Goal: Task Accomplishment & Management: Use online tool/utility

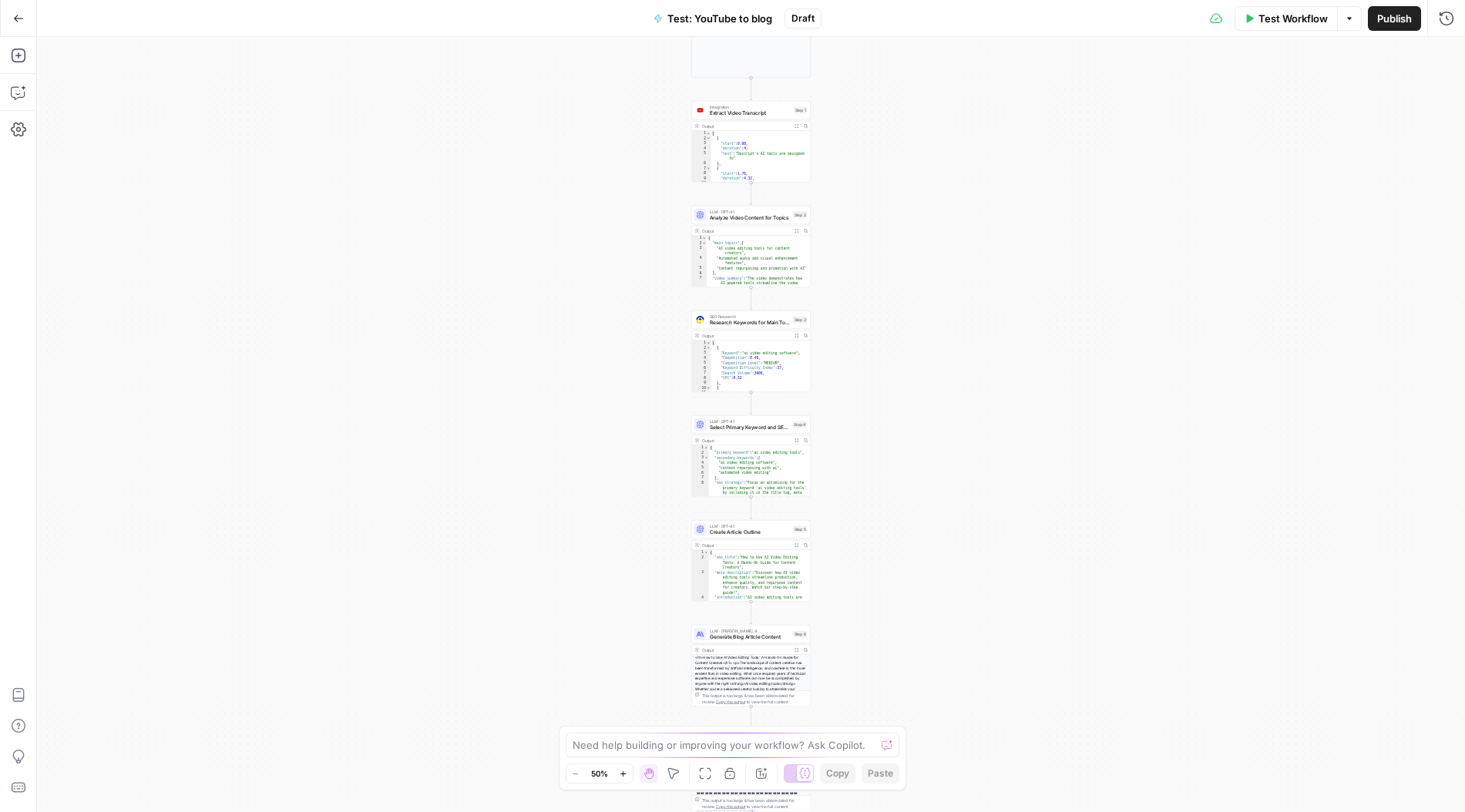
click at [19, 14] on icon "button" at bounding box center [18, 18] width 11 height 11
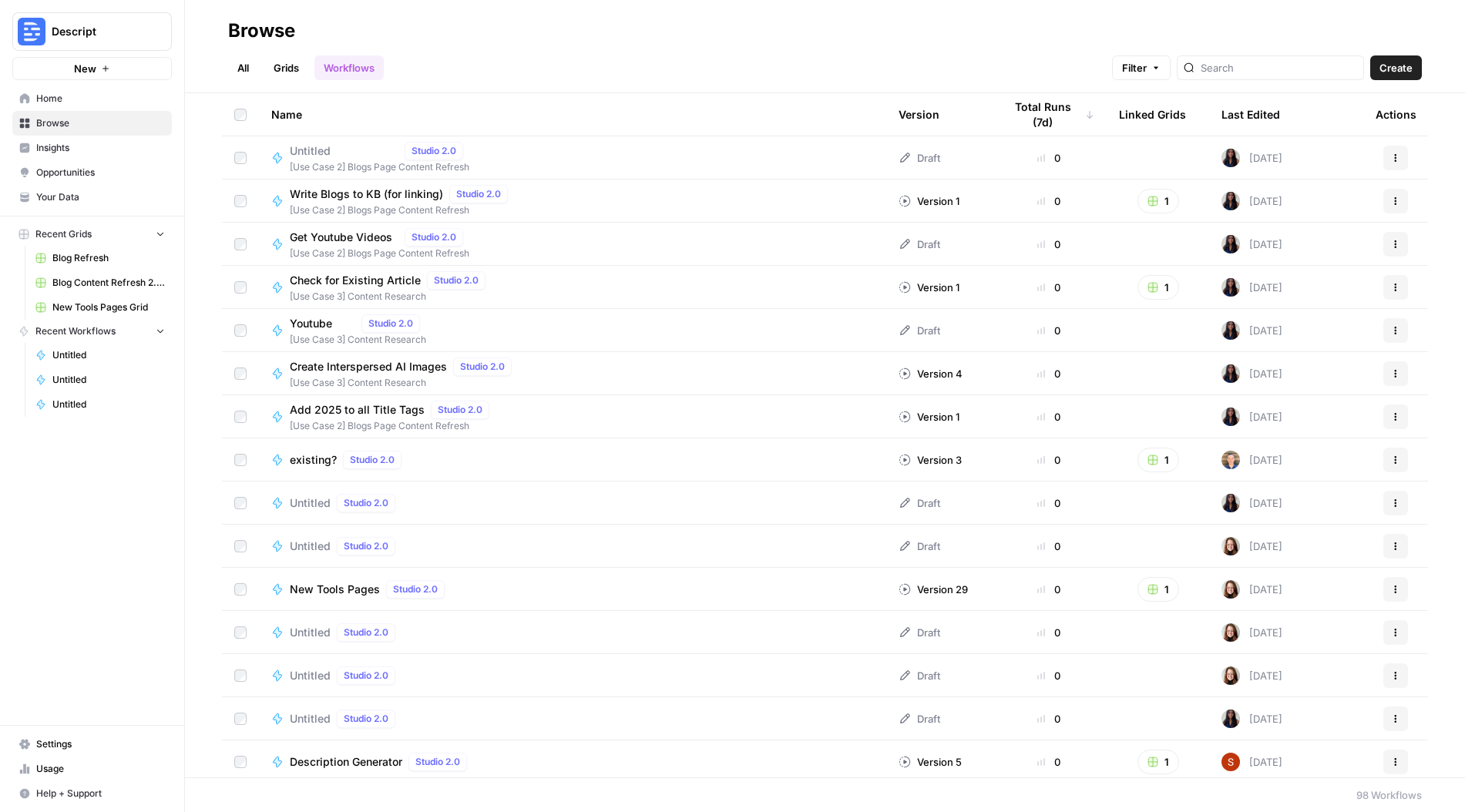
click at [79, 116] on link "Browse" at bounding box center [92, 123] width 160 height 25
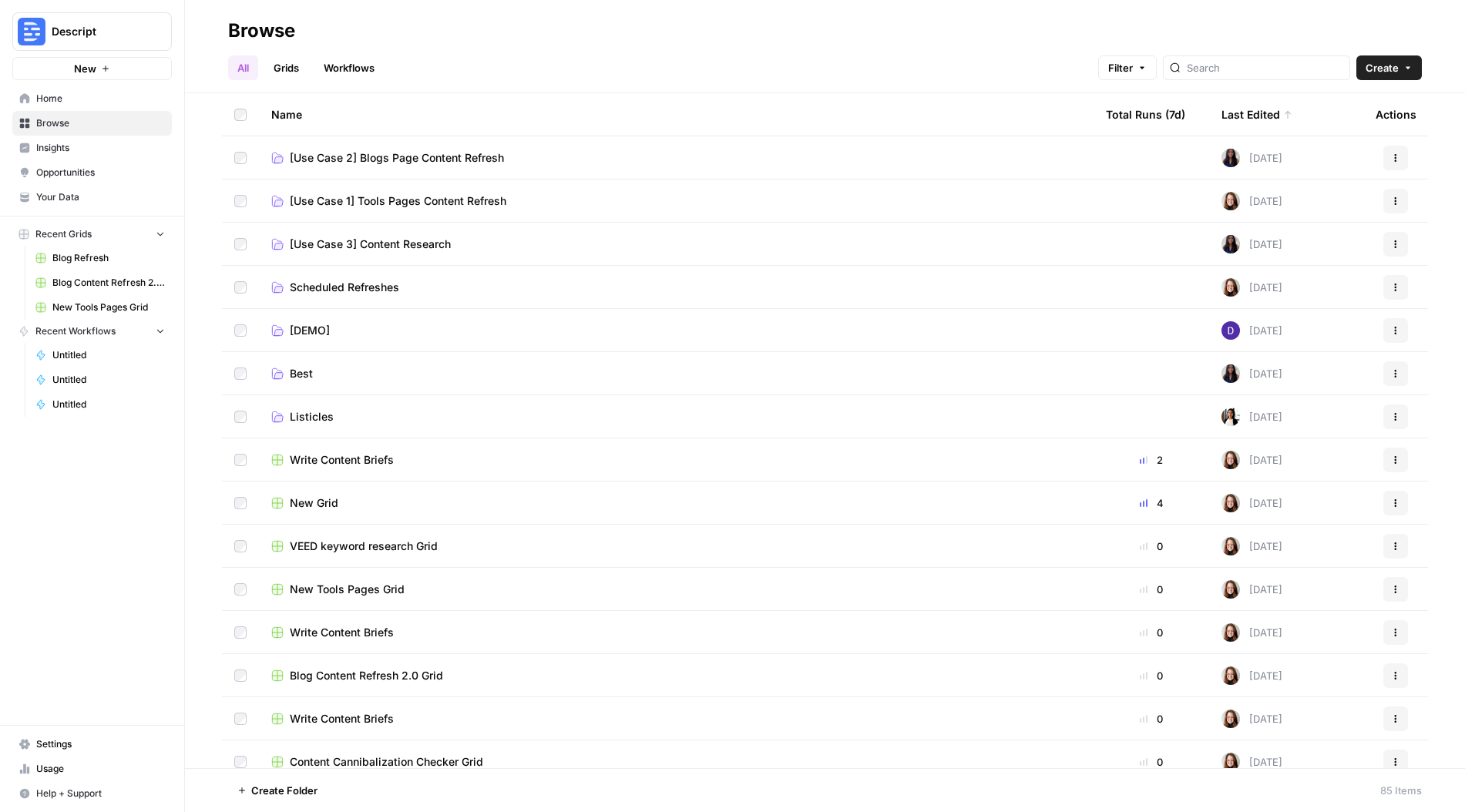
click at [449, 147] on td "[Use Case 2] Blogs Page Content Refresh" at bounding box center [676, 158] width 834 height 42
click at [447, 164] on span "[Use Case 2] Blogs Page Content Refresh" at bounding box center [396, 158] width 215 height 15
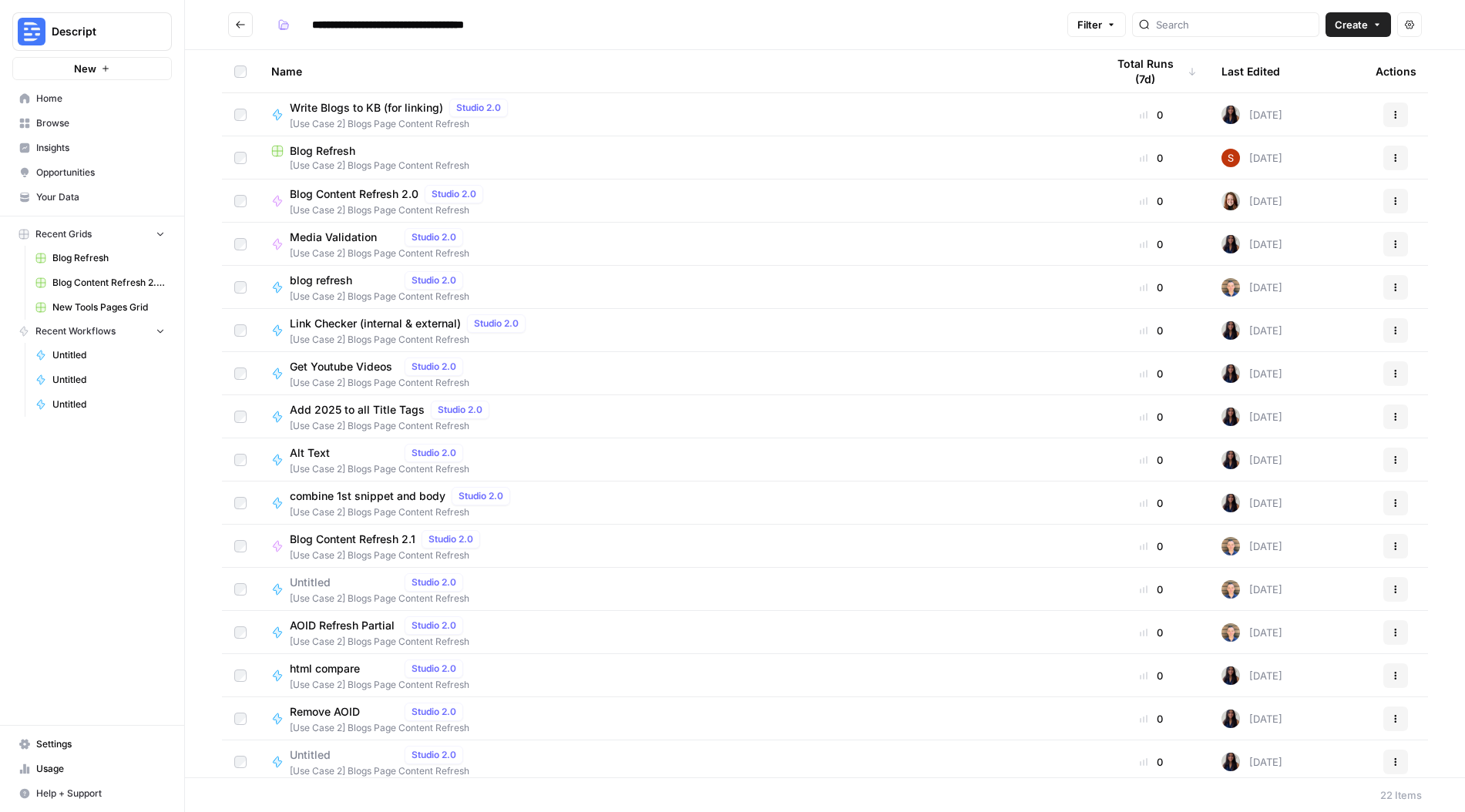
click at [447, 164] on span "[Use Case 2] Blogs Page Content Refresh" at bounding box center [677, 166] width 810 height 14
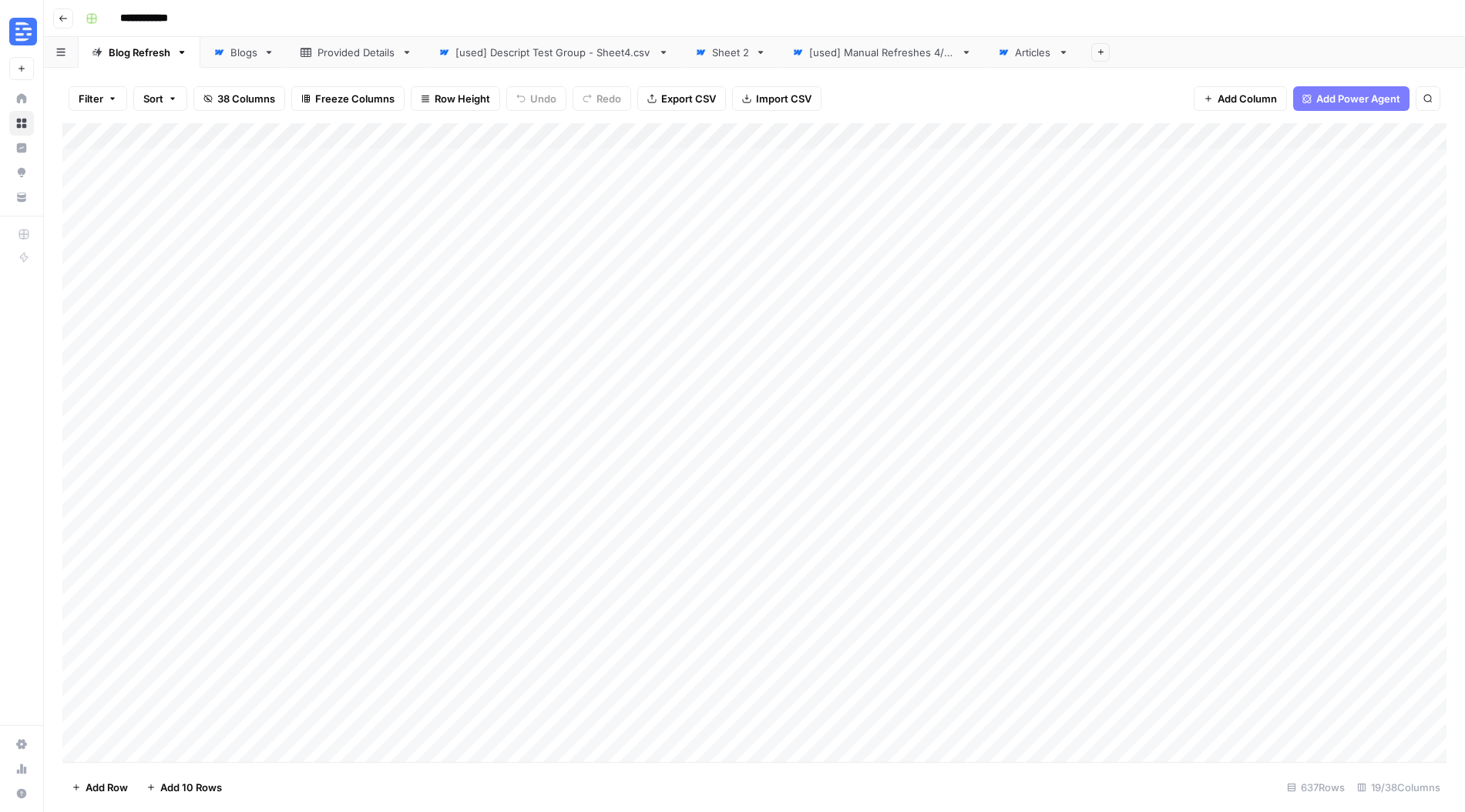
scroll to position [0, 1]
click at [861, 59] on div "[used] Manual Refreshes 4/29" at bounding box center [882, 52] width 146 height 15
click at [808, 711] on div "Add Column" at bounding box center [754, 443] width 1384 height 638
click at [1132, 139] on div "Add Column" at bounding box center [754, 443] width 1384 height 638
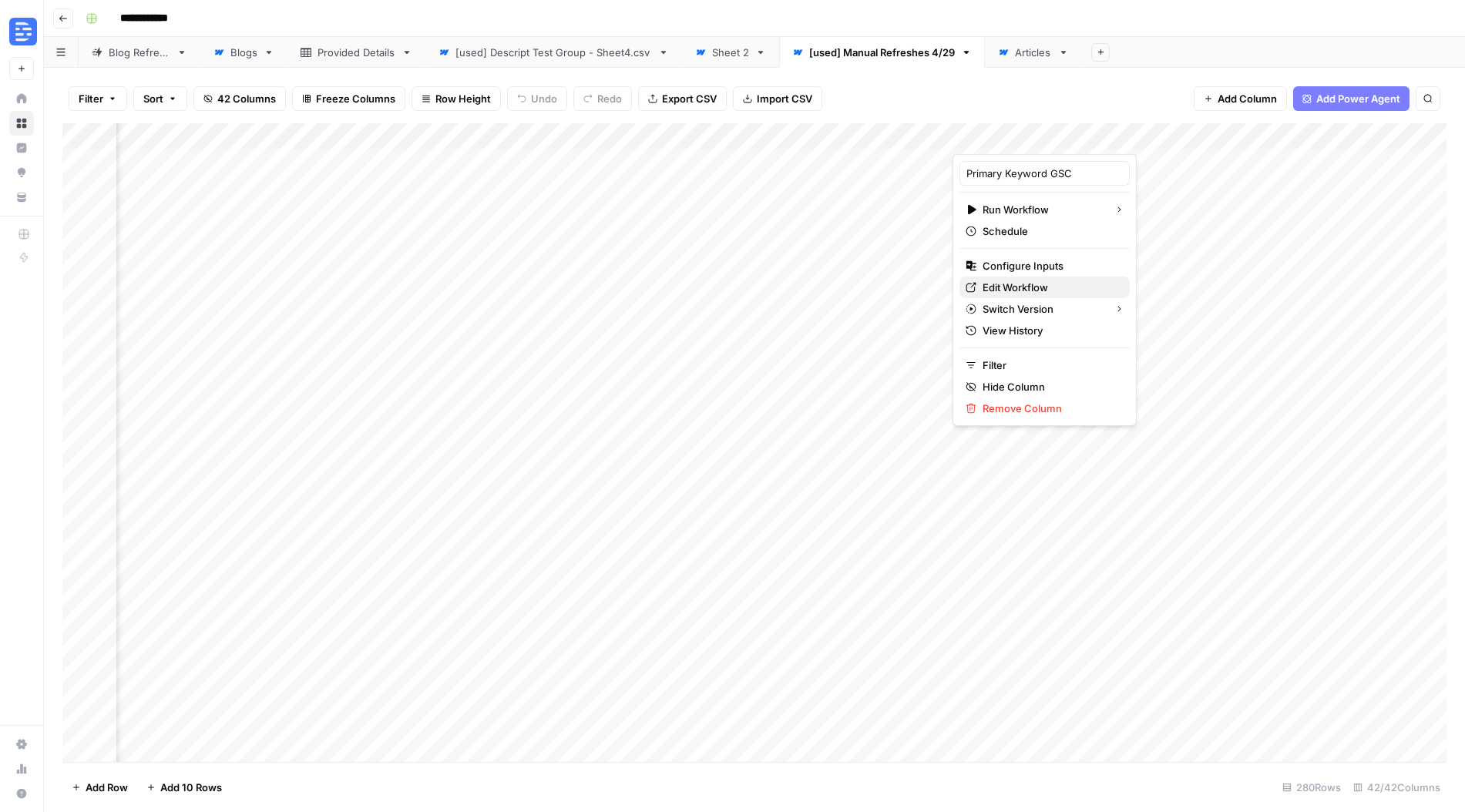
click at [1047, 284] on span "Edit Workflow" at bounding box center [1050, 286] width 135 height 15
click at [254, 541] on div "Add Column" at bounding box center [754, 443] width 1384 height 638
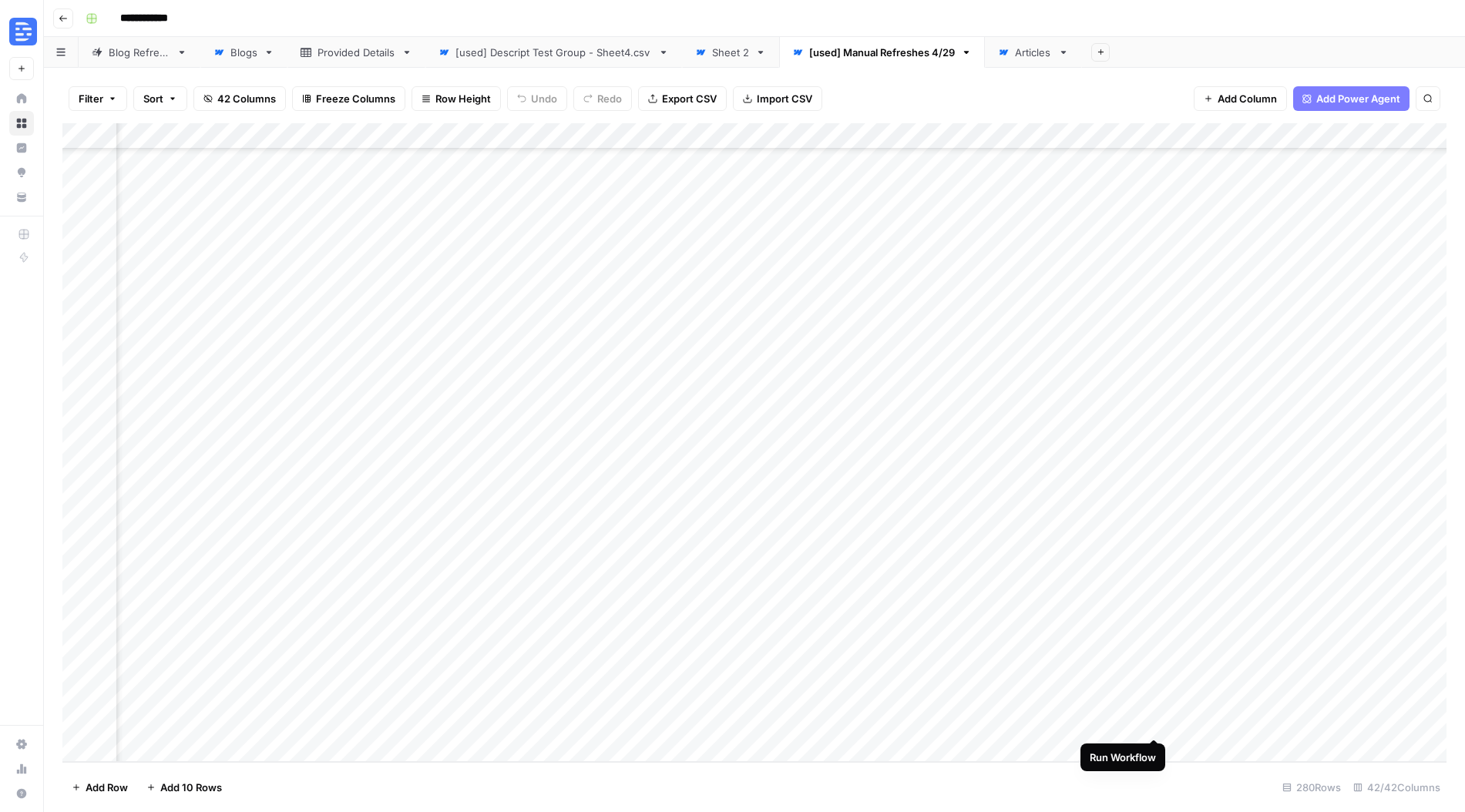
click at [1157, 722] on div "Add Column" at bounding box center [754, 443] width 1384 height 638
click at [1232, 721] on div "Add Column" at bounding box center [754, 443] width 1384 height 638
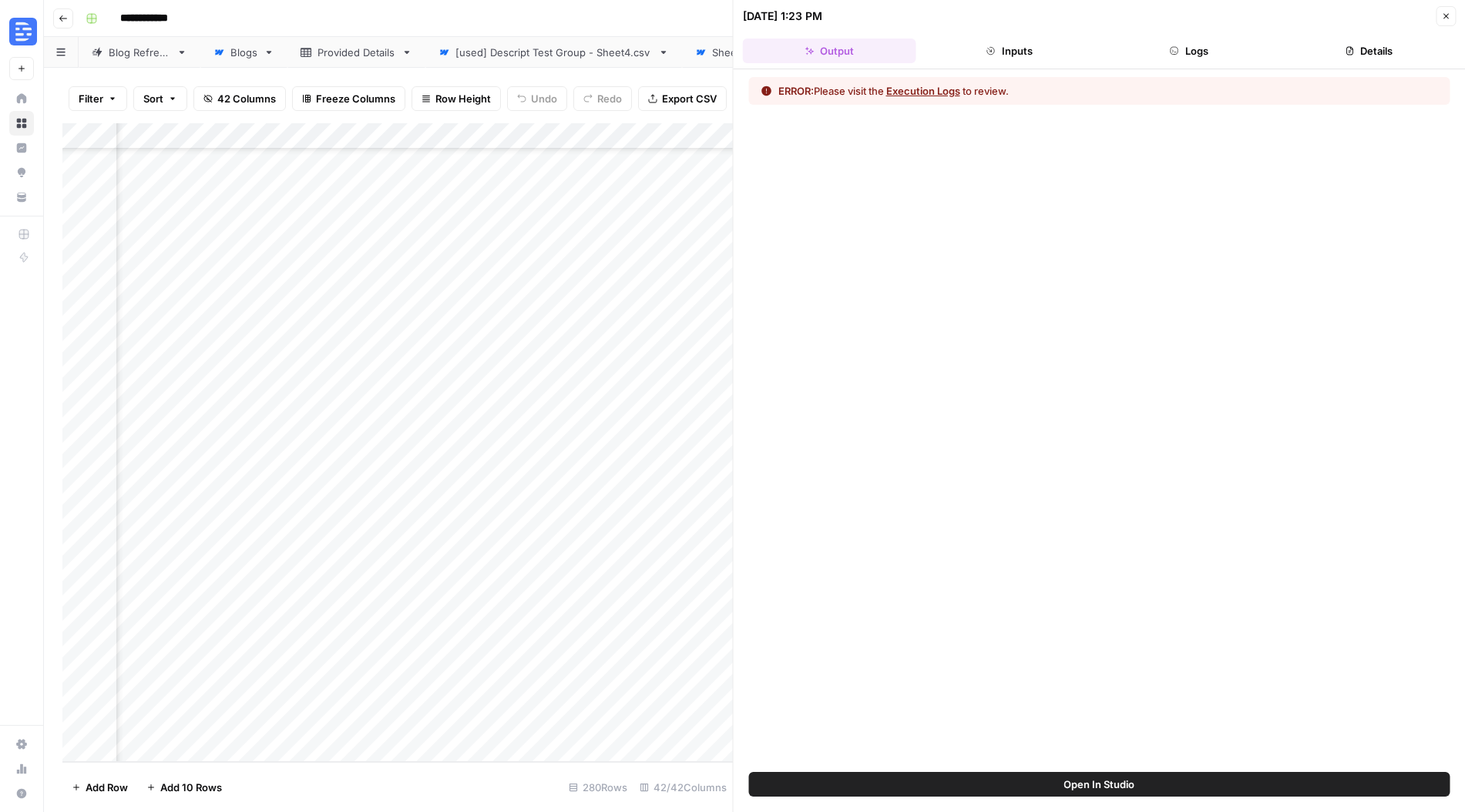
click at [935, 83] on button "Execution Logs" at bounding box center [923, 90] width 74 height 15
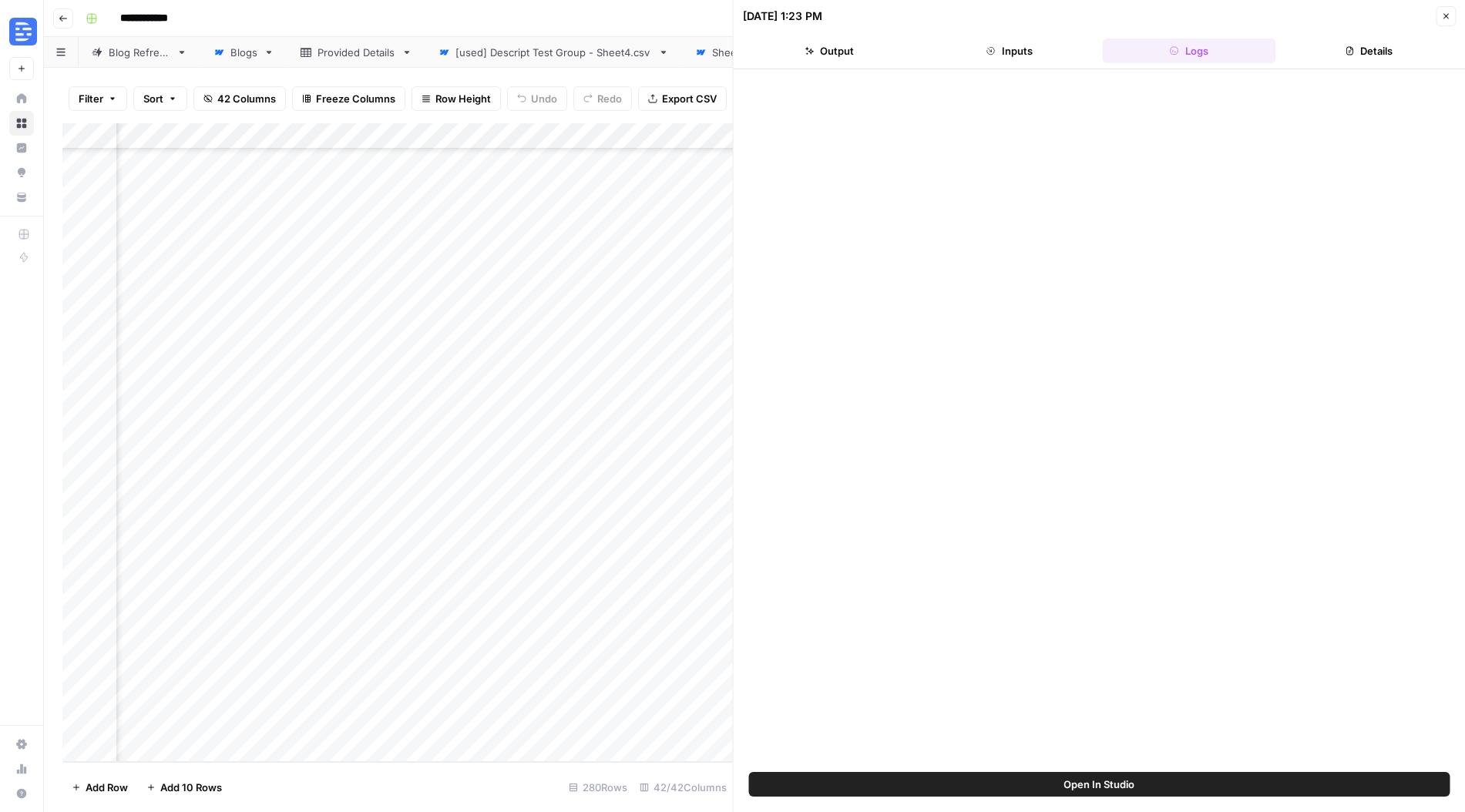
click at [829, 48] on button "Output" at bounding box center [829, 51] width 174 height 25
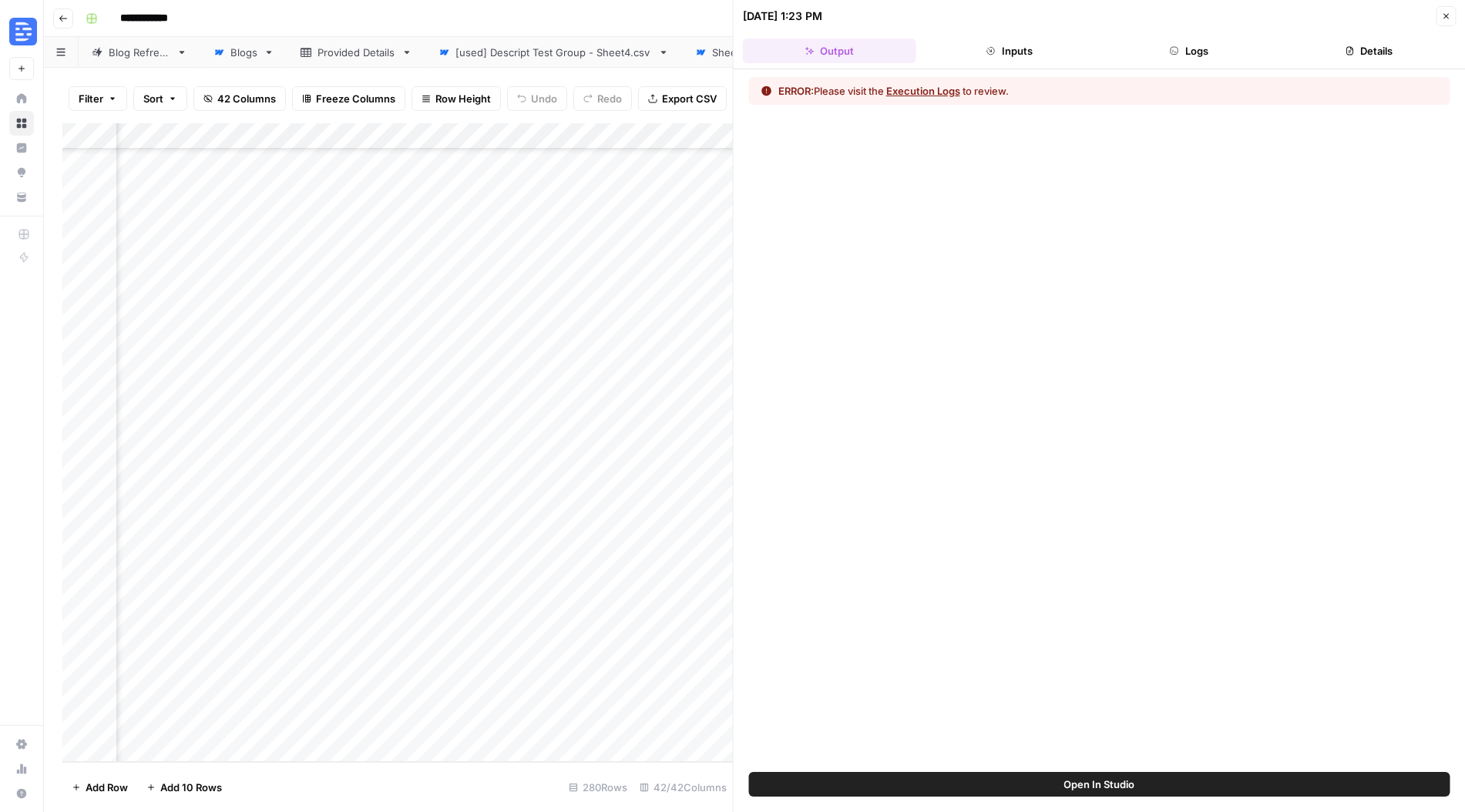
click at [922, 56] on button "Inputs" at bounding box center [1009, 51] width 174 height 25
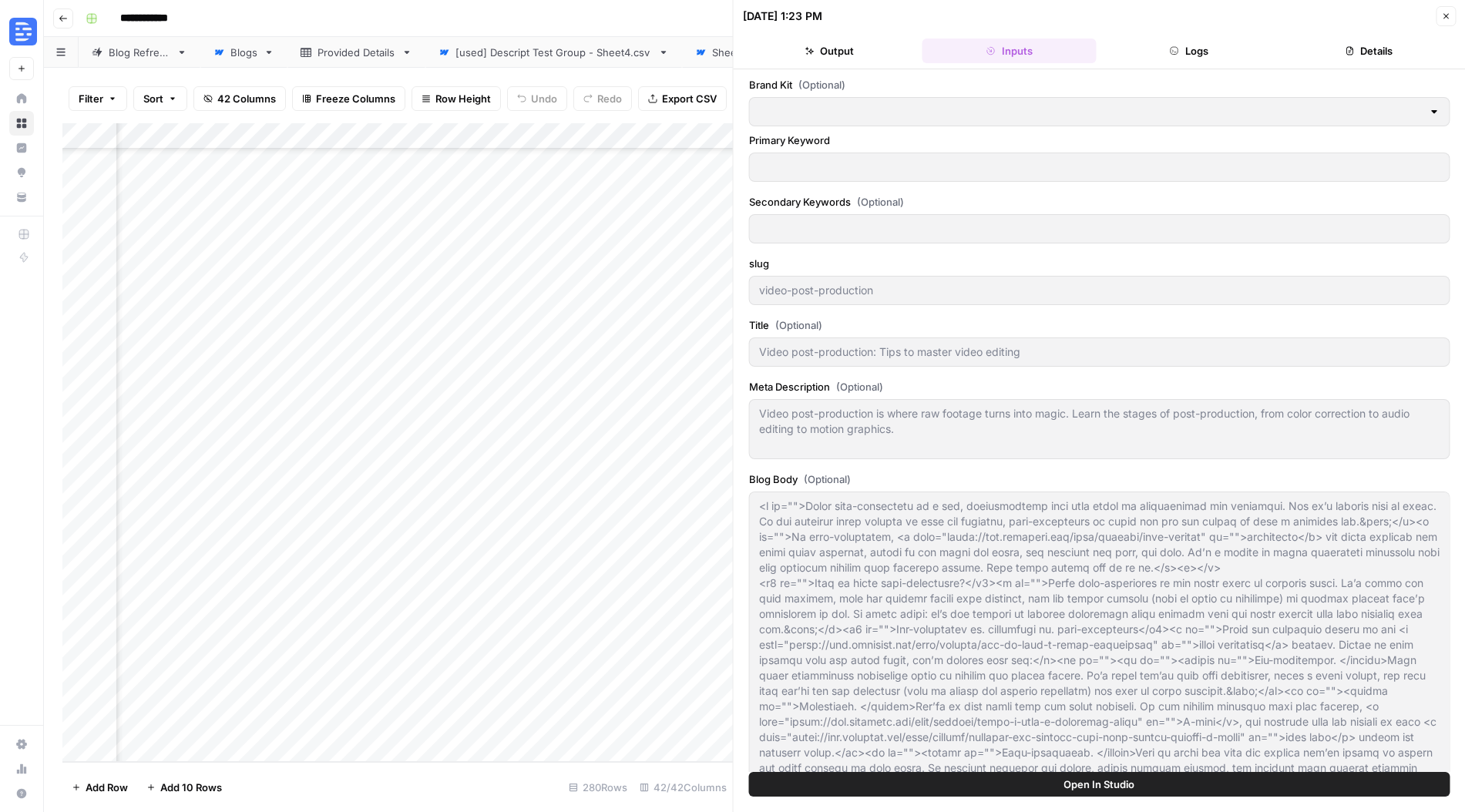
type input "Descript"
click at [1139, 49] on button "Logs" at bounding box center [1189, 51] width 174 height 25
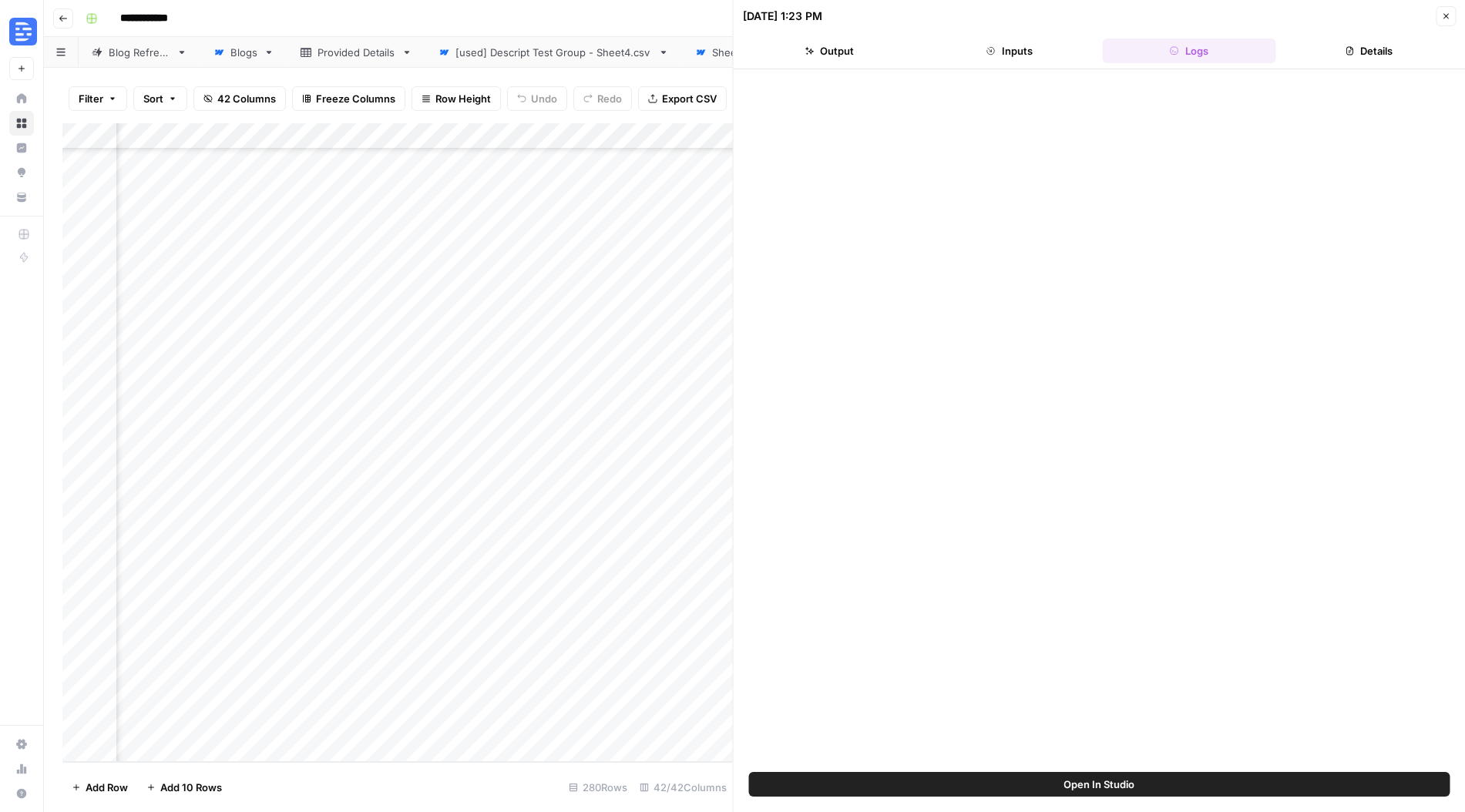
click at [1446, 19] on icon "button" at bounding box center [1445, 16] width 9 height 9
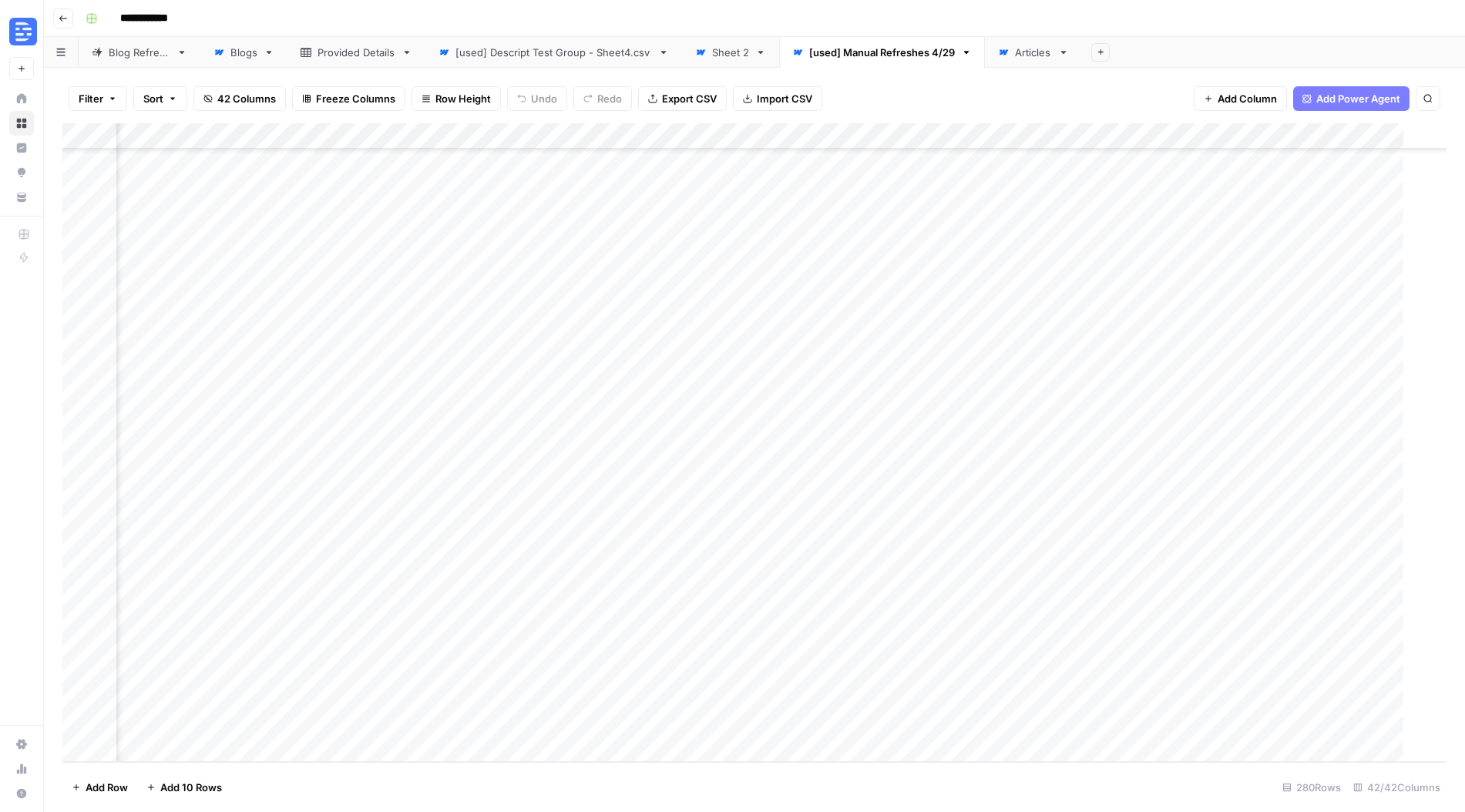
scroll to position [6744, 4176]
click at [1200, 722] on div "Add Column" at bounding box center [754, 443] width 1384 height 638
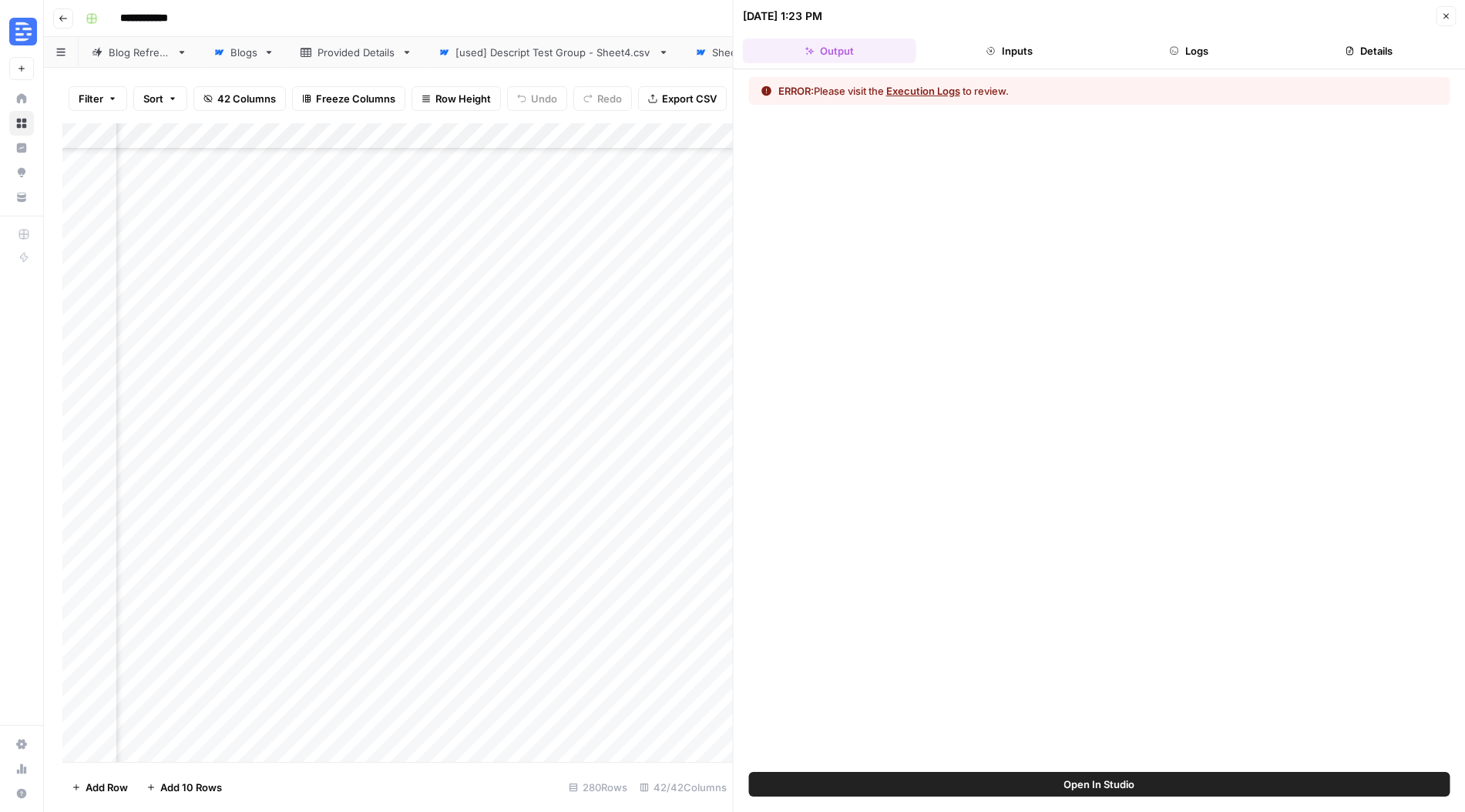
click at [923, 91] on button "Execution Logs" at bounding box center [923, 90] width 74 height 15
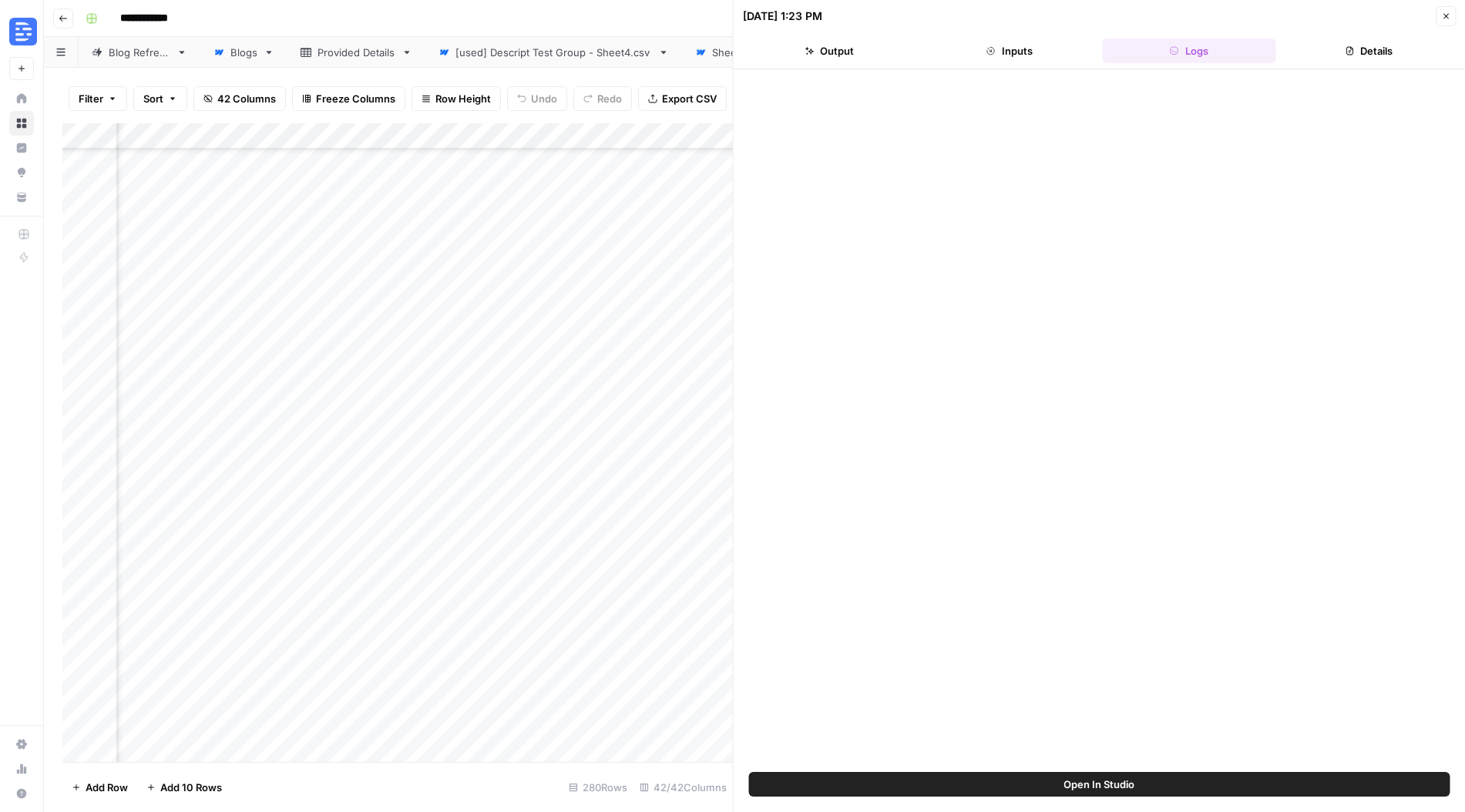
click at [1255, 784] on button "Open In Studio" at bounding box center [1100, 784] width 702 height 25
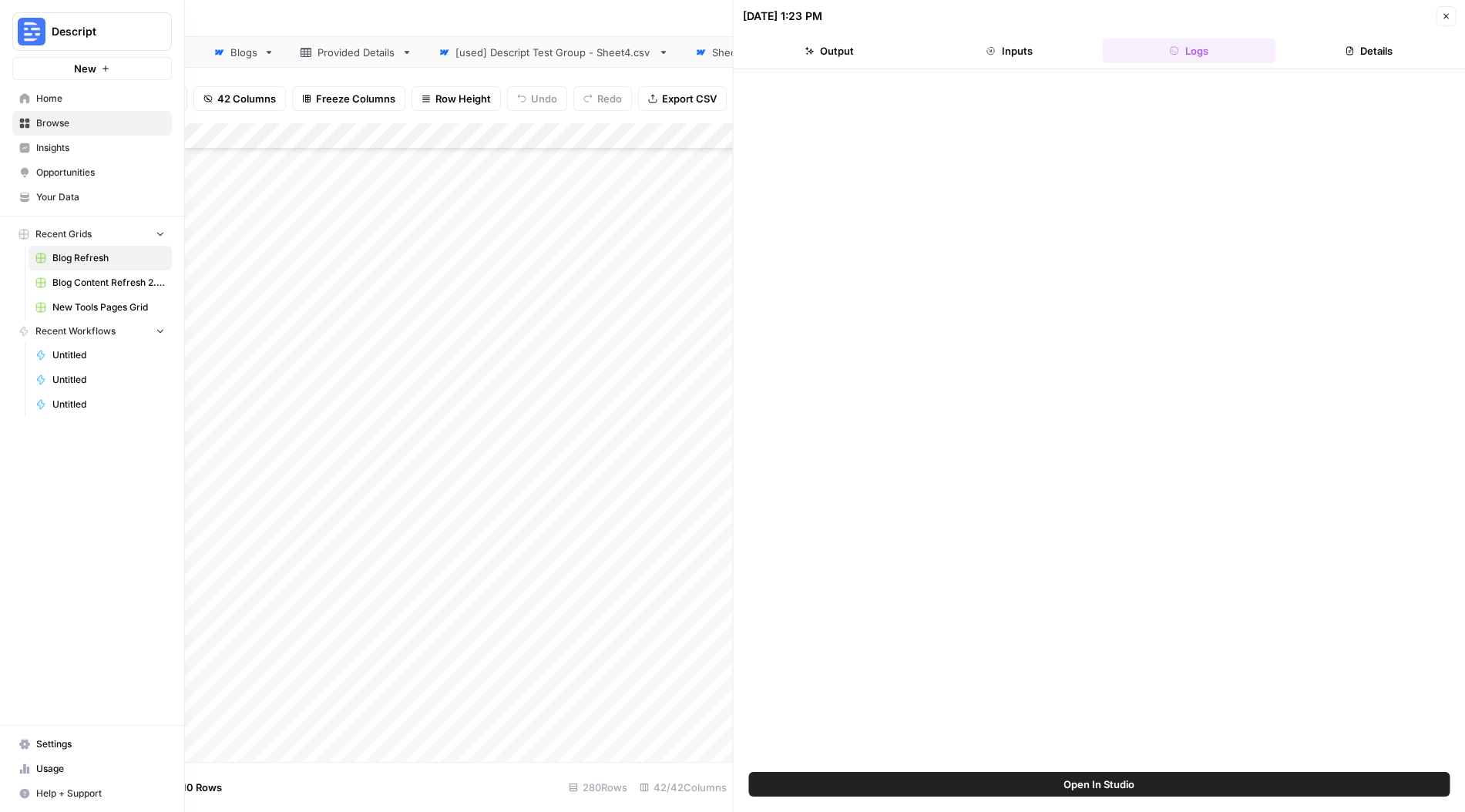
click at [19, 99] on icon at bounding box center [24, 98] width 11 height 11
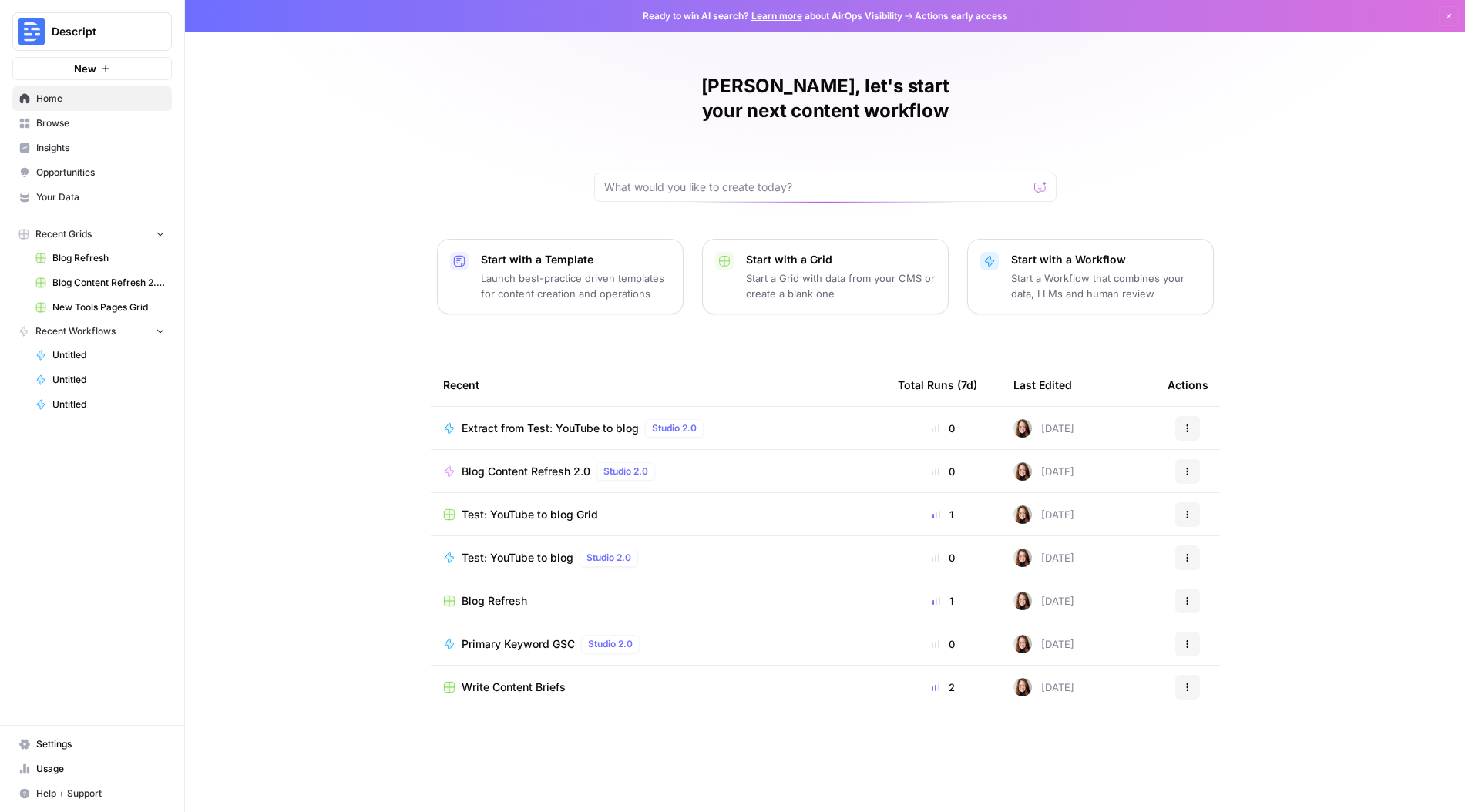
click at [529, 502] on td "Test: YouTube to blog Grid" at bounding box center [659, 514] width 455 height 42
click at [538, 507] on span "Test: YouTube to blog Grid" at bounding box center [530, 514] width 137 height 15
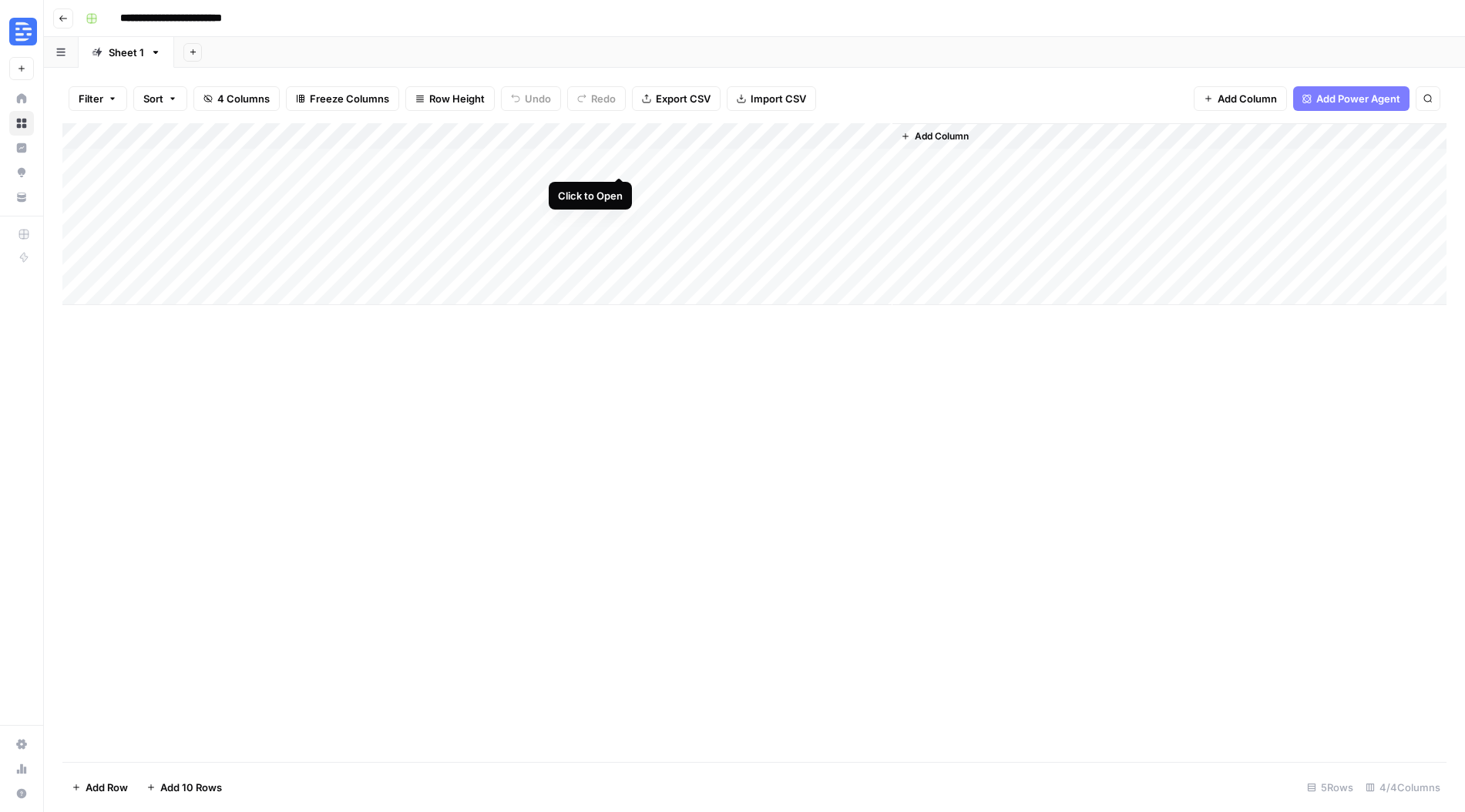
click at [621, 161] on div "Add Column" at bounding box center [754, 214] width 1384 height 182
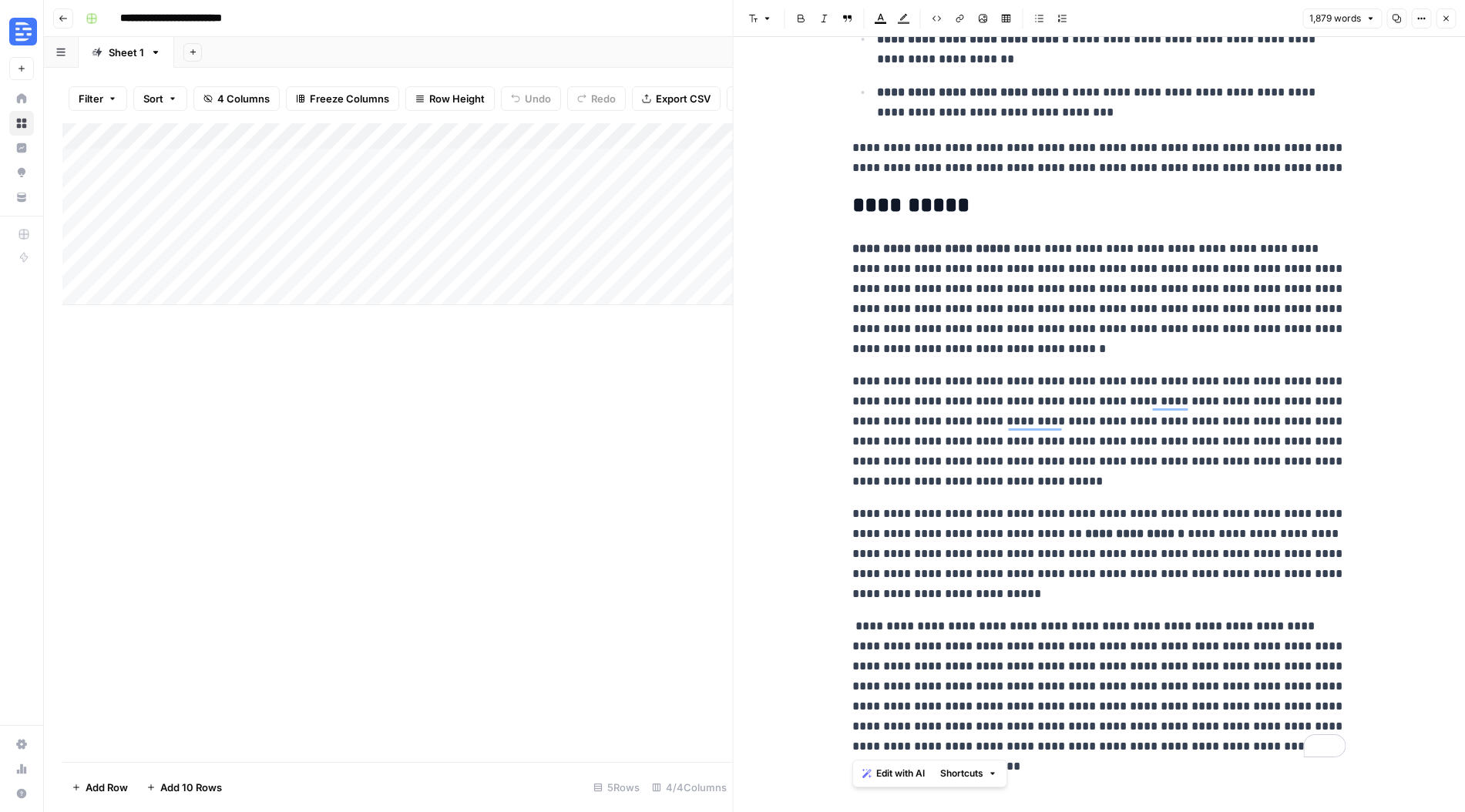
drag, startPoint x: 847, startPoint y: 76, endPoint x: 1206, endPoint y: 878, distance: 878.7
click at [1206, 811] on html "**********" at bounding box center [732, 406] width 1465 height 812
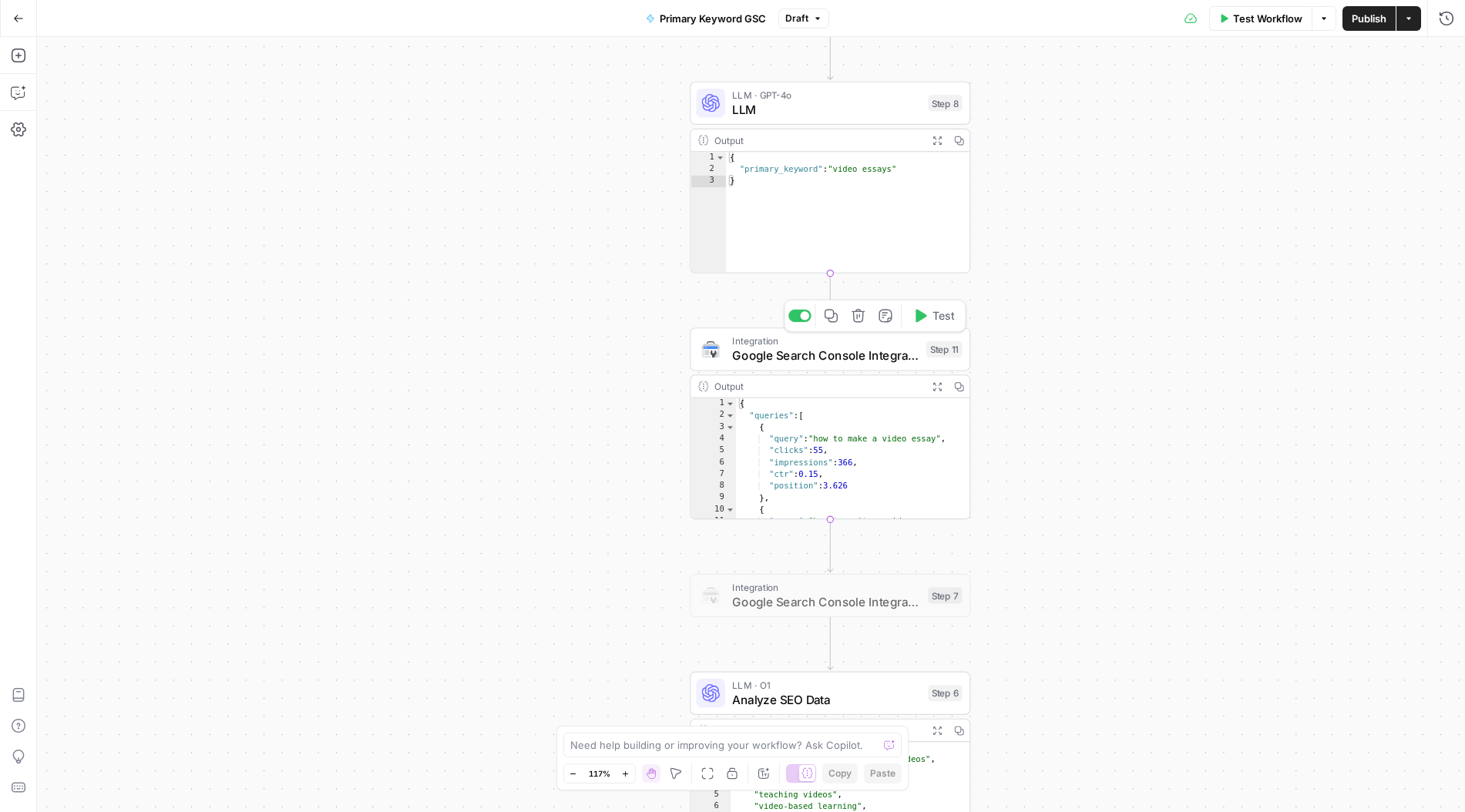
click at [892, 352] on span "Google Search Console Integration" at bounding box center [825, 355] width 187 height 18
click at [1444, 124] on div at bounding box center [1439, 125] width 12 height 15
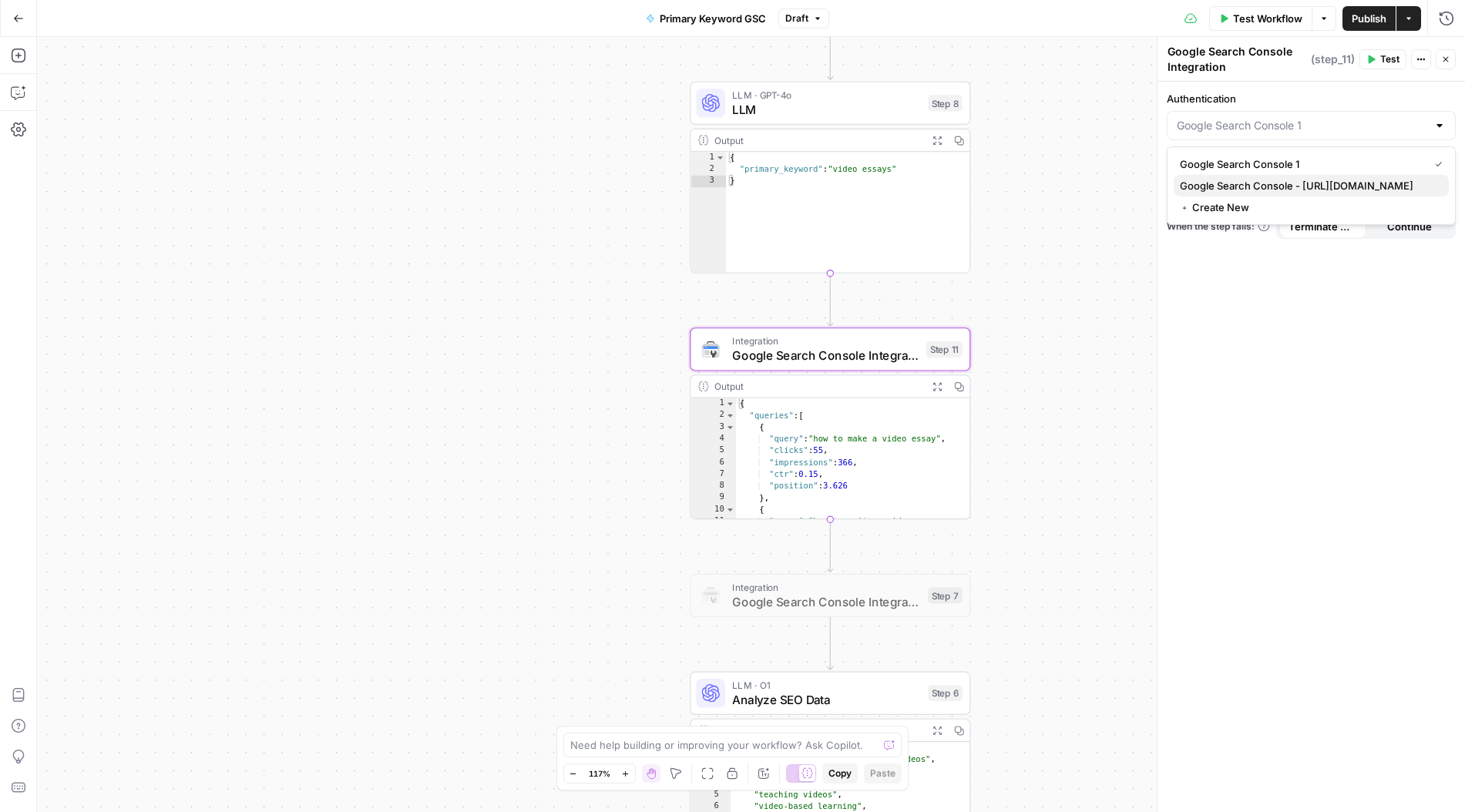
click at [1322, 184] on span "Google Search Console - https://www.descript.com/tools/" at bounding box center [1307, 185] width 256 height 15
type input "Google Search Console - https://www.descript.com/tools/"
click at [1246, 21] on span "Test Workflow" at bounding box center [1266, 18] width 69 height 15
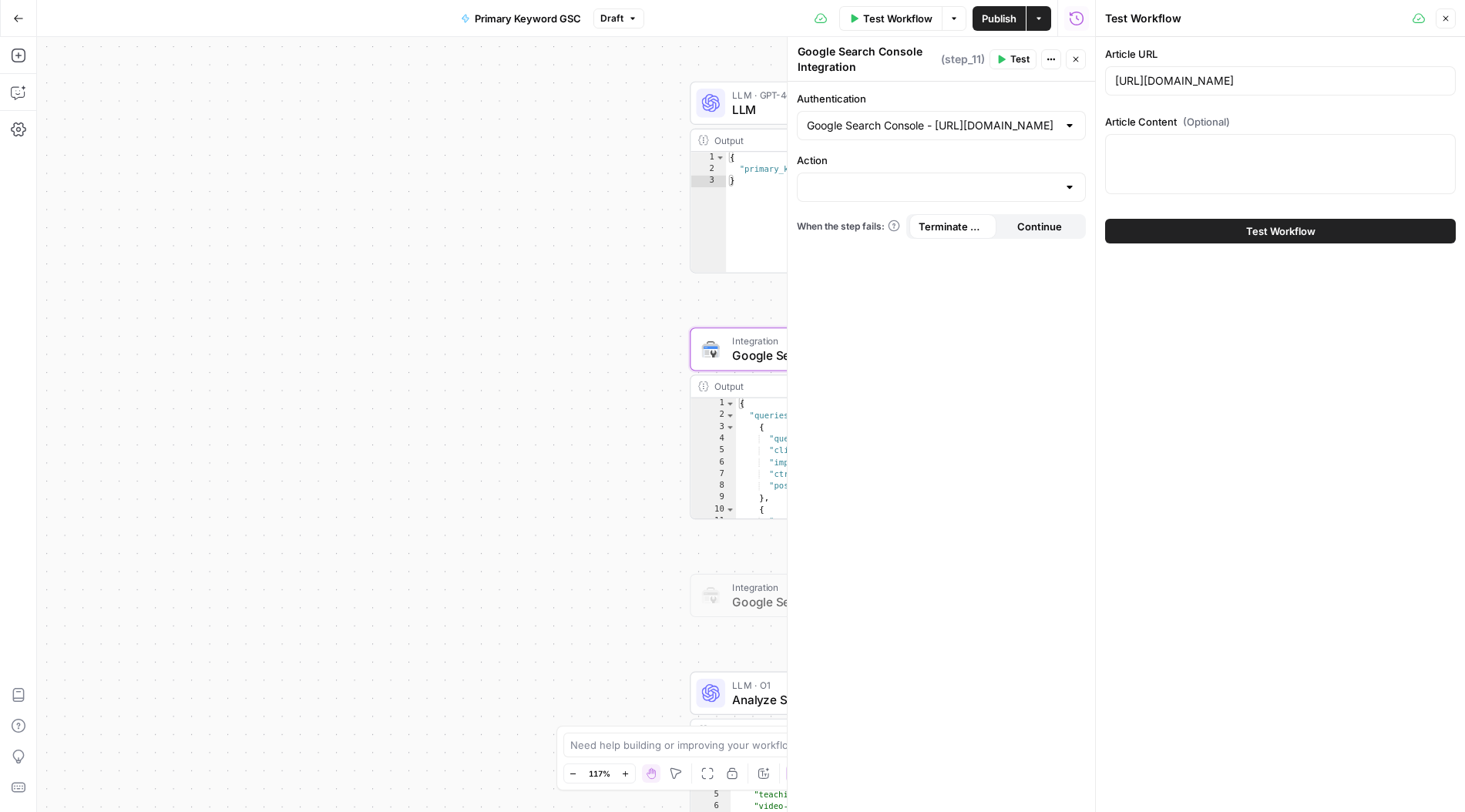
click at [1446, 14] on icon "button" at bounding box center [1445, 18] width 9 height 9
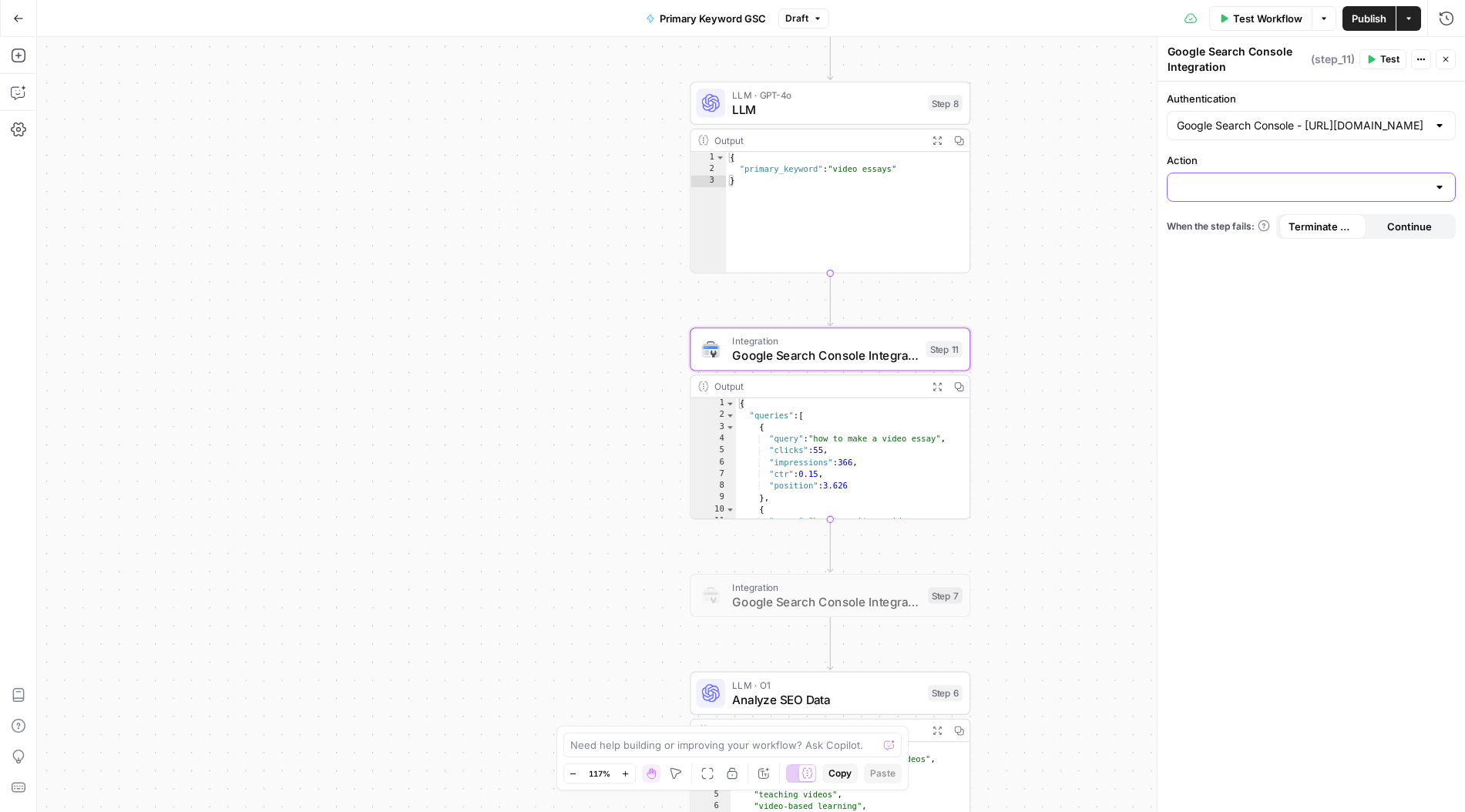
click at [1397, 194] on input "Action" at bounding box center [1301, 187] width 250 height 15
click at [1352, 251] on span "Get Page Performance Overview" at bounding box center [1307, 246] width 256 height 15
type input "Get Page Performance Overview"
click at [1435, 247] on div at bounding box center [1439, 248] width 12 height 15
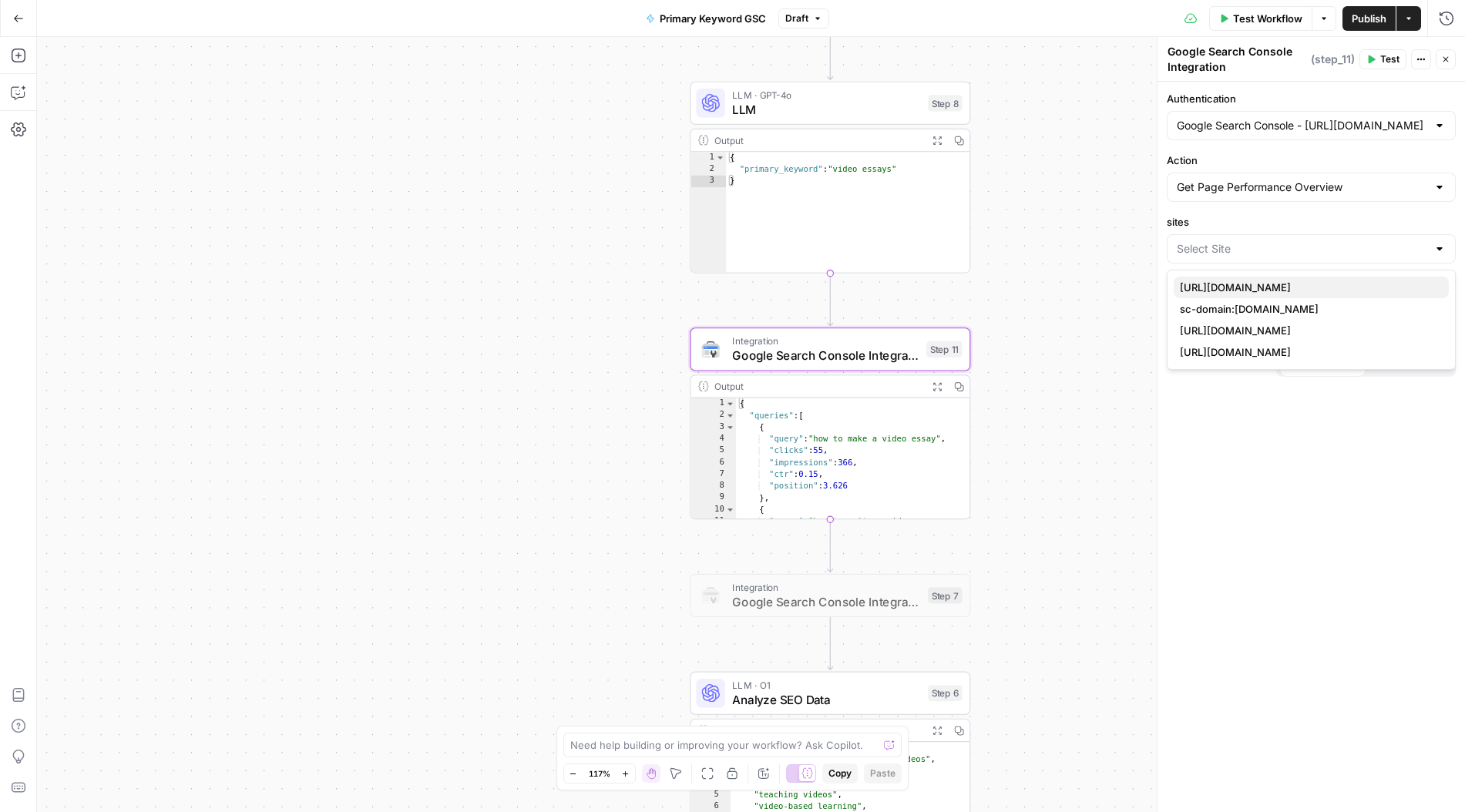
click at [1387, 283] on span "https://www.descript.com/" at bounding box center [1307, 286] width 256 height 15
type input "https://www.descript.com/"
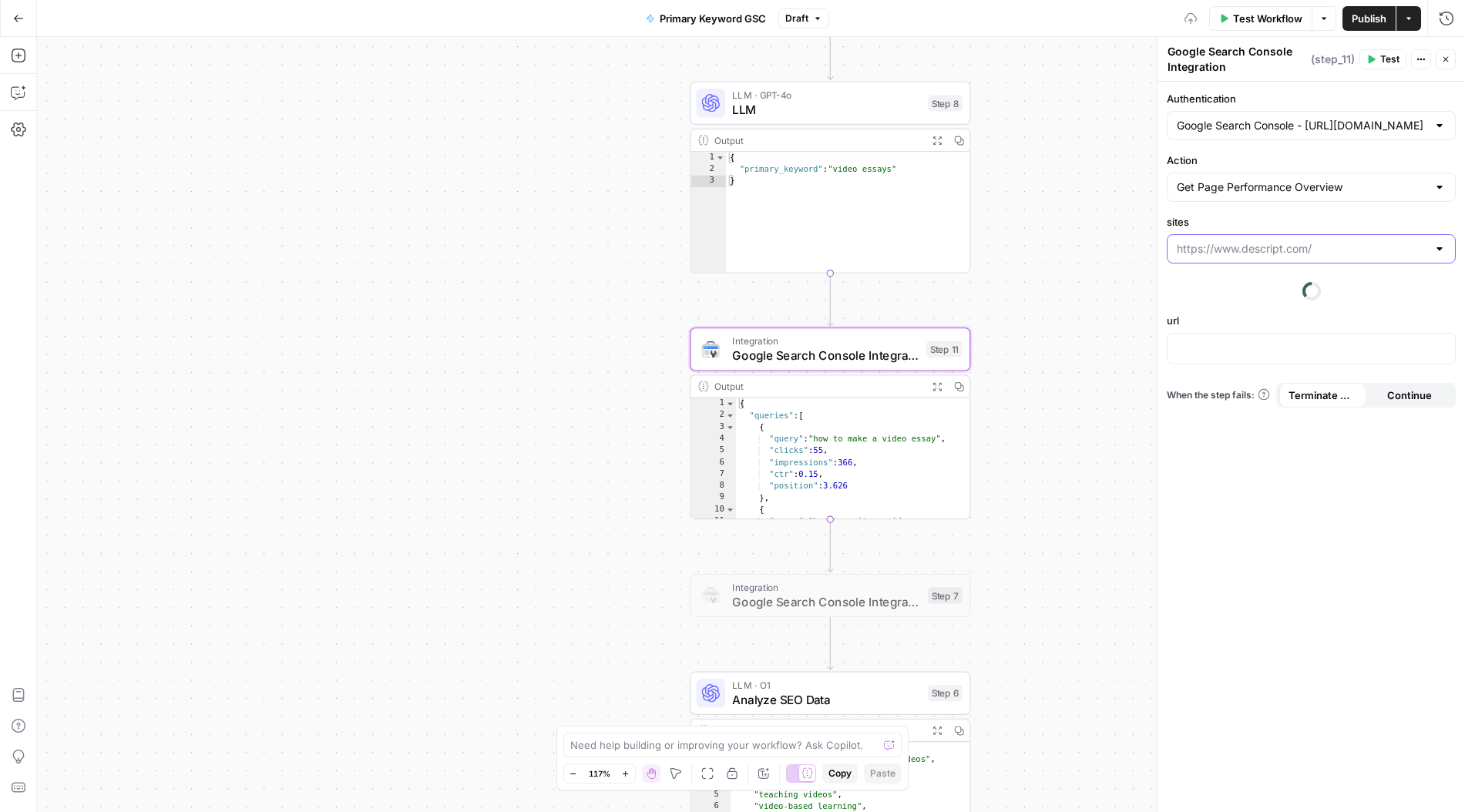
click at [1422, 244] on input "sites" at bounding box center [1301, 248] width 250 height 15
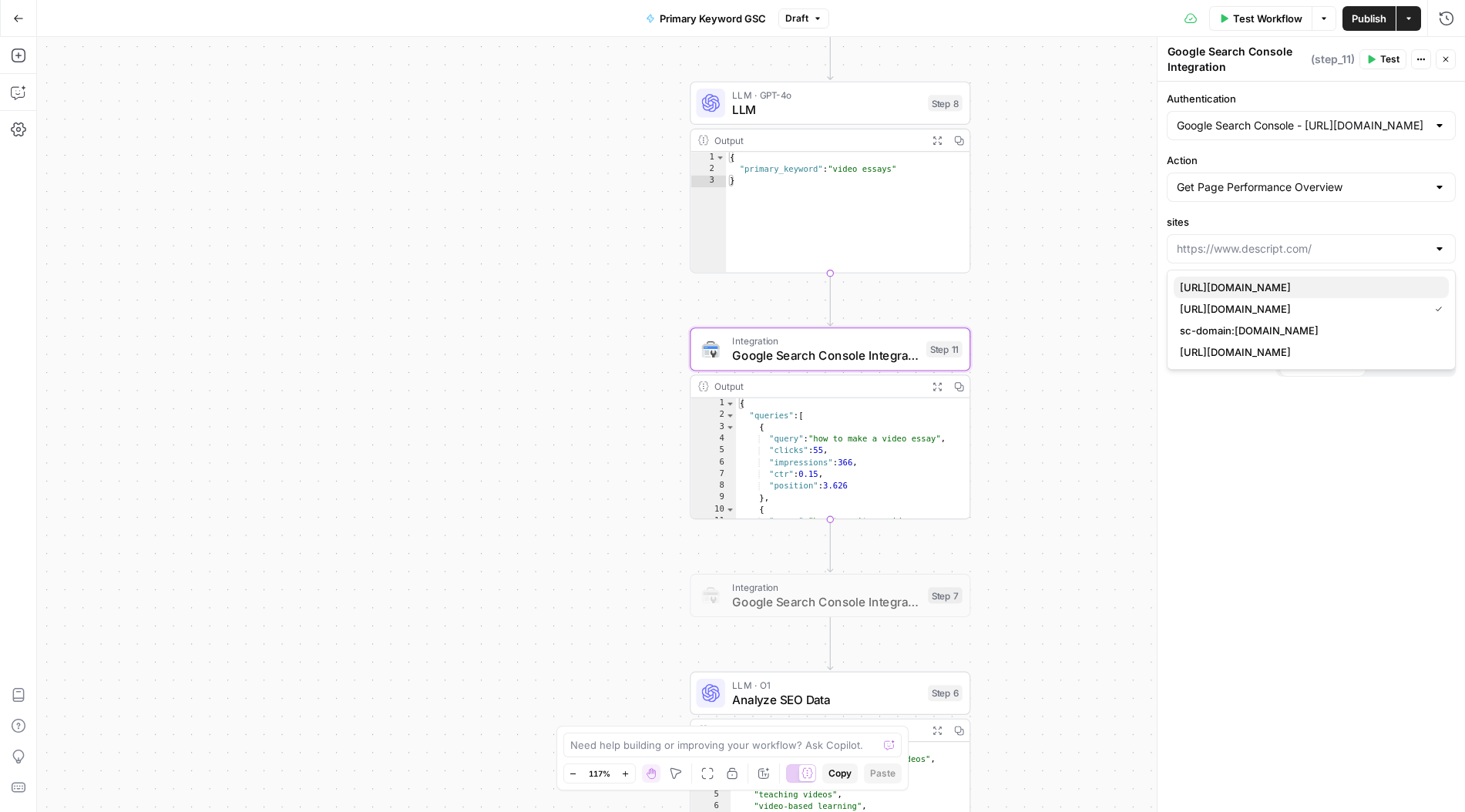
click at [1351, 282] on span "https://www.descript.com/blog/" at bounding box center [1307, 286] width 256 height 15
type input "https://www.descript.com/blog/"
click at [1307, 315] on p at bounding box center [1310, 316] width 268 height 15
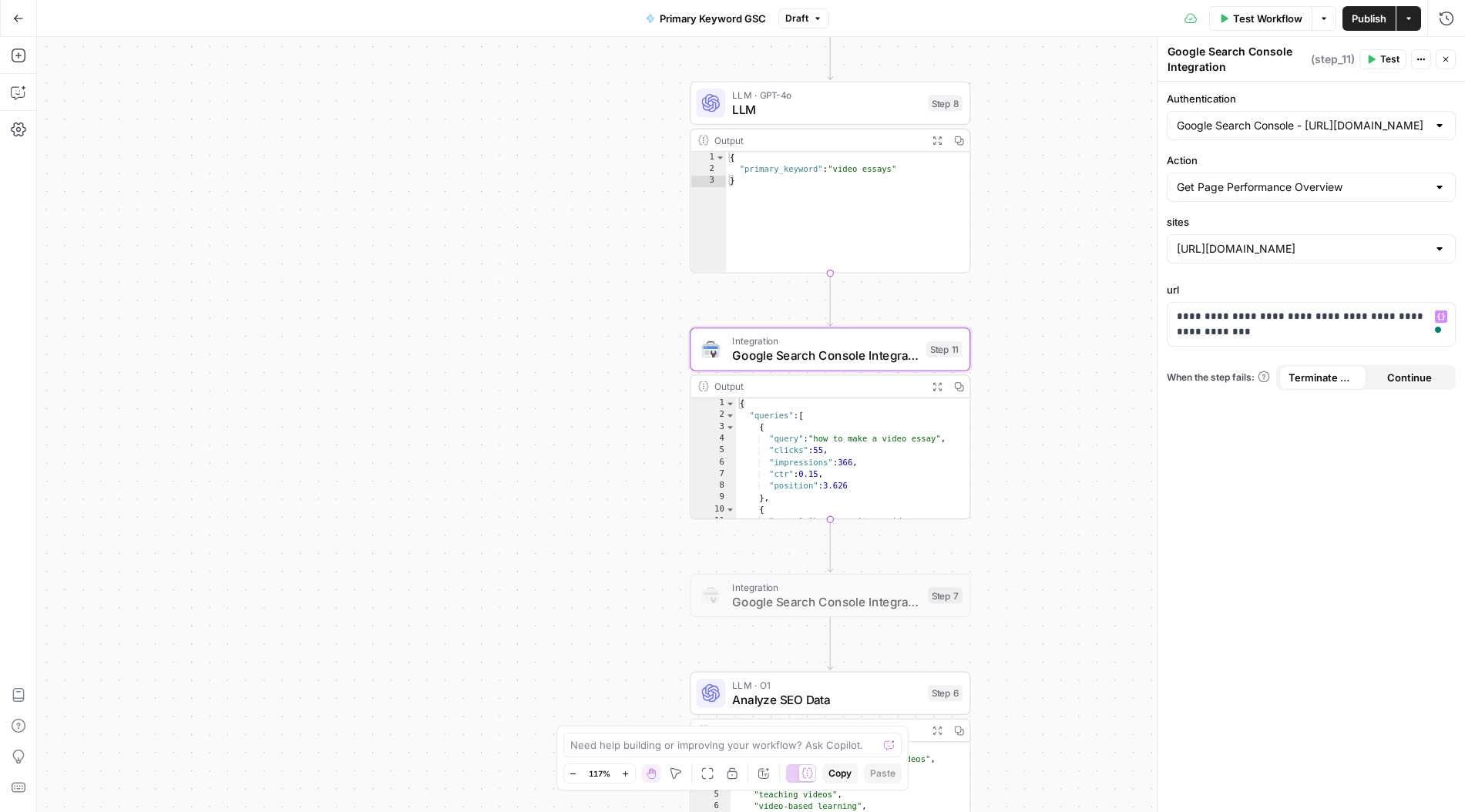
click at [1384, 58] on span "Test" at bounding box center [1389, 60] width 19 height 14
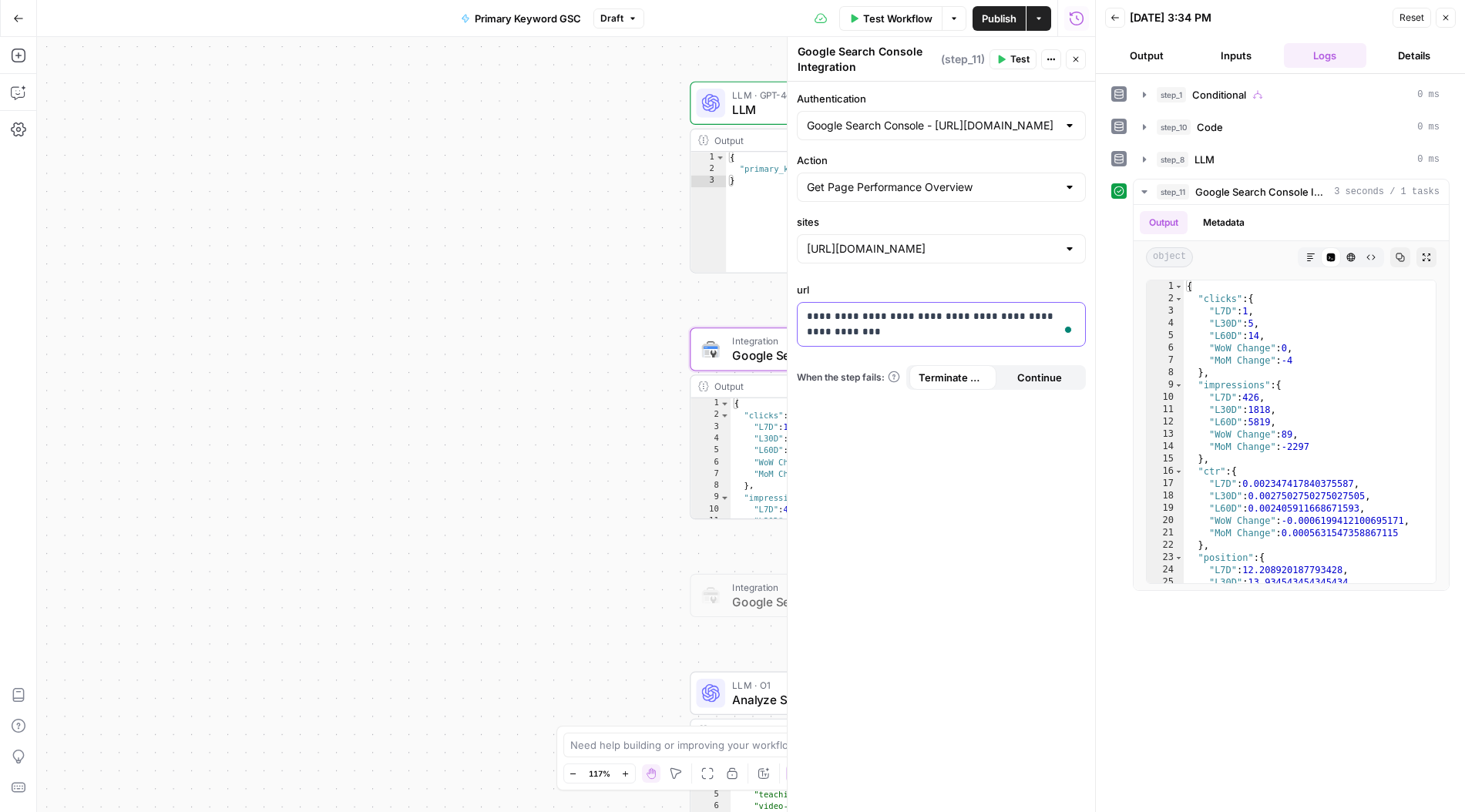
click at [918, 316] on p "**********" at bounding box center [940, 324] width 268 height 31
click at [1077, 320] on button "Variables Menu" at bounding box center [1071, 316] width 12 height 12
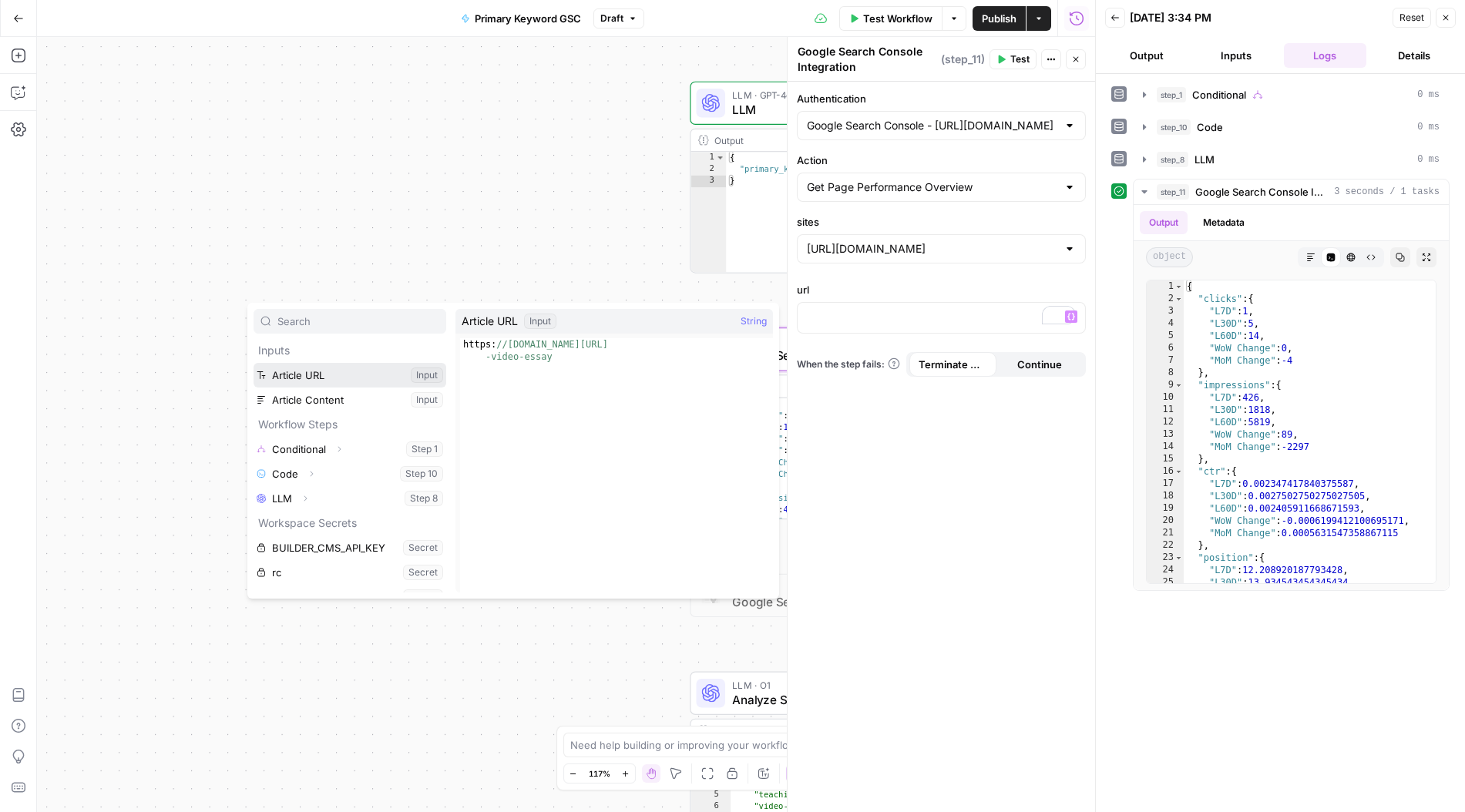
click at [336, 374] on button "Select variable Article URL" at bounding box center [349, 375] width 193 height 25
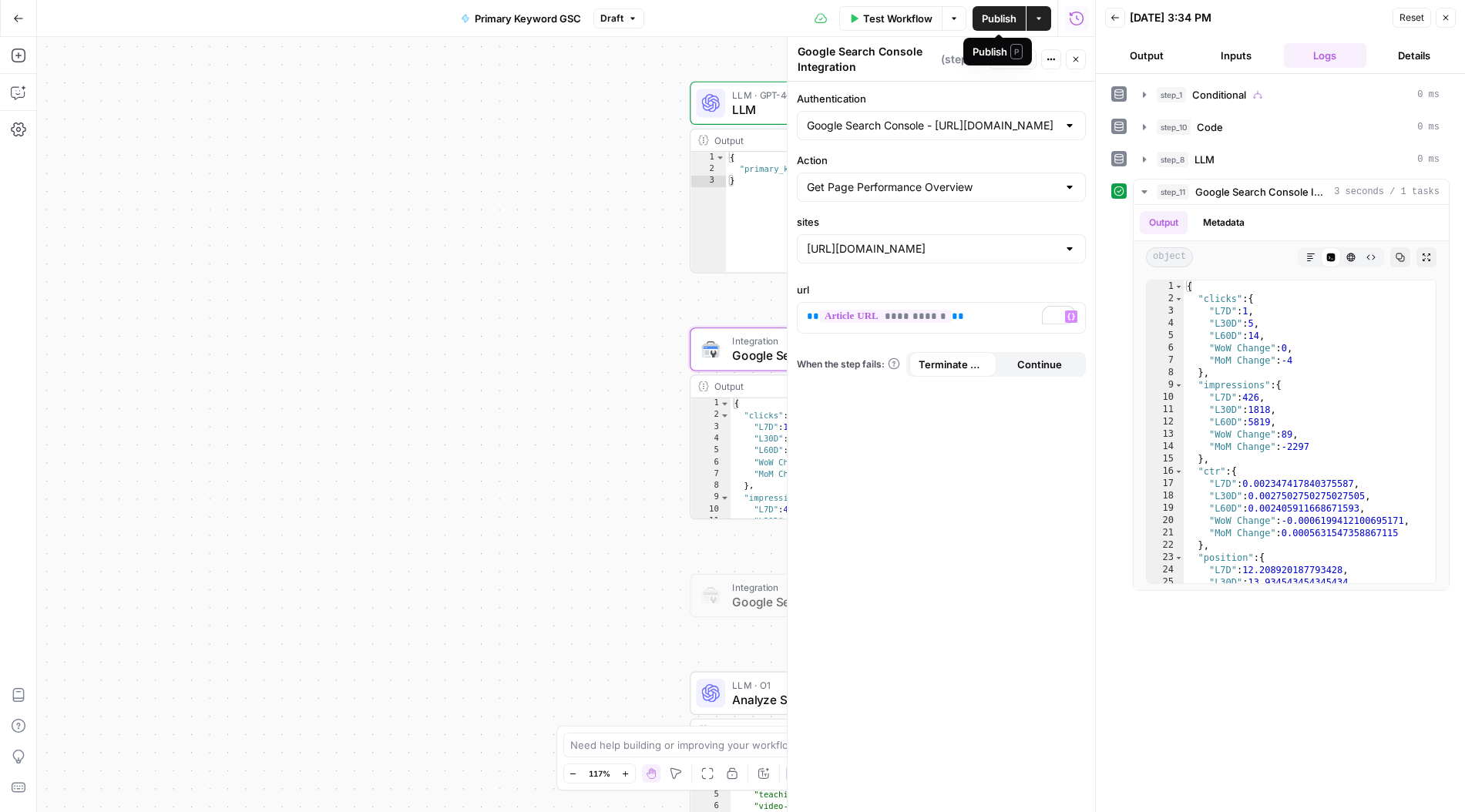
click at [990, 19] on span "Publish" at bounding box center [999, 18] width 35 height 15
click at [1111, 17] on icon "button" at bounding box center [1115, 17] width 9 height 9
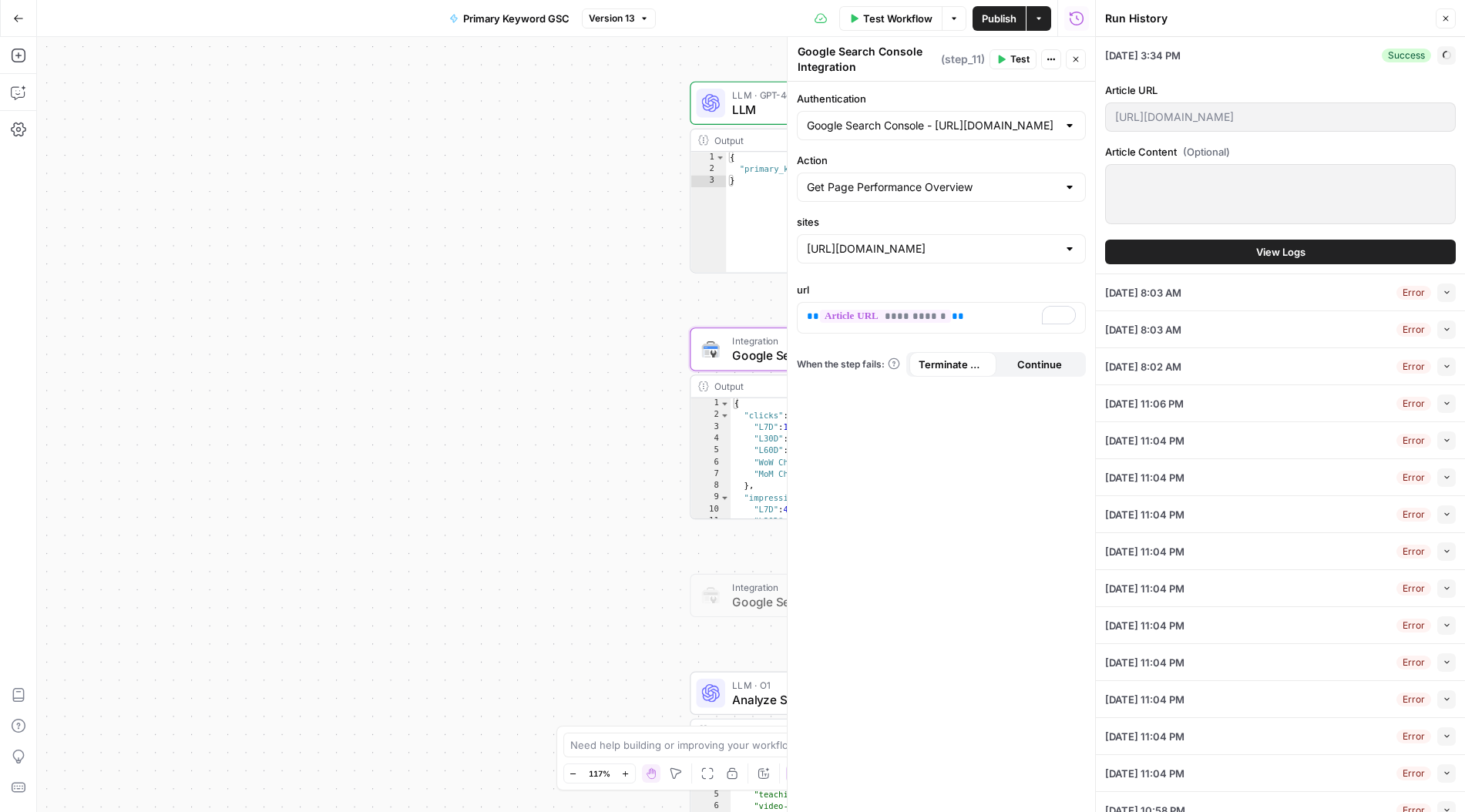
click at [441, 392] on div "**********" at bounding box center [566, 424] width 1058 height 775
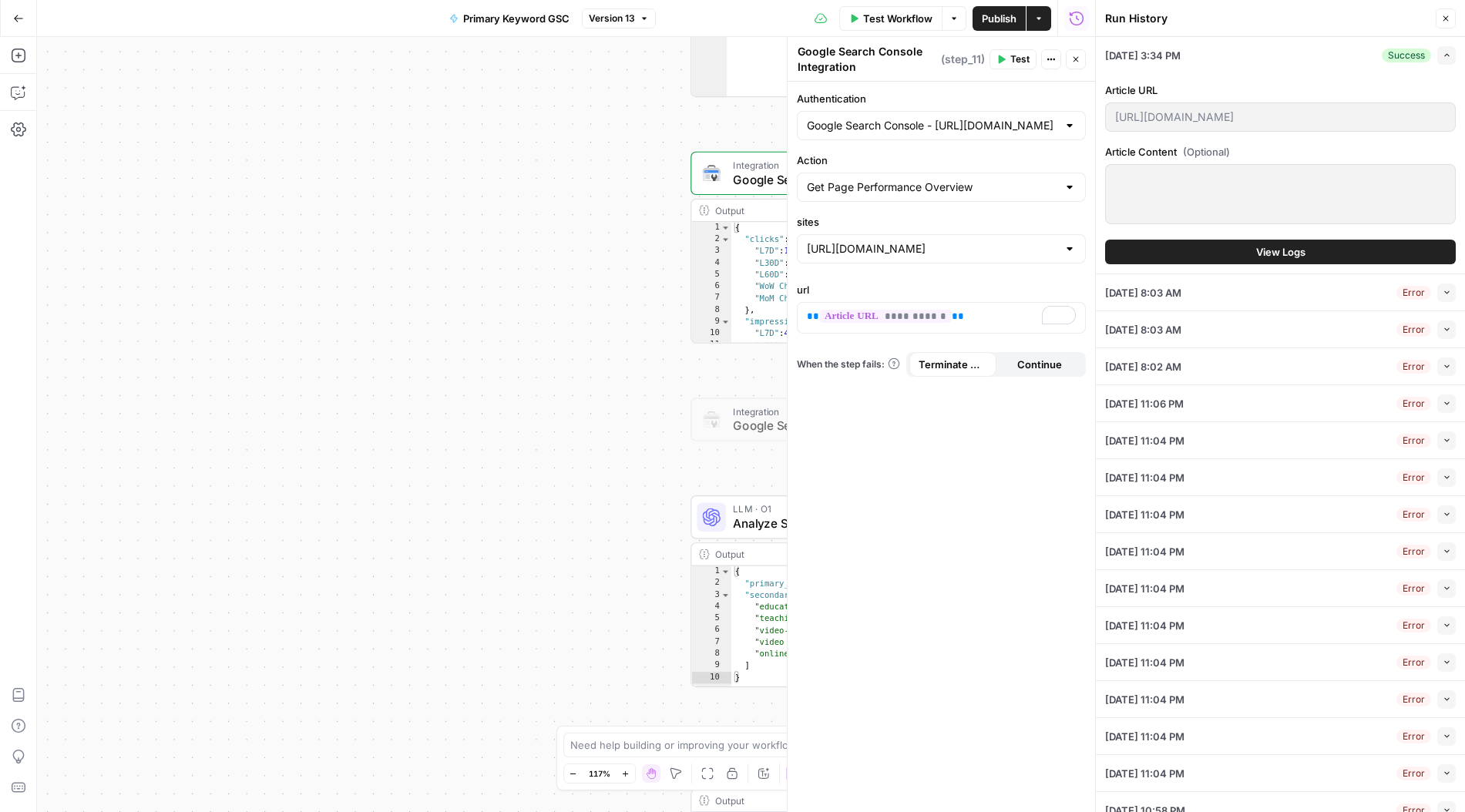
click at [755, 516] on span "Analyze SEO Data" at bounding box center [826, 524] width 188 height 18
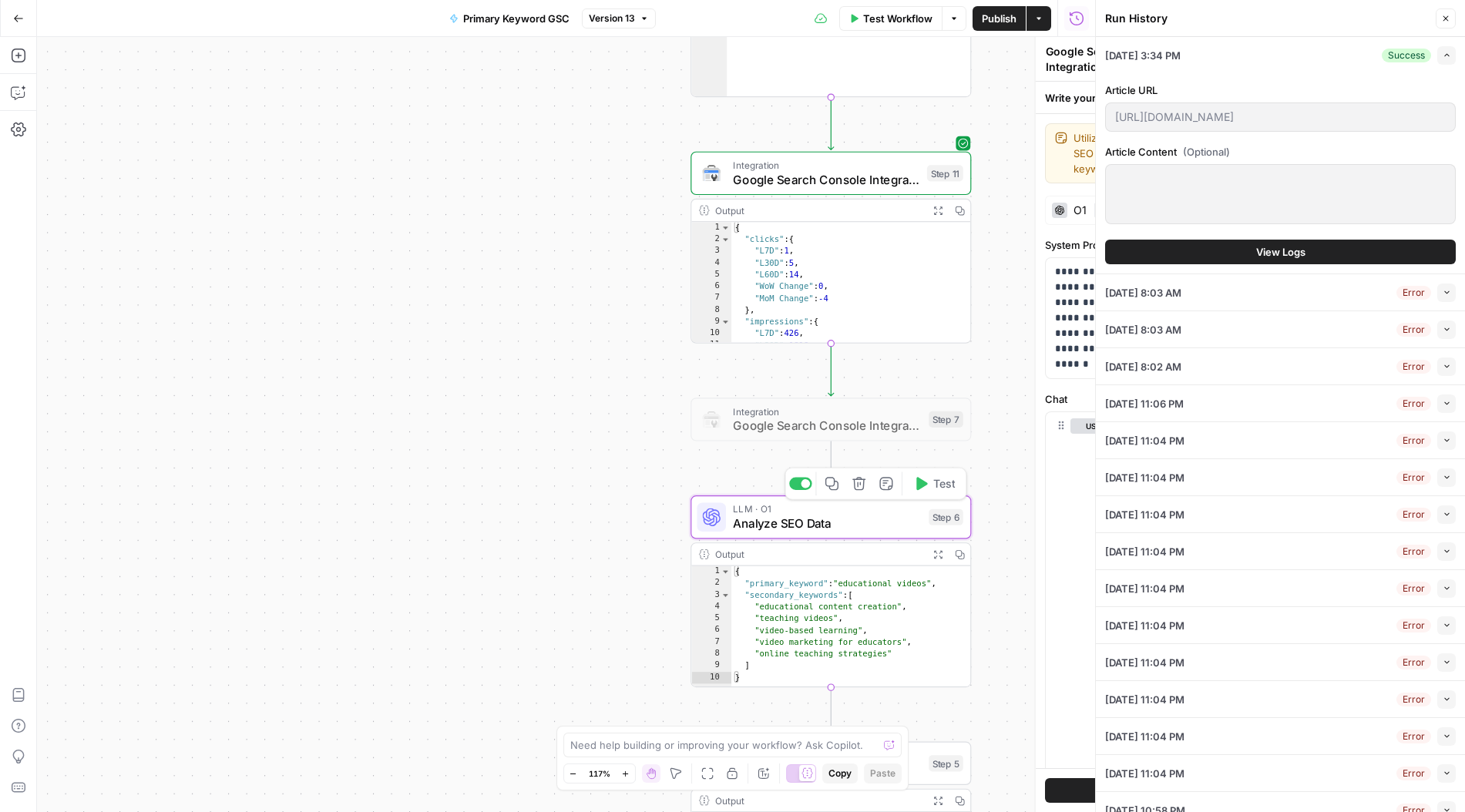
type textarea "Analyze SEO Data"
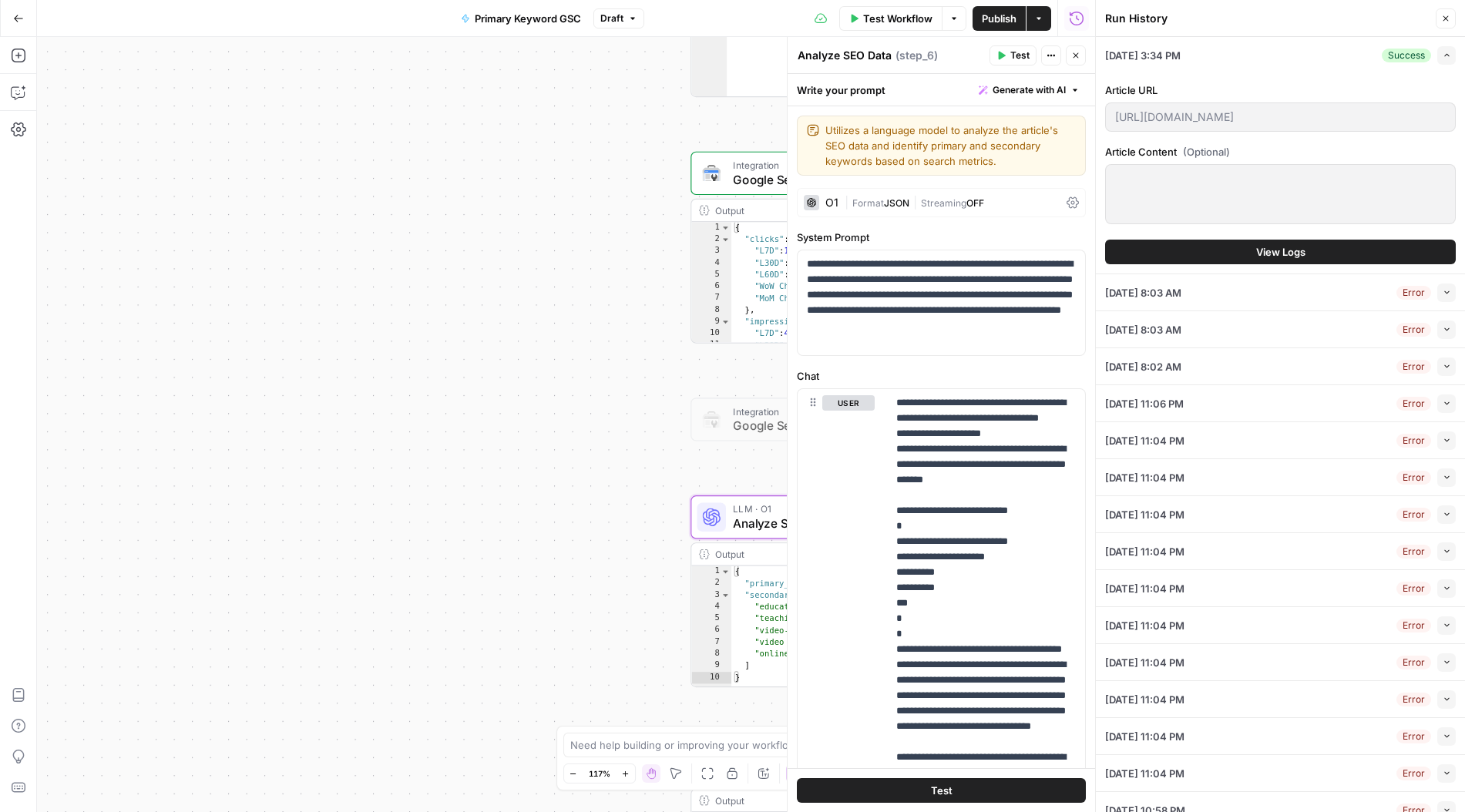
click at [1452, 16] on button "Close" at bounding box center [1446, 18] width 20 height 20
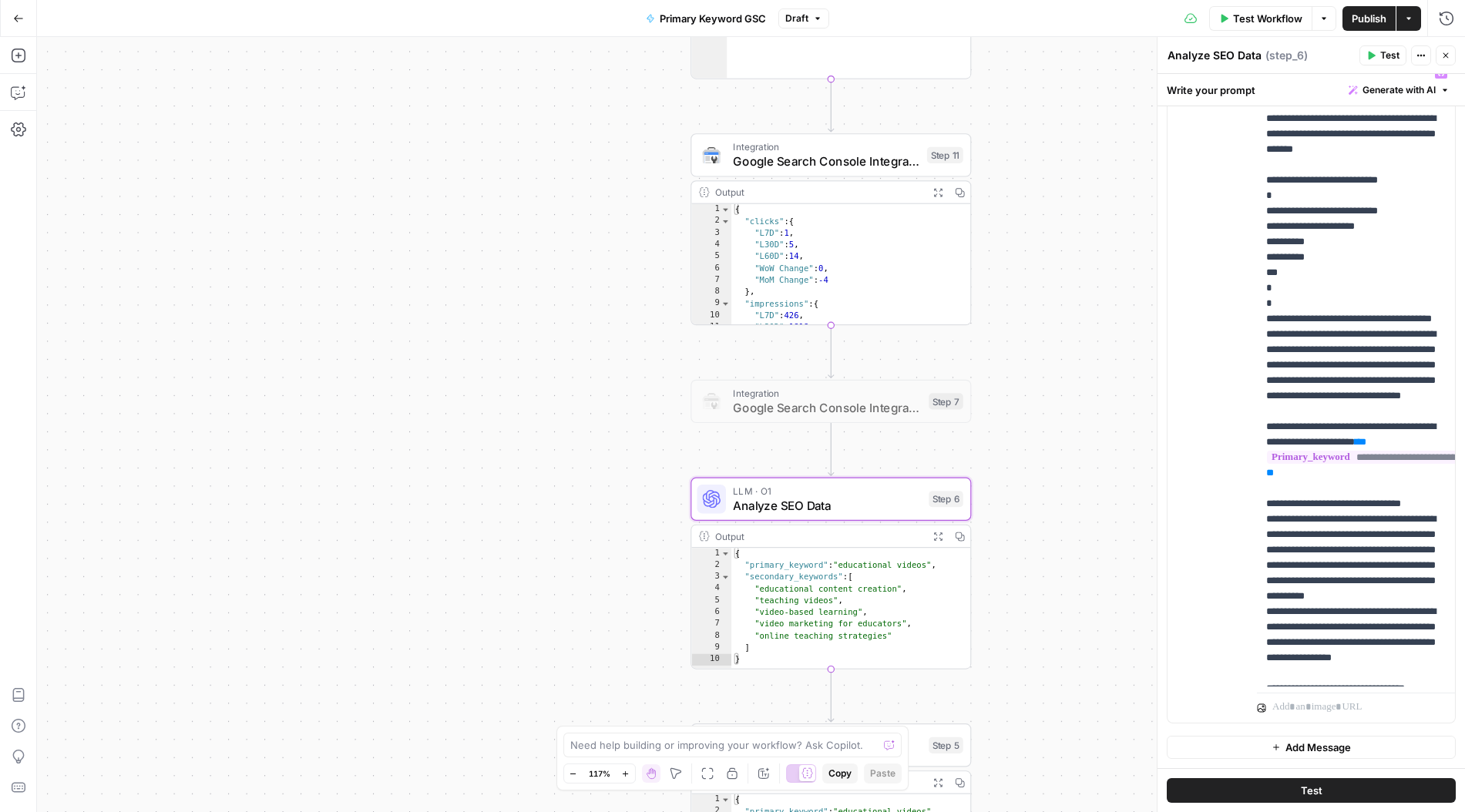
scroll to position [125, 0]
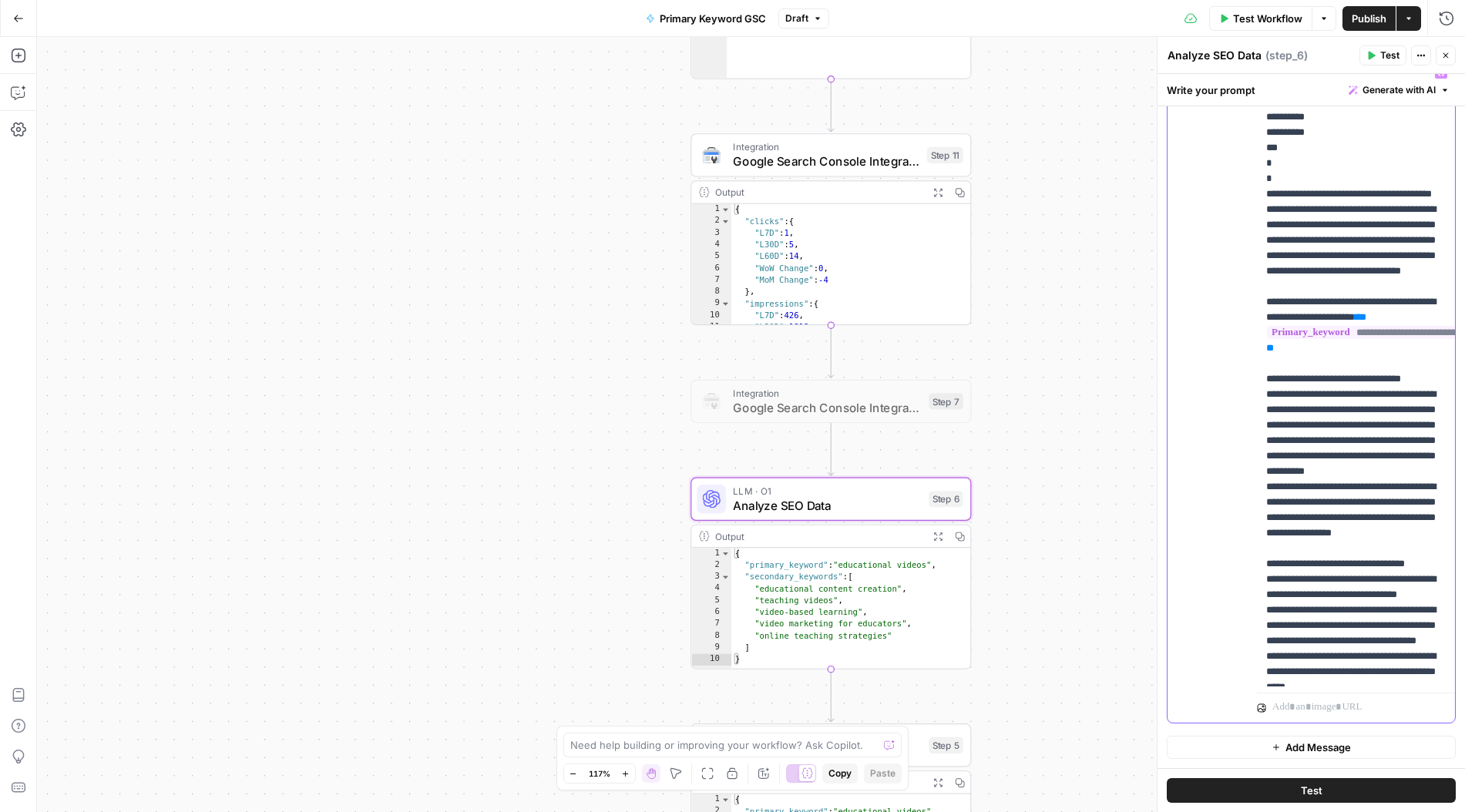
click at [1332, 557] on p "**********" at bounding box center [1356, 587] width 180 height 1294
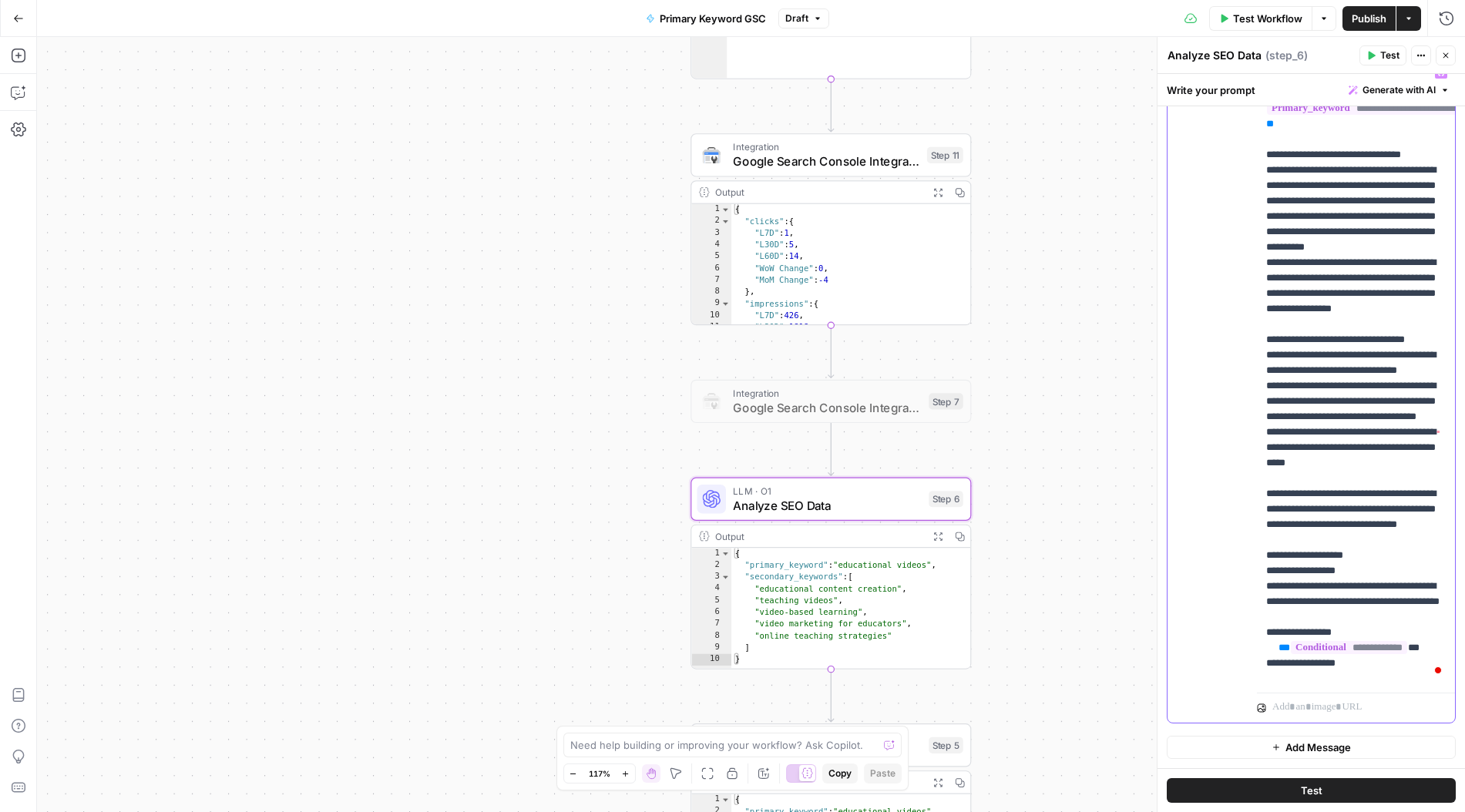
scroll to position [363, 0]
click at [1331, 554] on p "**********" at bounding box center [1356, 362] width 180 height 1294
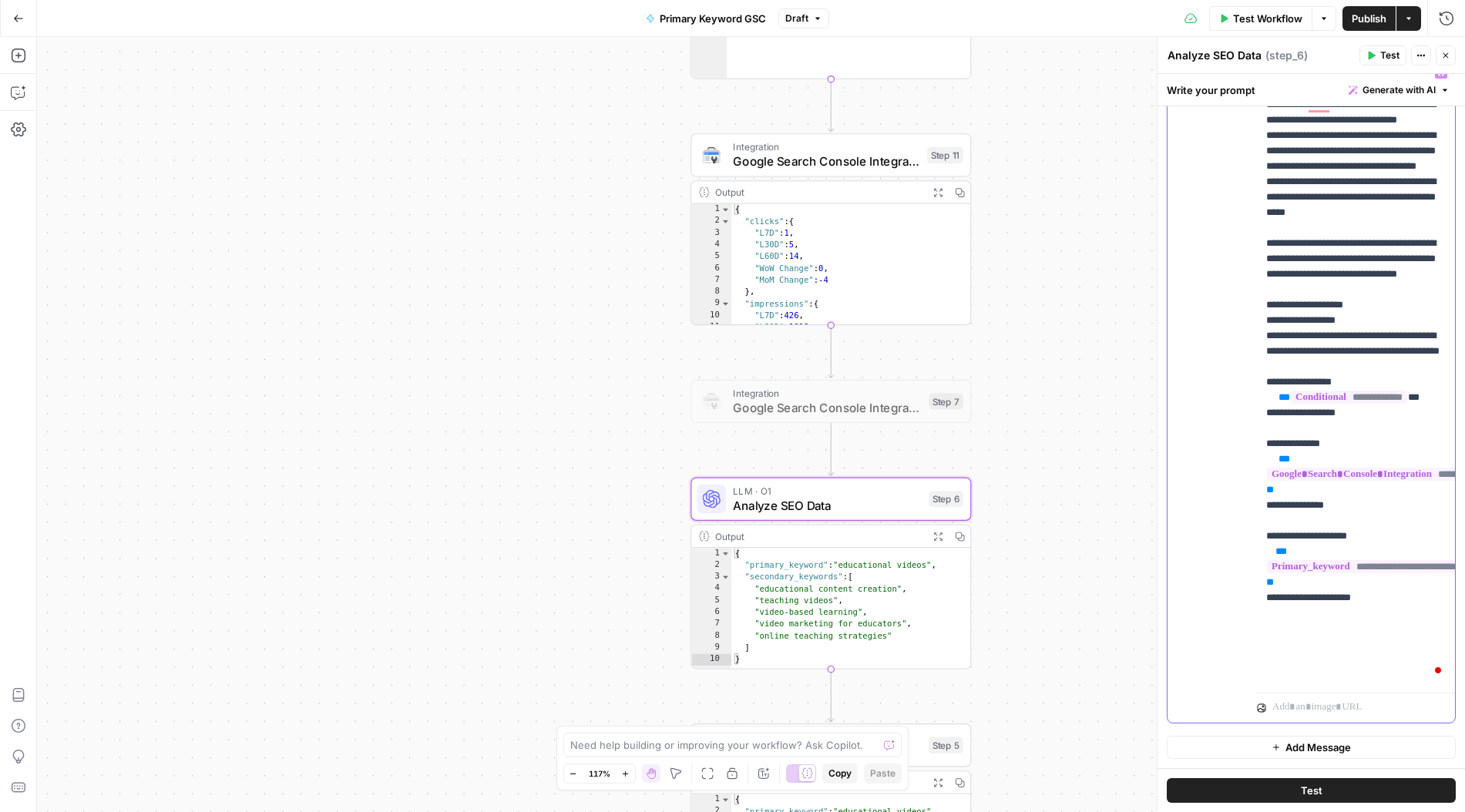
scroll to position [0, 0]
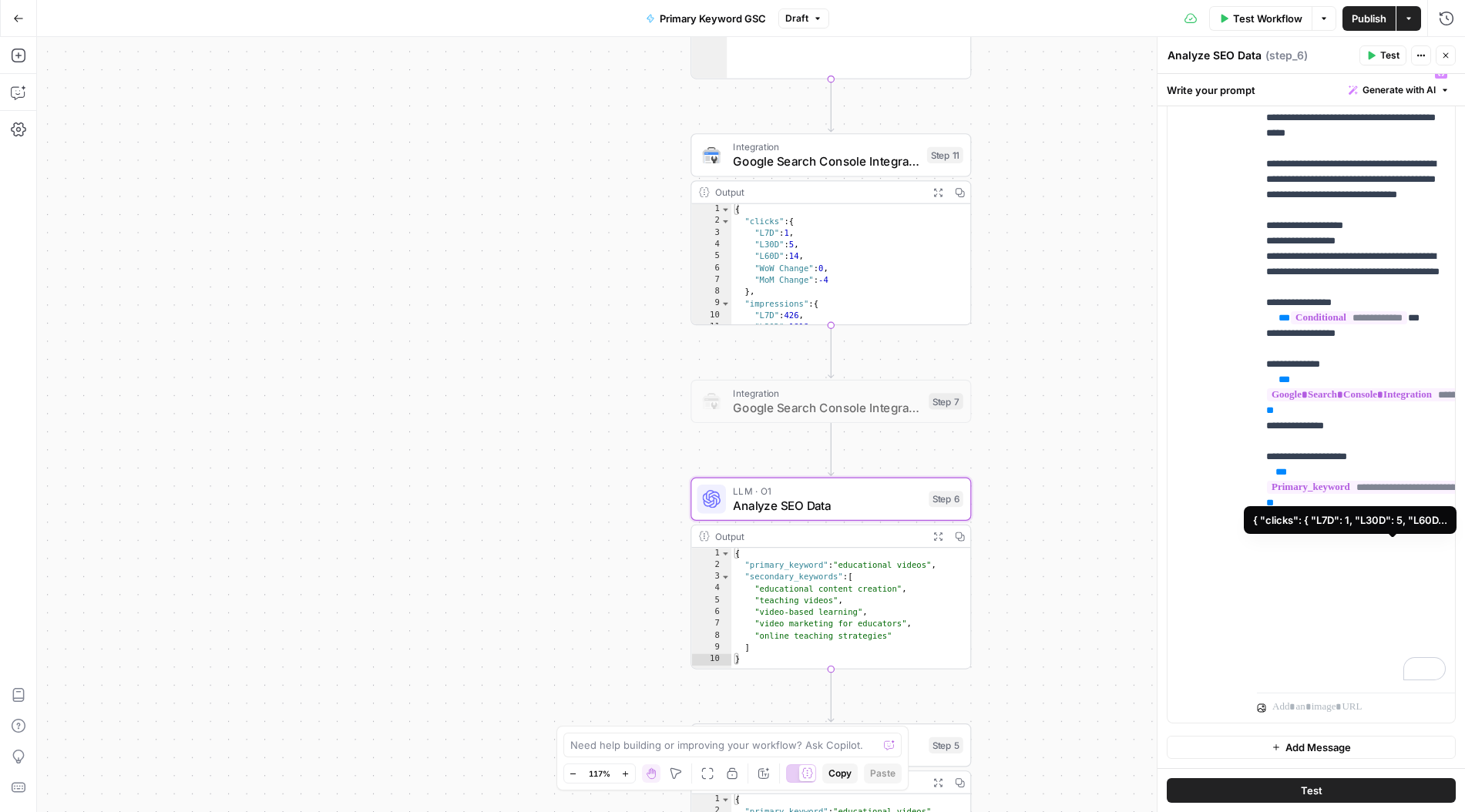
click at [1385, 401] on span "**********" at bounding box center [1381, 394] width 230 height 13
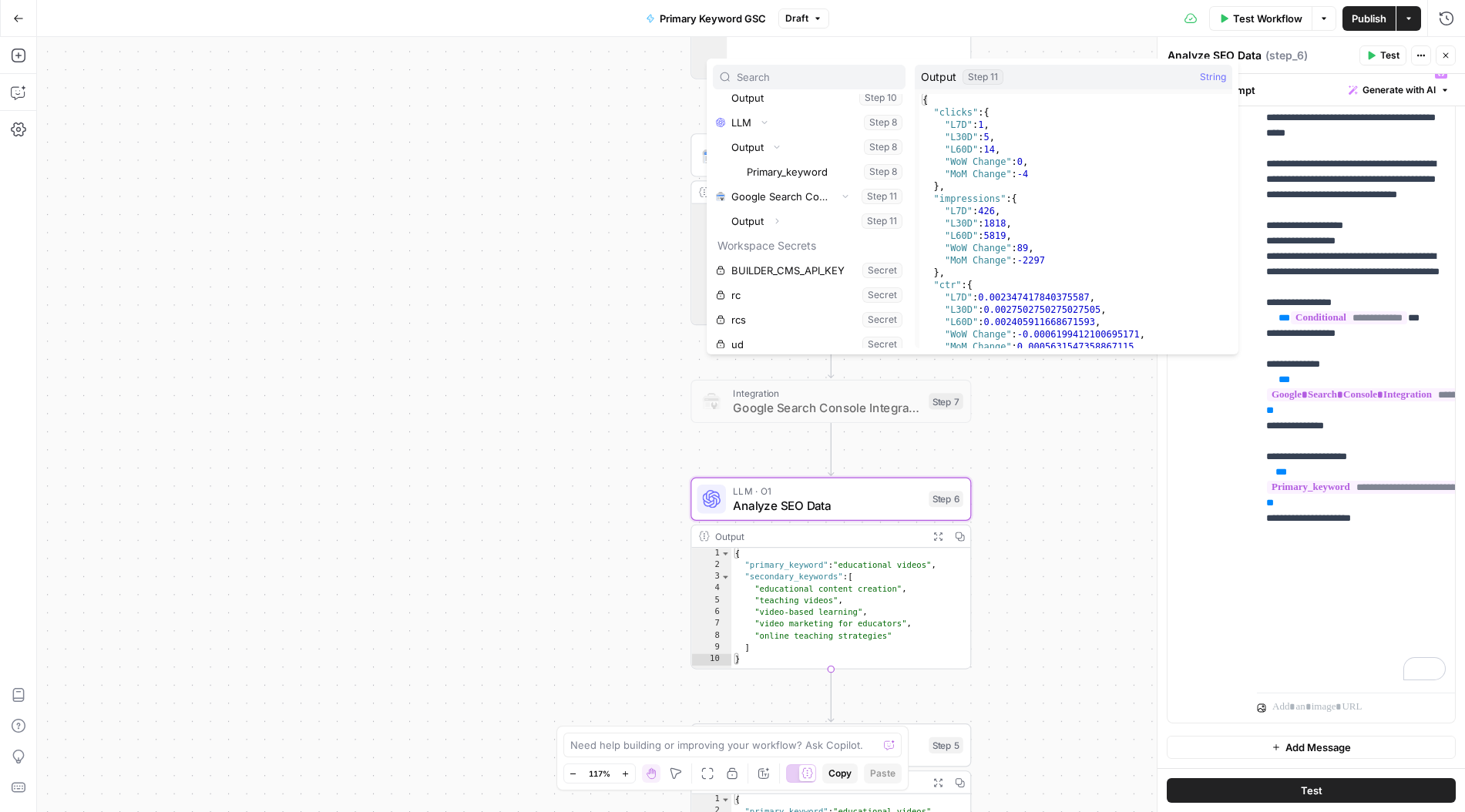
click at [1351, 22] on span "Publish" at bounding box center [1368, 18] width 35 height 15
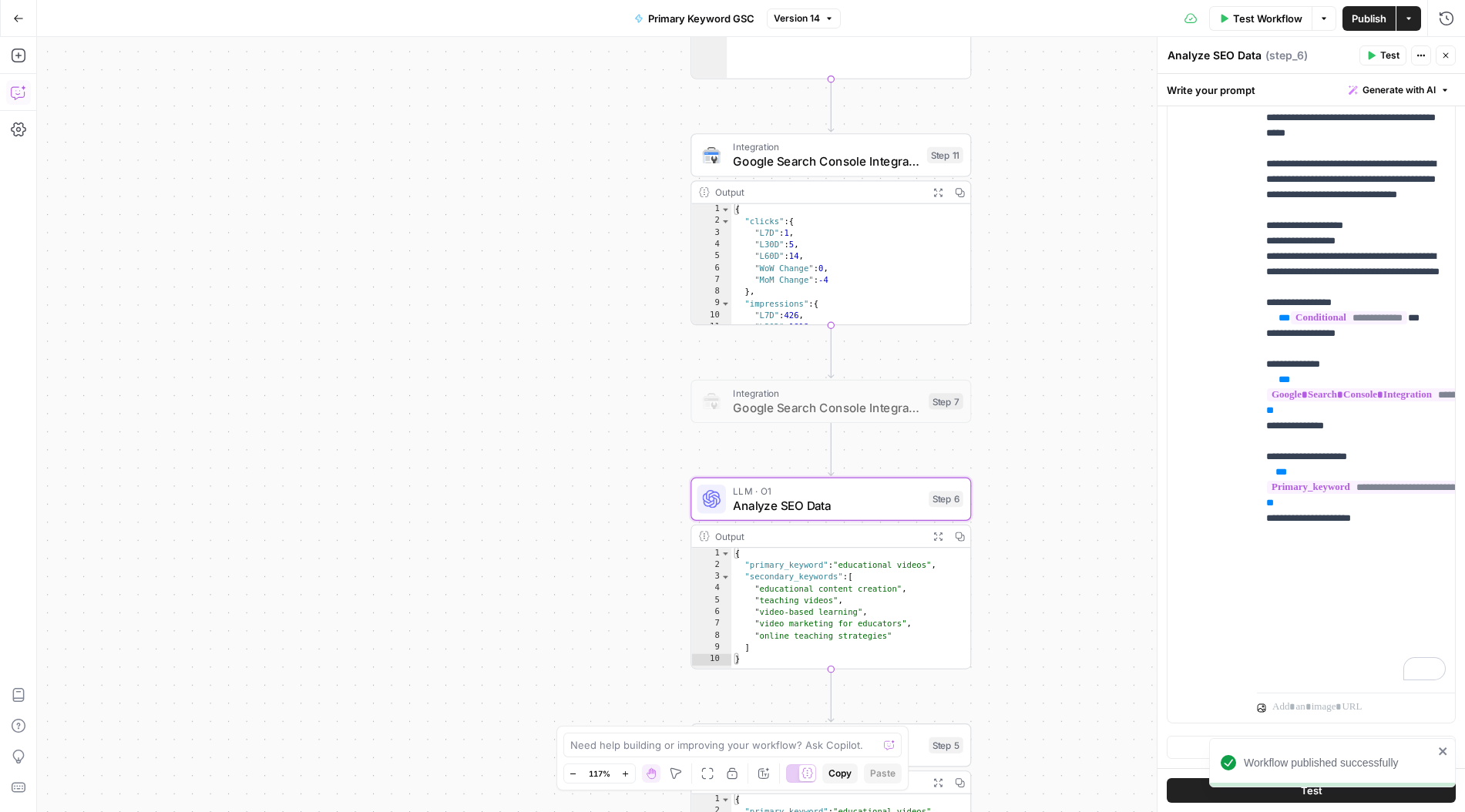
click at [6, 19] on button "Go Back" at bounding box center [19, 19] width 28 height 28
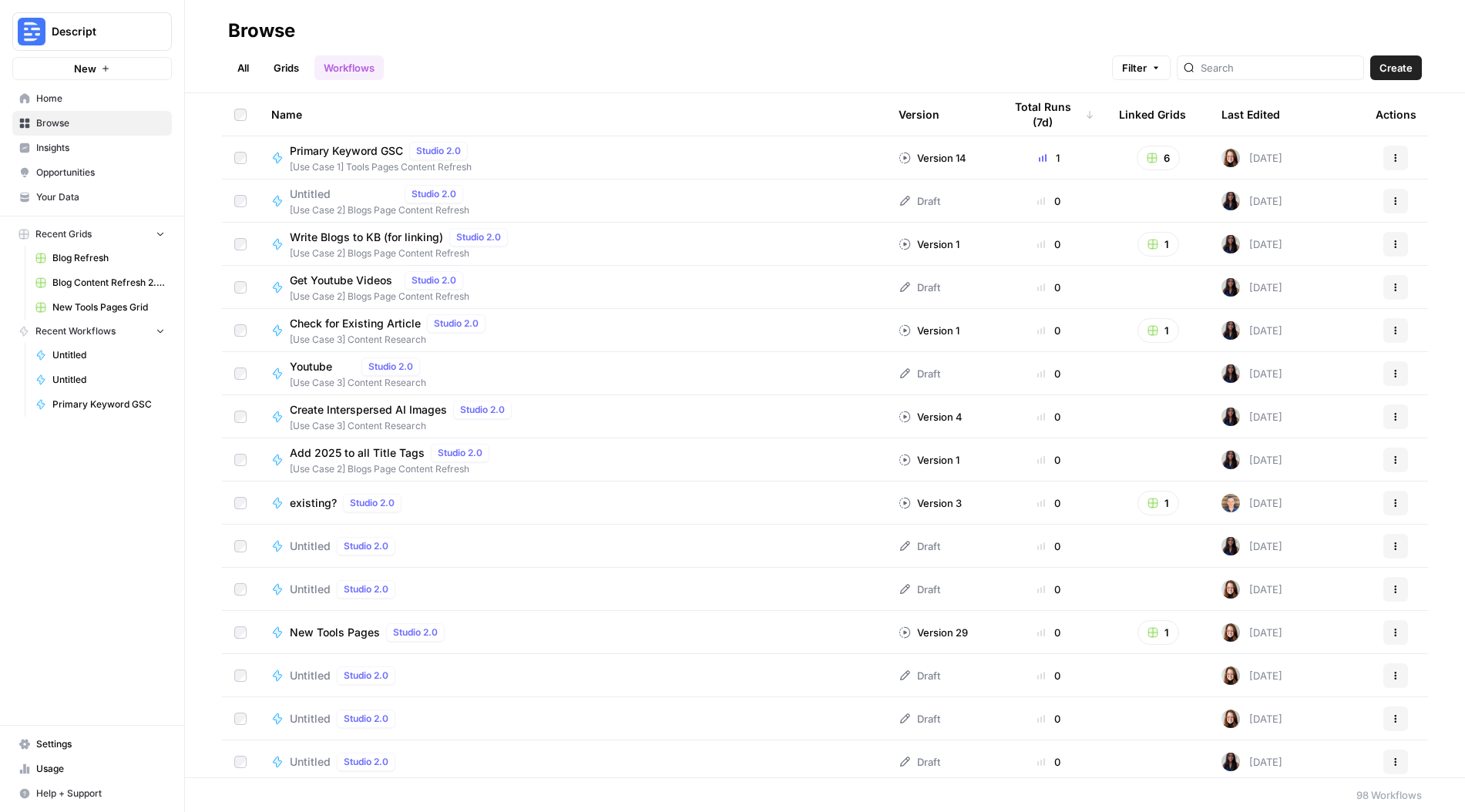
click at [359, 288] on div "Get Youtube Videos Studio 2.0" at bounding box center [379, 280] width 180 height 19
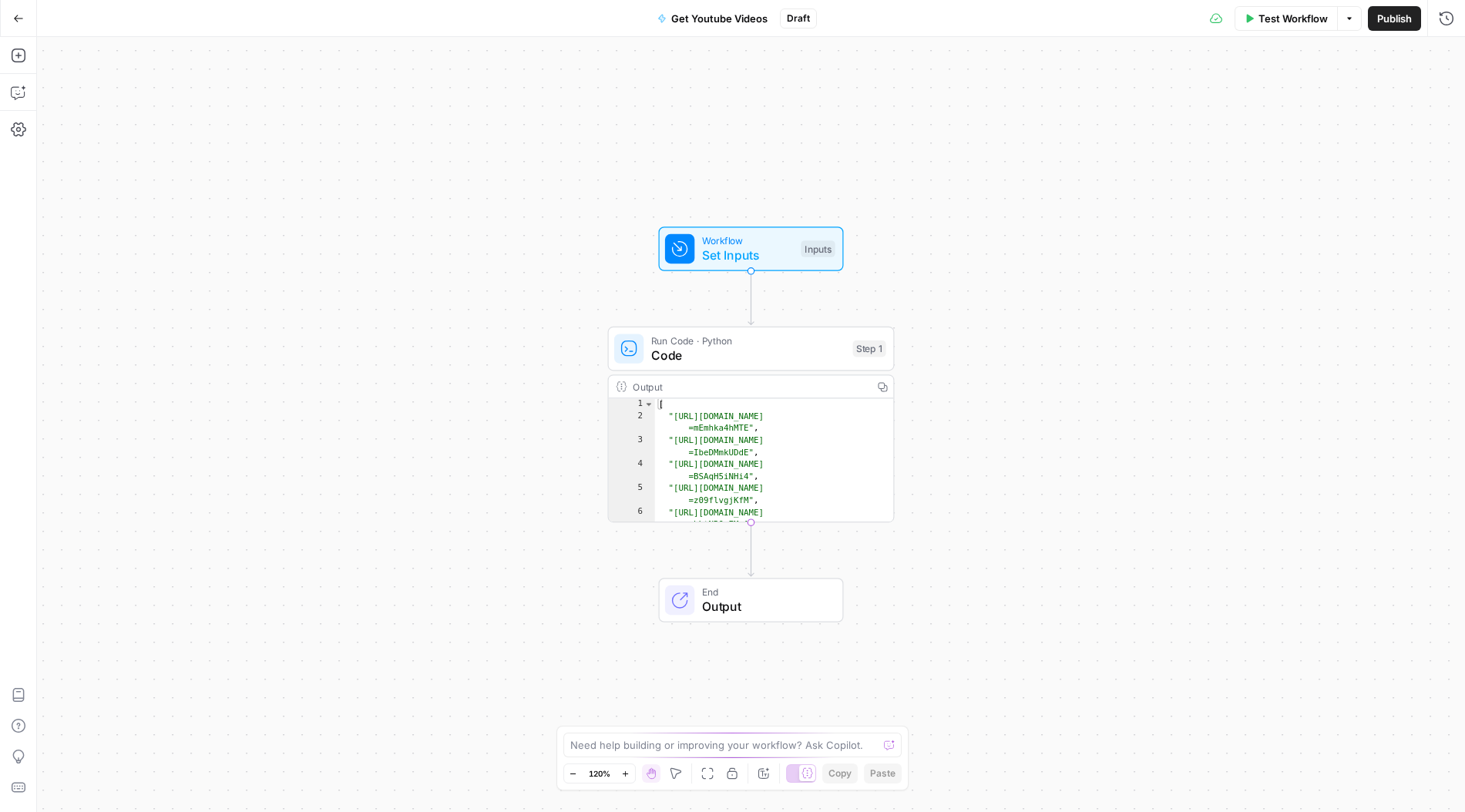
click at [13, 22] on icon "button" at bounding box center [18, 18] width 11 height 11
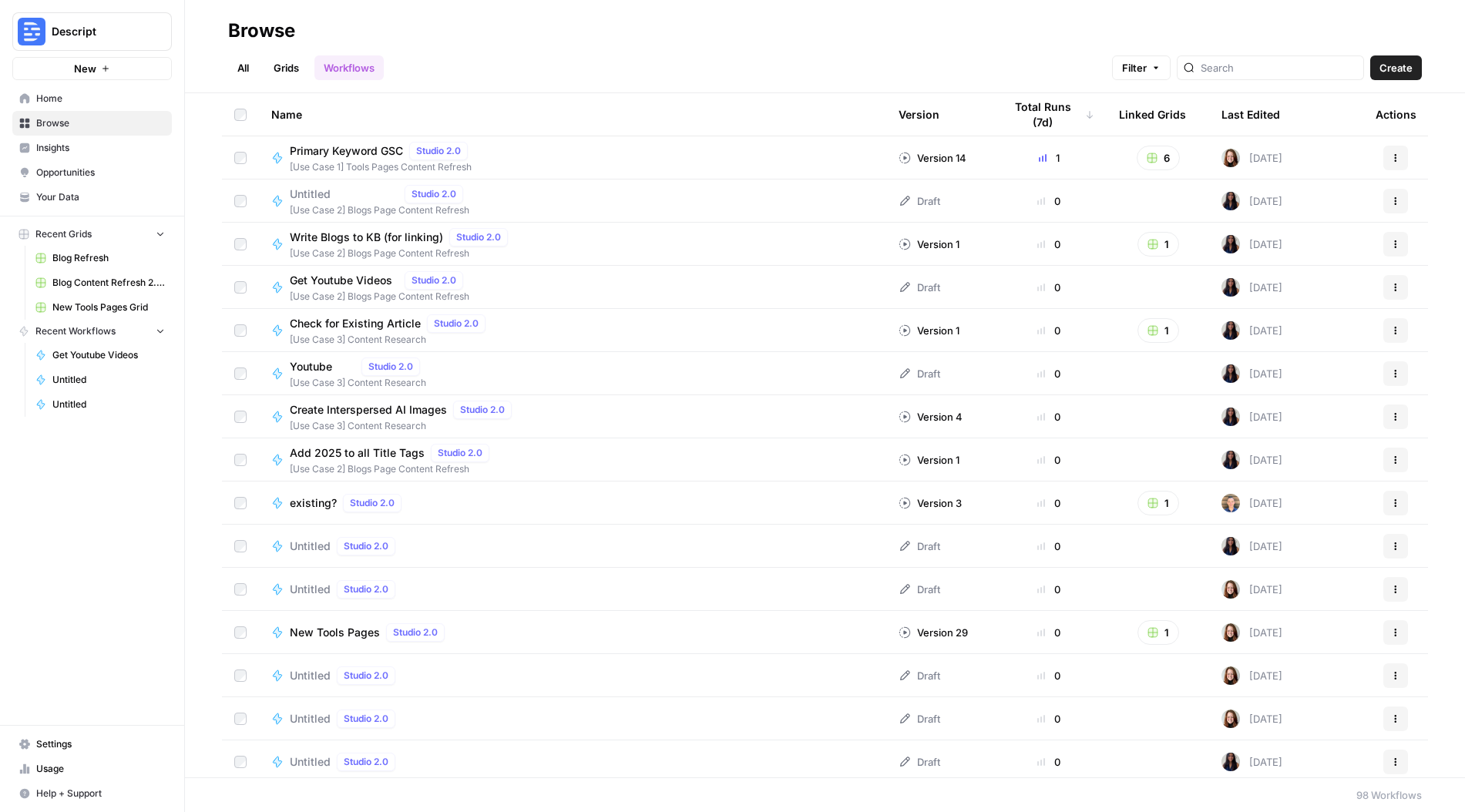
click at [65, 105] on span "Home" at bounding box center [100, 99] width 129 height 14
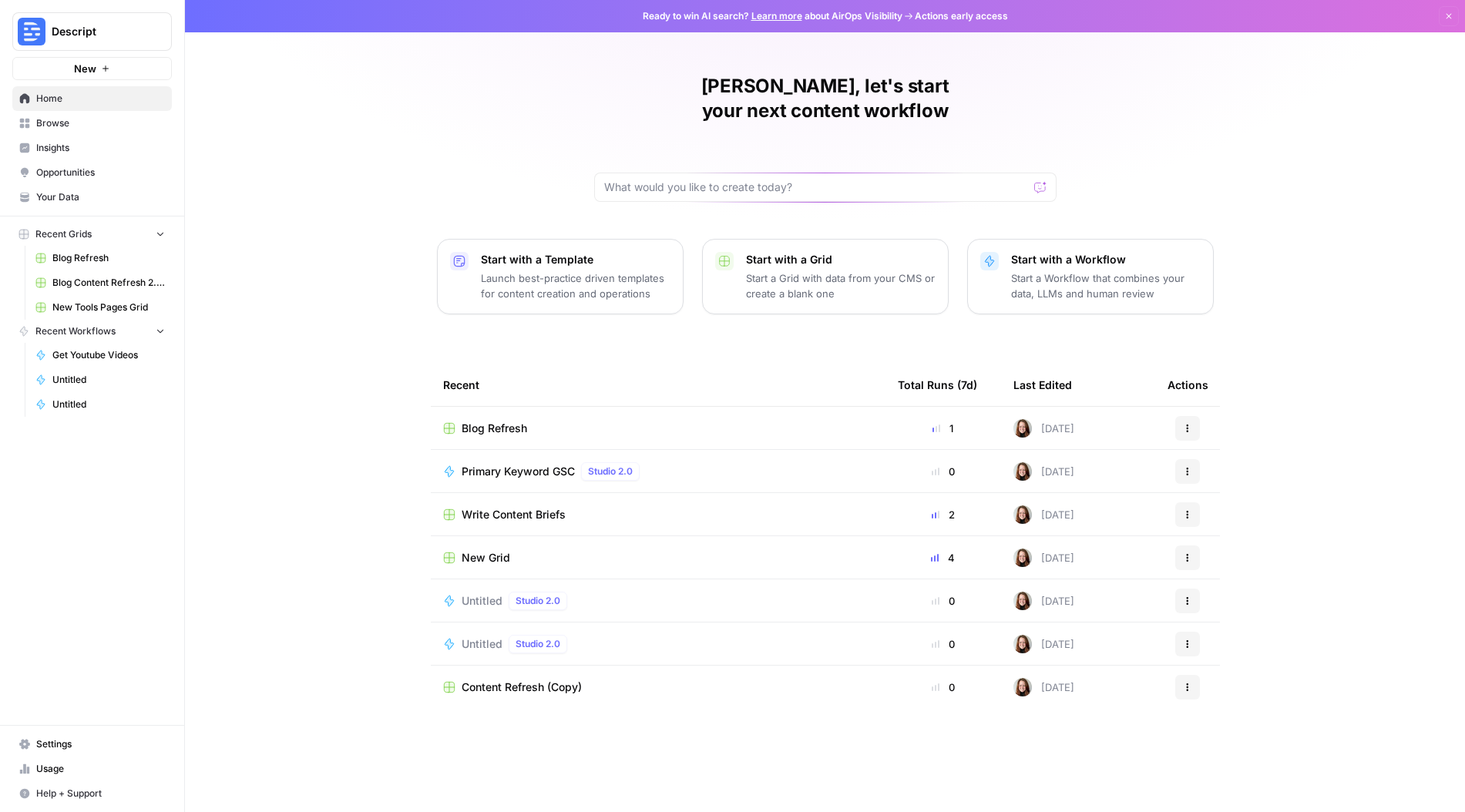
click at [56, 124] on span "Browse" at bounding box center [100, 124] width 129 height 14
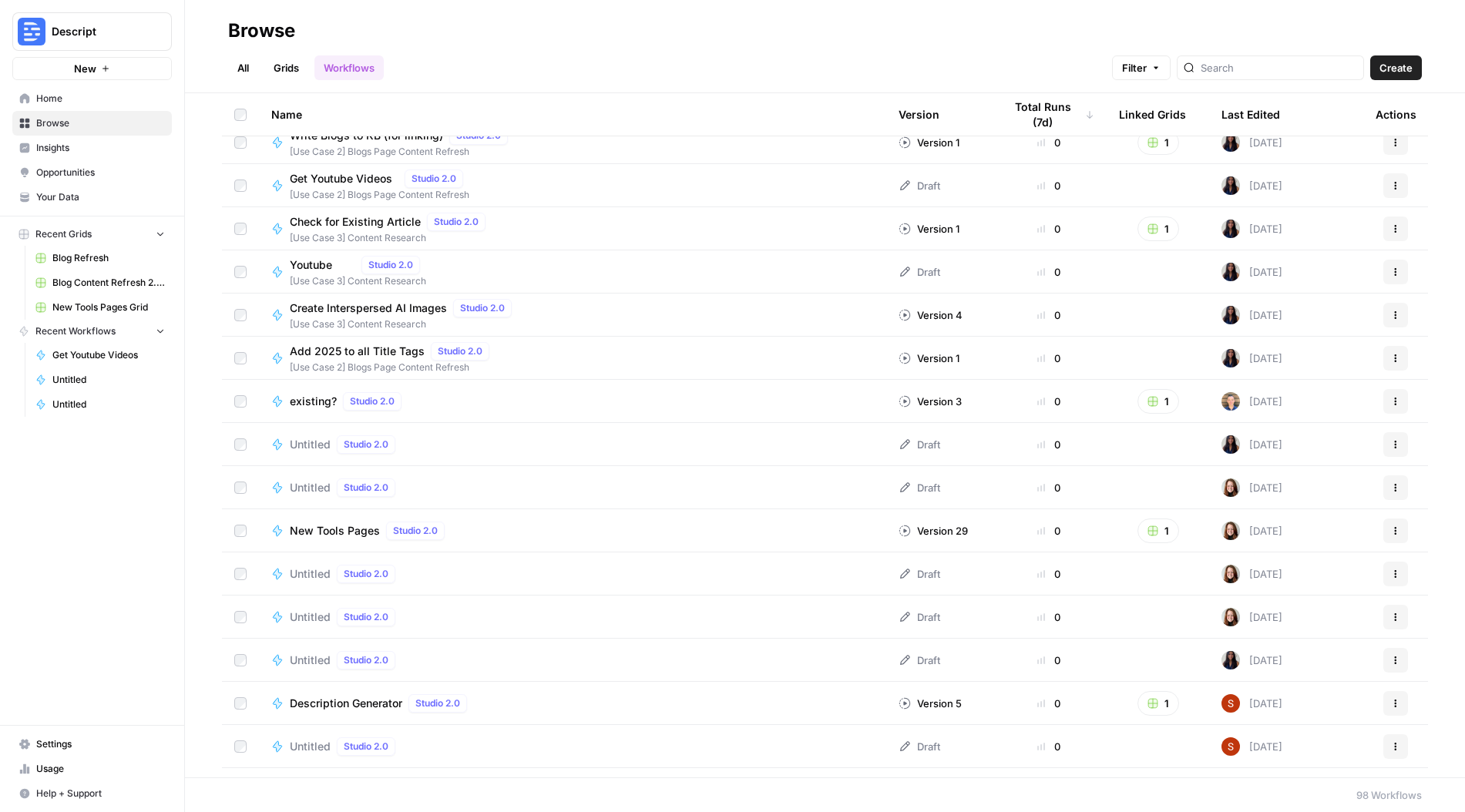
scroll to position [103, 0]
click at [1283, 66] on input "search" at bounding box center [1278, 67] width 157 height 15
type input "youtube"
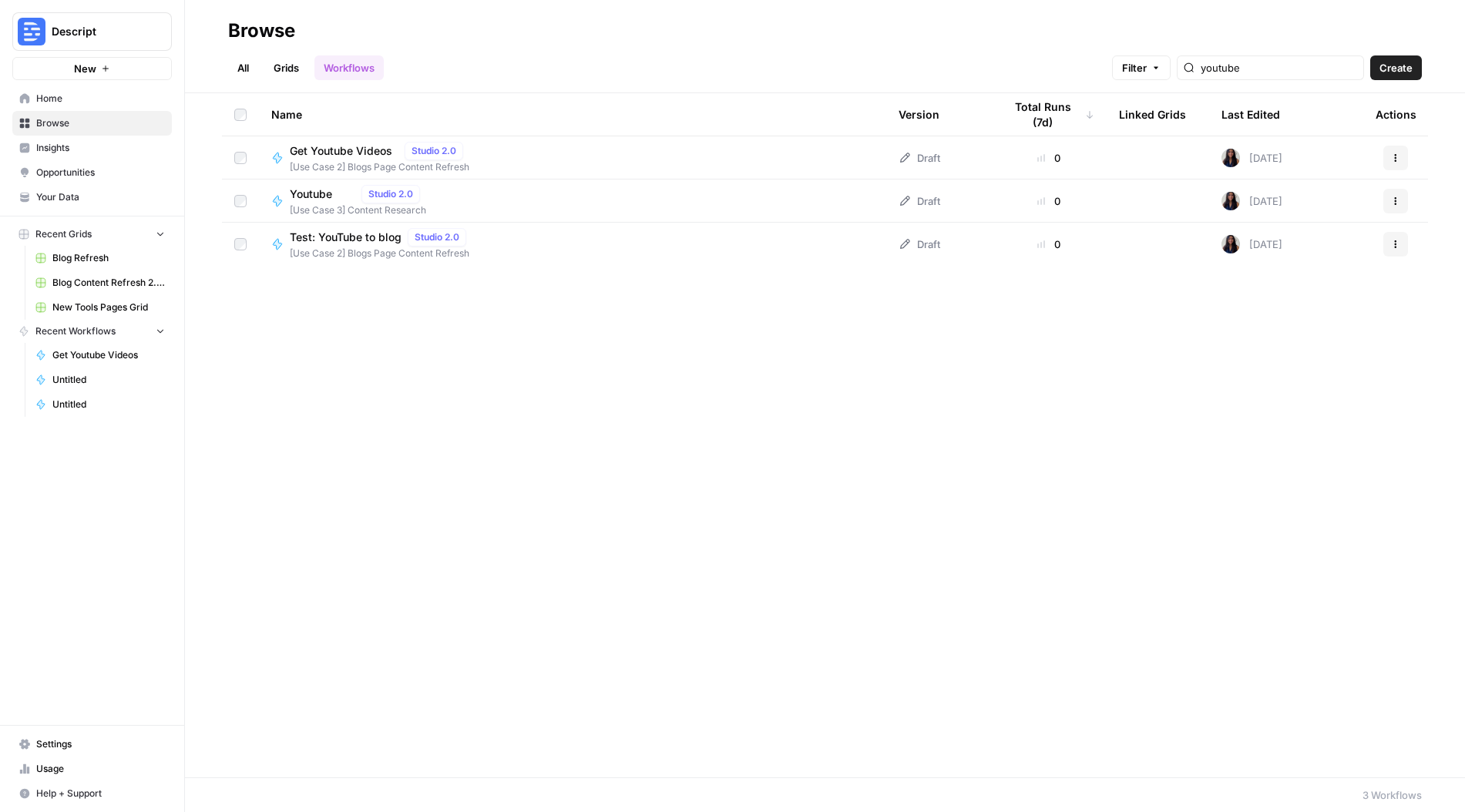
click at [357, 237] on span "Test: YouTube to blog" at bounding box center [345, 236] width 112 height 15
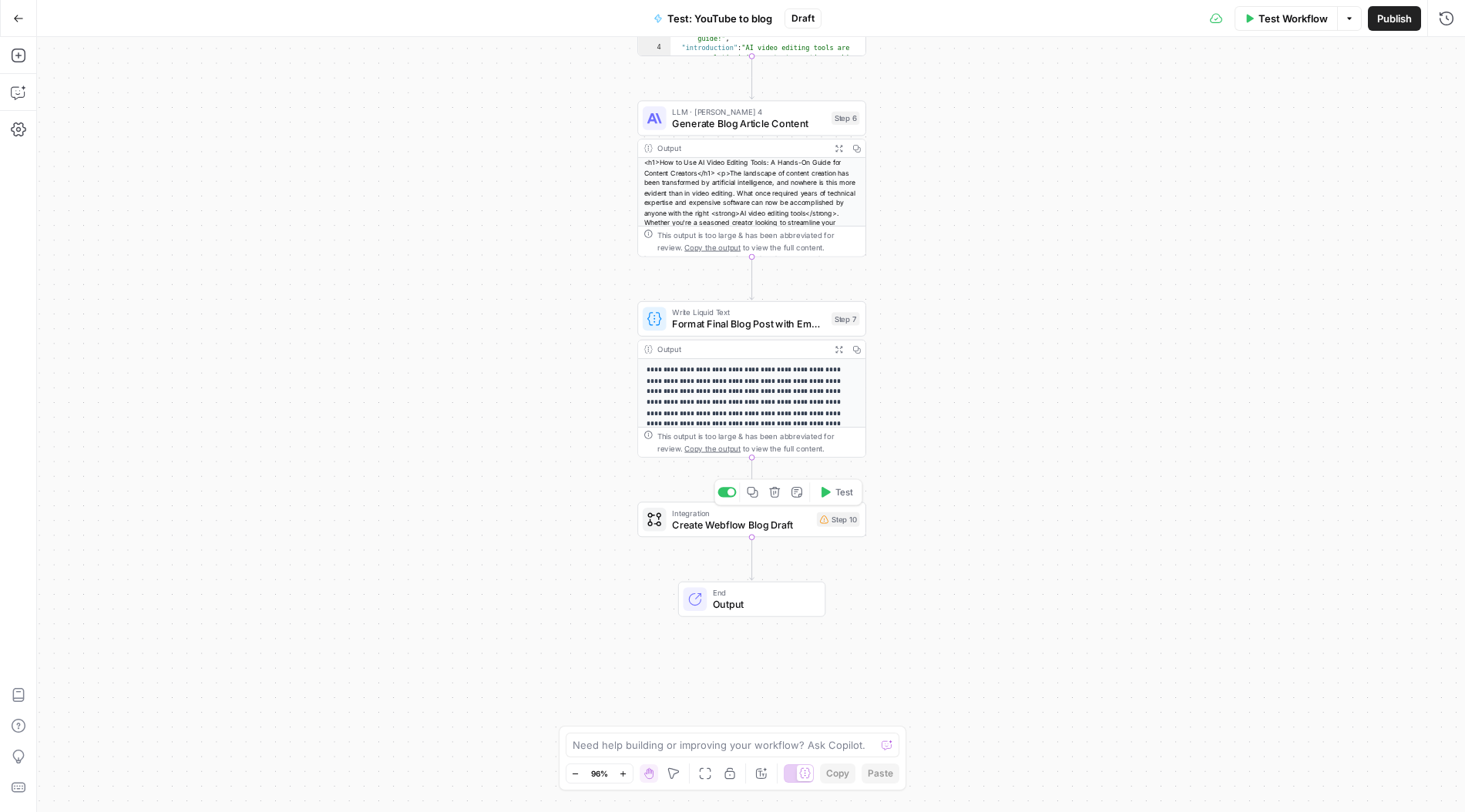
click at [749, 523] on span "Create Webflow Blog Draft" at bounding box center [740, 524] width 139 height 15
click at [776, 495] on icon "button" at bounding box center [775, 492] width 12 height 12
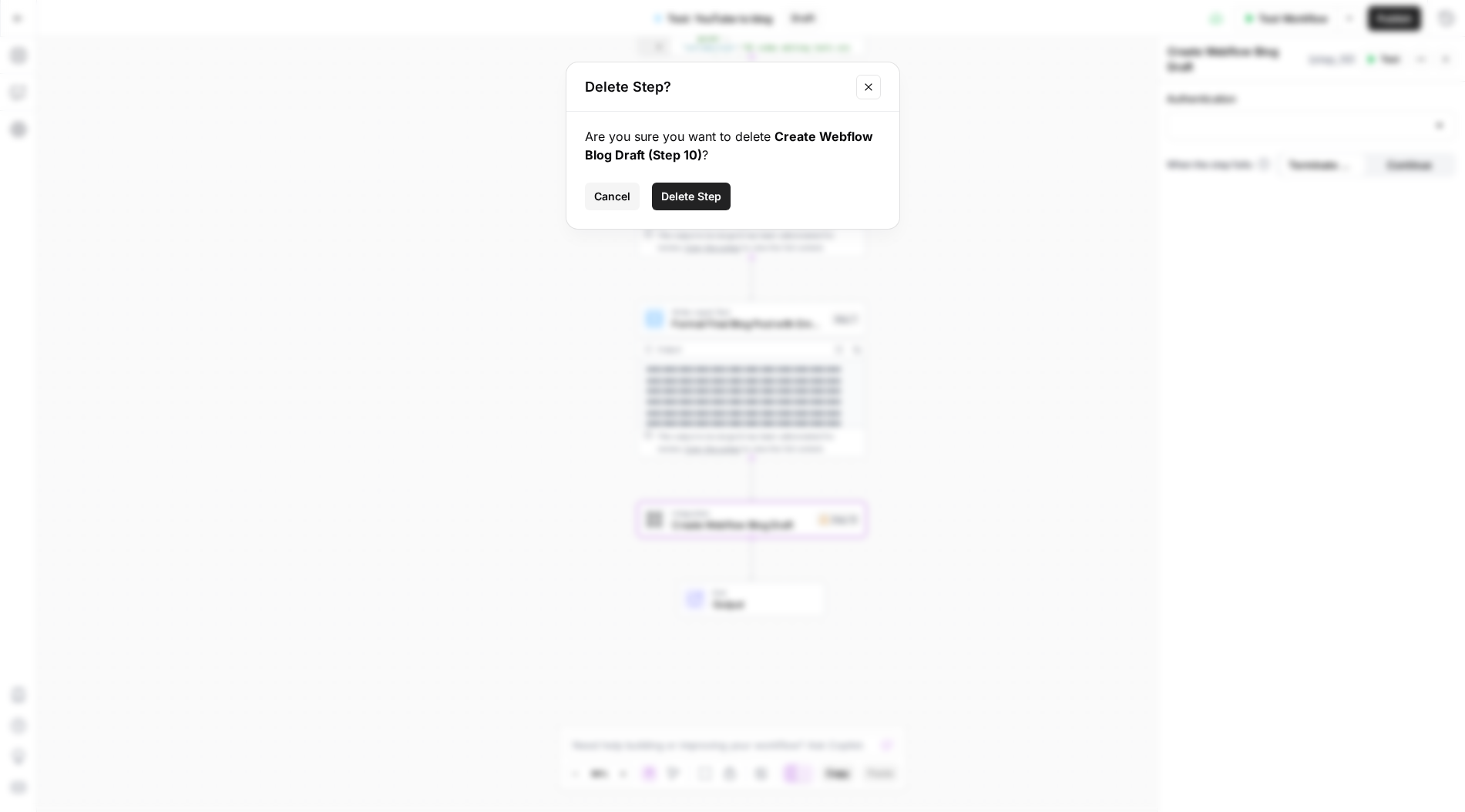
click at [676, 195] on span "Delete Step" at bounding box center [692, 196] width 60 height 15
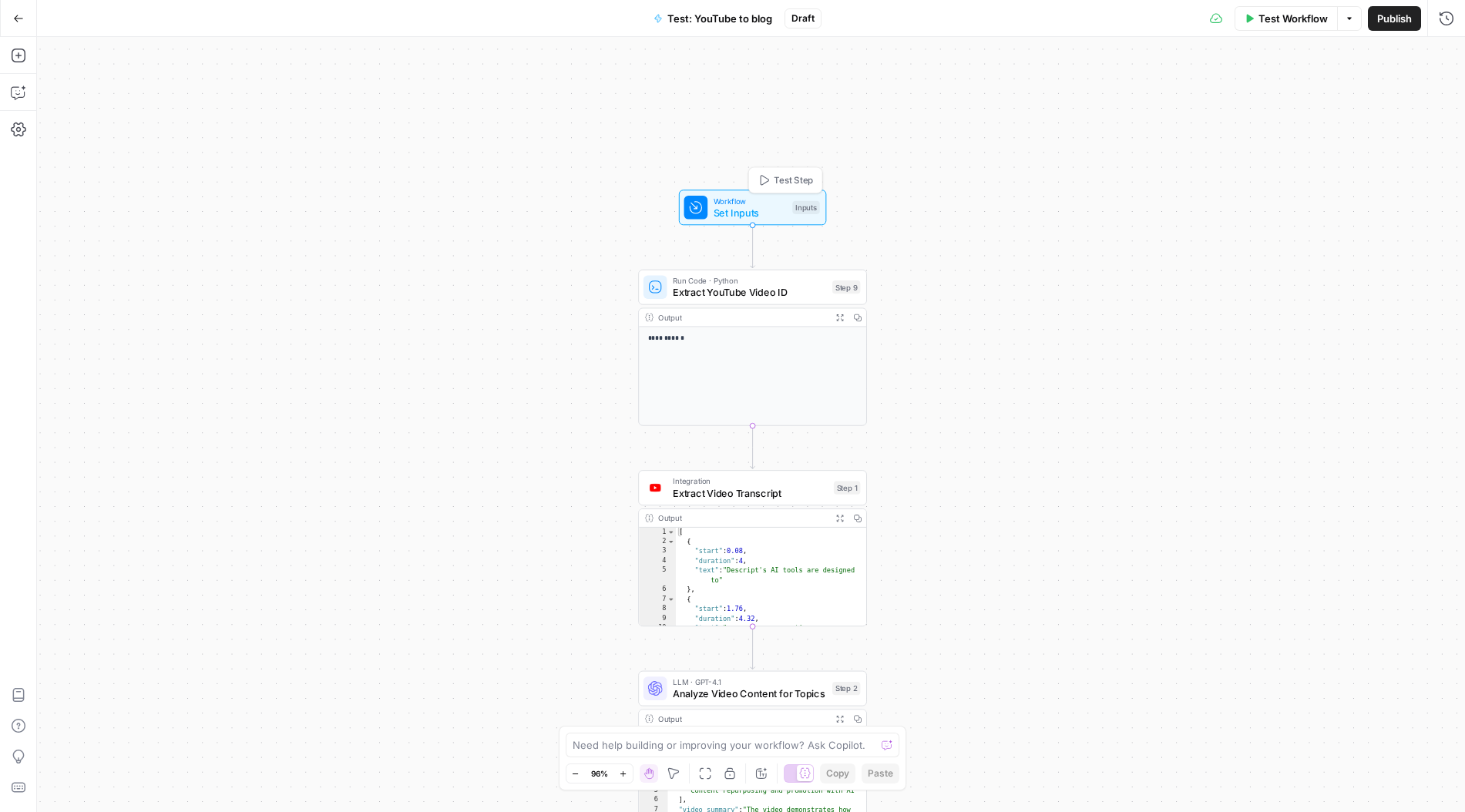
click at [750, 207] on span "Set Inputs" at bounding box center [749, 211] width 73 height 15
click at [1377, 22] on span "Publish" at bounding box center [1394, 18] width 35 height 15
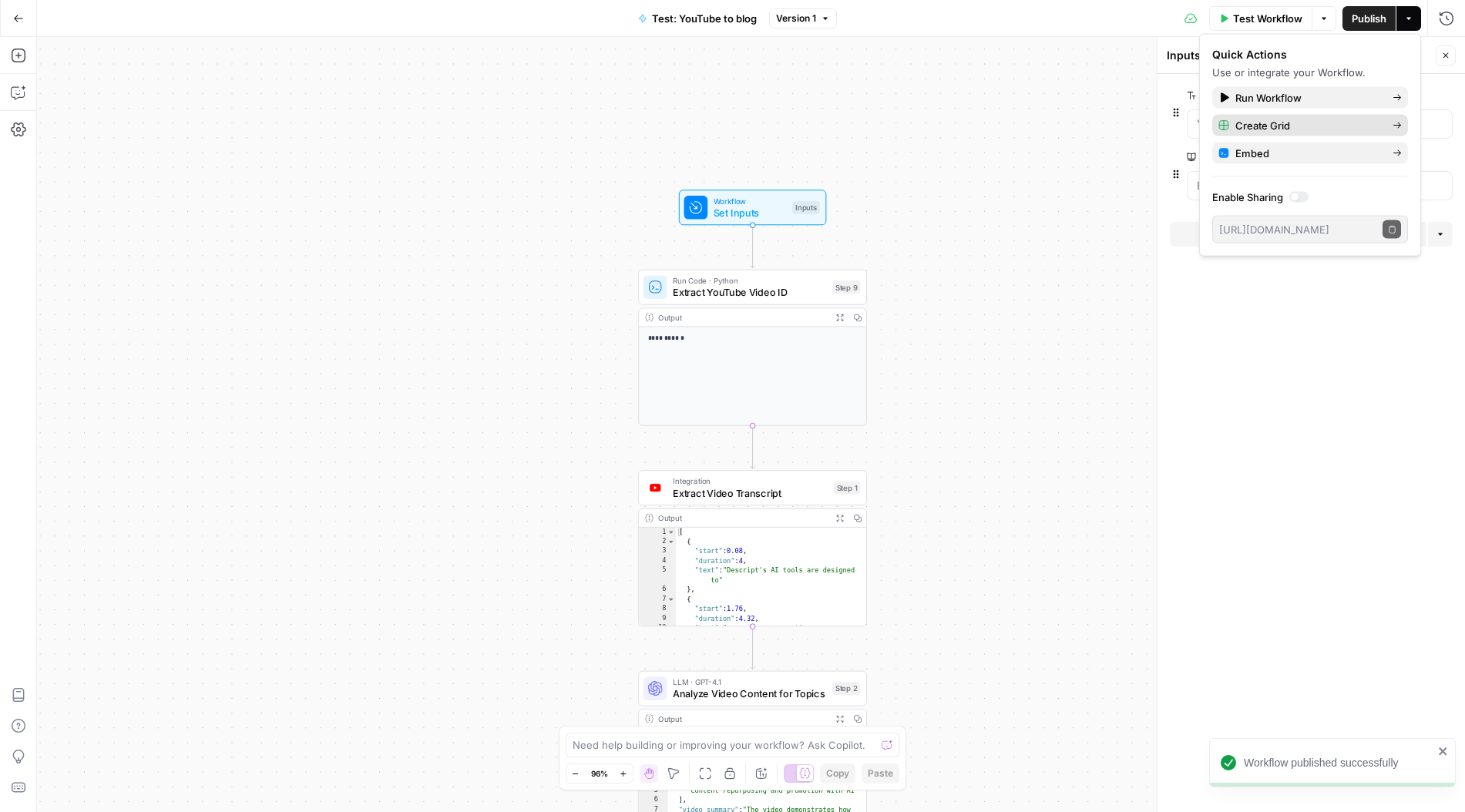
click at [1396, 121] on icon "button" at bounding box center [1396, 125] width 9 height 9
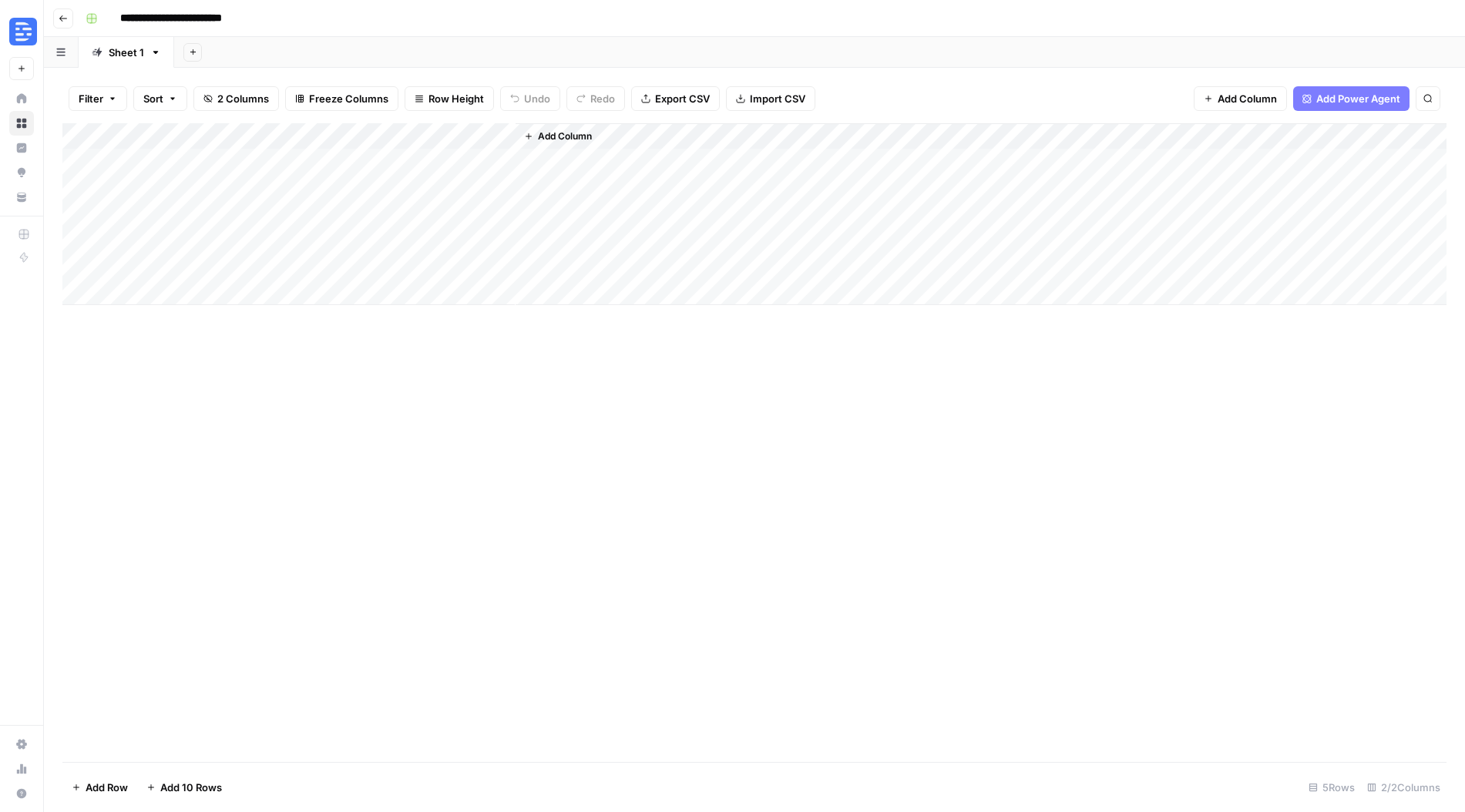
click at [192, 165] on div "Add Column" at bounding box center [754, 214] width 1384 height 182
type textarea "**********"
click at [593, 164] on div "Add Column" at bounding box center [981, 214] width 931 height 182
click at [482, 134] on div "Add Column" at bounding box center [754, 214] width 1384 height 182
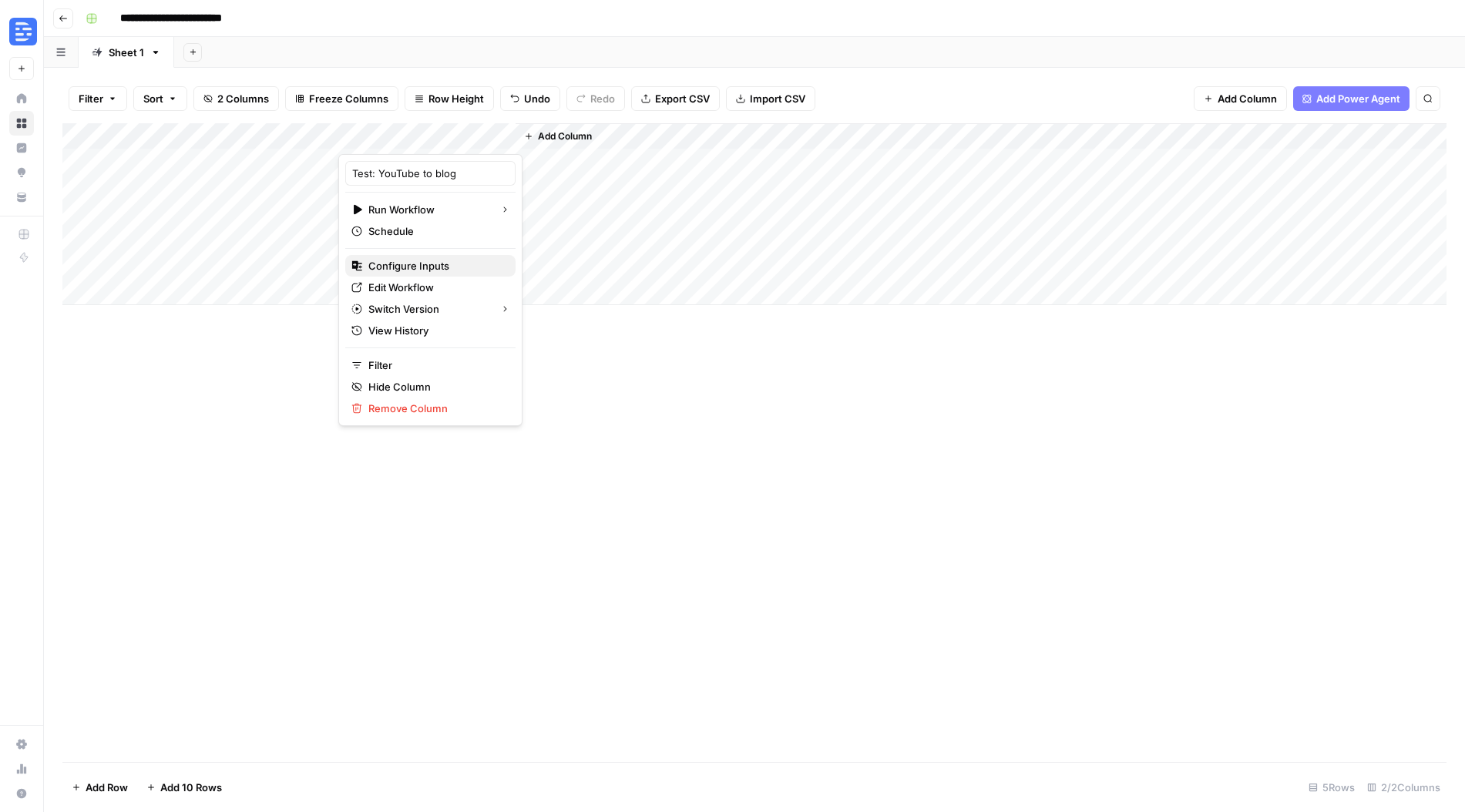
click at [431, 267] on span "Configure Inputs" at bounding box center [435, 265] width 135 height 15
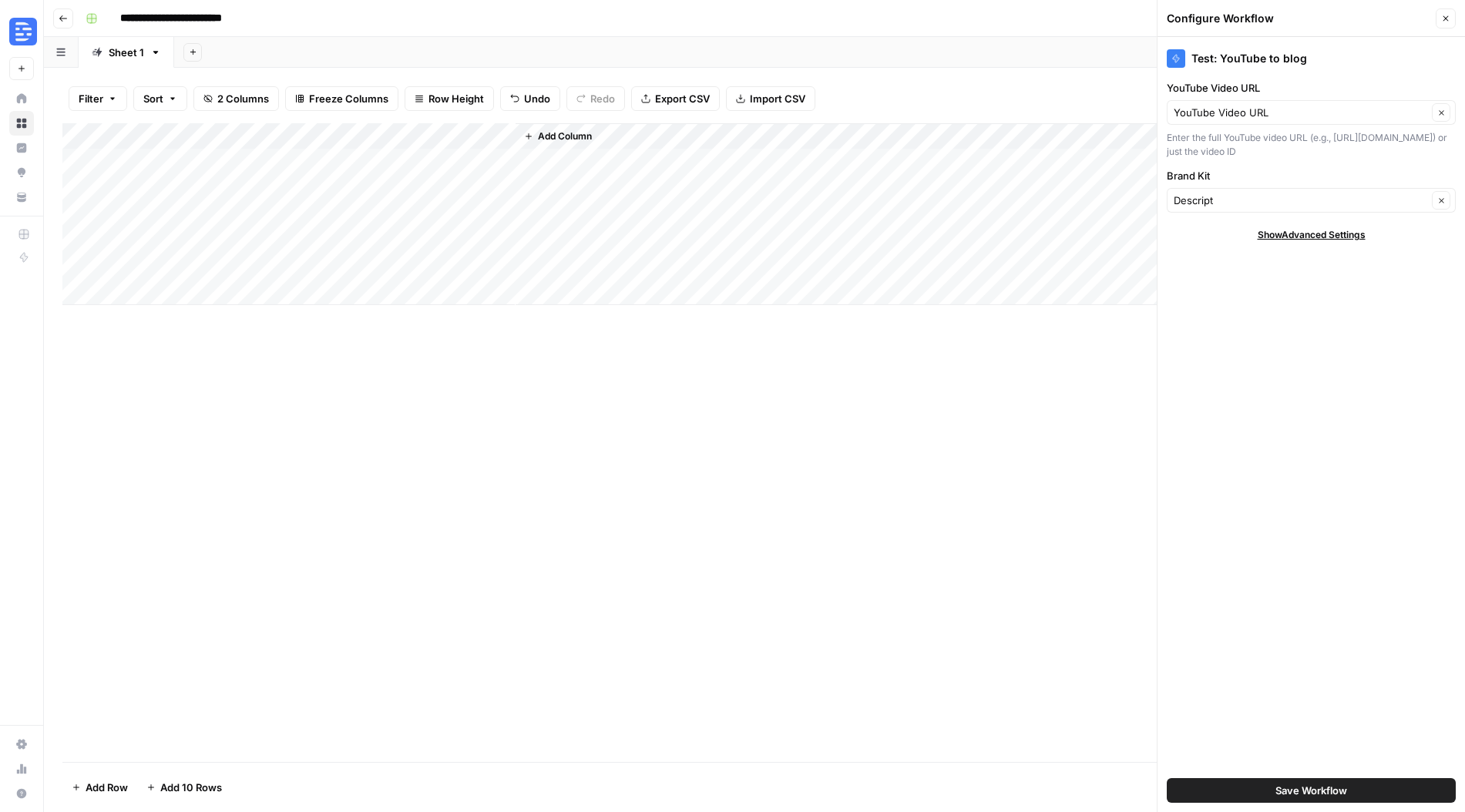
click at [1325, 788] on span "Save Workflow" at bounding box center [1311, 790] width 72 height 15
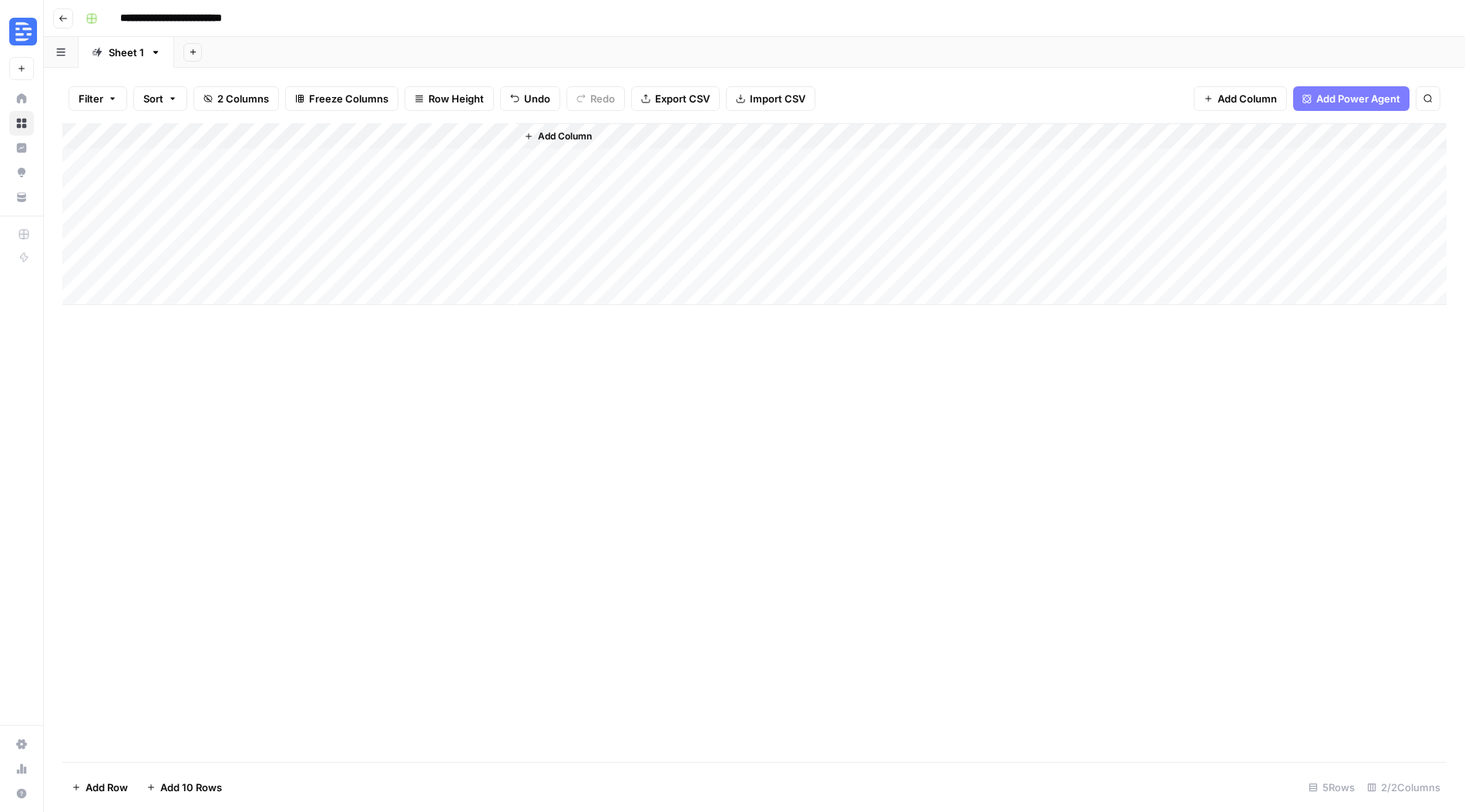
click at [424, 160] on div "Add Column" at bounding box center [754, 214] width 1384 height 182
click at [545, 141] on span "Add Column" at bounding box center [565, 137] width 54 height 14
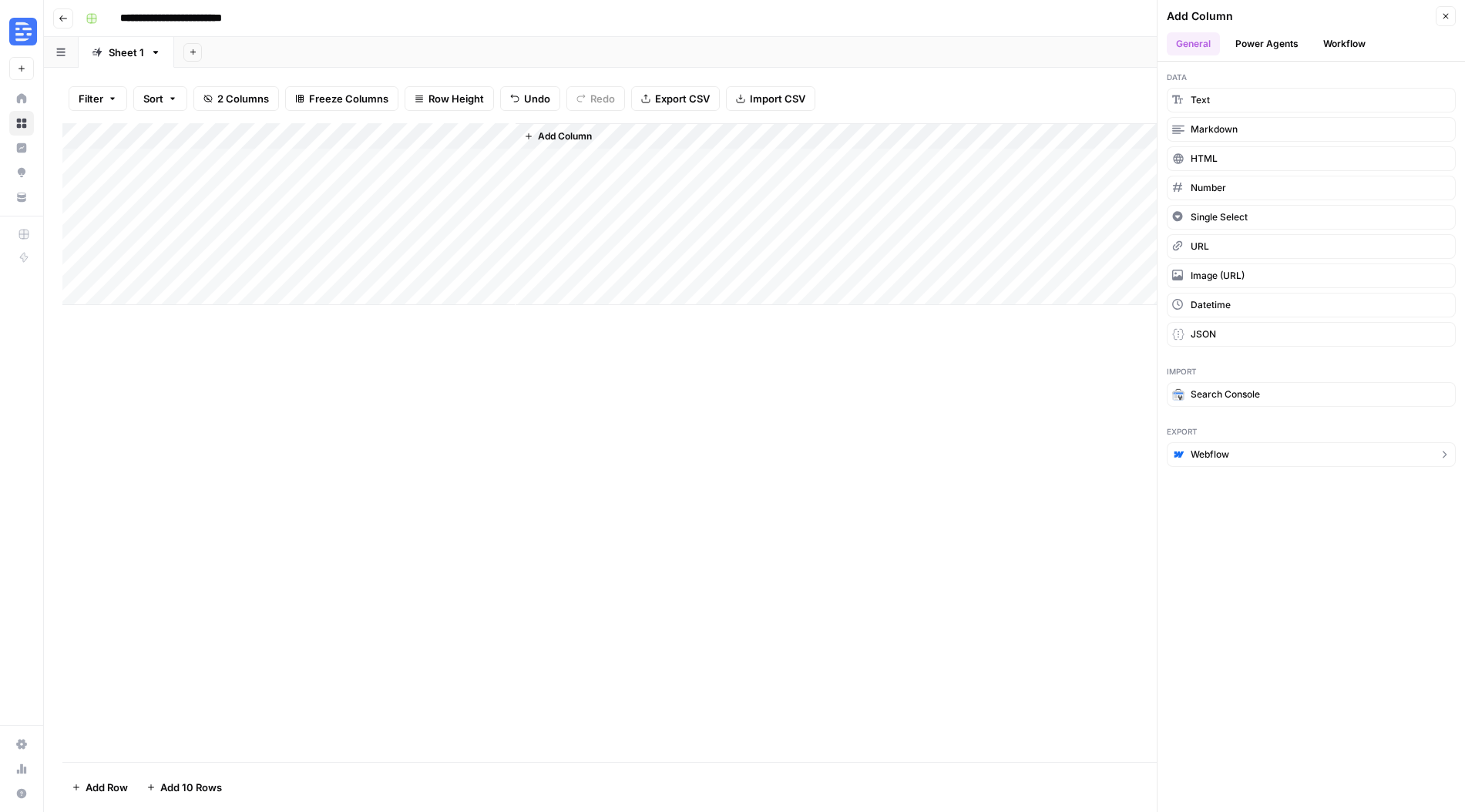
click at [1289, 464] on button "Webflow" at bounding box center [1311, 454] width 289 height 25
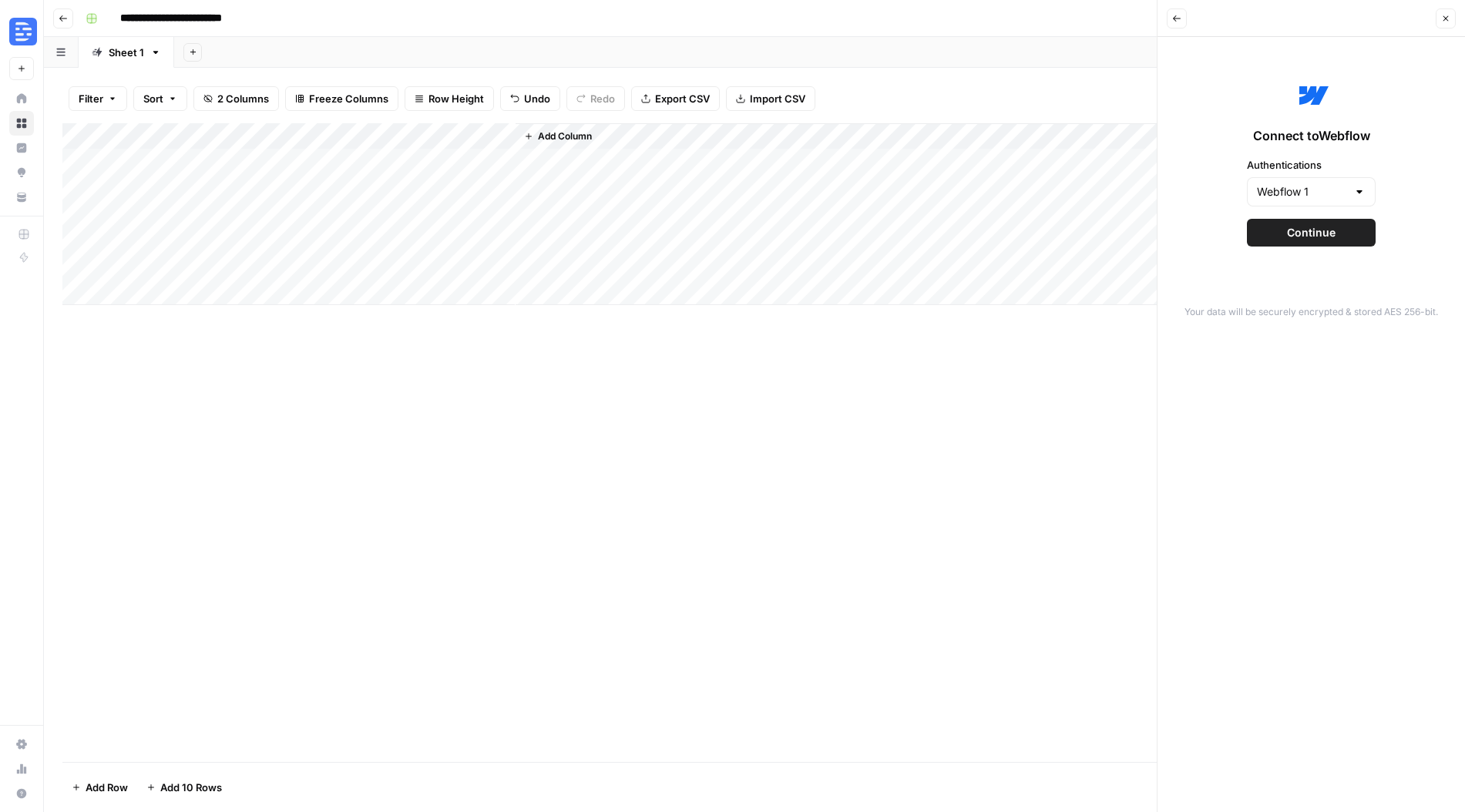
click at [1322, 235] on span "Continue" at bounding box center [1311, 231] width 49 height 15
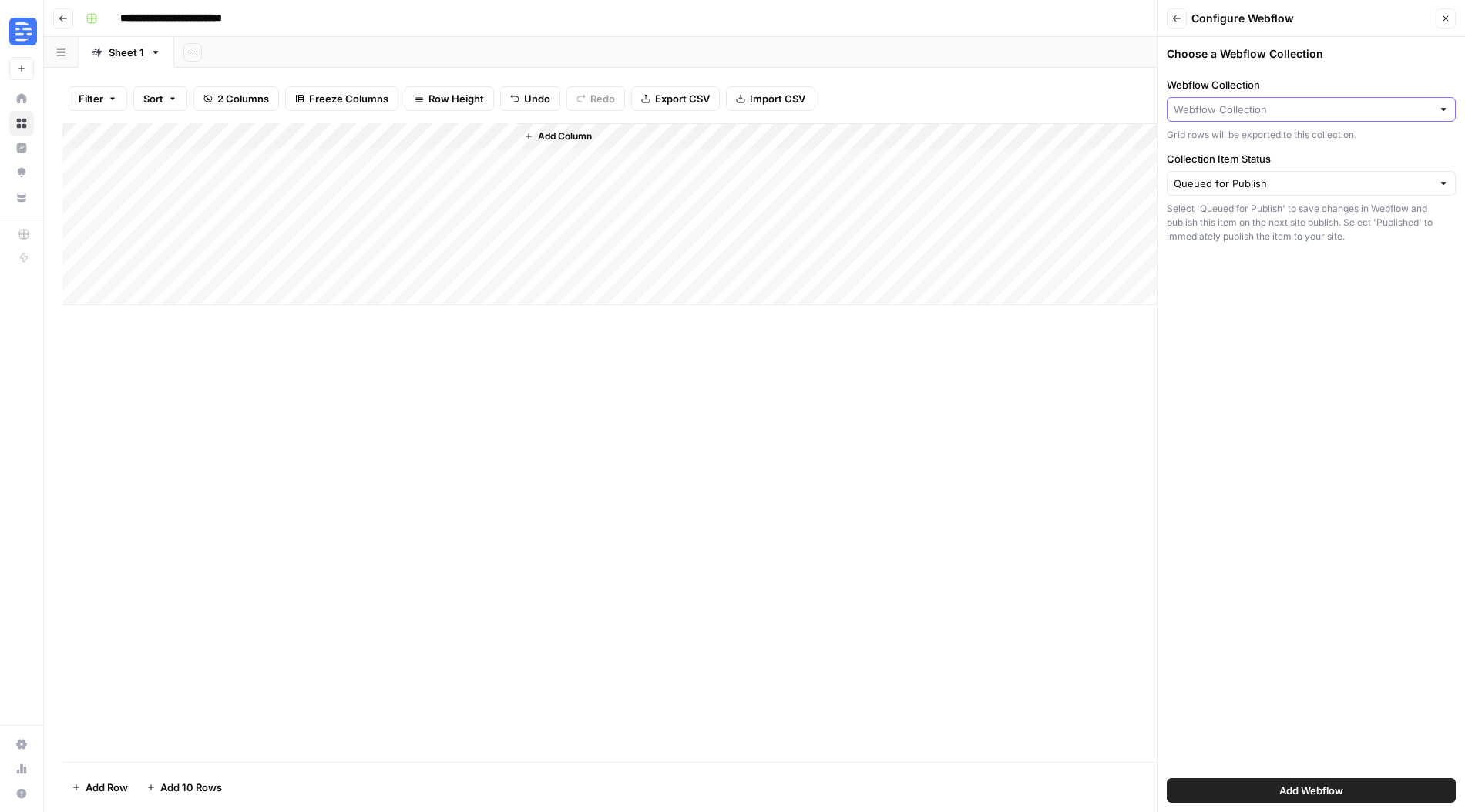
click at [1398, 111] on input "Webflow Collection" at bounding box center [1302, 109] width 258 height 15
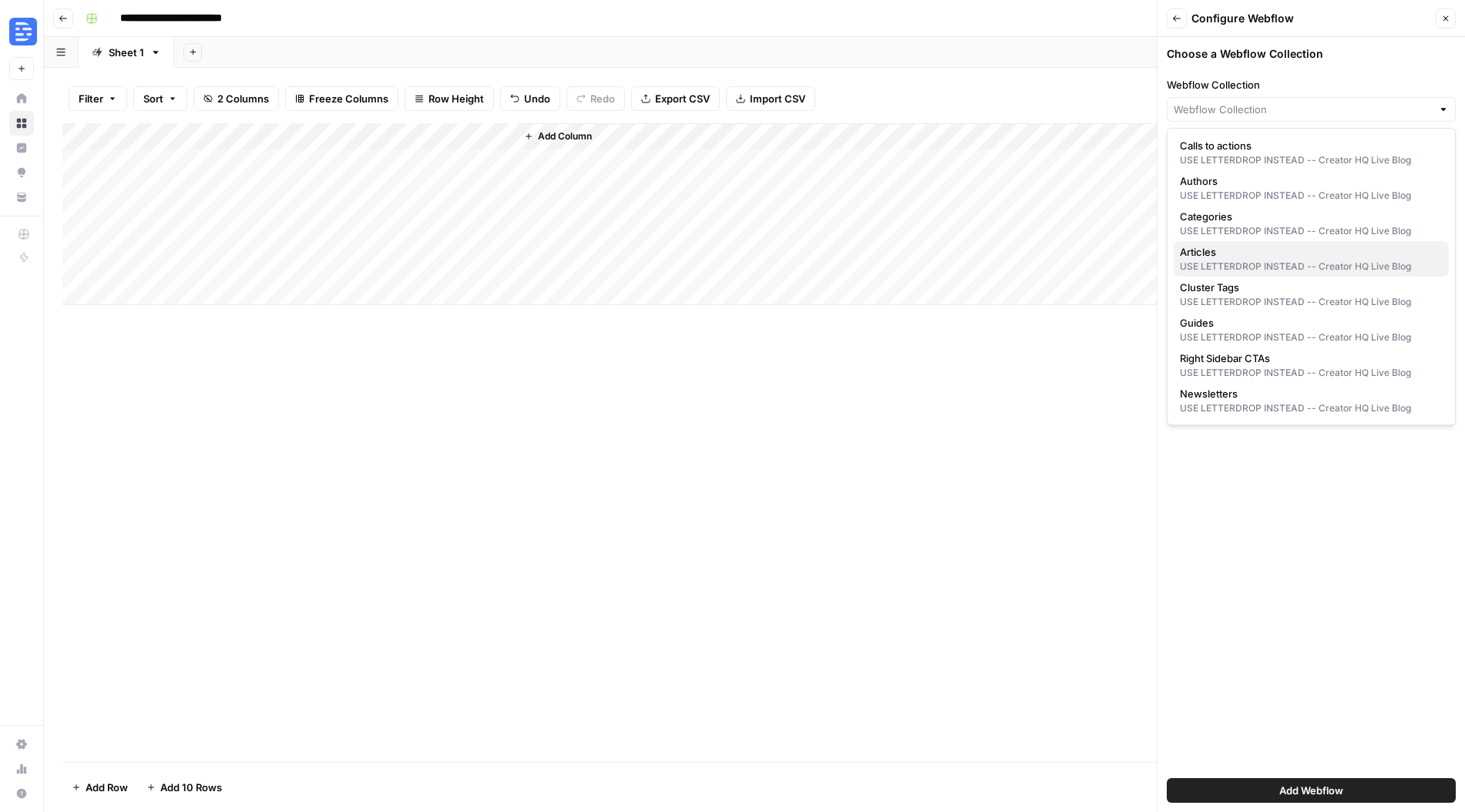
click at [1358, 268] on div "USE LETTERDROP INSTEAD -- Creator HQ Live Blog" at bounding box center [1310, 266] width 262 height 14
type input "Articles"
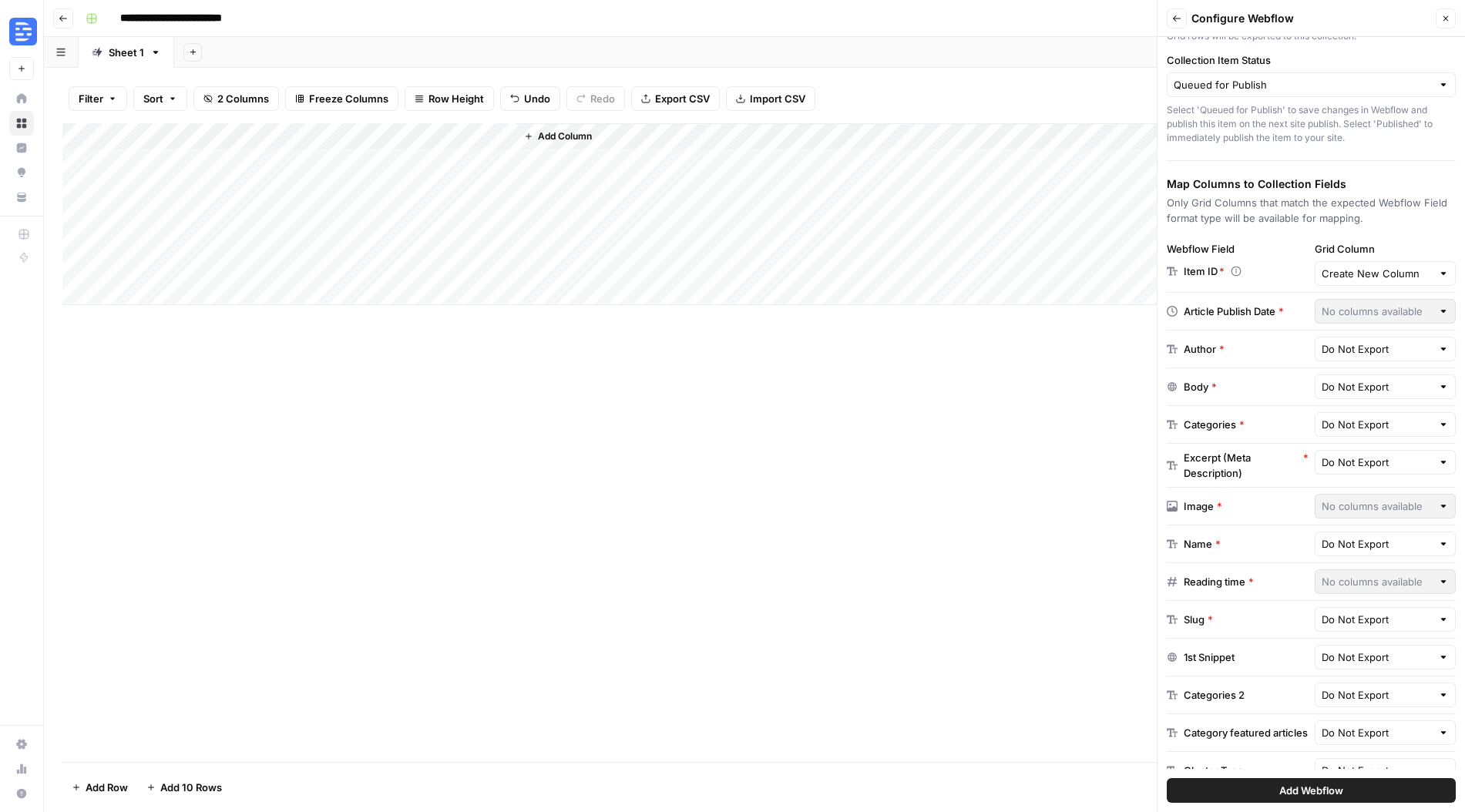
scroll to position [100, 0]
click at [621, 164] on div "Add Column" at bounding box center [754, 214] width 1384 height 182
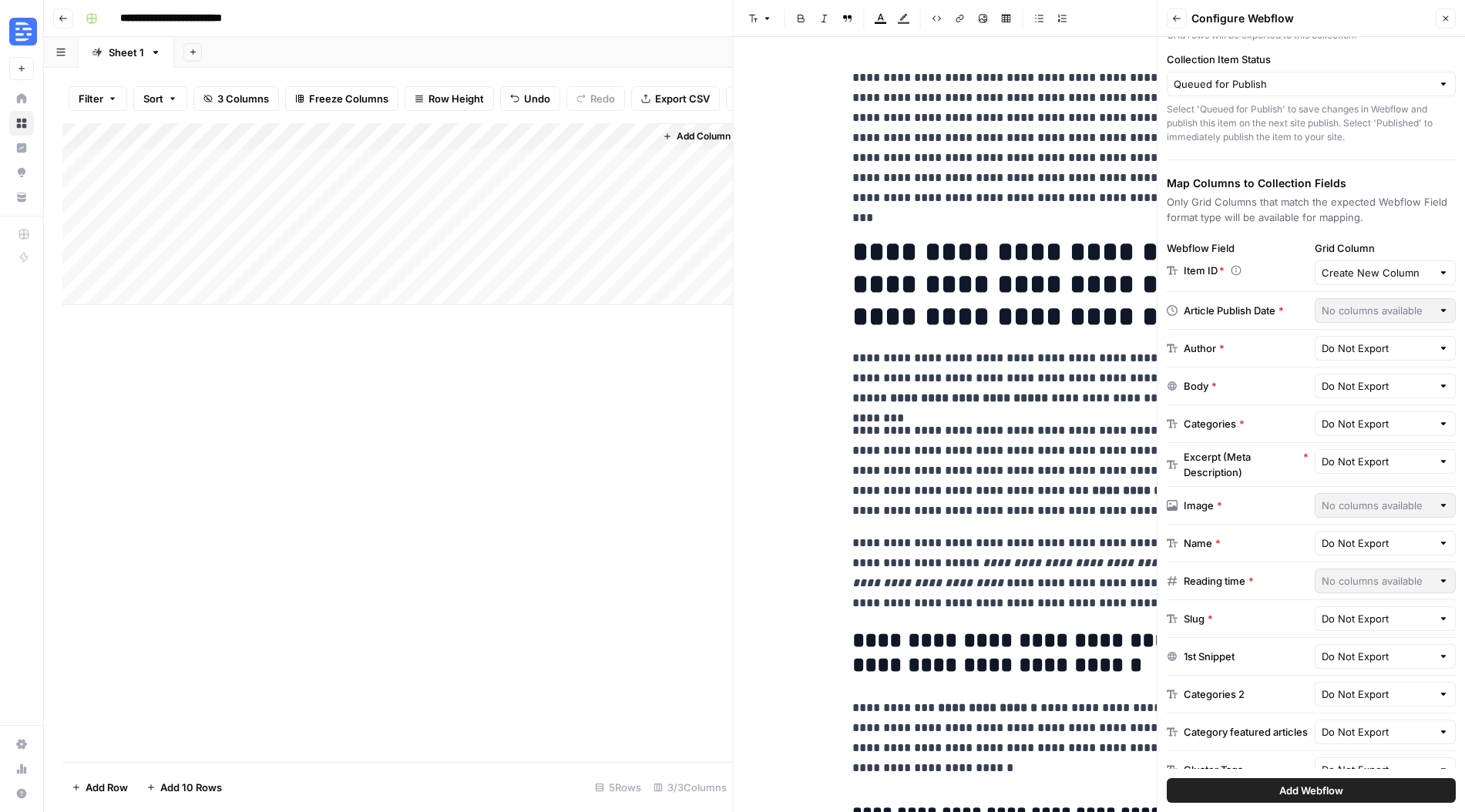
click at [1447, 17] on icon "button" at bounding box center [1445, 18] width 5 height 5
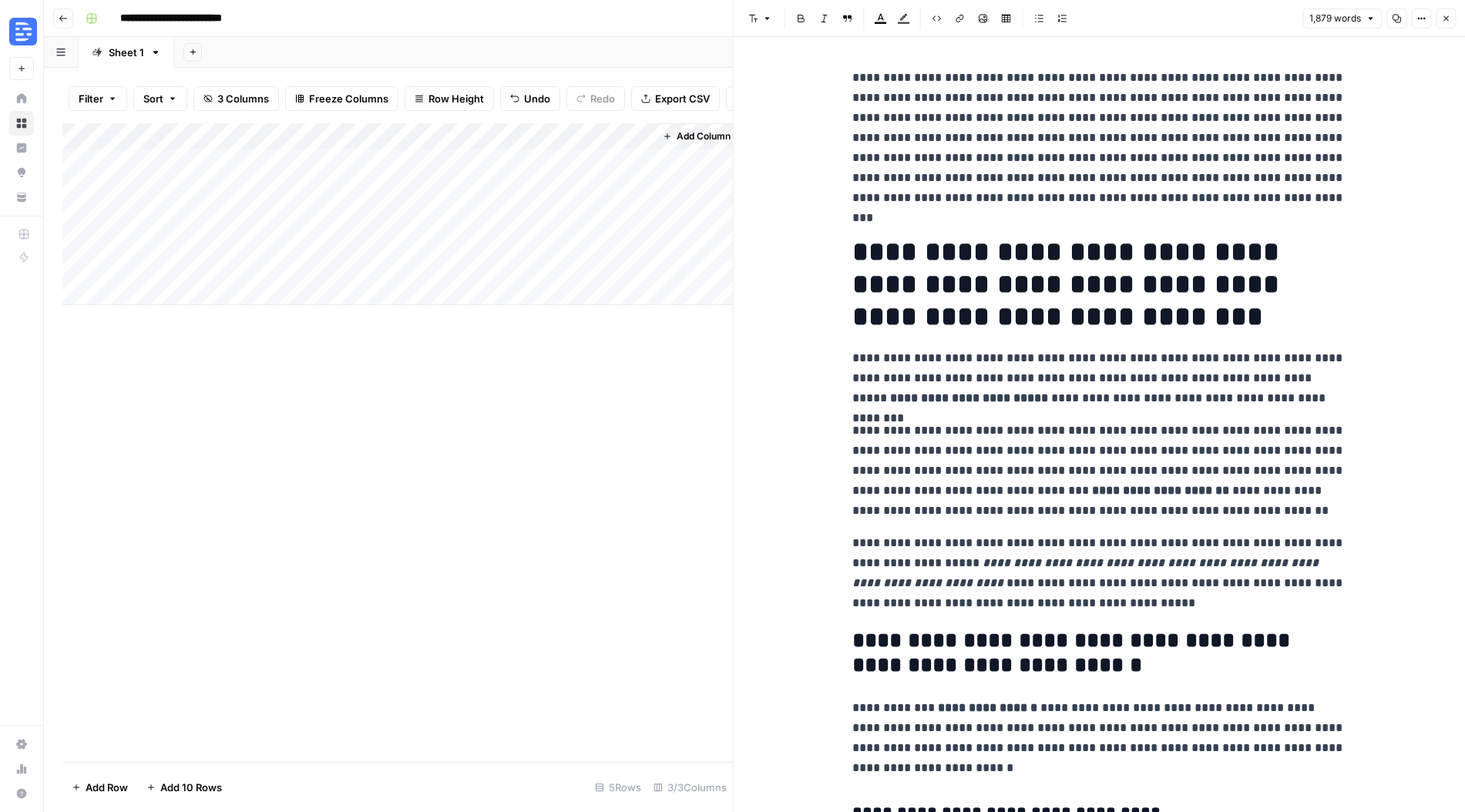
click at [962, 107] on p "**********" at bounding box center [1099, 138] width 493 height 141
click at [1449, 12] on button "Close" at bounding box center [1446, 18] width 20 height 20
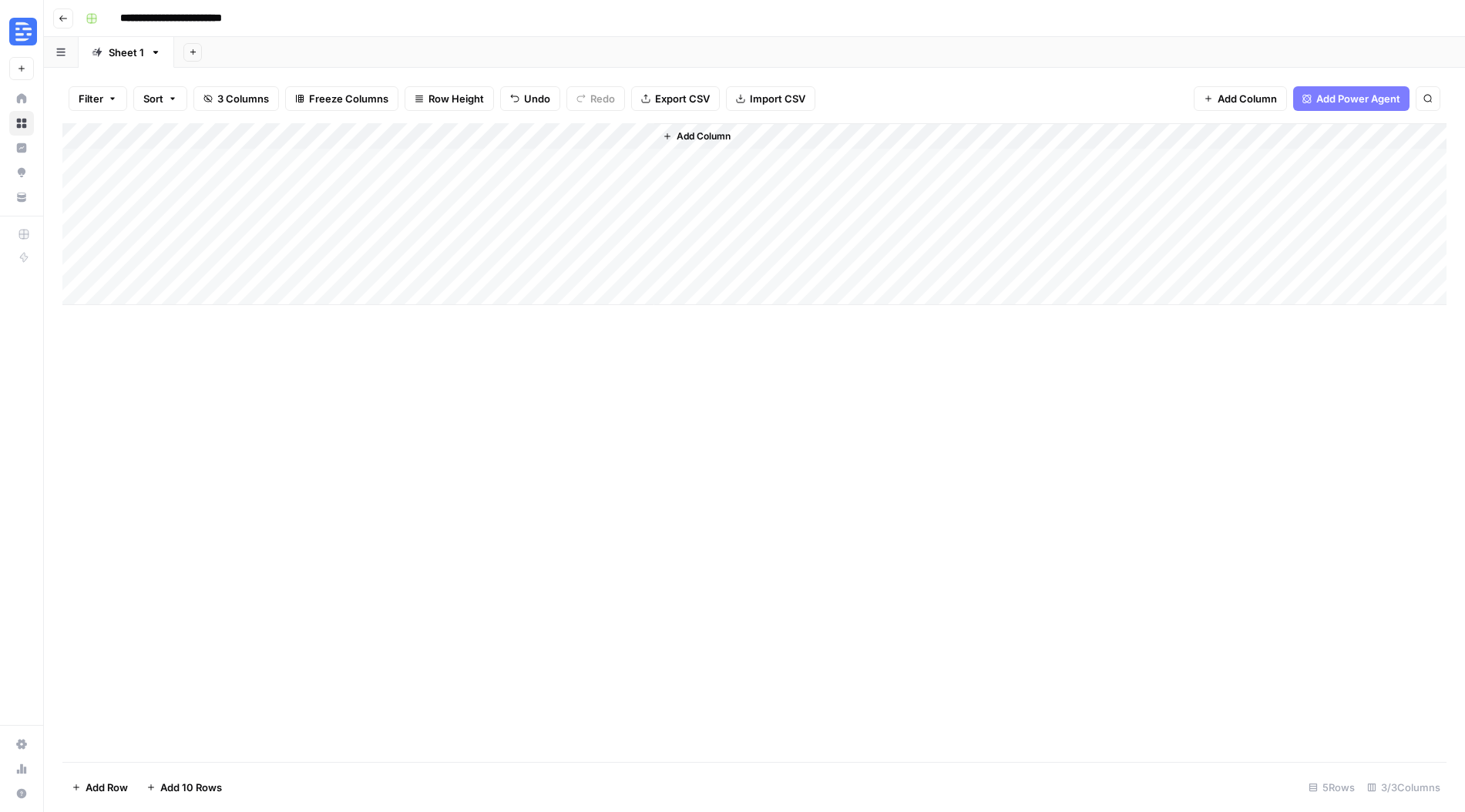
click at [668, 136] on icon "button" at bounding box center [668, 137] width 6 height 6
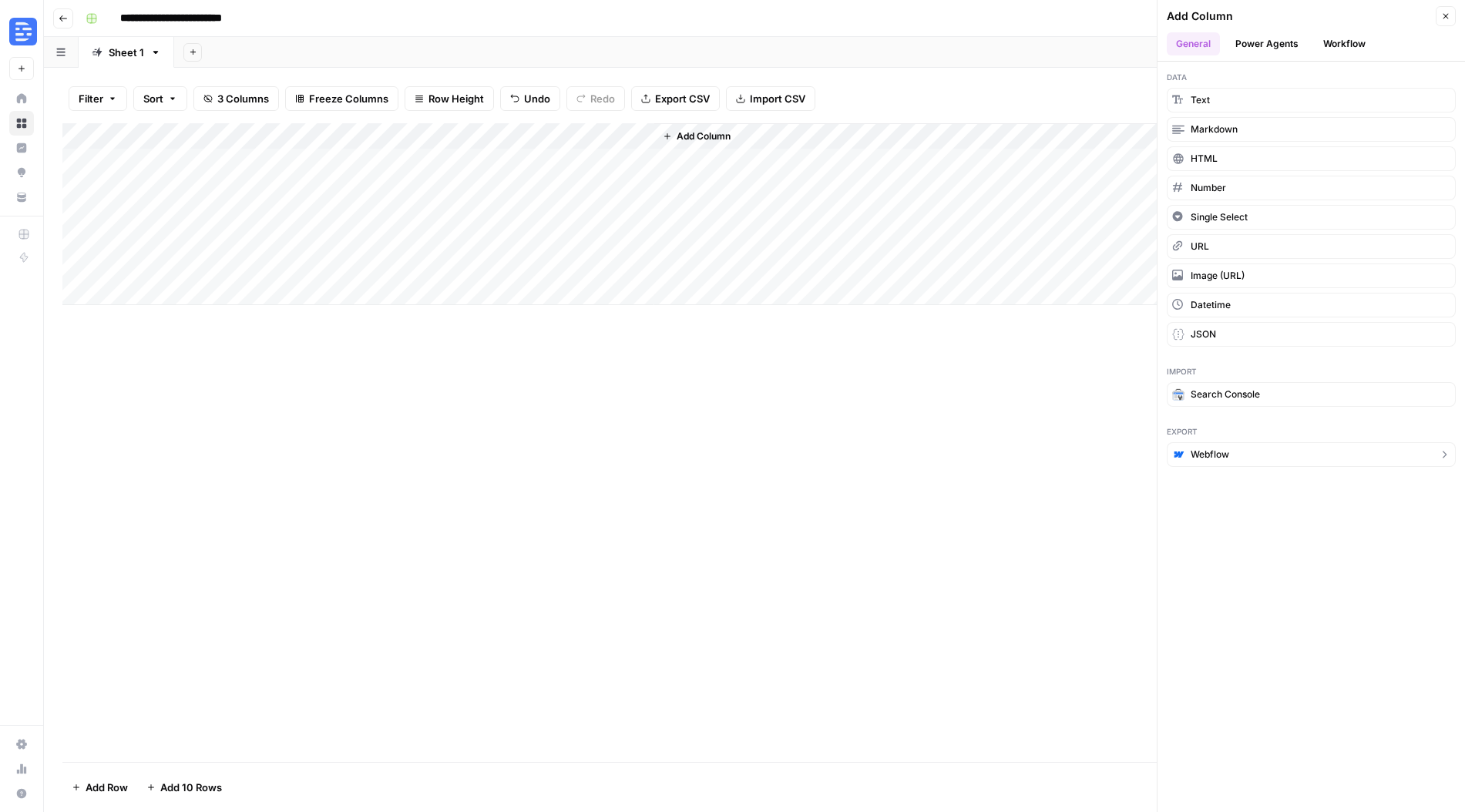
click at [1289, 460] on button "Webflow" at bounding box center [1311, 454] width 289 height 25
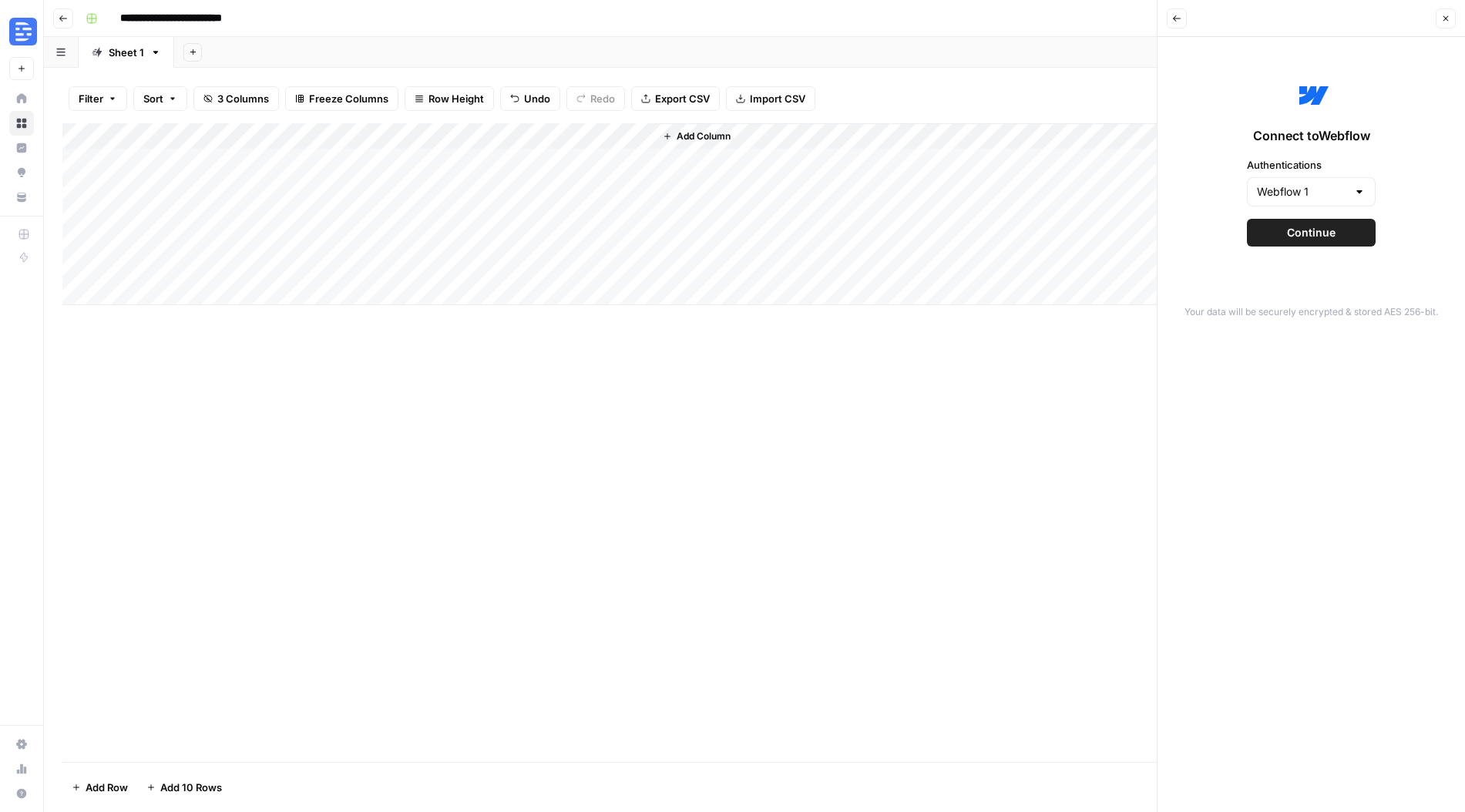
click at [1330, 234] on span "Continue" at bounding box center [1311, 231] width 49 height 15
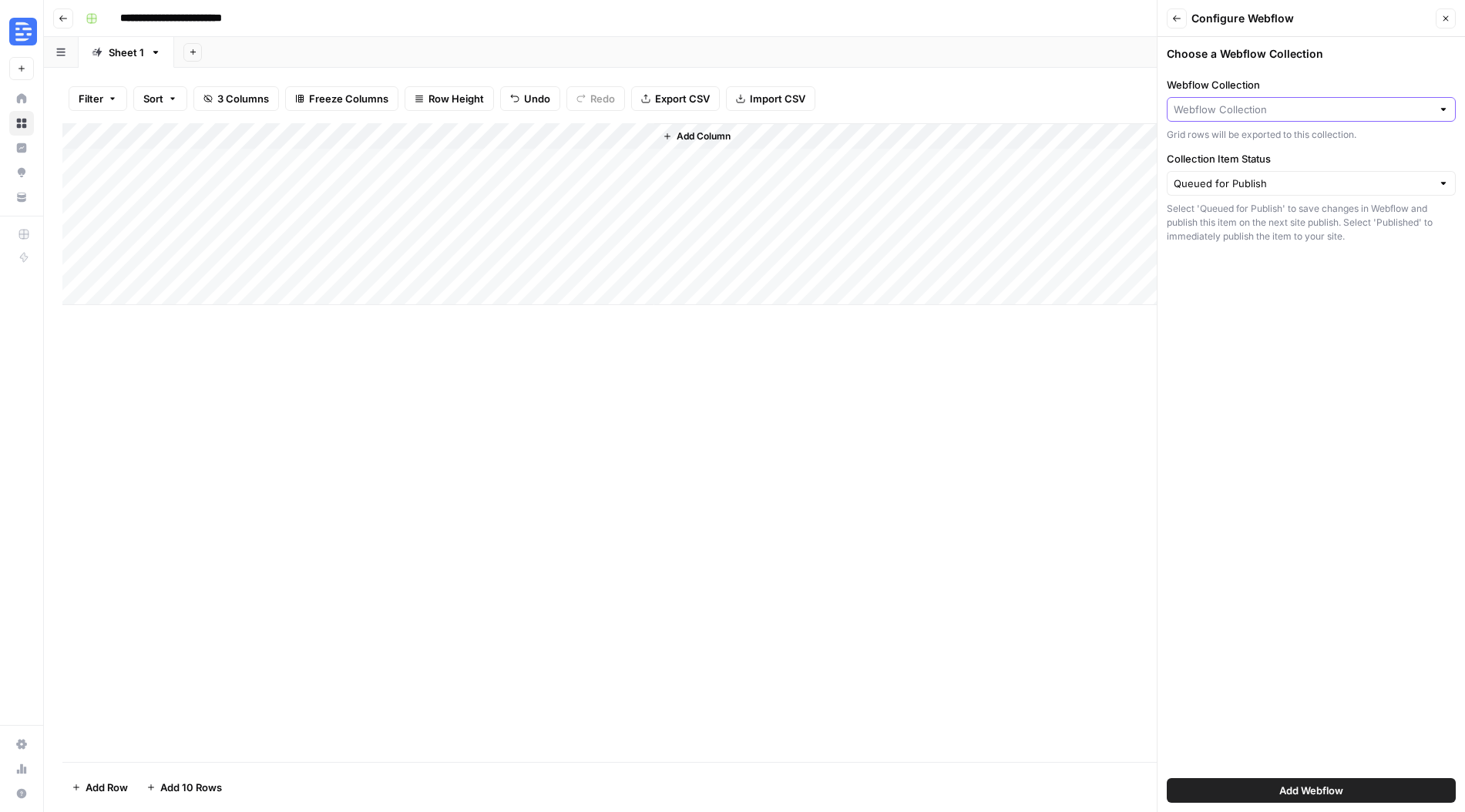
click at [1327, 113] on input "Webflow Collection" at bounding box center [1302, 109] width 258 height 15
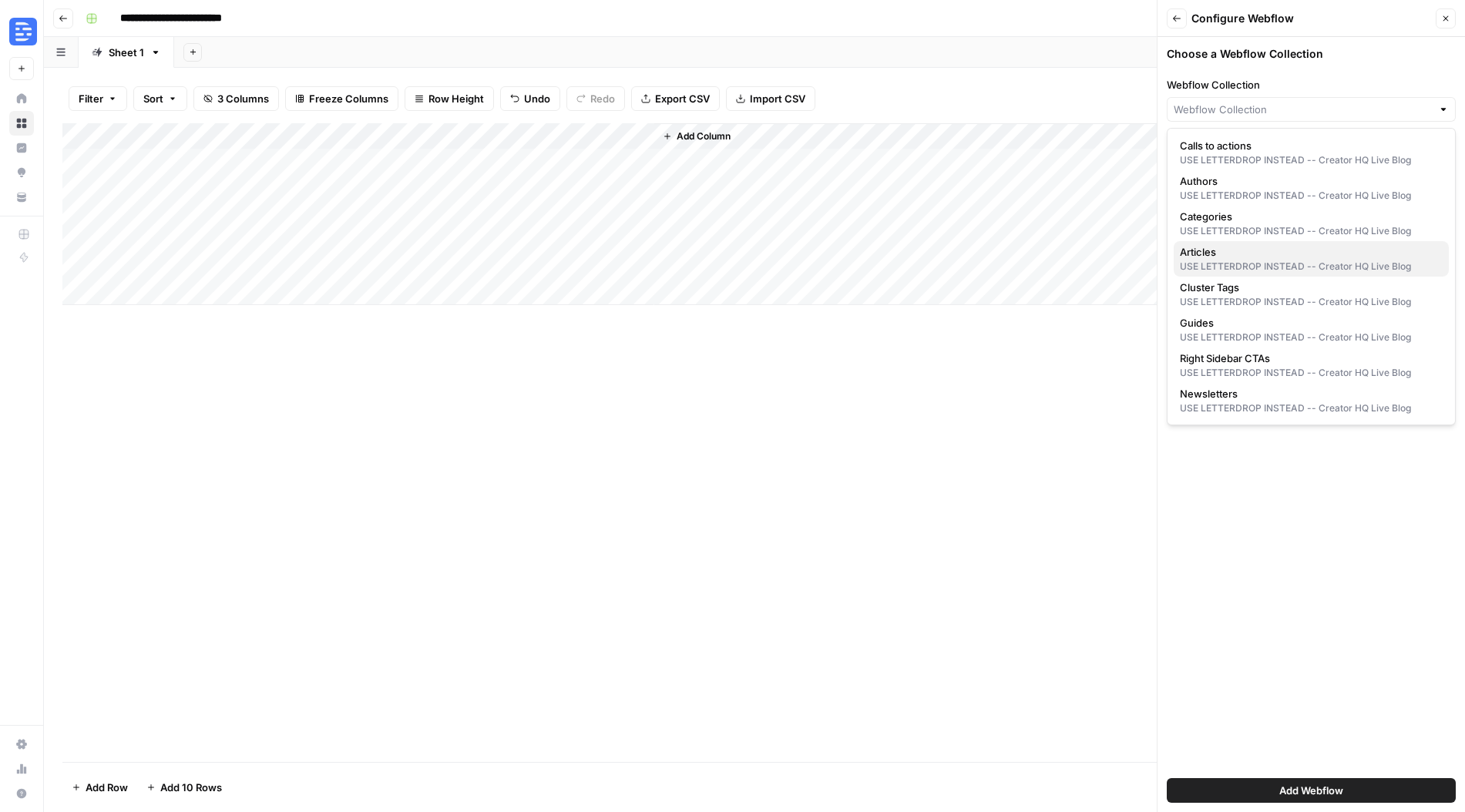
click at [1266, 257] on span "Articles" at bounding box center [1307, 251] width 256 height 15
type input "Articles"
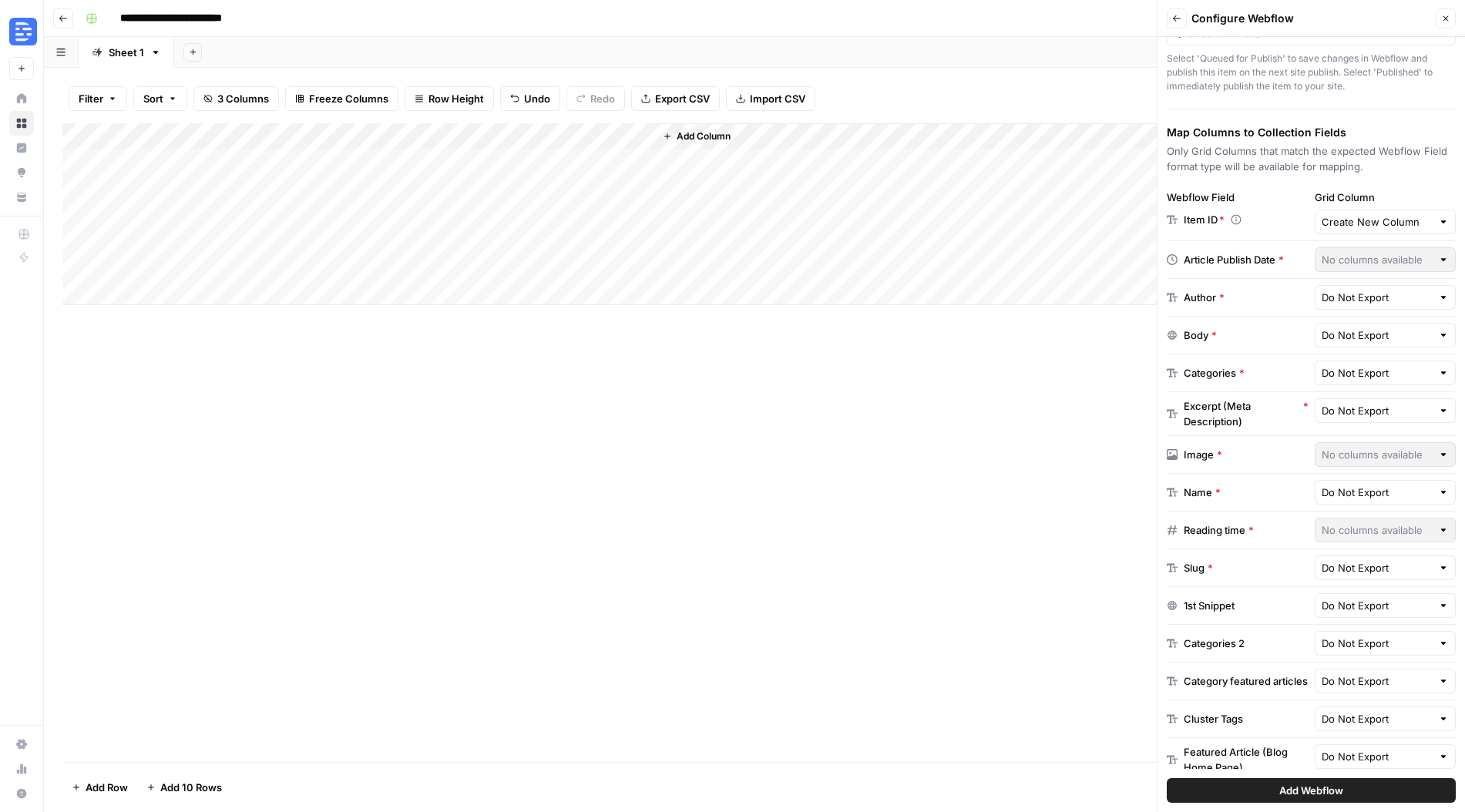
scroll to position [152, 0]
click at [1391, 299] on input "text" at bounding box center [1376, 295] width 111 height 15
type input "Do Not Export"
click at [1259, 297] on div "Author *" at bounding box center [1237, 295] width 142 height 15
click at [1369, 332] on input "text" at bounding box center [1376, 333] width 111 height 15
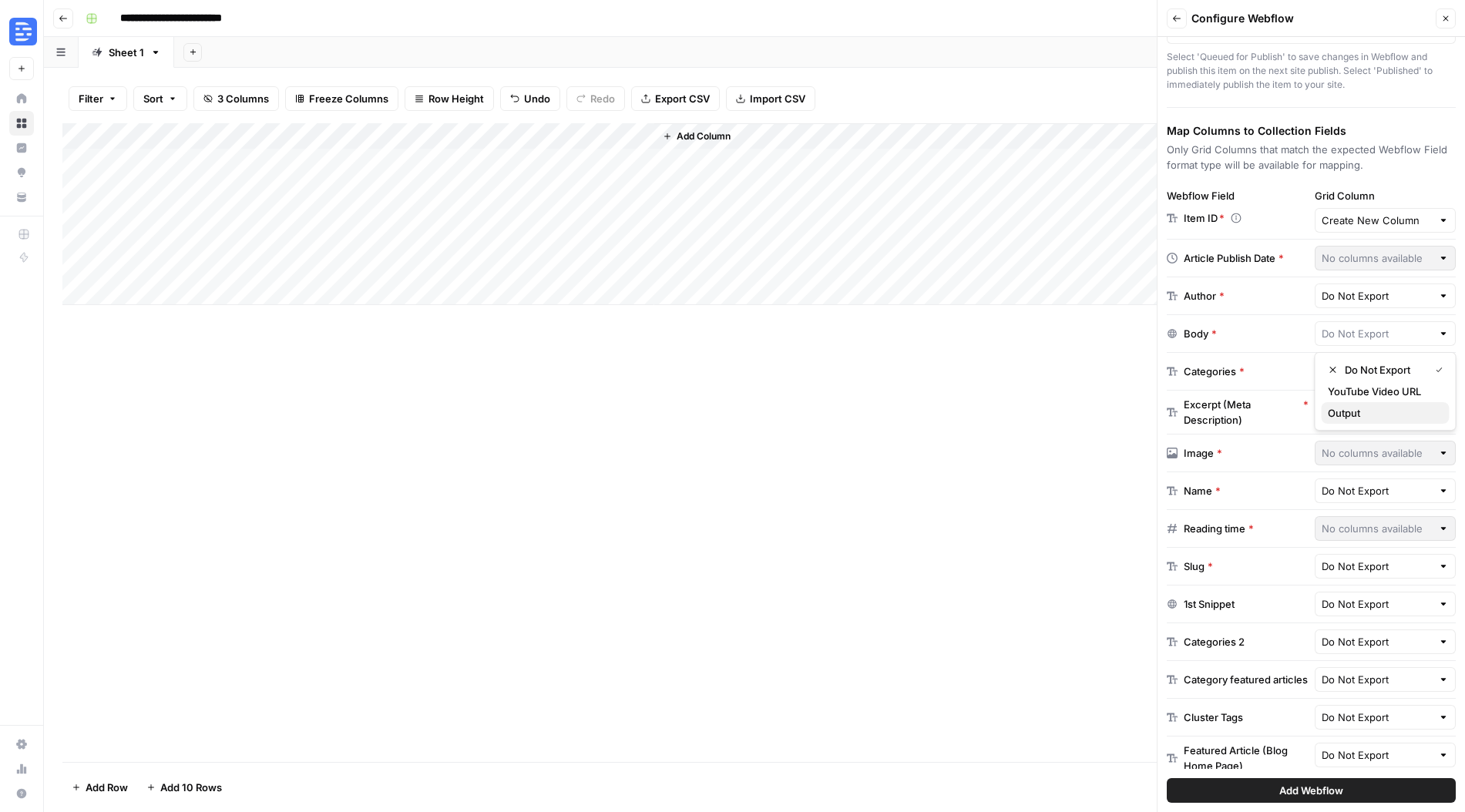
click at [1392, 411] on span "Output" at bounding box center [1382, 412] width 110 height 15
type input "Output"
click at [1364, 373] on input "text" at bounding box center [1376, 370] width 111 height 15
type input "Do Not Export"
click at [1263, 369] on div "Categories *" at bounding box center [1237, 370] width 142 height 15
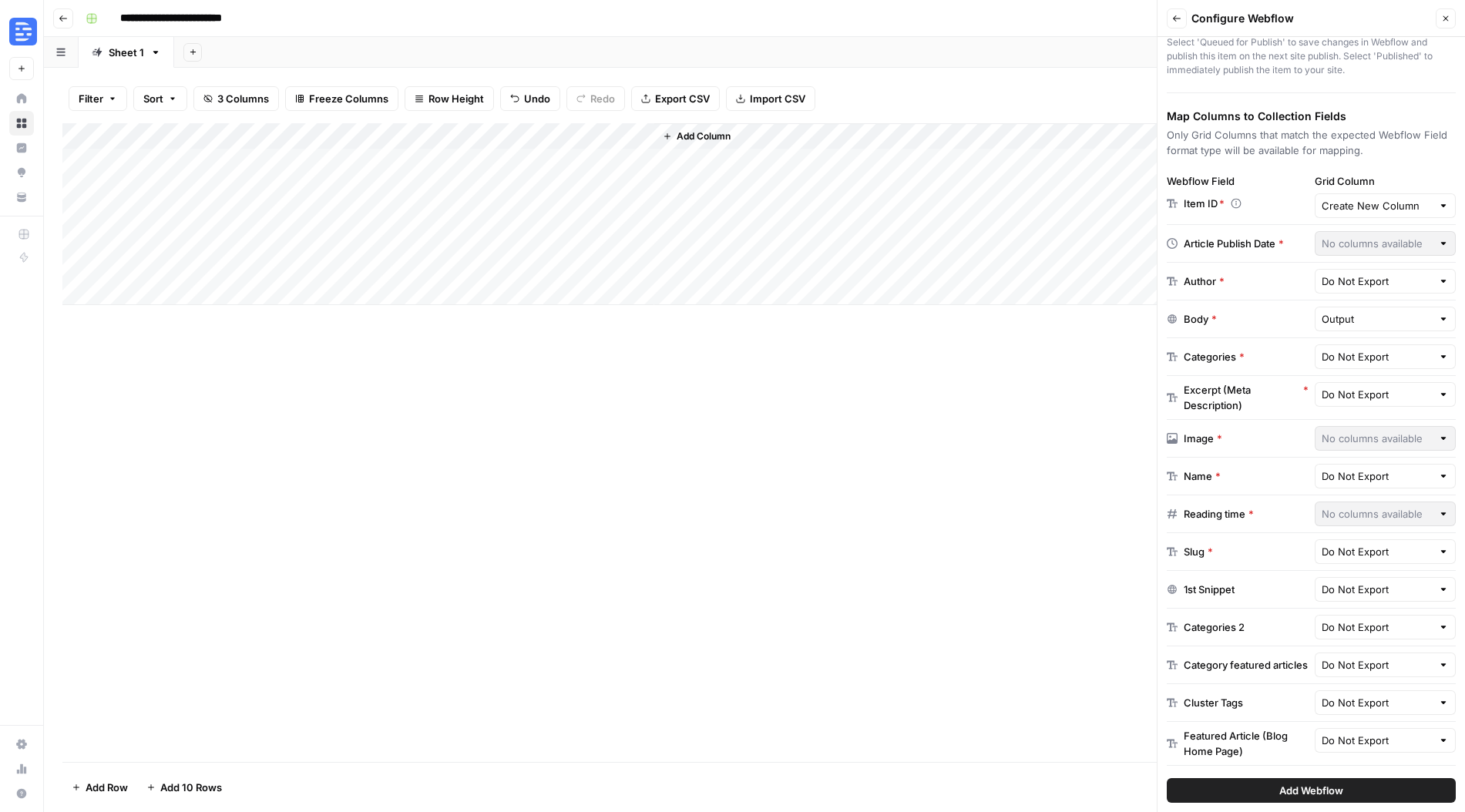
scroll to position [168, 0]
click at [1433, 475] on div "Do Not Export" at bounding box center [1385, 474] width 142 height 25
click at [1437, 475] on div at bounding box center [1385, 474] width 142 height 25
type input "Do Not Export"
click at [1192, 475] on div "Name *" at bounding box center [1202, 474] width 37 height 15
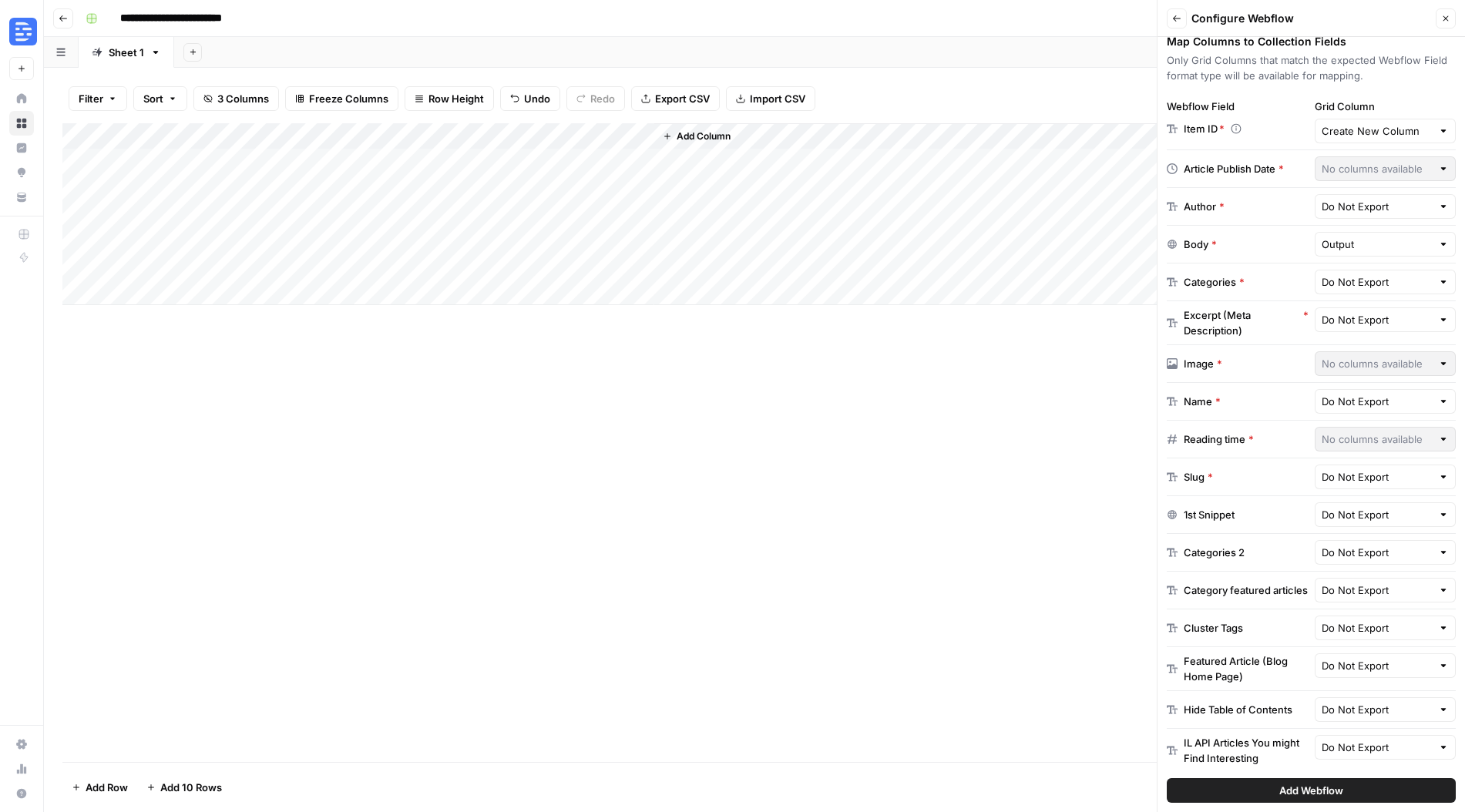
scroll to position [0, 0]
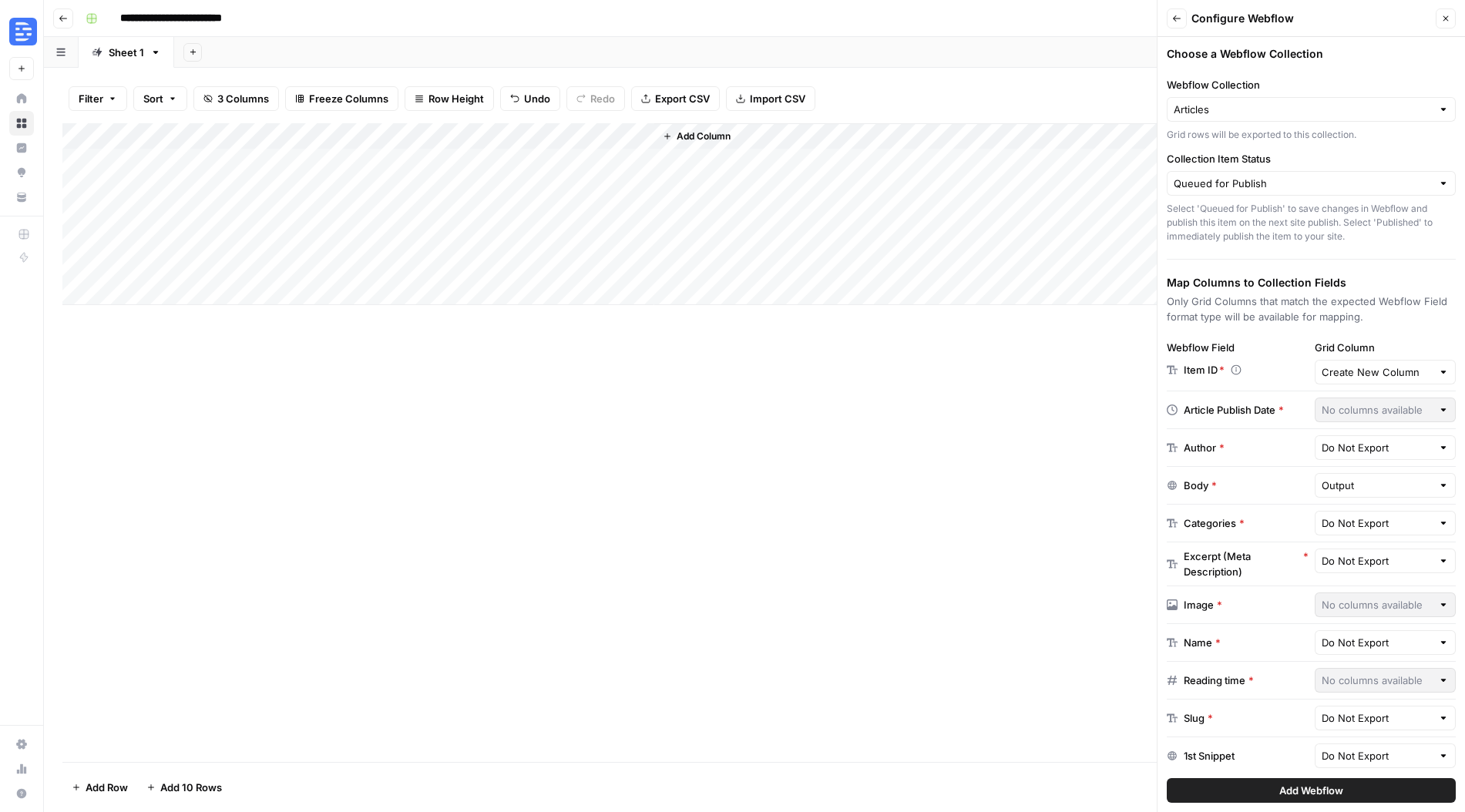
click at [666, 144] on button "Add Column" at bounding box center [697, 137] width 80 height 20
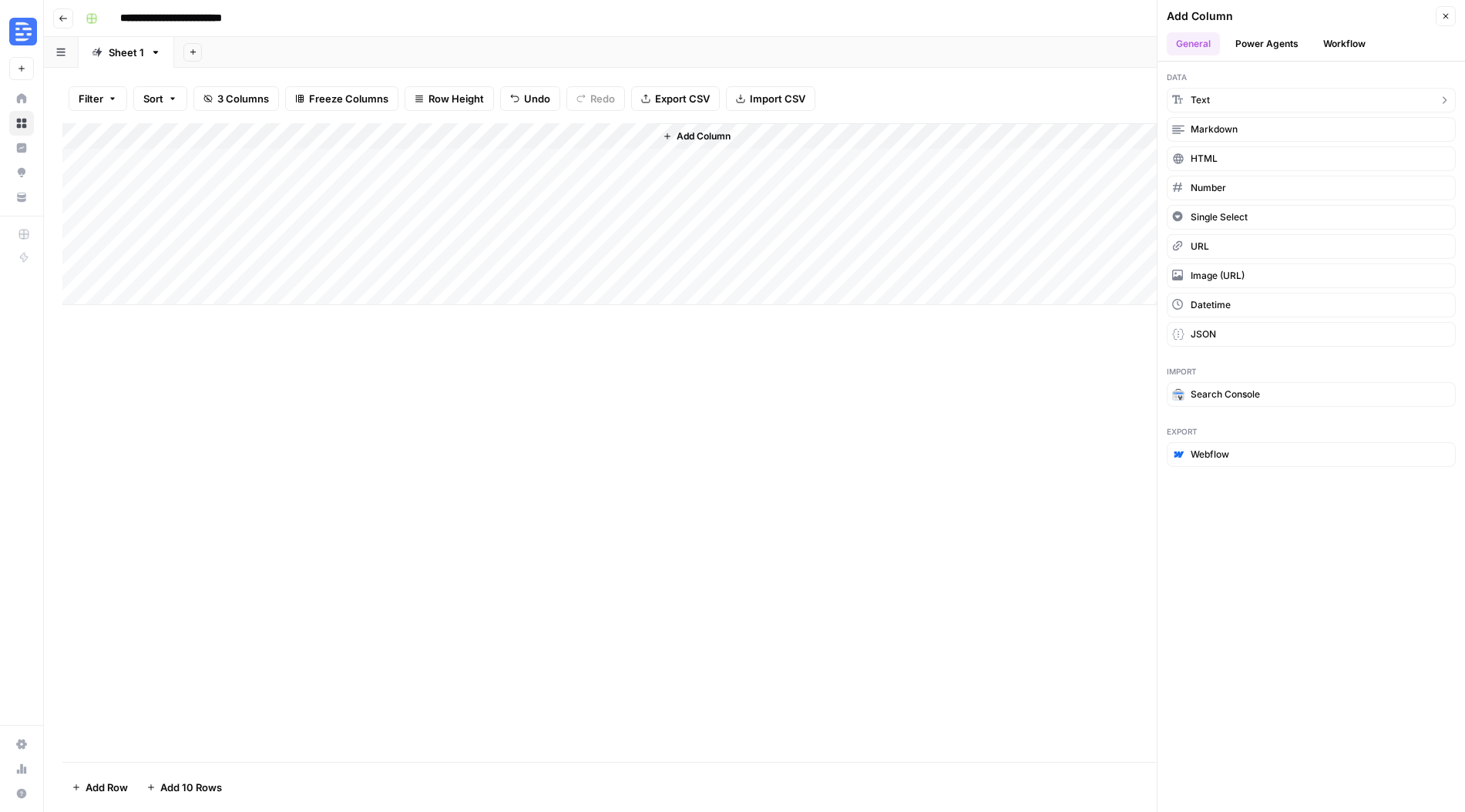
click at [1256, 102] on button "Text" at bounding box center [1311, 100] width 289 height 25
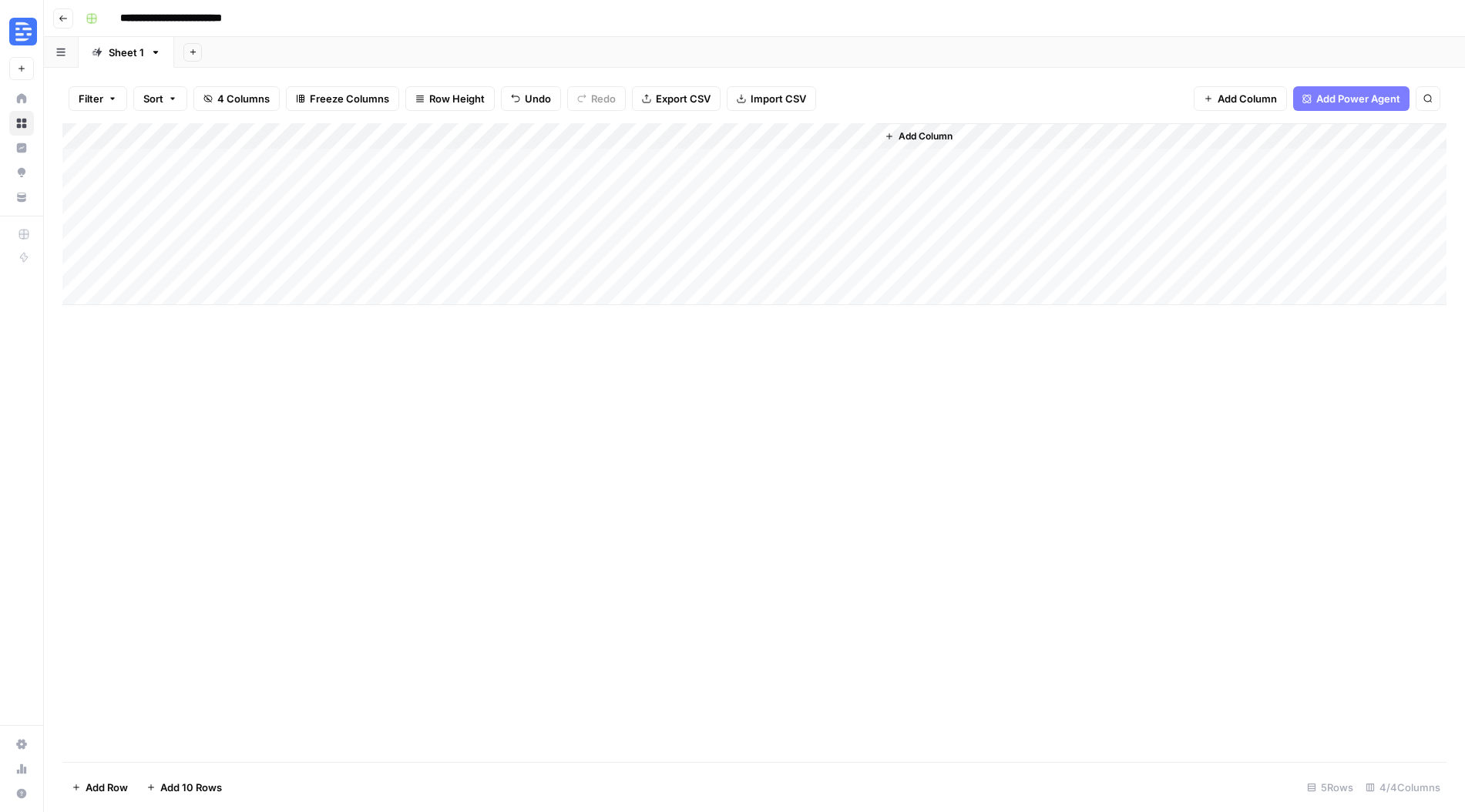
click at [865, 133] on div "Add Column" at bounding box center [754, 214] width 1384 height 182
click at [702, 349] on span "Remove Column" at bounding box center [750, 343] width 135 height 15
drag, startPoint x: 649, startPoint y: 158, endPoint x: 658, endPoint y: 158, distance: 9.0
click at [651, 158] on div "Cancel Delete" at bounding box center [732, 160] width 296 height 28
click at [668, 157] on span "Delete" at bounding box center [678, 159] width 33 height 15
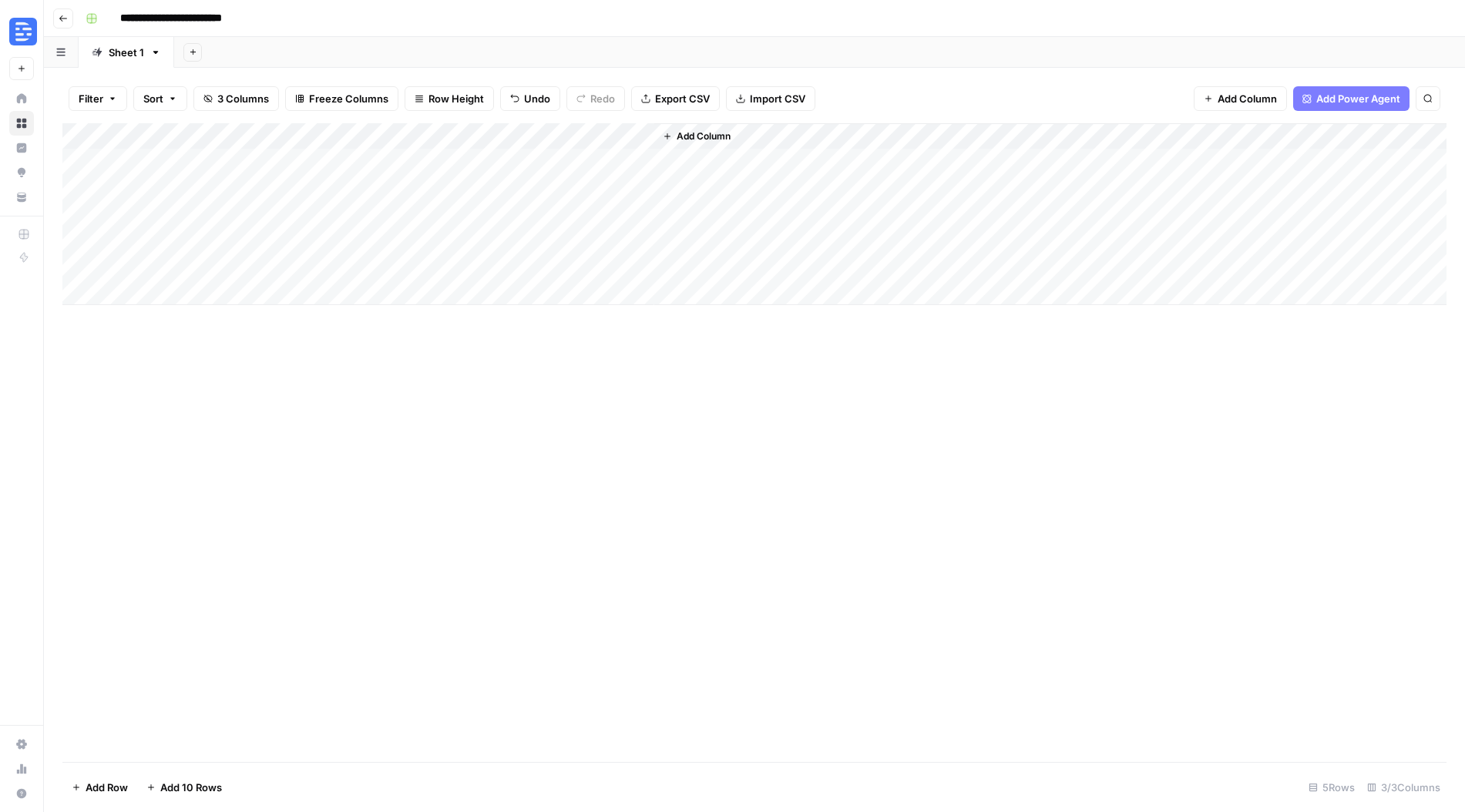
click at [705, 137] on span "Add Column" at bounding box center [704, 137] width 54 height 14
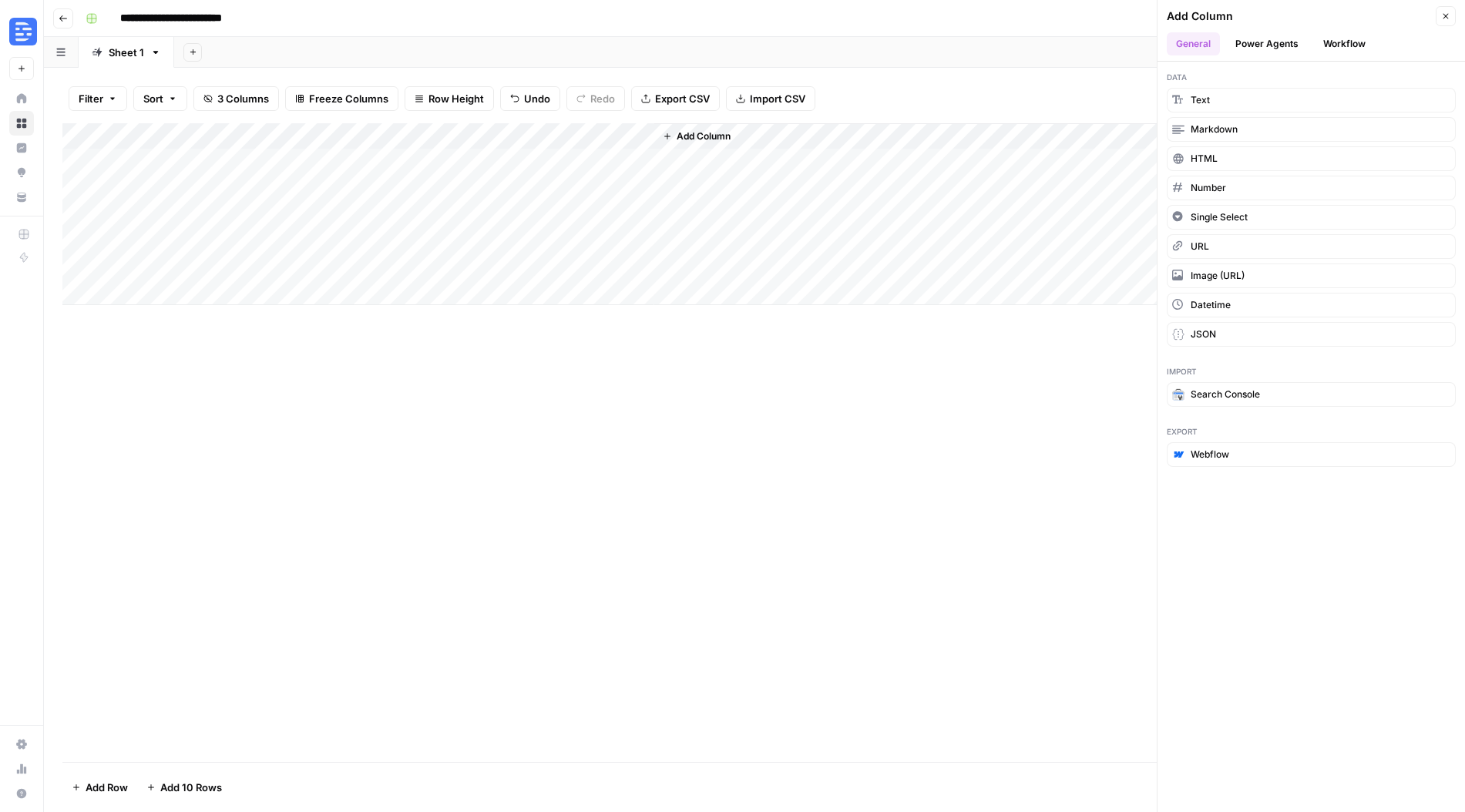
click at [1338, 53] on button "Workflow" at bounding box center [1344, 43] width 61 height 23
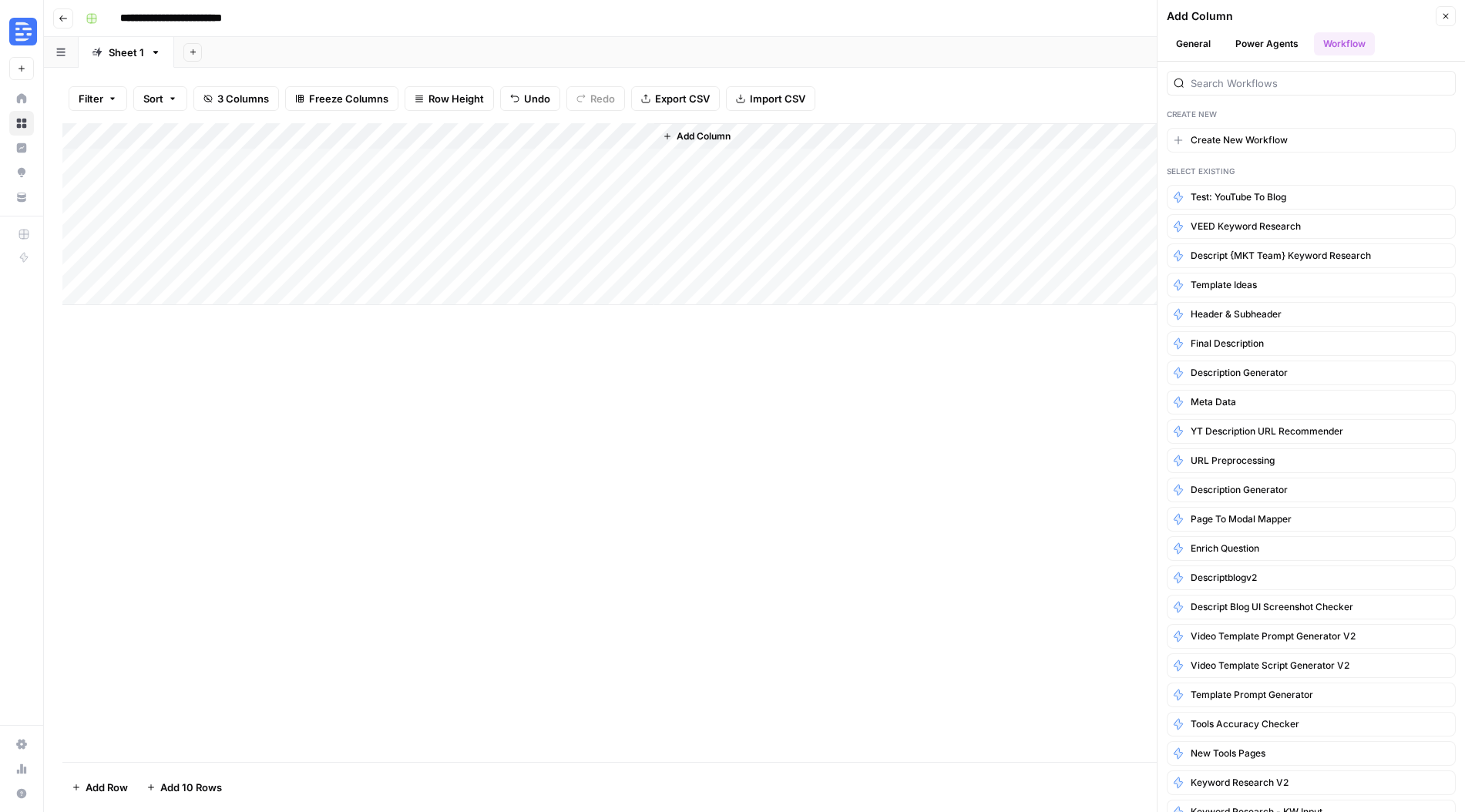
click at [1293, 51] on button "Power Agents" at bounding box center [1267, 43] width 82 height 23
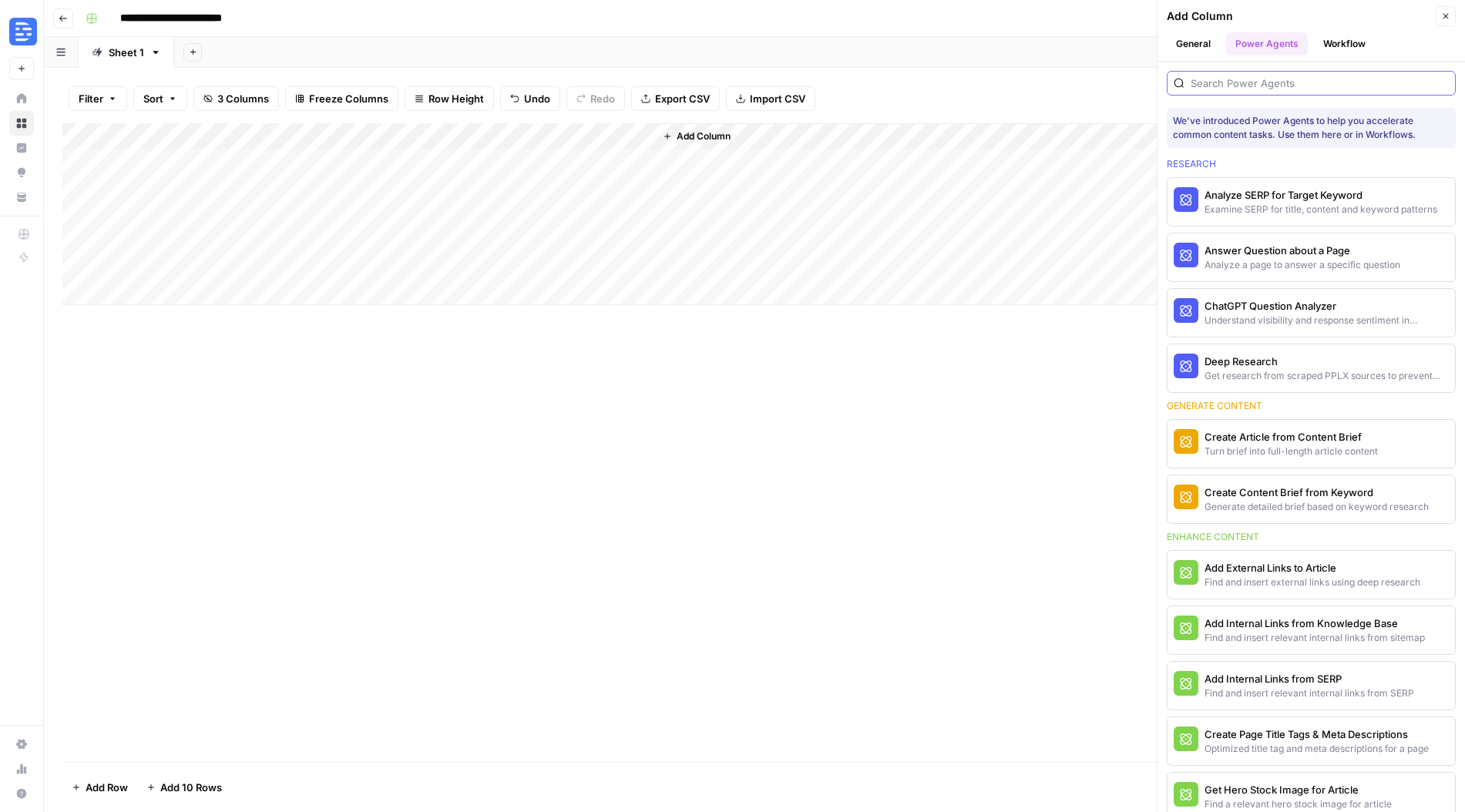
click at [1284, 82] on input "search" at bounding box center [1319, 83] width 258 height 15
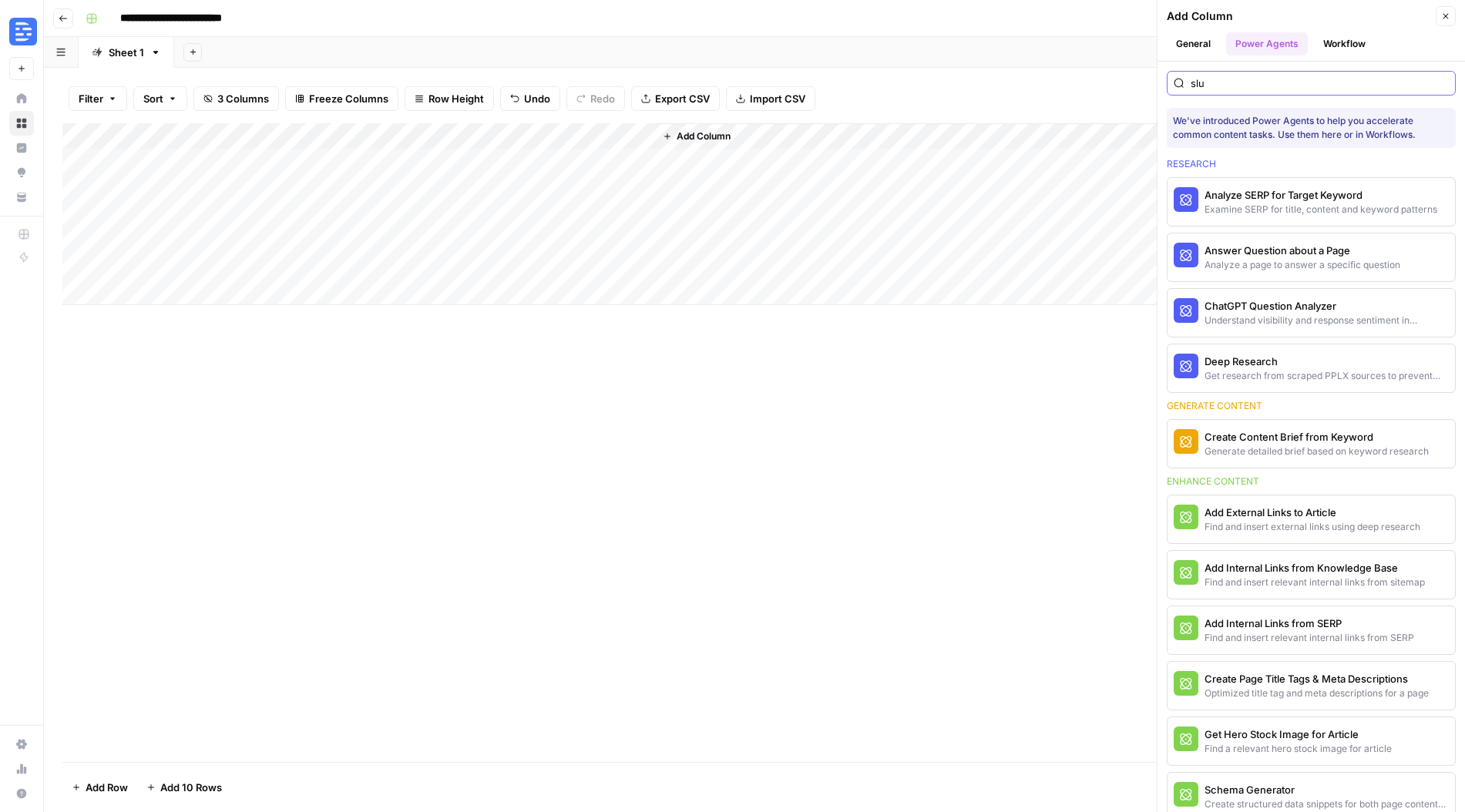
type input "slug"
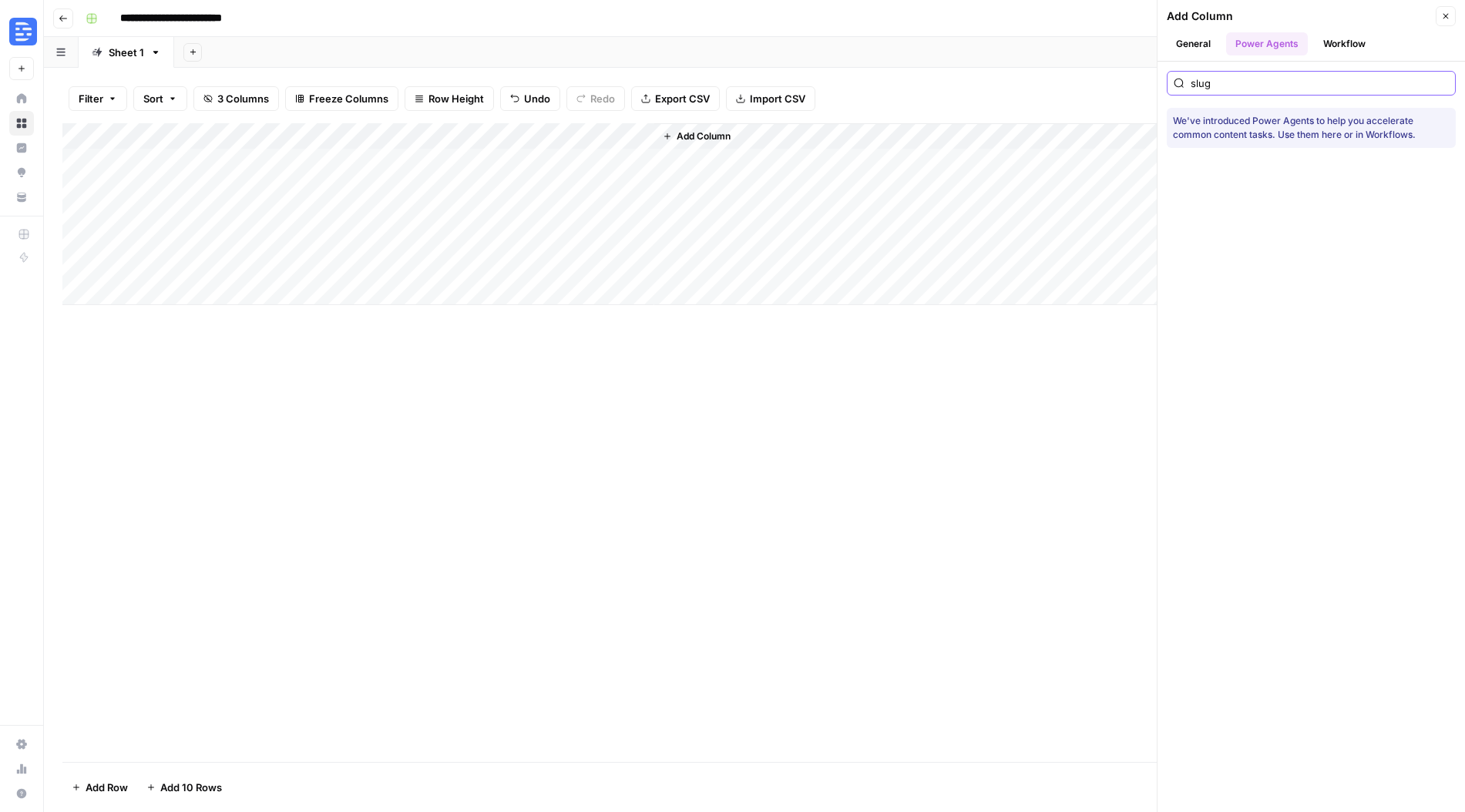
click at [1206, 88] on input "slug" at bounding box center [1319, 83] width 258 height 15
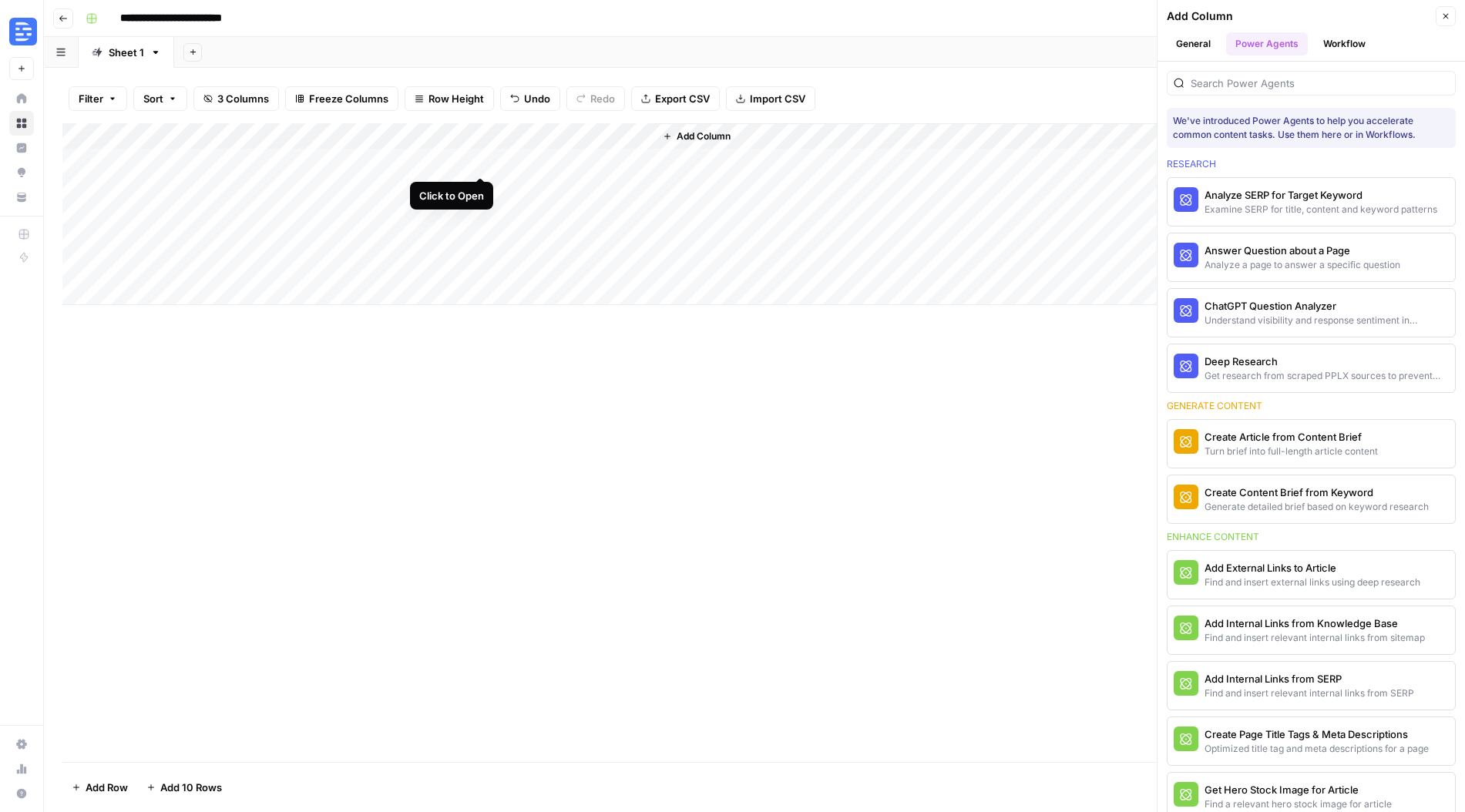
click at [482, 163] on div "Add Column" at bounding box center [754, 214] width 1384 height 182
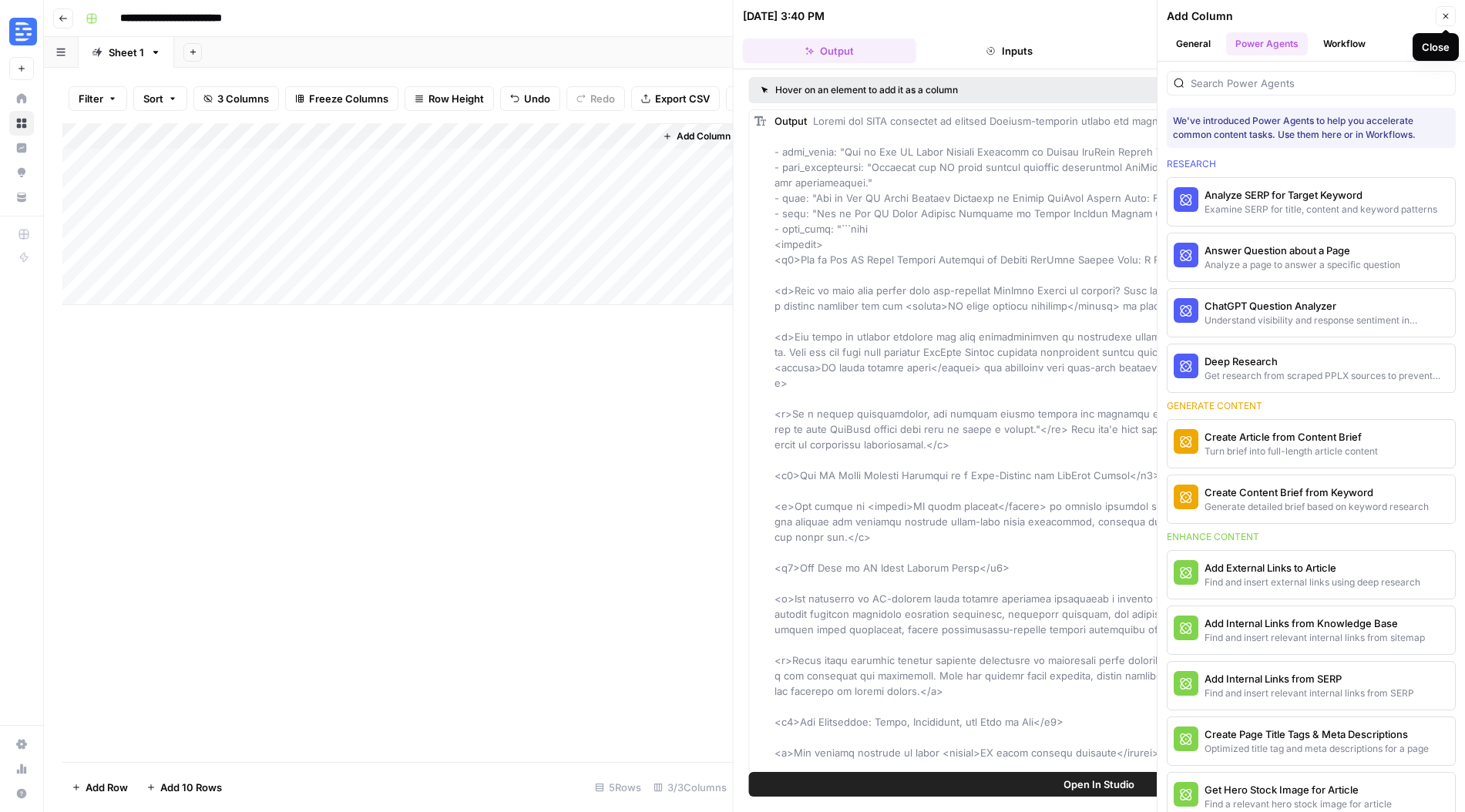
click at [1436, 22] on button "Close" at bounding box center [1446, 16] width 20 height 20
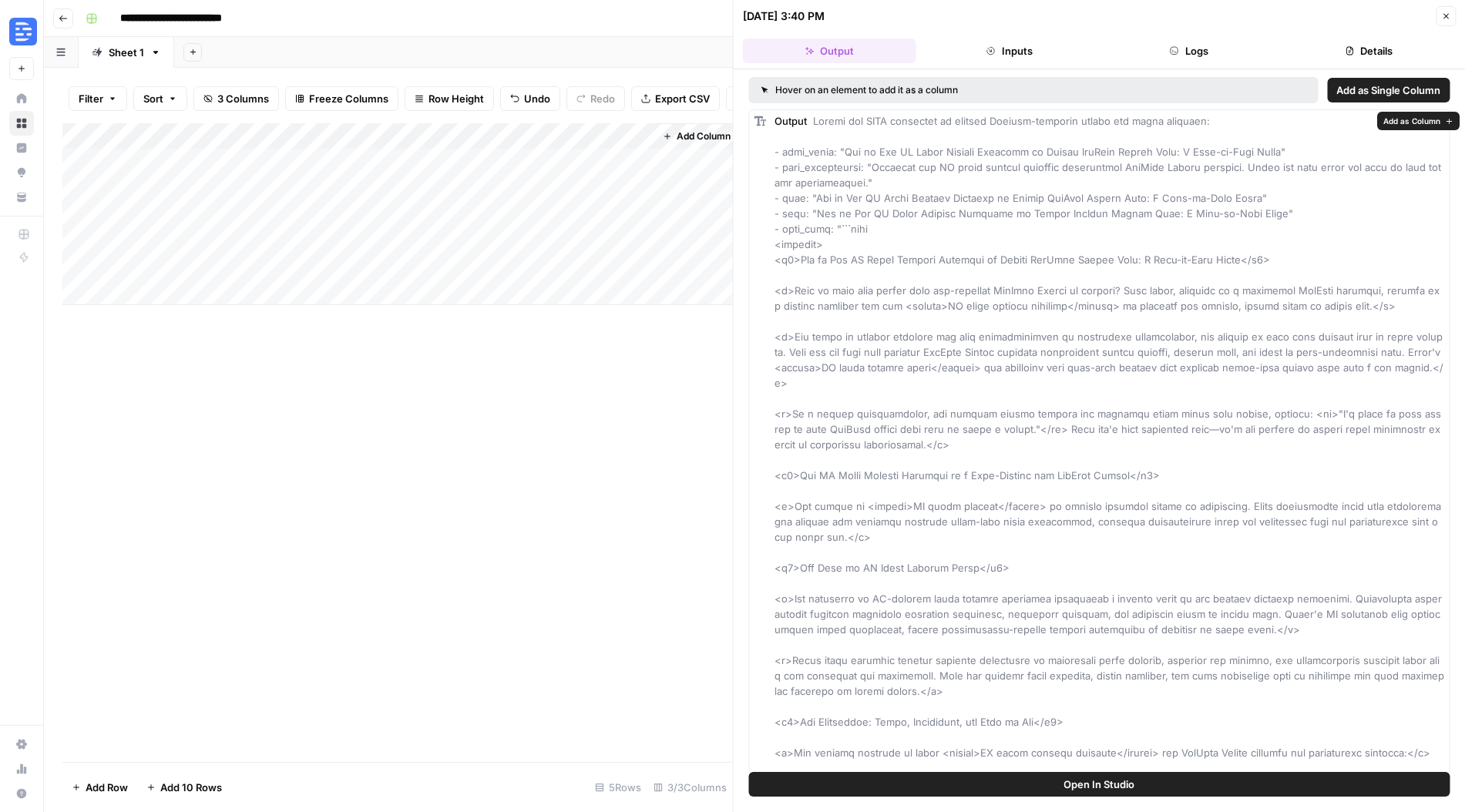
drag, startPoint x: 773, startPoint y: 150, endPoint x: 1284, endPoint y: 214, distance: 515.0
copy span "- meta_title: "How to Use AI Video Editing Software to Create YouTube Shorts Fa…"
click at [1445, 14] on icon "button" at bounding box center [1445, 16] width 9 height 9
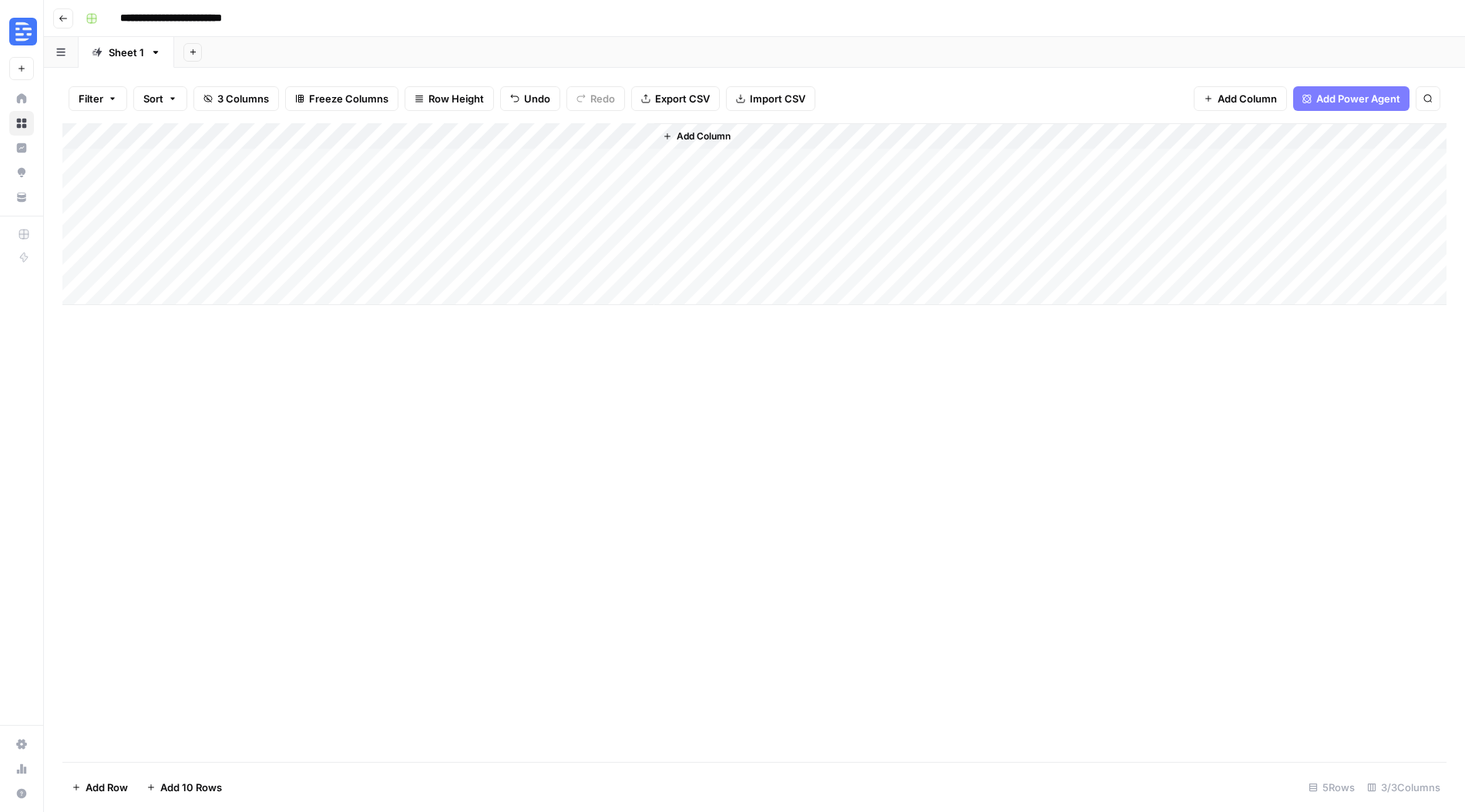
click at [615, 160] on div "Add Column" at bounding box center [754, 214] width 1384 height 182
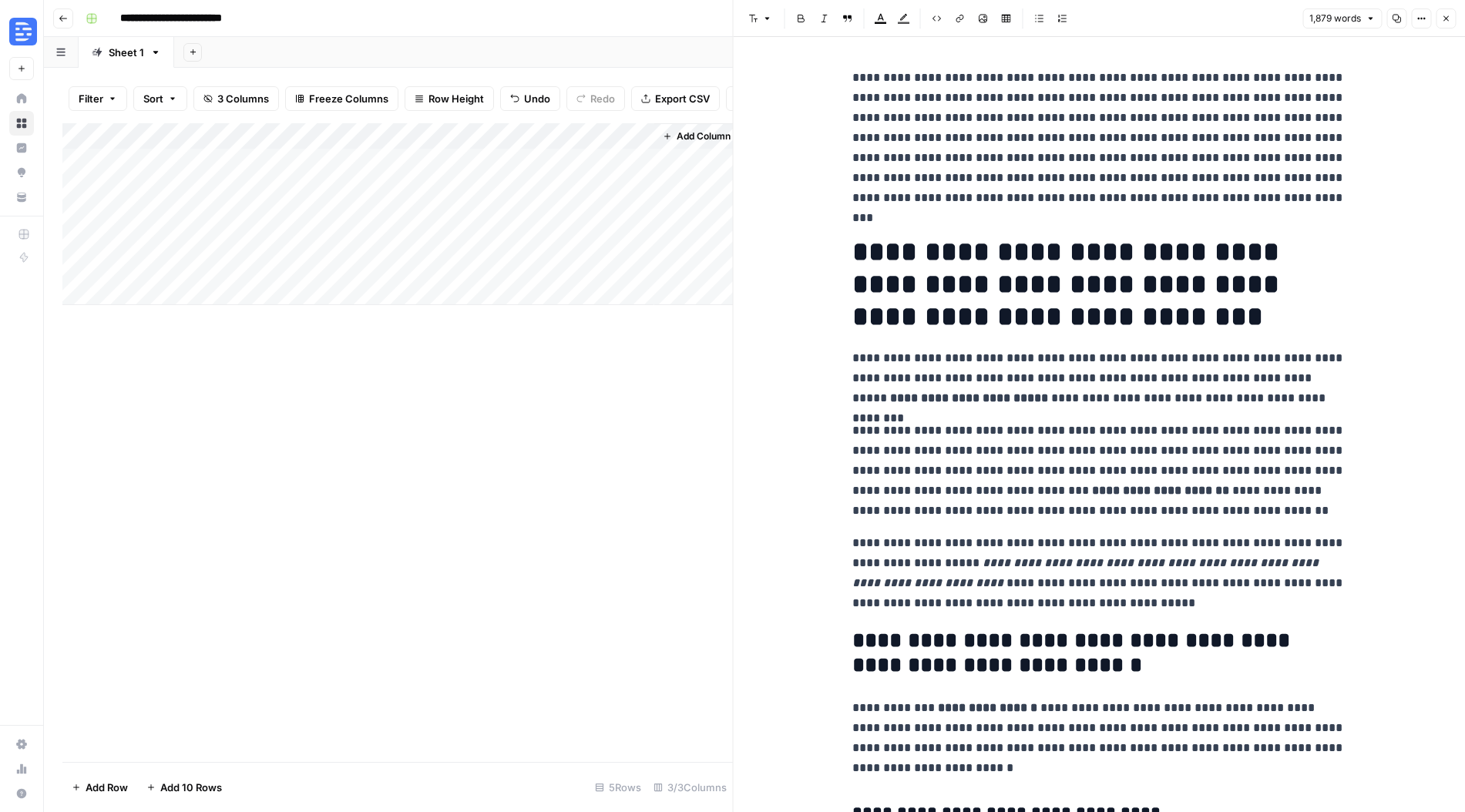
click at [1065, 180] on p "**********" at bounding box center [1099, 138] width 493 height 141
copy p "**********"
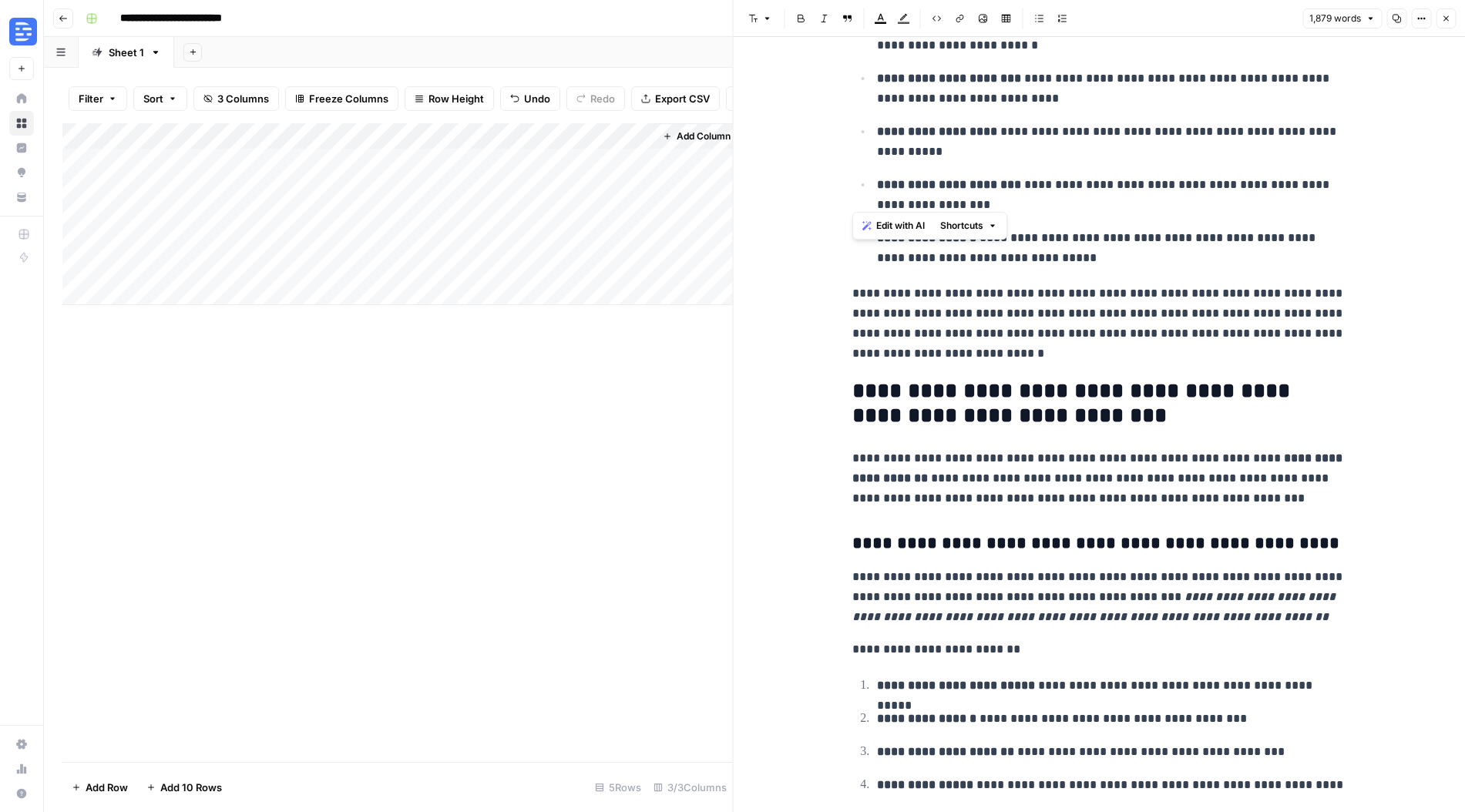
scroll to position [1149, 0]
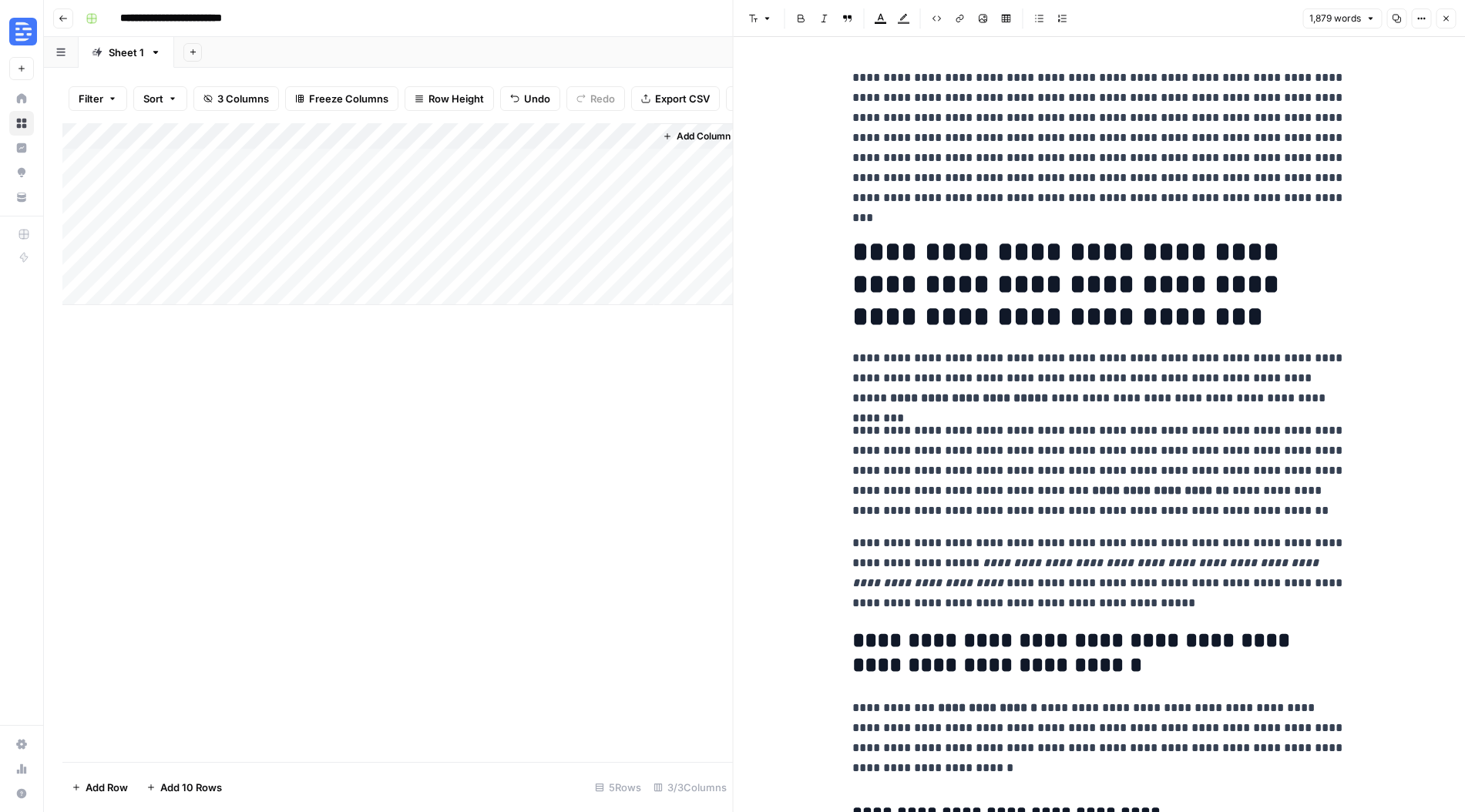
click at [1449, 19] on icon "button" at bounding box center [1445, 18] width 9 height 9
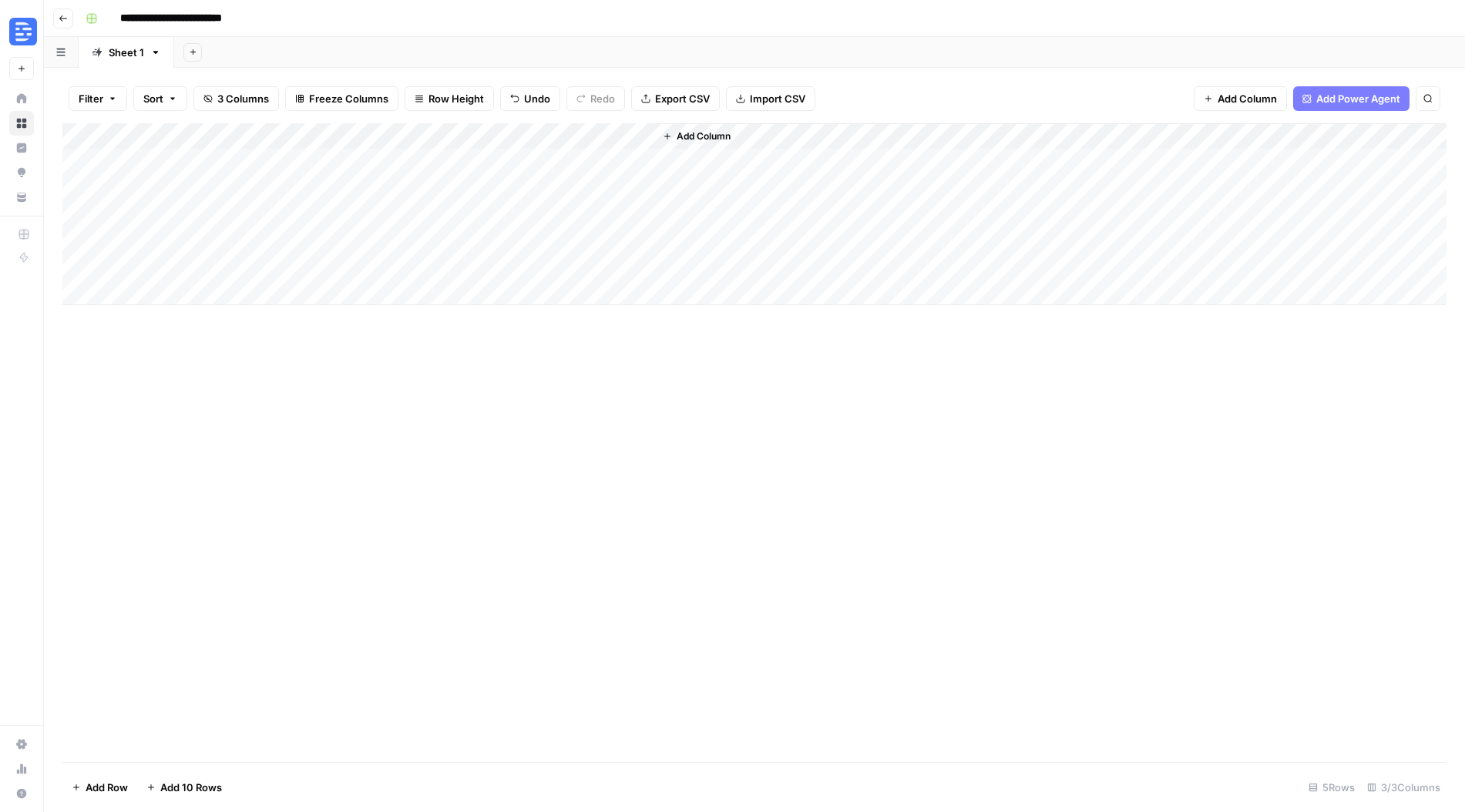
click at [679, 134] on span "Add Column" at bounding box center [704, 137] width 54 height 14
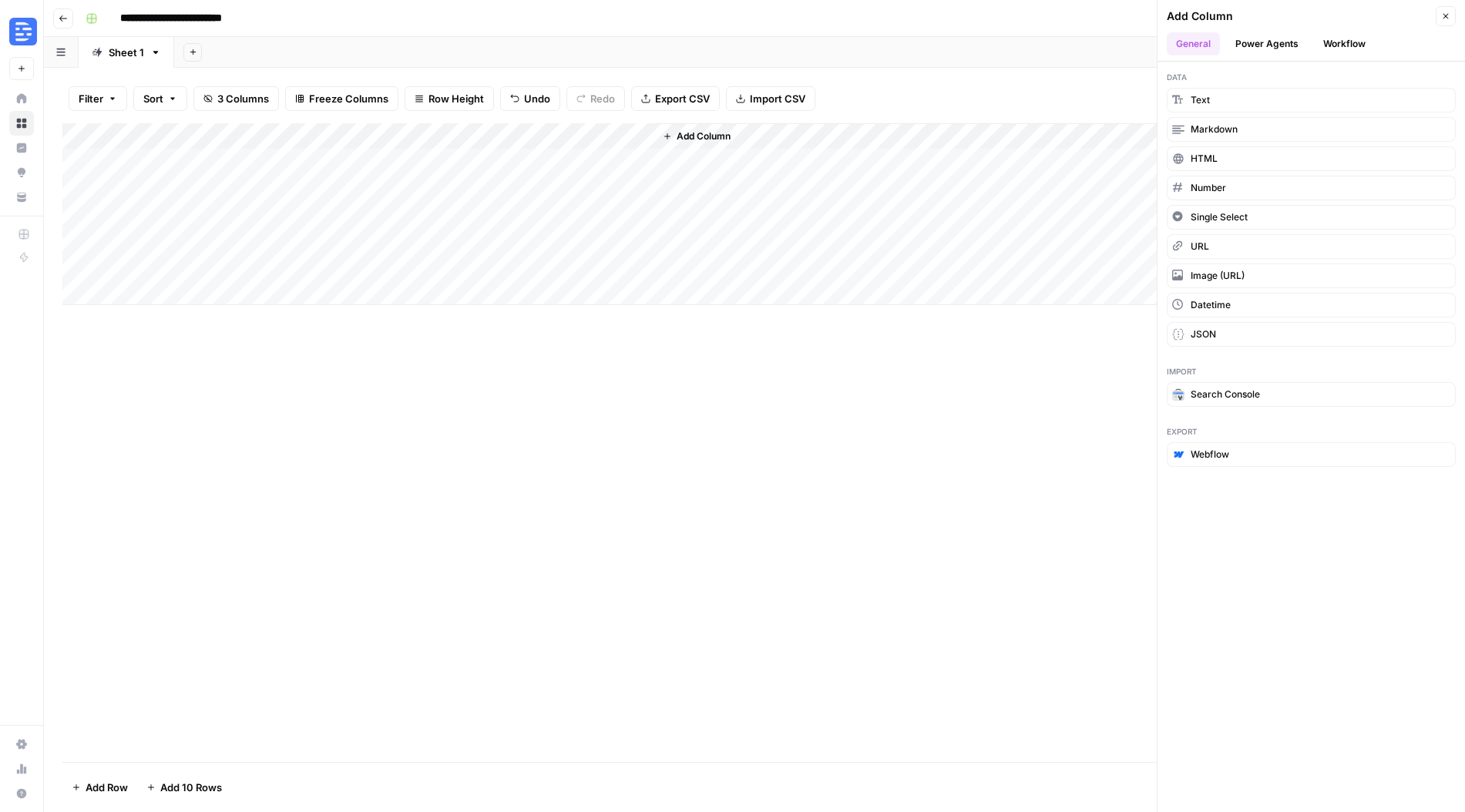
click at [1331, 38] on button "Workflow" at bounding box center [1344, 43] width 61 height 23
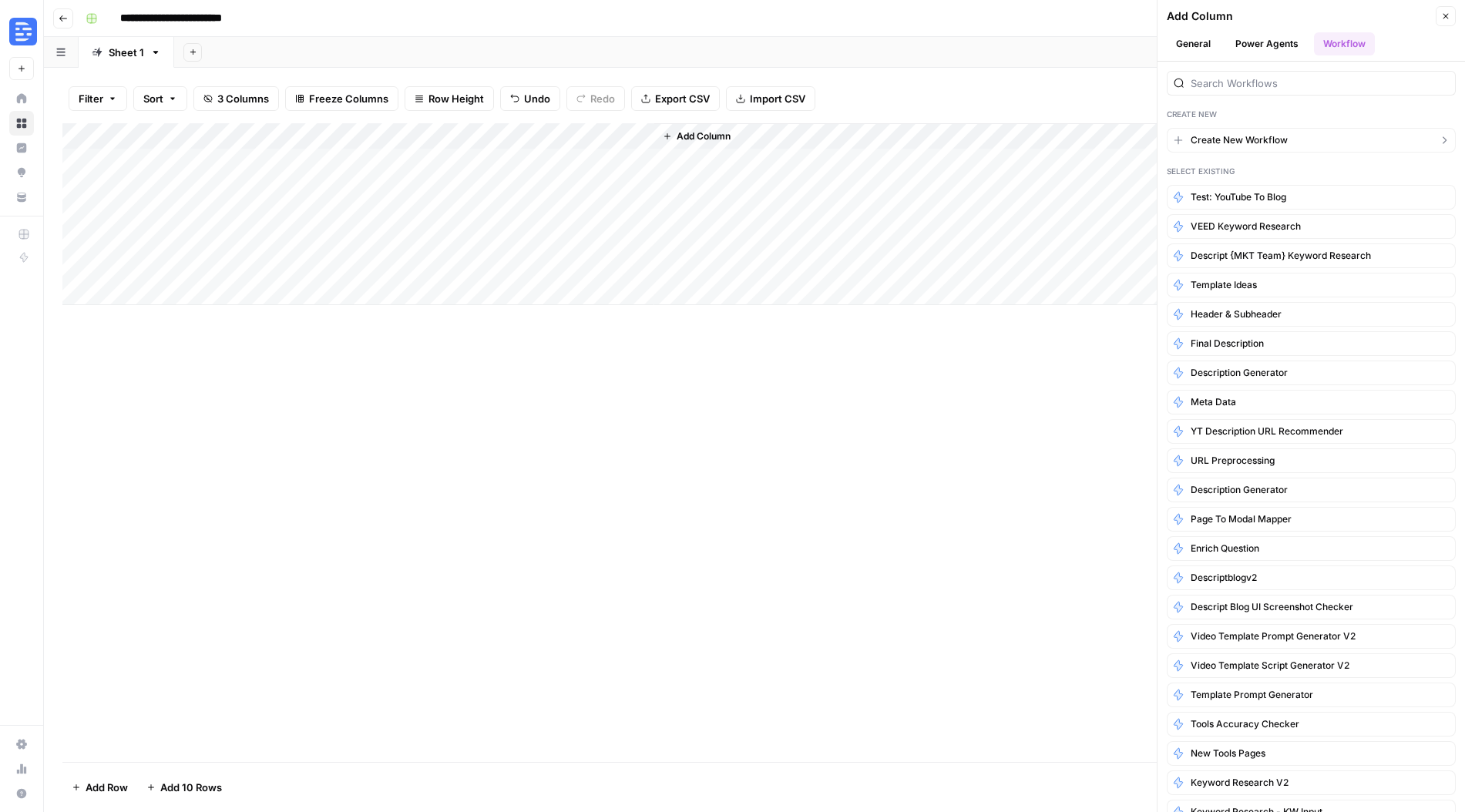
click at [1310, 143] on button "Create New Workflow" at bounding box center [1311, 140] width 289 height 25
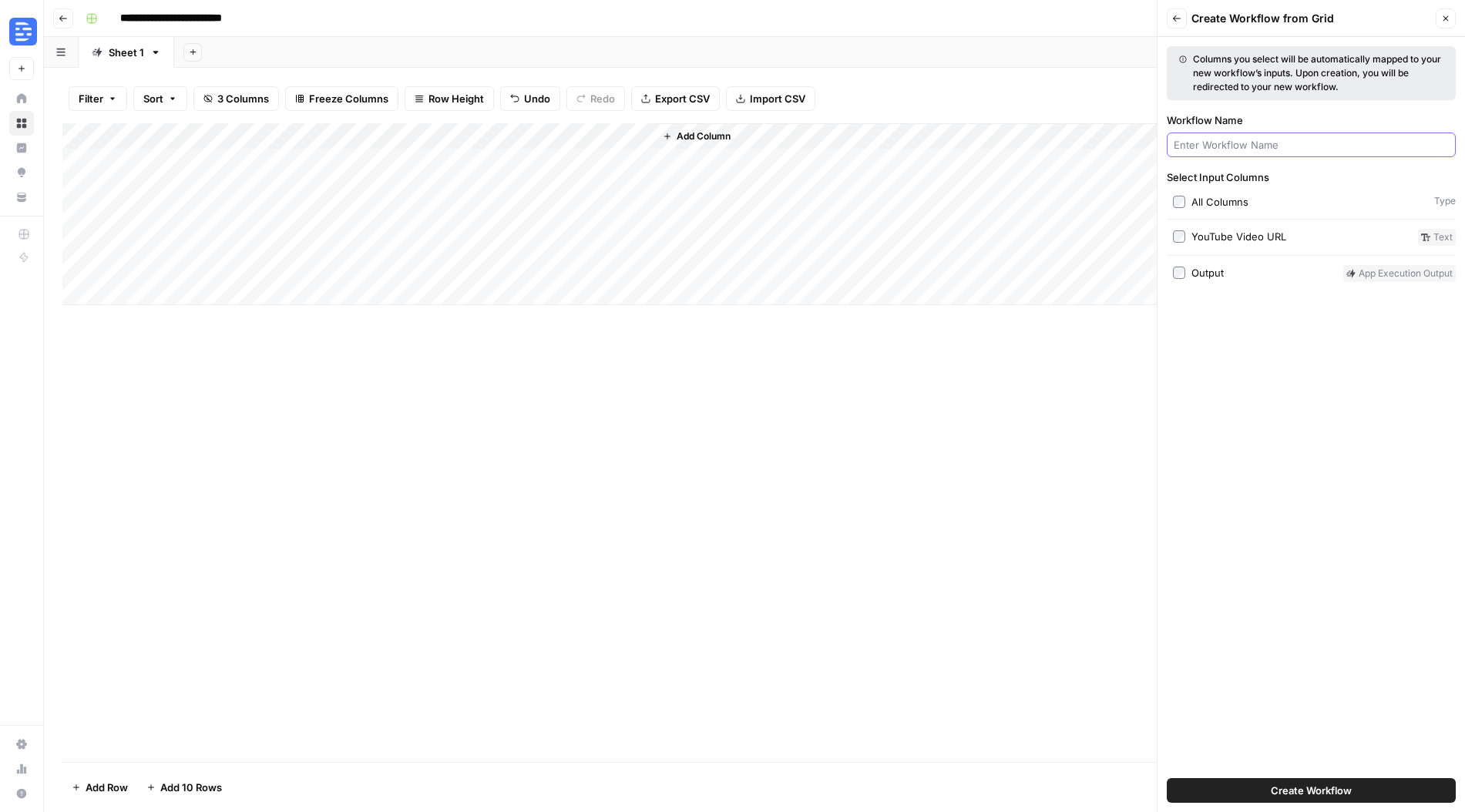
click at [1310, 143] on input "Workflow Name" at bounding box center [1311, 144] width 275 height 15
type input "Extract from Test: YouTube to blog"
click at [1326, 794] on span "Create Workflow" at bounding box center [1310, 790] width 81 height 15
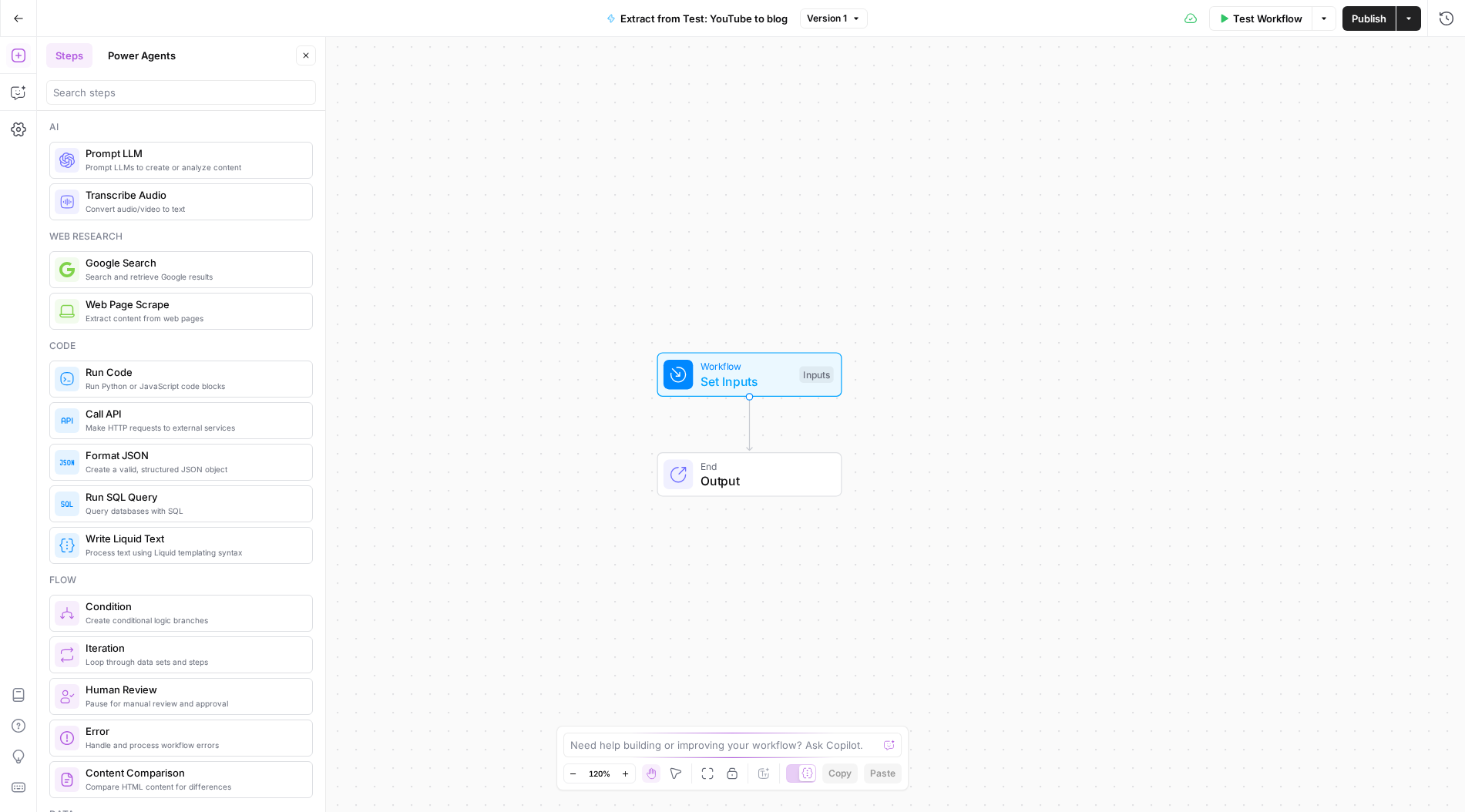
click at [731, 479] on span "Output" at bounding box center [763, 481] width 126 height 19
click at [15, 95] on icon "button" at bounding box center [18, 92] width 15 height 15
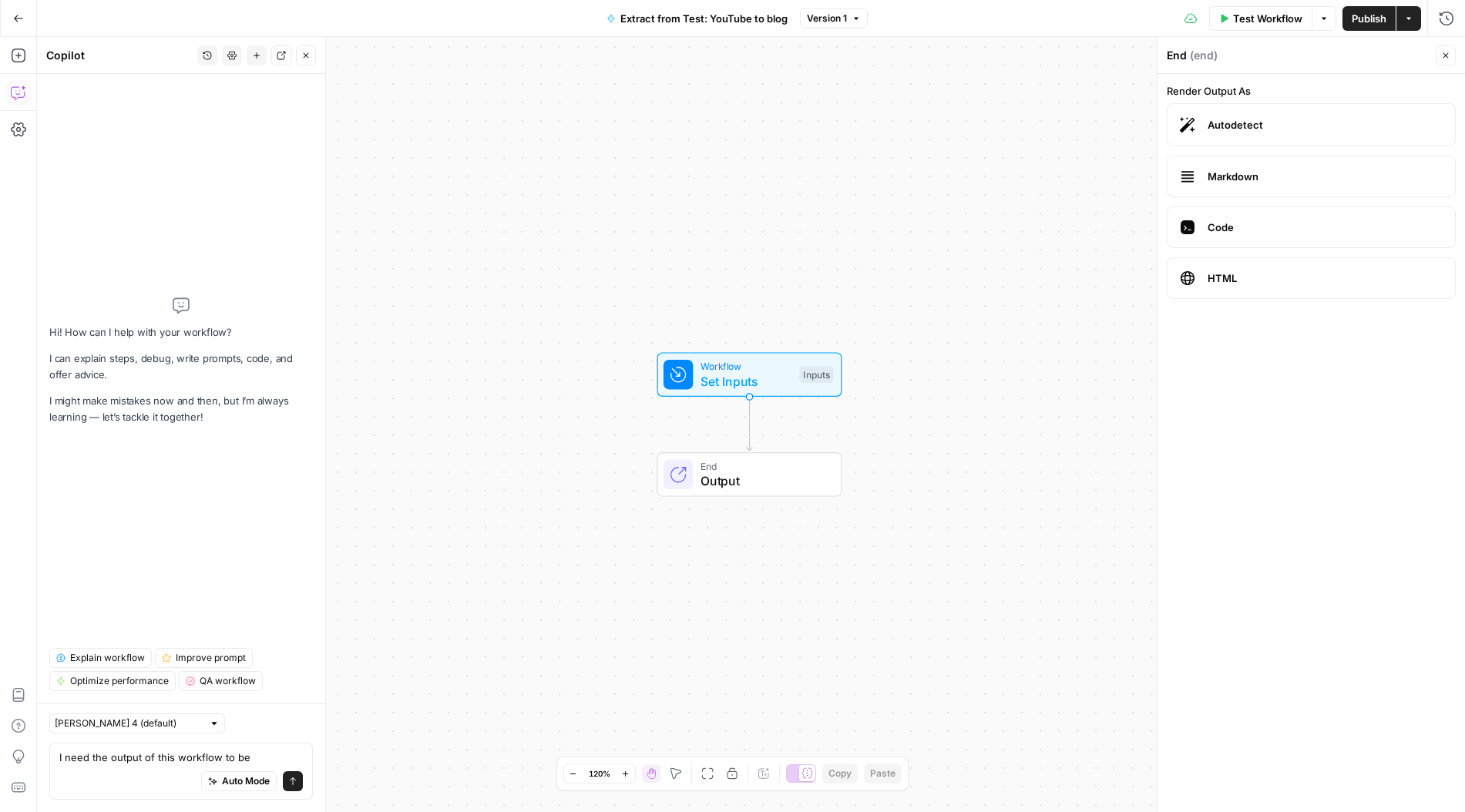
click at [262, 756] on textarea "I need the output of this workflow to be" at bounding box center [181, 756] width 244 height 15
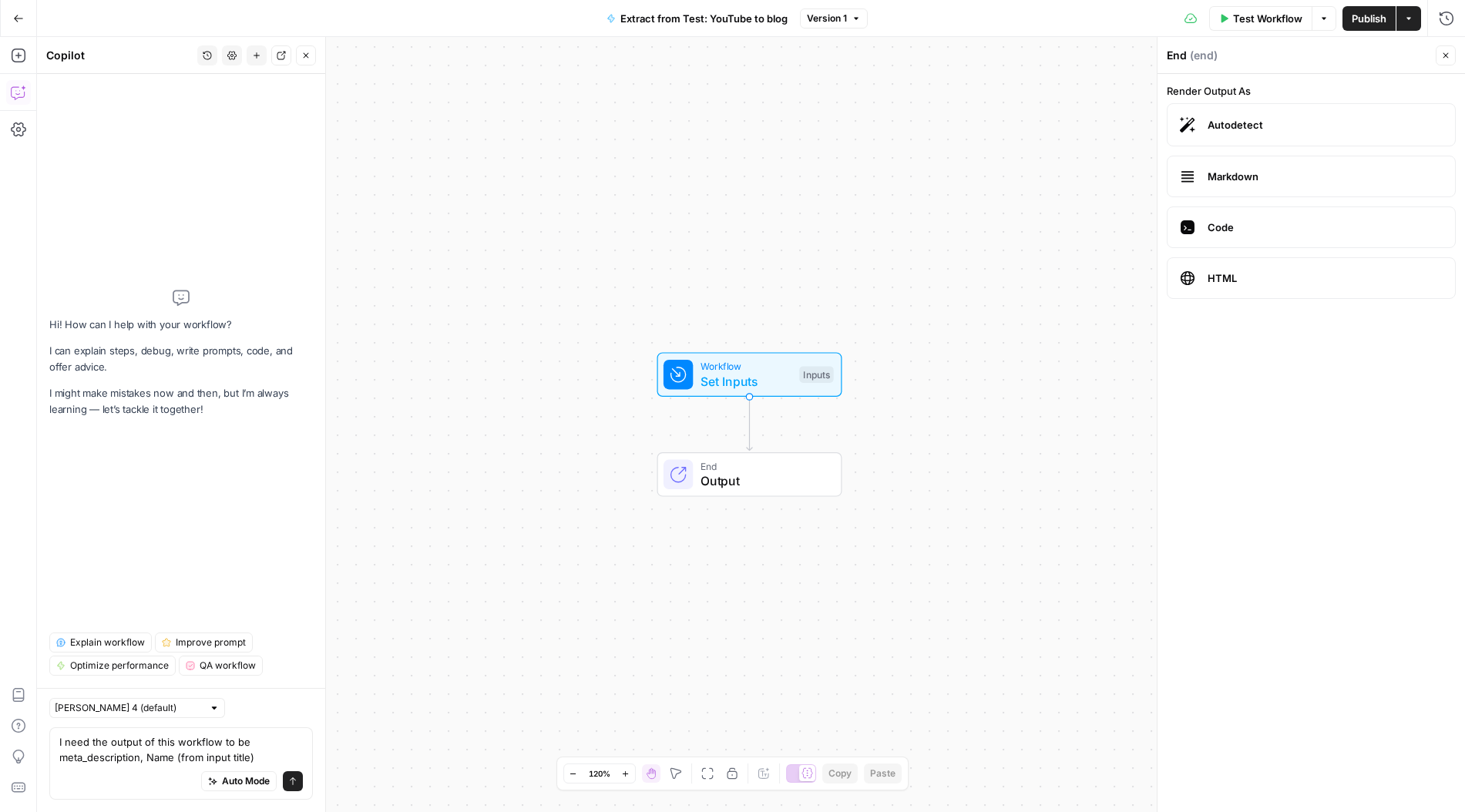
drag, startPoint x: 141, startPoint y: 756, endPoint x: 158, endPoint y: 758, distance: 17.1
click at [142, 756] on textarea "I need the output of this workflow to be meta_description, Name (from input tit…" at bounding box center [181, 749] width 244 height 31
click at [144, 759] on textarea "I need the output of this workflow to be meta_description, Name (from input tit…" at bounding box center [181, 749] width 244 height 31
drag, startPoint x: 137, startPoint y: 758, endPoint x: 165, endPoint y: 768, distance: 29.7
click at [139, 759] on textarea "I need the output of this workflow to be meta_description, Name (from input tit…" at bounding box center [181, 749] width 244 height 31
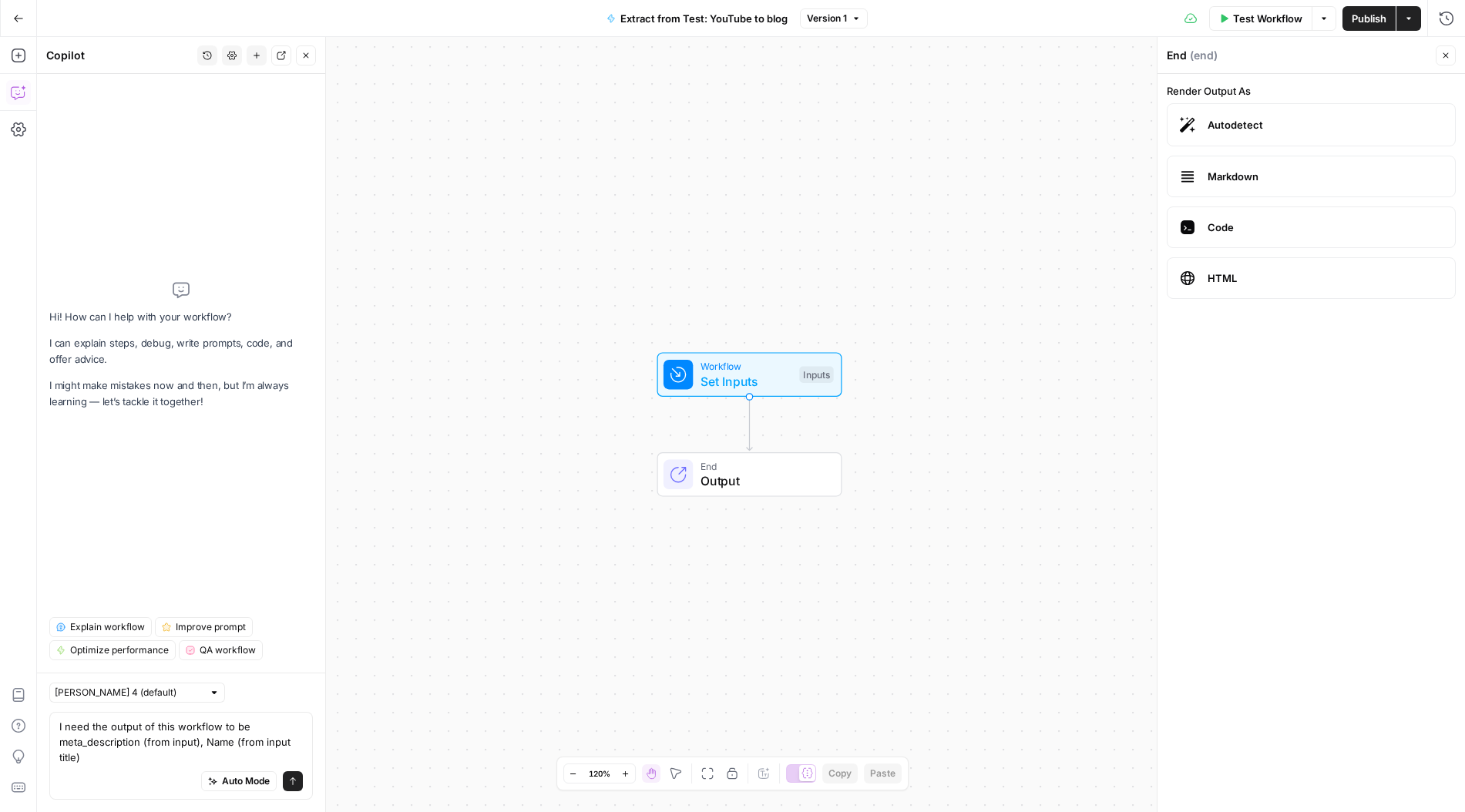
click at [170, 759] on textarea "I need the output of this workflow to be meta_description (from input), Name (f…" at bounding box center [181, 741] width 244 height 46
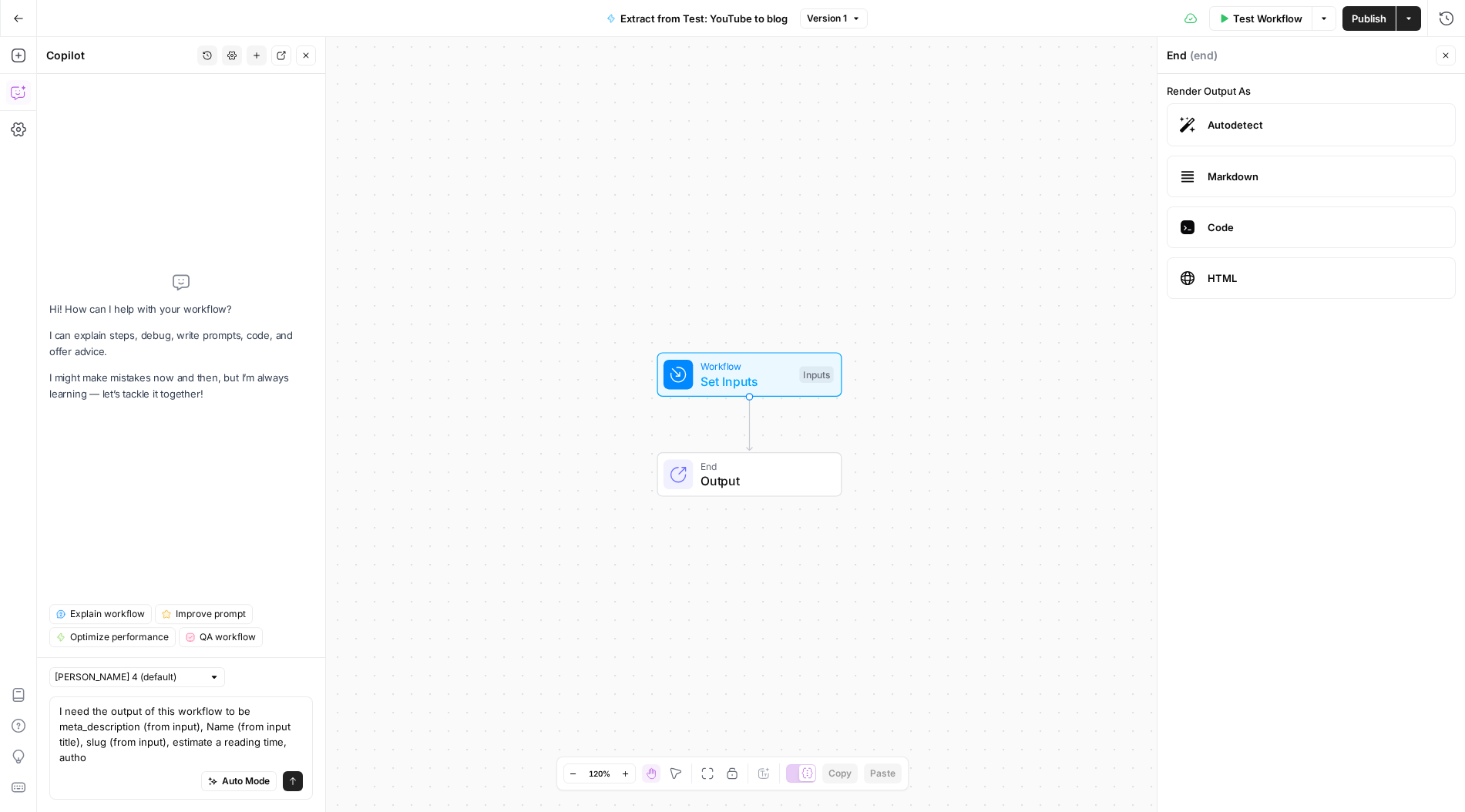
type textarea "I need the output of this workflow to be meta_description (from input), Name (f…"
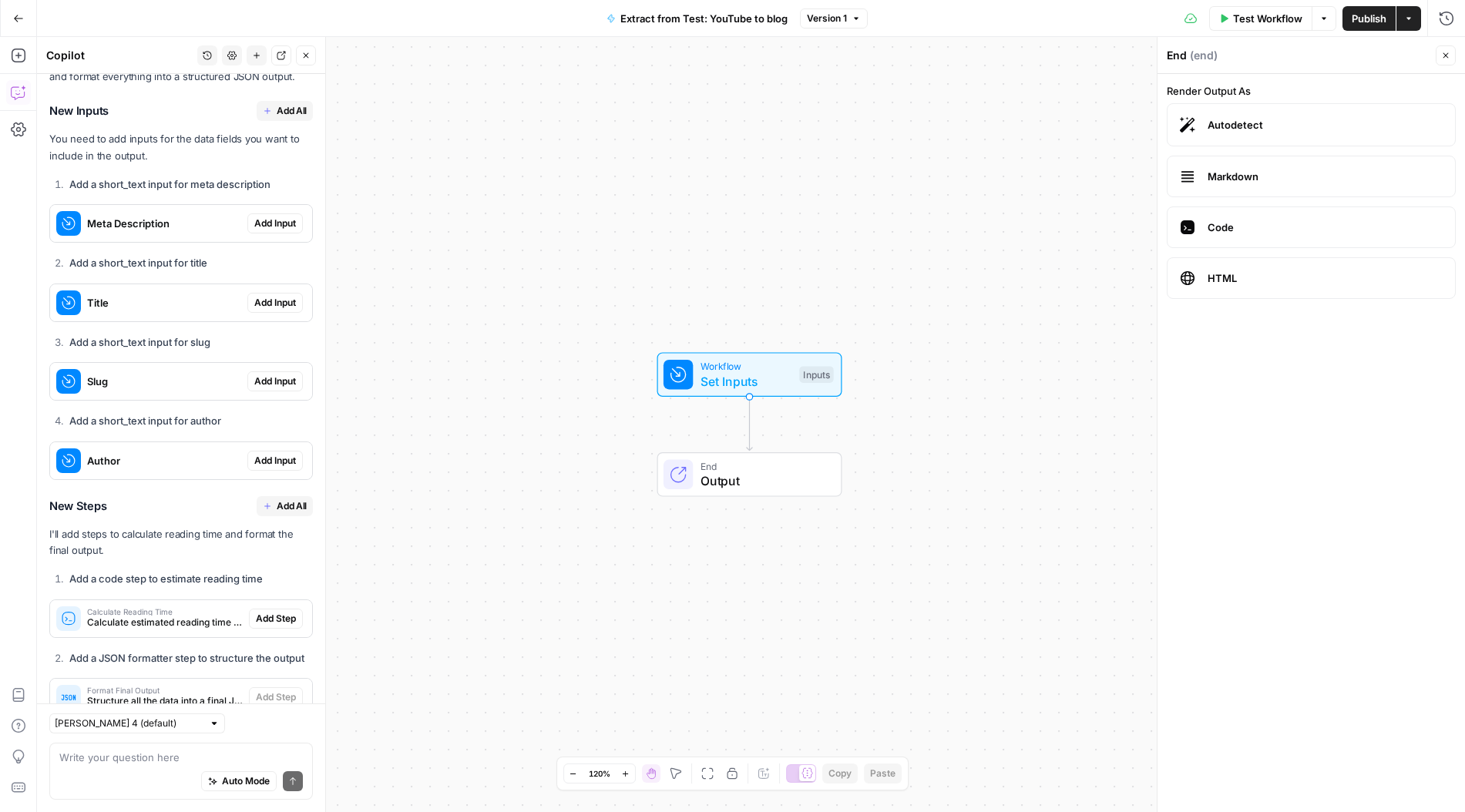
scroll to position [326, 0]
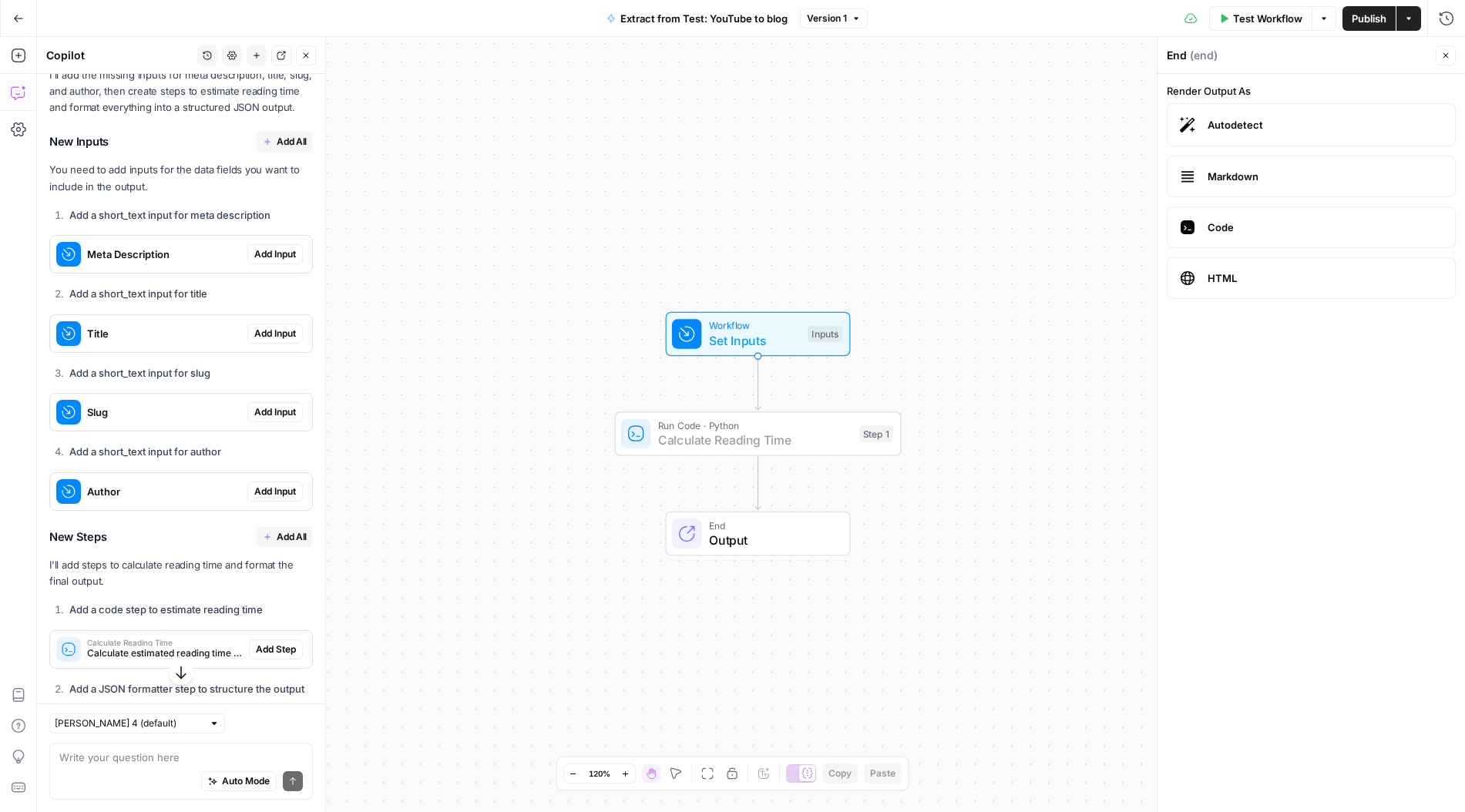
click at [288, 645] on span "Add Step" at bounding box center [275, 649] width 40 height 14
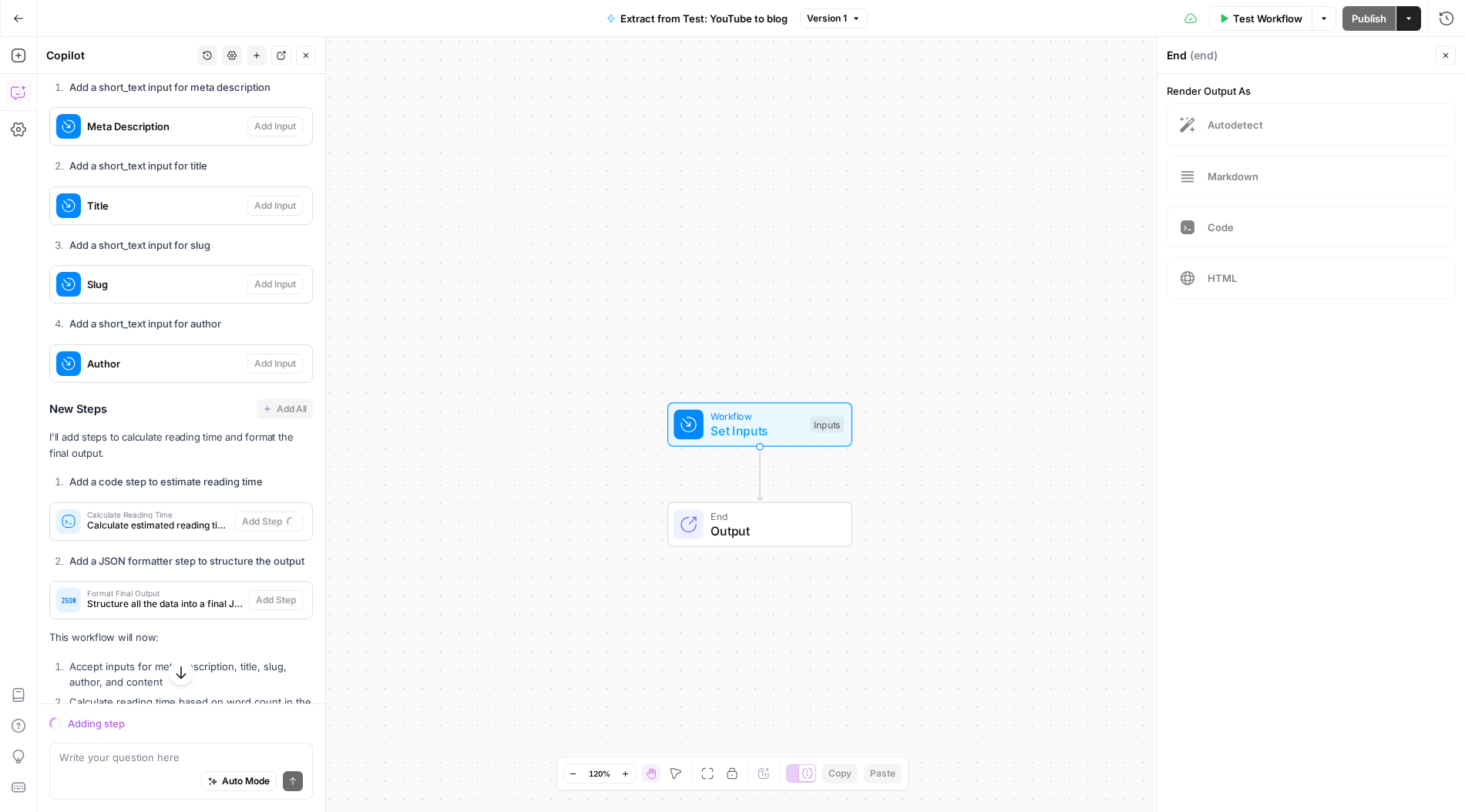
scroll to position [554, 0]
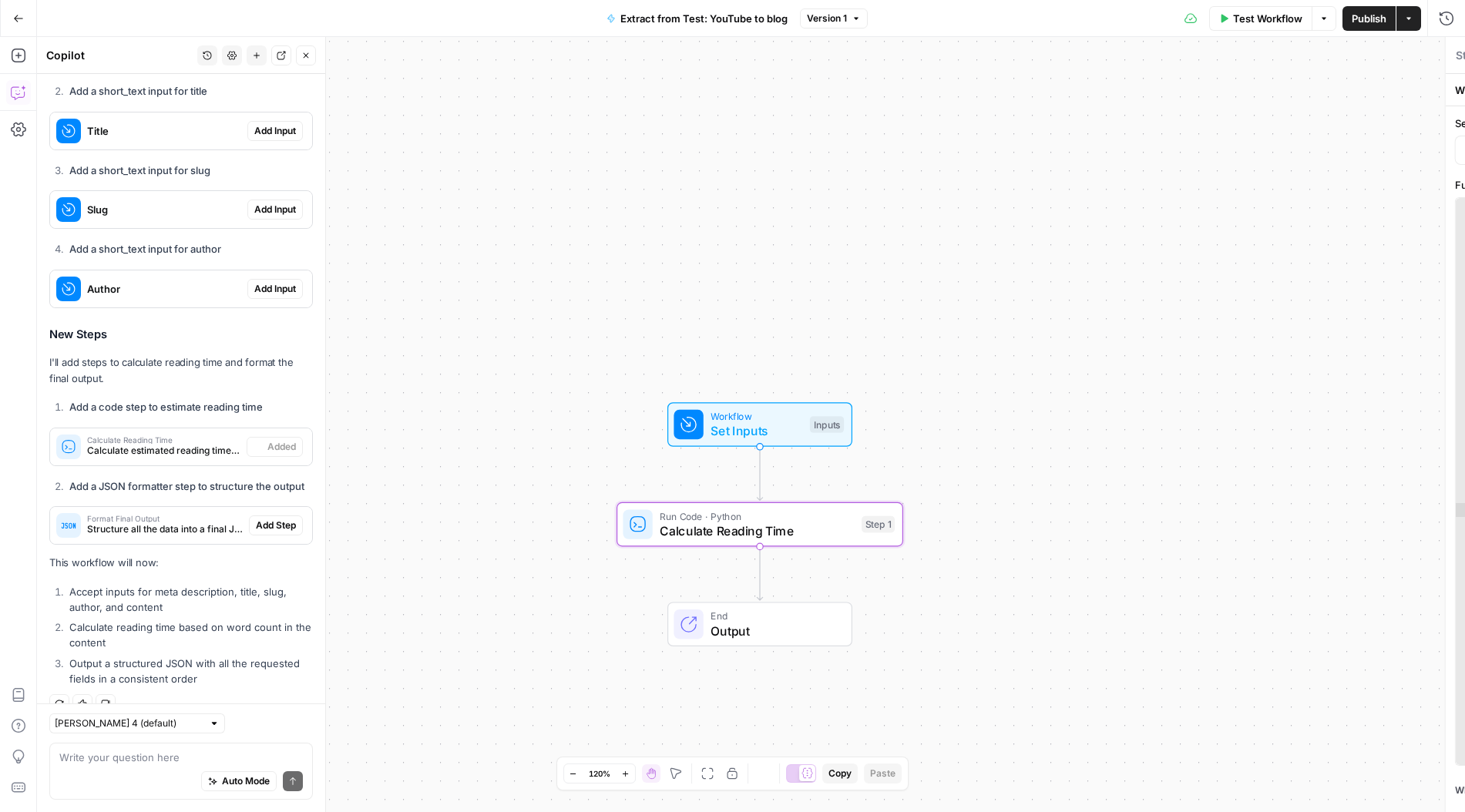
type textarea "Calculate Reading Time"
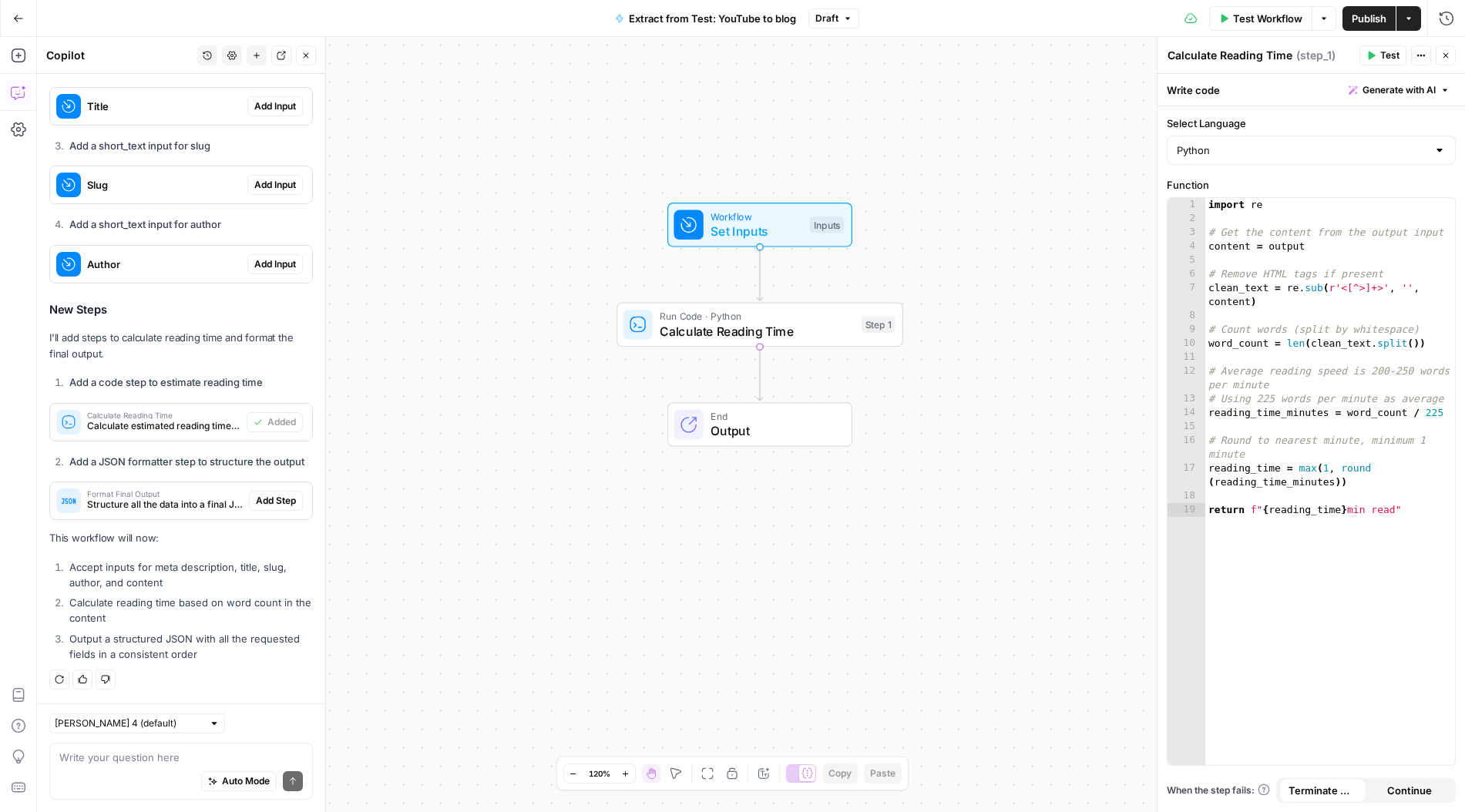
drag, startPoint x: 169, startPoint y: 781, endPoint x: 169, endPoint y: 768, distance: 13.0
click at [169, 776] on div "Auto Mode Send" at bounding box center [181, 782] width 244 height 34
type textarea "u"
type textarea "B"
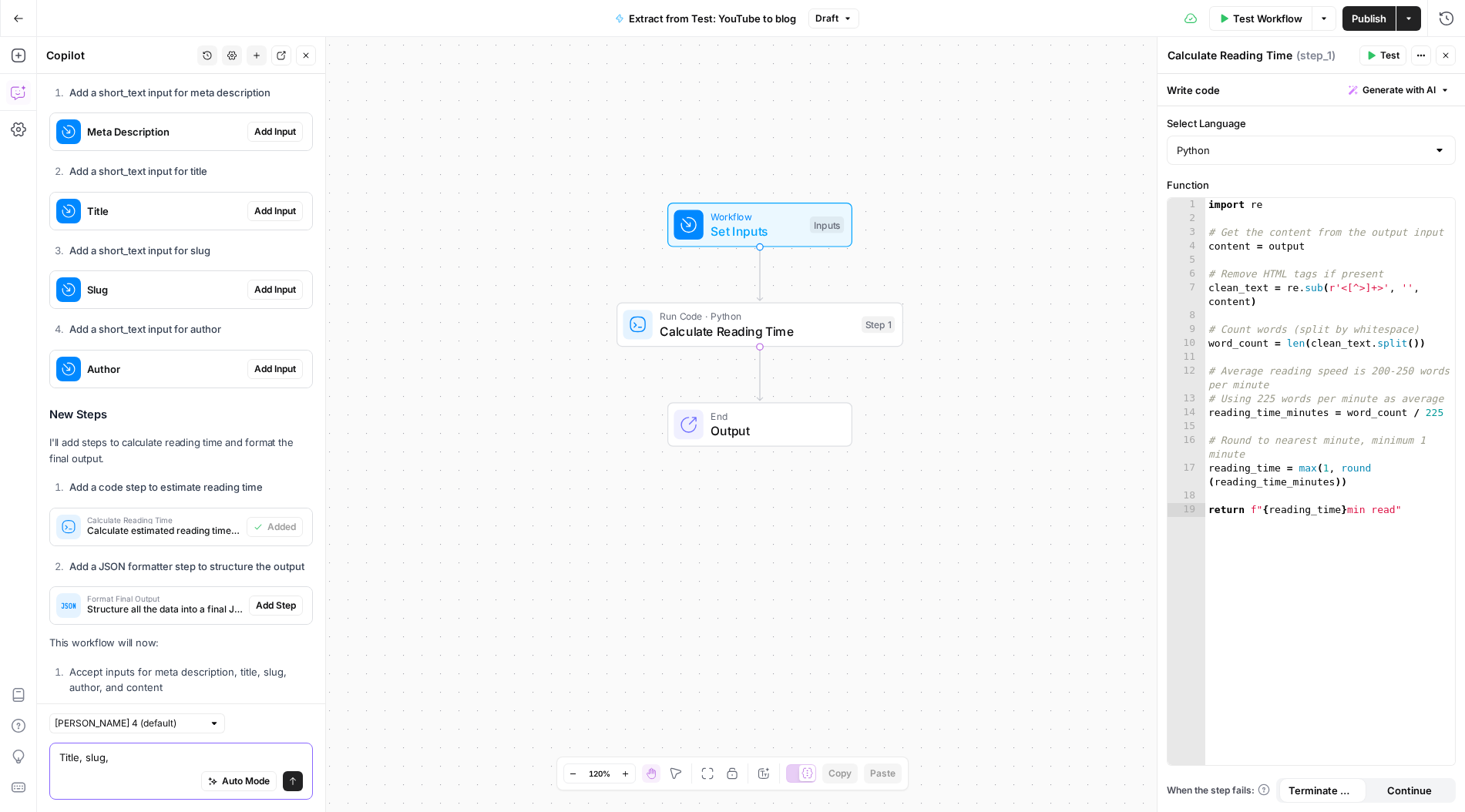
scroll to position [468, 0]
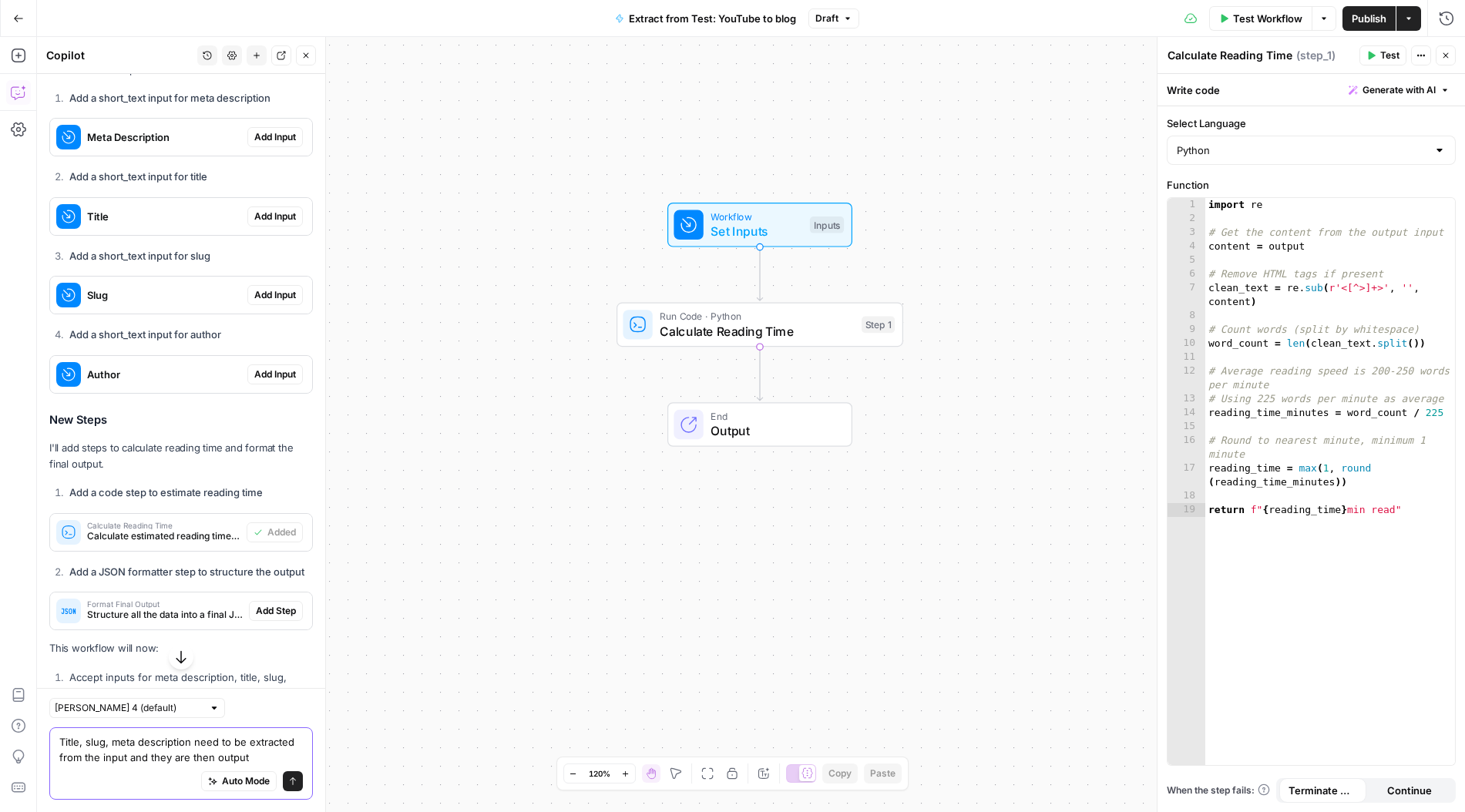
type textarea "Title, slug, meta description need to be extracted from the input and they are …"
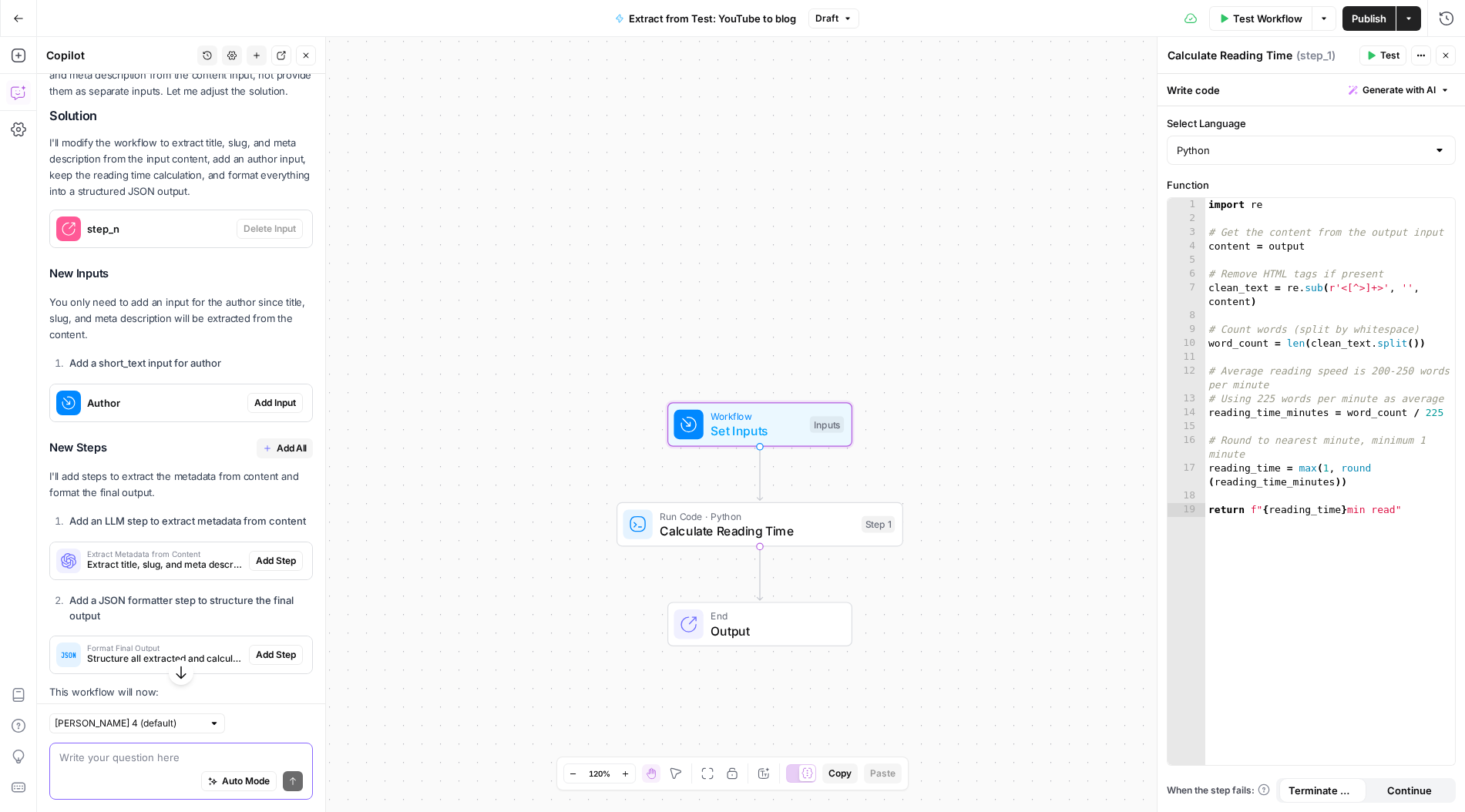
scroll to position [1320, 0]
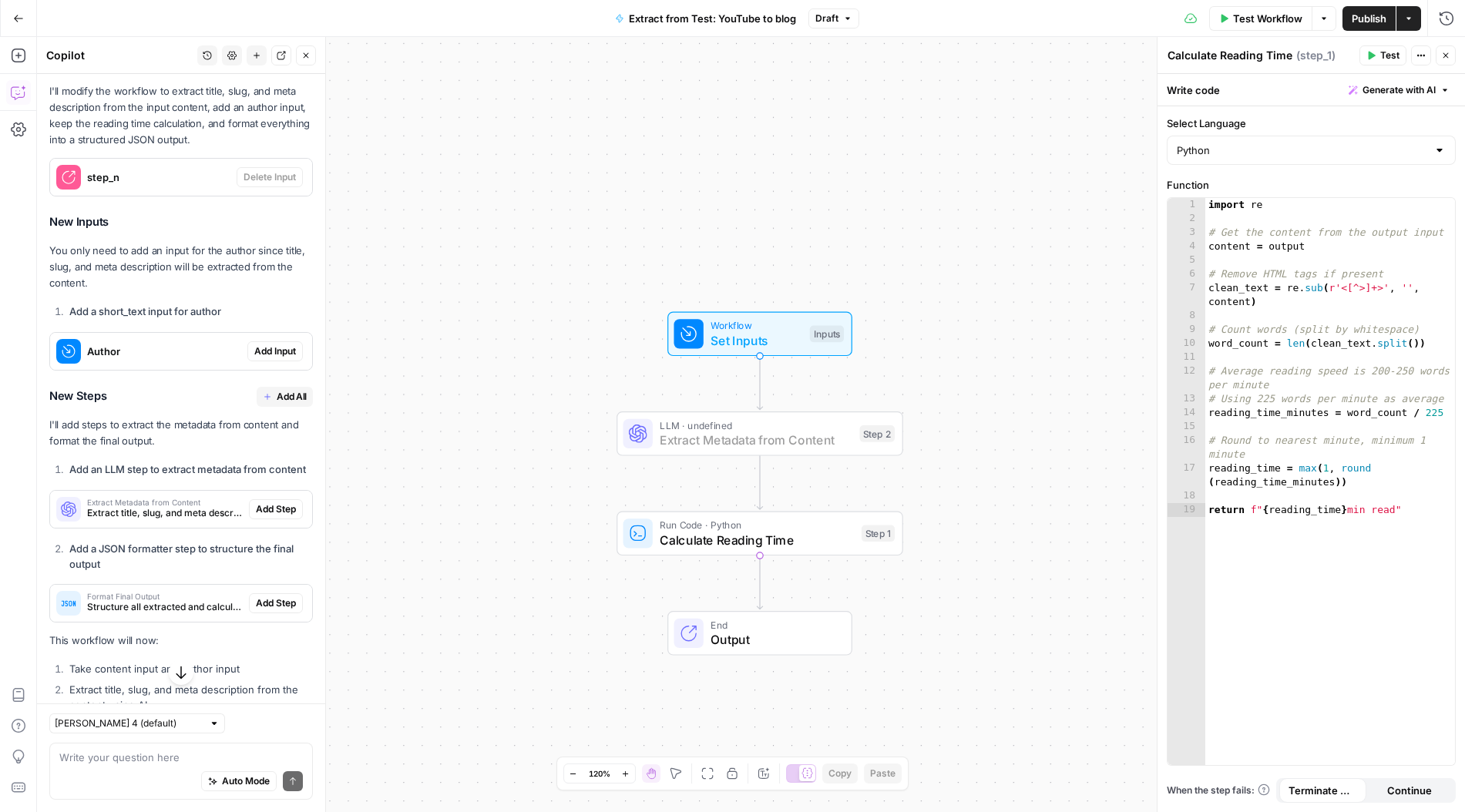
click at [278, 510] on span "Add Step" at bounding box center [275, 509] width 40 height 14
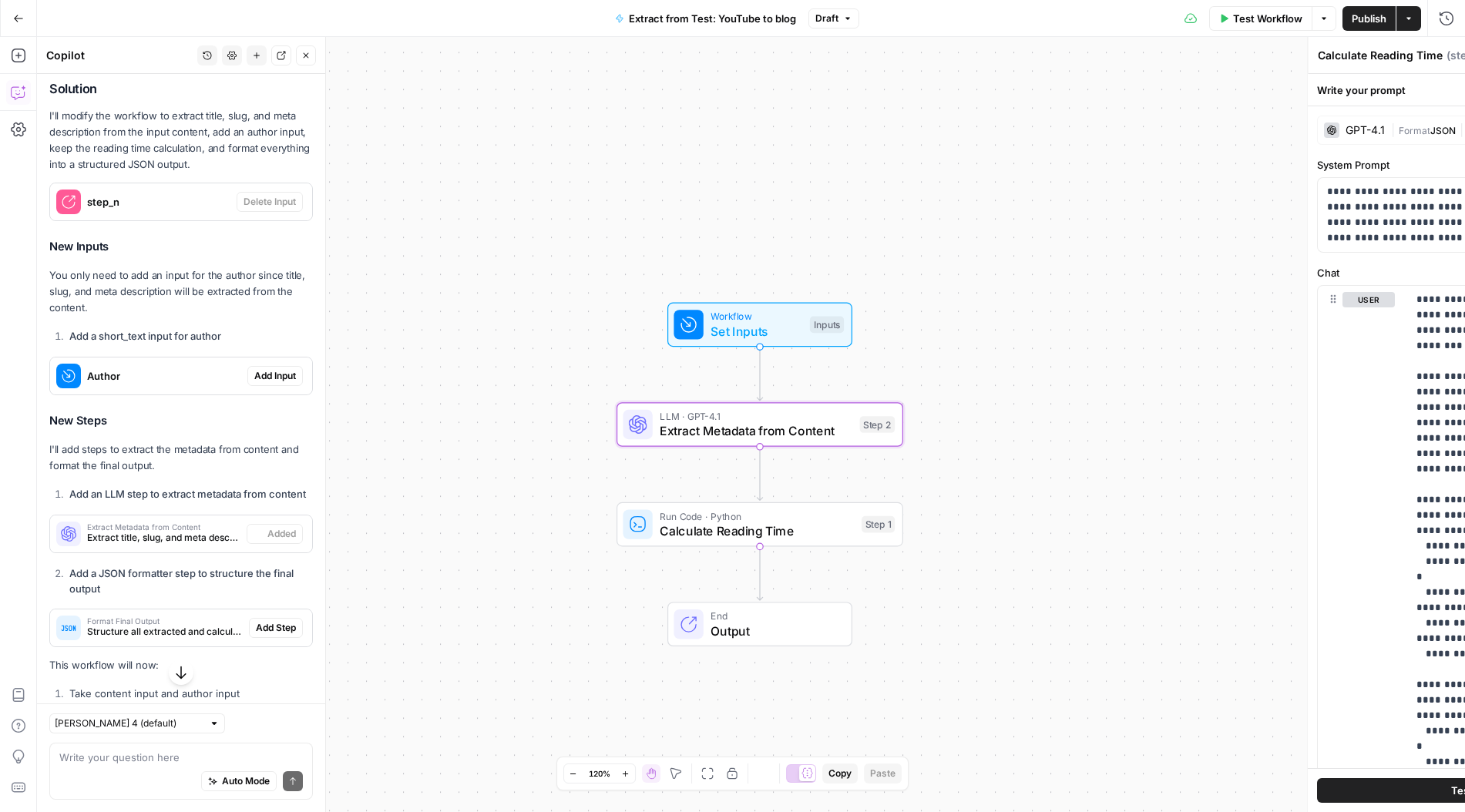
type textarea "Extract Metadata from Content"
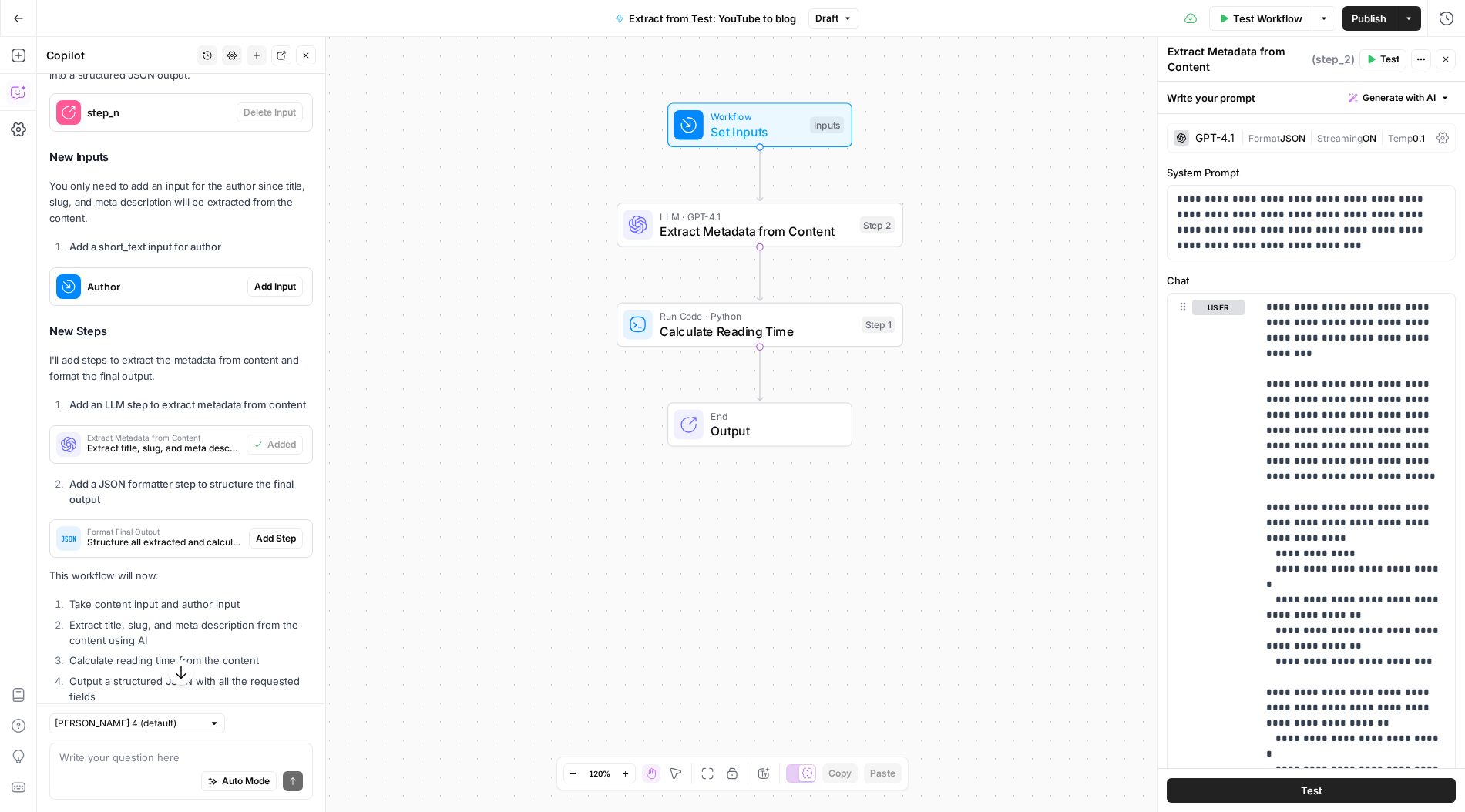
scroll to position [1451, 0]
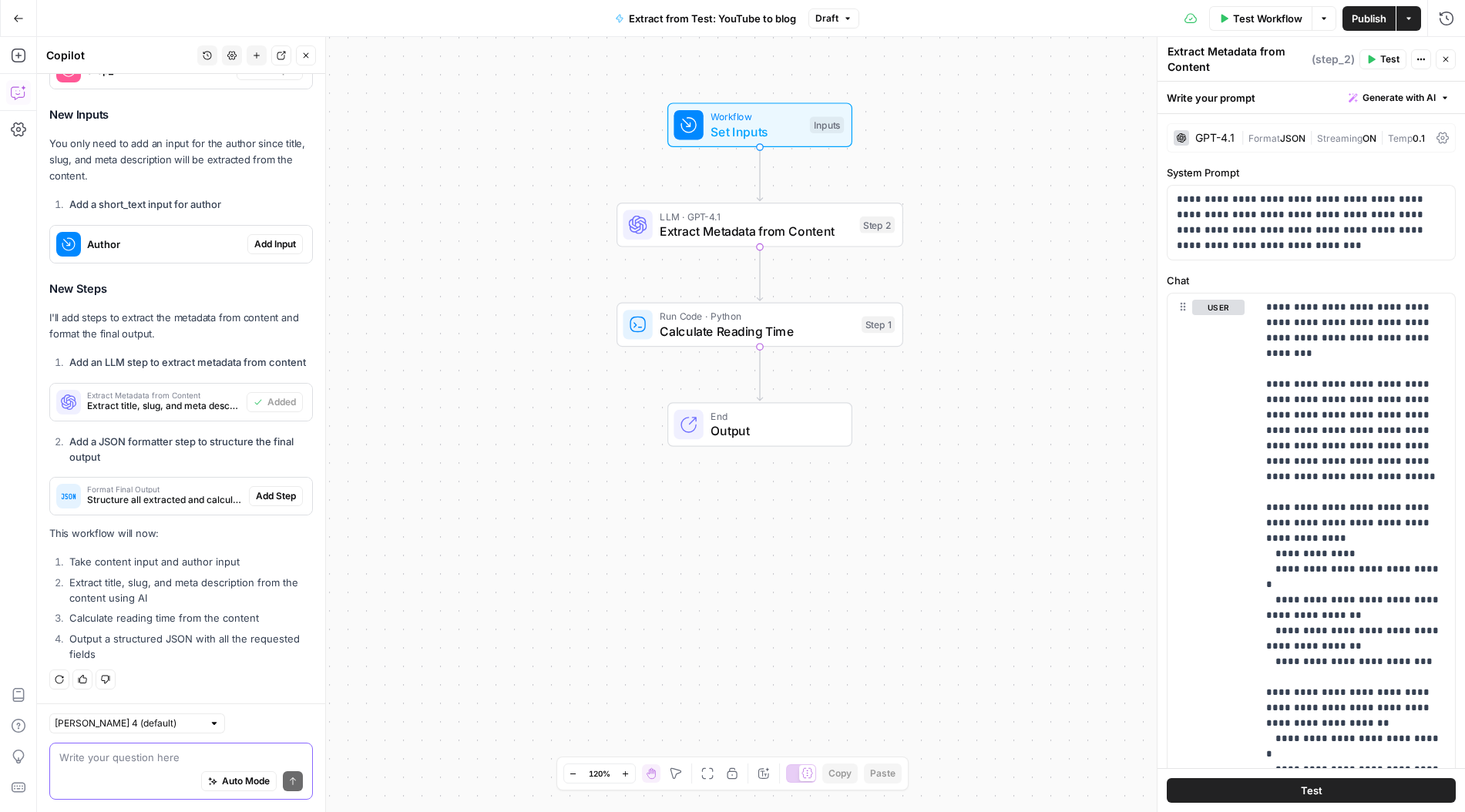
click at [168, 763] on textarea at bounding box center [181, 756] width 244 height 15
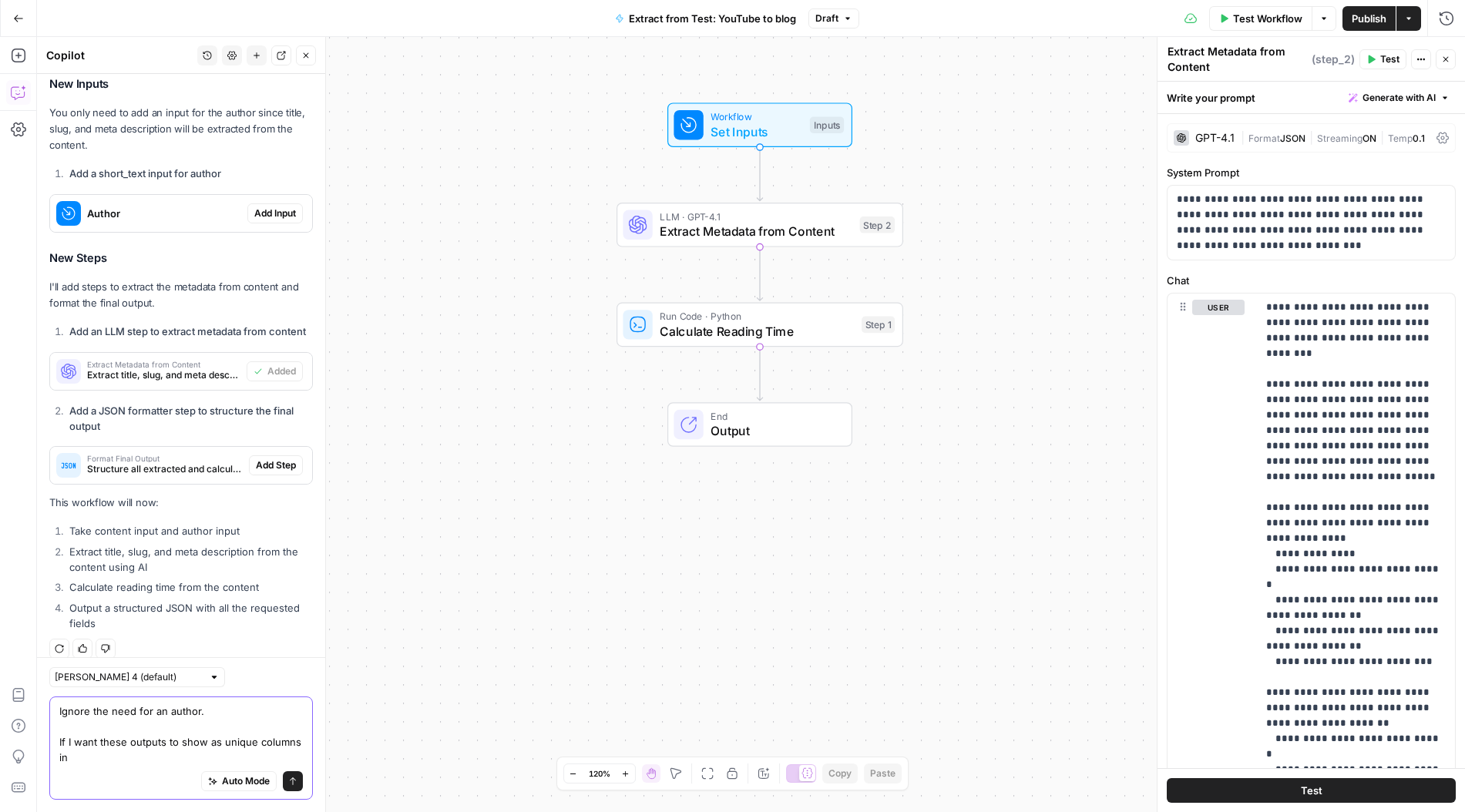
scroll to position [1497, 0]
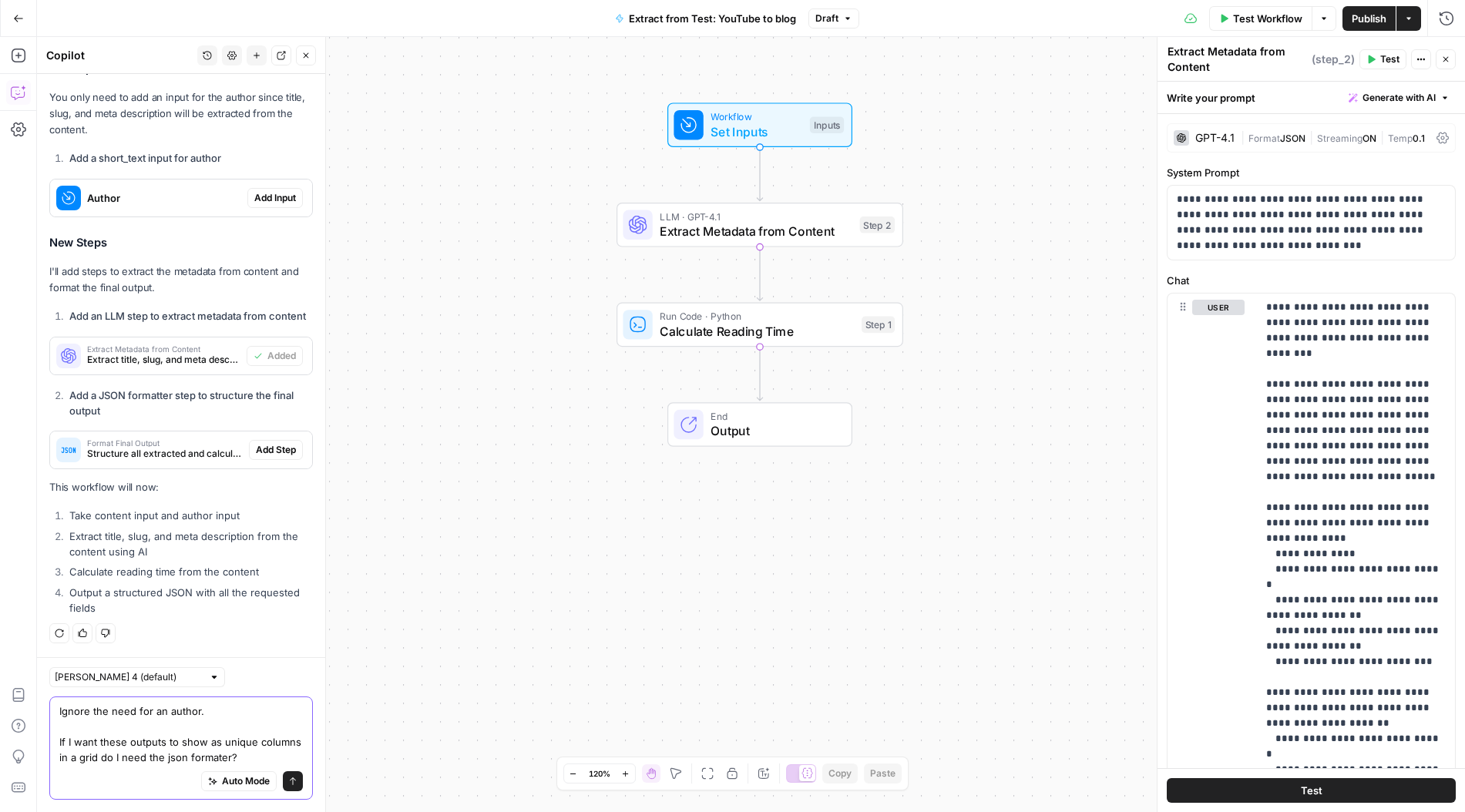
type textarea "Ignore the need for an author. If I want these outputs to show as unique column…"
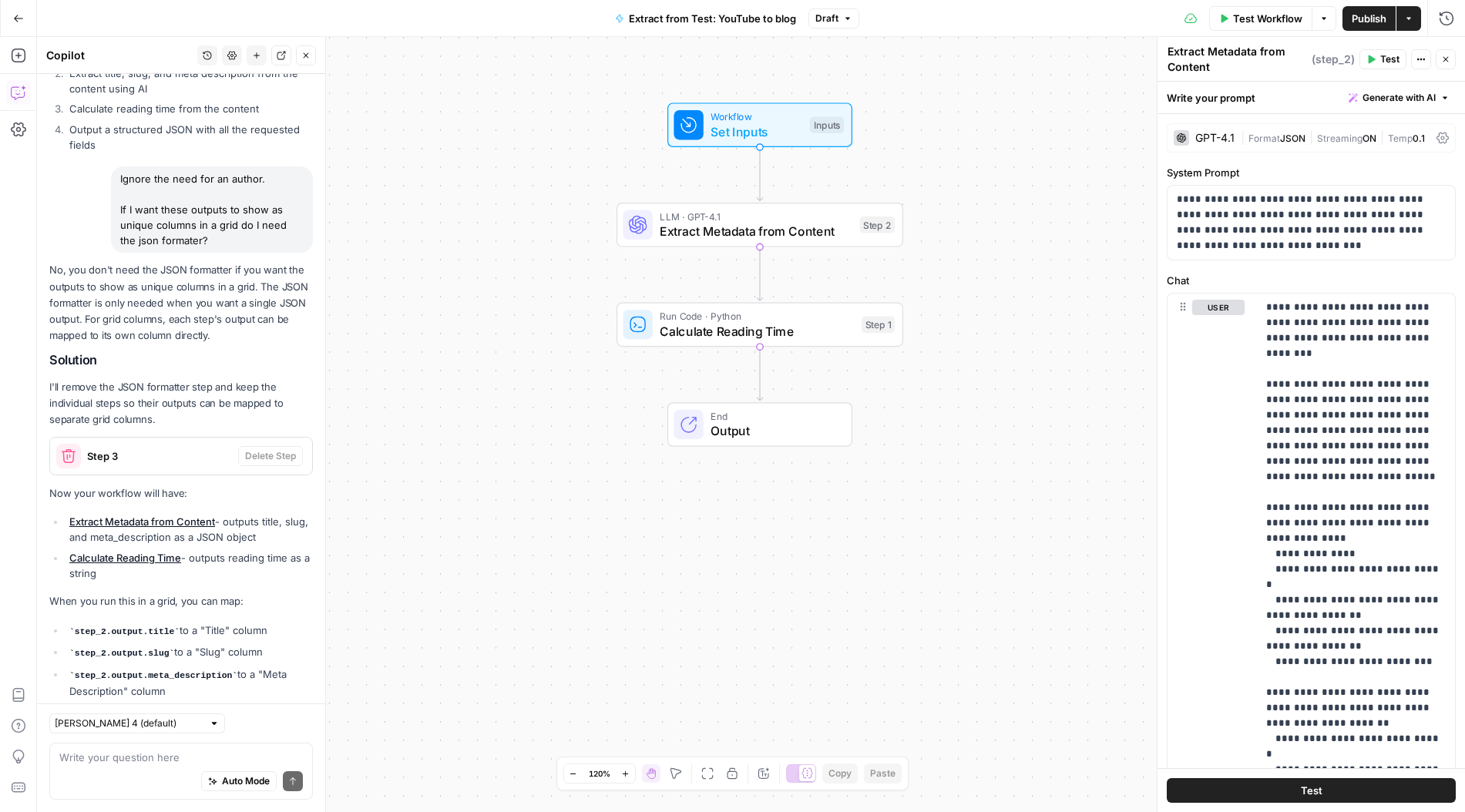
scroll to position [2054, 0]
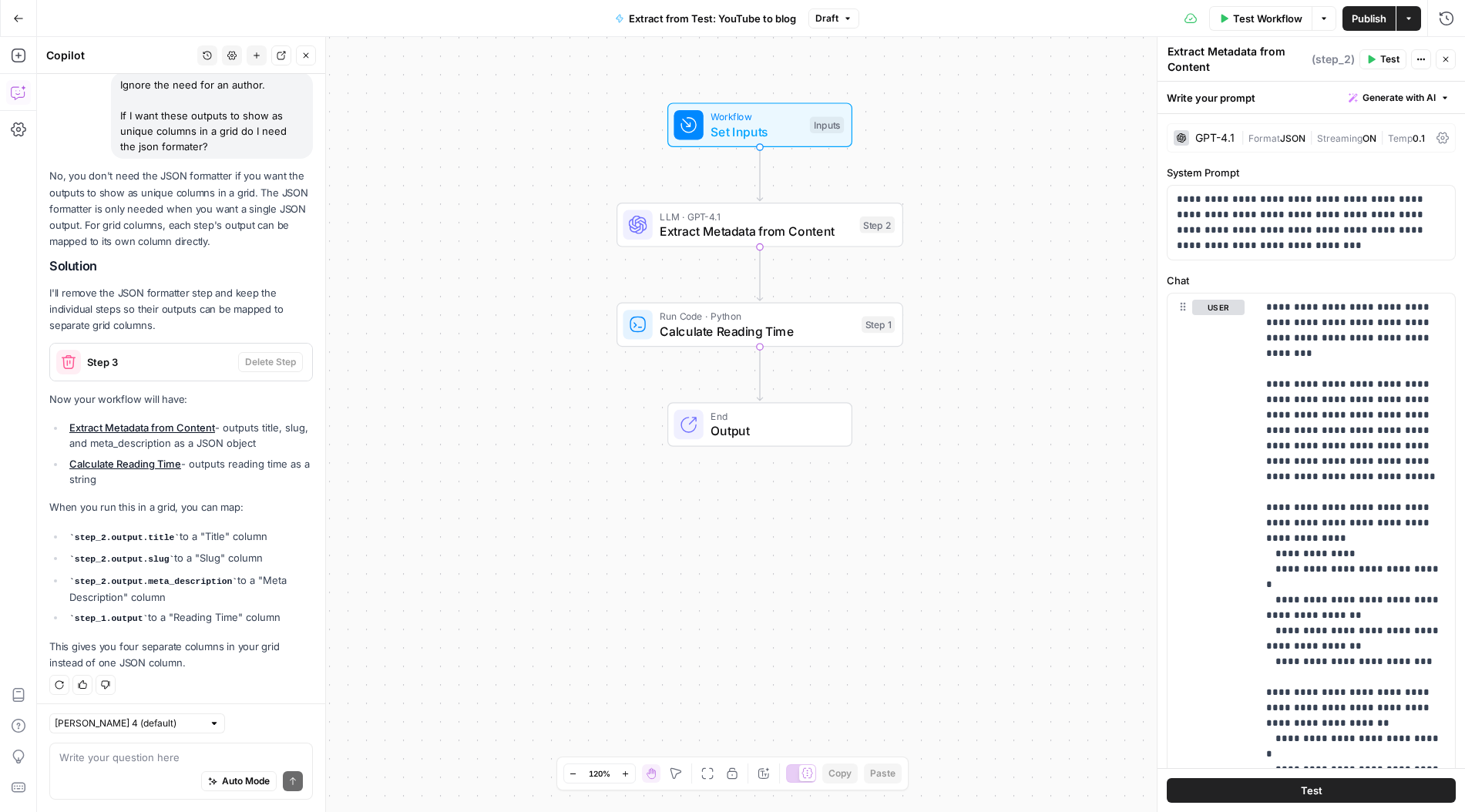
click at [85, 680] on icon "button" at bounding box center [82, 684] width 9 height 9
click at [190, 762] on textarea at bounding box center [181, 756] width 244 height 15
type textarea "z"
type textarea "So do I test it now?"
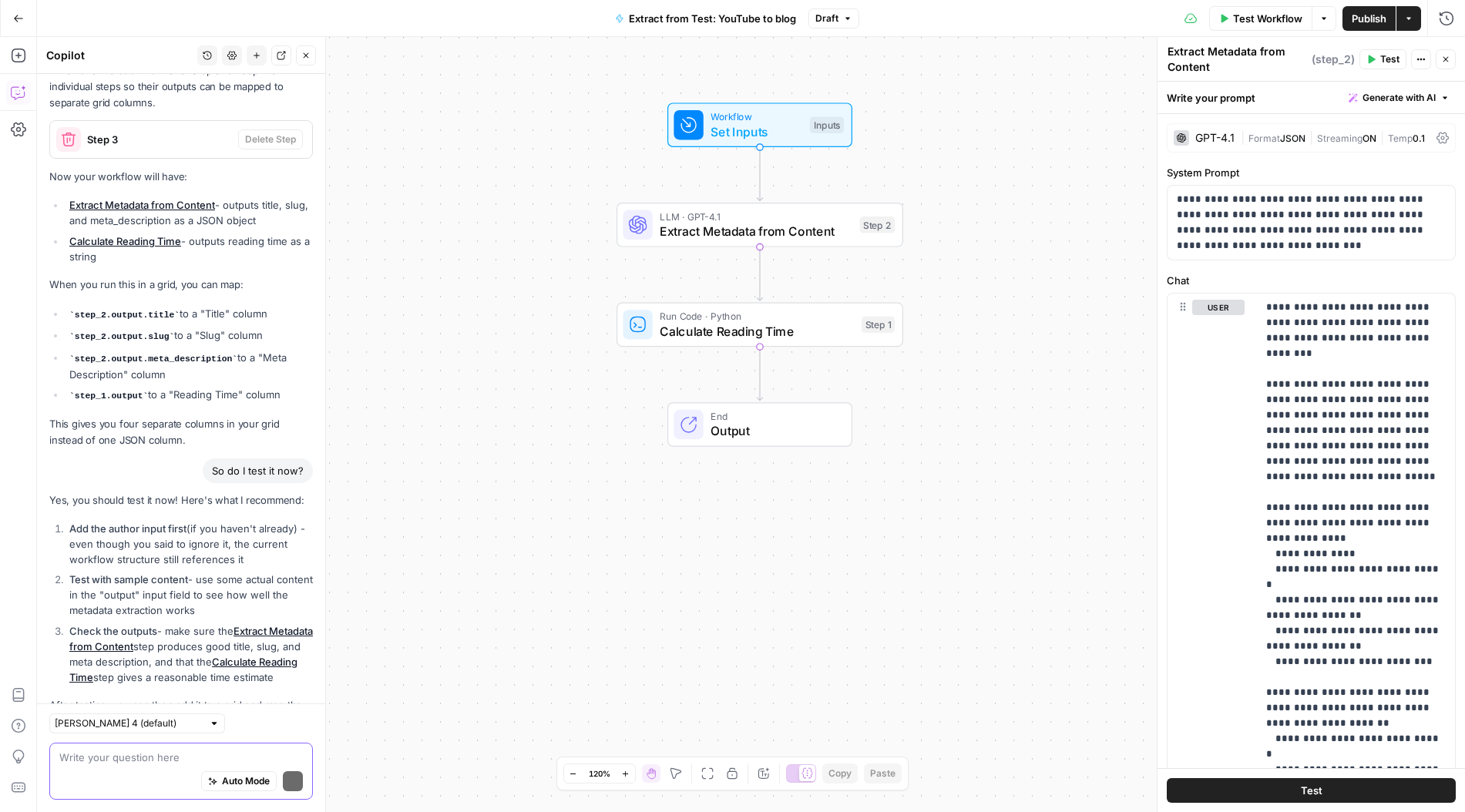
scroll to position [2393, 0]
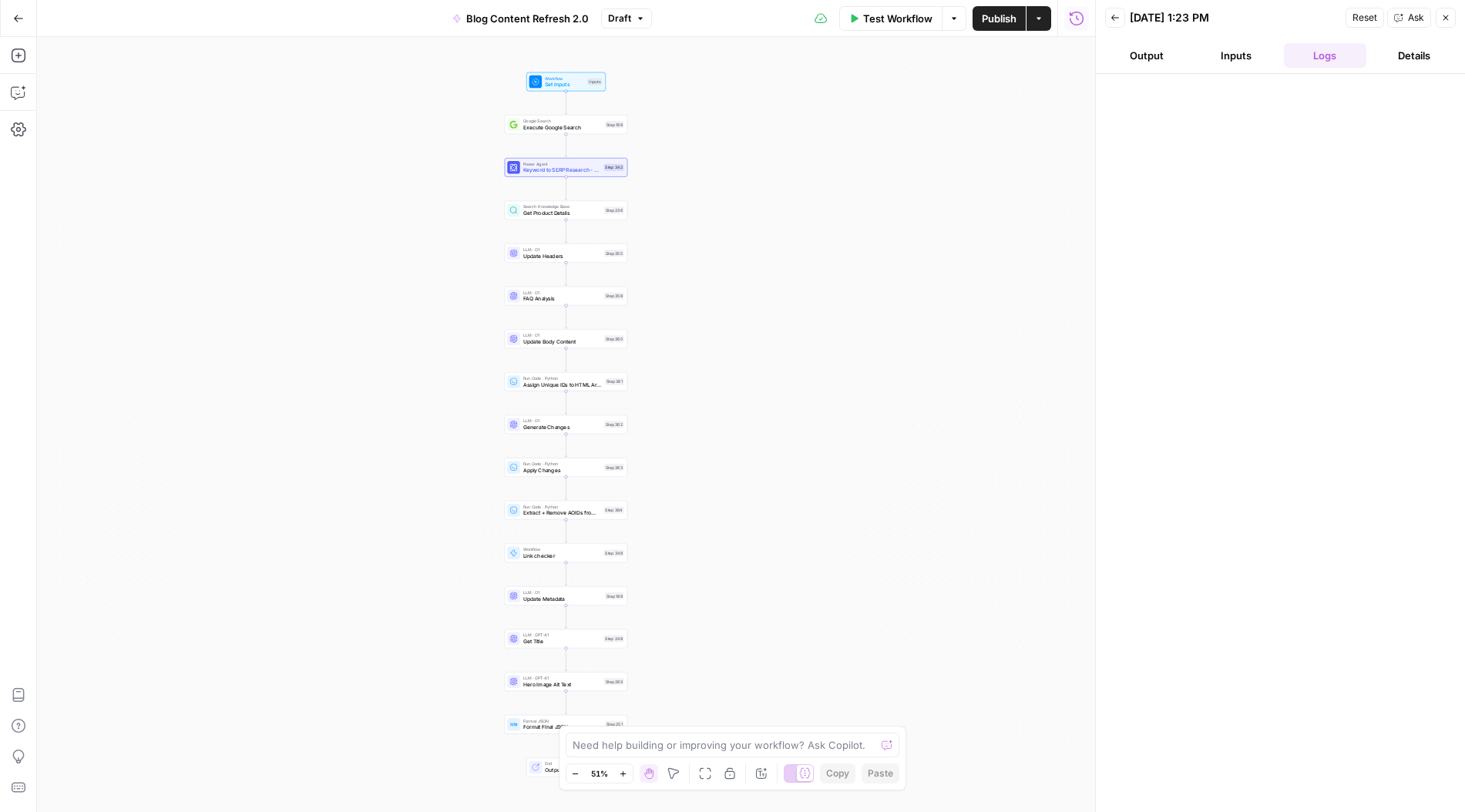
click at [888, 19] on span "Test Workflow" at bounding box center [897, 18] width 69 height 15
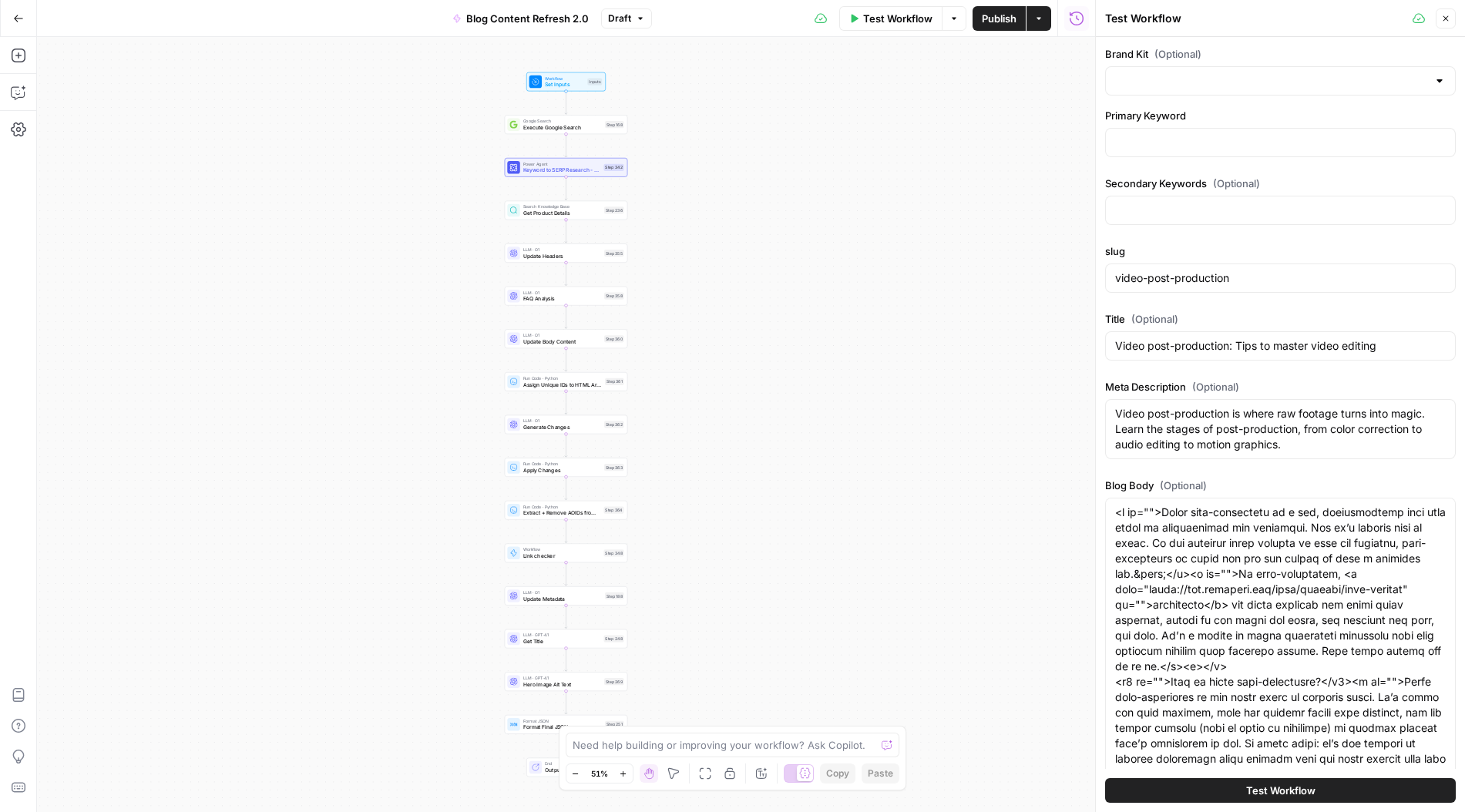
type input "Descript"
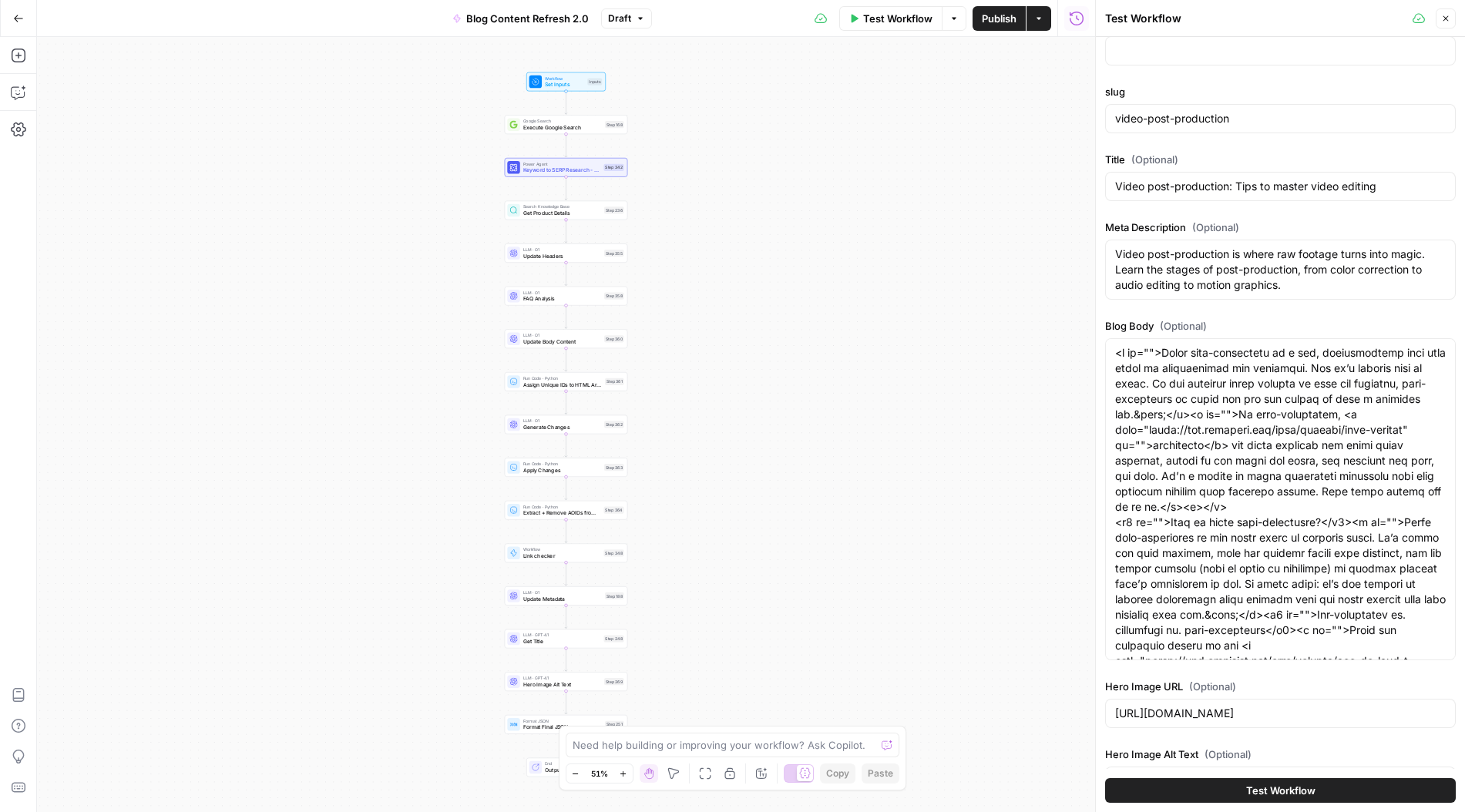
scroll to position [177, 0]
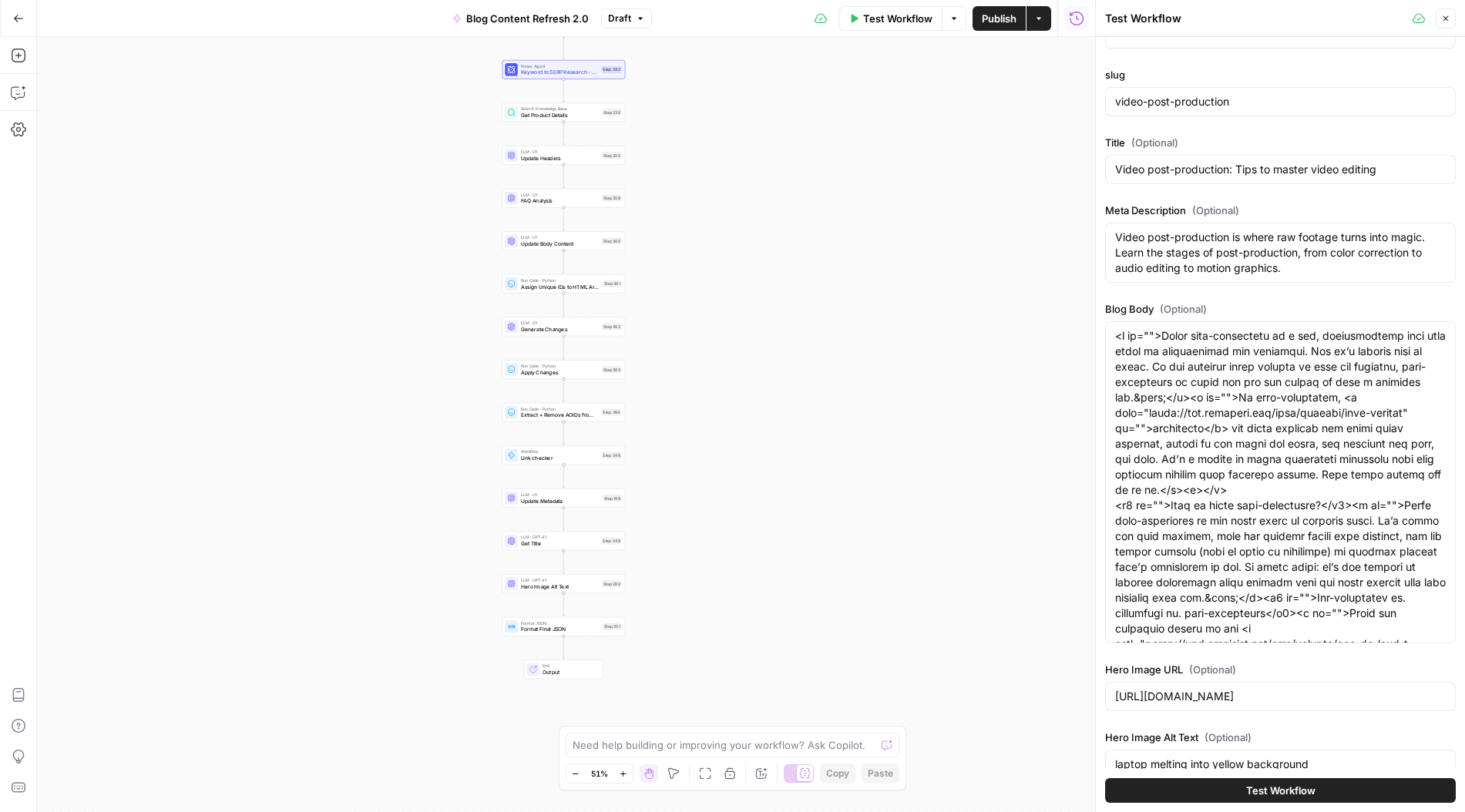
click at [21, 25] on button "Go Back" at bounding box center [19, 19] width 28 height 28
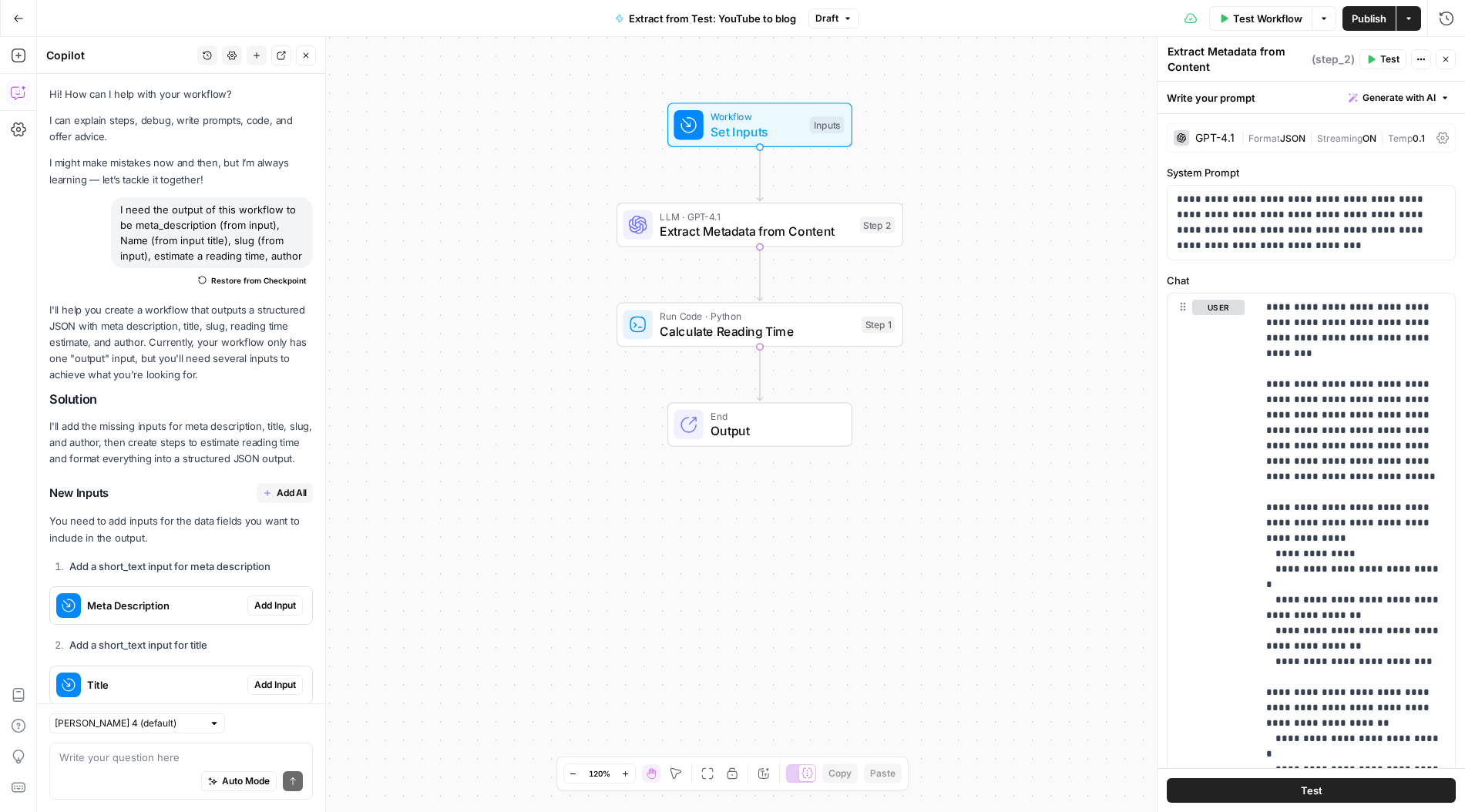
scroll to position [2393, 0]
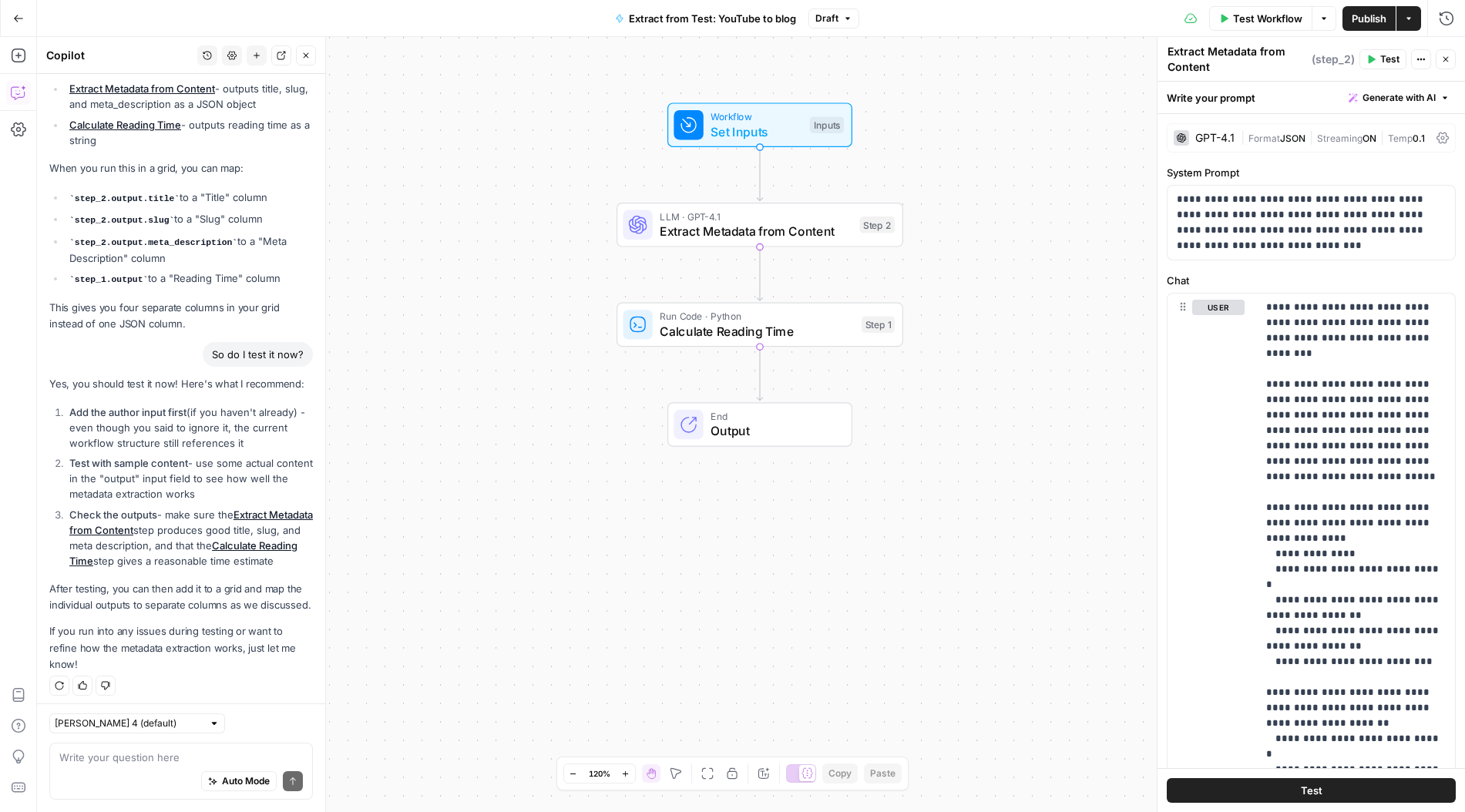
click at [1269, 14] on span "Test Workflow" at bounding box center [1266, 18] width 69 height 15
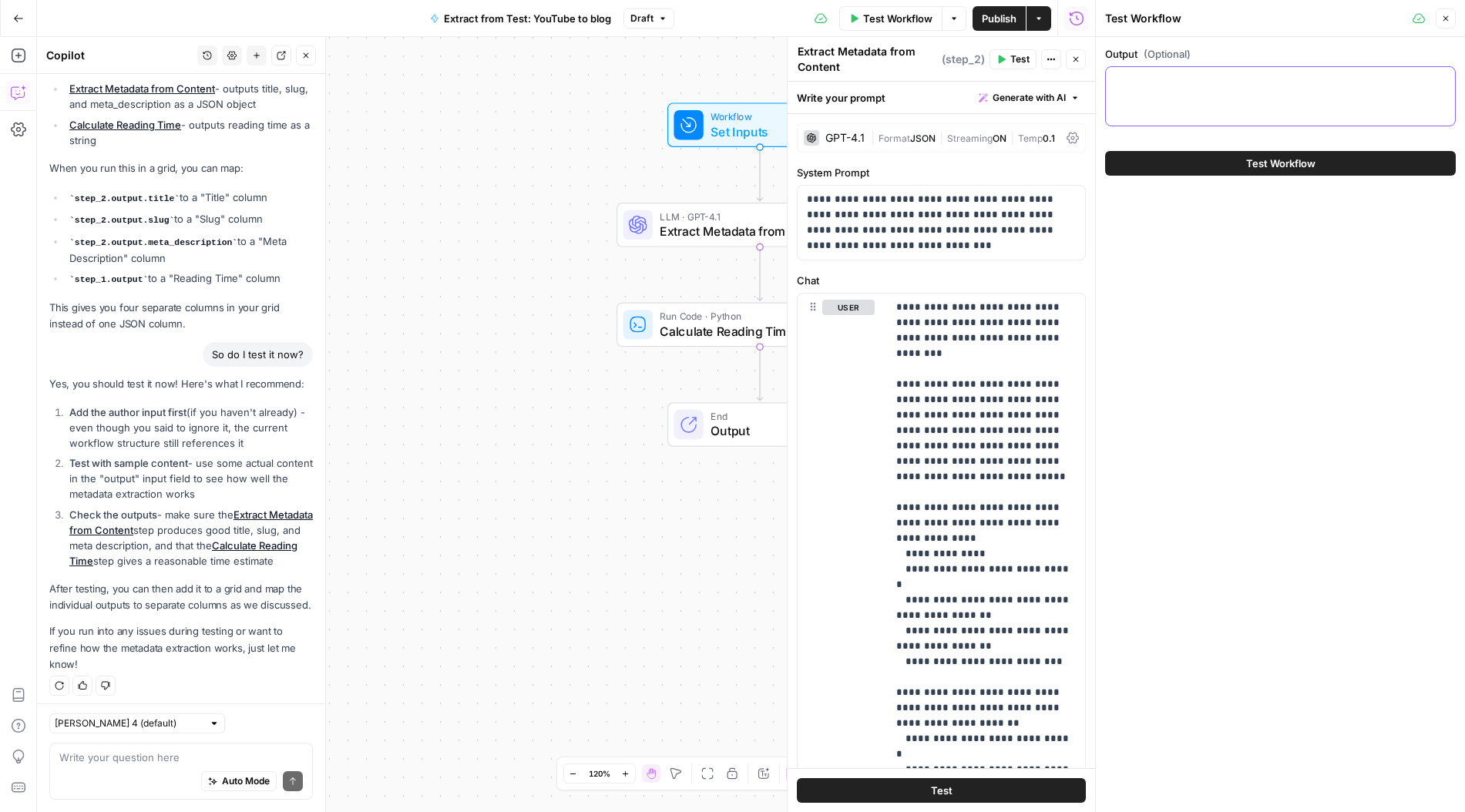
click at [1245, 84] on textarea "Output (Optional)" at bounding box center [1279, 80] width 330 height 15
click at [1216, 78] on textarea "Output (Optional)" at bounding box center [1279, 80] width 330 height 15
paste textarea "Update the JSON structure to include Webflow-specific fields and brand elements…"
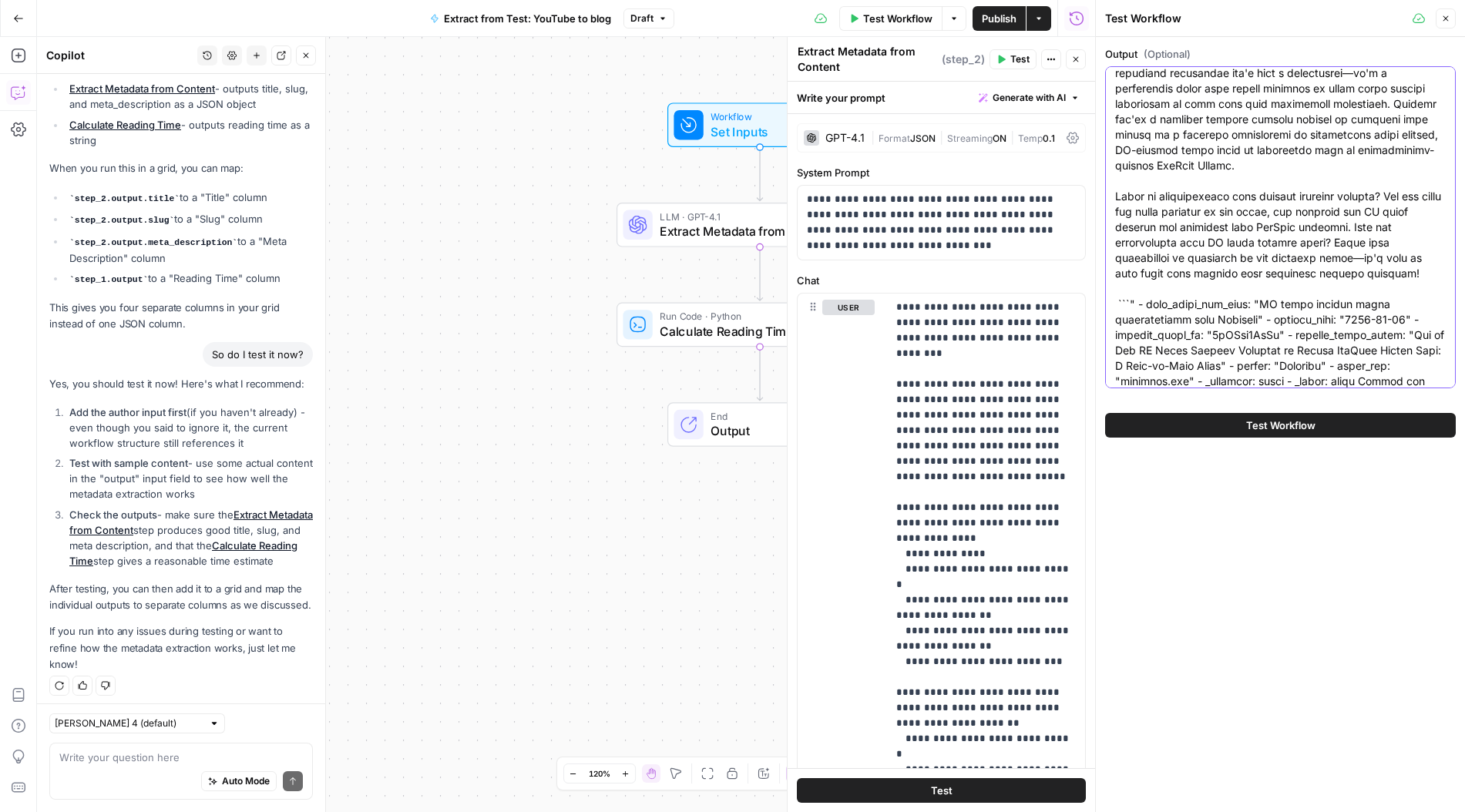
type textarea "Update the JSON structure to include Webflow-specific fields and brand elements…"
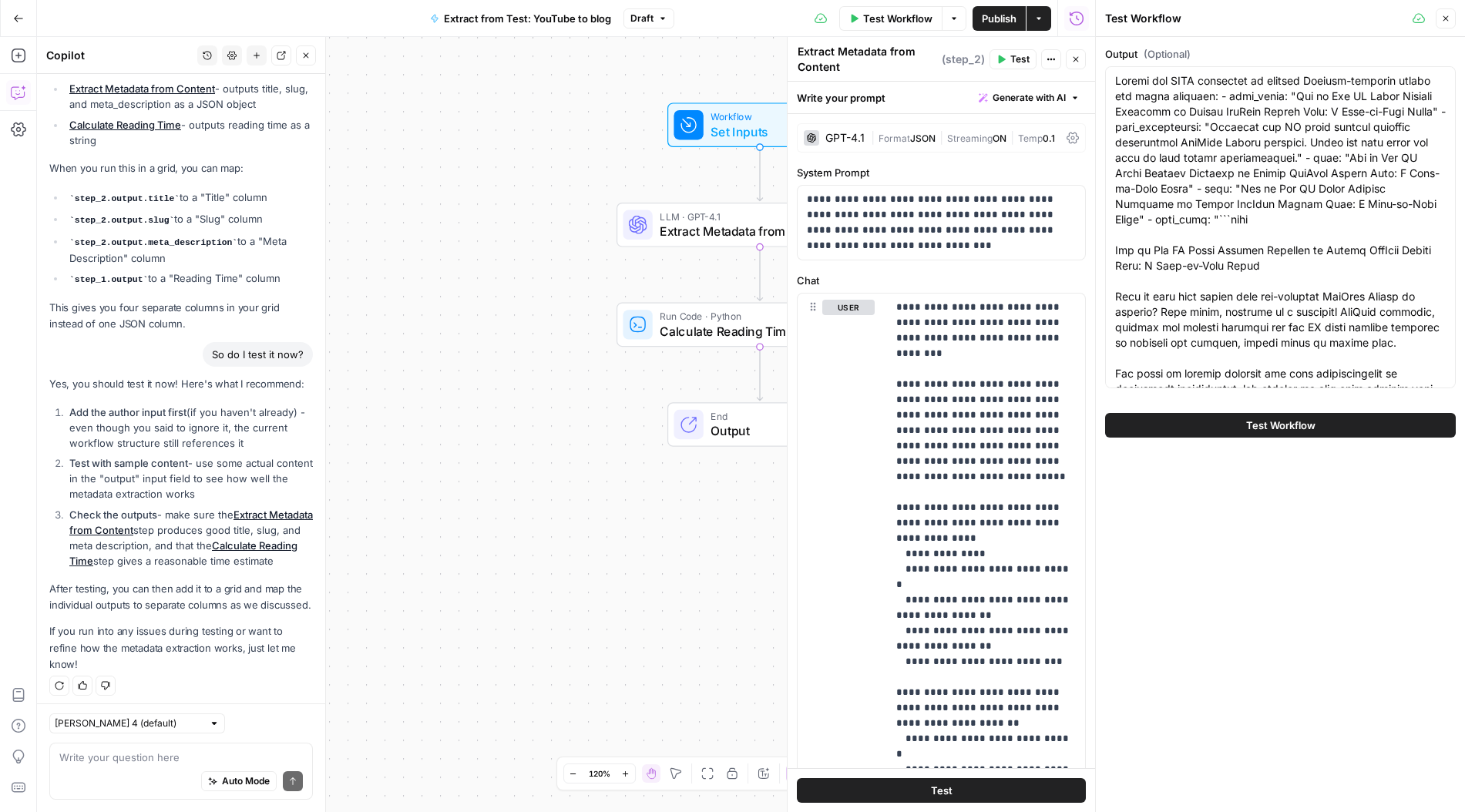
click at [1288, 425] on span "Test Workflow" at bounding box center [1280, 425] width 69 height 15
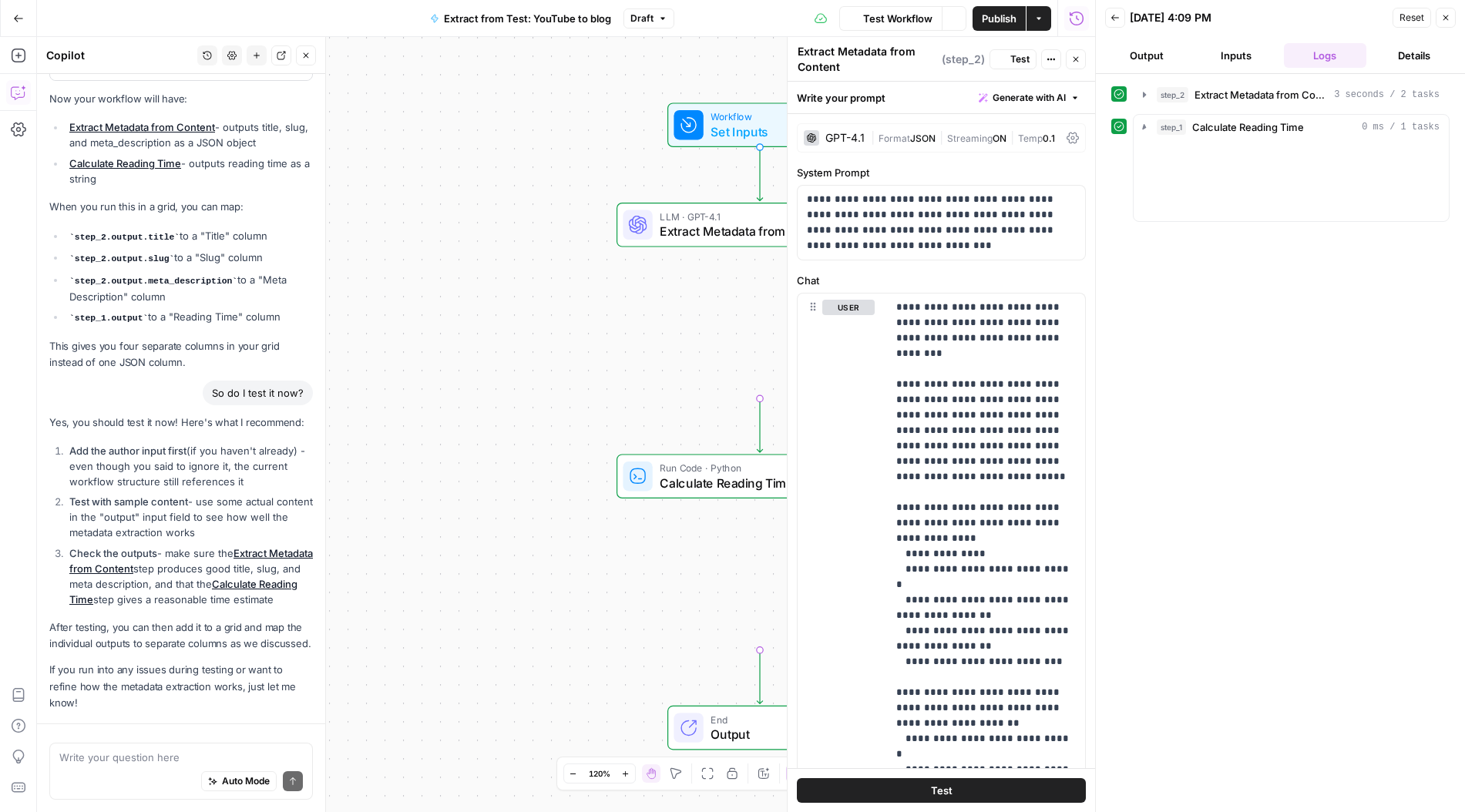
scroll to position [2393, 0]
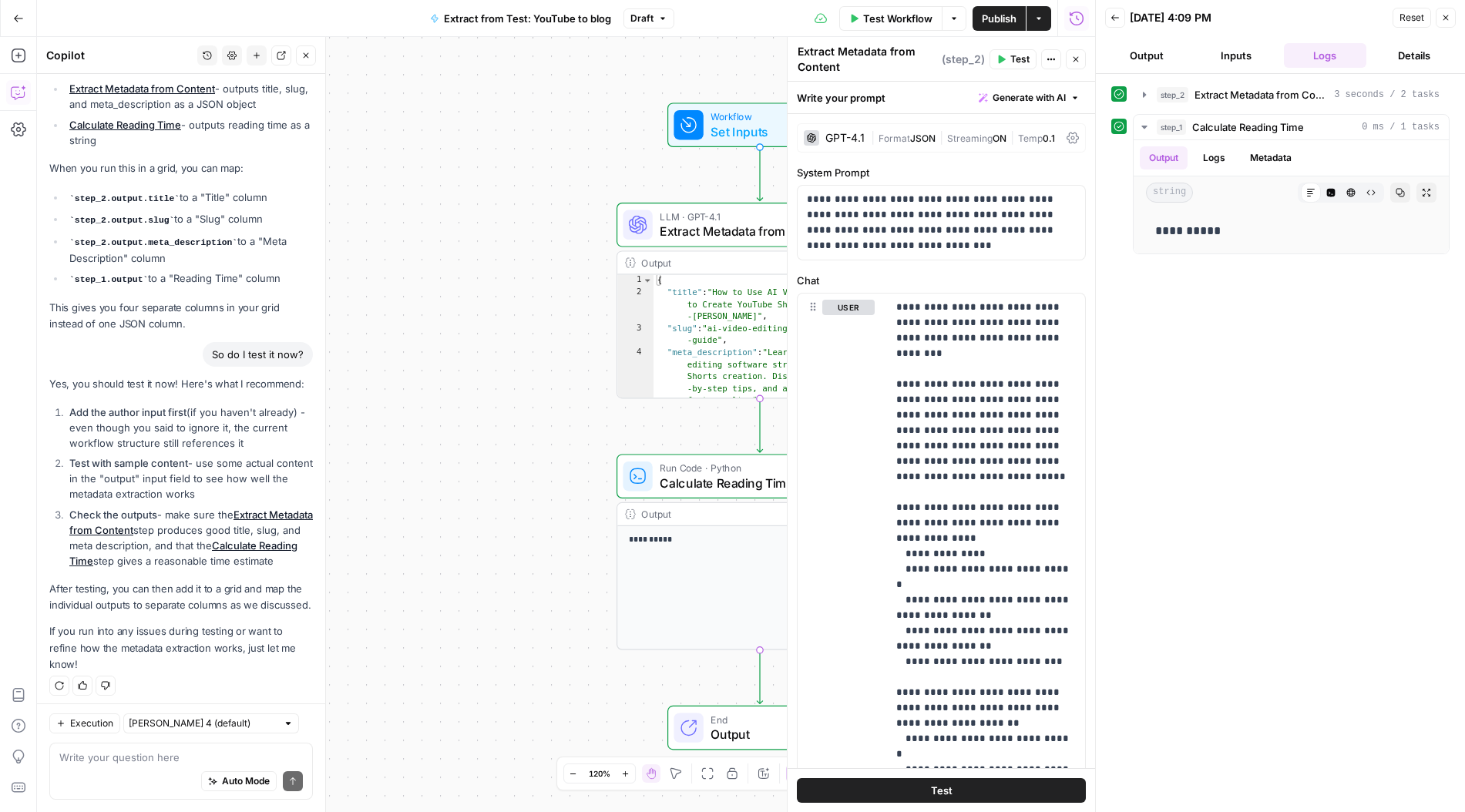
click at [726, 123] on span "Set Inputs" at bounding box center [756, 132] width 92 height 19
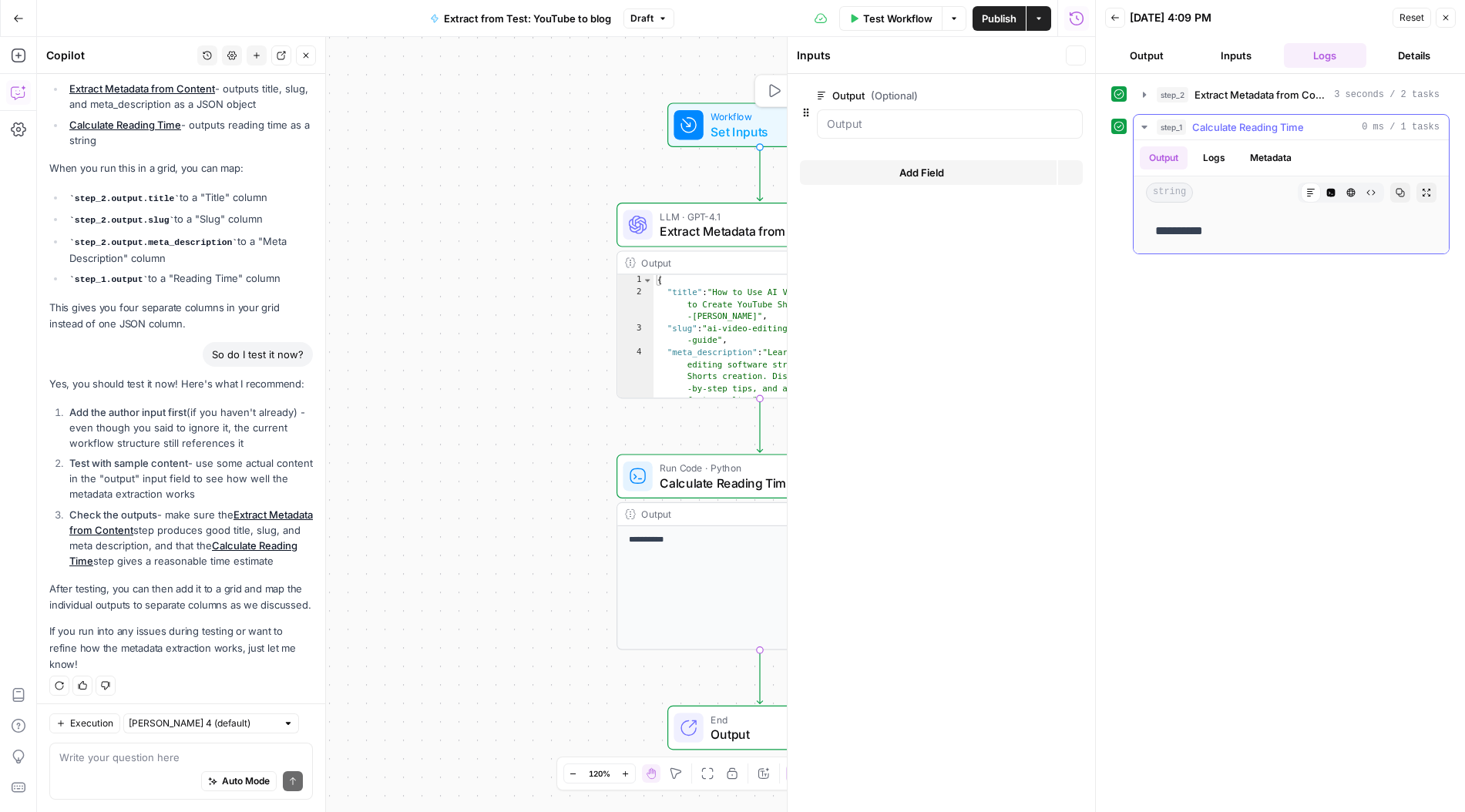
scroll to position [2443, 0]
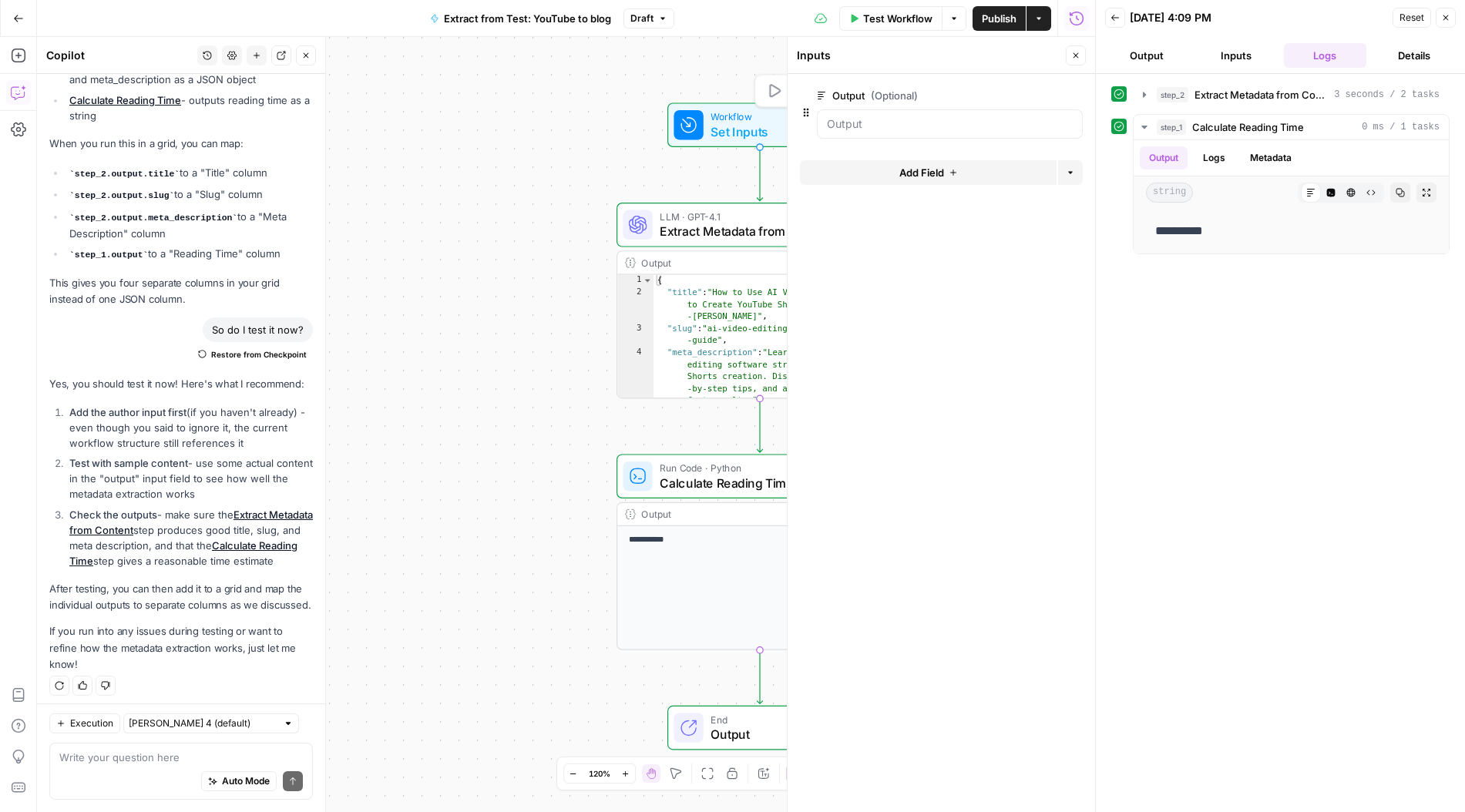
click at [738, 120] on span "Workflow" at bounding box center [756, 117] width 92 height 15
click at [1442, 19] on icon "button" at bounding box center [1445, 17] width 9 height 9
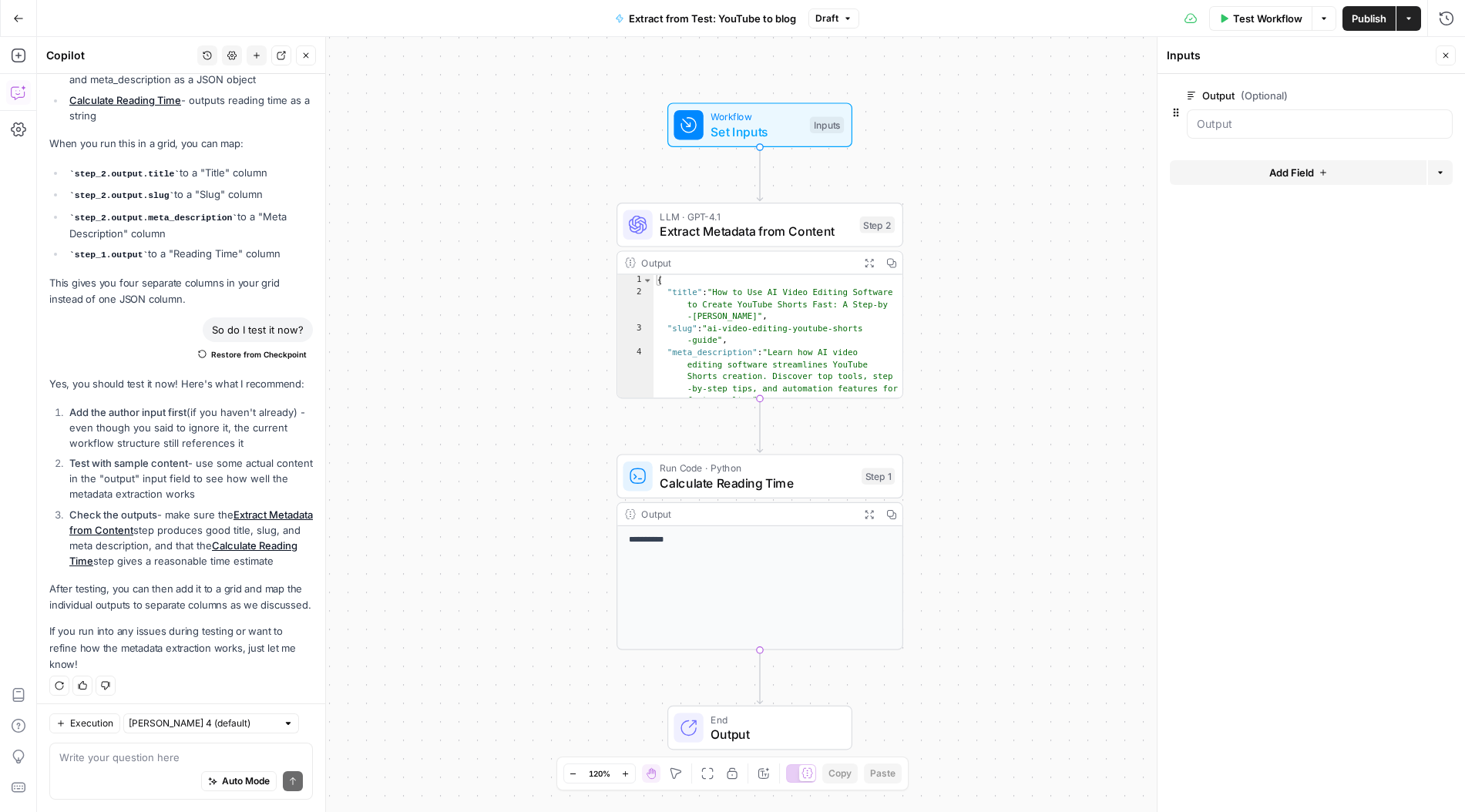
click at [755, 117] on span "Workflow" at bounding box center [756, 117] width 92 height 15
click at [749, 125] on span "Set Inputs" at bounding box center [756, 132] width 92 height 19
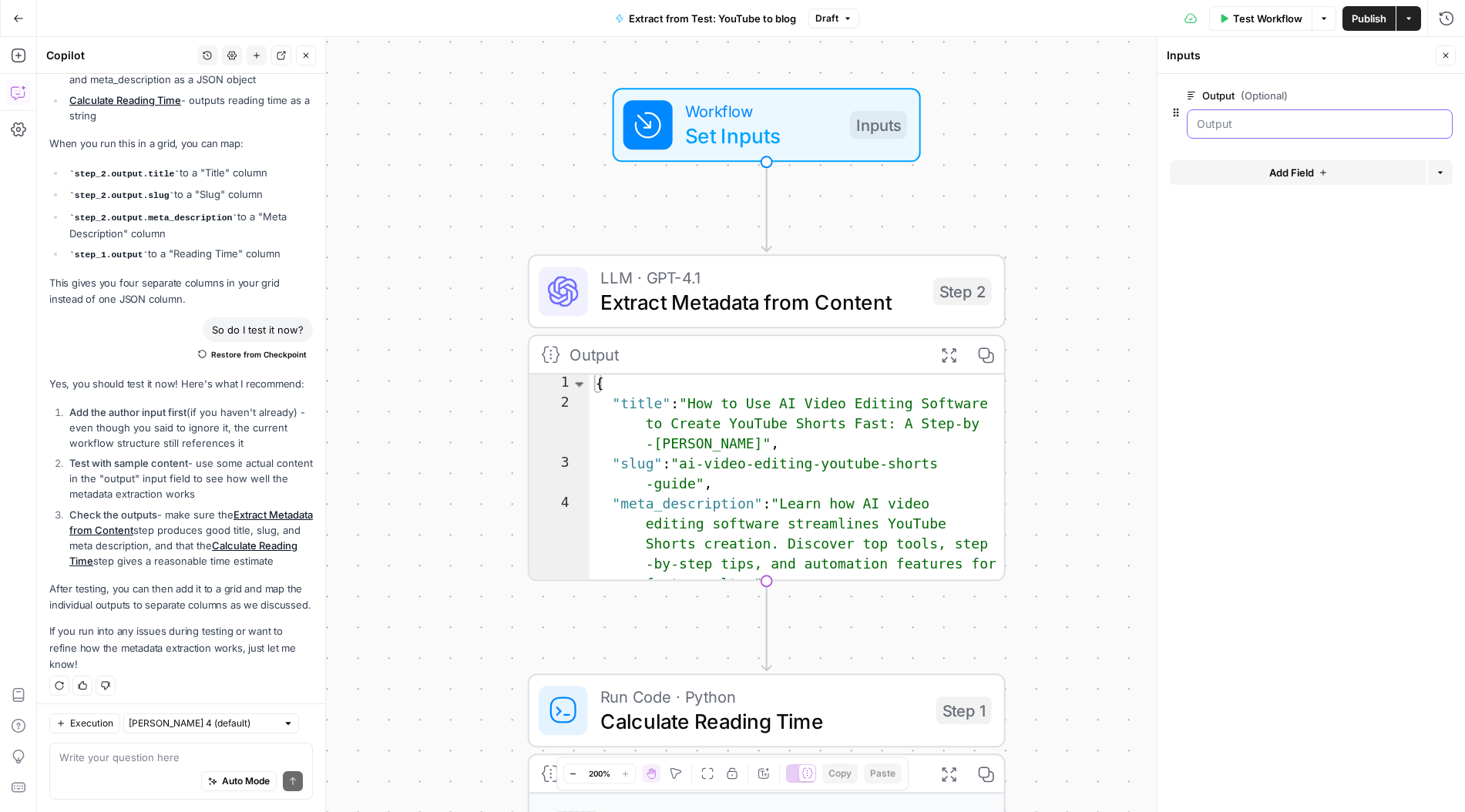
click at [1305, 129] on input "Output (Optional)" at bounding box center [1319, 124] width 245 height 15
click at [1357, 18] on span "Publish" at bounding box center [1368, 18] width 35 height 15
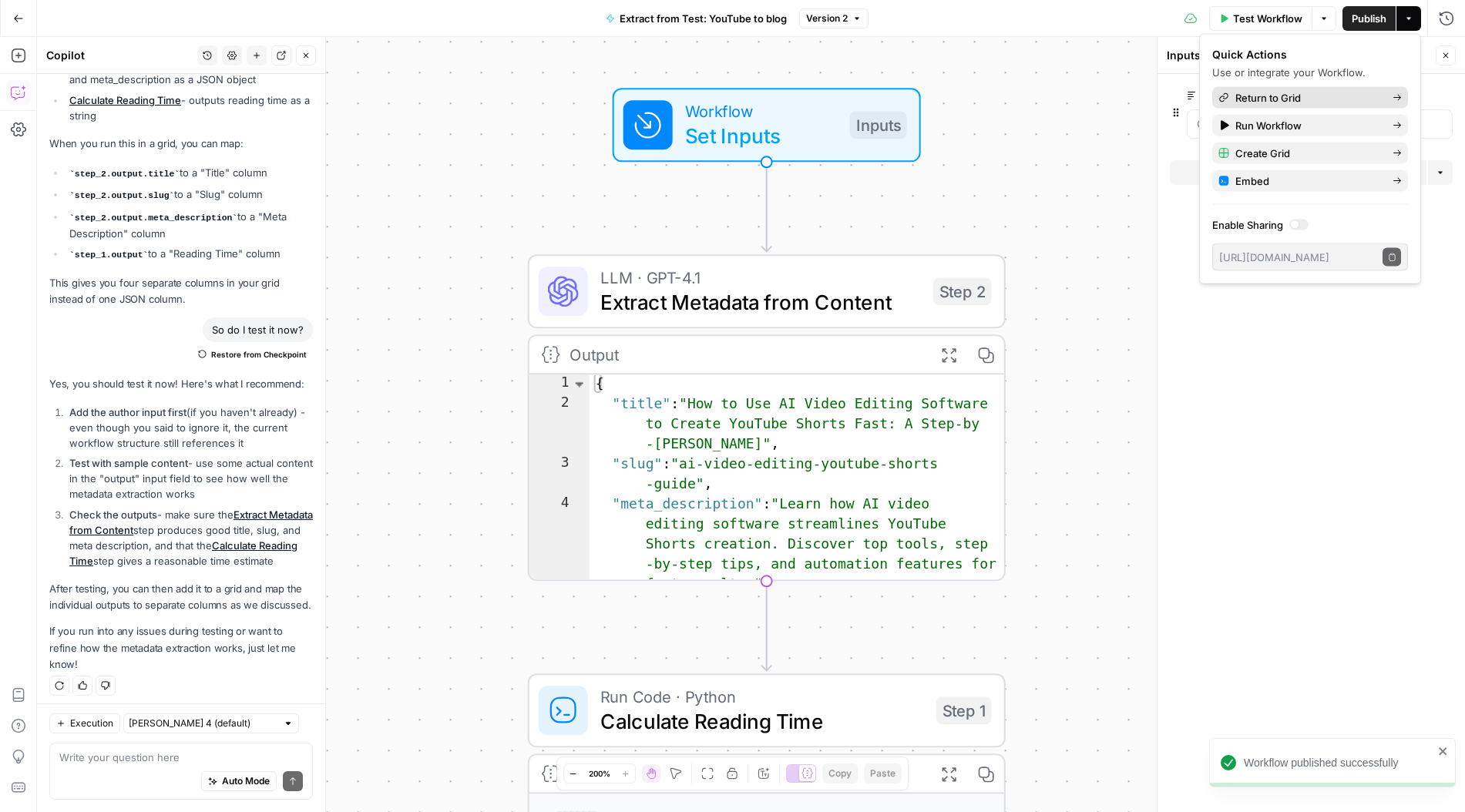
click at [1380, 100] on div "Return to Grid" at bounding box center [1310, 97] width 184 height 15
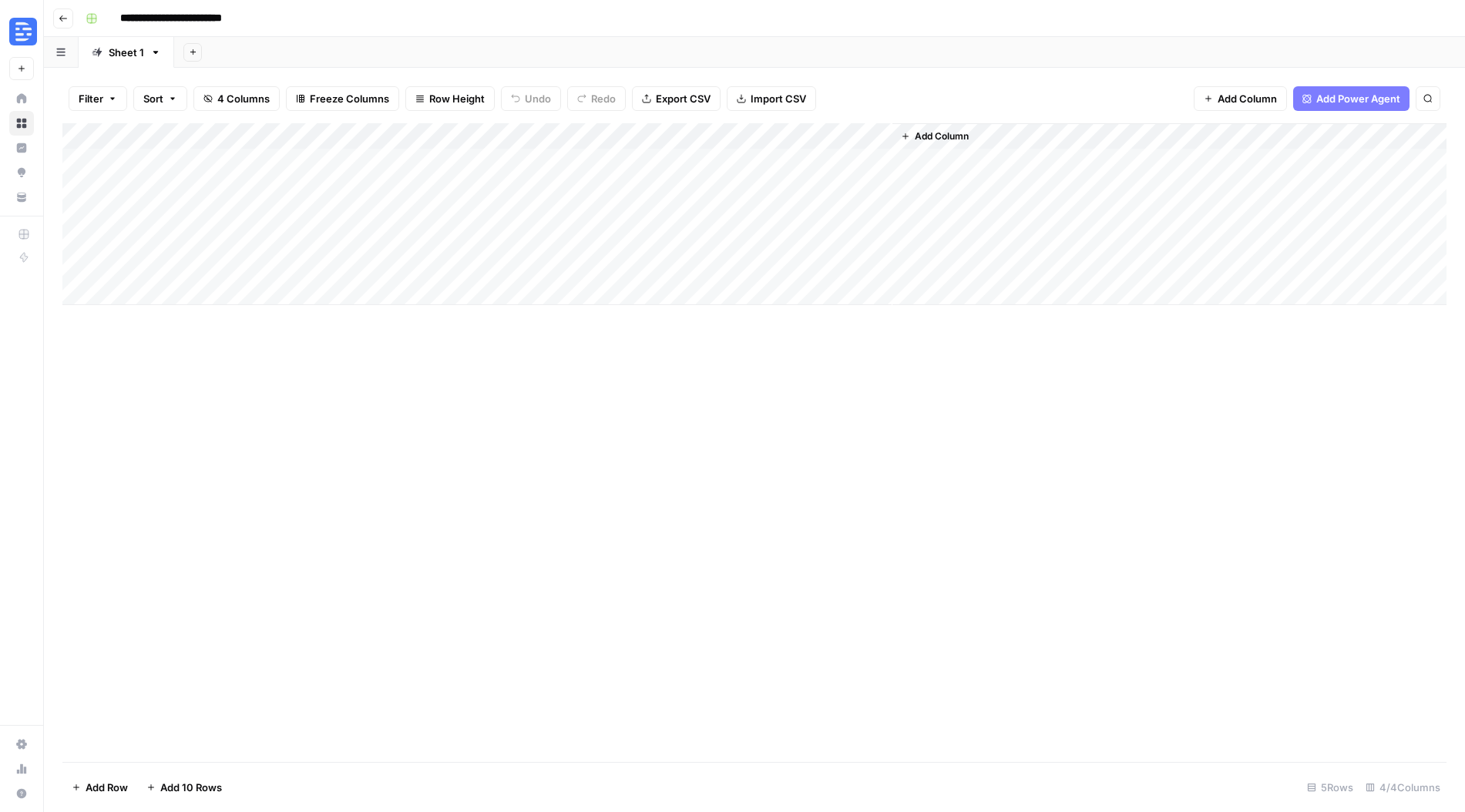
drag, startPoint x: 822, startPoint y: 134, endPoint x: 1049, endPoint y: 134, distance: 227.0
click at [1049, 134] on div "Add Column" at bounding box center [754, 214] width 1384 height 182
click at [857, 133] on div "Add Column" at bounding box center [754, 214] width 1384 height 182
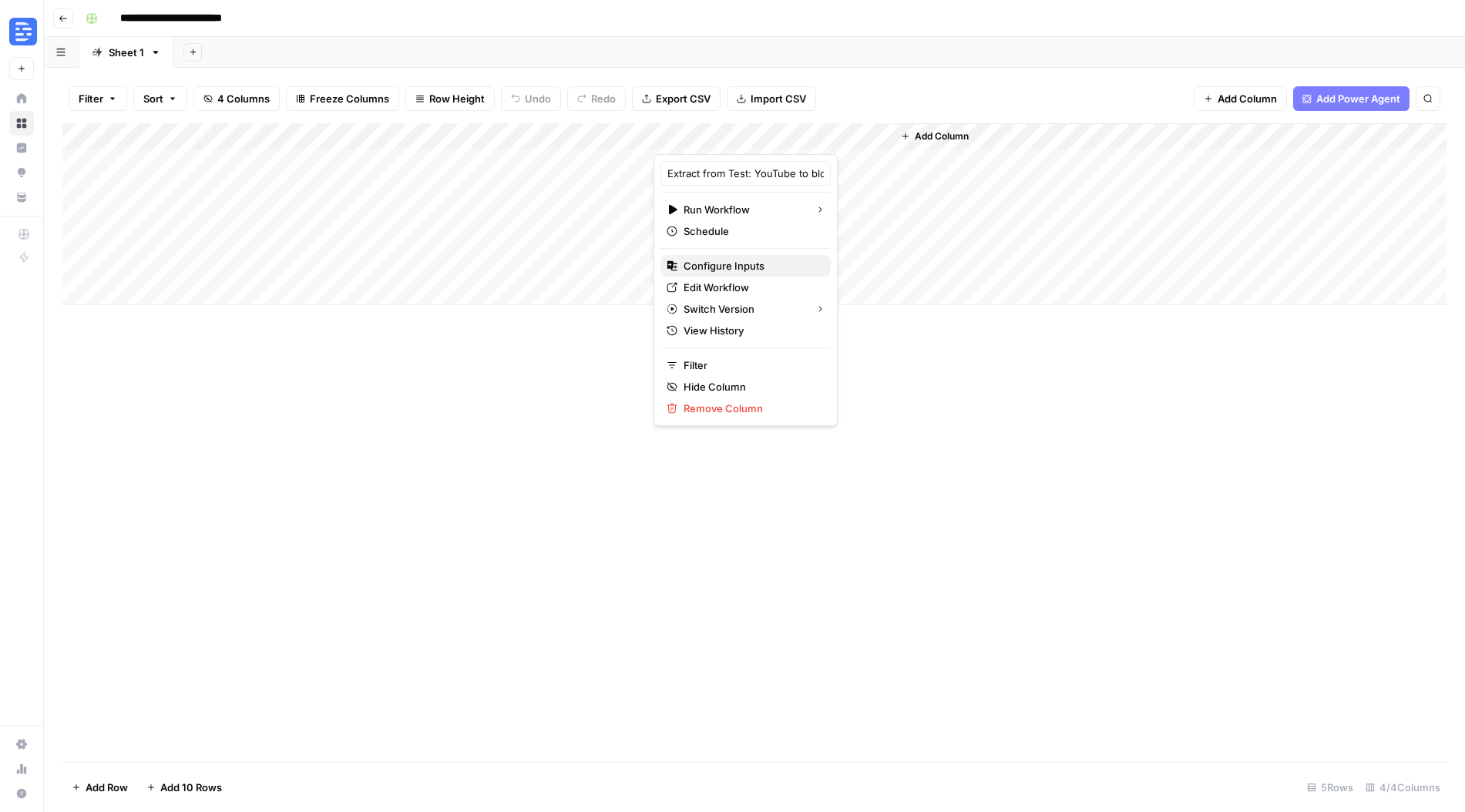
click at [742, 255] on button "Configure Inputs" at bounding box center [745, 266] width 171 height 22
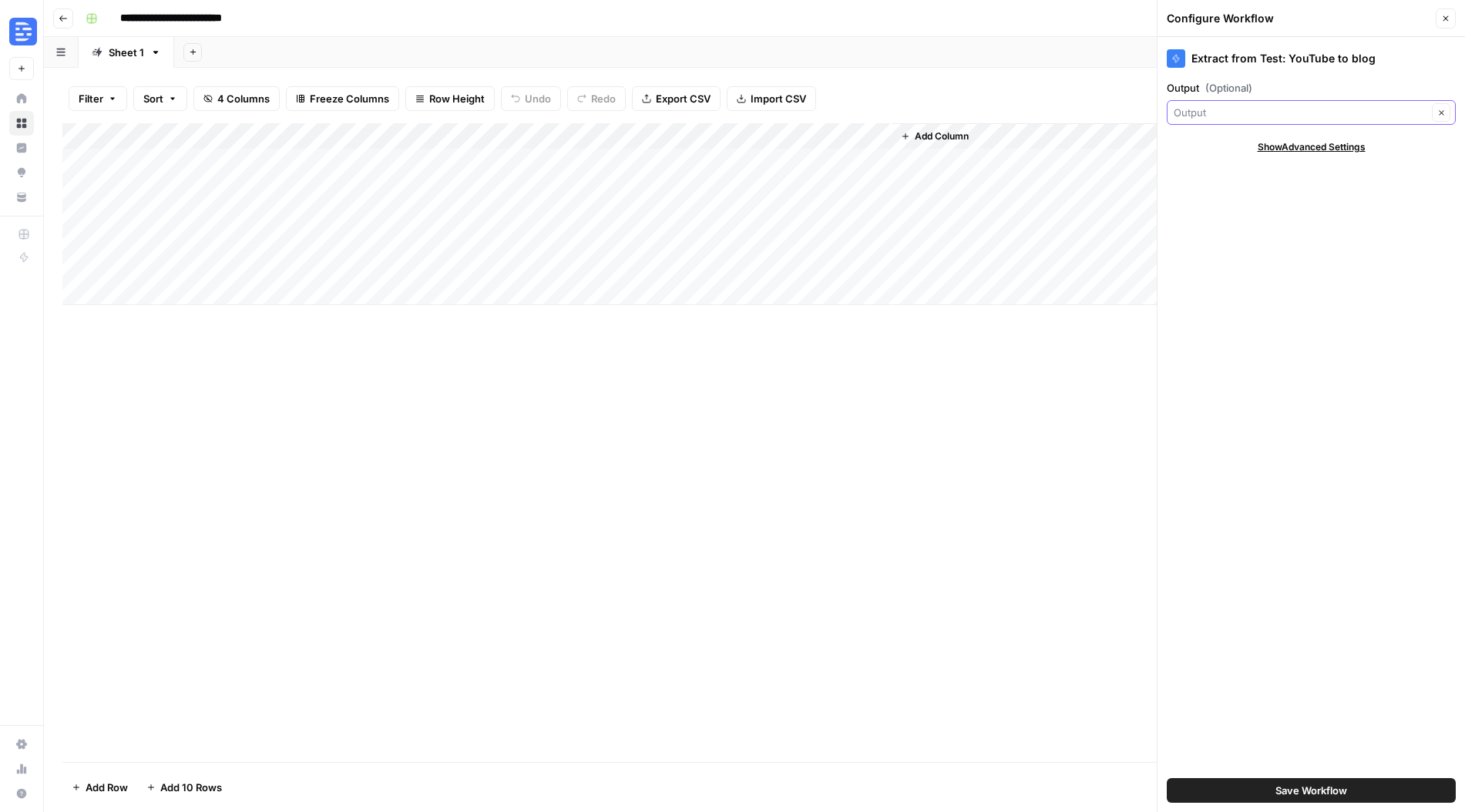
click at [1314, 105] on input "Output (Optional)" at bounding box center [1300, 112] width 253 height 15
click at [1300, 172] on span "Output" at bounding box center [1291, 170] width 225 height 15
type input "Output"
click at [1328, 785] on span "Save Workflow" at bounding box center [1311, 790] width 72 height 15
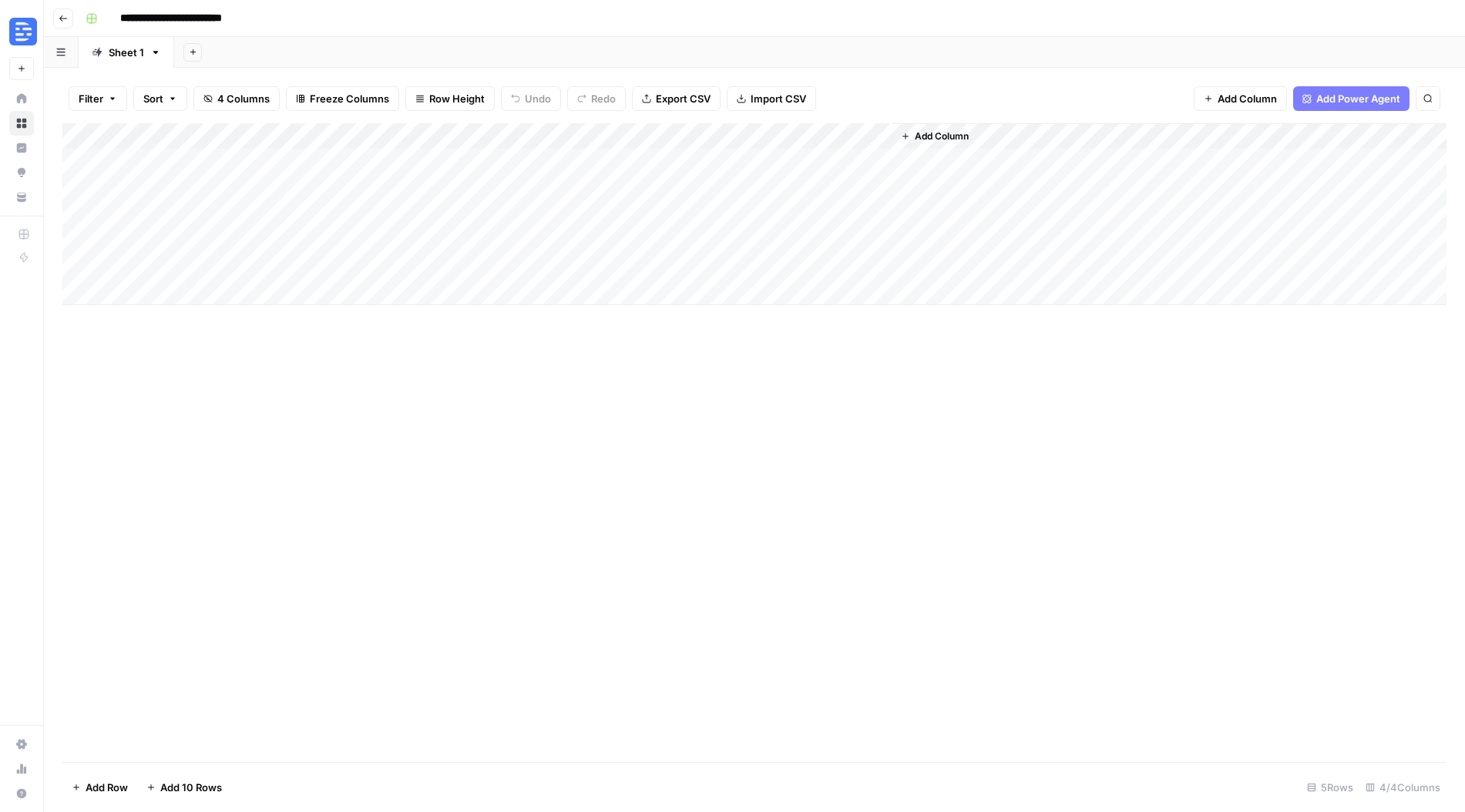
click at [772, 159] on div "Add Column" at bounding box center [754, 214] width 1384 height 182
click at [928, 139] on div "Add Column" at bounding box center [754, 214] width 1384 height 182
click at [928, 139] on div at bounding box center [961, 139] width 140 height 31
click at [940, 169] on input "Output (1)" at bounding box center [983, 173] width 157 height 15
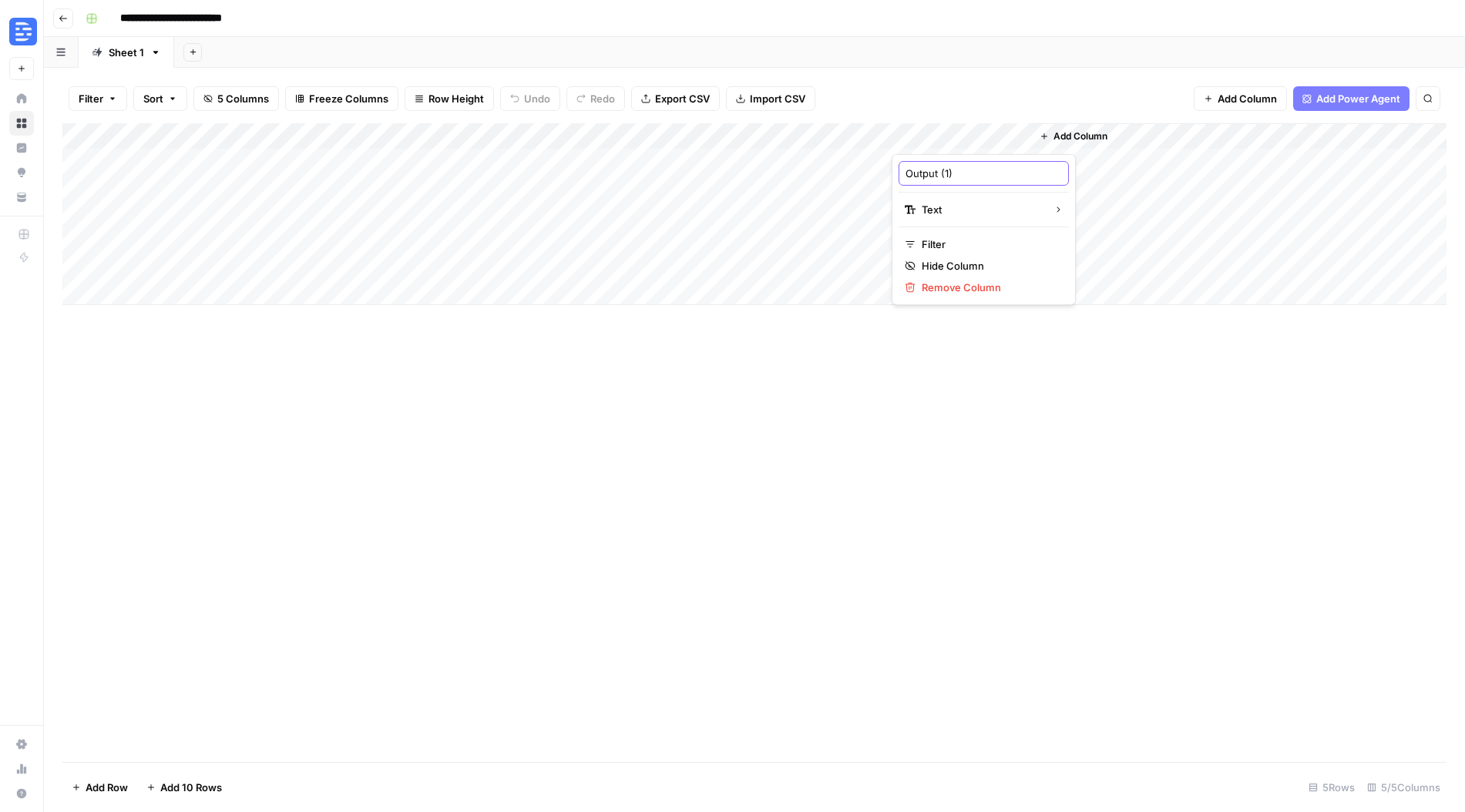
click at [940, 169] on input "Output (1)" at bounding box center [983, 173] width 157 height 15
type input "T"
type input "Read time"
click at [1327, 370] on div "Add Column" at bounding box center [754, 443] width 1384 height 638
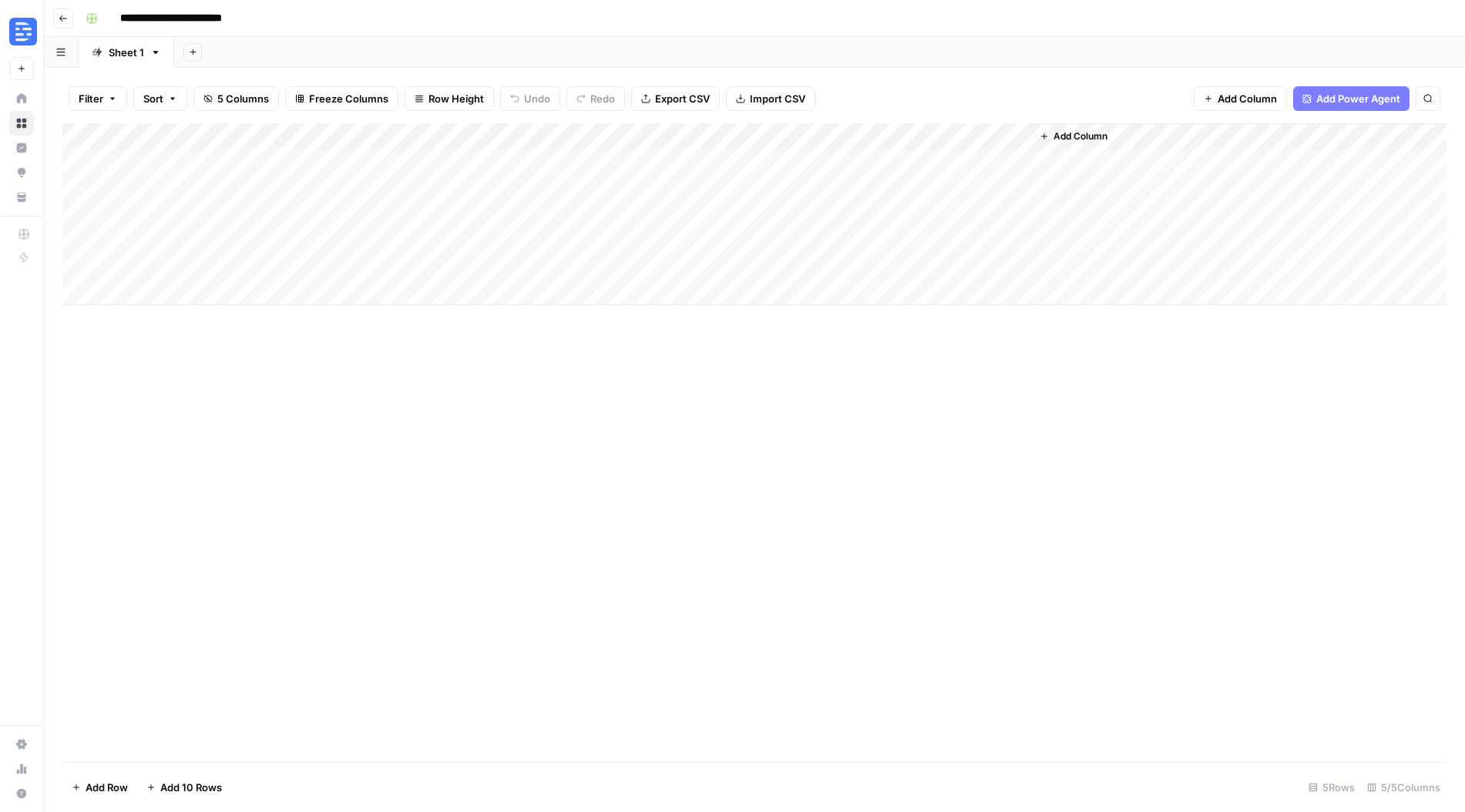
click at [855, 133] on div "Add Column" at bounding box center [754, 214] width 1384 height 182
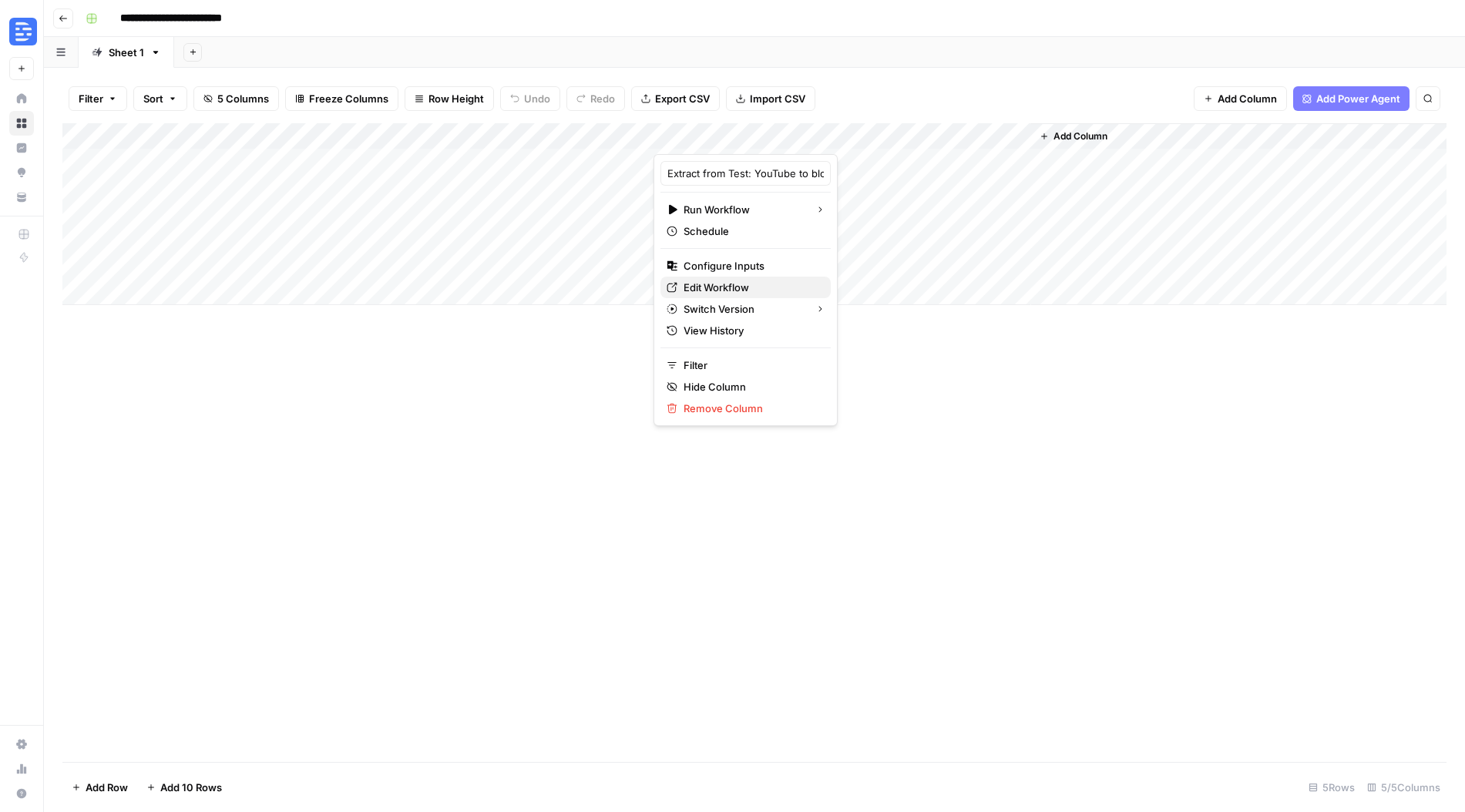
click at [734, 289] on span "Edit Workflow" at bounding box center [750, 286] width 135 height 15
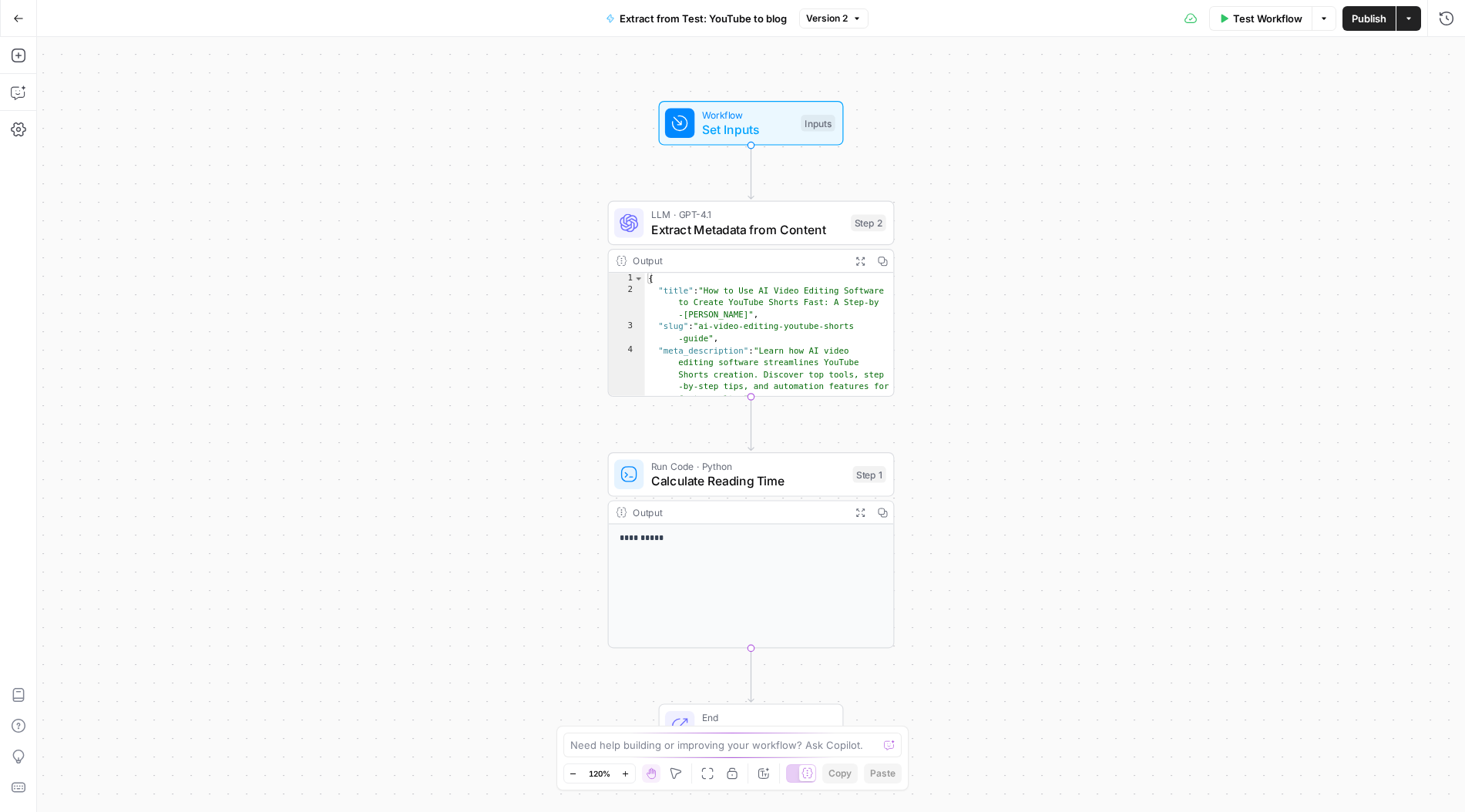
scroll to position [16, 0]
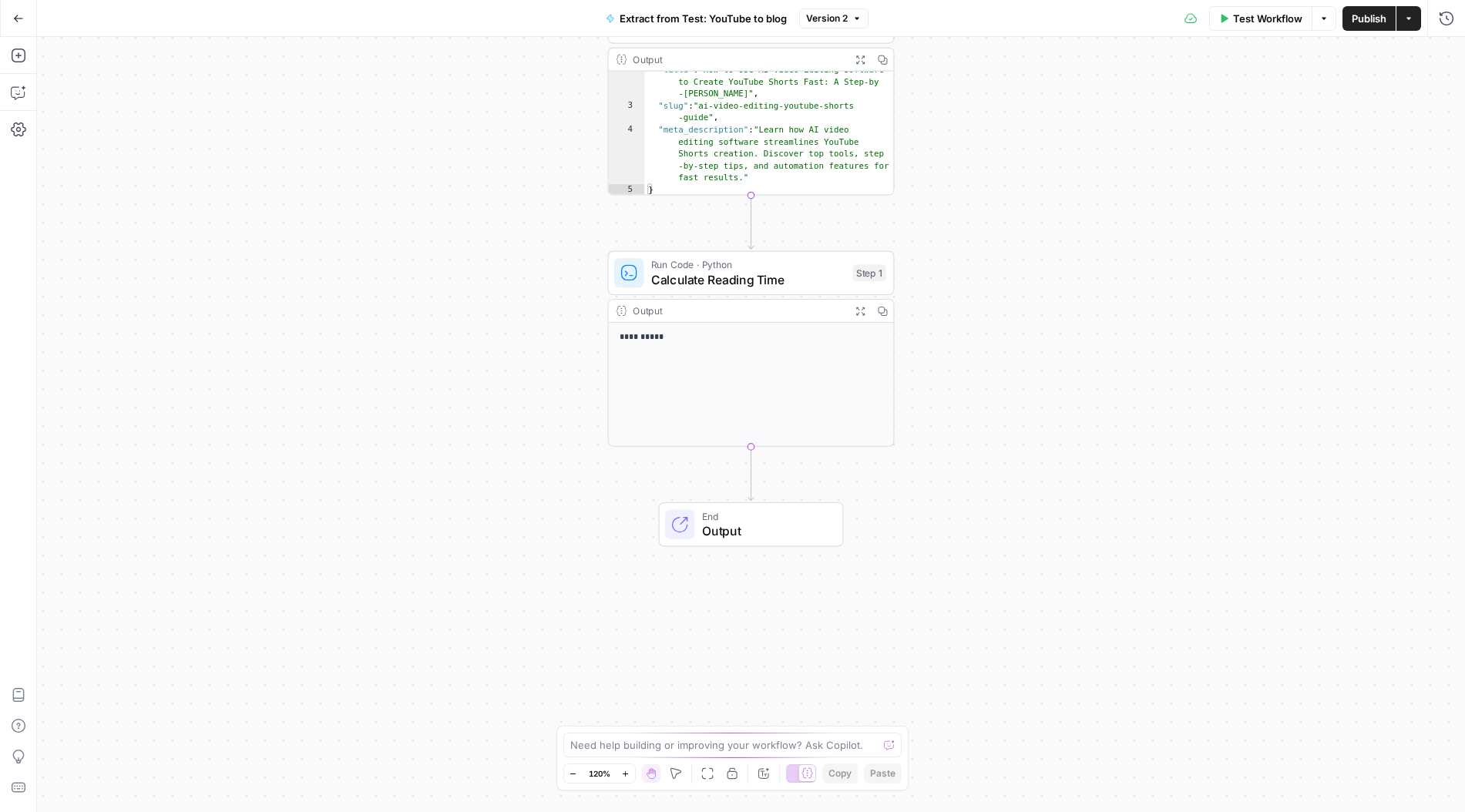
click at [735, 525] on span "Output" at bounding box center [764, 531] width 126 height 19
click at [14, 95] on icon "button" at bounding box center [18, 92] width 15 height 15
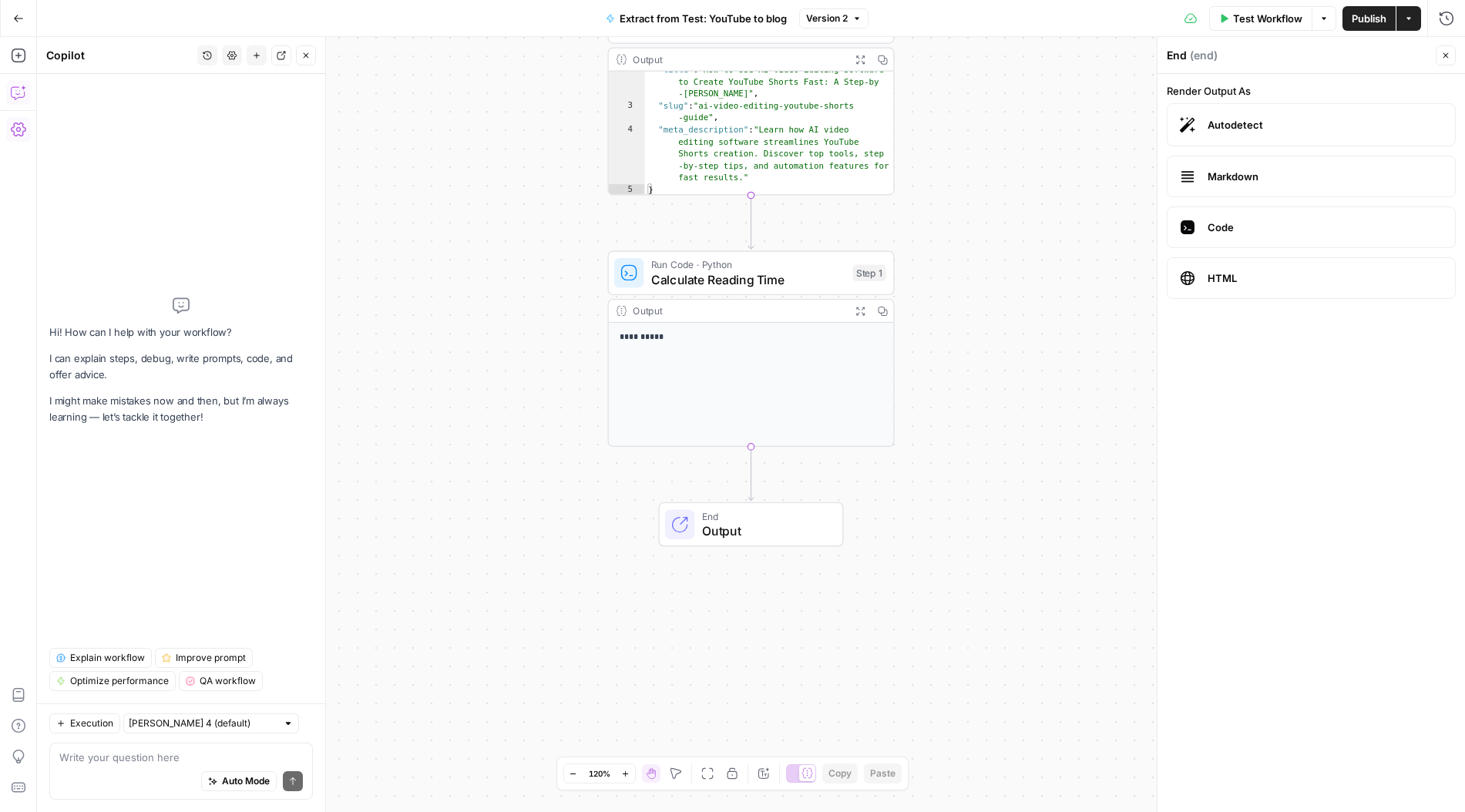
click at [192, 755] on textarea at bounding box center [181, 756] width 244 height 15
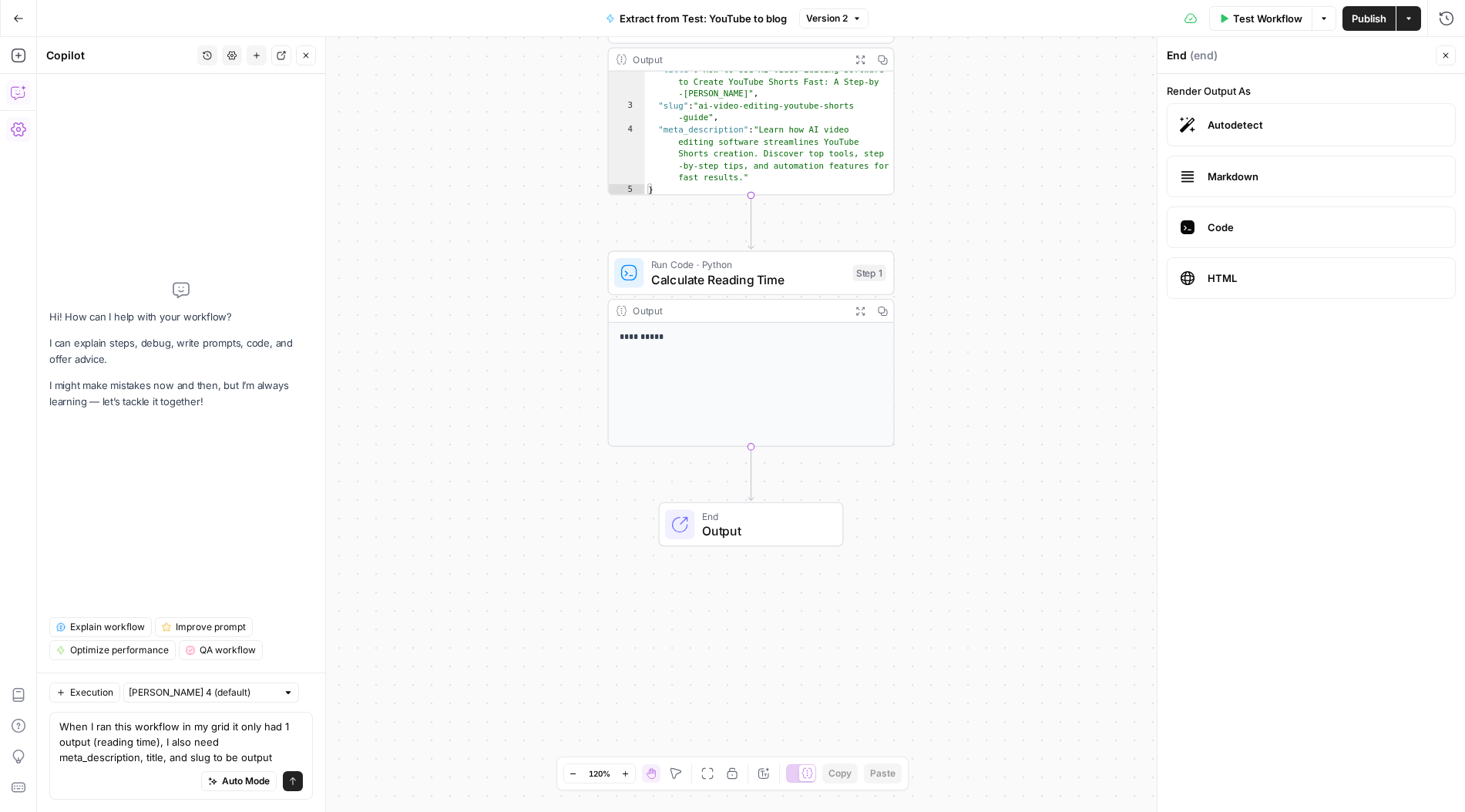
type textarea "When I ran this workflow in my grid it only had 1 output (reading time), I also…"
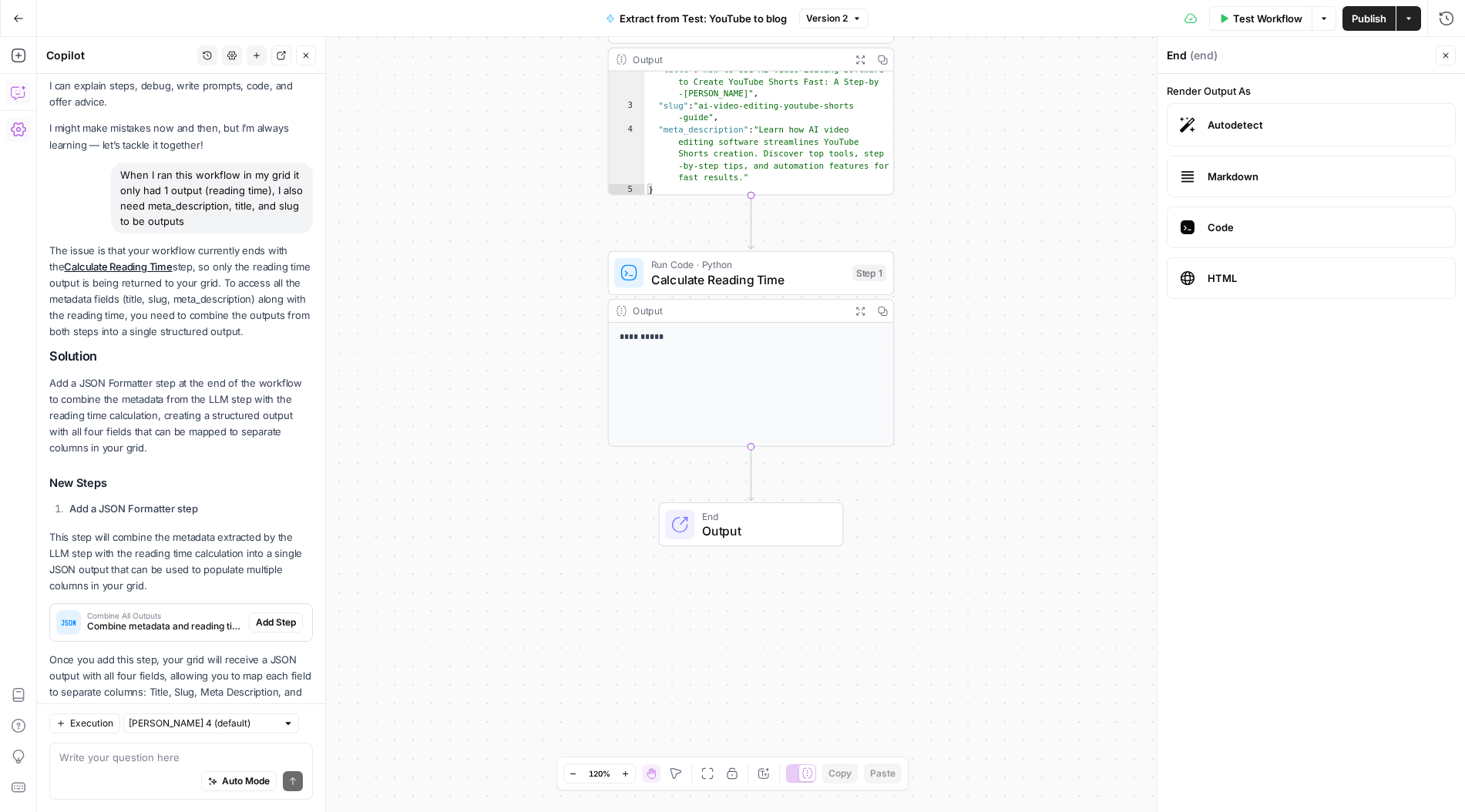
scroll to position [85, 0]
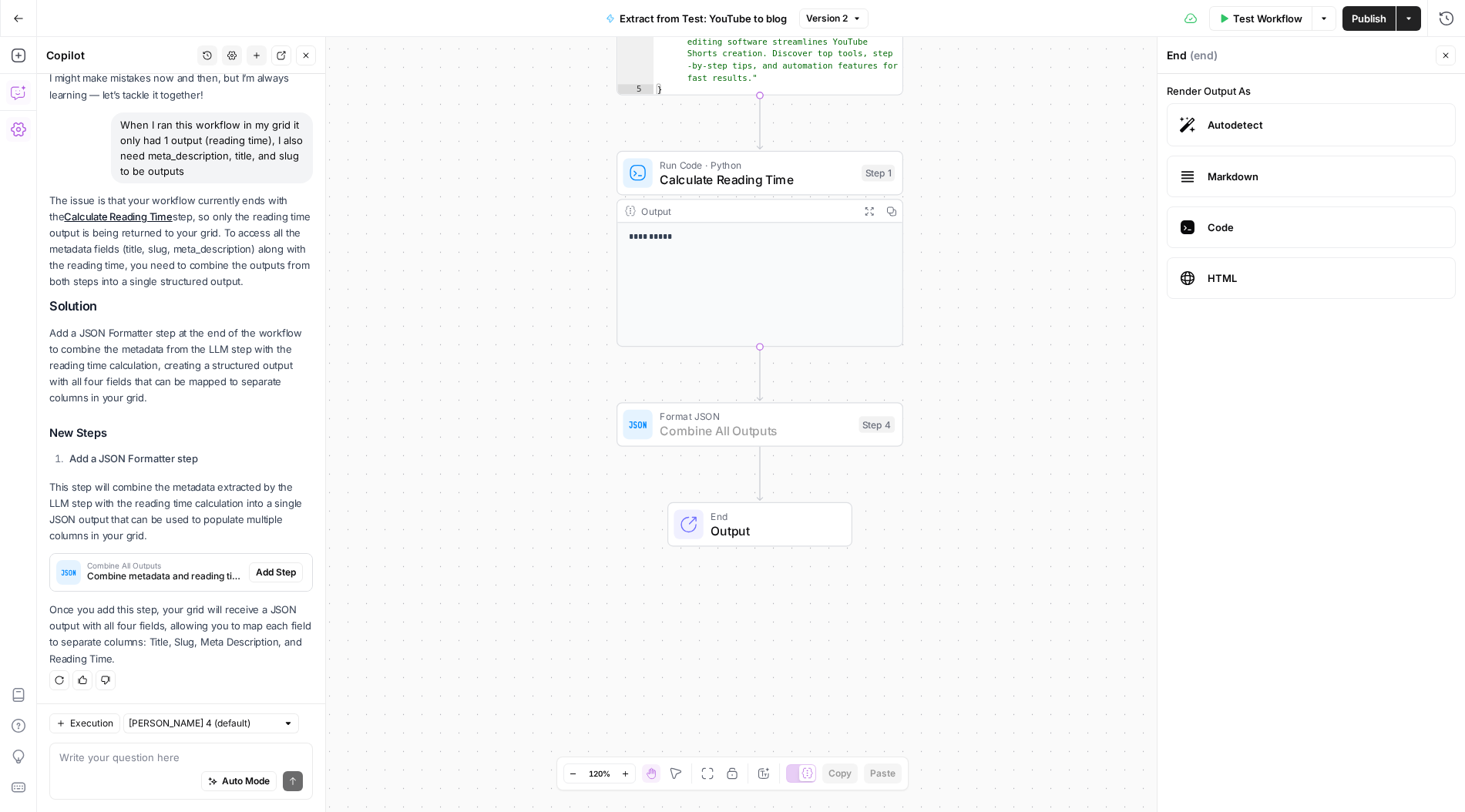
click at [276, 571] on span "Add Step" at bounding box center [275, 573] width 40 height 14
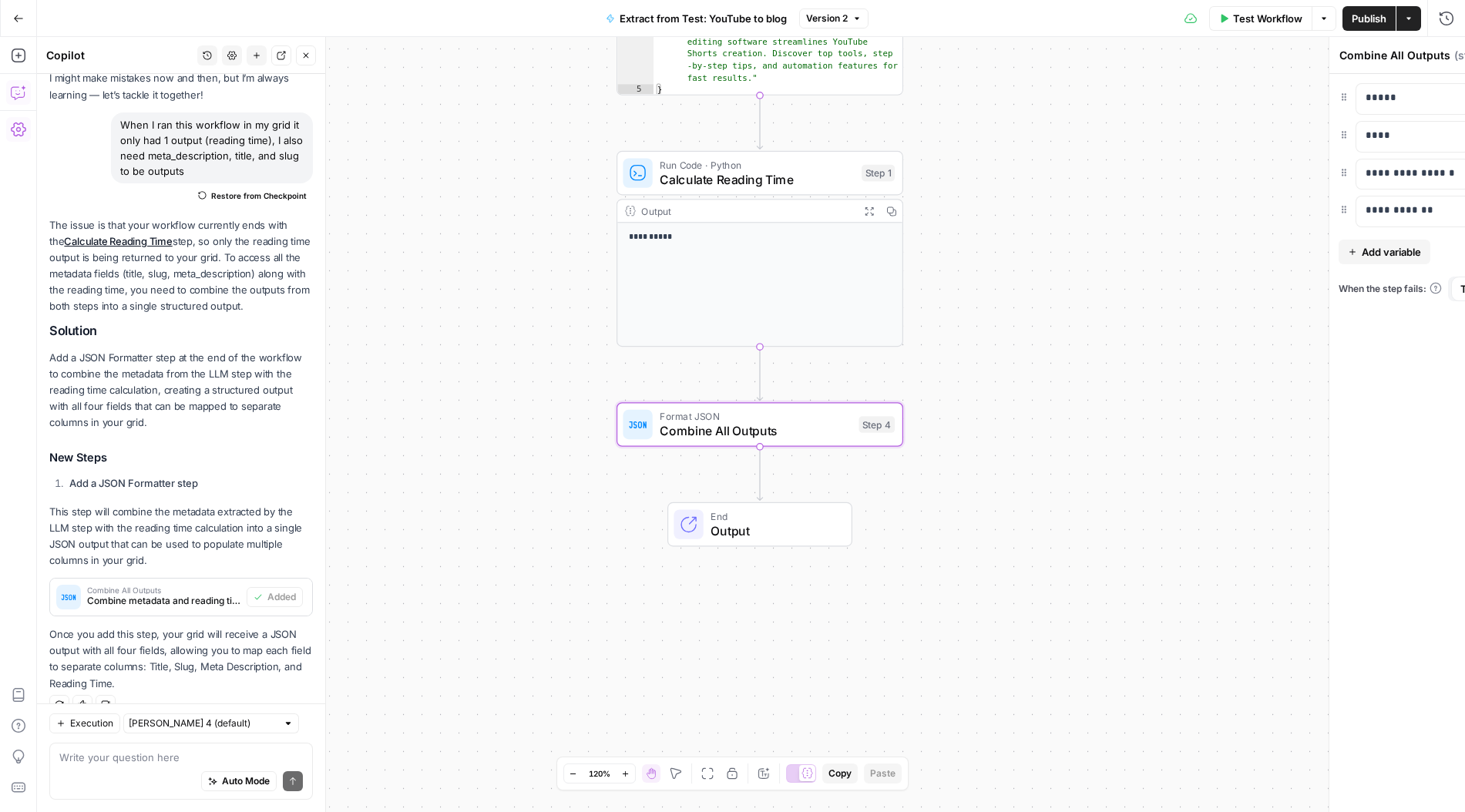
scroll to position [110, 0]
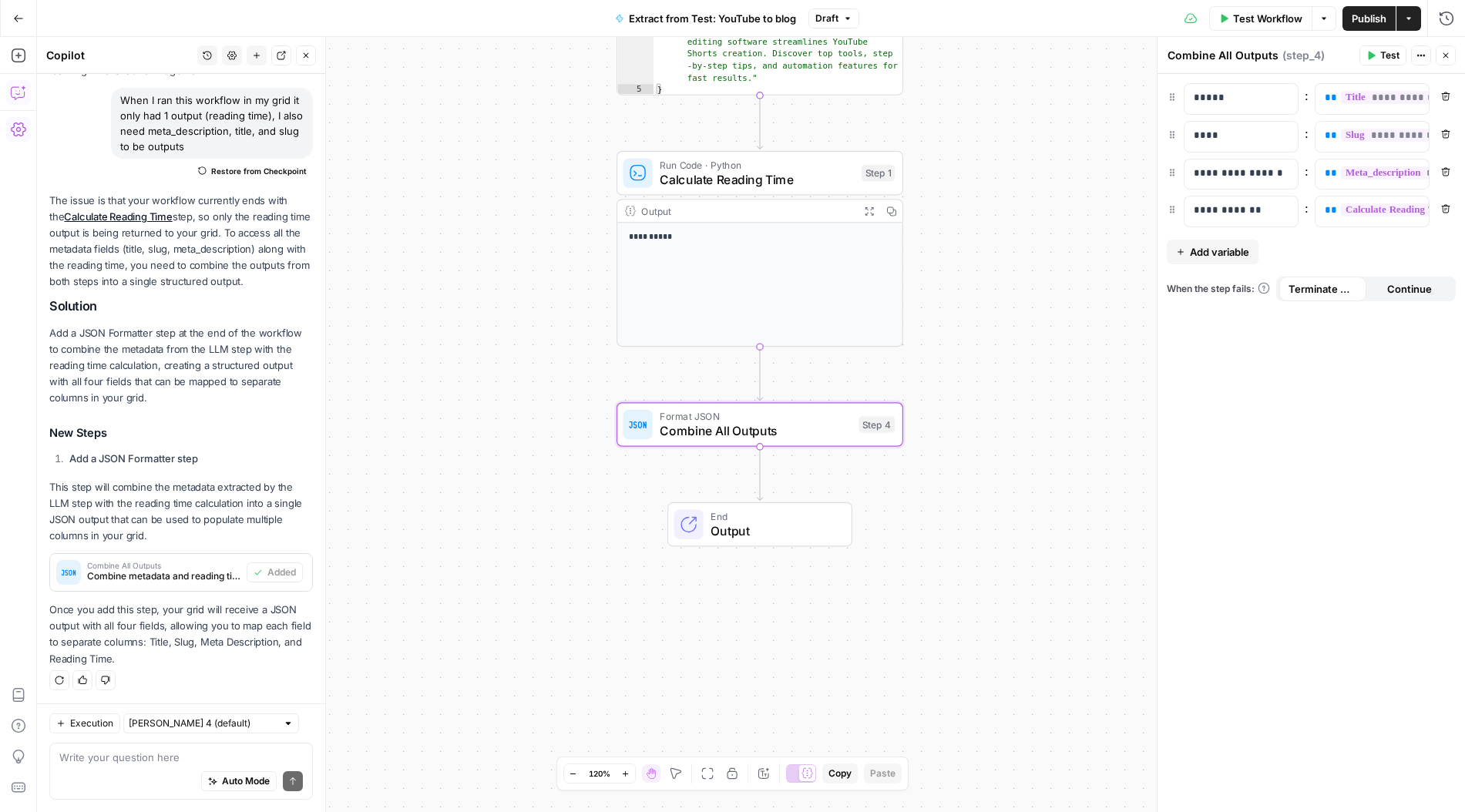
click at [1361, 22] on span "Publish" at bounding box center [1368, 18] width 35 height 15
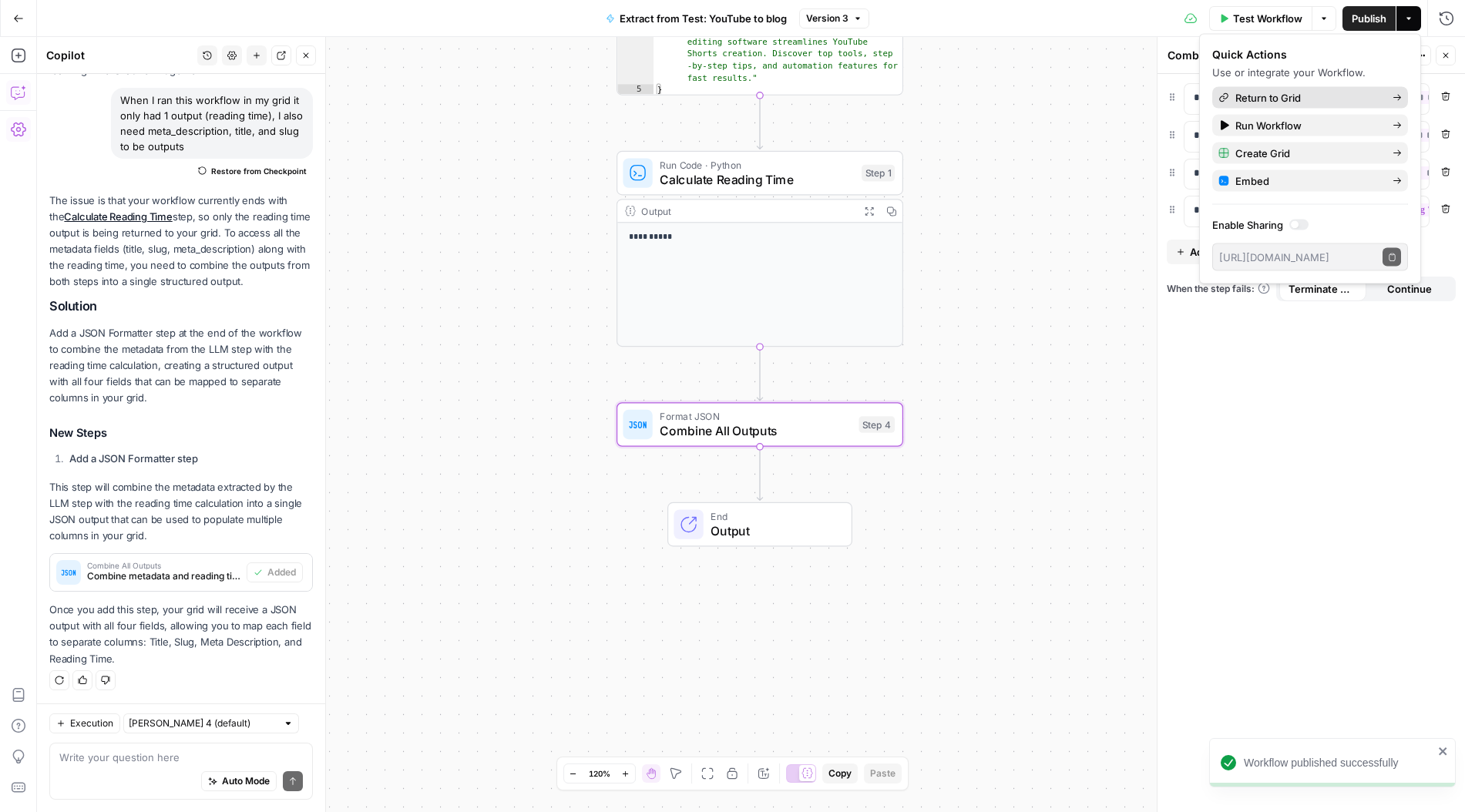
click at [1398, 100] on icon at bounding box center [1396, 97] width 9 height 9
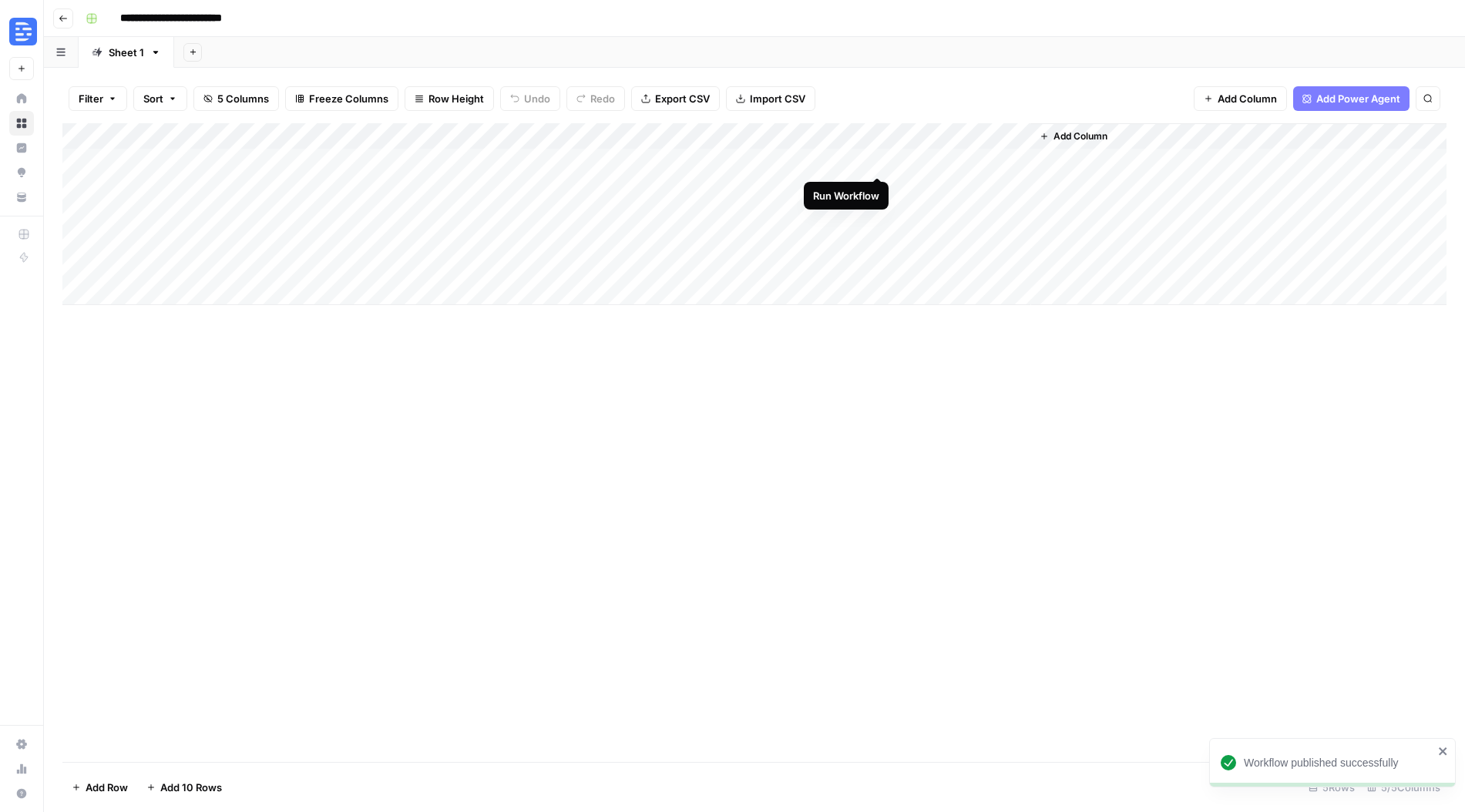
click at [874, 161] on div "Add Column" at bounding box center [754, 214] width 1384 height 182
click at [970, 161] on div "Add Column" at bounding box center [754, 214] width 1384 height 182
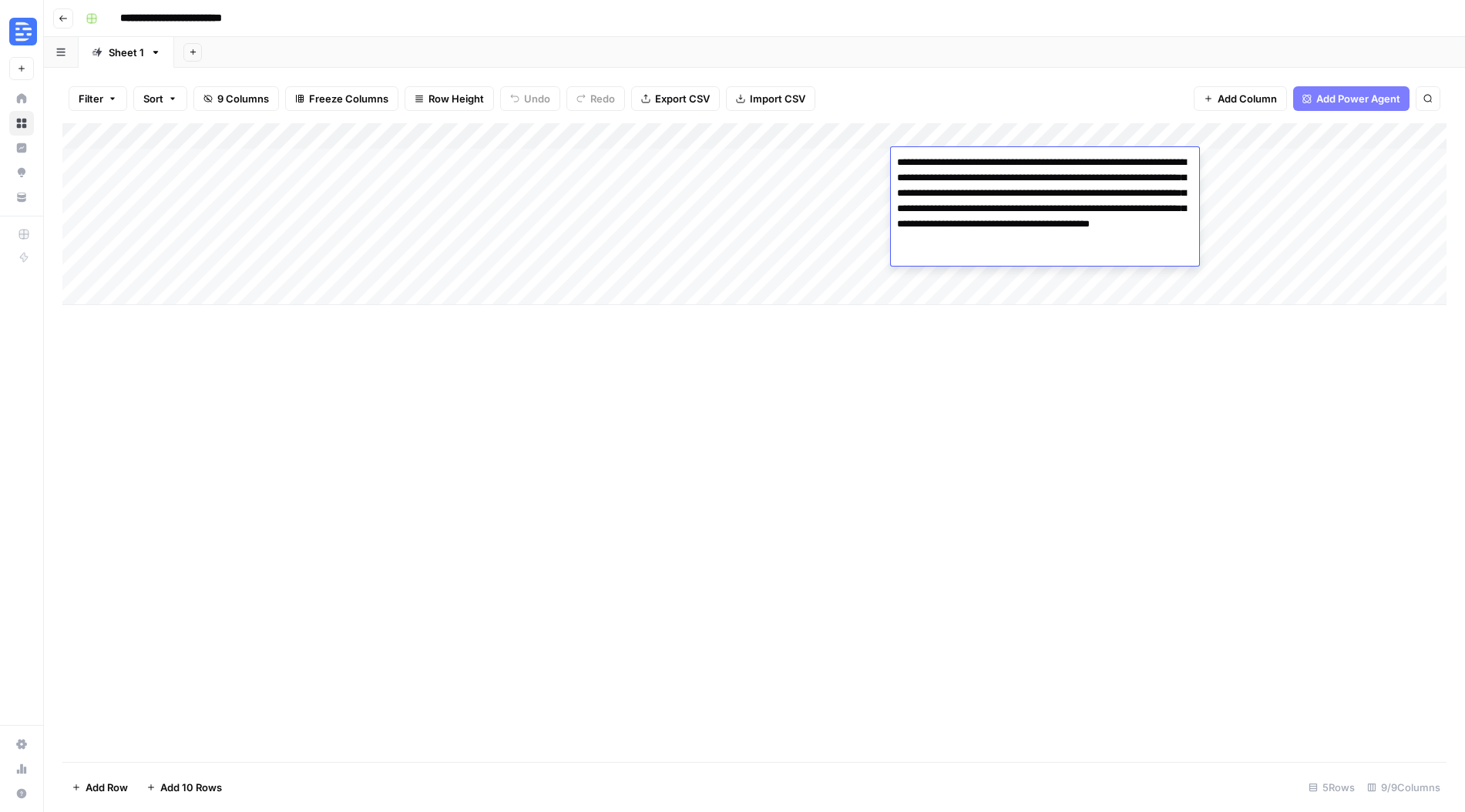
click at [970, 161] on textarea "**********" at bounding box center [1045, 208] width 308 height 114
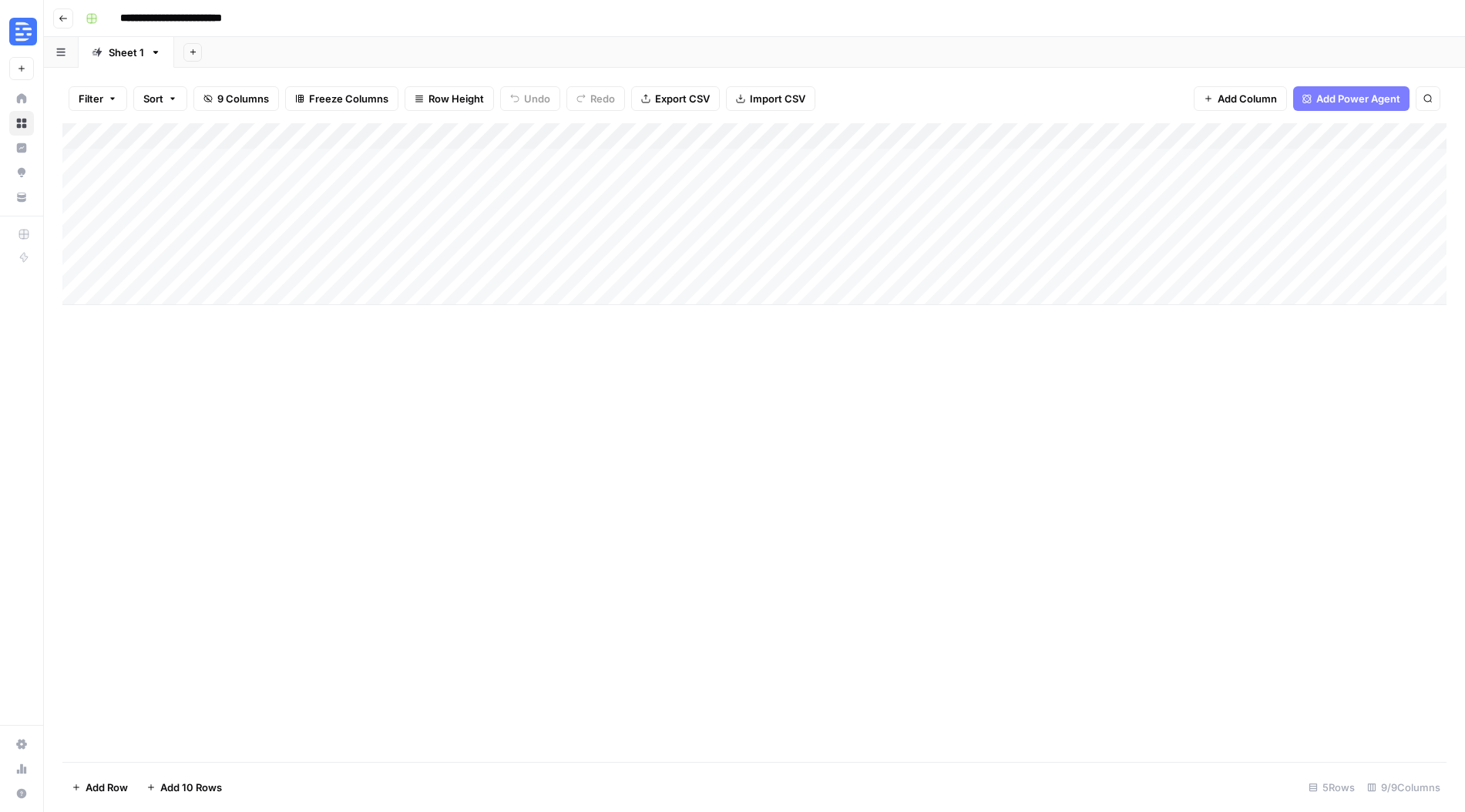
click at [1135, 394] on div "Add Column" at bounding box center [754, 443] width 1384 height 638
click at [1108, 161] on div "Add Column" at bounding box center [754, 214] width 1384 height 182
click at [1238, 91] on span "Add Column" at bounding box center [1246, 98] width 59 height 15
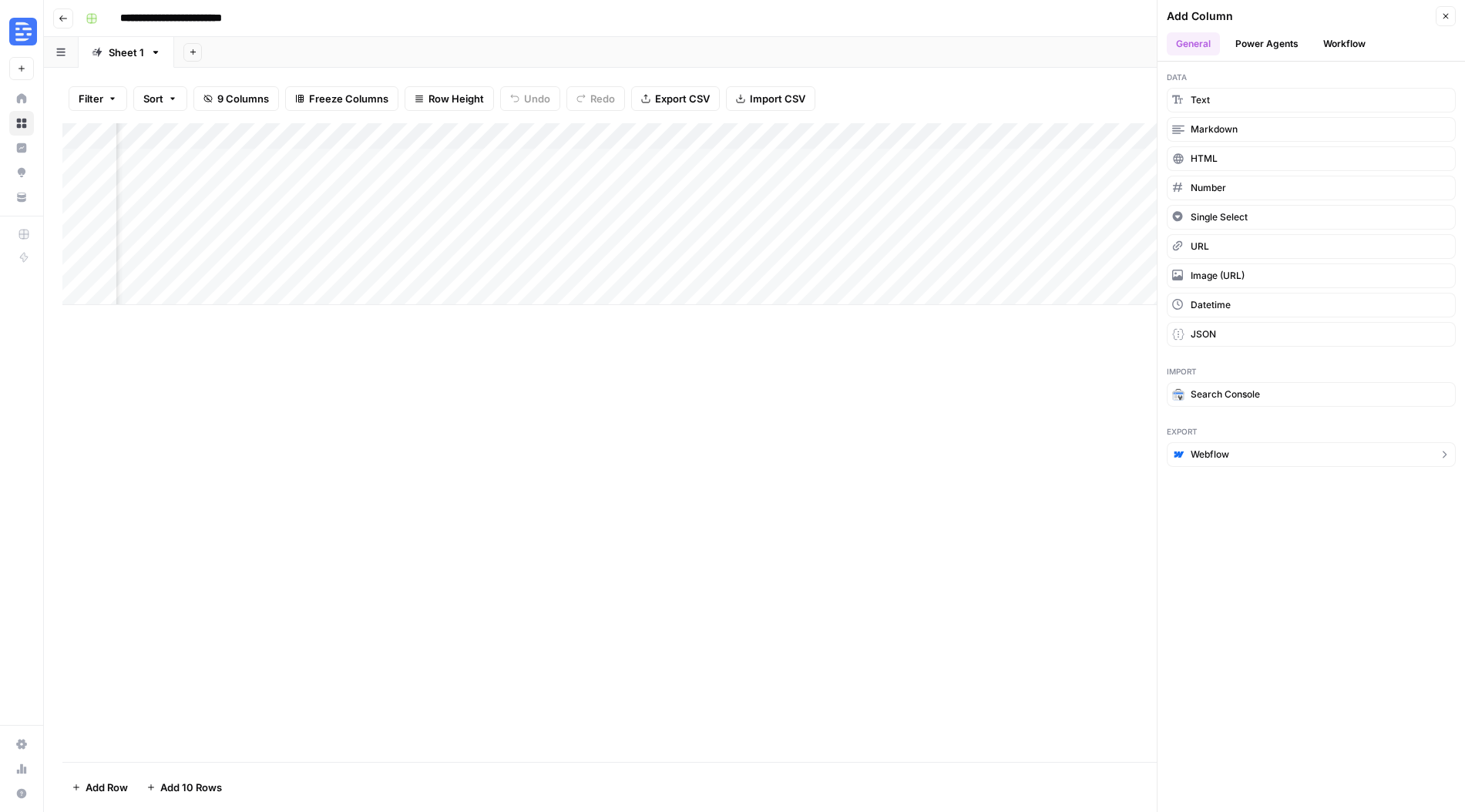
click at [1237, 455] on button "Webflow" at bounding box center [1311, 454] width 289 height 25
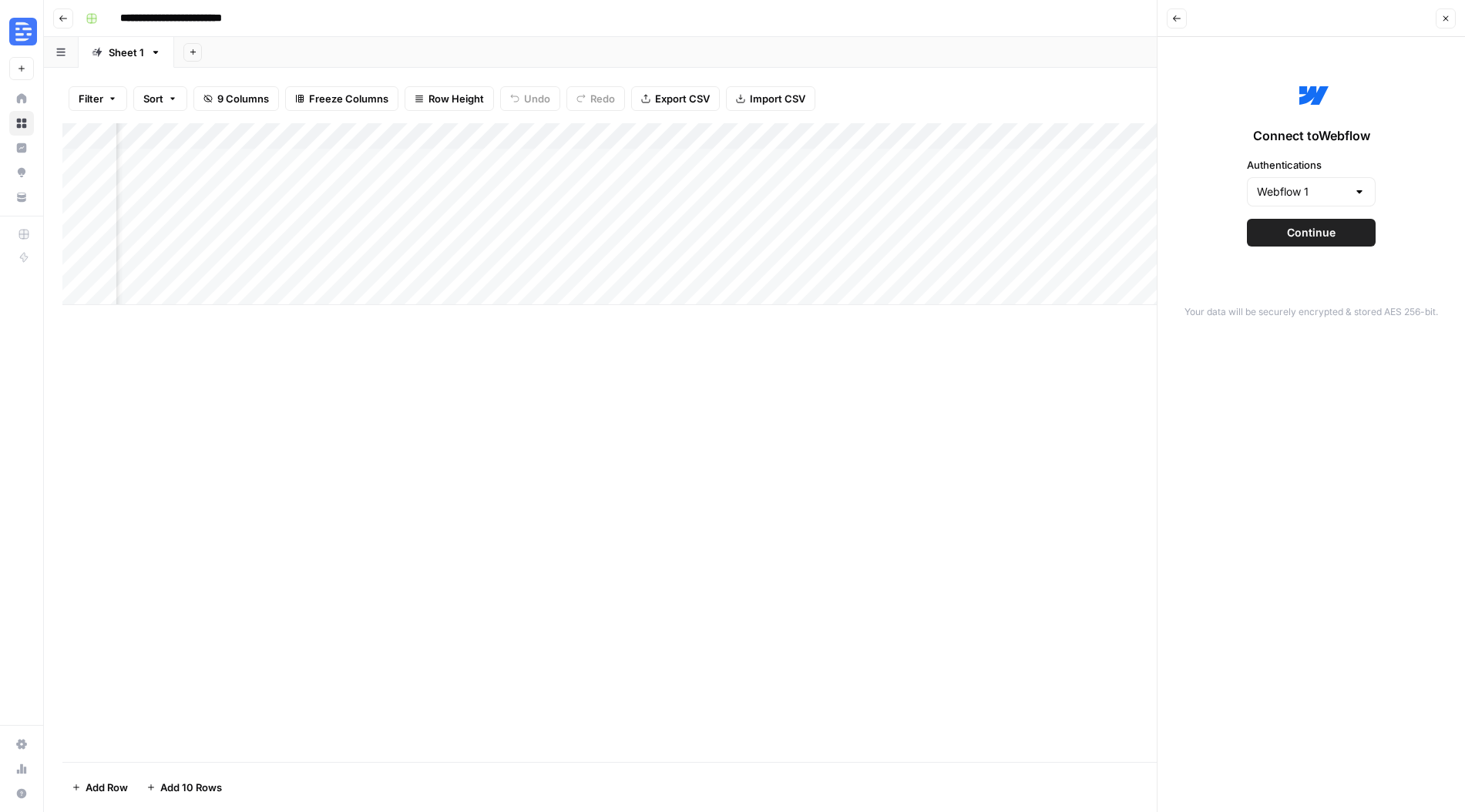
click at [1319, 236] on span "Continue" at bounding box center [1311, 231] width 49 height 15
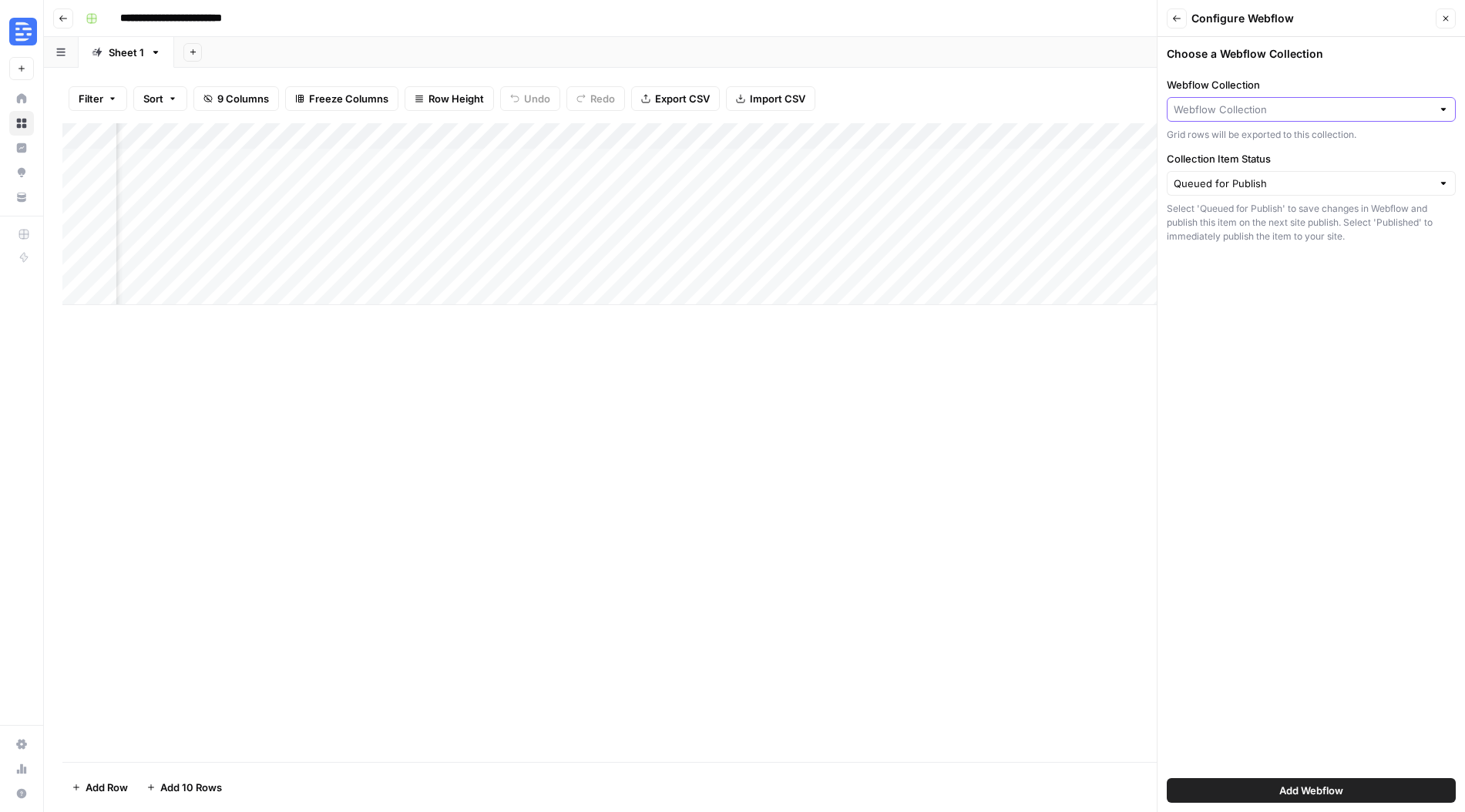
click at [1300, 107] on input "Webflow Collection" at bounding box center [1302, 109] width 258 height 15
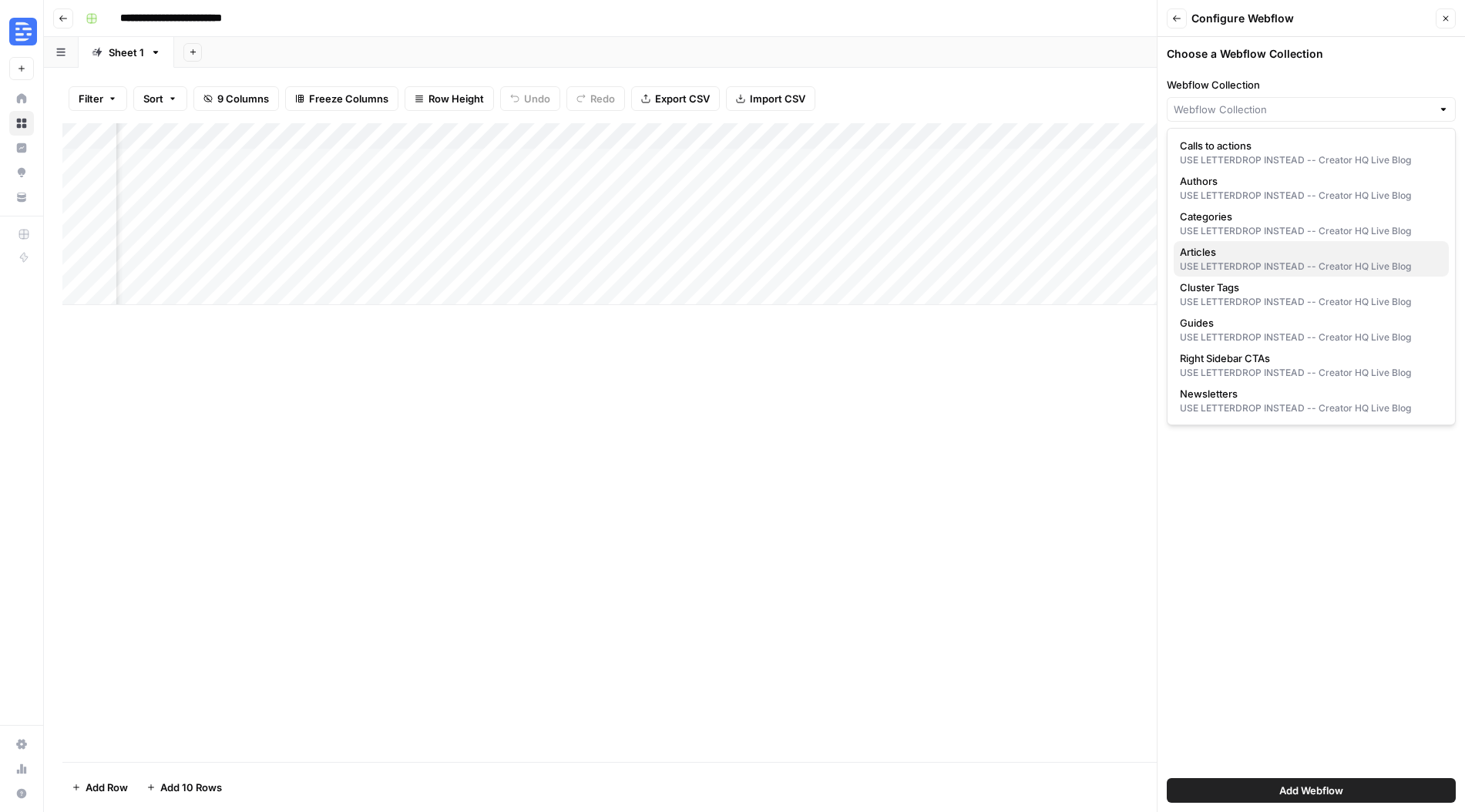
click at [1264, 260] on div "USE LETTERDROP INSTEAD -- Creator HQ Live Blog" at bounding box center [1310, 266] width 262 height 14
type input "Articles"
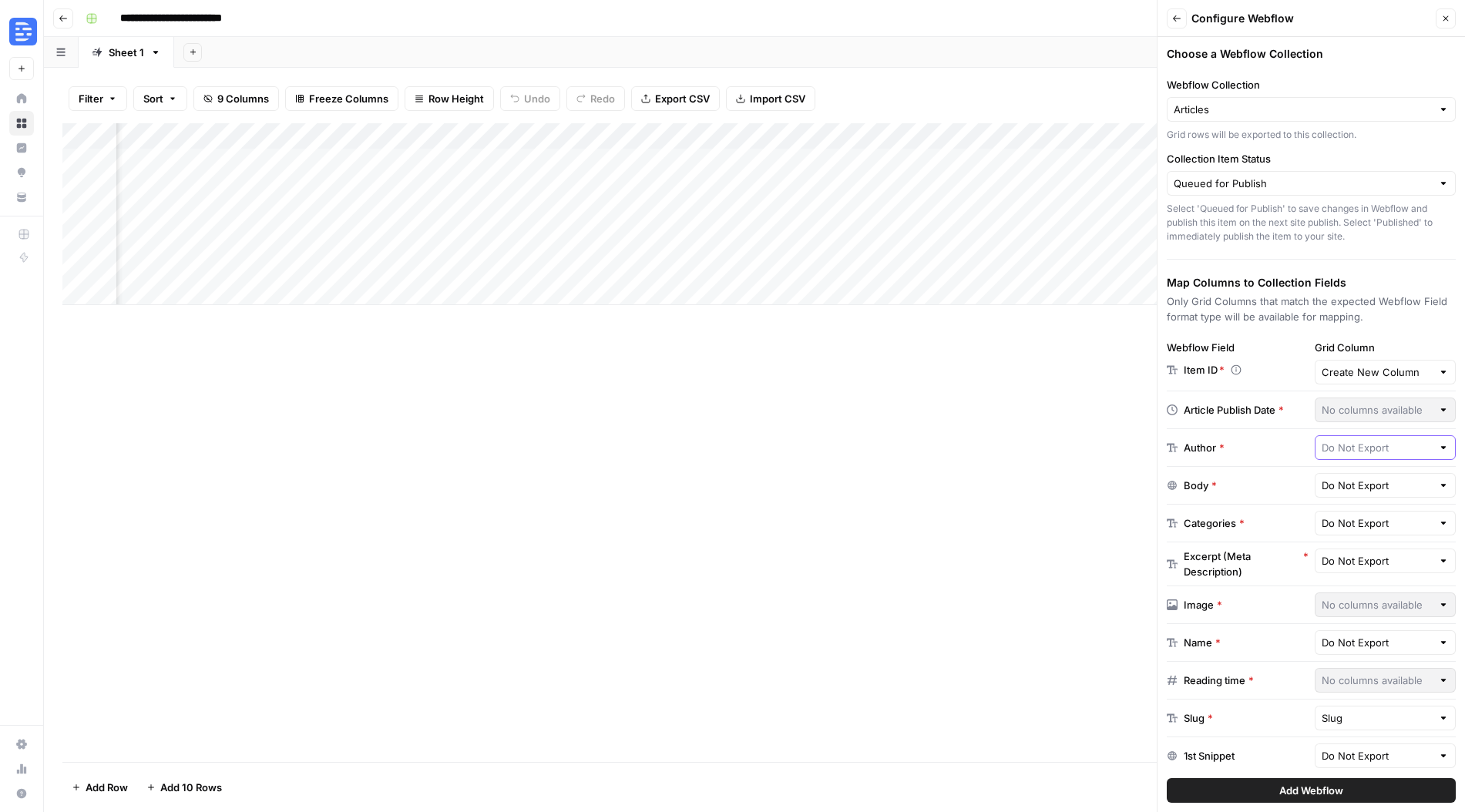
click at [1402, 449] on input "text" at bounding box center [1376, 447] width 111 height 15
type input "Do Not Export"
click at [1289, 446] on div "Author *" at bounding box center [1237, 447] width 142 height 15
click at [1397, 516] on input "text" at bounding box center [1376, 523] width 111 height 15
type input "Do Not Export"
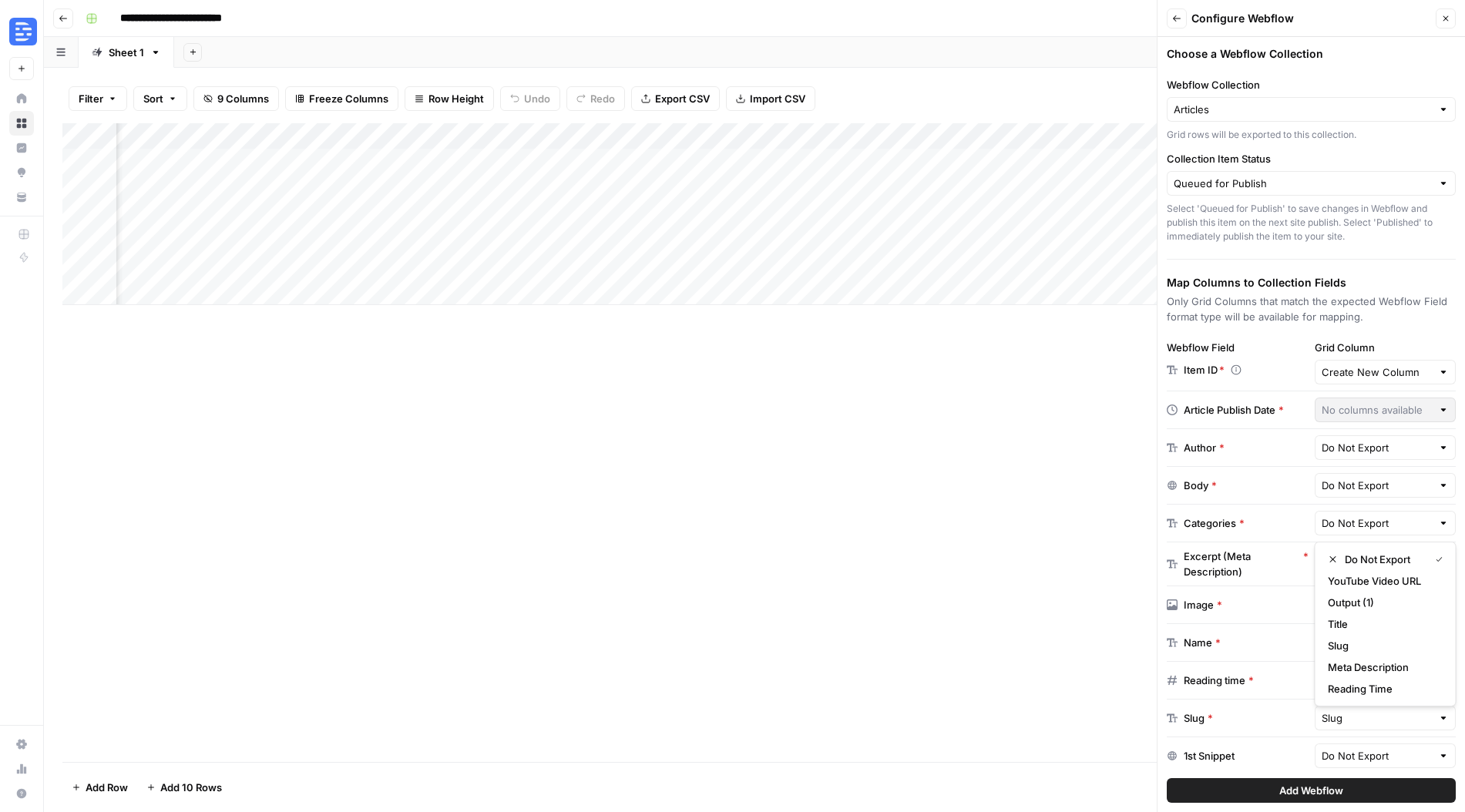
click at [1216, 489] on div "Body *" at bounding box center [1237, 485] width 142 height 15
click at [1402, 530] on input "text" at bounding box center [1376, 523] width 111 height 15
type input "Do Not Export"
click at [1224, 493] on div "Body * Do Not Export" at bounding box center [1311, 486] width 289 height 38
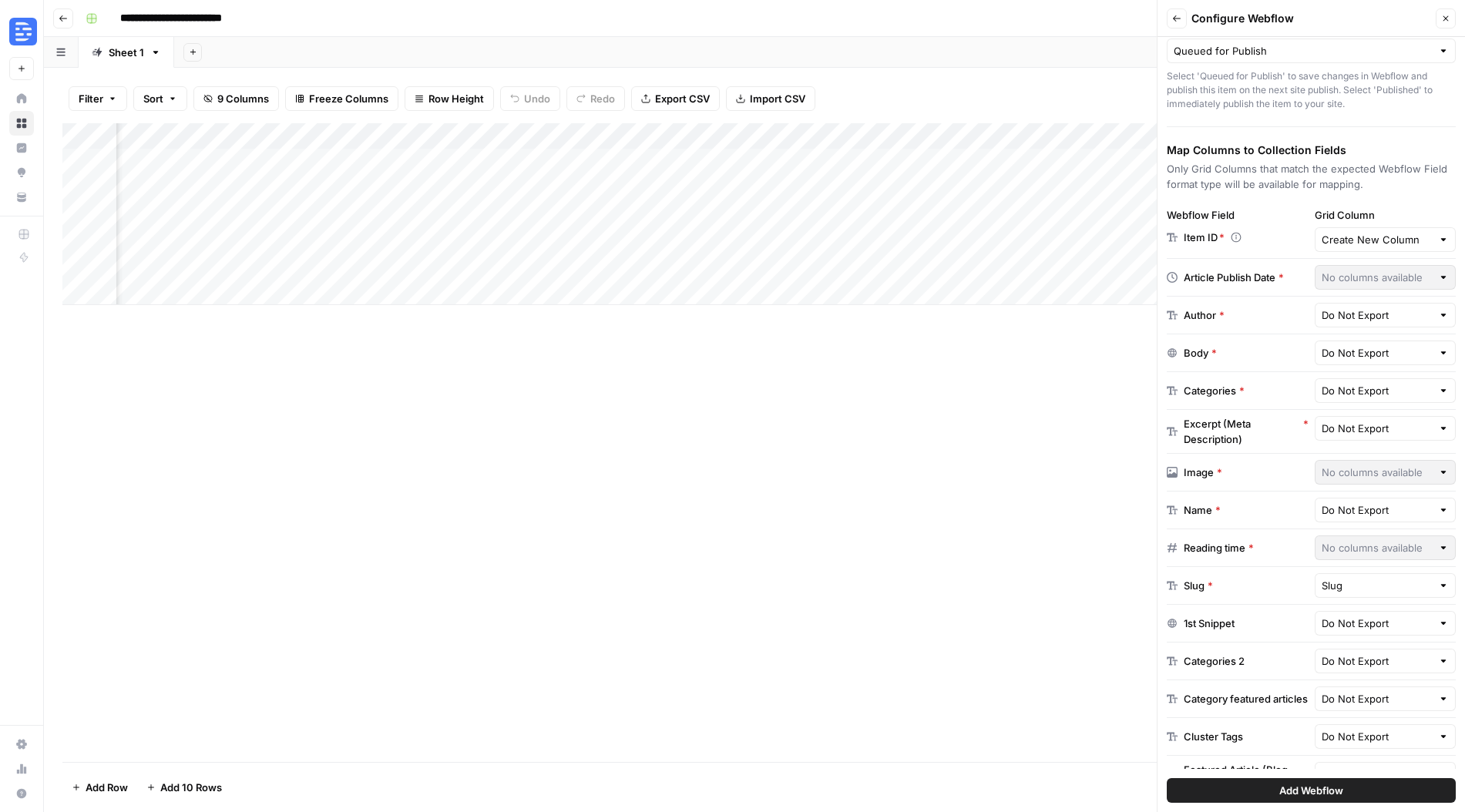
scroll to position [134, 0]
click at [1384, 518] on div "Do Not Export" at bounding box center [1385, 509] width 142 height 25
click at [1385, 609] on span "Title" at bounding box center [1382, 609] width 110 height 15
type input "Title"
click at [969, 501] on div "Add Column" at bounding box center [754, 443] width 1384 height 638
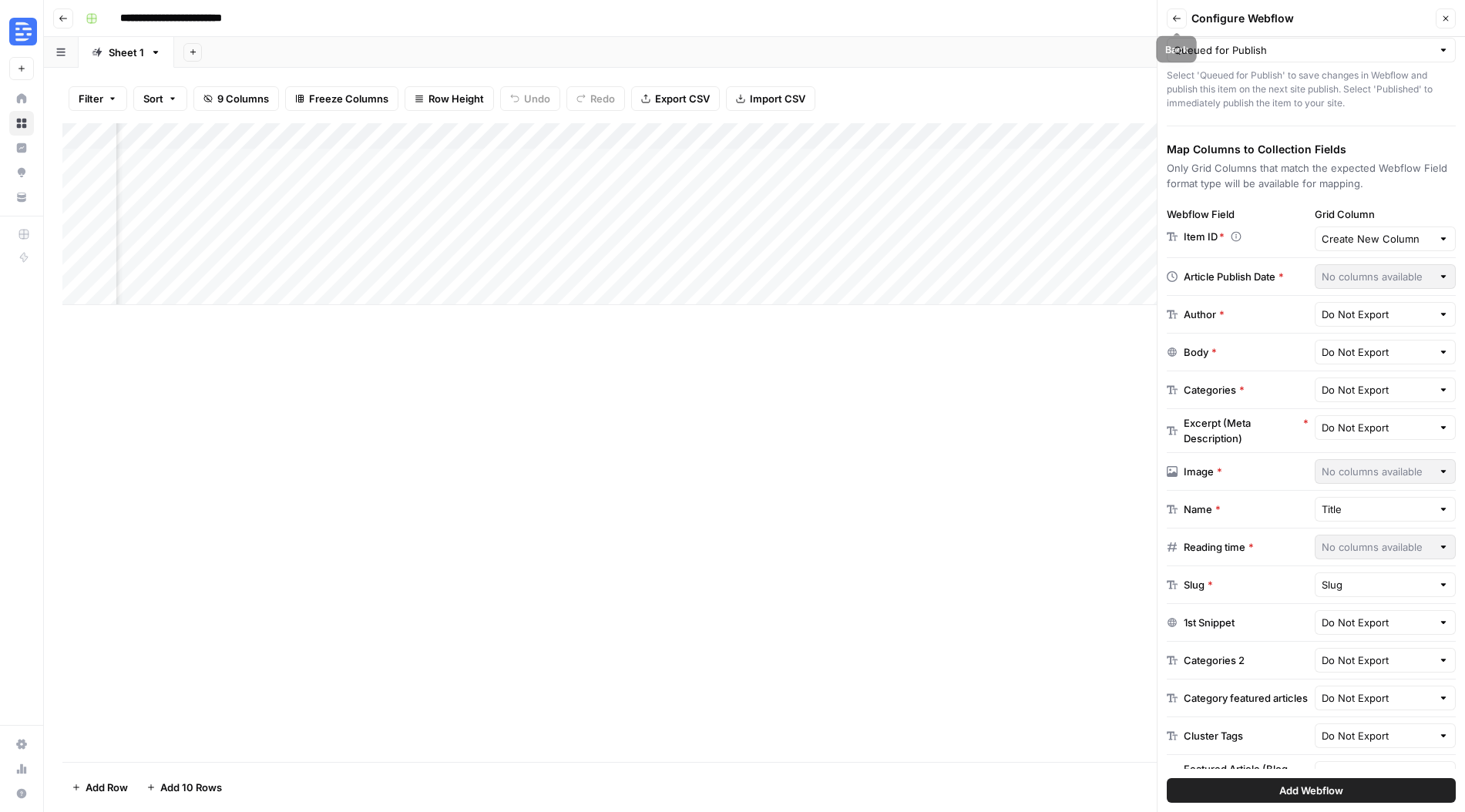
click at [1174, 17] on icon "button" at bounding box center [1176, 18] width 9 height 9
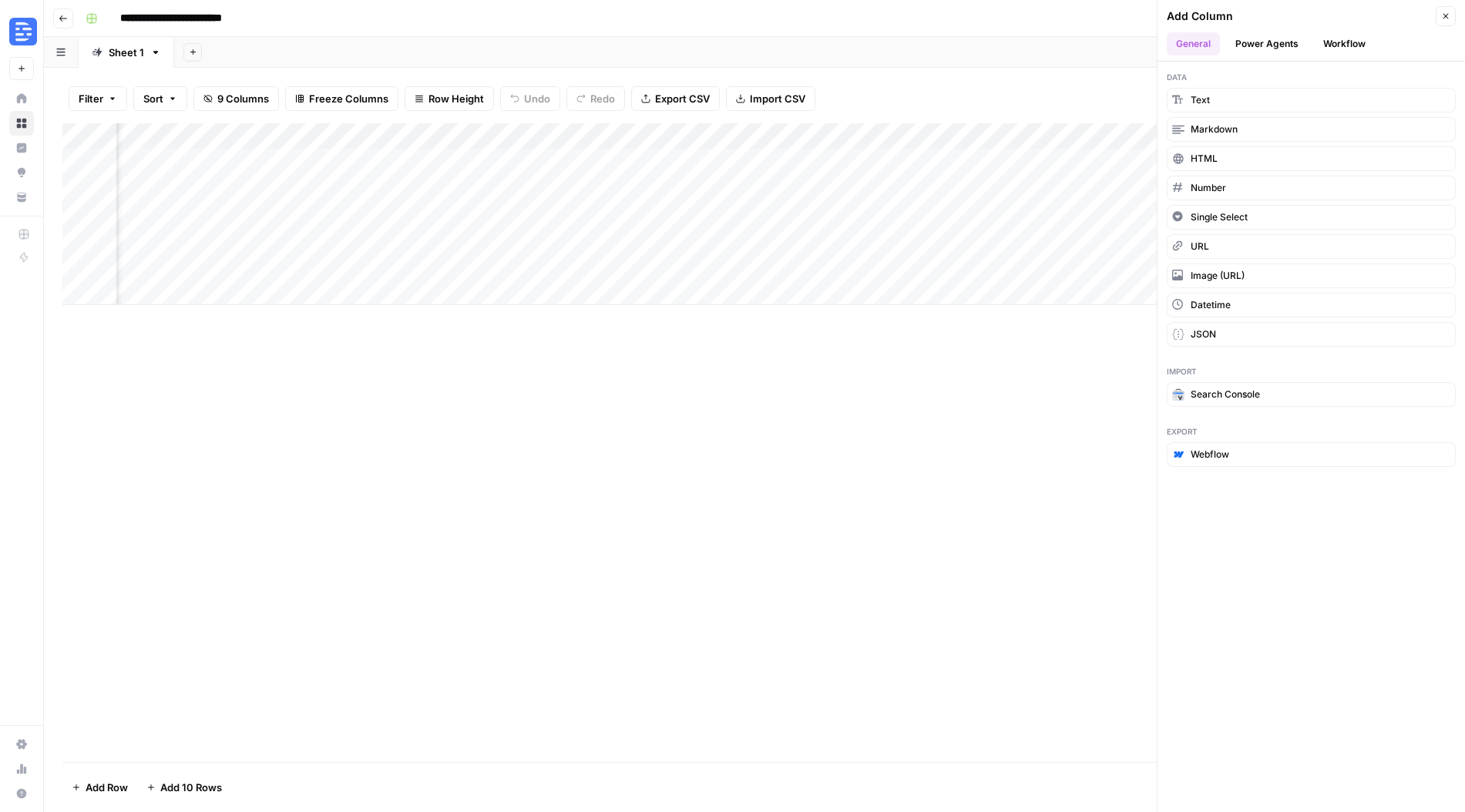
click at [1450, 17] on button "Close" at bounding box center [1446, 16] width 20 height 20
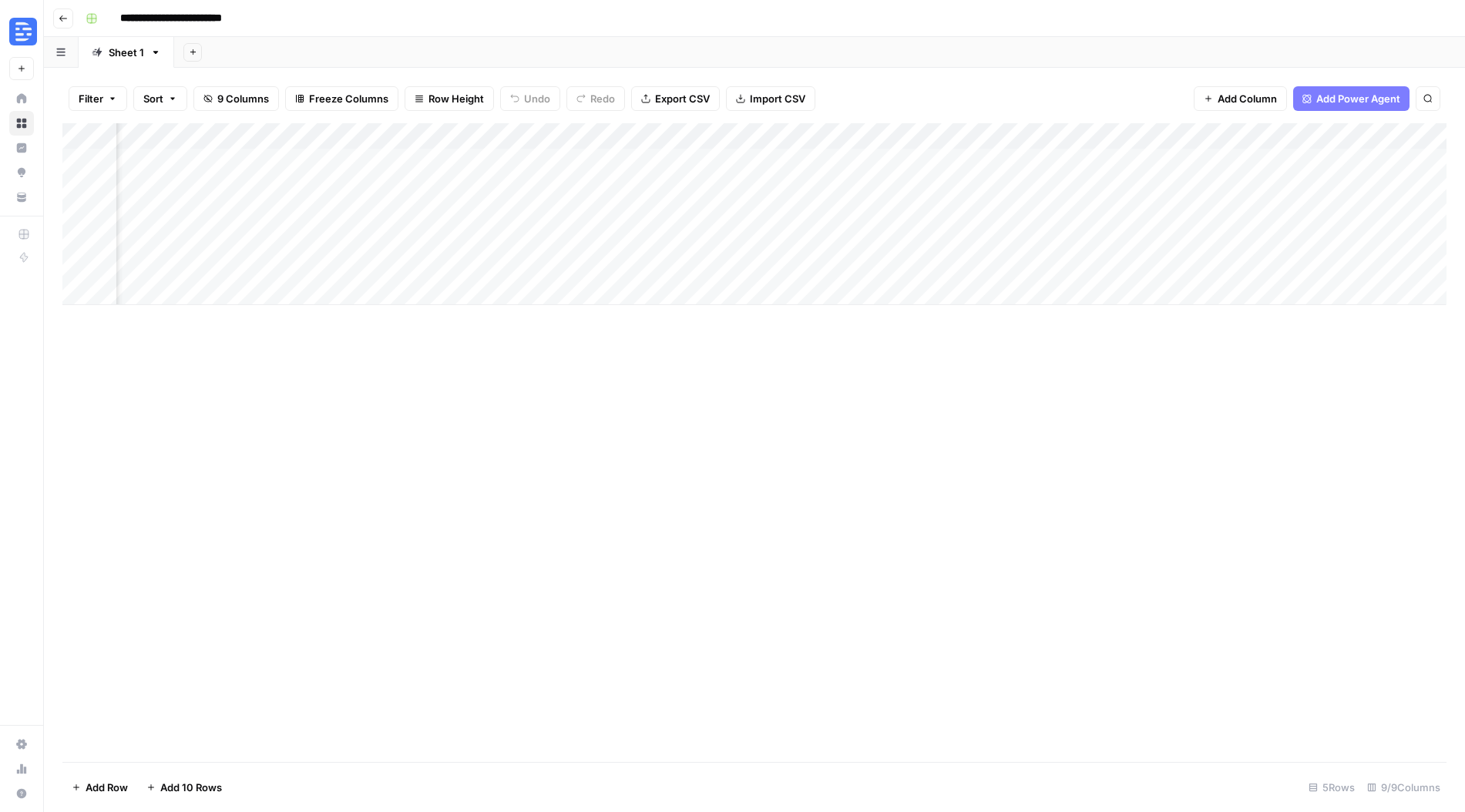
click at [1341, 136] on div "Add Column" at bounding box center [754, 214] width 1384 height 182
click at [1219, 277] on div "Number" at bounding box center [1251, 277] width 97 height 15
click at [1260, 95] on span "Add Column" at bounding box center [1246, 98] width 59 height 15
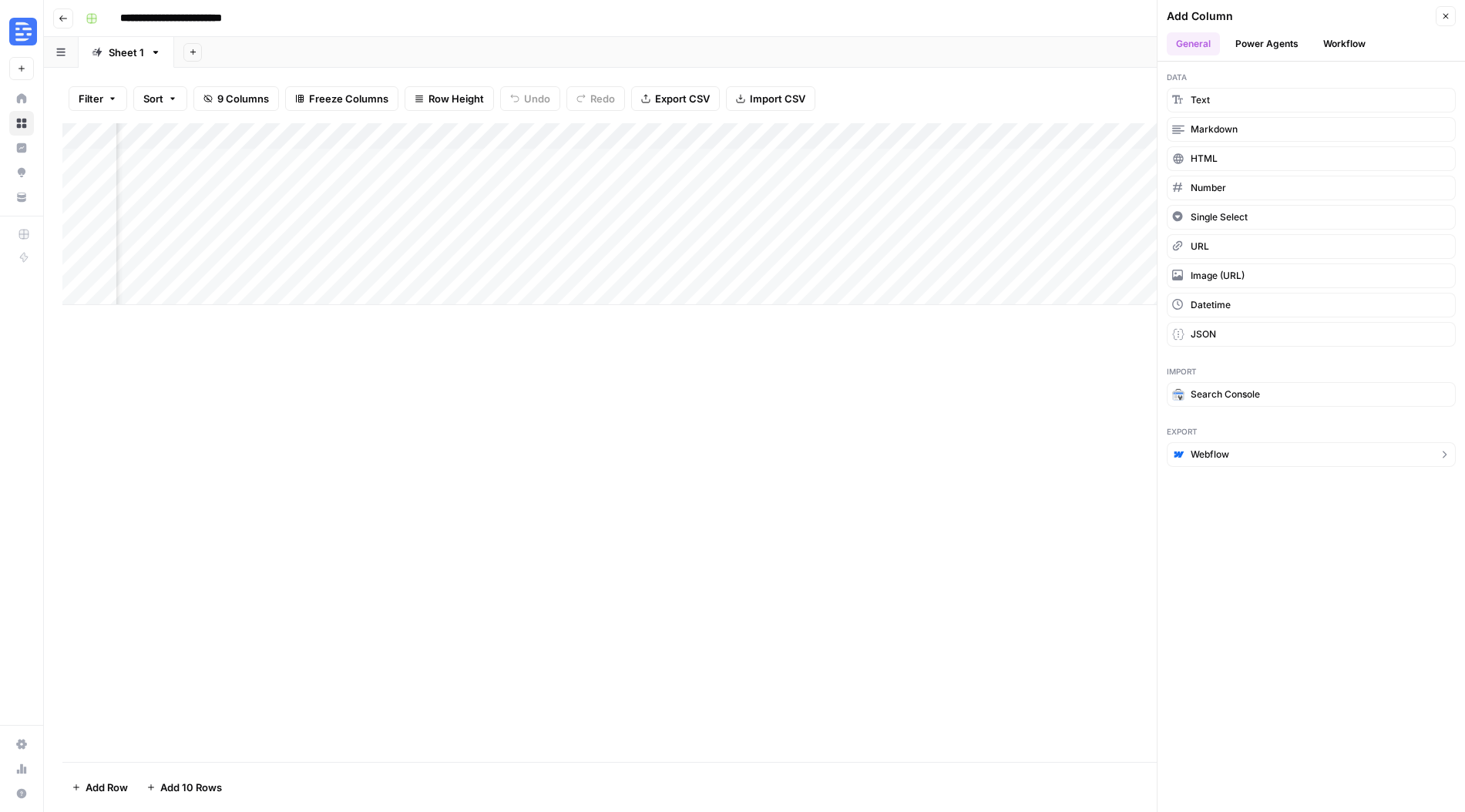
click at [1265, 460] on button "Webflow" at bounding box center [1311, 454] width 289 height 25
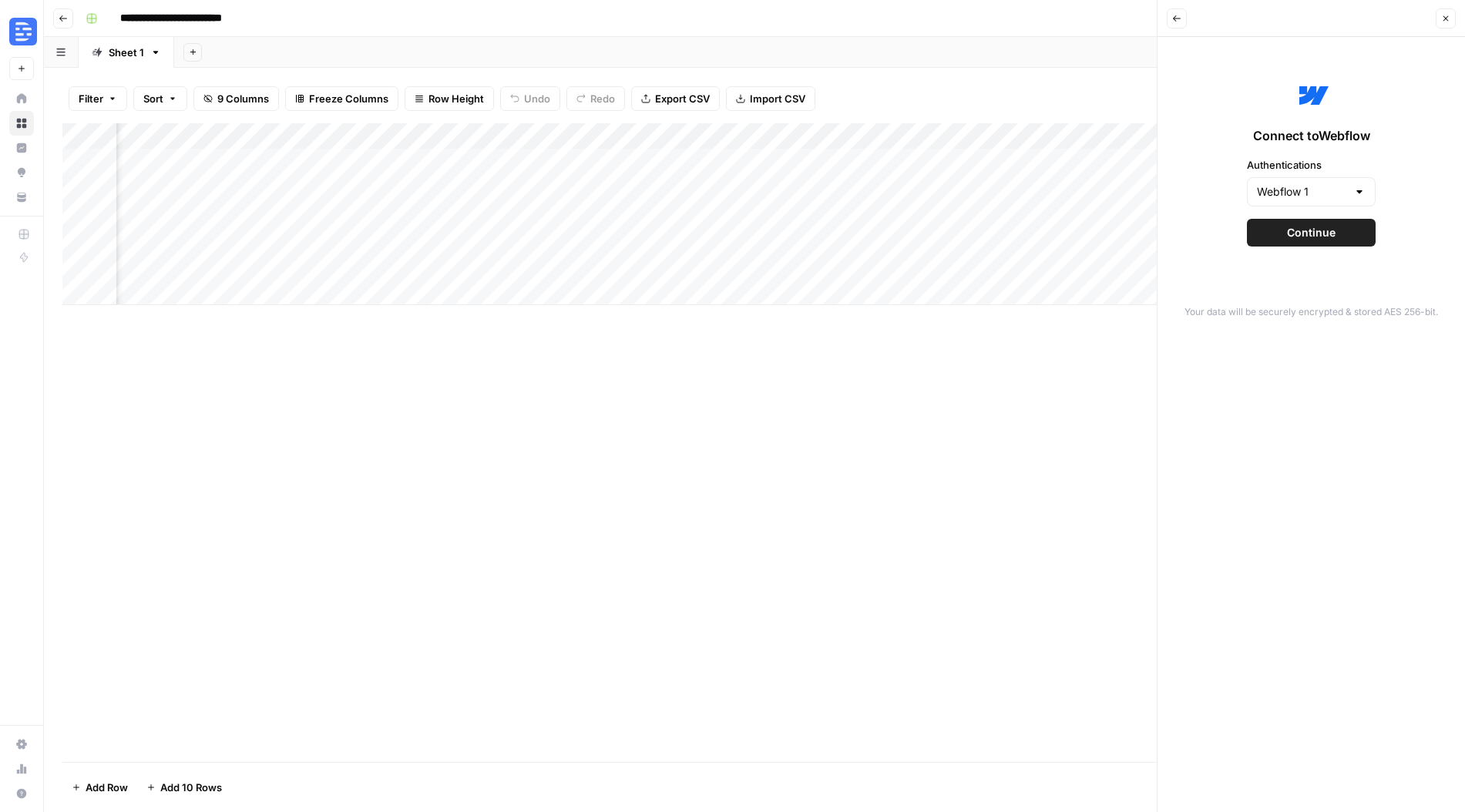
click at [1315, 235] on span "Continue" at bounding box center [1311, 231] width 49 height 15
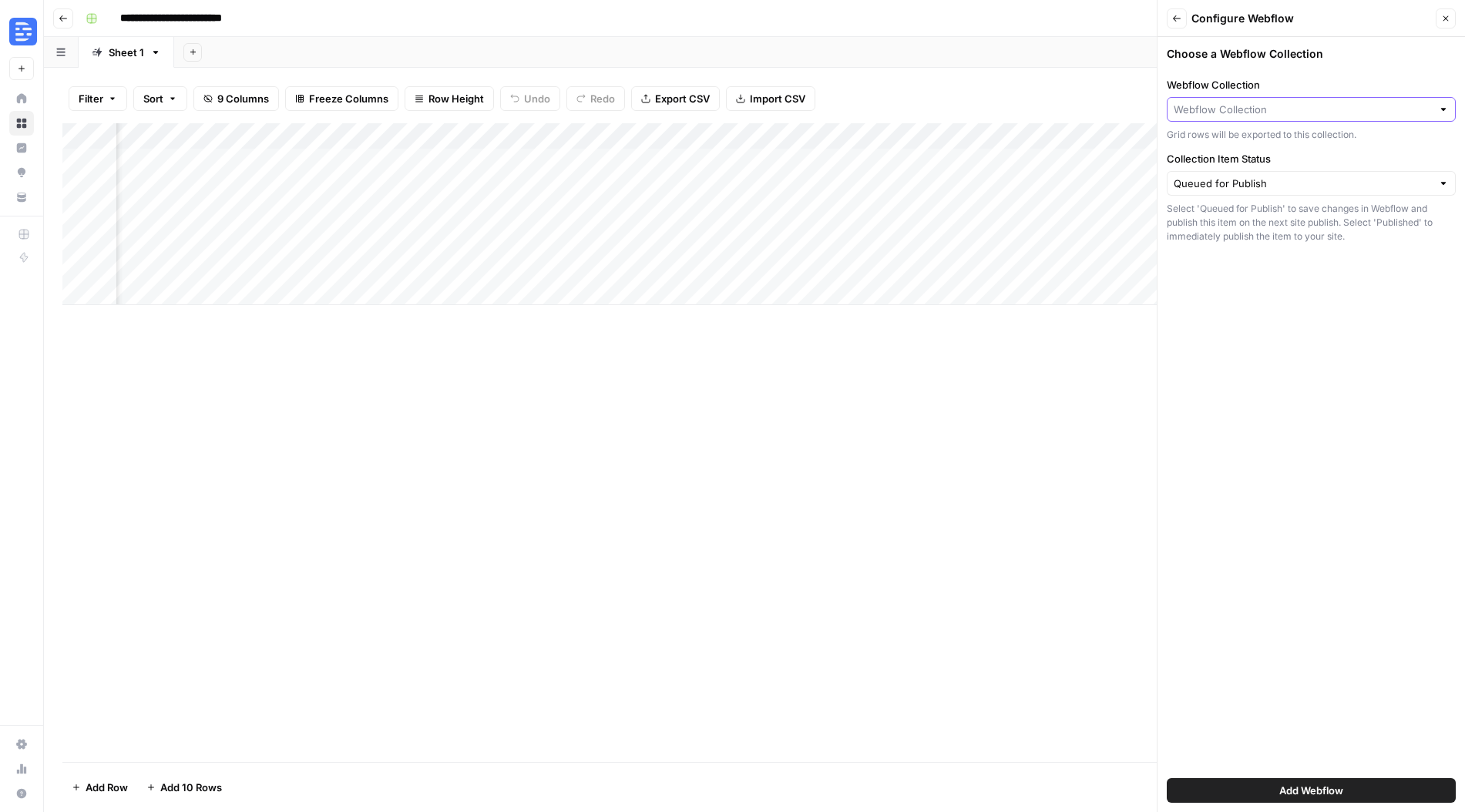
click at [1283, 114] on input "Webflow Collection" at bounding box center [1302, 109] width 258 height 15
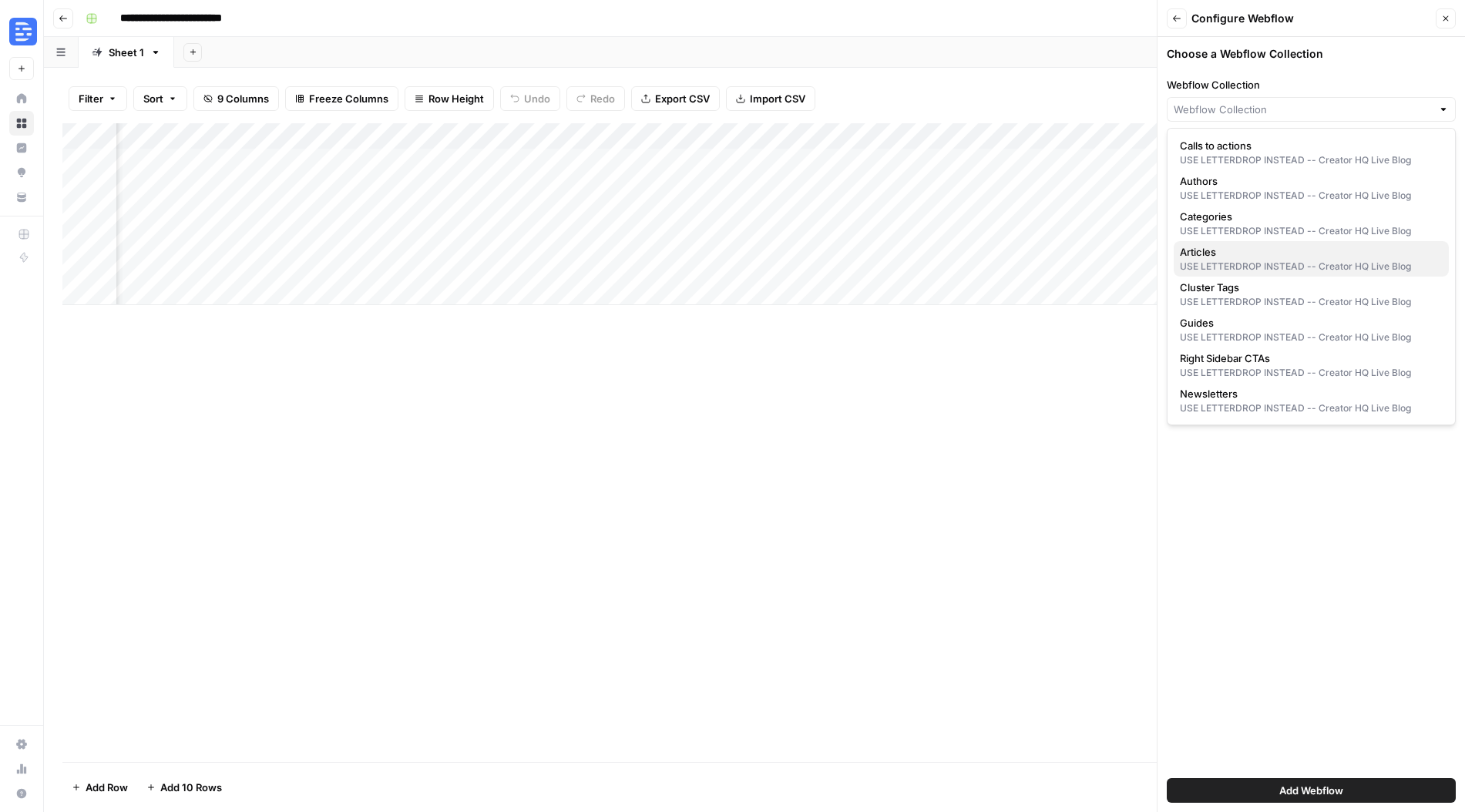
click at [1252, 262] on div "USE LETTERDROP INSTEAD -- Creator HQ Live Blog" at bounding box center [1310, 266] width 262 height 14
type input "Articles"
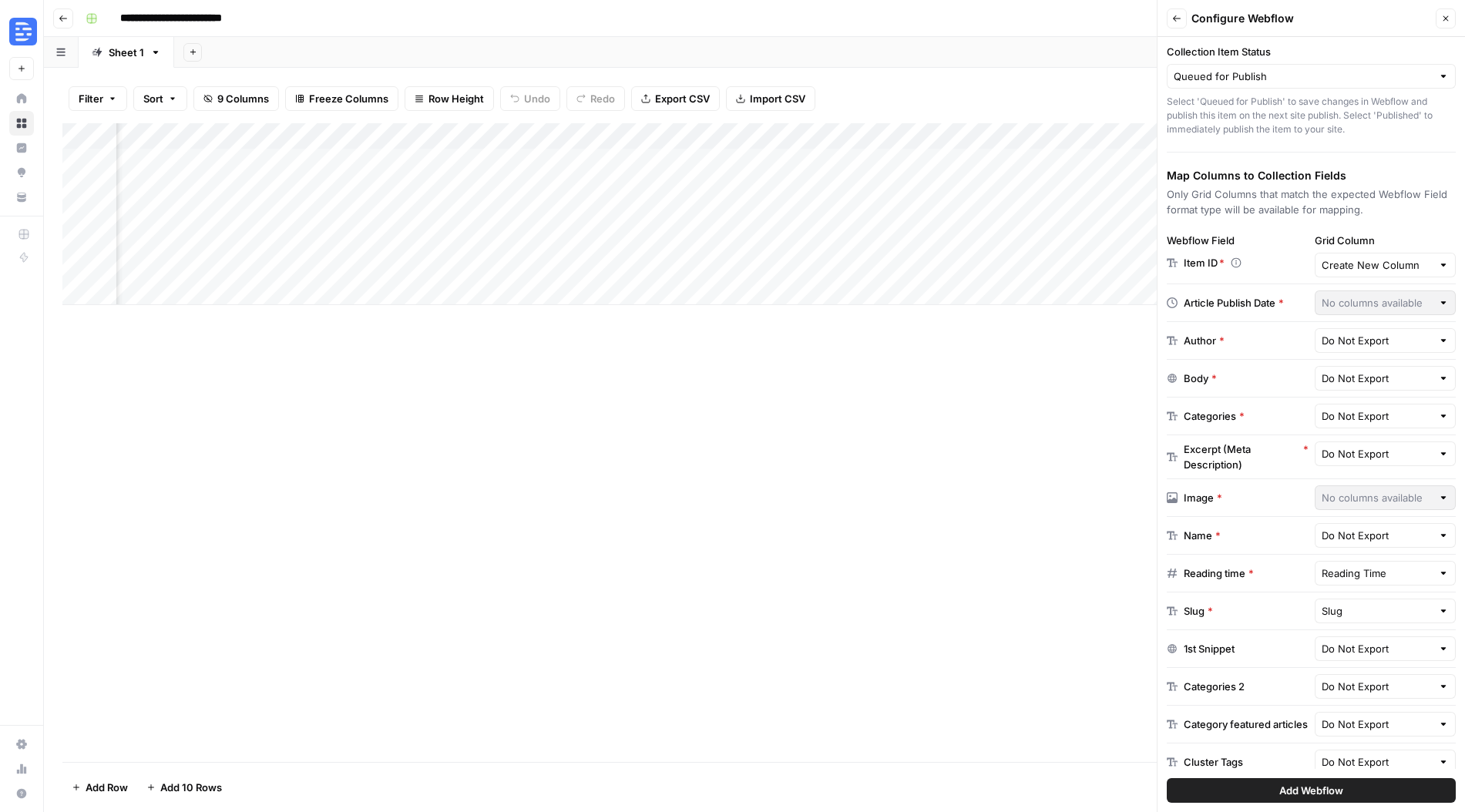
scroll to position [108, 0]
click at [1379, 449] on input "text" at bounding box center [1376, 452] width 111 height 15
click at [1387, 520] on span "Meta Description" at bounding box center [1368, 518] width 83 height 15
type input "Meta Description"
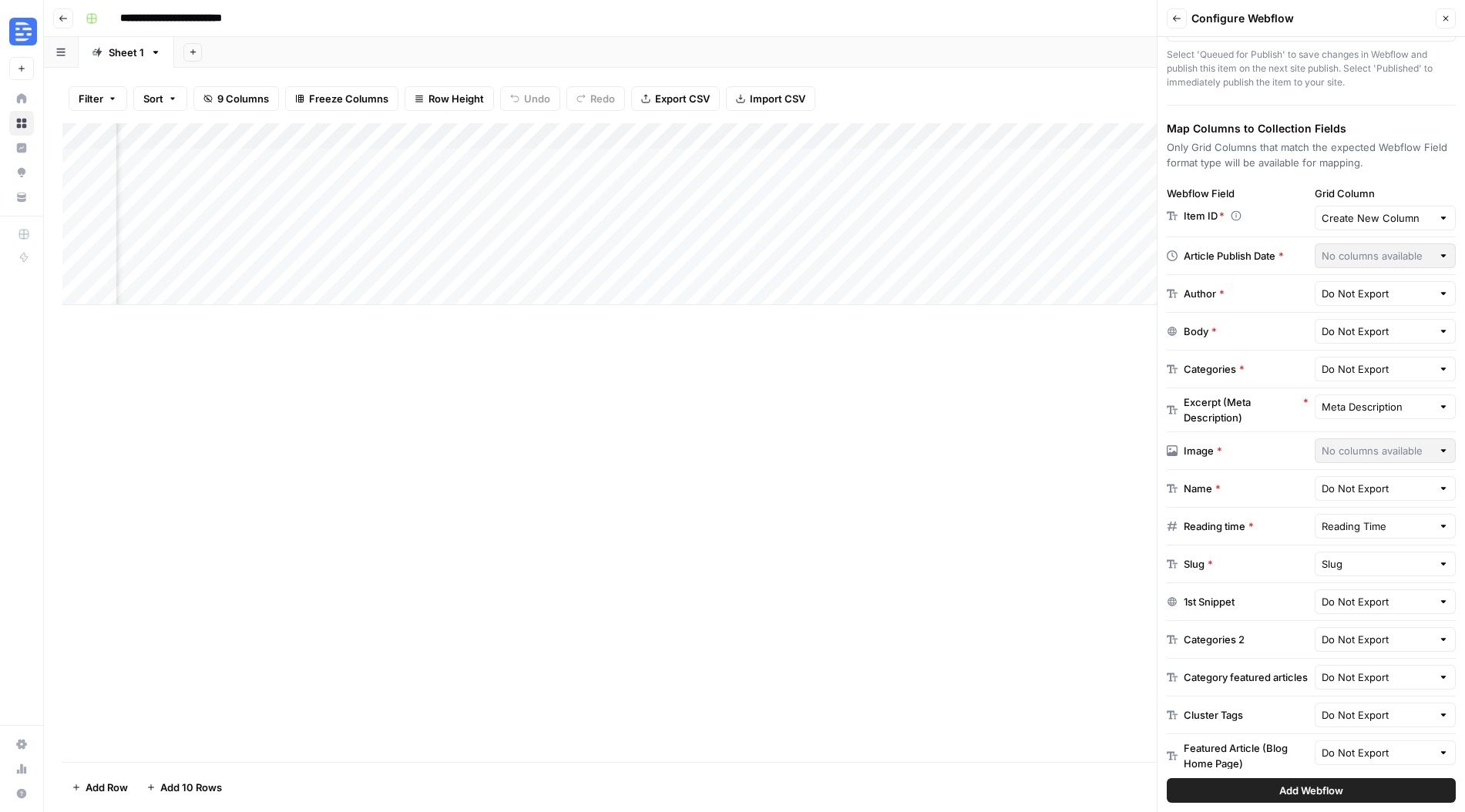
scroll to position [160, 0]
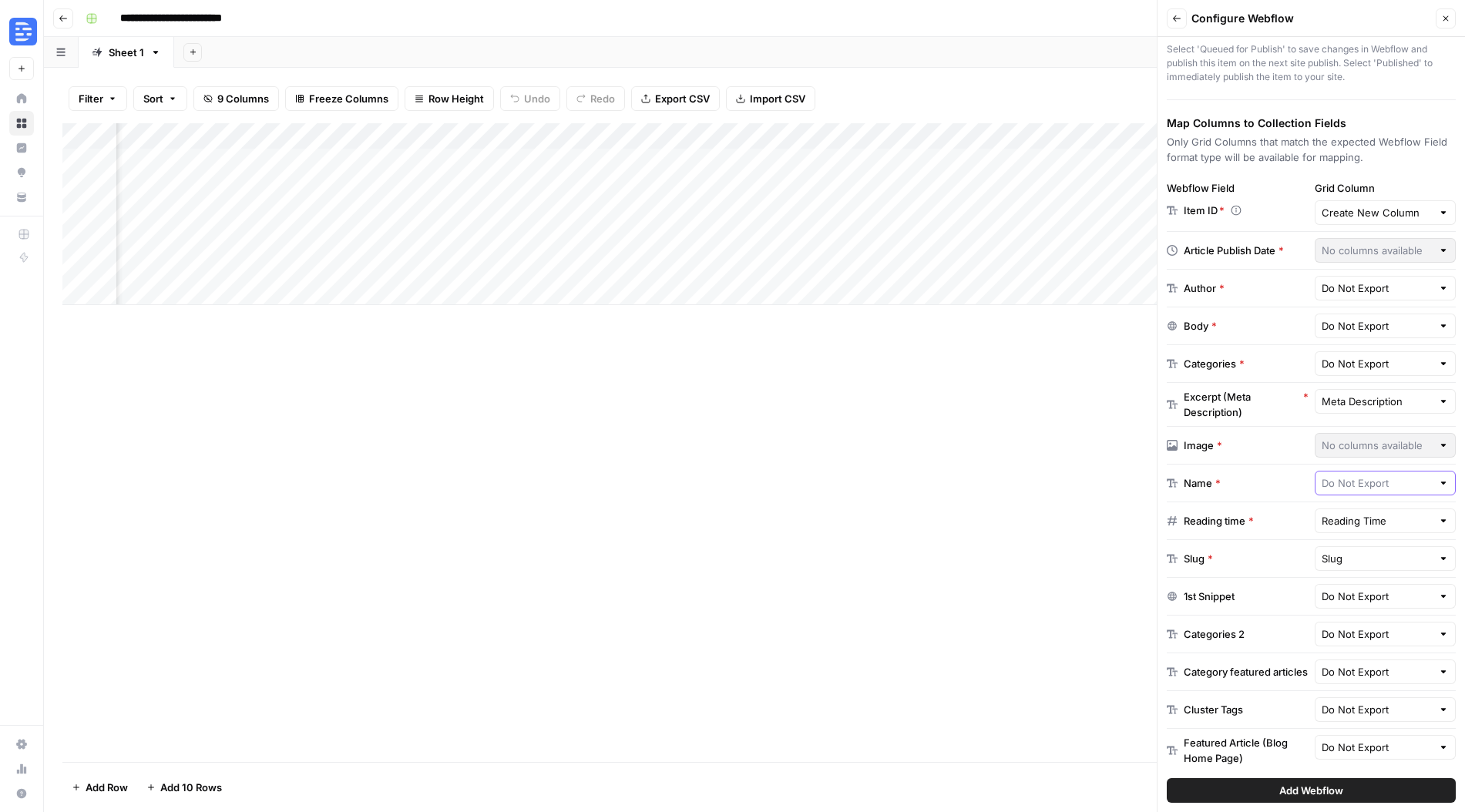
click at [1370, 485] on input "text" at bounding box center [1376, 482] width 111 height 15
click at [1359, 593] on button "Title" at bounding box center [1385, 585] width 128 height 22
type input "Title"
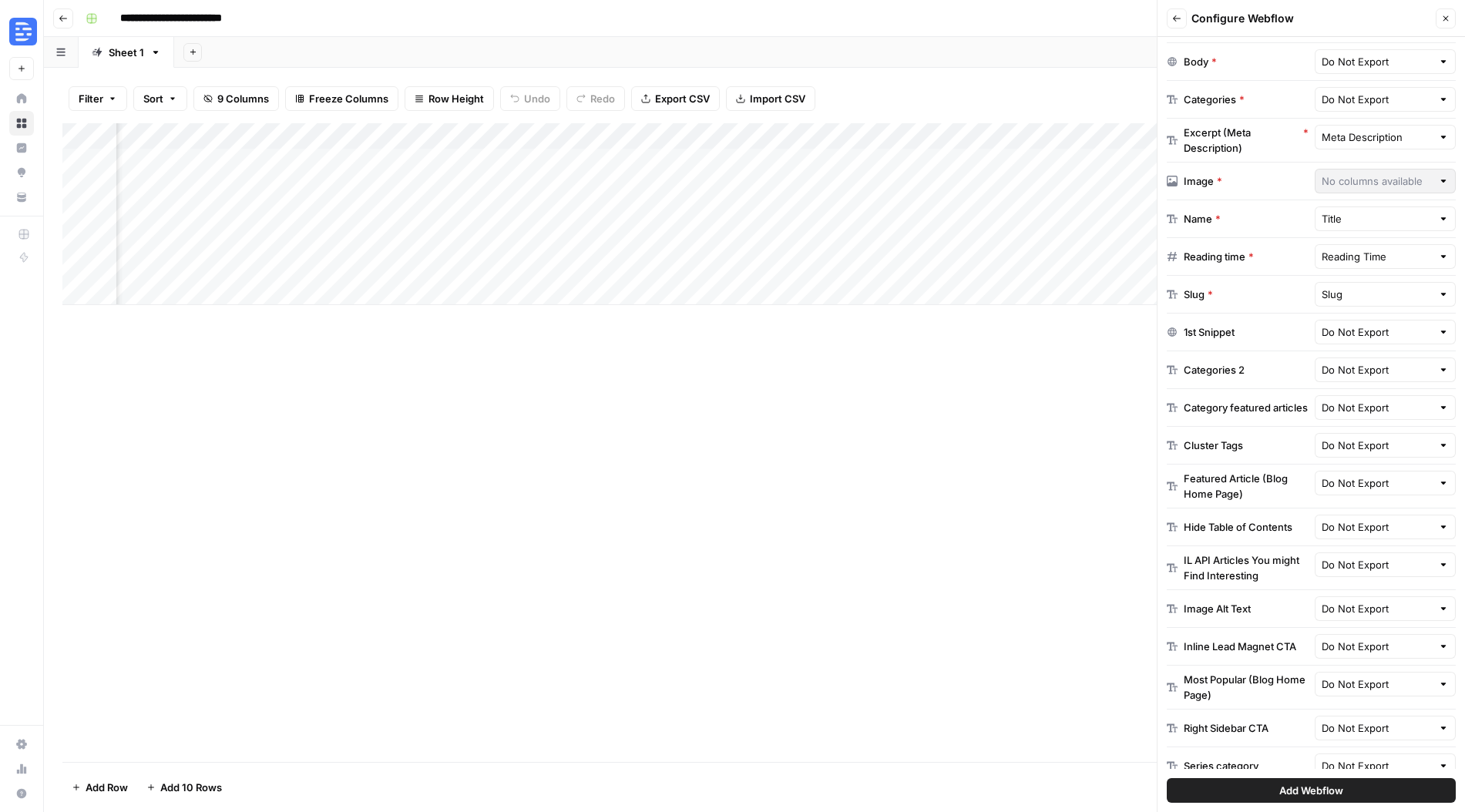
scroll to position [275, 0]
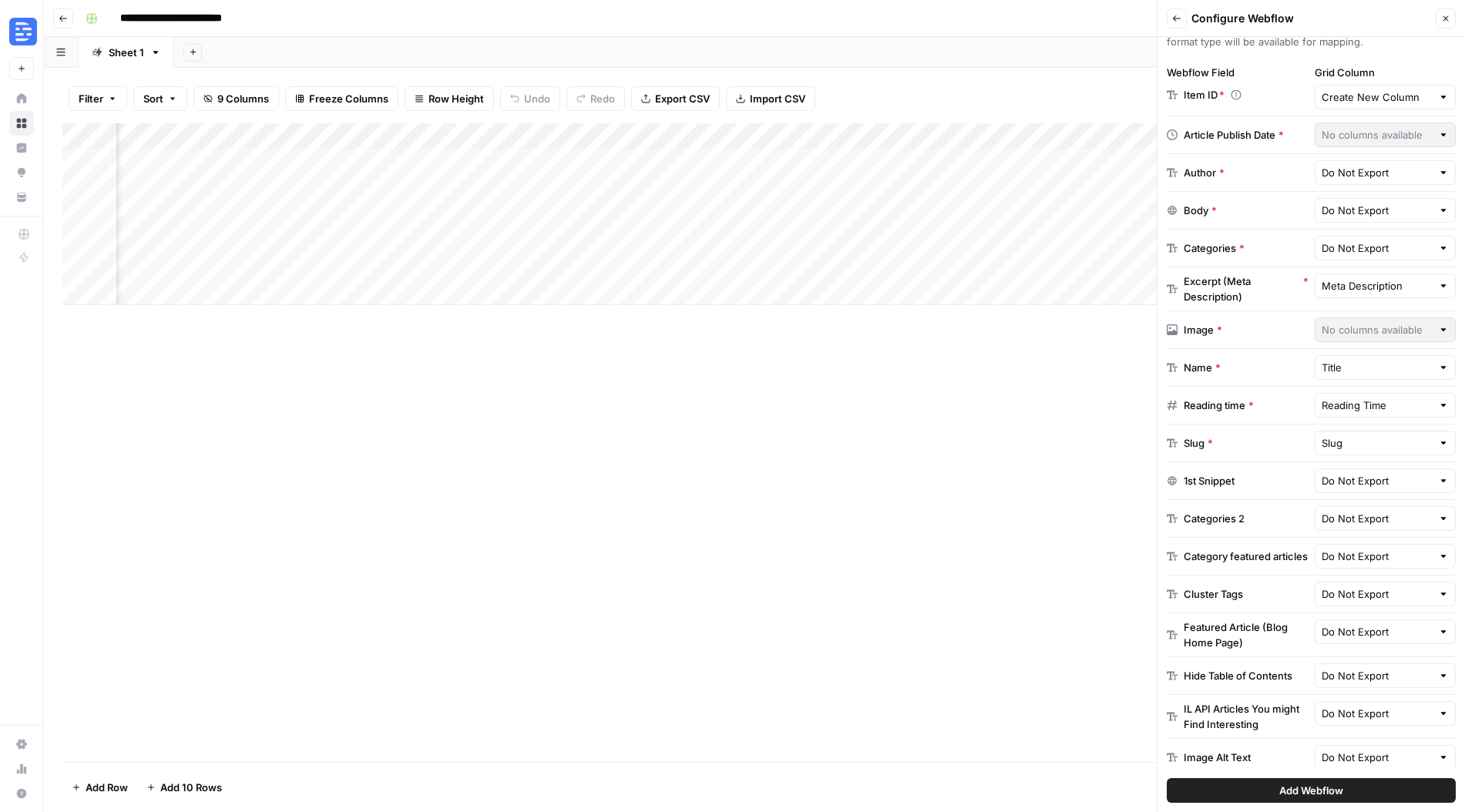
click at [1329, 786] on span "Add Webflow" at bounding box center [1311, 790] width 64 height 15
click at [1389, 252] on input "text" at bounding box center [1376, 247] width 111 height 15
type input "Do Not Export"
click at [1189, 243] on div "Categories *" at bounding box center [1214, 247] width 61 height 15
click at [1413, 214] on input "text" at bounding box center [1376, 209] width 111 height 15
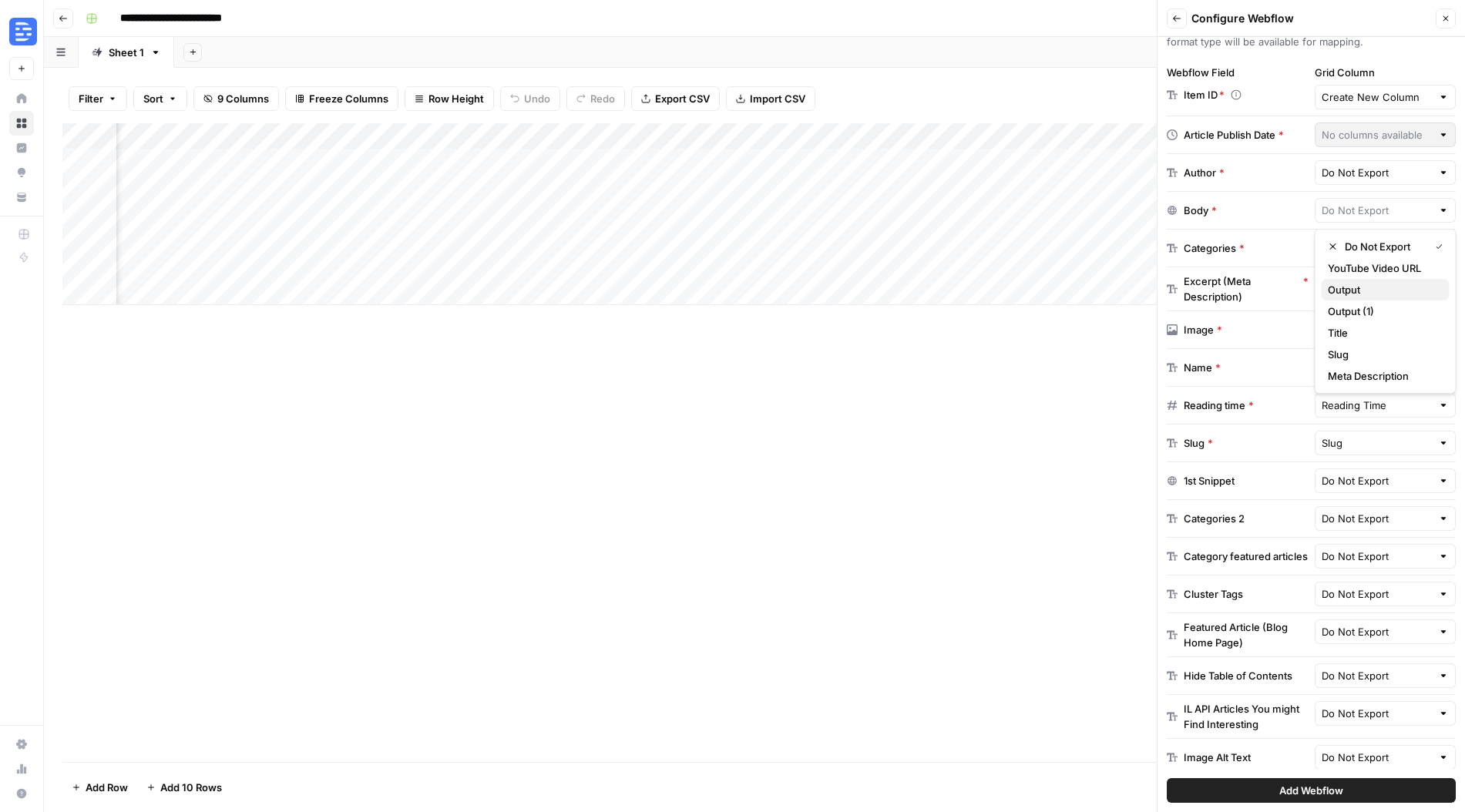
click at [1378, 295] on span "Output" at bounding box center [1382, 289] width 110 height 15
type input "Output"
click at [1369, 786] on button "Add Webflow" at bounding box center [1311, 790] width 289 height 25
click at [1365, 793] on button "Add Webflow" at bounding box center [1311, 790] width 289 height 25
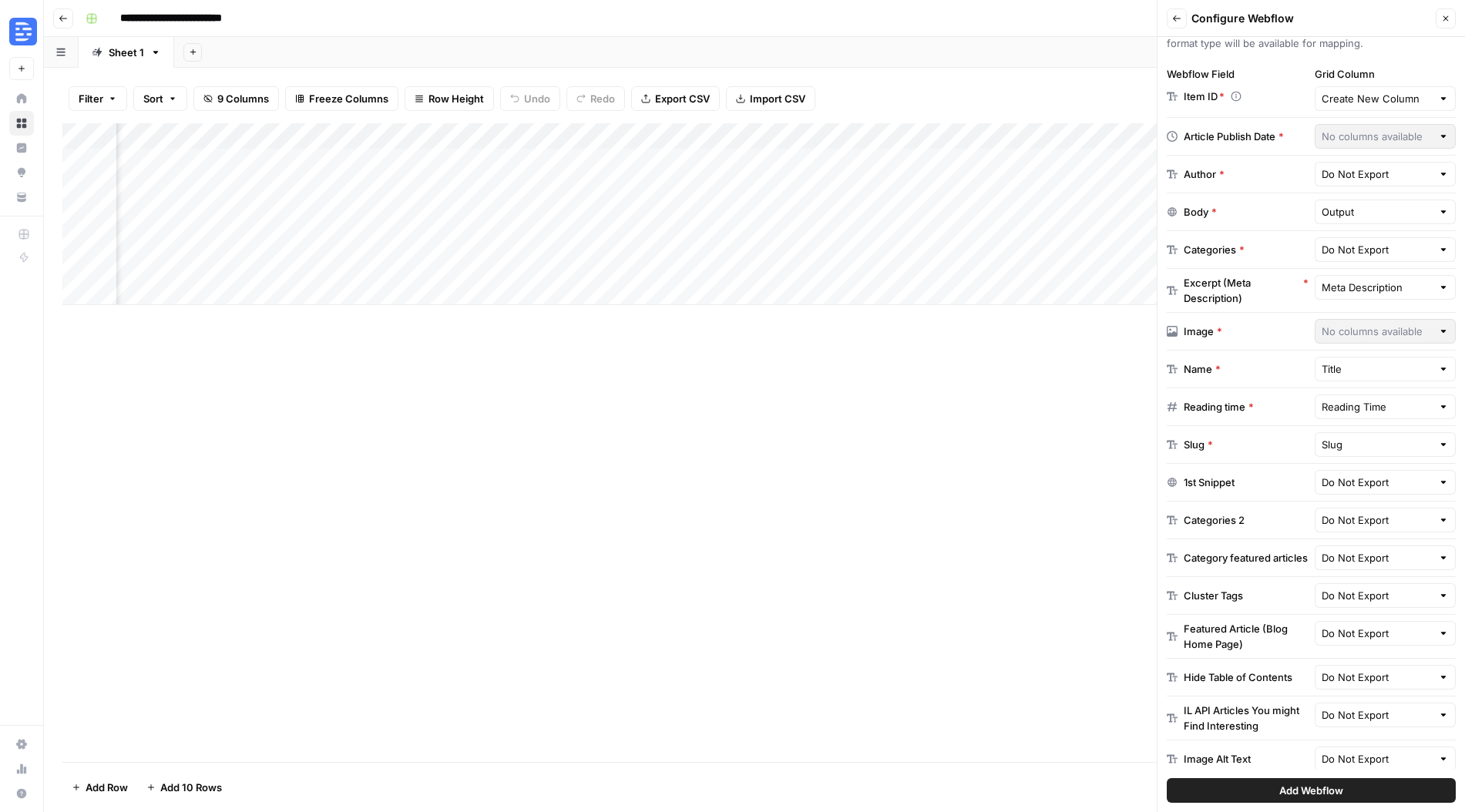
click at [1365, 793] on button "Add Webflow" at bounding box center [1311, 790] width 289 height 25
click at [716, 135] on div "Add Column" at bounding box center [754, 214] width 1384 height 182
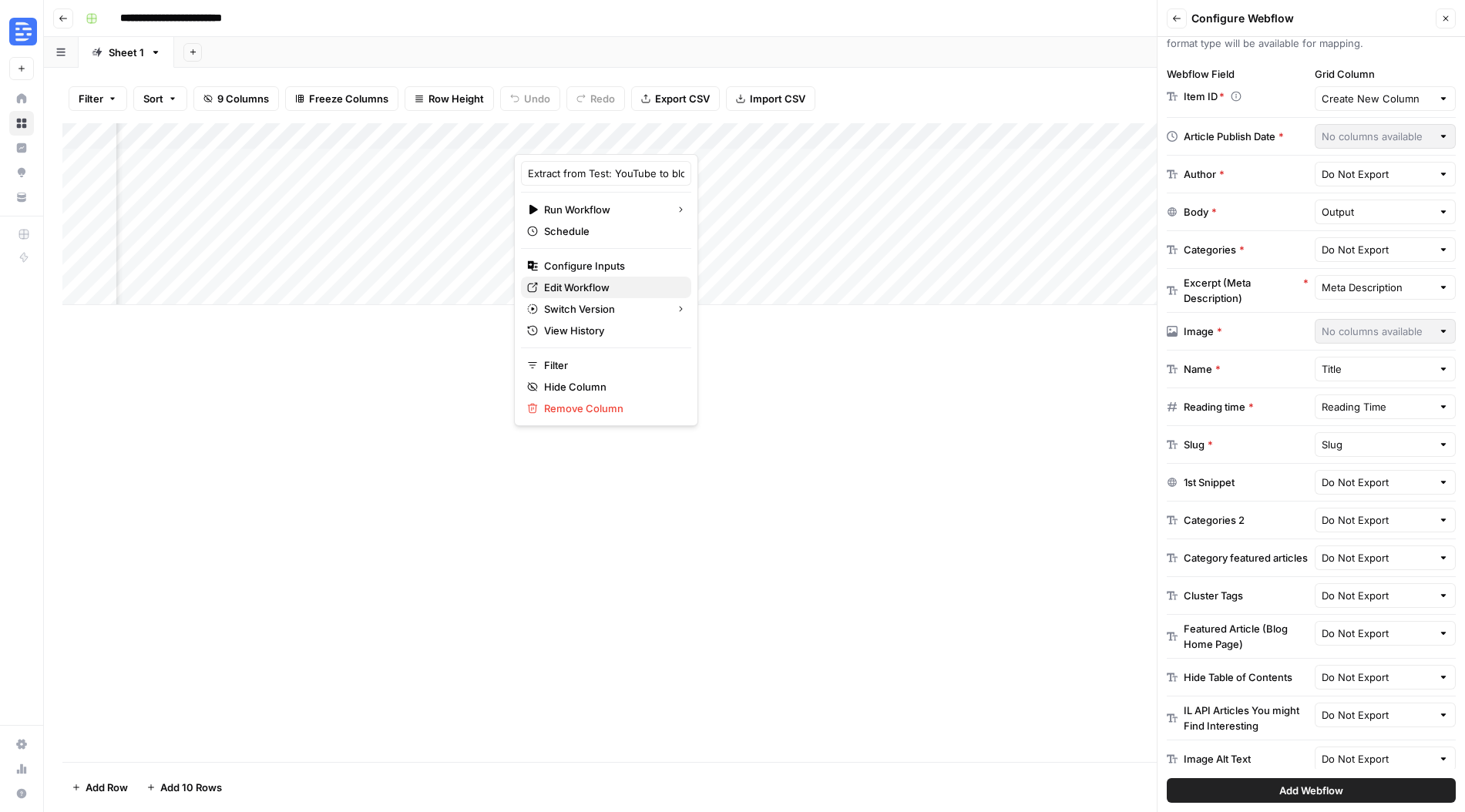
click at [604, 286] on span "Edit Workflow" at bounding box center [611, 286] width 135 height 15
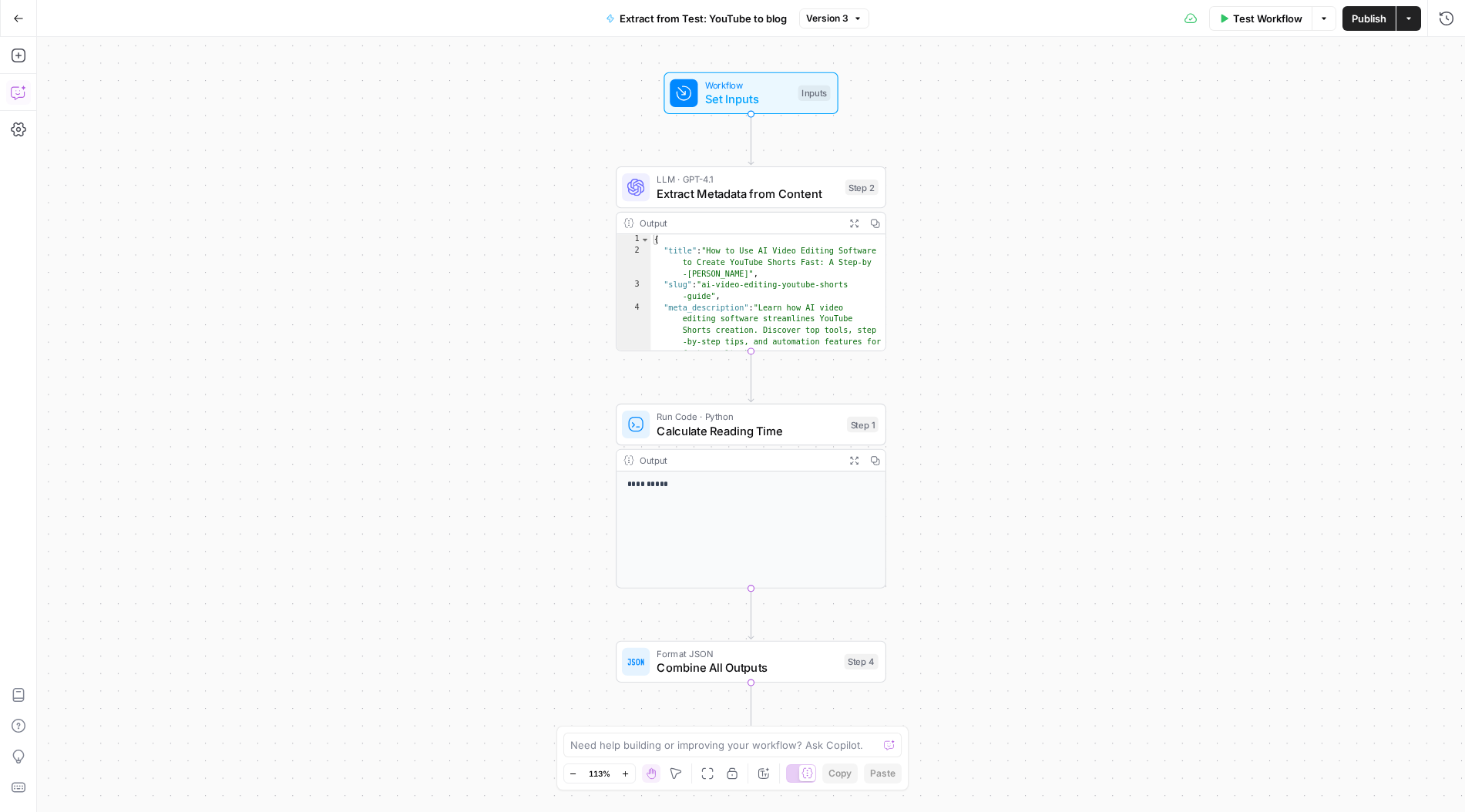
click at [15, 95] on icon "button" at bounding box center [18, 92] width 15 height 15
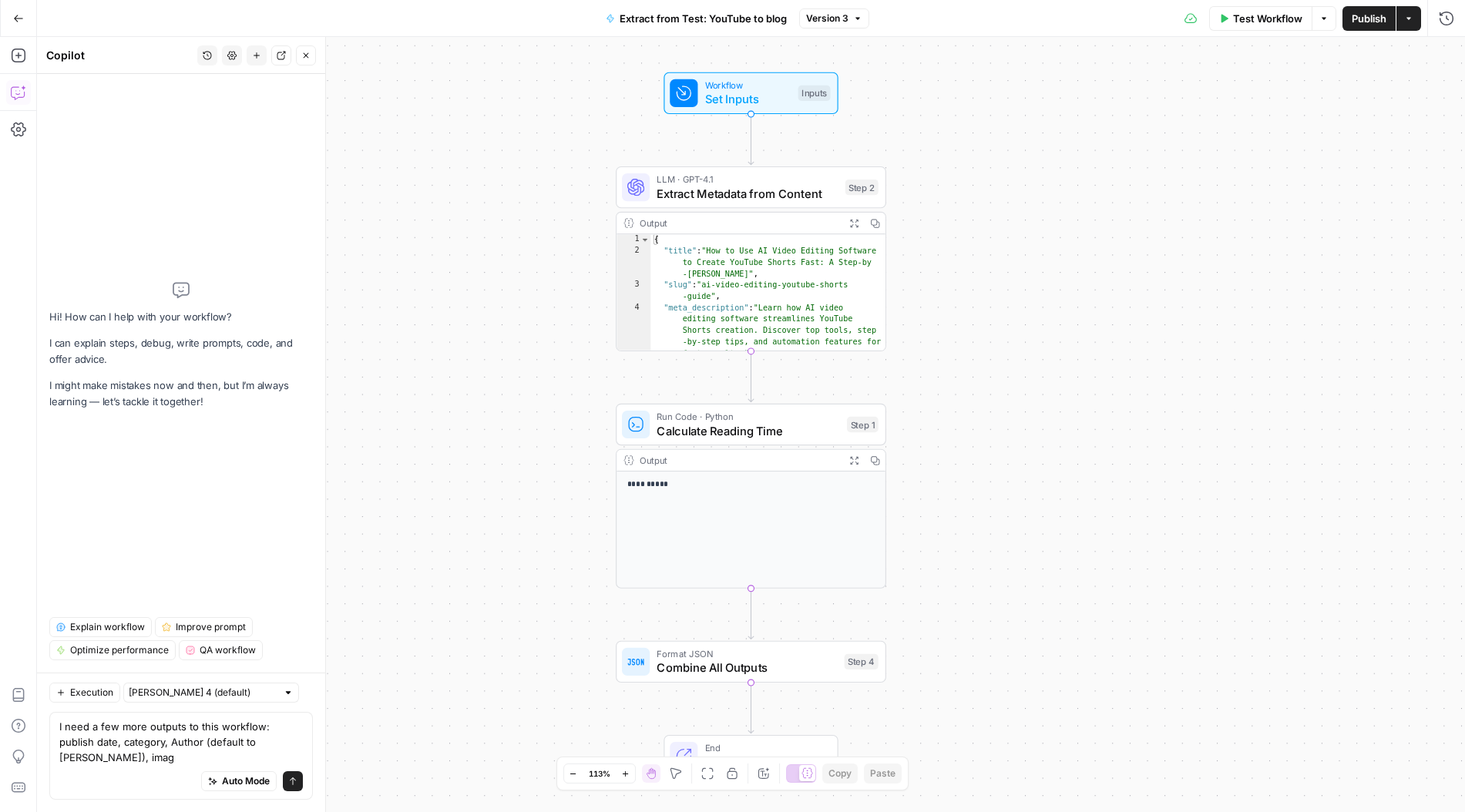
type textarea "I need a few more outputs to this workflow: publish date, category, Author (def…"
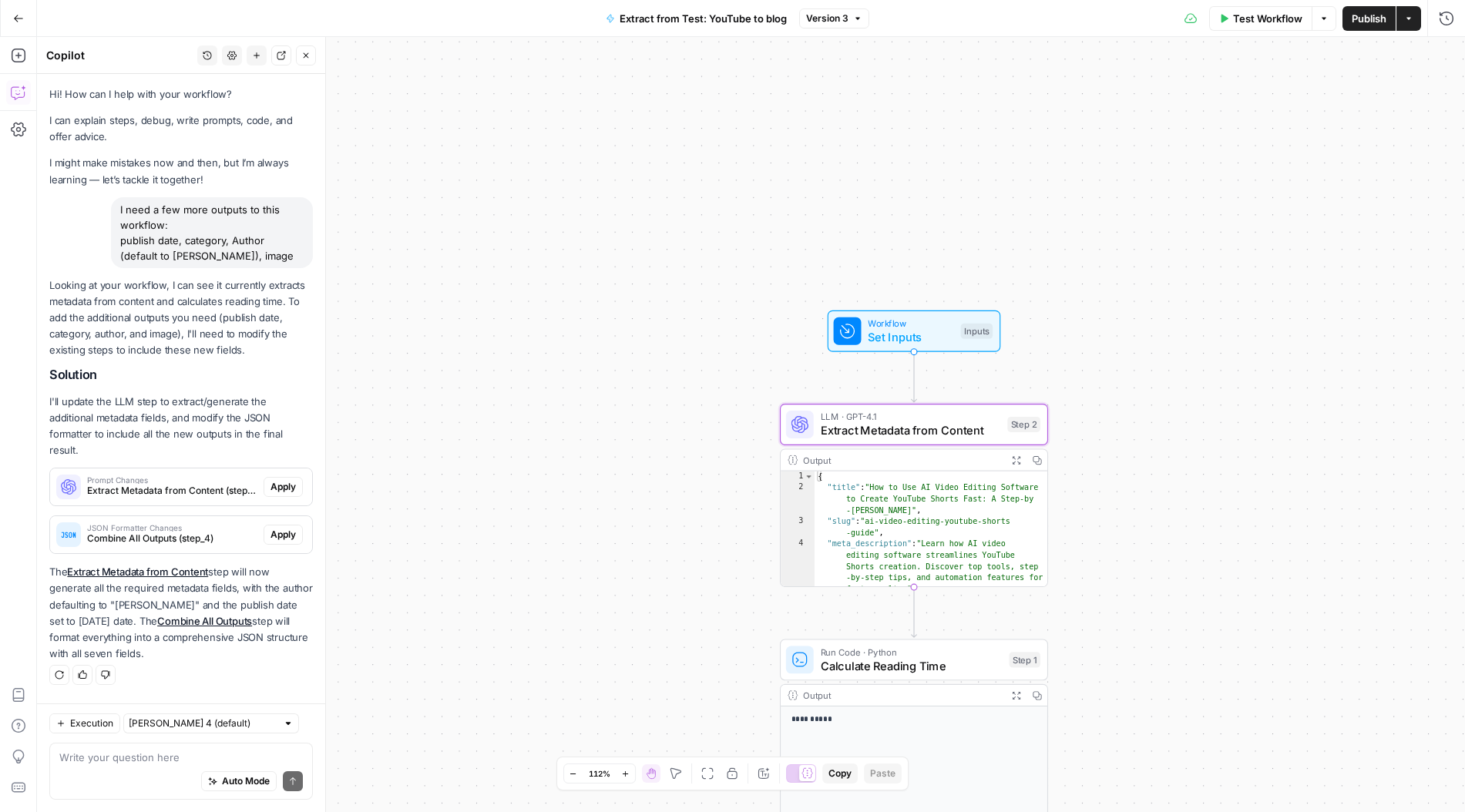
click at [280, 478] on button "Apply" at bounding box center [282, 487] width 39 height 20
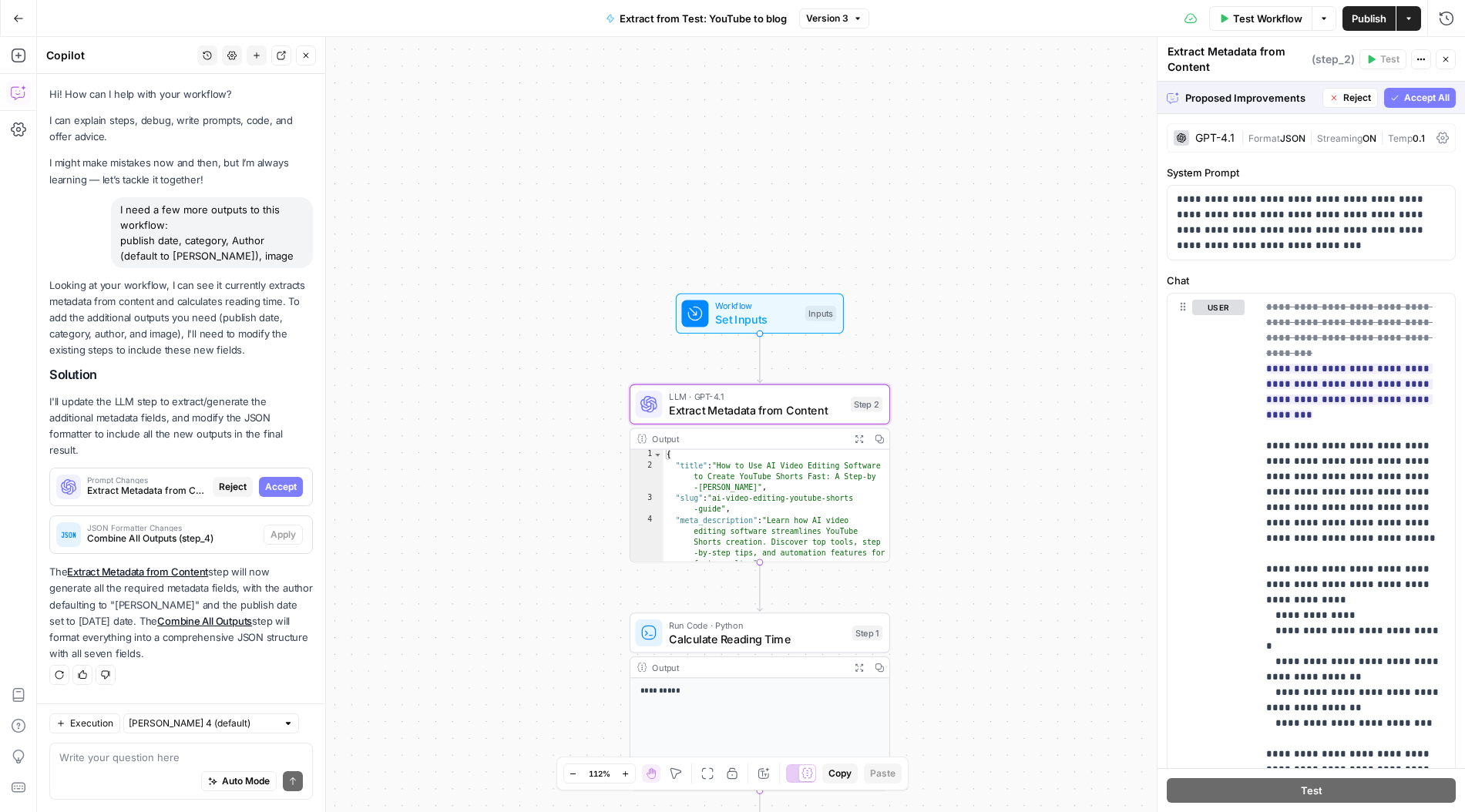
click at [271, 480] on span "Accept" at bounding box center [281, 487] width 32 height 14
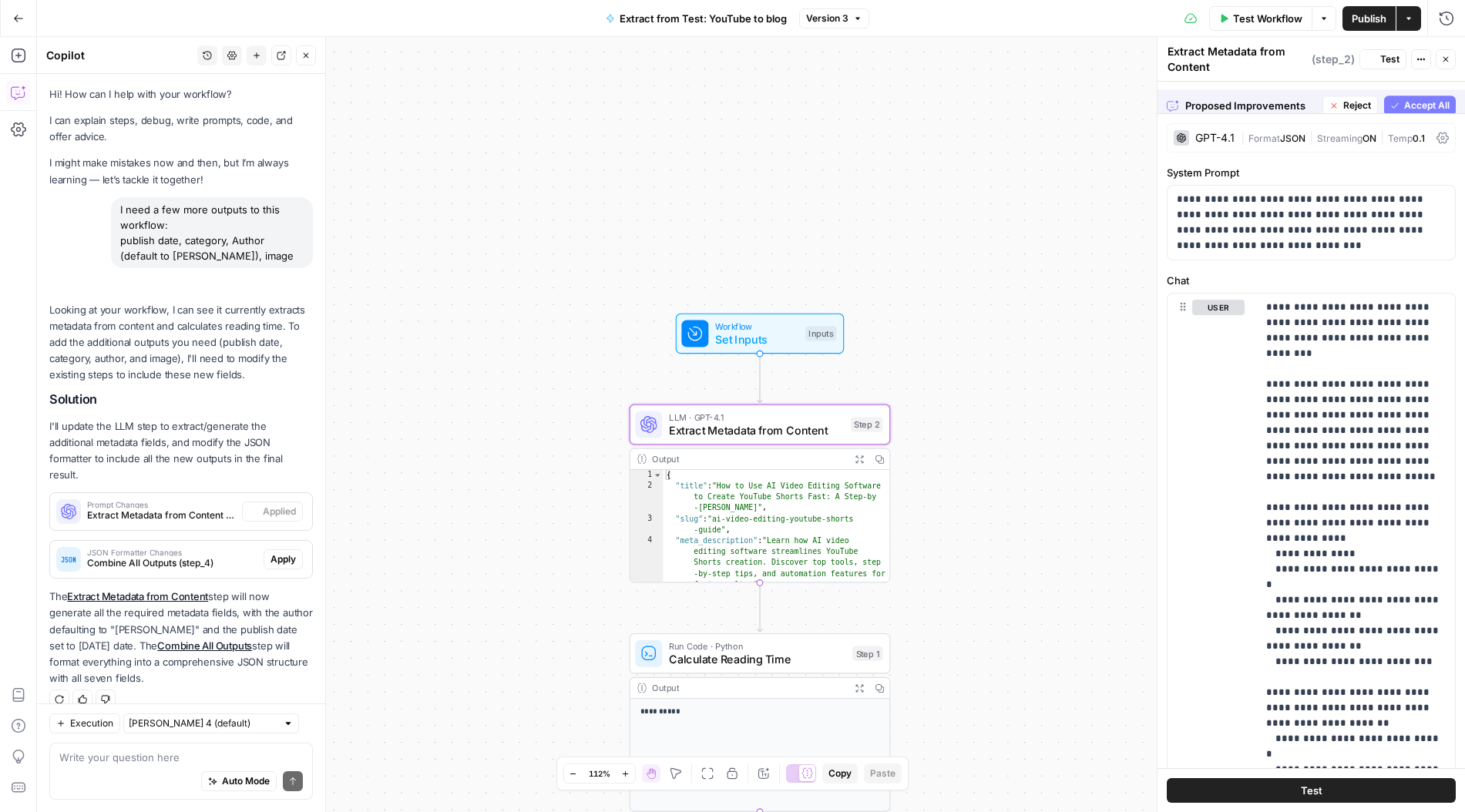
scroll to position [4, 0]
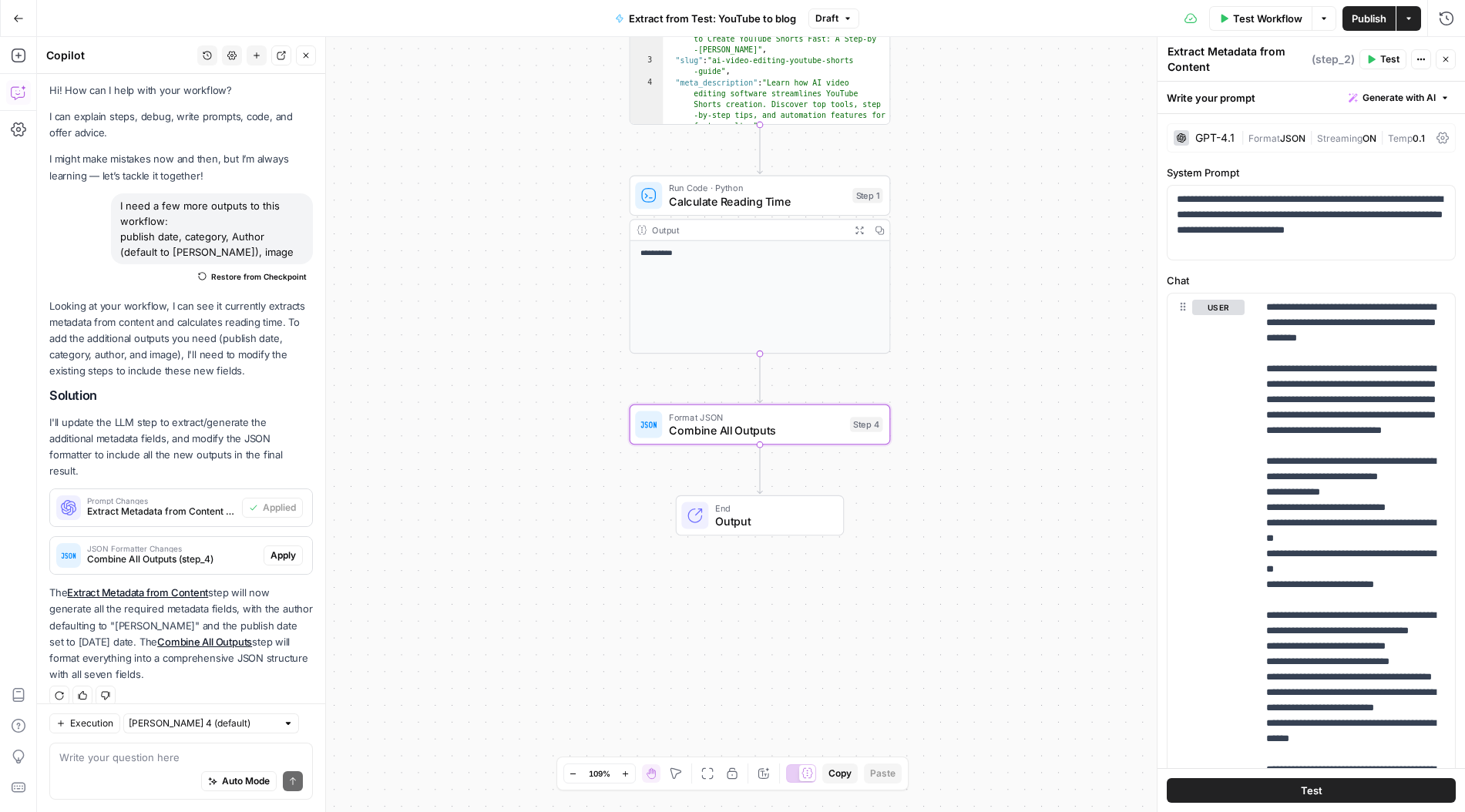
click at [296, 546] on button "Apply" at bounding box center [282, 556] width 39 height 20
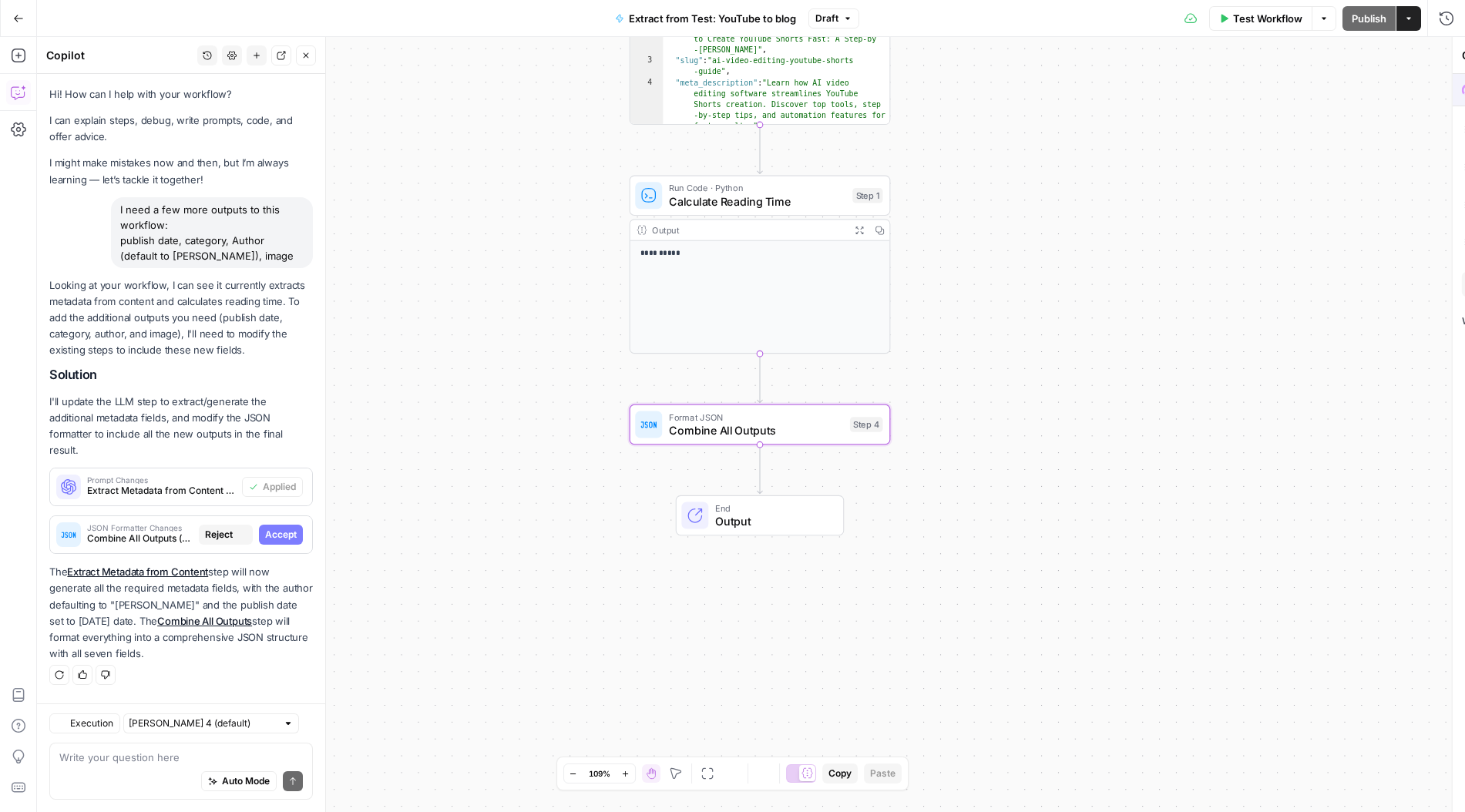
scroll to position [0, 0]
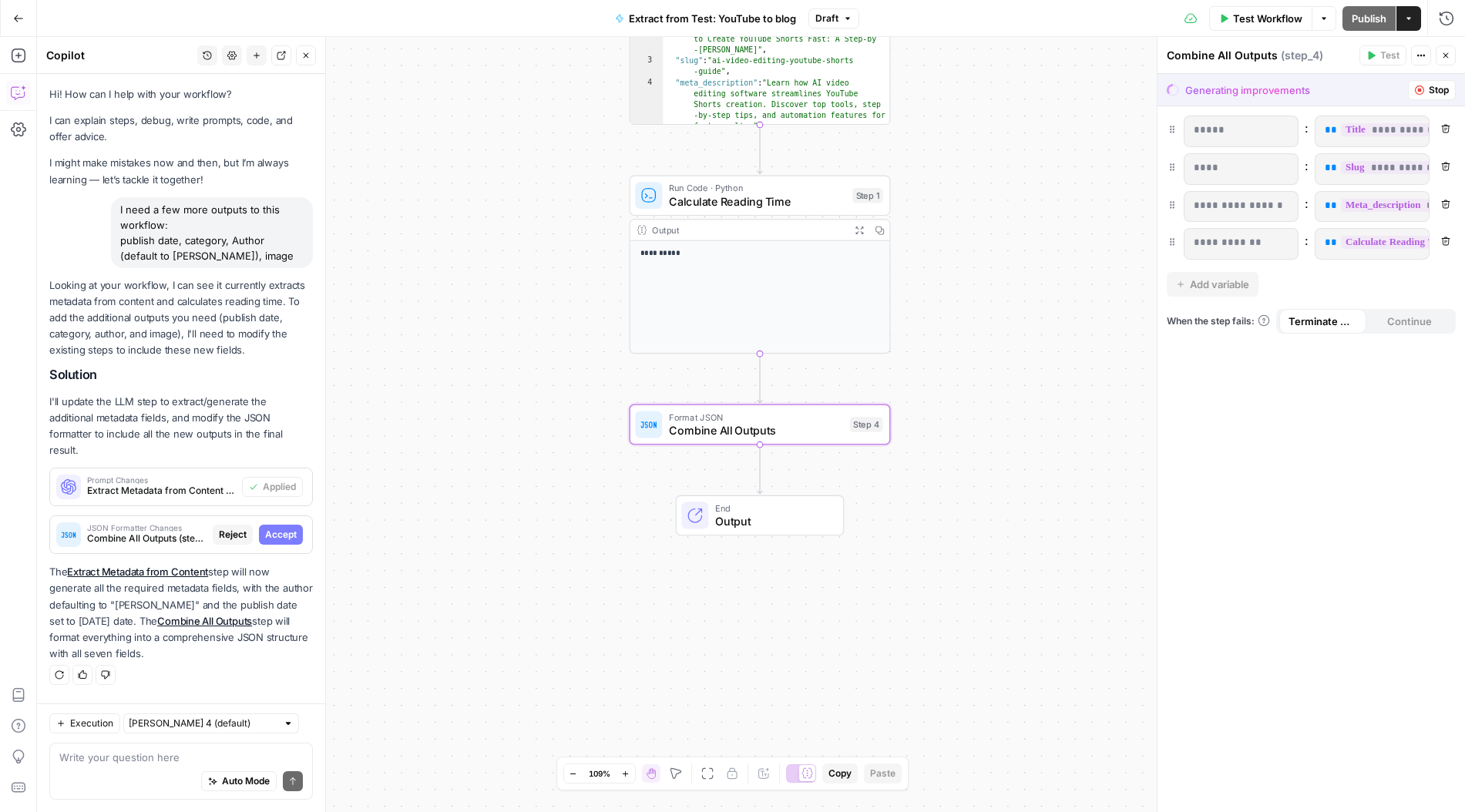
click at [284, 528] on span "Accept" at bounding box center [281, 535] width 32 height 14
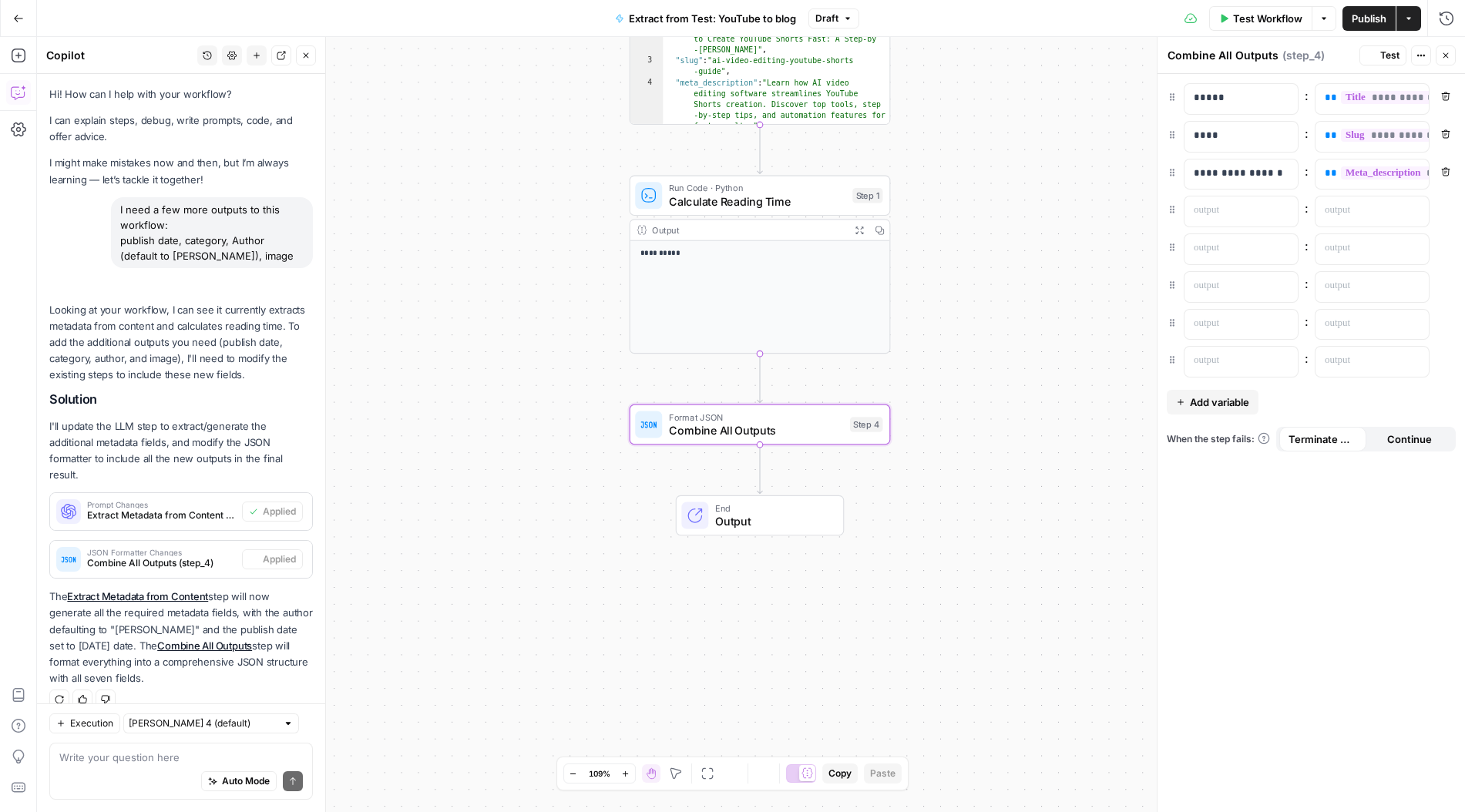
scroll to position [4, 0]
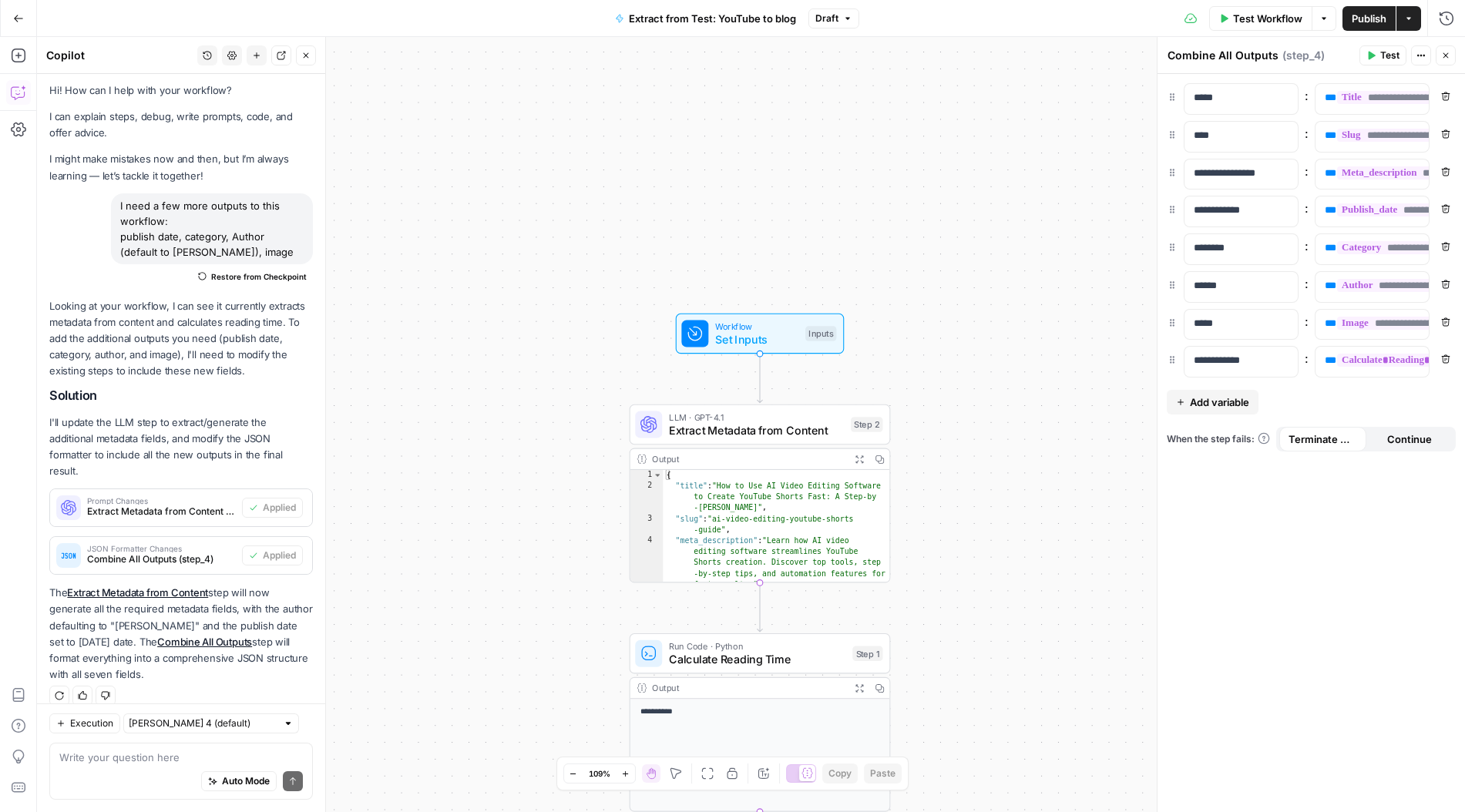
click at [1237, 20] on span "Test Workflow" at bounding box center [1266, 18] width 69 height 15
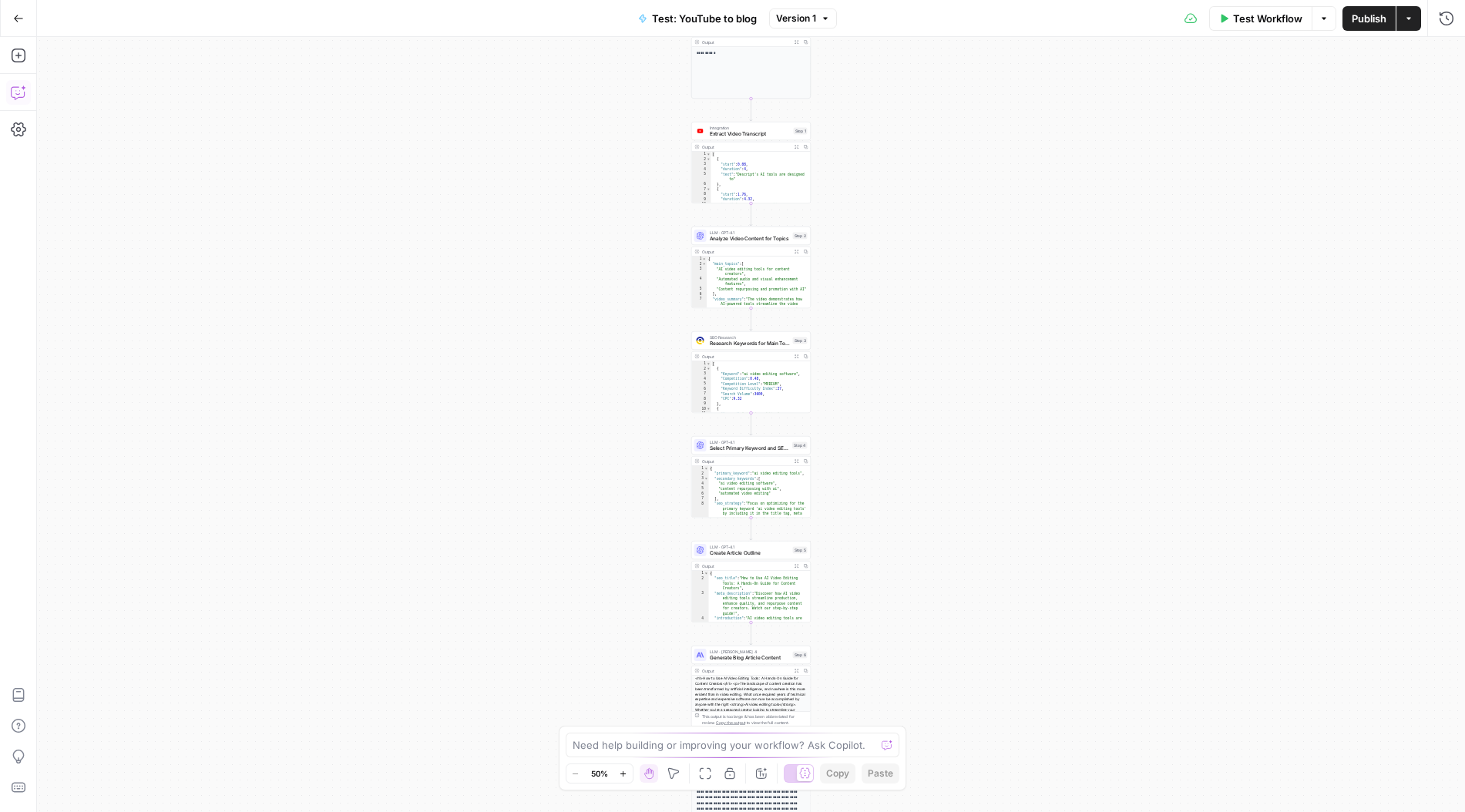
click at [21, 84] on button "Copilot" at bounding box center [18, 92] width 25 height 25
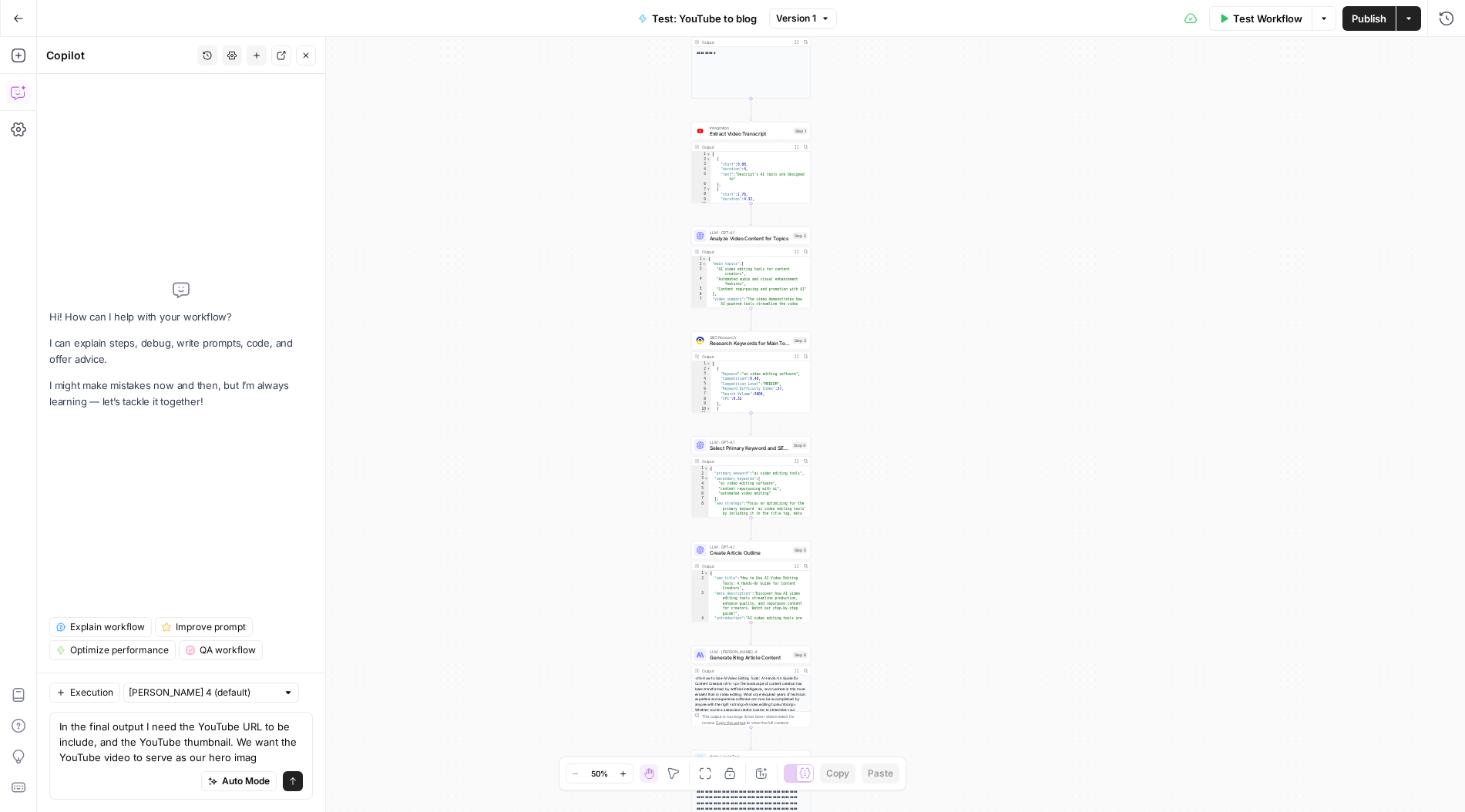
type textarea "In the final output I need the YouTube URL to be include, and the YouTube thumb…"
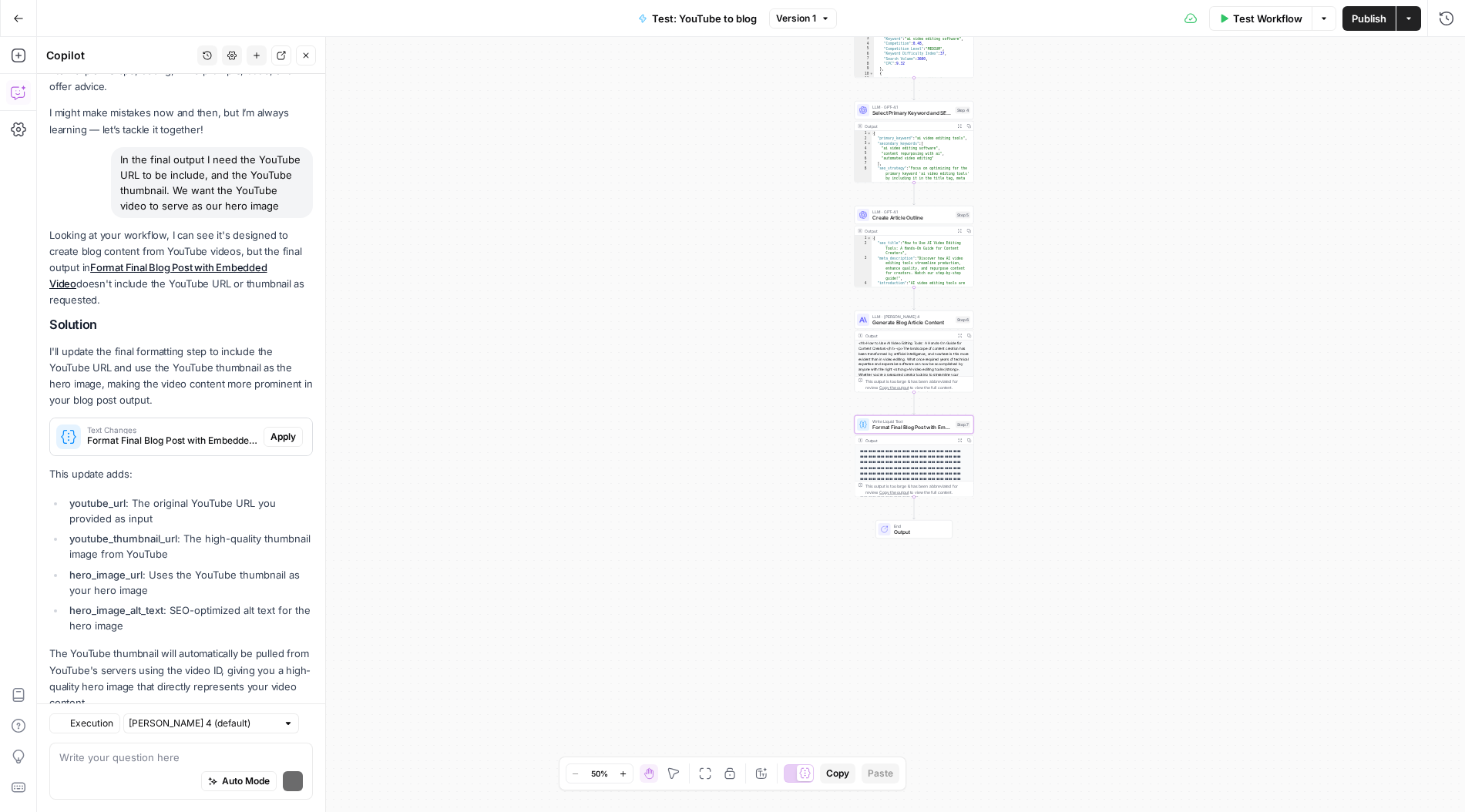
scroll to position [95, 0]
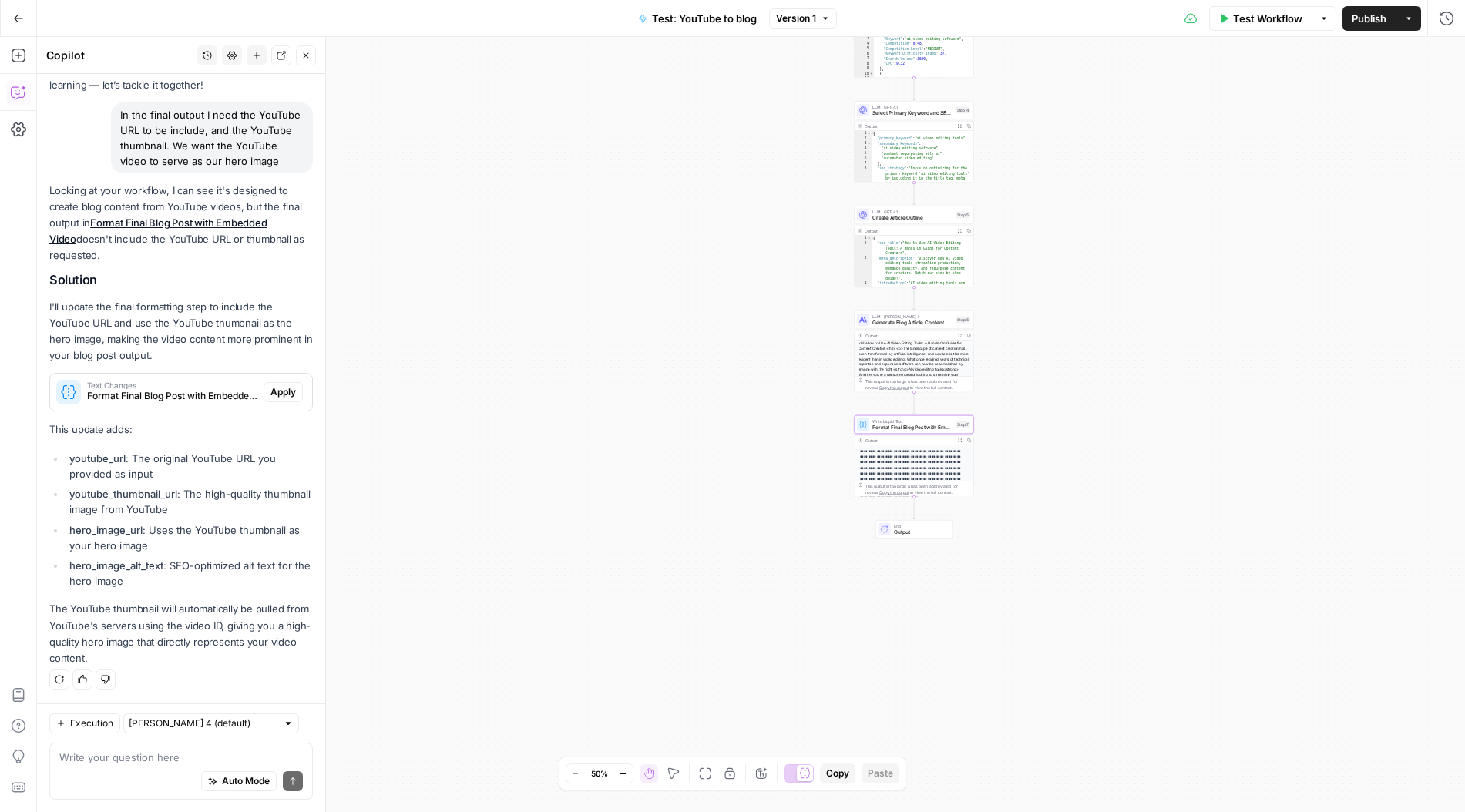
click at [293, 384] on button "Apply" at bounding box center [282, 392] width 39 height 20
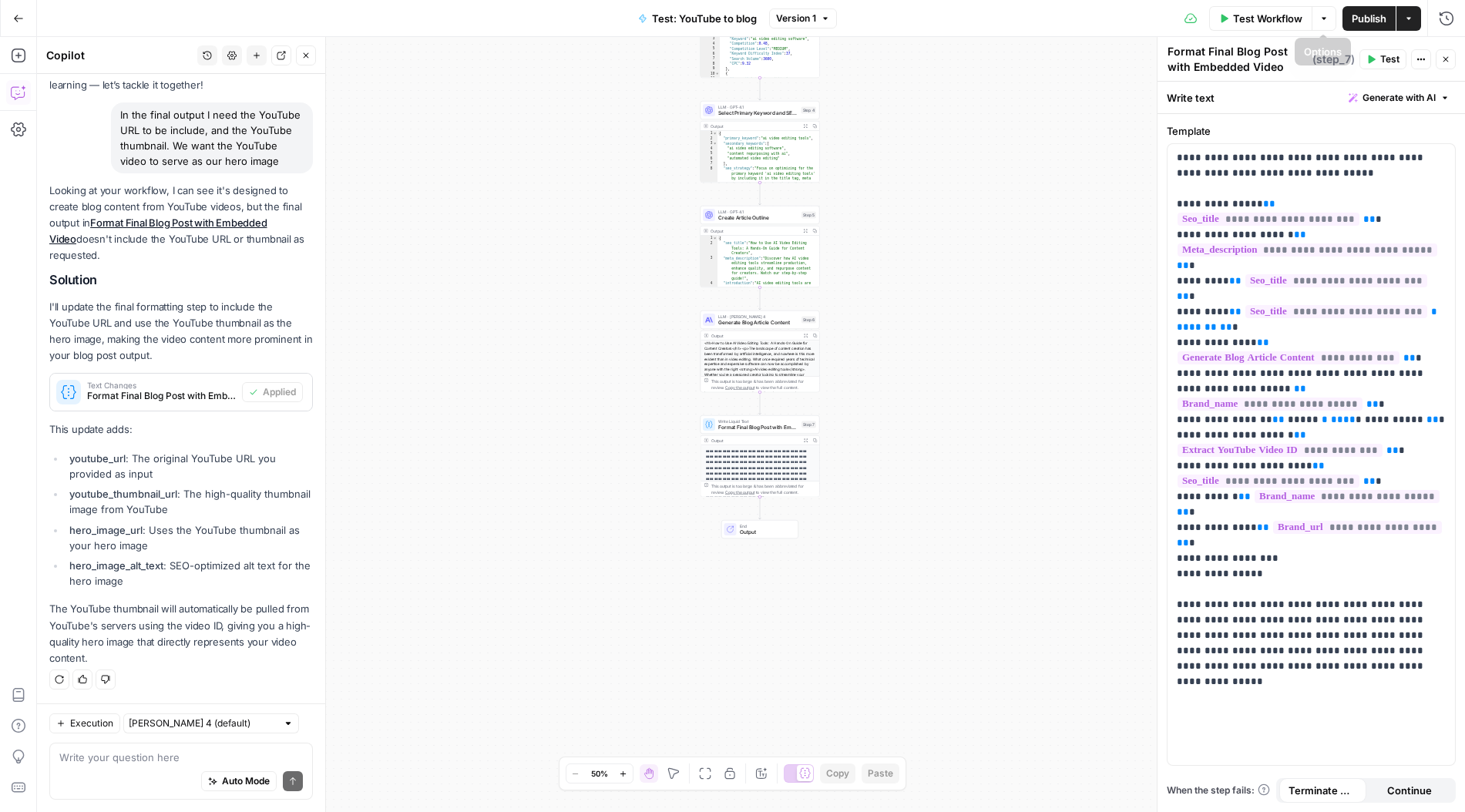
click at [1365, 22] on span "Publish" at bounding box center [1368, 18] width 35 height 15
click at [1406, 19] on icon "button" at bounding box center [1408, 18] width 9 height 9
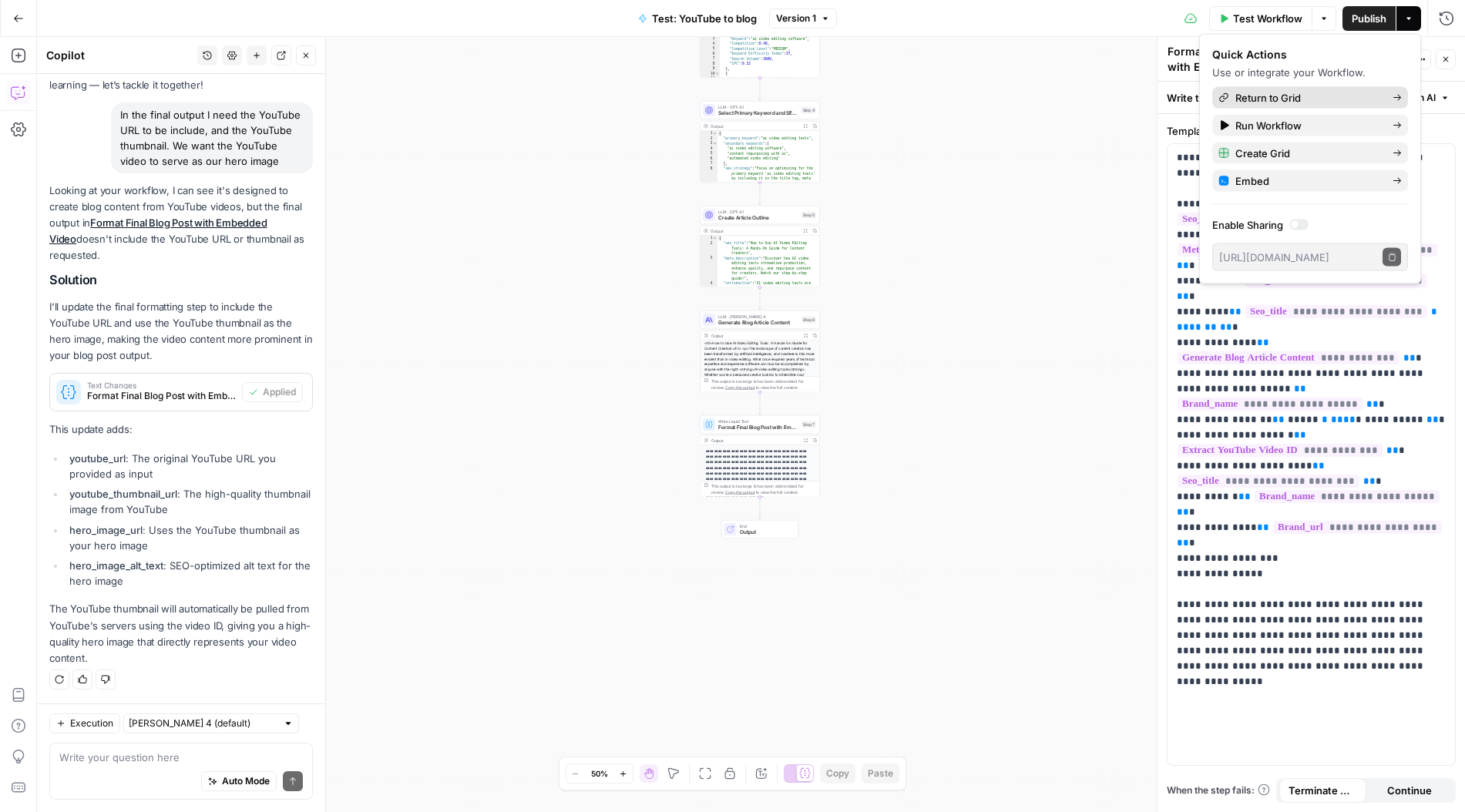
click at [1341, 105] on span "Return to Grid" at bounding box center [1307, 97] width 145 height 15
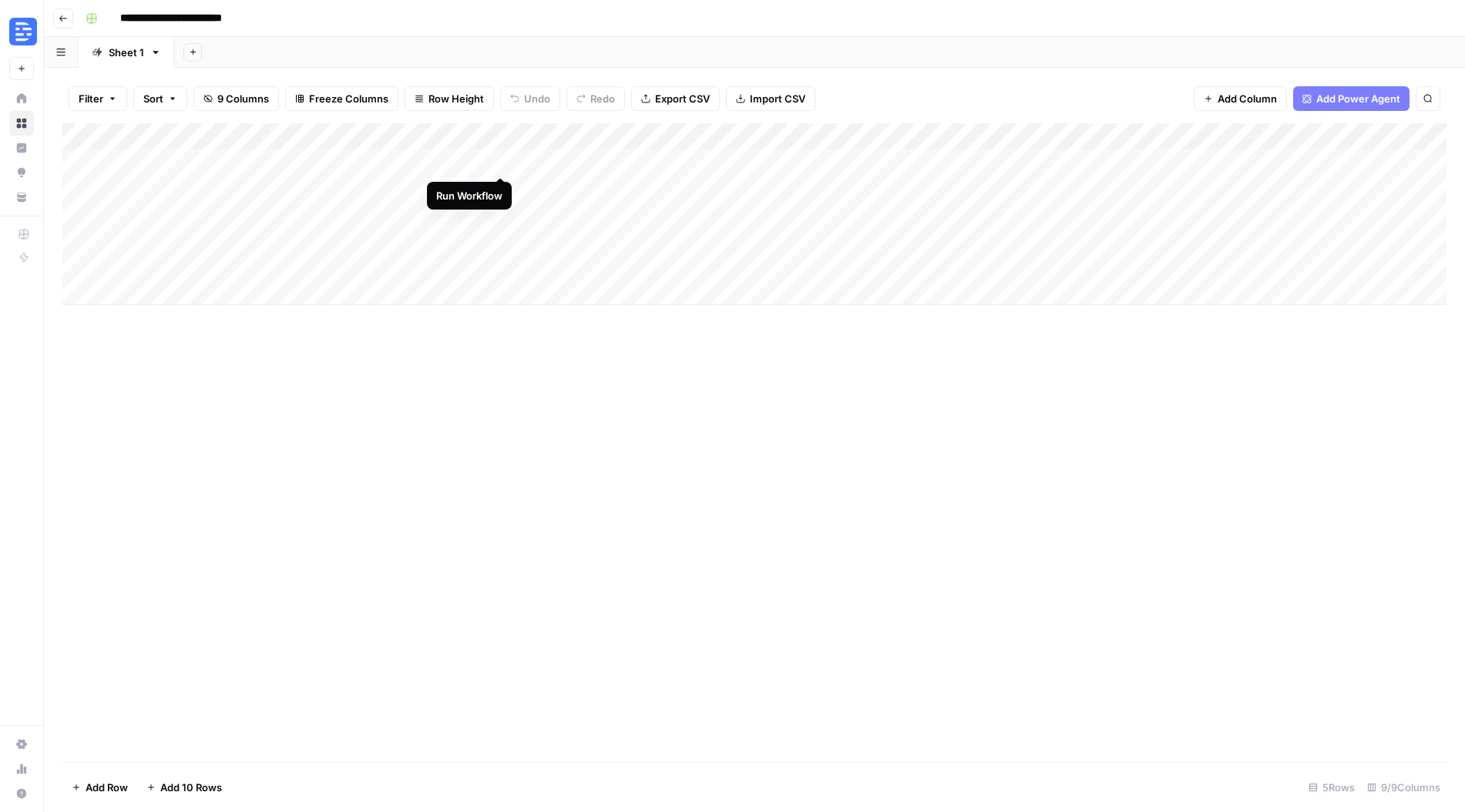
click at [502, 161] on div "Add Column" at bounding box center [754, 214] width 1384 height 182
click at [859, 137] on div "Add Column" at bounding box center [754, 214] width 1384 height 182
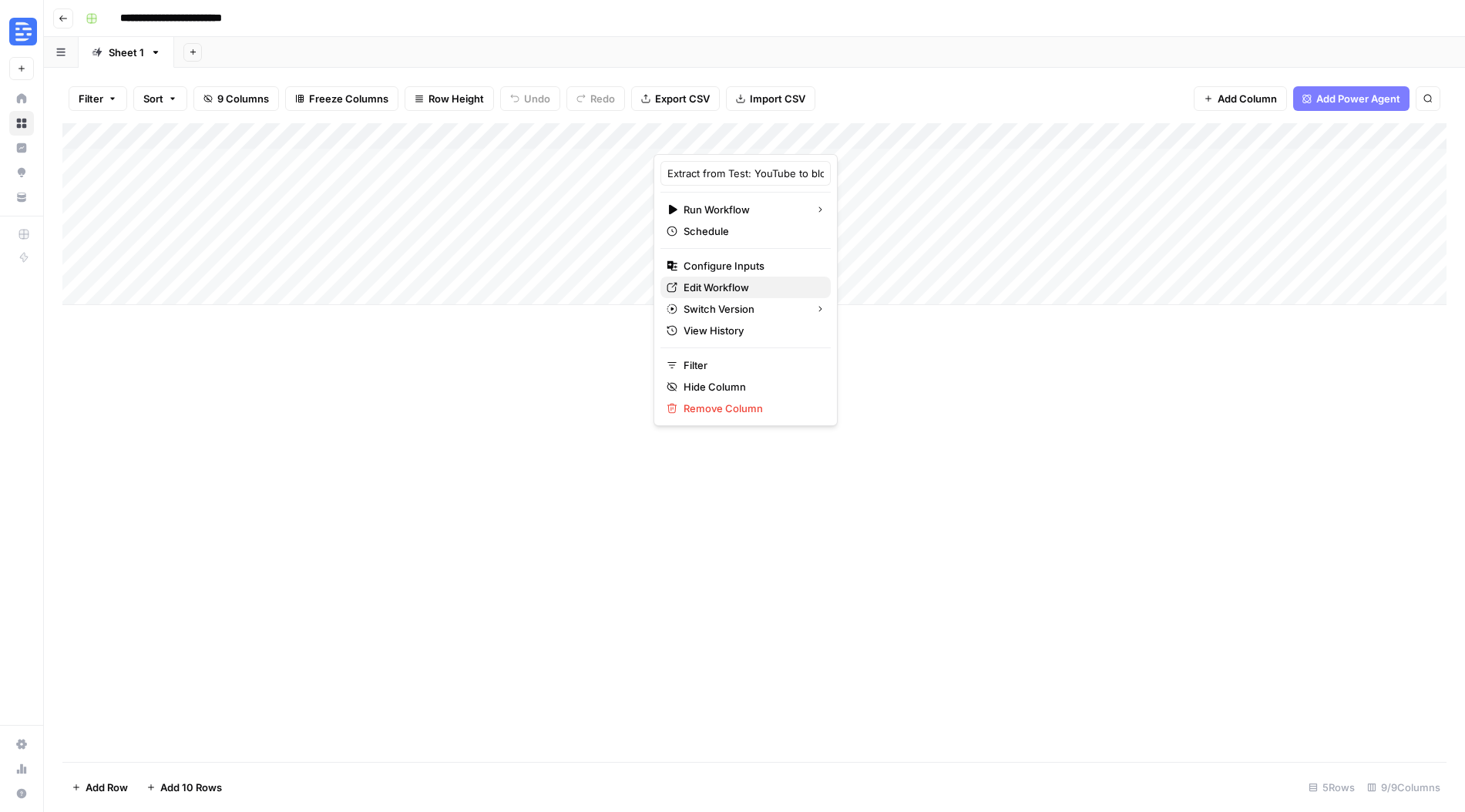
click at [724, 290] on span "Edit Workflow" at bounding box center [750, 286] width 135 height 15
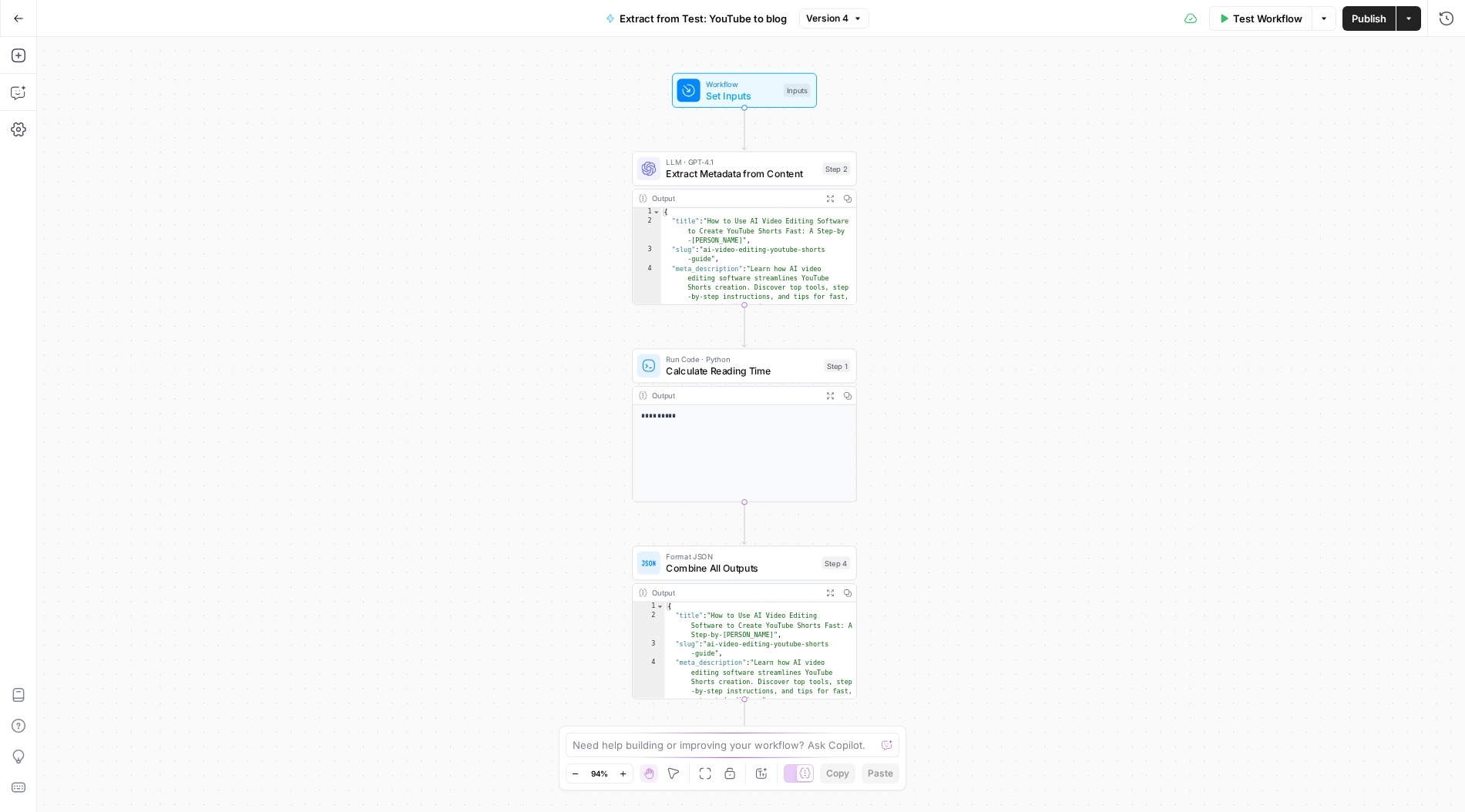
click at [16, 15] on icon "button" at bounding box center [18, 18] width 11 height 11
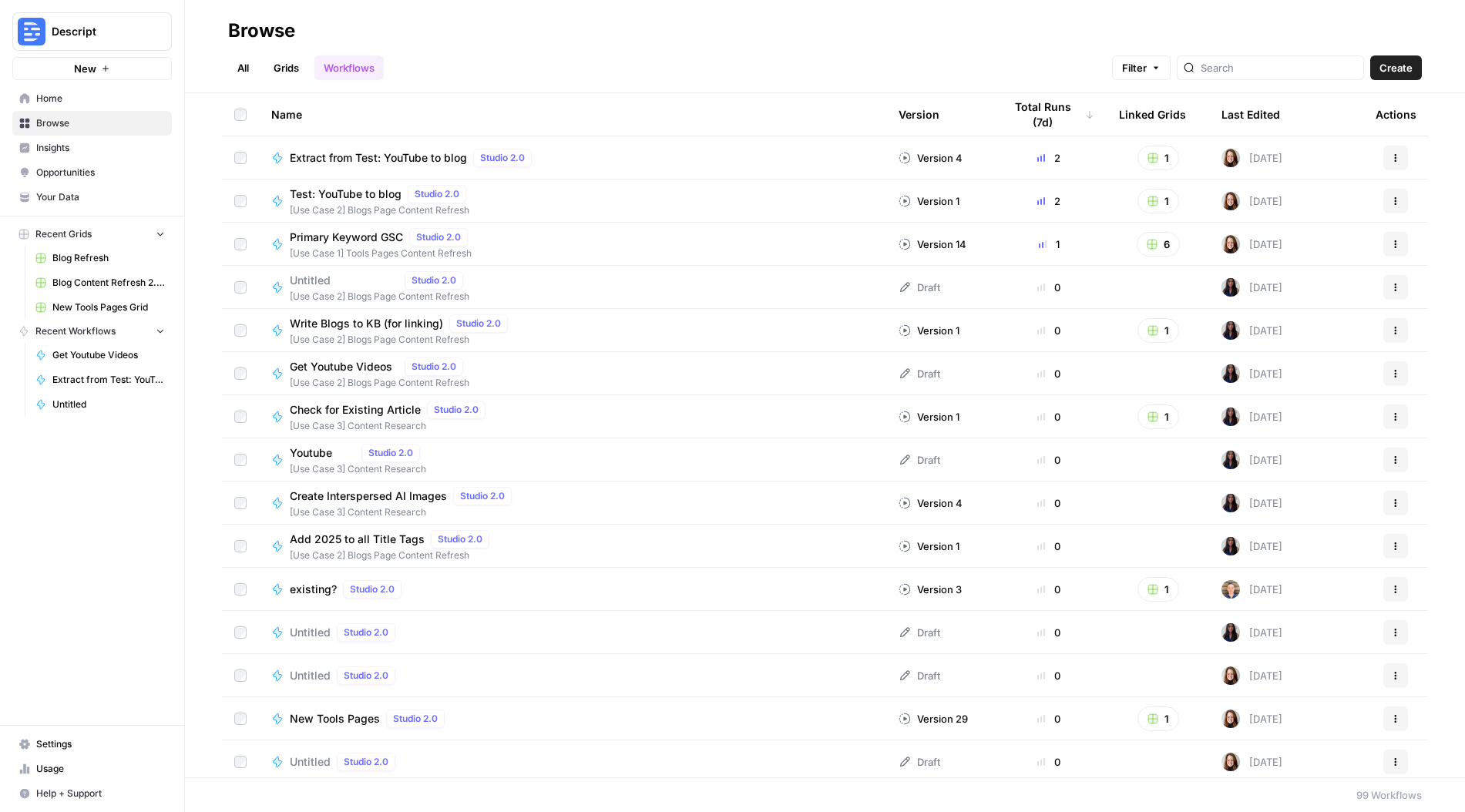
click at [299, 72] on link "Grids" at bounding box center [286, 68] width 44 height 25
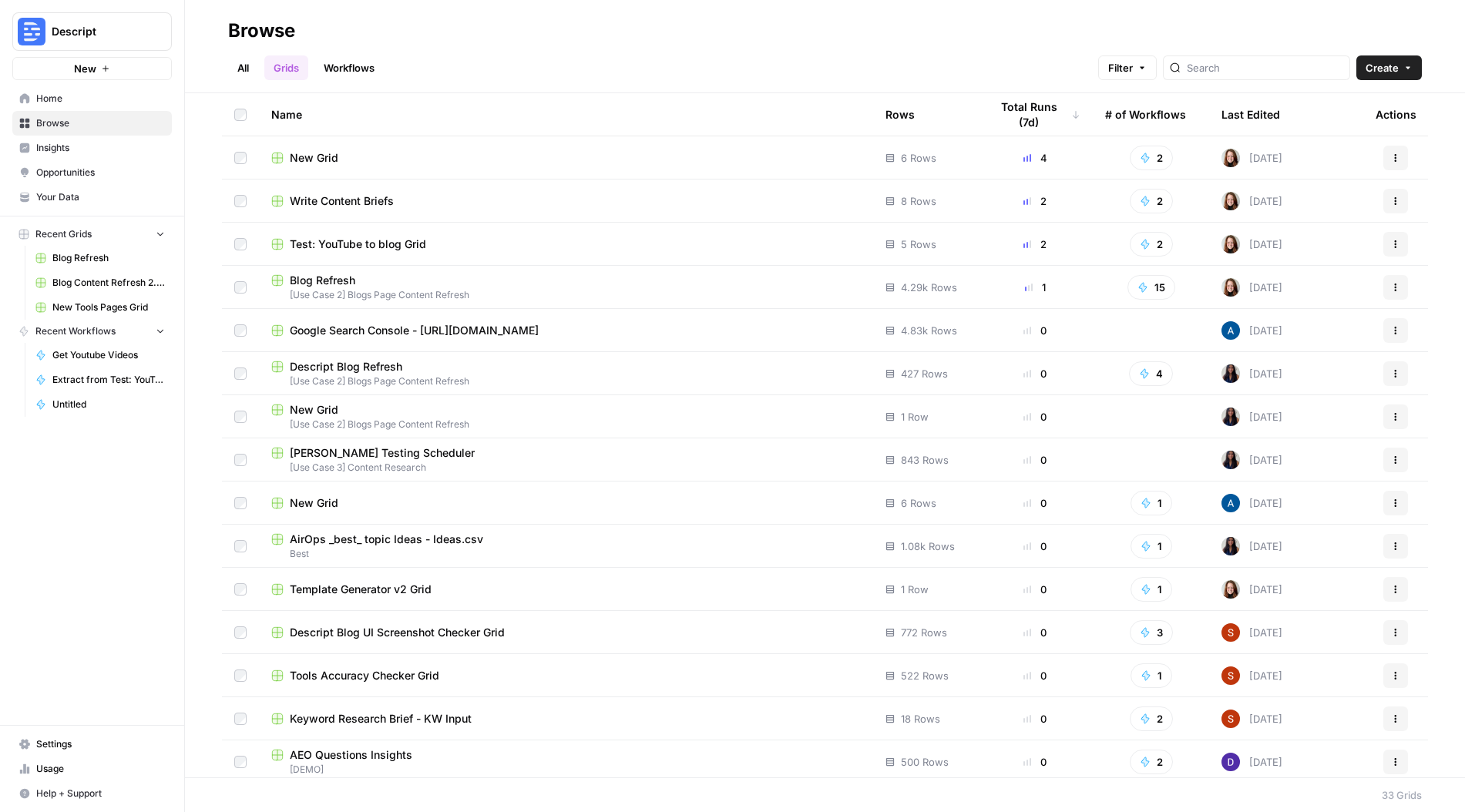
click at [357, 161] on div "New Grid" at bounding box center [566, 158] width 590 height 15
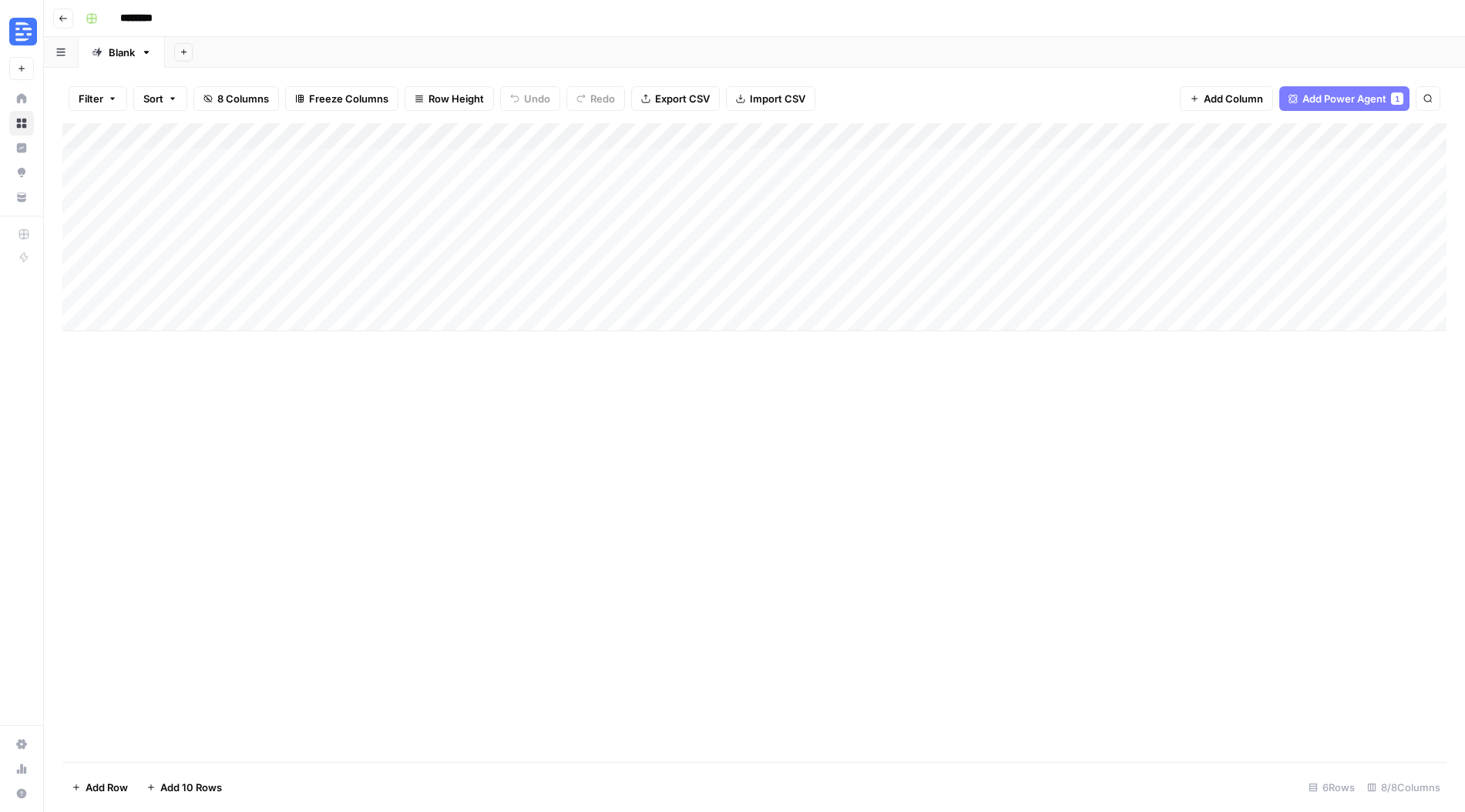
drag, startPoint x: 64, startPoint y: 19, endPoint x: 2, endPoint y: 114, distance: 113.4
click at [63, 19] on icon "button" at bounding box center [63, 18] width 9 height 9
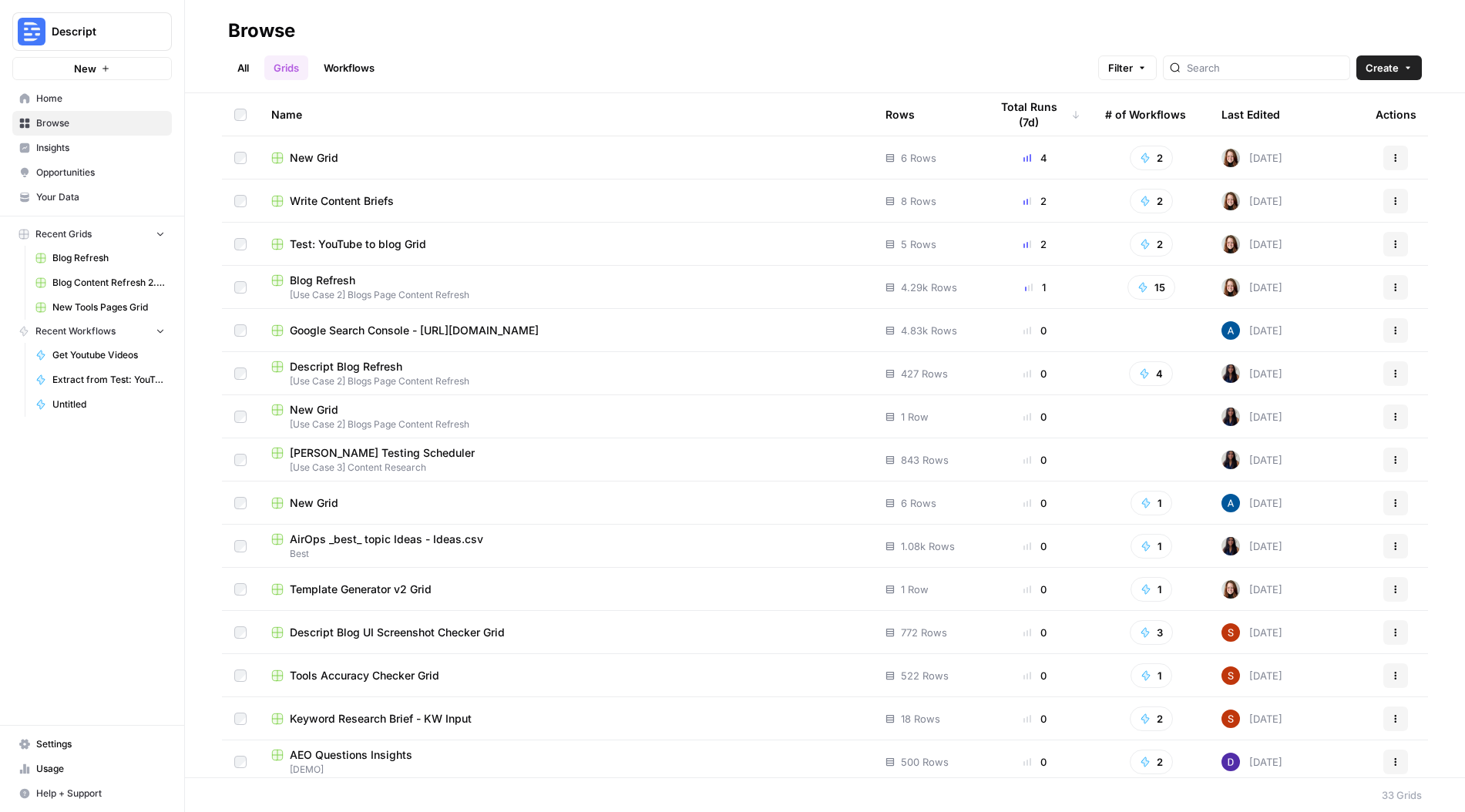
click at [390, 242] on span "Test: YouTube to blog Grid" at bounding box center [357, 243] width 137 height 15
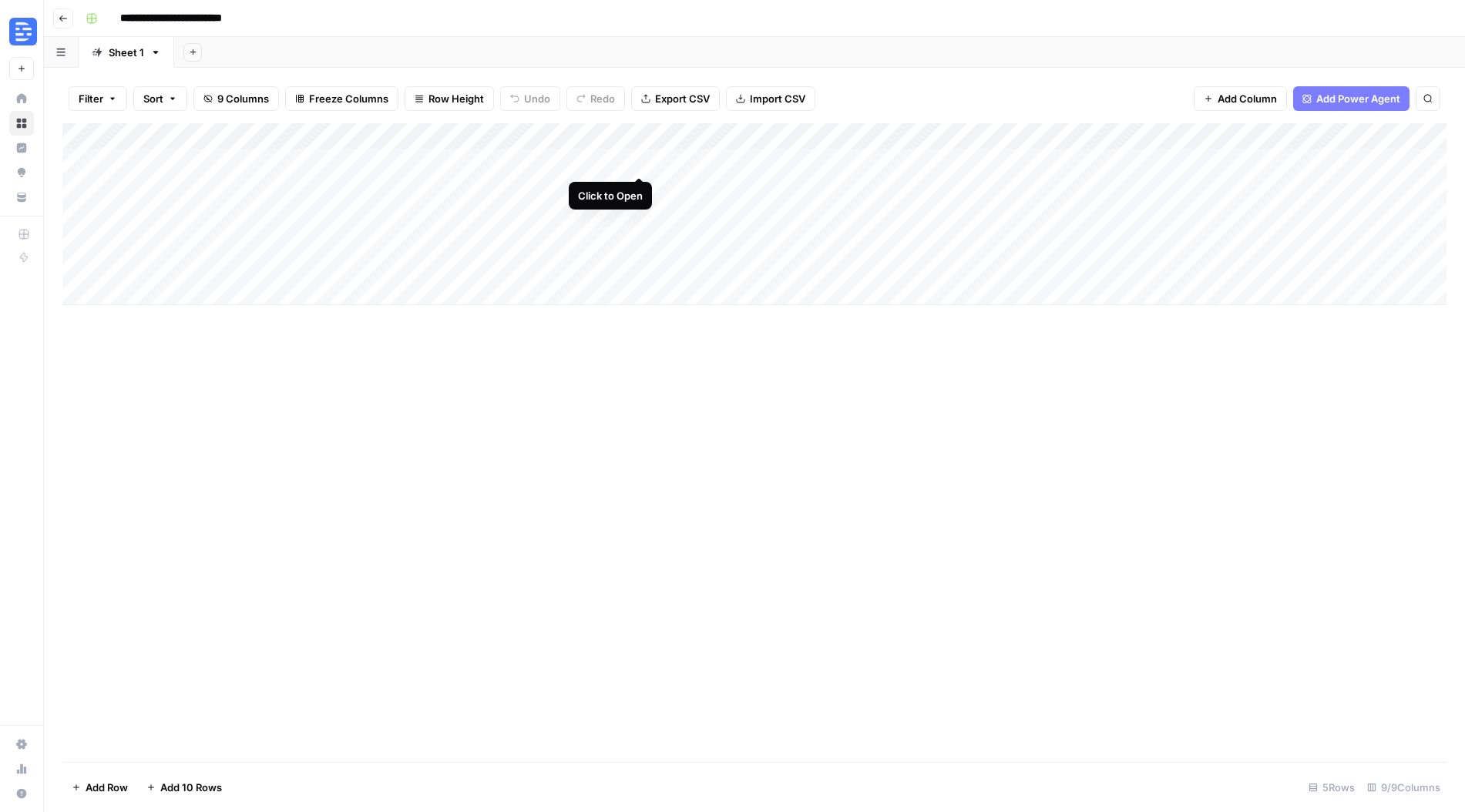
click at [637, 158] on div "Add Column" at bounding box center [754, 214] width 1384 height 182
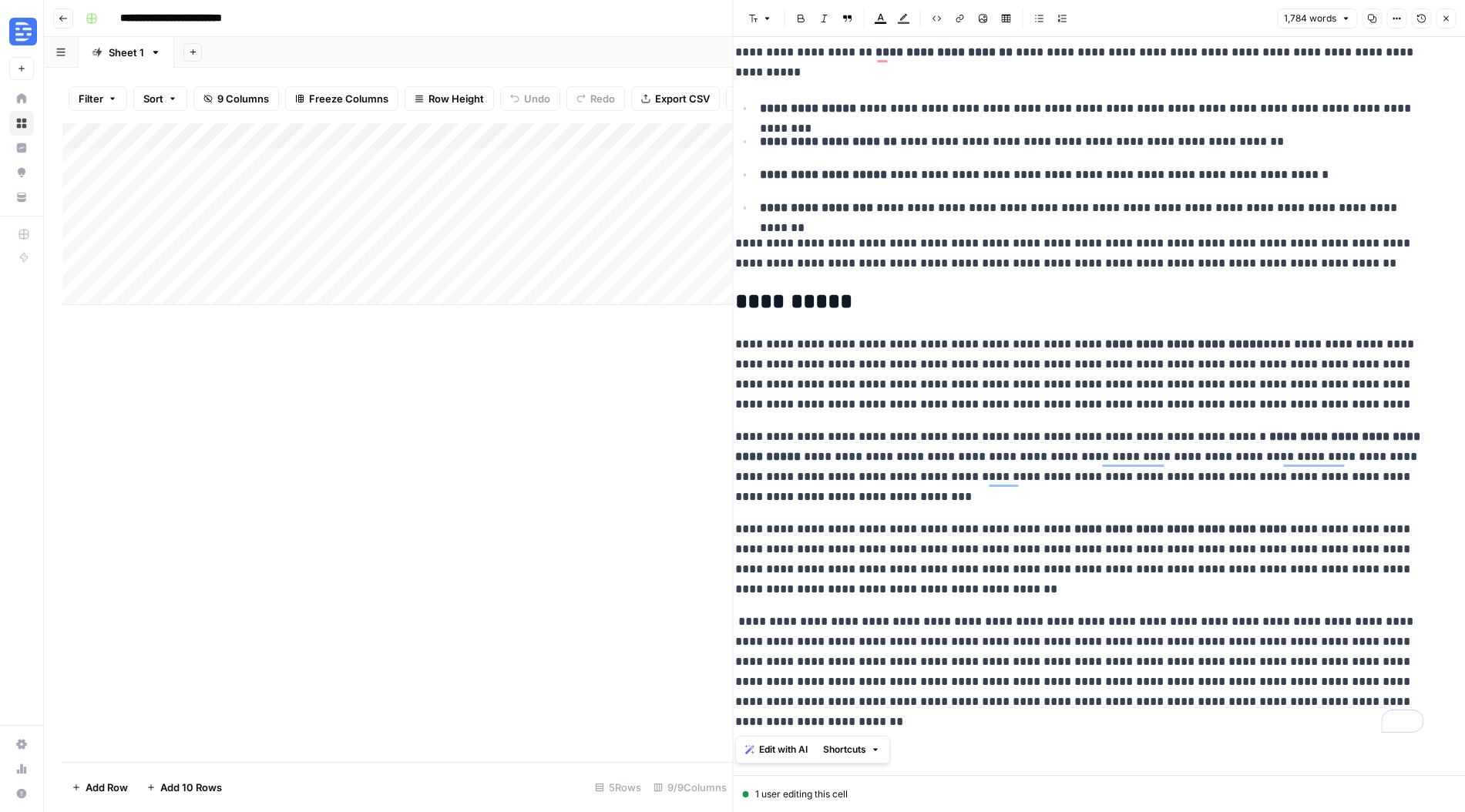
drag, startPoint x: 757, startPoint y: 74, endPoint x: 1320, endPoint y: 731, distance: 865.2
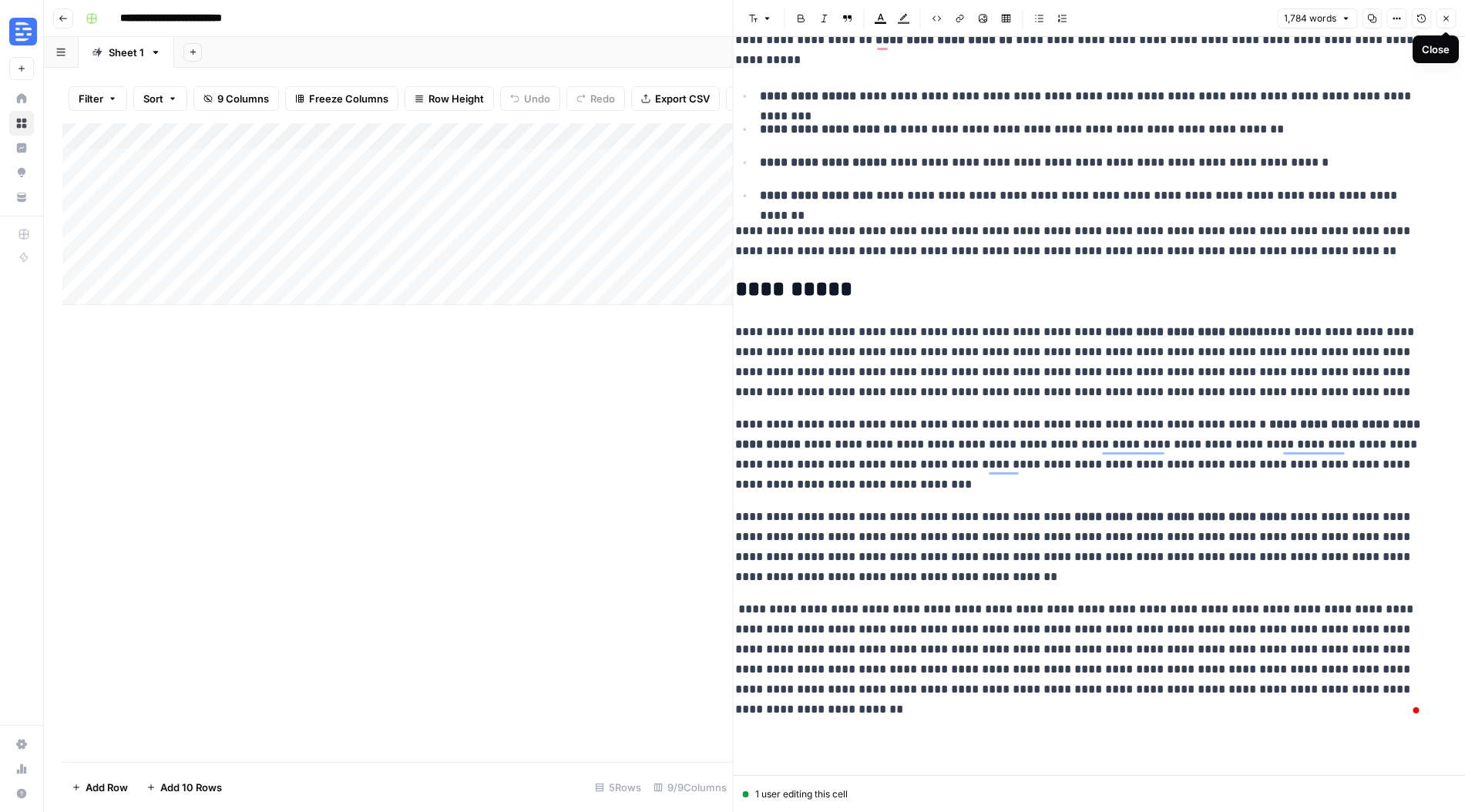
click at [1437, 20] on button "Close" at bounding box center [1446, 18] width 20 height 20
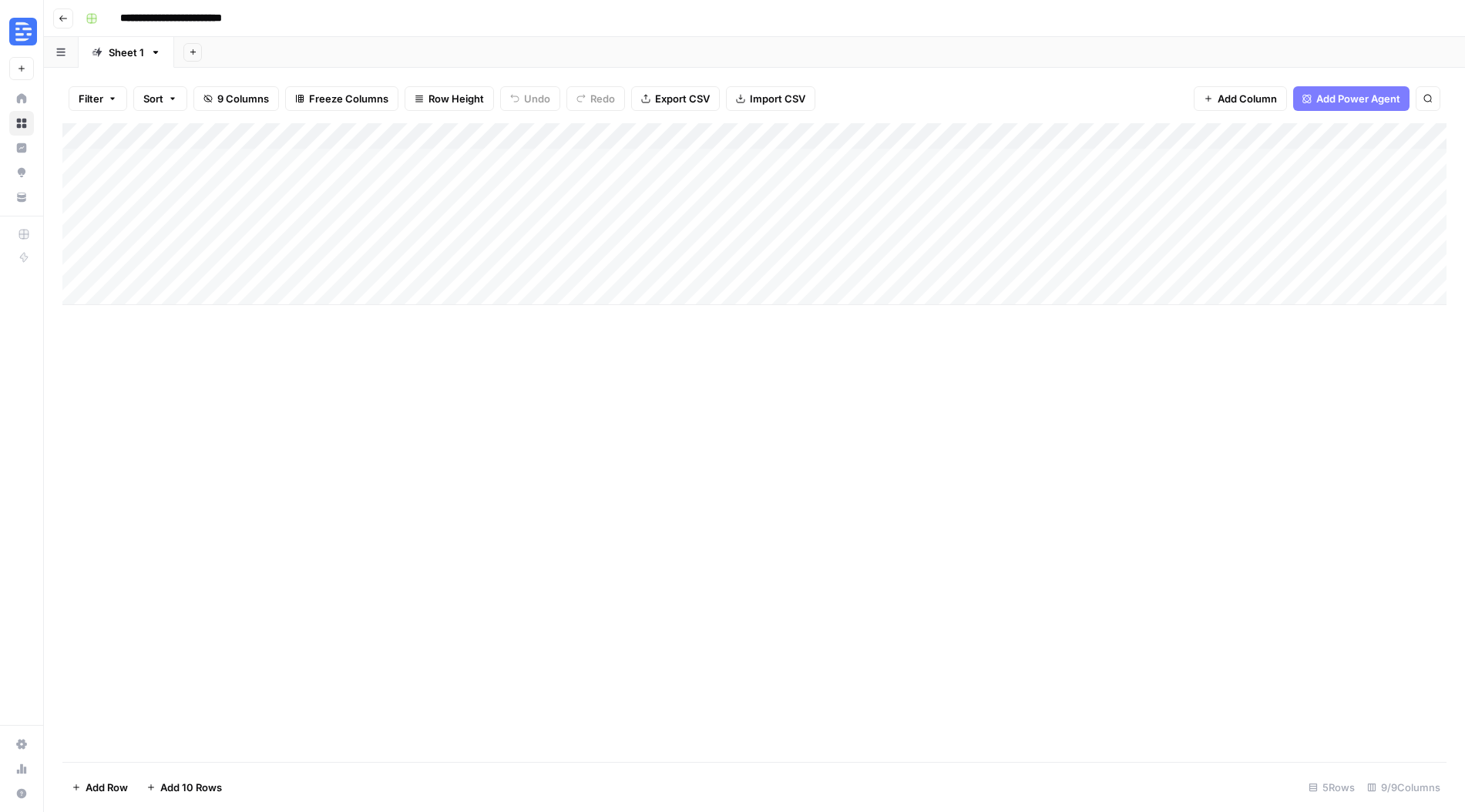
click at [862, 134] on div "Add Column" at bounding box center [754, 214] width 1384 height 182
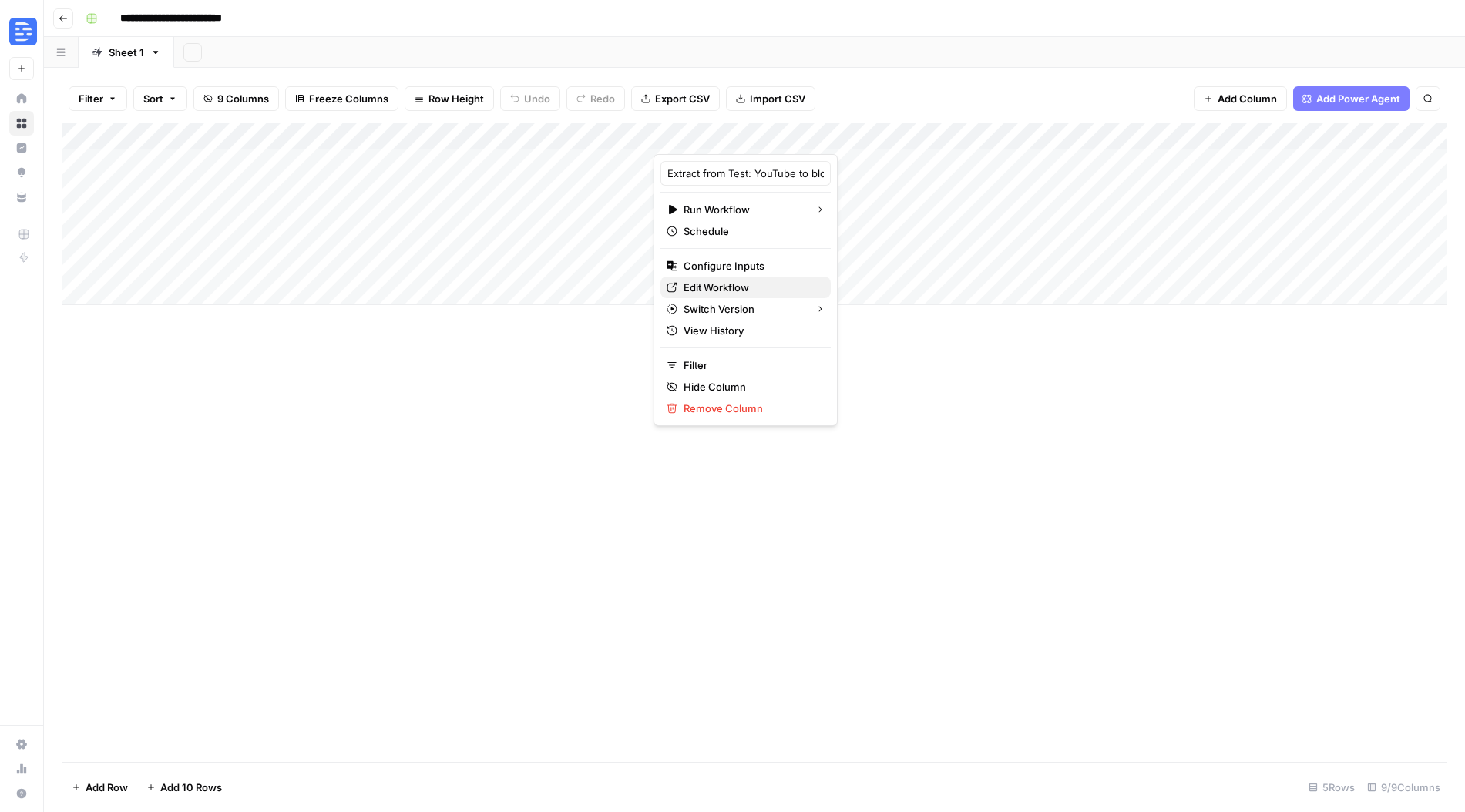
click at [724, 285] on span "Edit Workflow" at bounding box center [750, 286] width 135 height 15
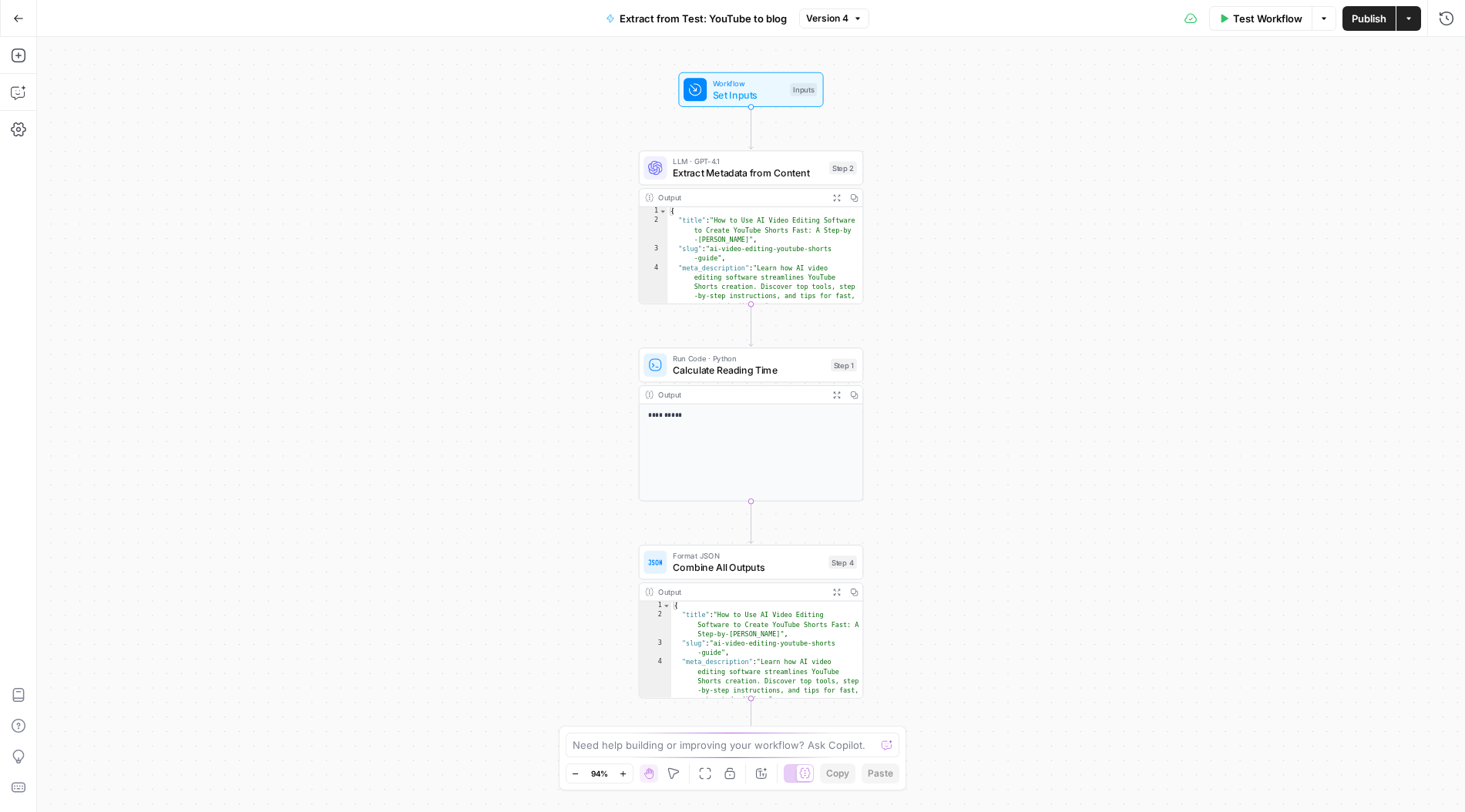
click at [696, 87] on icon at bounding box center [696, 90] width 12 height 12
click at [1239, 23] on span "Test Workflow" at bounding box center [1266, 18] width 69 height 15
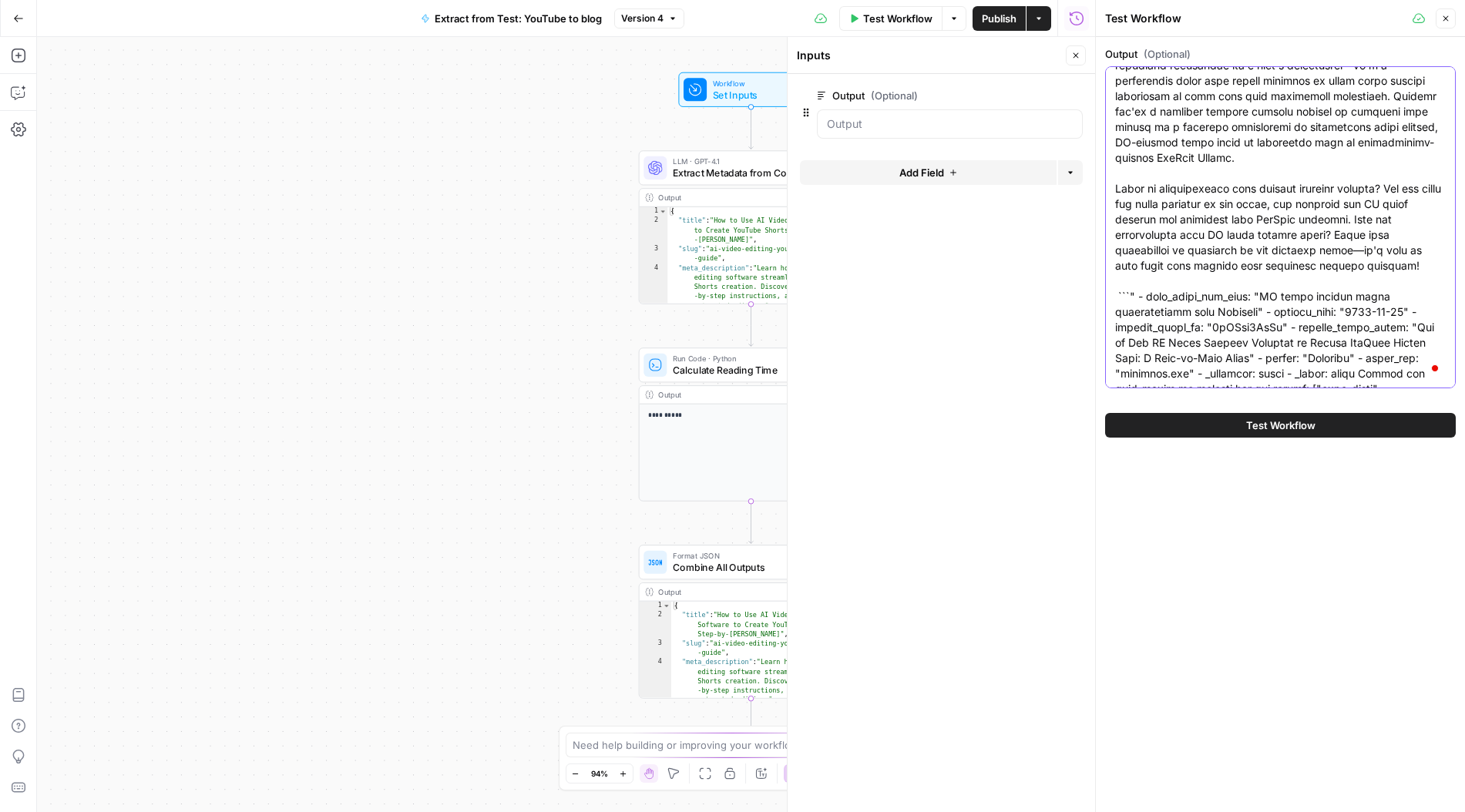
scroll to position [6331, 0]
drag, startPoint x: 1115, startPoint y: 76, endPoint x: 1335, endPoint y: 443, distance: 427.9
click at [1336, 443] on div "Output (Optional) Test Workflow" at bounding box center [1280, 241] width 369 height 410
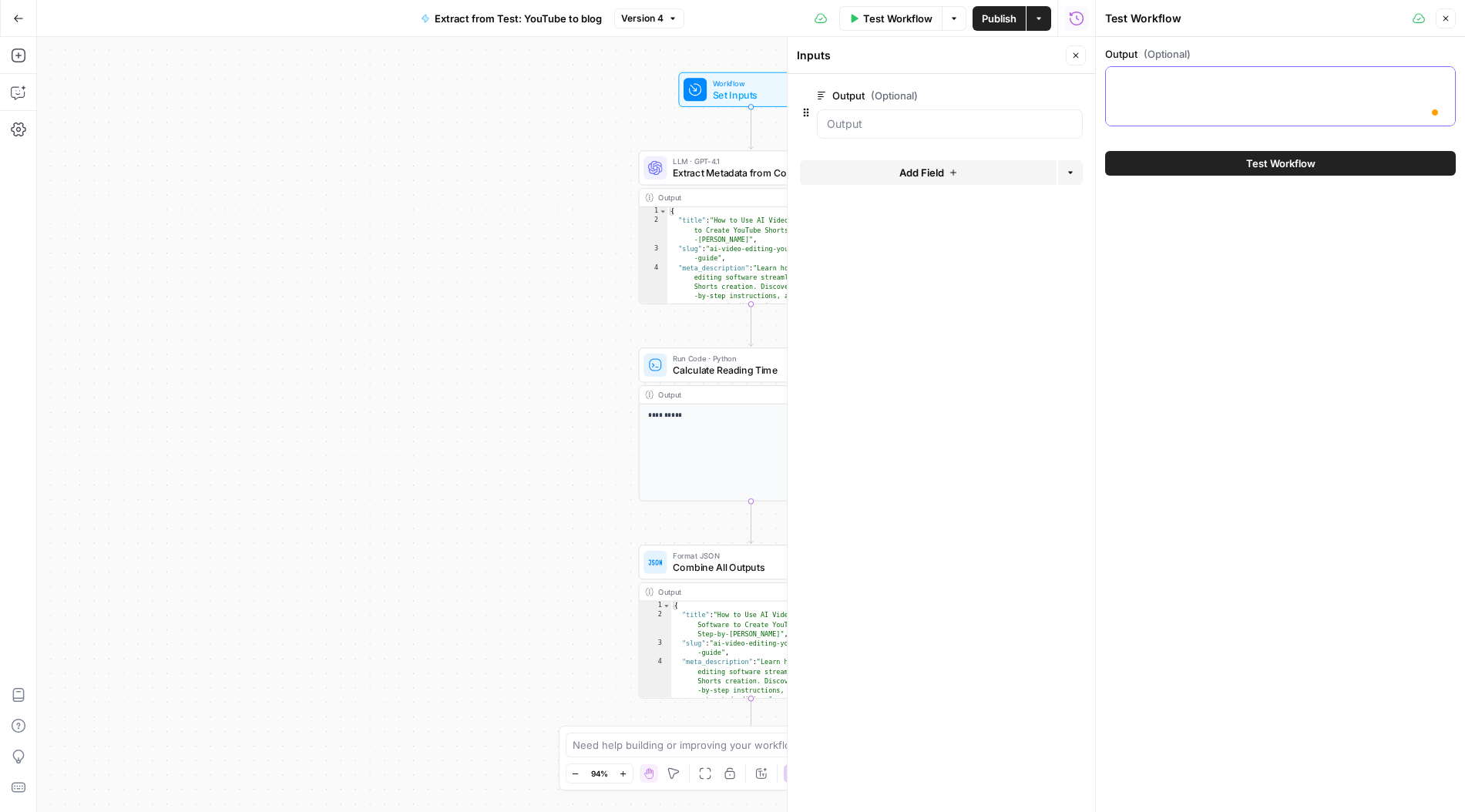
scroll to position [0, 0]
paste textarea "Update the JSON structure to include Webflow-specific fields and brand elements…"
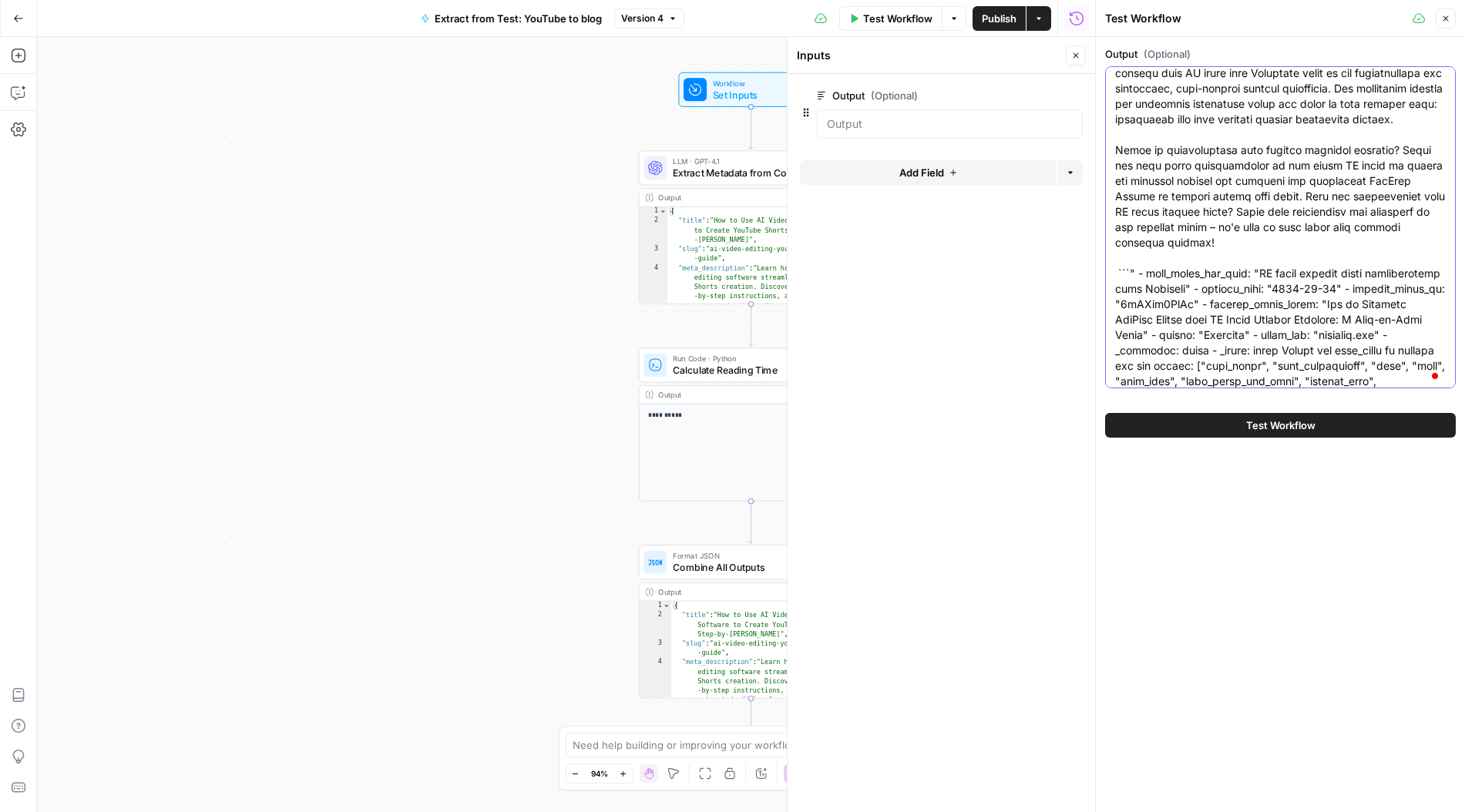
scroll to position [6101, 0]
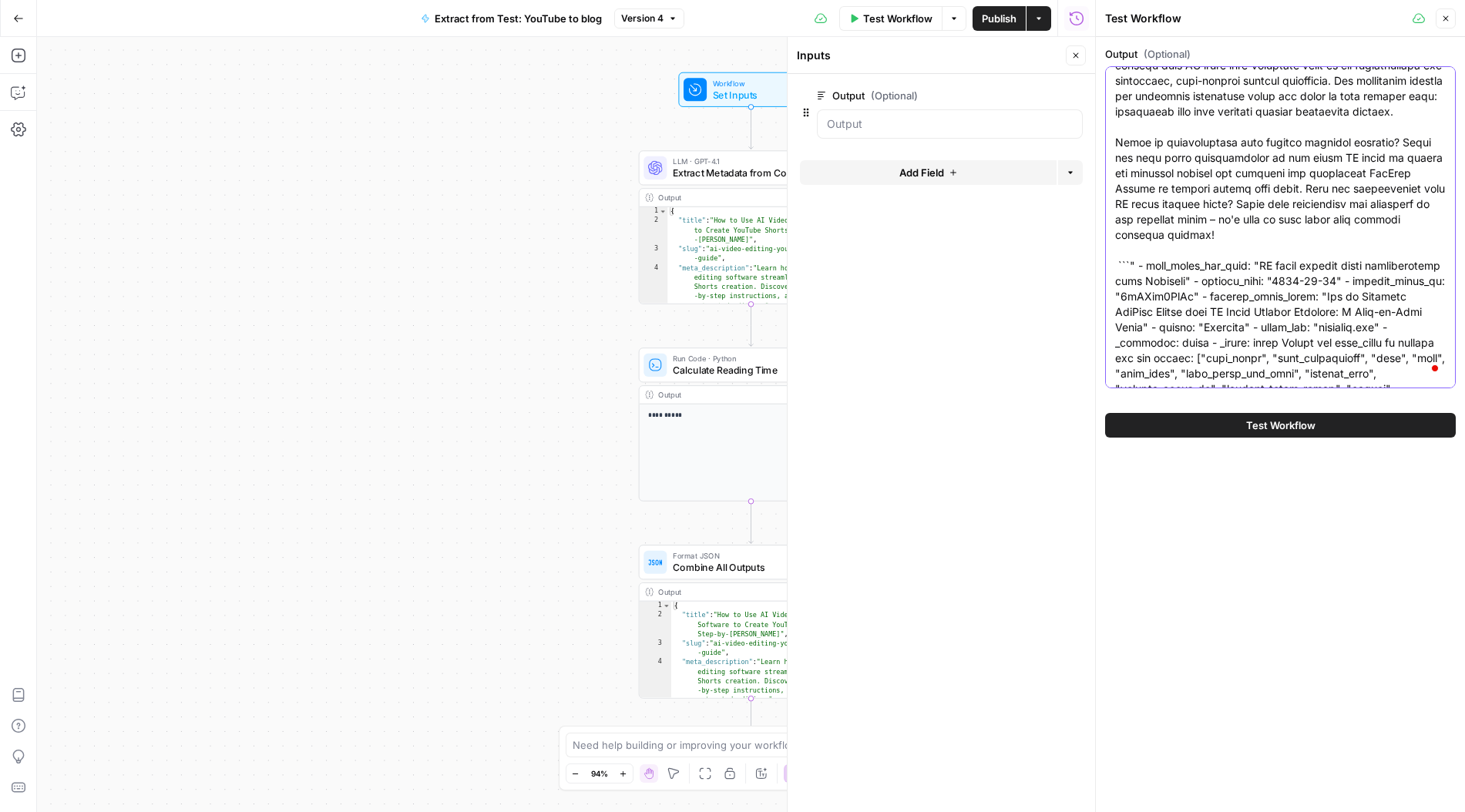
type textarea "Update the JSON structure to include Webflow-specific fields and brand elements…"
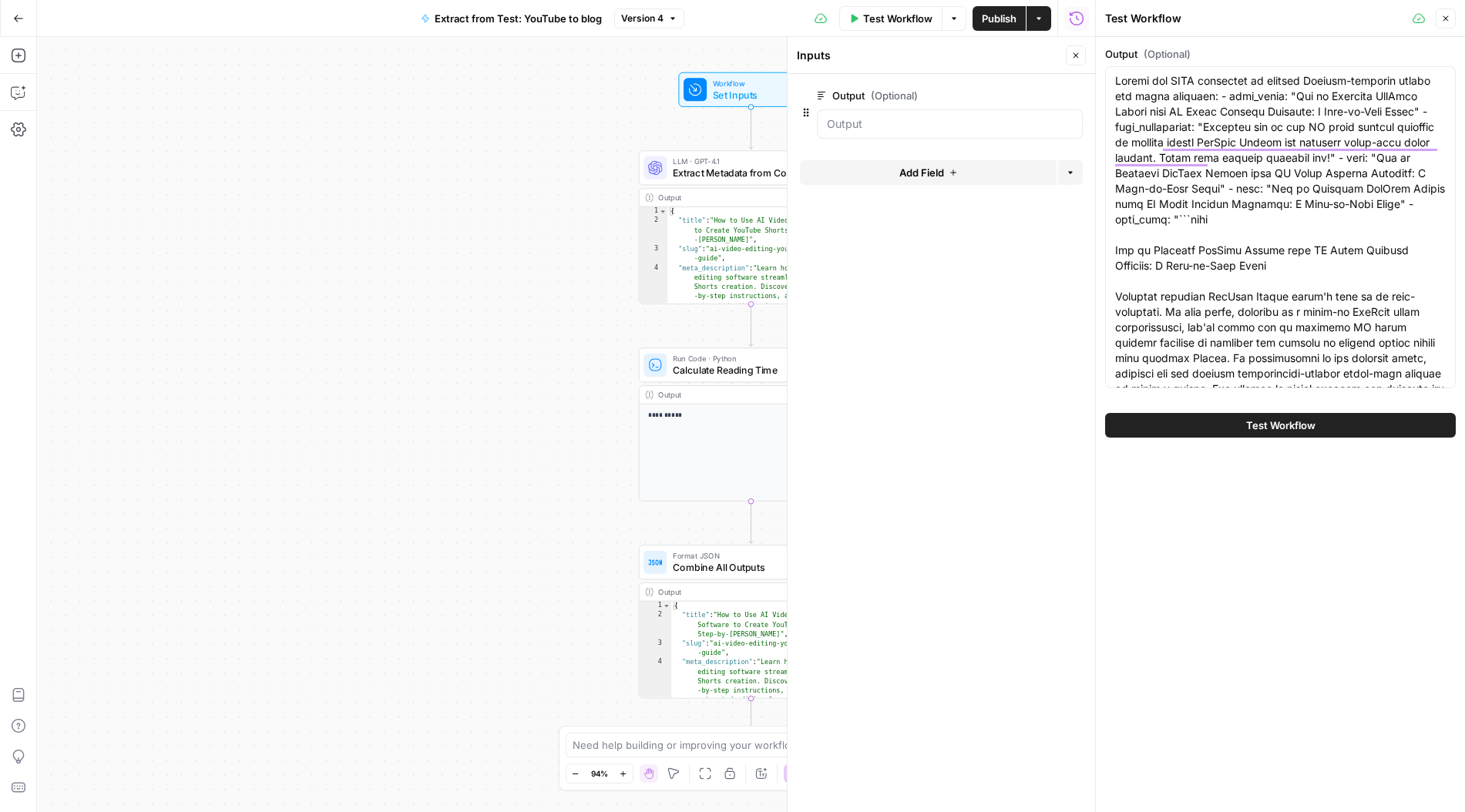
click at [1336, 421] on button "Test Workflow" at bounding box center [1279, 425] width 350 height 25
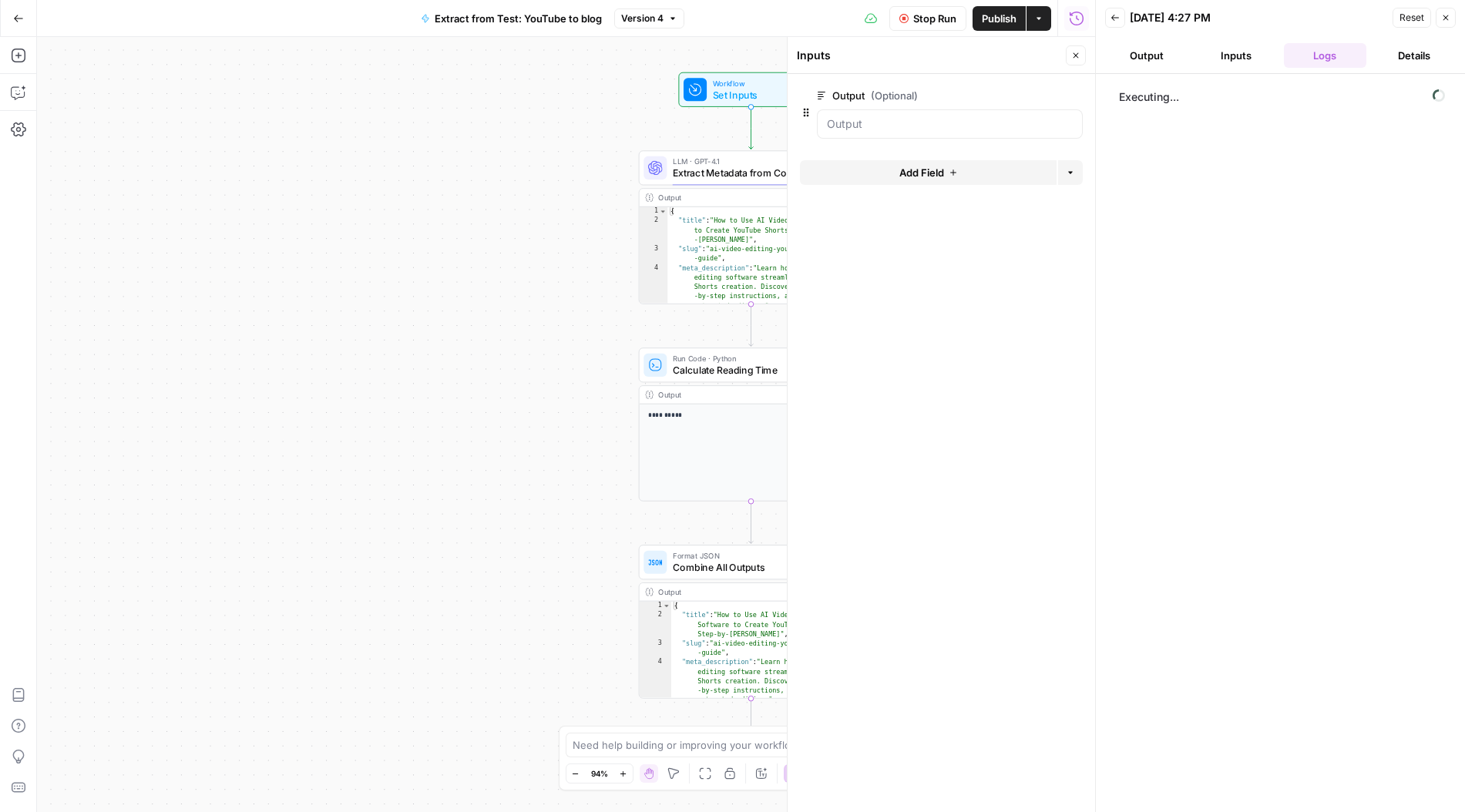
click at [899, 14] on icon "button" at bounding box center [903, 18] width 9 height 9
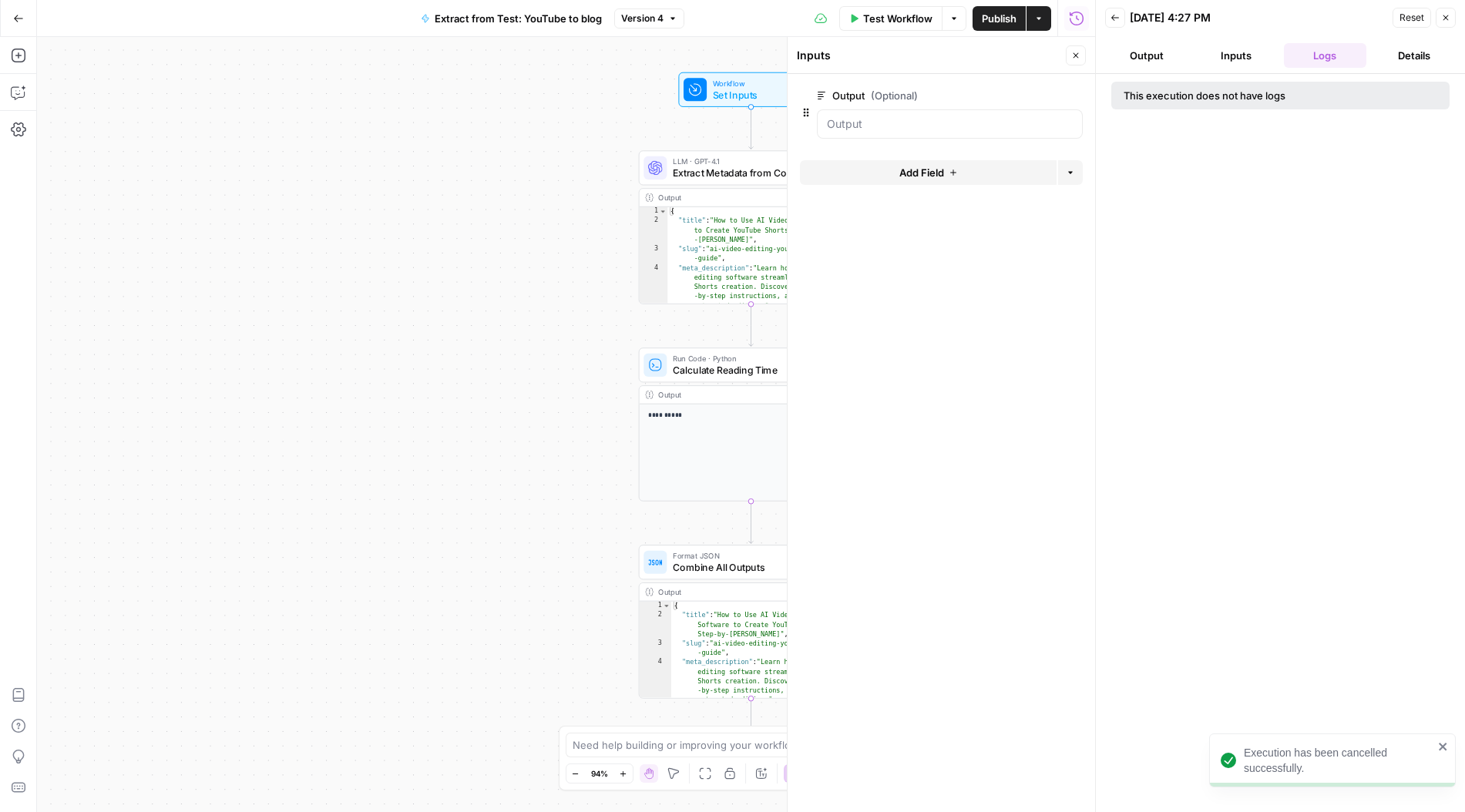
click at [1441, 15] on icon "button" at bounding box center [1445, 17] width 9 height 9
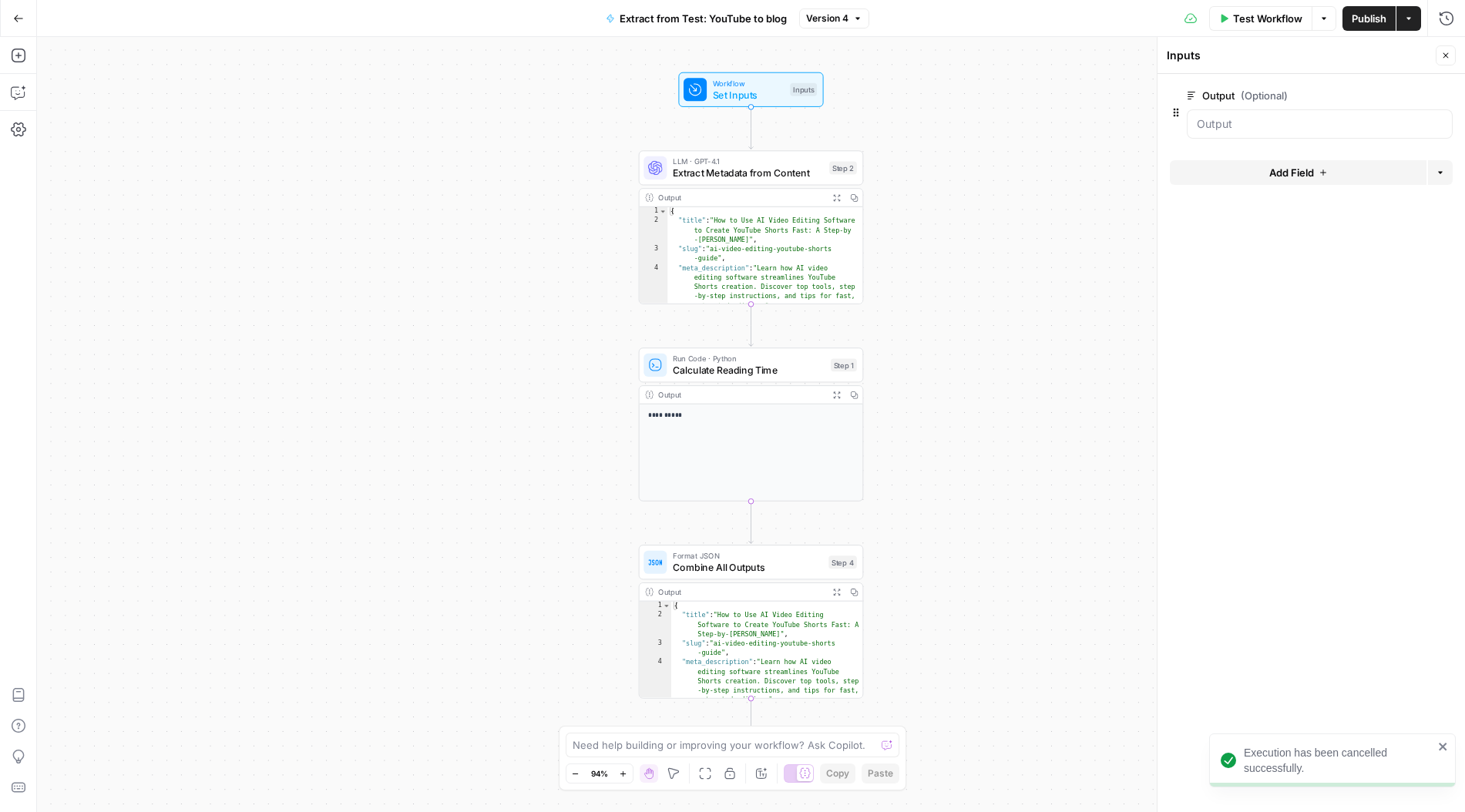
click at [4, 94] on div "Add Steps Copilot Settings AirOps Academy Help Give Feedback Shortcuts" at bounding box center [18, 424] width 37 height 775
click at [6, 90] on button "Copilot" at bounding box center [18, 92] width 25 height 25
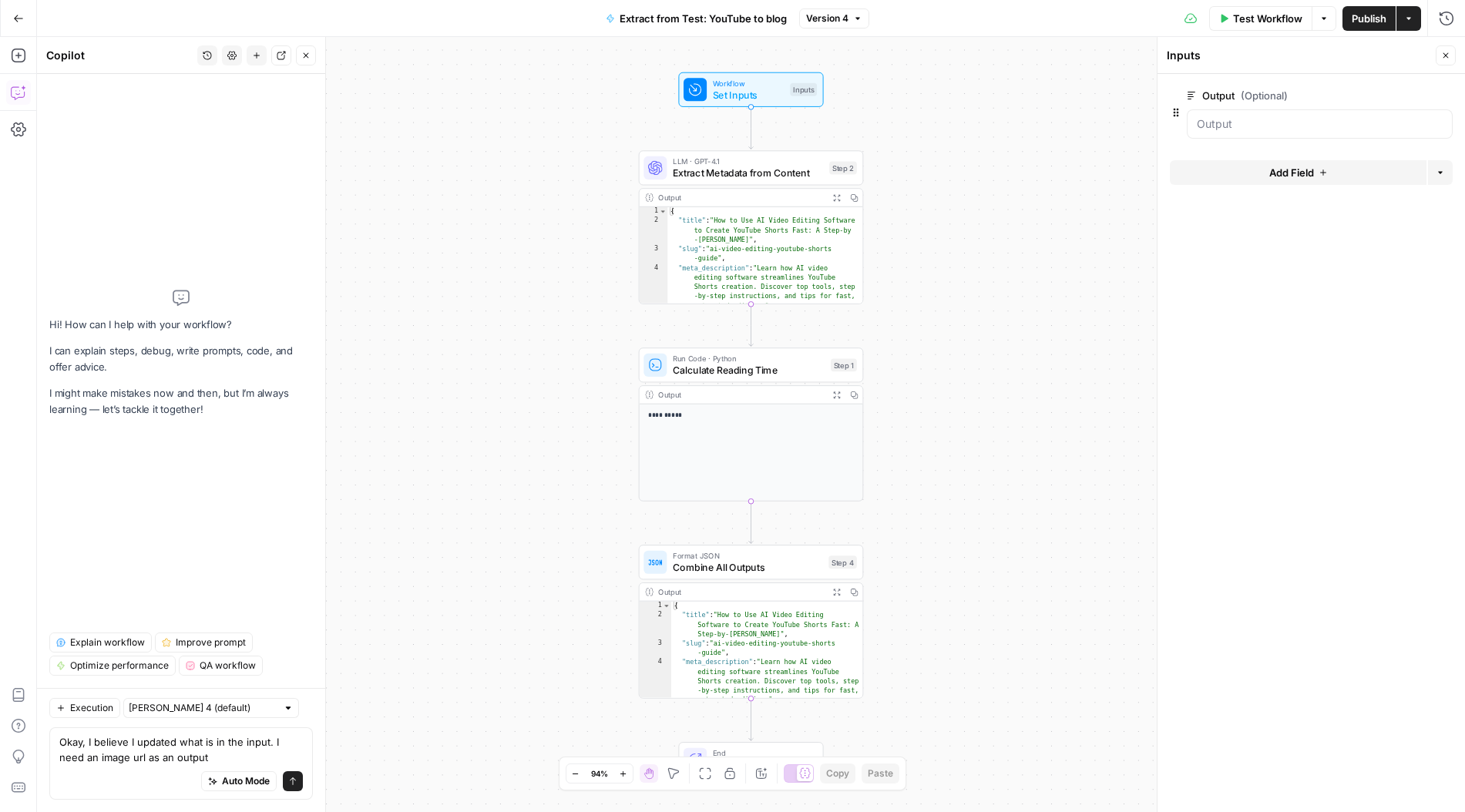
type textarea "Okay, I believe I updated what is in the input. I need an image url as an output"
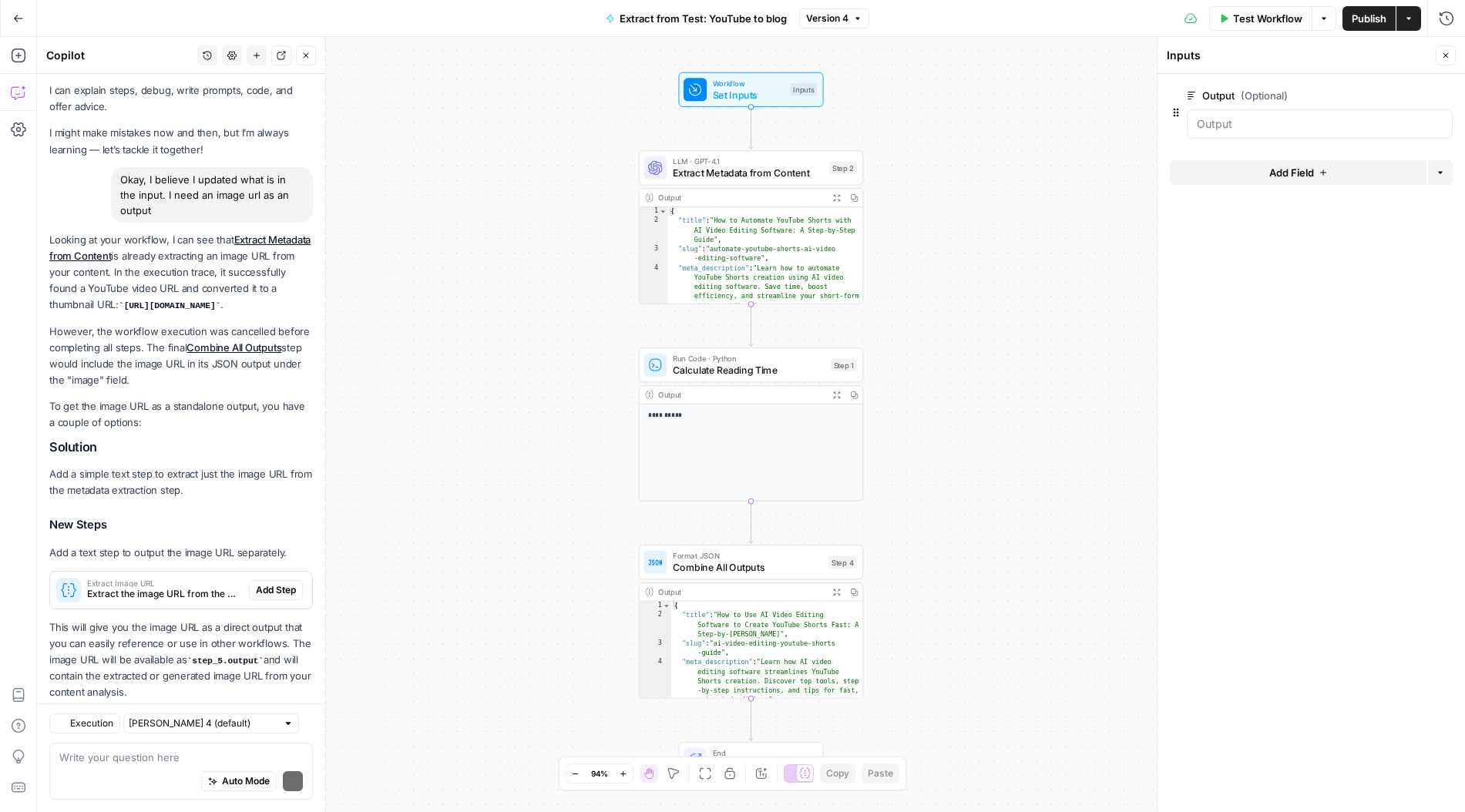
scroll to position [81, 0]
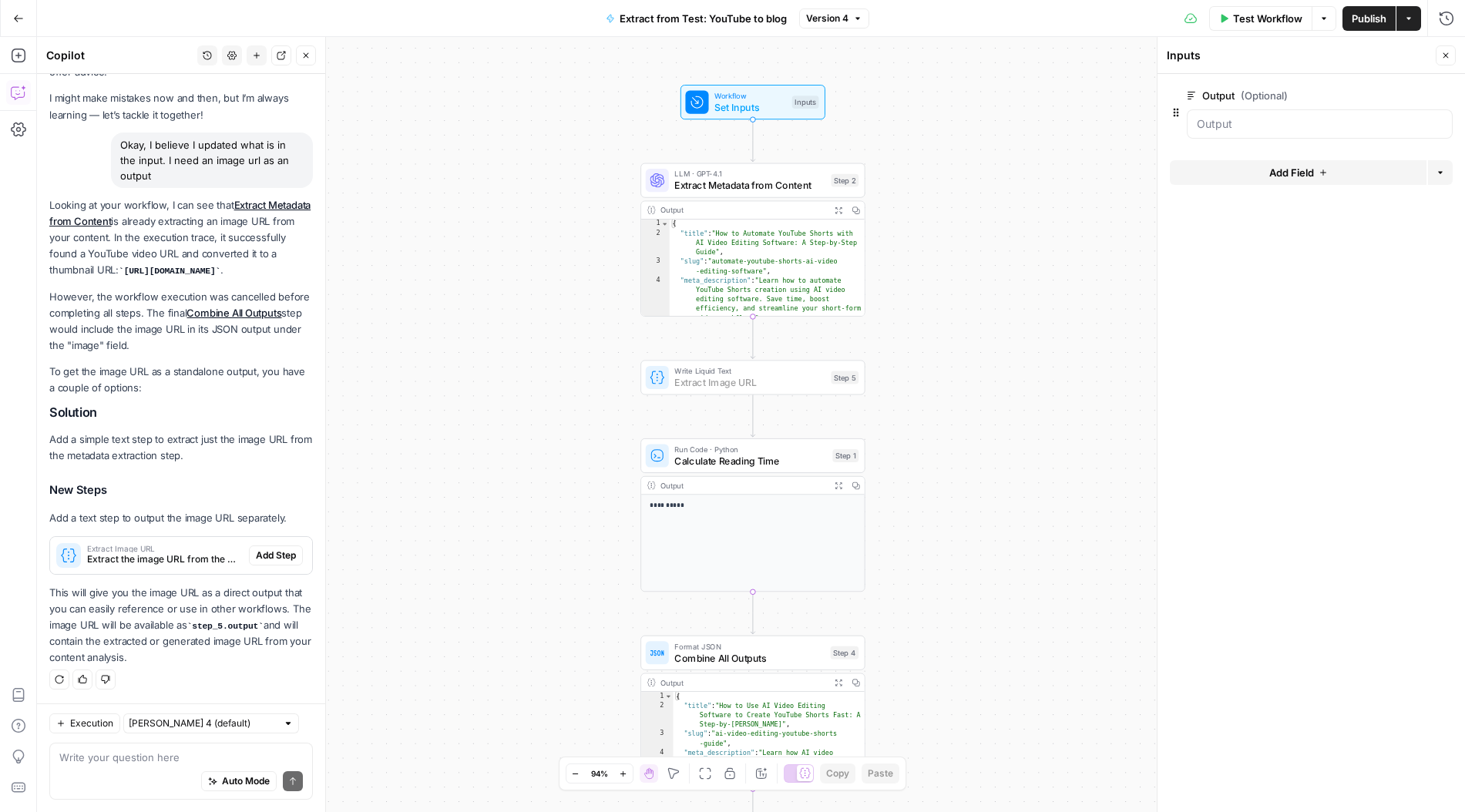
click at [283, 559] on span "Add Step" at bounding box center [275, 556] width 40 height 14
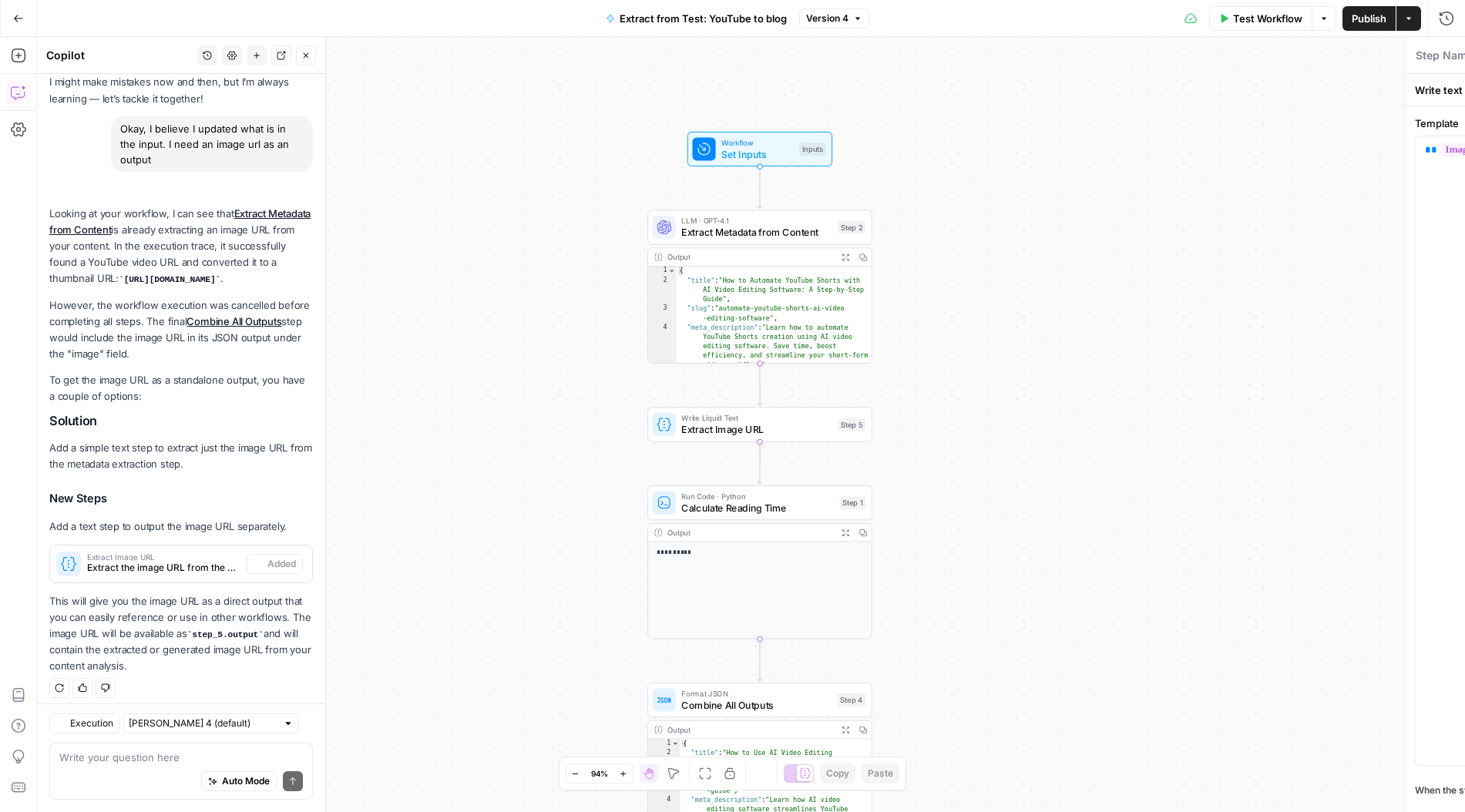
type textarea "Extract Image URL"
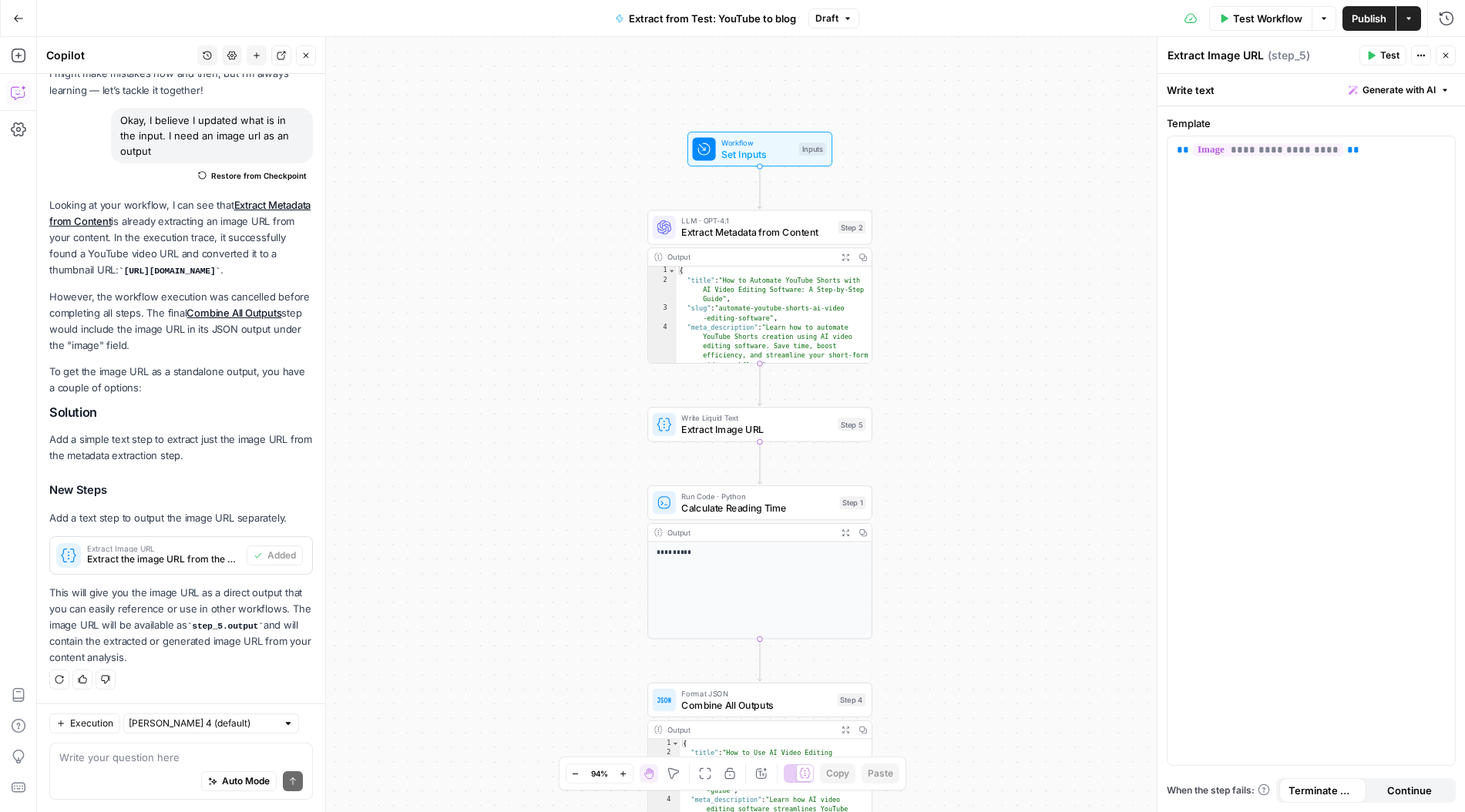
click at [1239, 12] on span "Test Workflow" at bounding box center [1266, 18] width 69 height 15
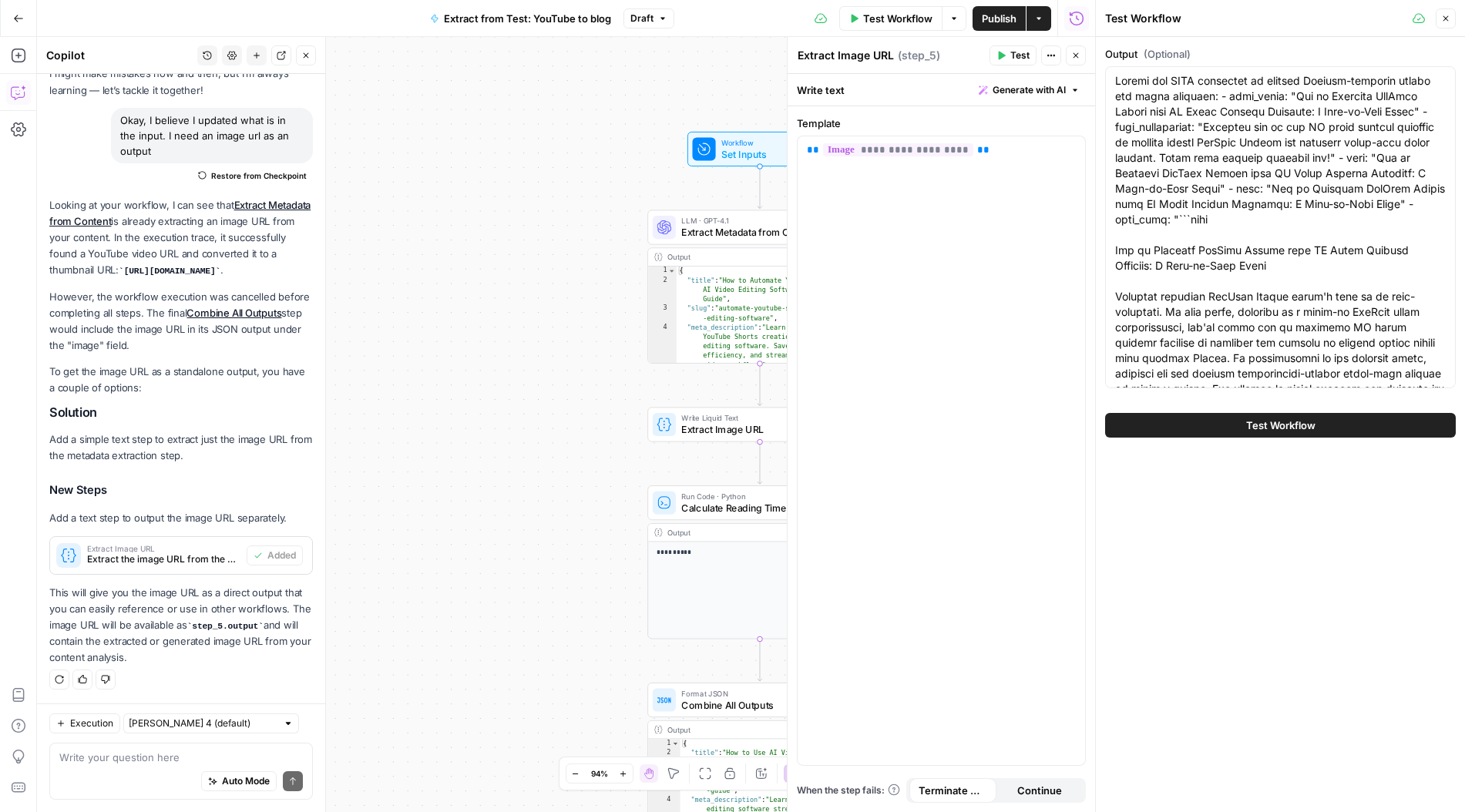
click at [1346, 431] on button "Test Workflow" at bounding box center [1279, 425] width 350 height 25
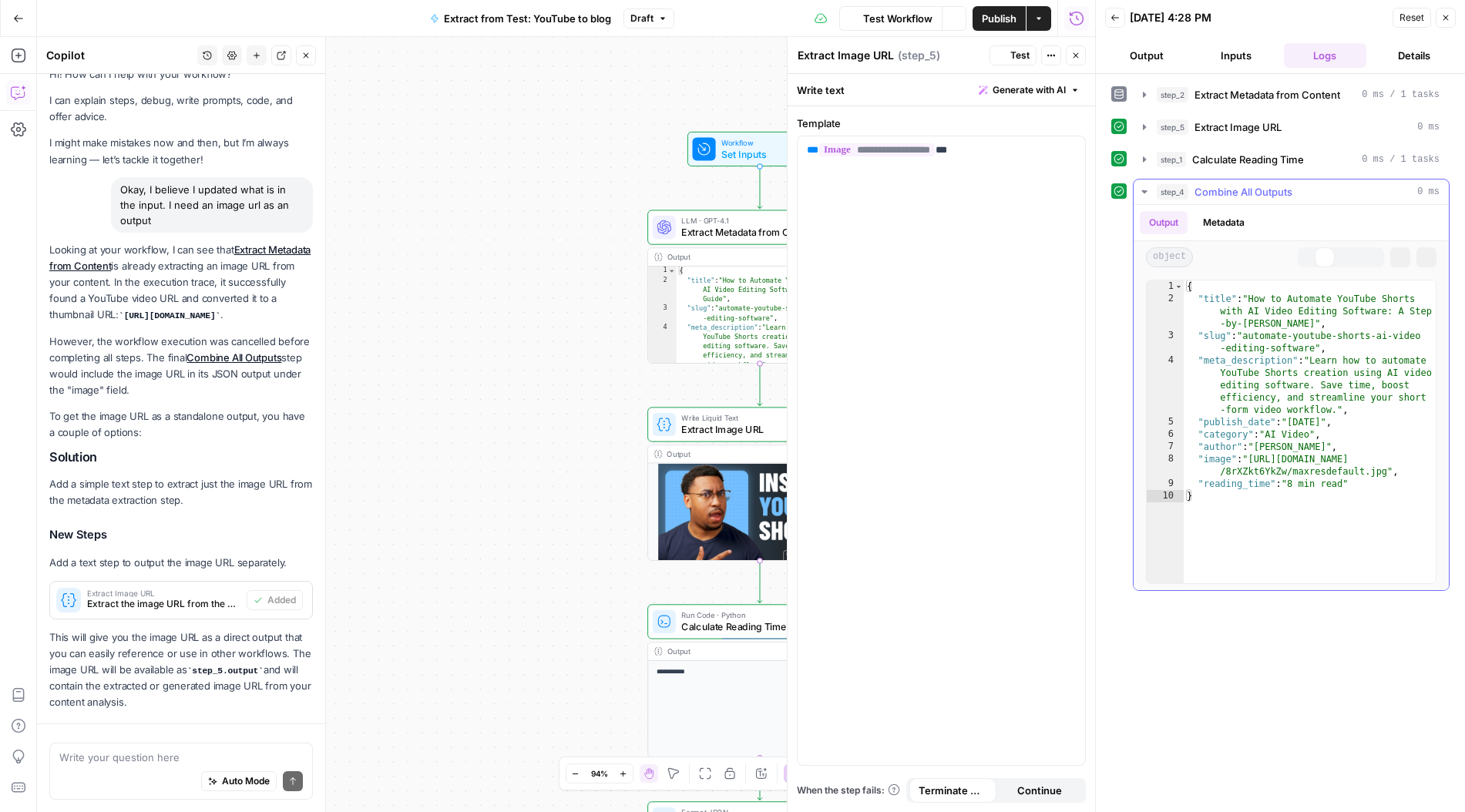
scroll to position [106, 0]
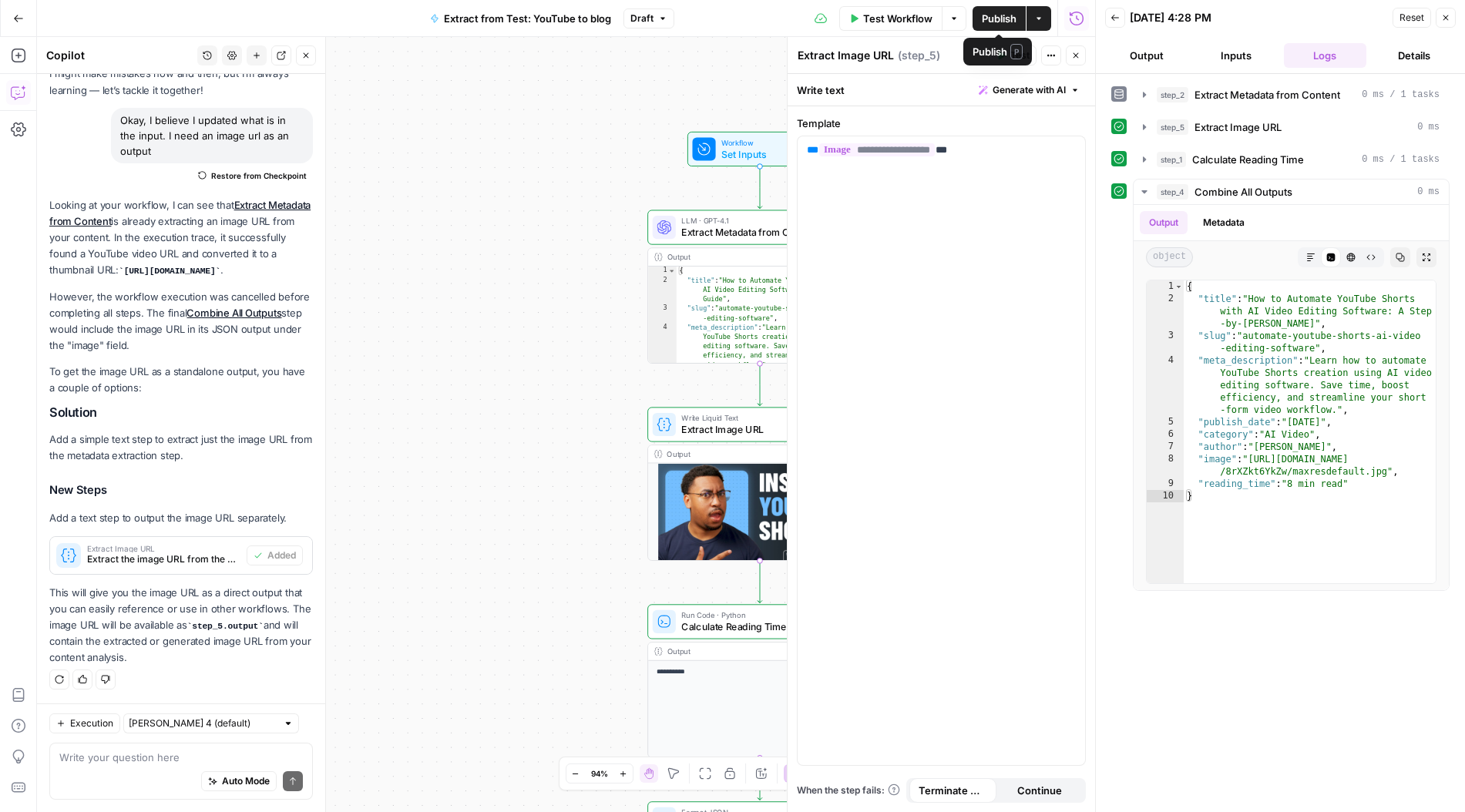
click at [1003, 22] on span "Publish" at bounding box center [999, 18] width 35 height 15
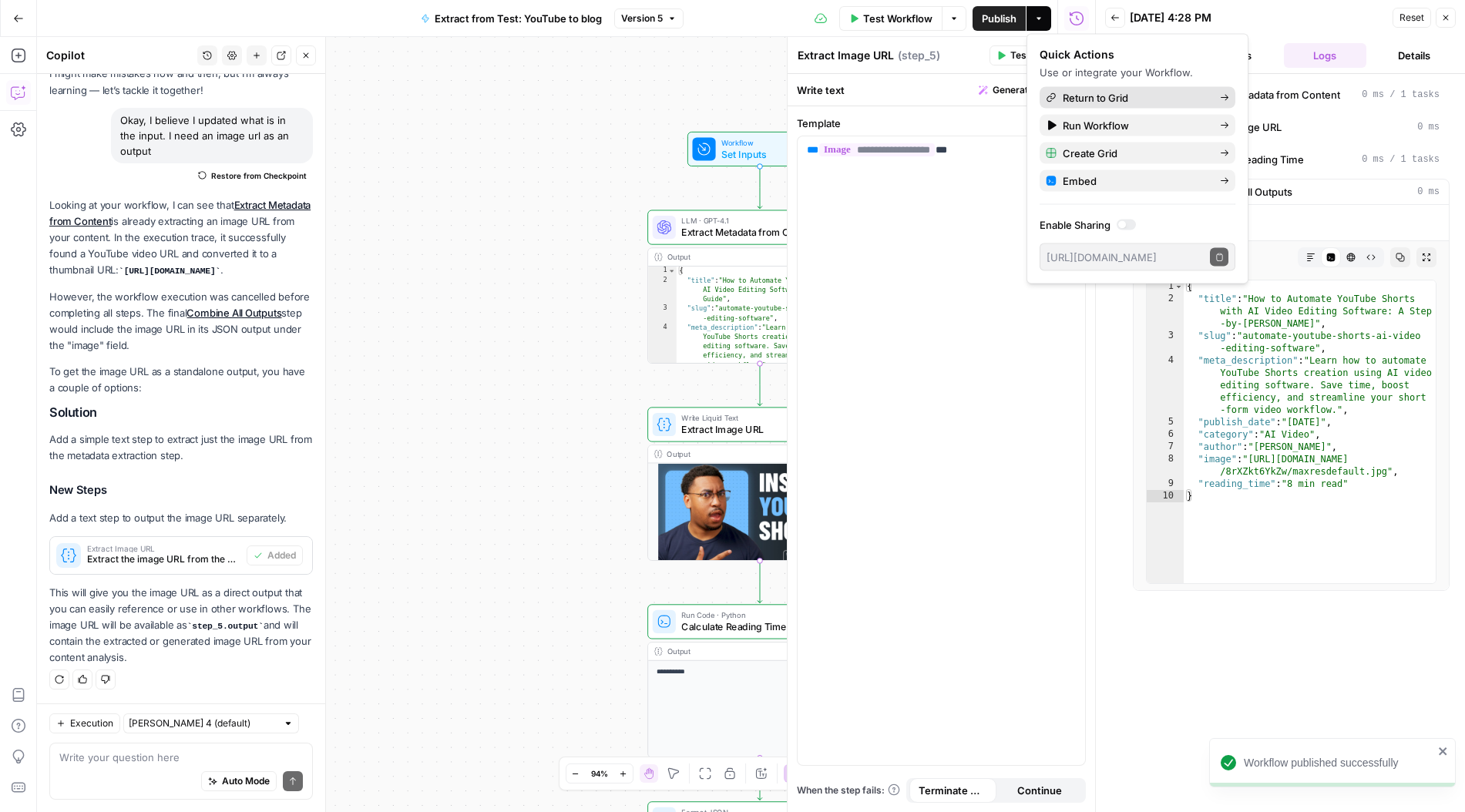
click at [1183, 95] on span "Return to Grid" at bounding box center [1135, 97] width 145 height 15
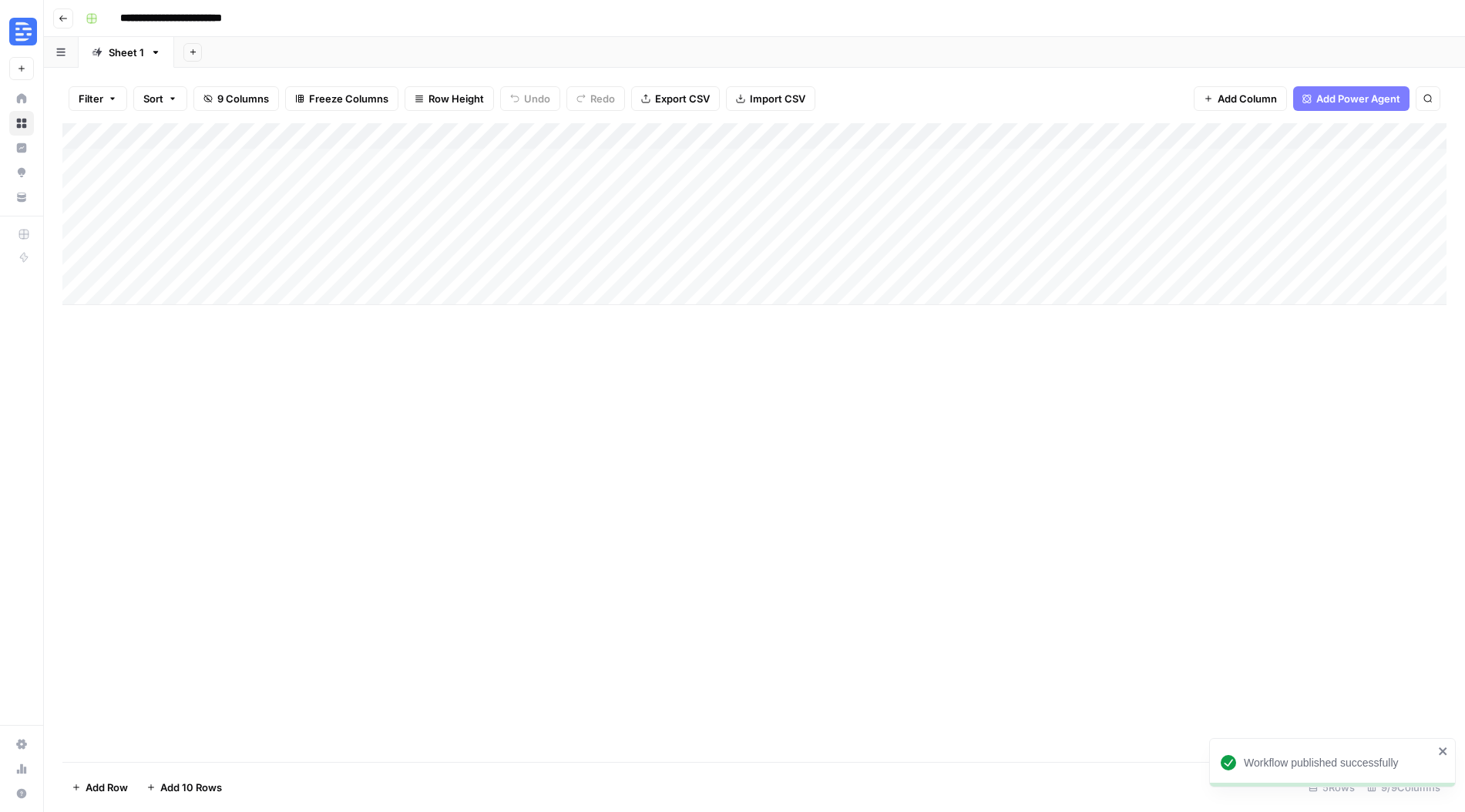
scroll to position [0, 2]
click at [875, 162] on div "Add Column" at bounding box center [754, 214] width 1384 height 182
click at [1104, 164] on div "Add Column" at bounding box center [754, 214] width 1384 height 182
click at [1230, 95] on span "Add Column" at bounding box center [1246, 98] width 59 height 15
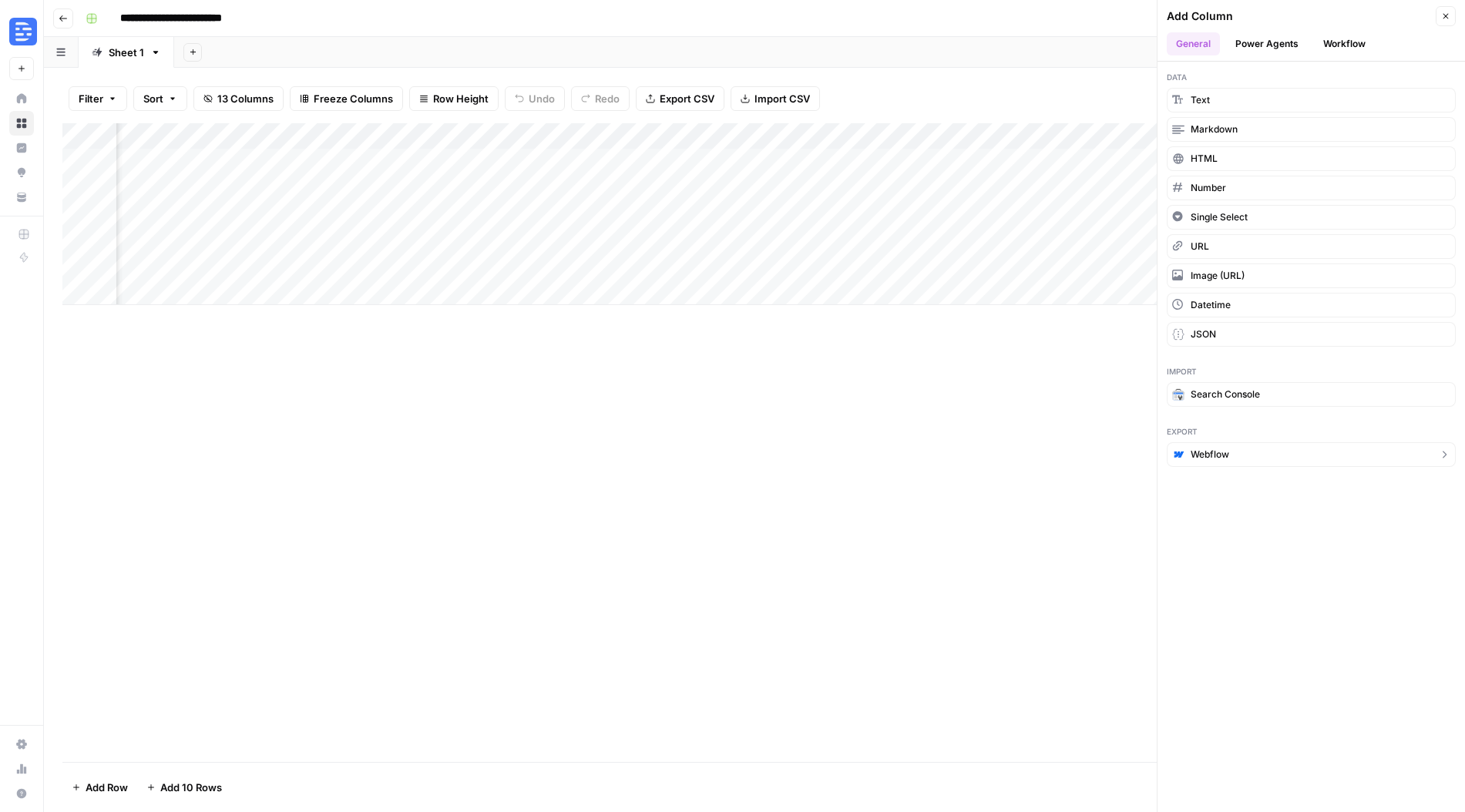
click at [1215, 453] on span "Webflow" at bounding box center [1210, 455] width 39 height 14
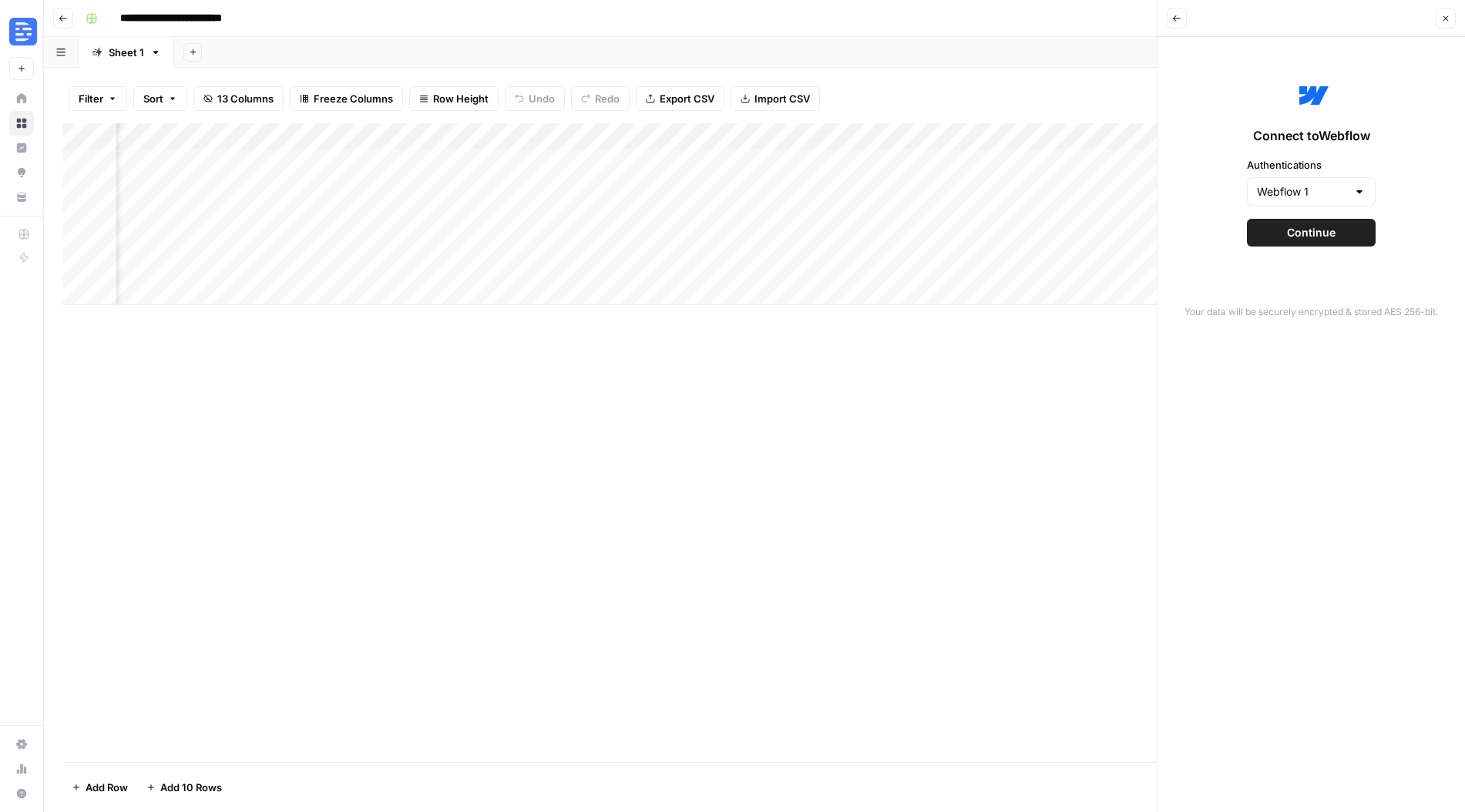
click at [1303, 236] on span "Continue" at bounding box center [1311, 231] width 49 height 15
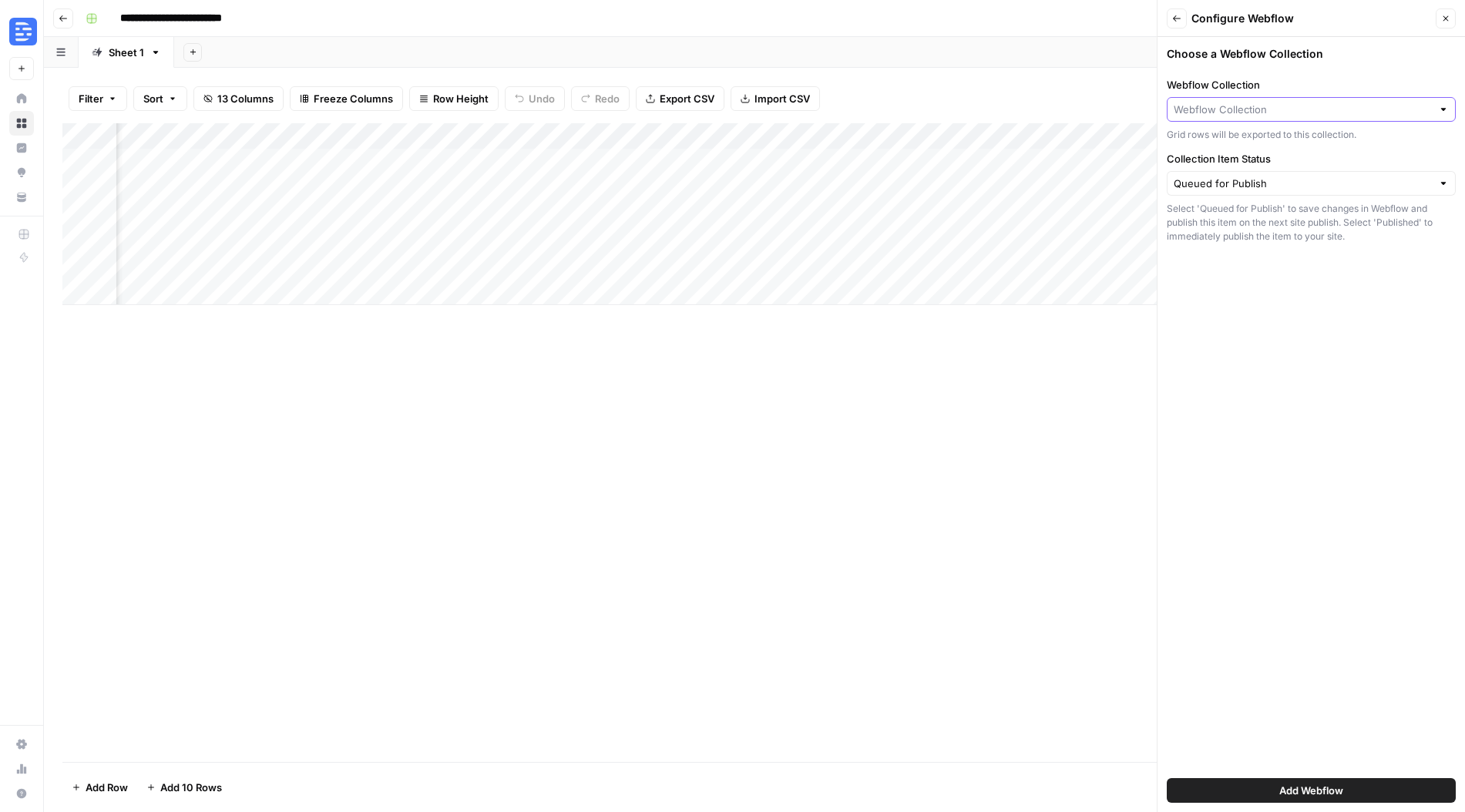
click at [1297, 110] on input "Webflow Collection" at bounding box center [1302, 109] width 258 height 15
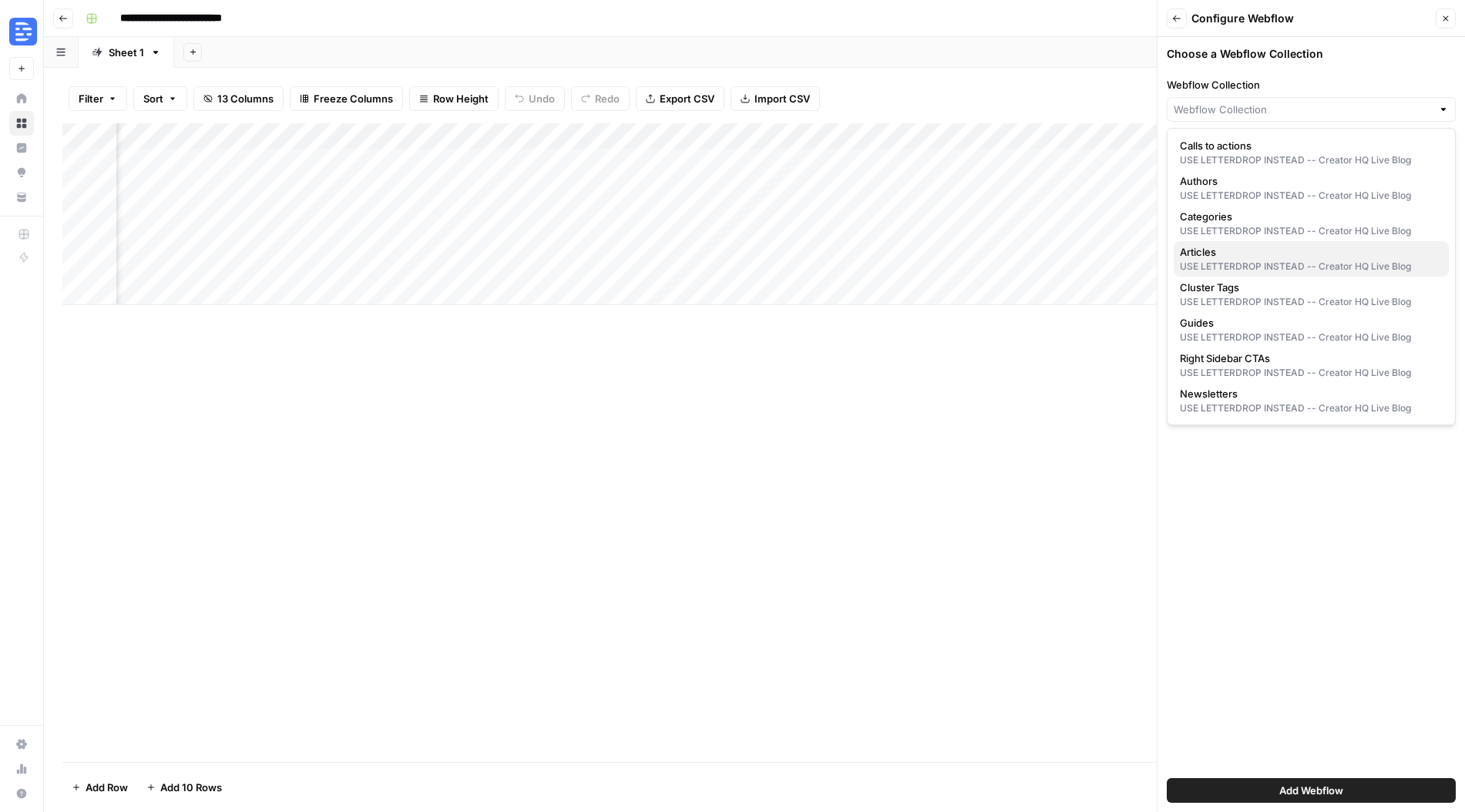
click at [1265, 258] on span "Articles" at bounding box center [1307, 251] width 256 height 15
type input "Articles"
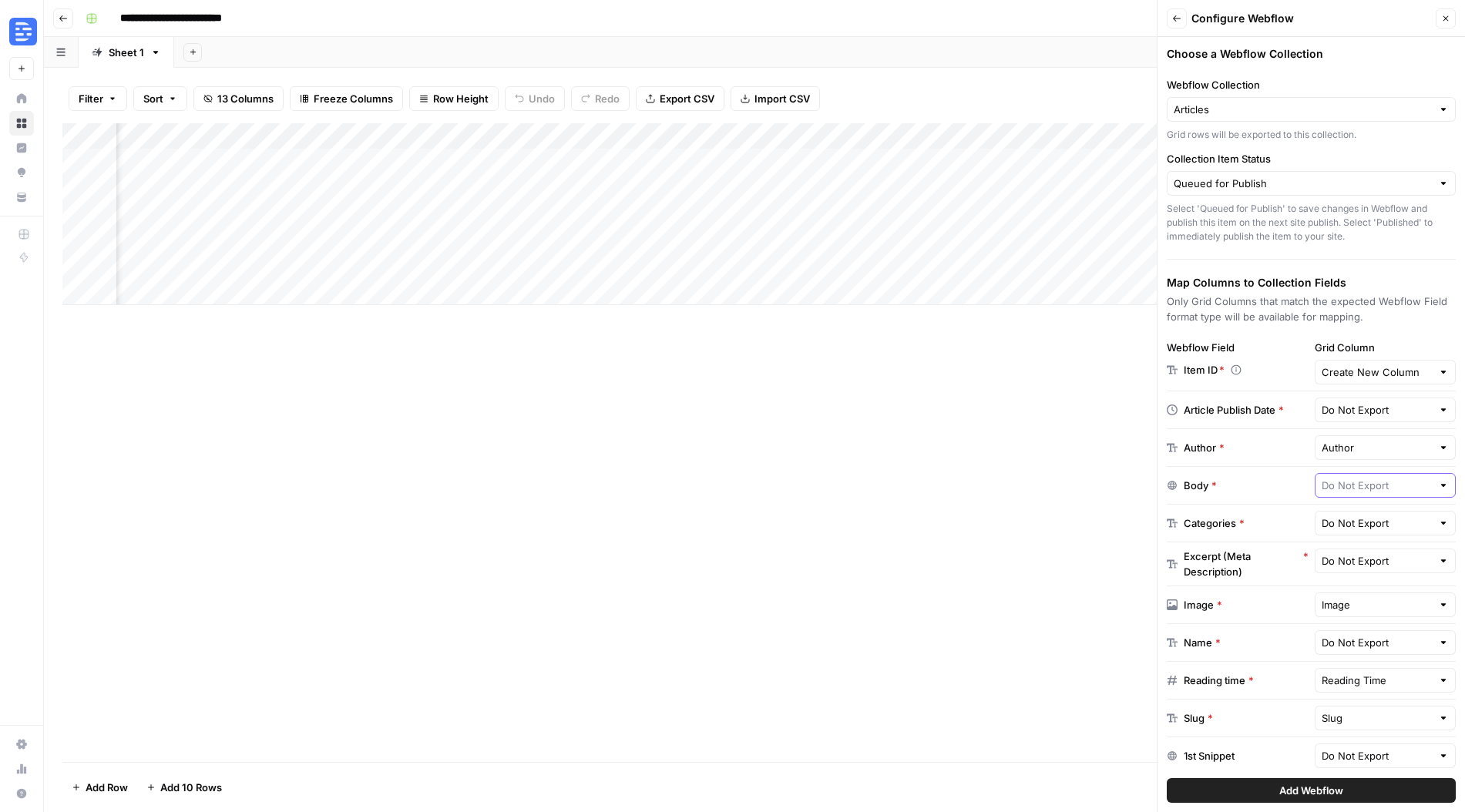
click at [1399, 489] on input "text" at bounding box center [1376, 485] width 111 height 15
click at [1363, 567] on span "Output" at bounding box center [1382, 564] width 110 height 15
type input "Output"
click at [1379, 526] on input "text" at bounding box center [1376, 523] width 111 height 15
click at [1357, 687] on span "Category" at bounding box center [1382, 688] width 110 height 15
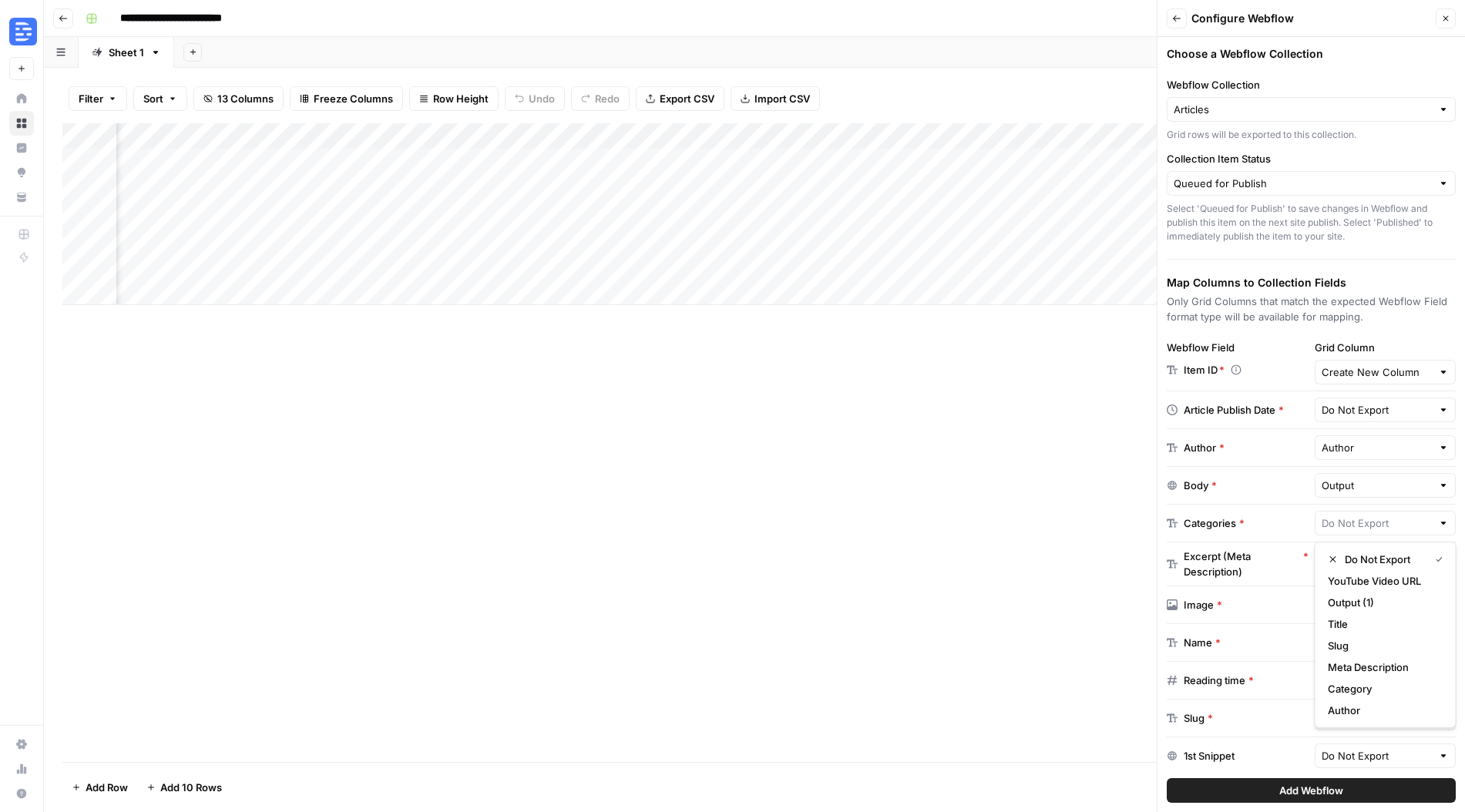
type input "Category"
click at [1367, 562] on input "text" at bounding box center [1376, 560] width 111 height 15
click at [1361, 623] on span "Meta Description" at bounding box center [1368, 625] width 83 height 15
type input "Meta Description"
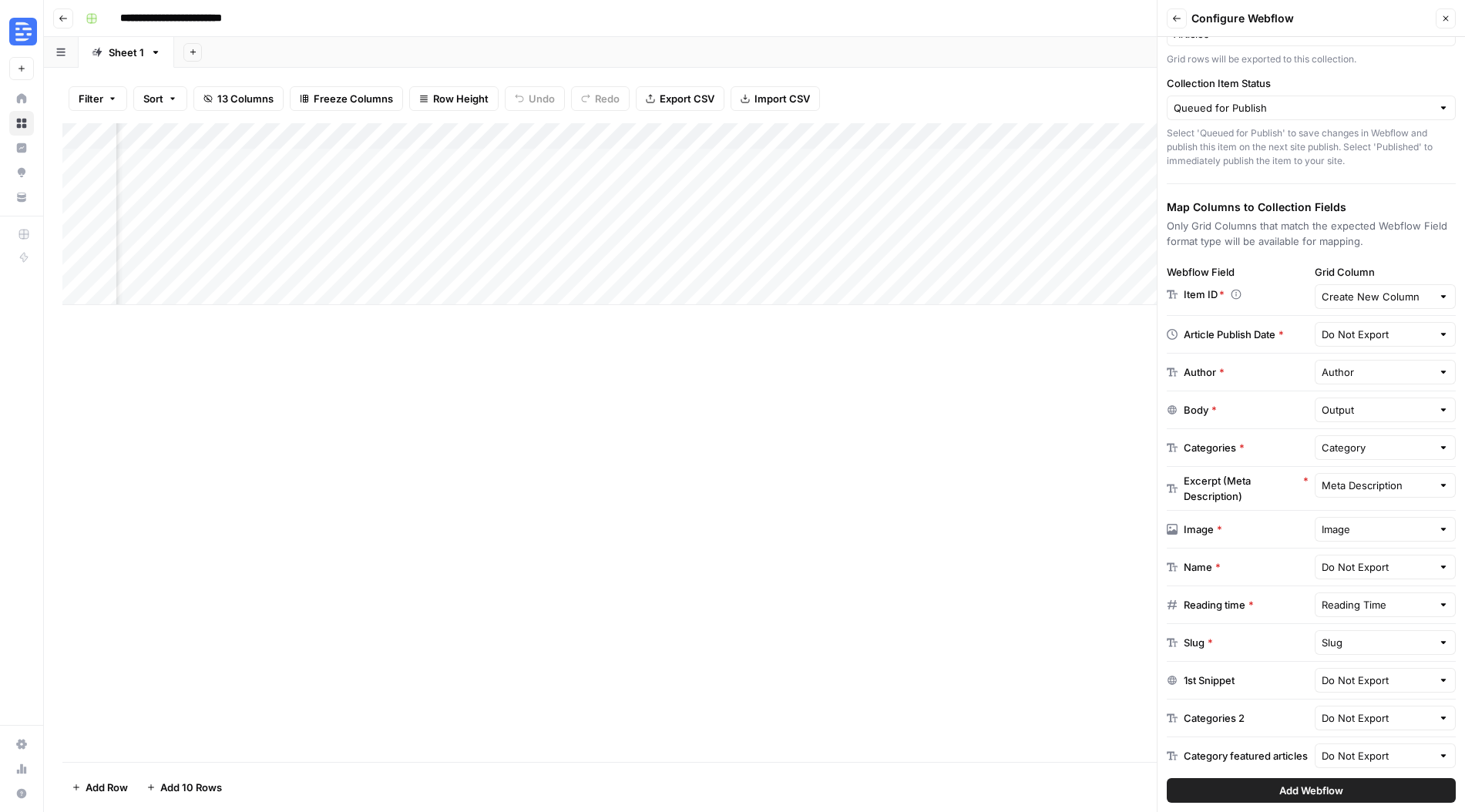
scroll to position [83, 0]
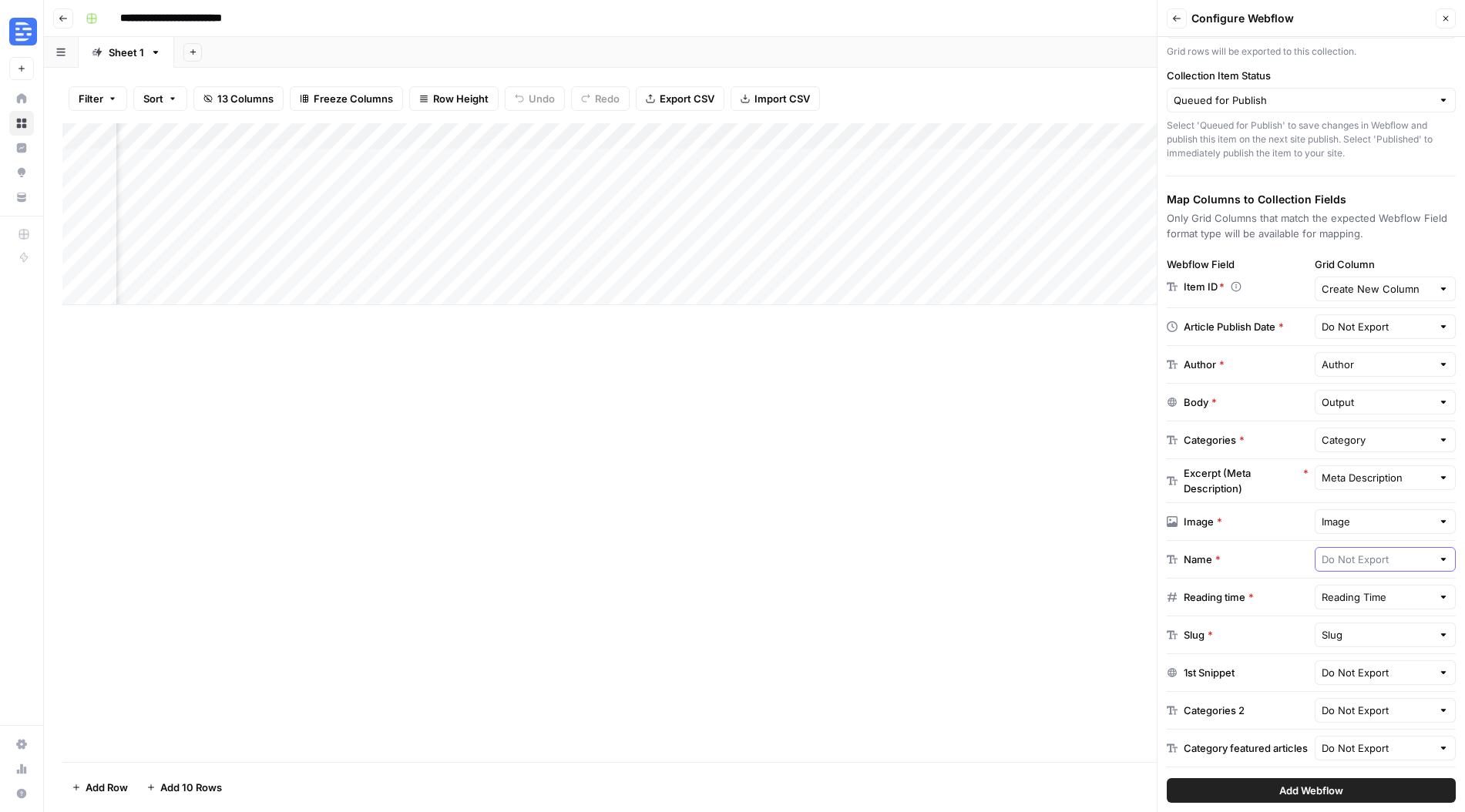
click at [1365, 565] on input "text" at bounding box center [1376, 559] width 111 height 15
click at [1350, 661] on span "Title" at bounding box center [1382, 659] width 110 height 15
type input "Title"
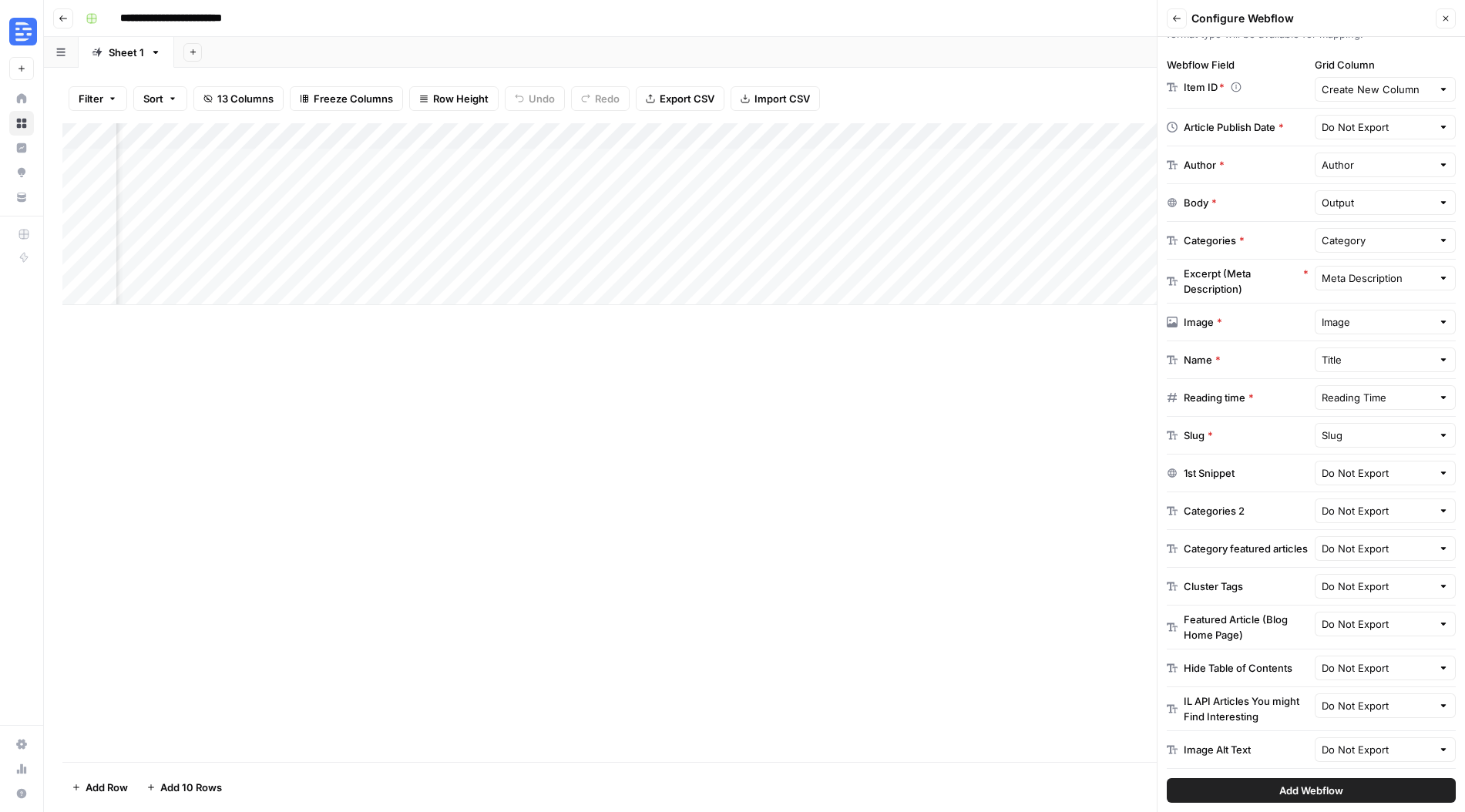
scroll to position [530, 0]
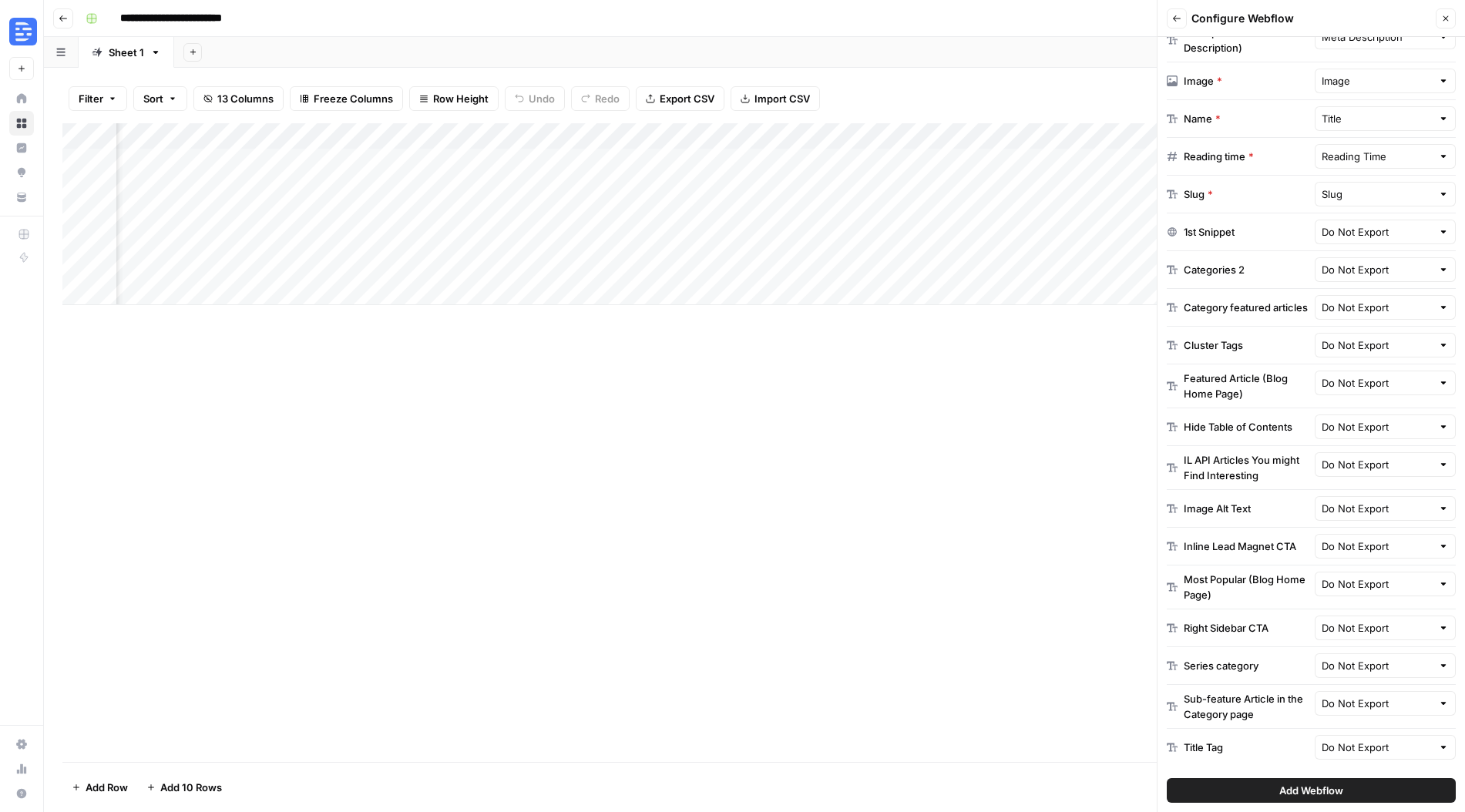
click at [1331, 789] on span "Add Webflow" at bounding box center [1311, 790] width 64 height 15
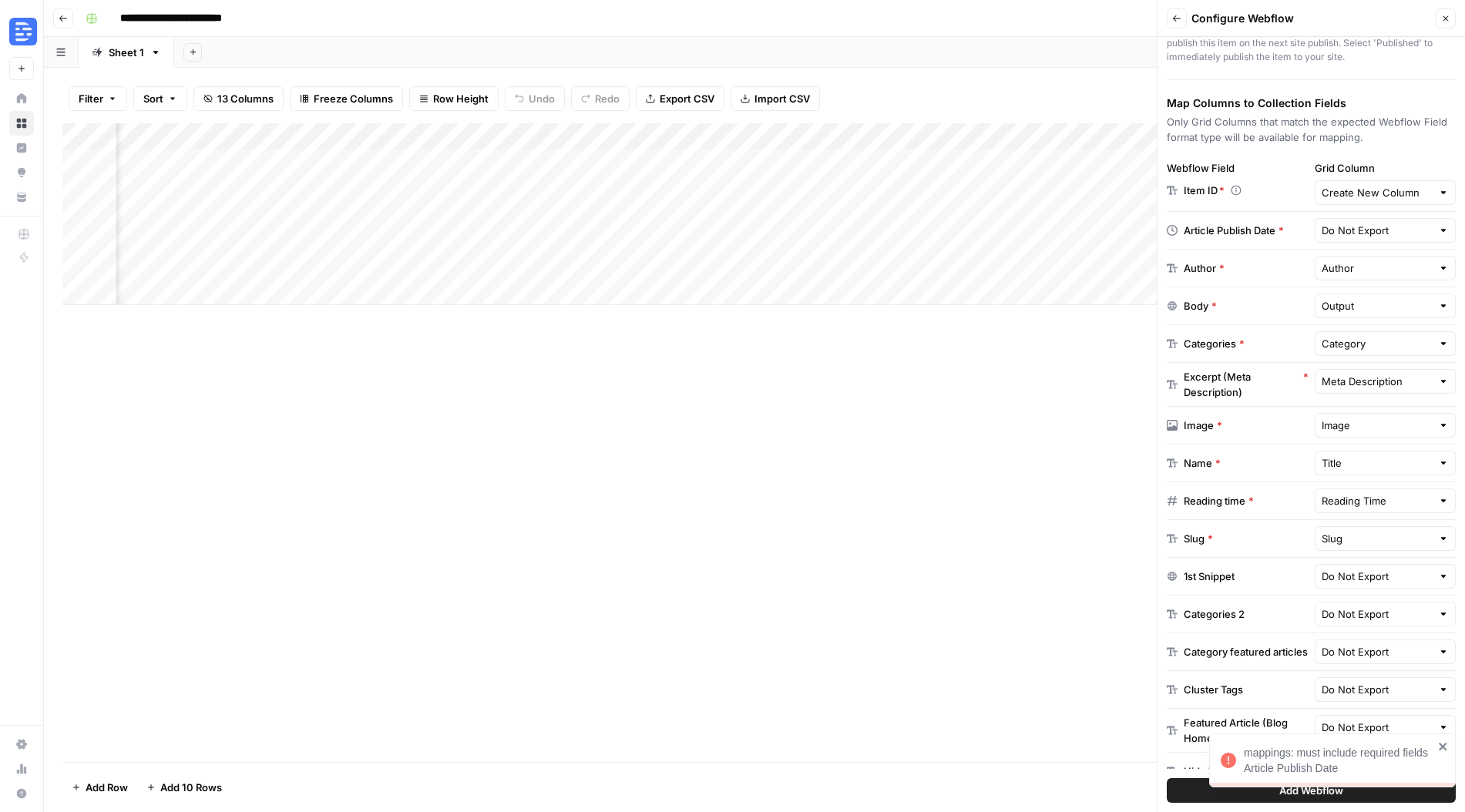
scroll to position [174, 0]
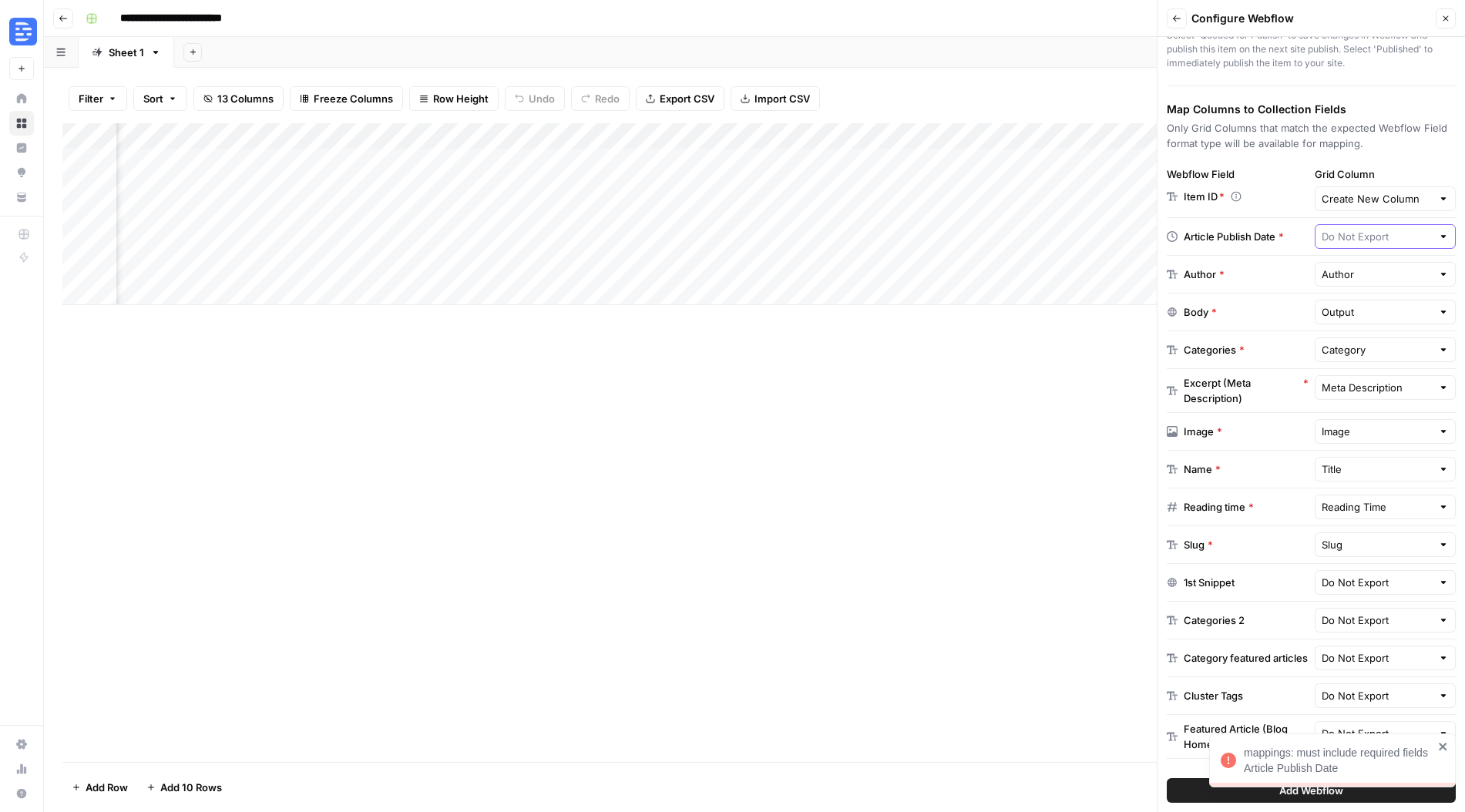
click at [1359, 241] on input "text" at bounding box center [1376, 235] width 111 height 15
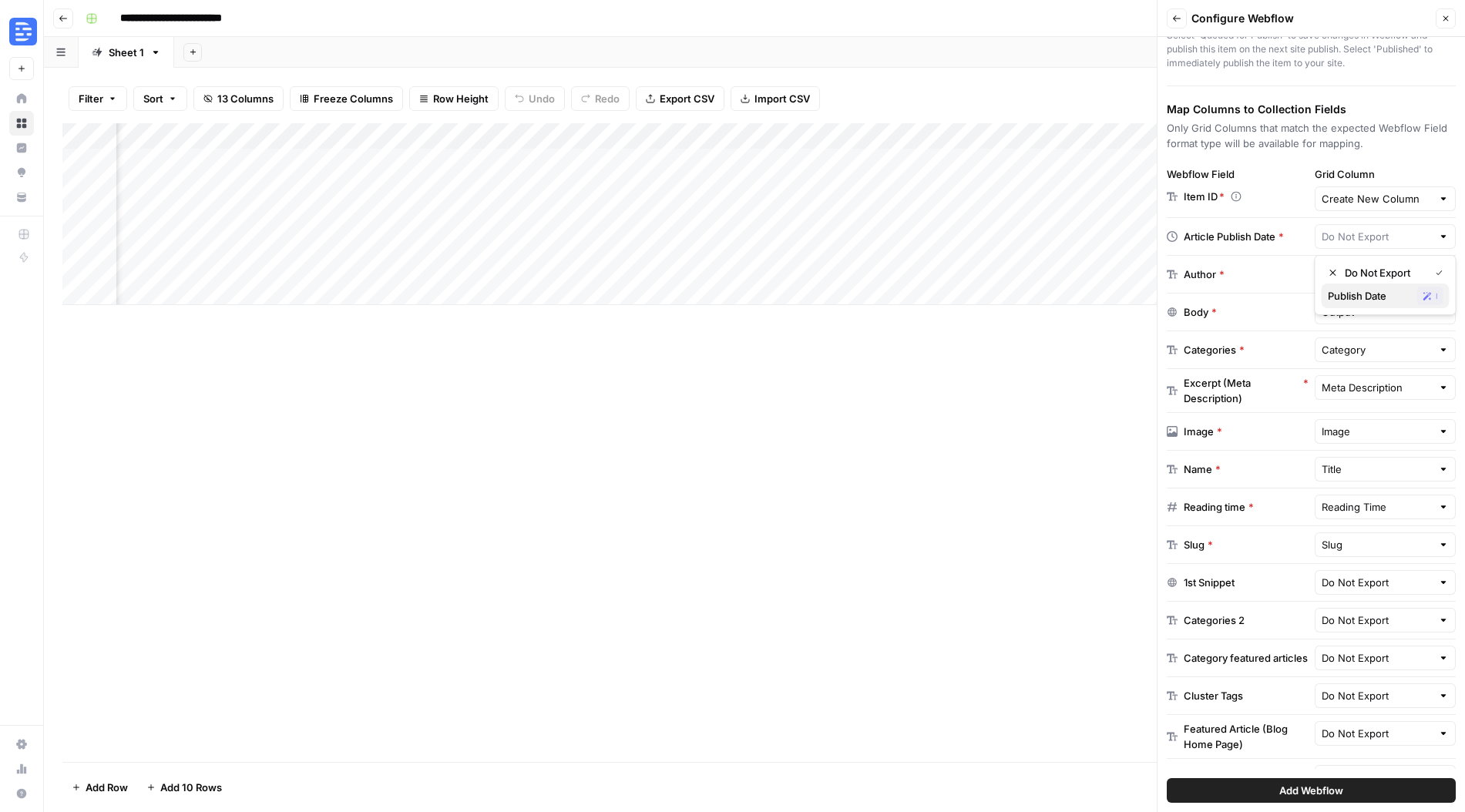
click at [1356, 291] on span "Publish Date" at bounding box center [1368, 295] width 83 height 15
type input "Publish Date"
click at [1324, 789] on span "Add Webflow" at bounding box center [1311, 790] width 64 height 15
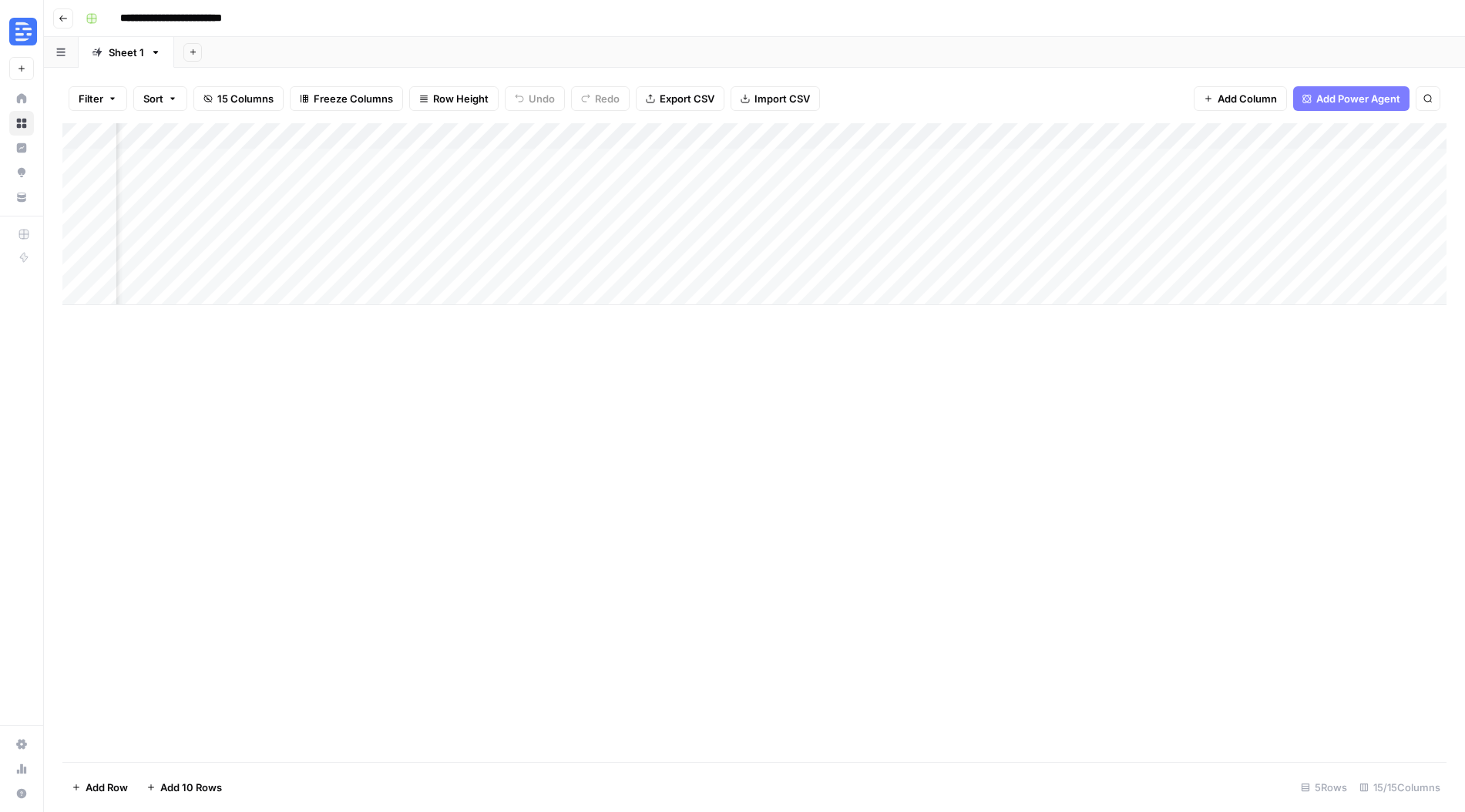
click at [276, 194] on div "Add Column" at bounding box center [754, 214] width 1384 height 182
type textarea "**********"
click at [446, 471] on div "Add Column" at bounding box center [754, 443] width 1384 height 638
click at [95, 189] on div "Add Column" at bounding box center [754, 214] width 1384 height 182
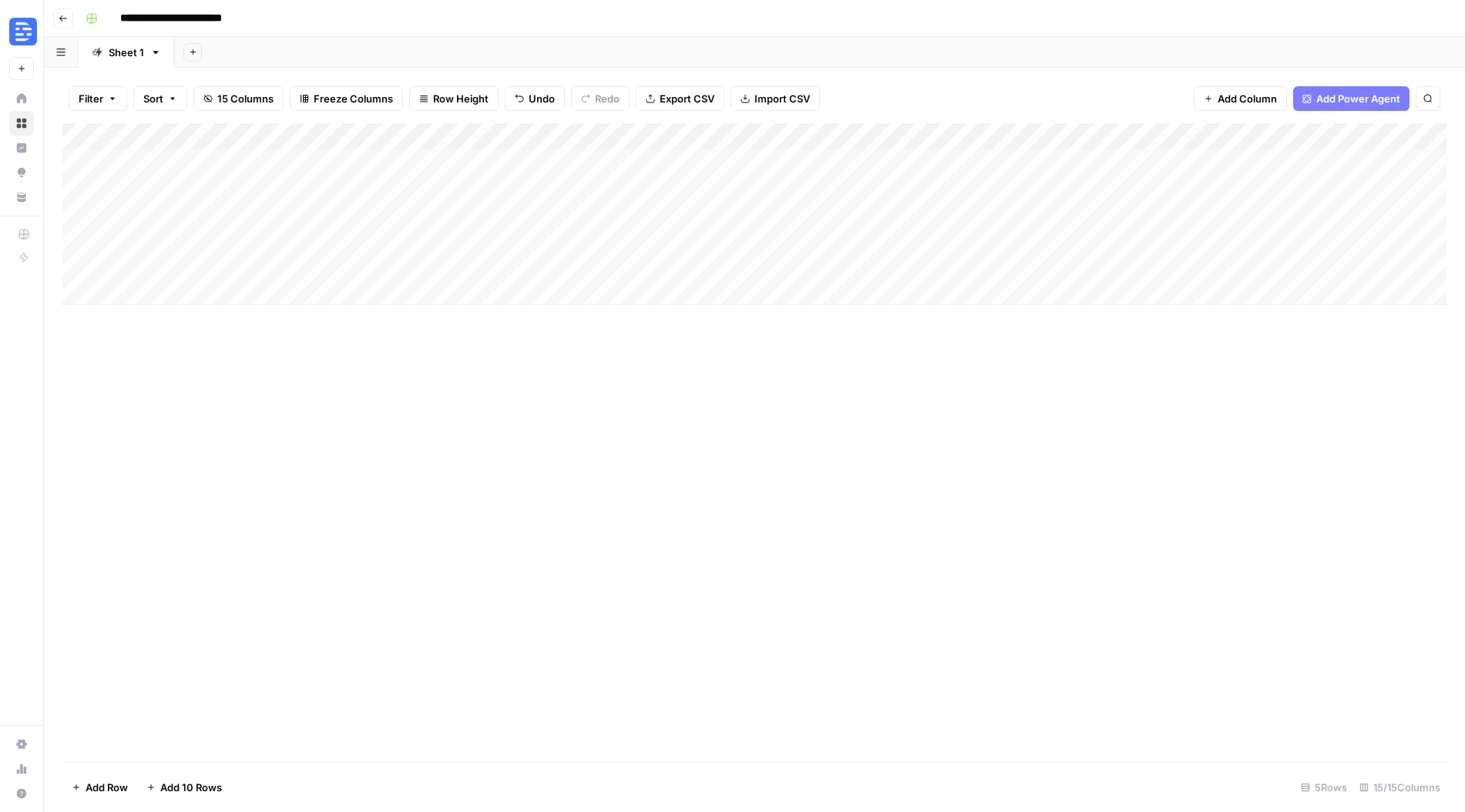
click at [1098, 158] on div "Add Column" at bounding box center [754, 214] width 1384 height 182
click at [1431, 162] on div "Add Column" at bounding box center [754, 214] width 1384 height 182
click at [1350, 162] on div "Add Column" at bounding box center [754, 214] width 1384 height 182
click at [1348, 163] on div "Add Column" at bounding box center [754, 214] width 1384 height 182
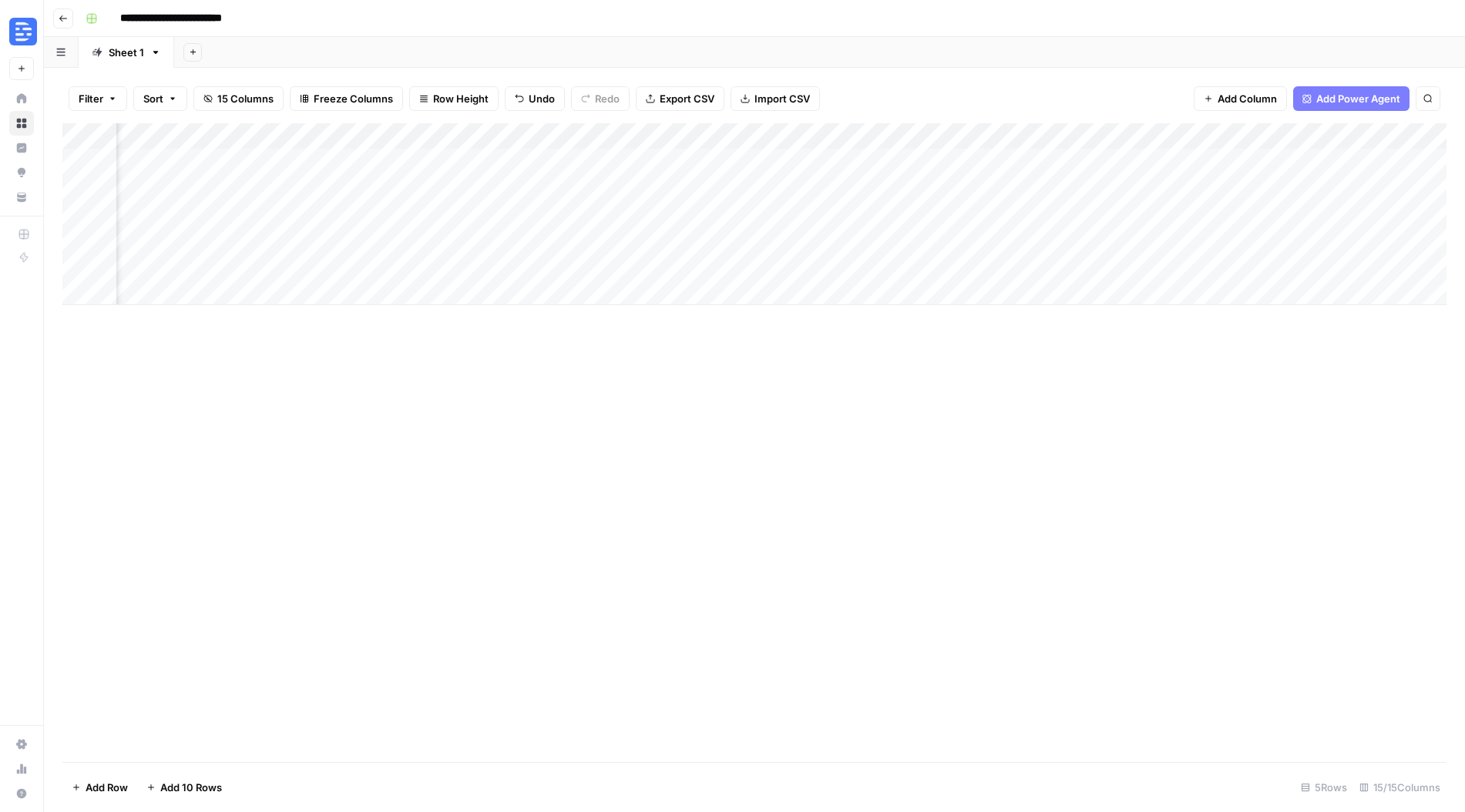
click at [1348, 163] on div "Add Column" at bounding box center [754, 214] width 1384 height 182
click at [1422, 158] on div "Add Column" at bounding box center [754, 214] width 1384 height 182
click at [1400, 159] on div "Add Column" at bounding box center [754, 214] width 1384 height 182
click at [1318, 164] on div "Add Column" at bounding box center [754, 214] width 1384 height 182
click at [1457, 248] on div "Filter Sort 15 Columns Freeze Columns Row Height Undo Redo Export CSV Import CS…" at bounding box center [754, 440] width 1421 height 744
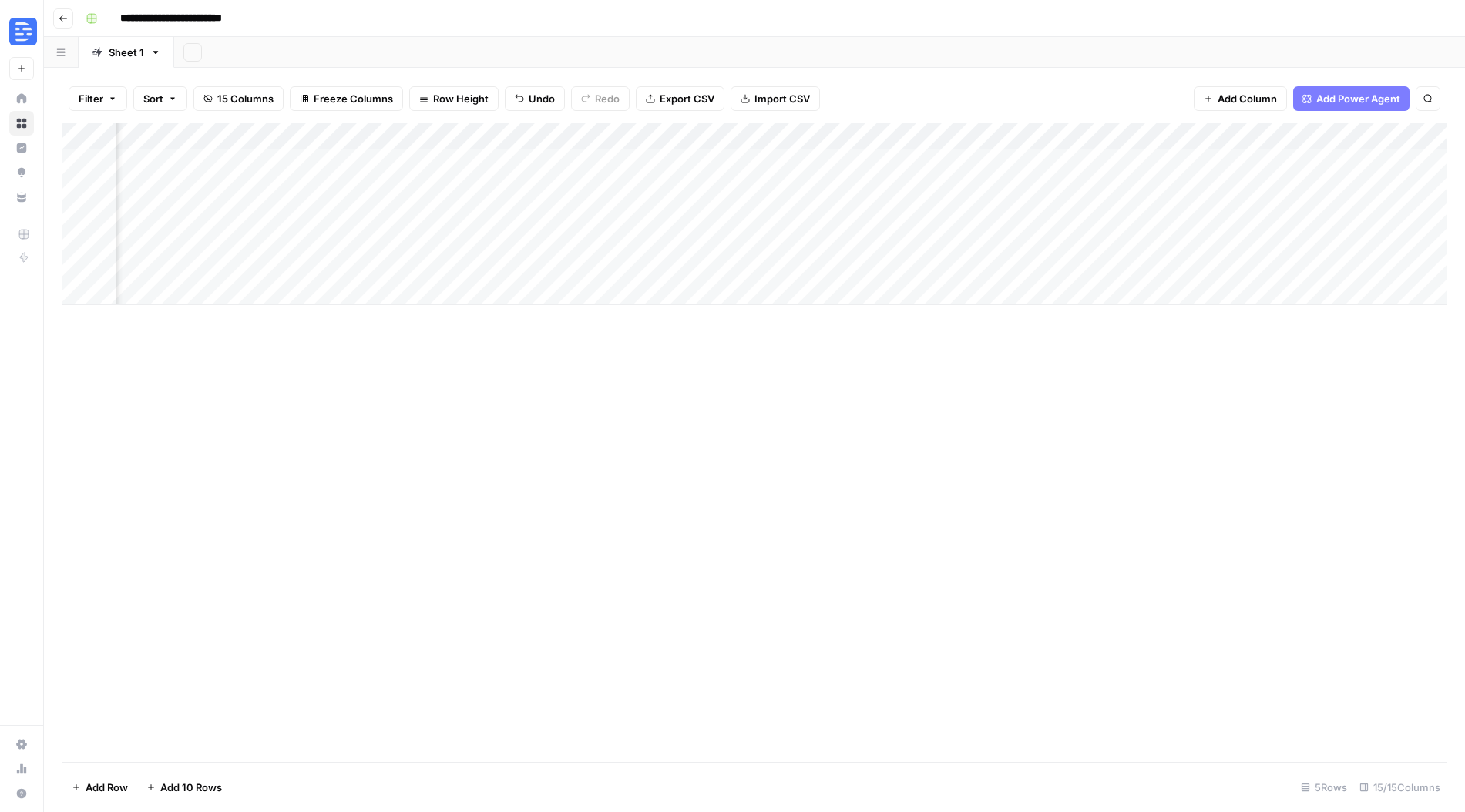
click at [1418, 134] on div "Add Column" at bounding box center [754, 214] width 1384 height 182
click at [1371, 235] on span "Edit" at bounding box center [1404, 230] width 135 height 15
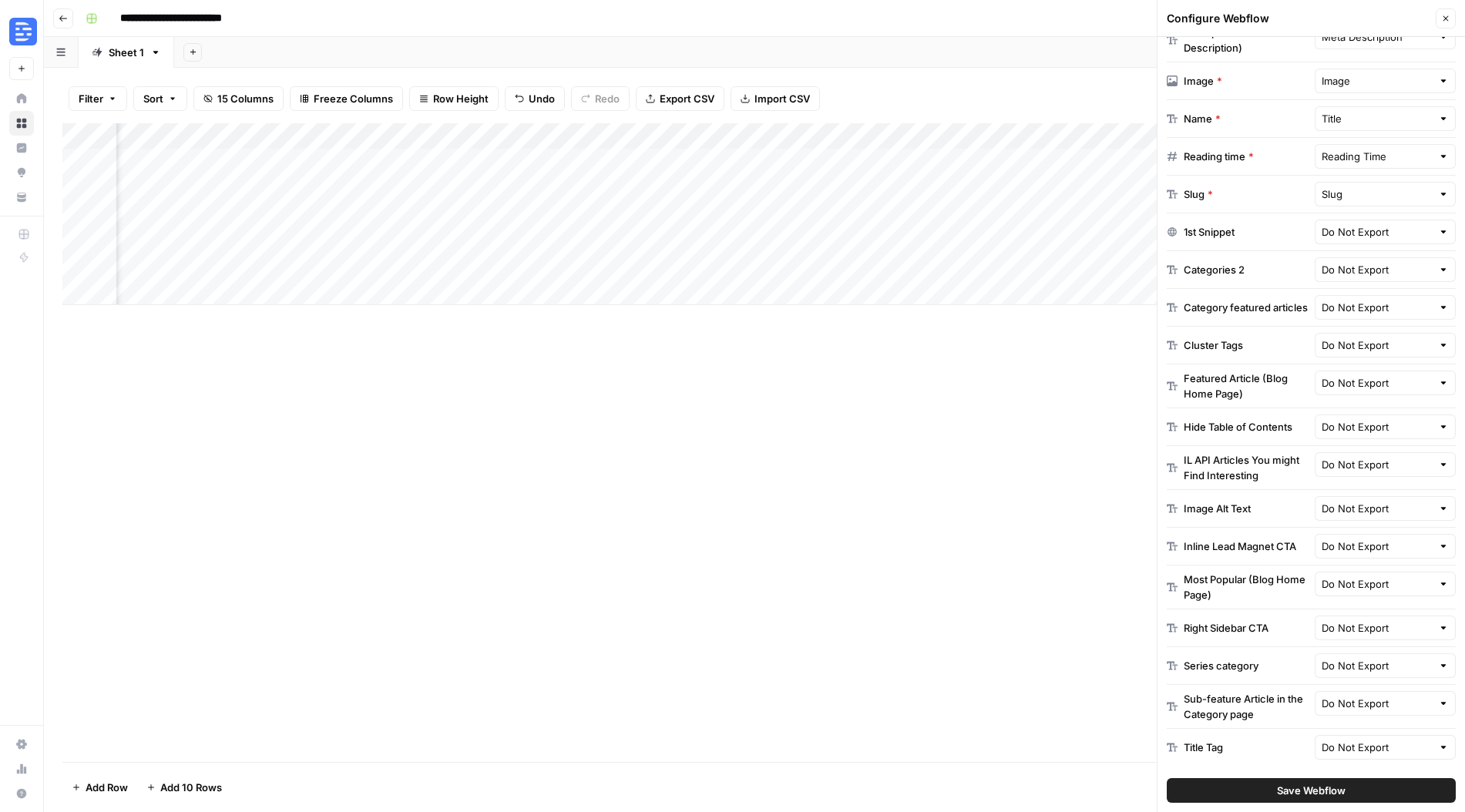
scroll to position [68, 0]
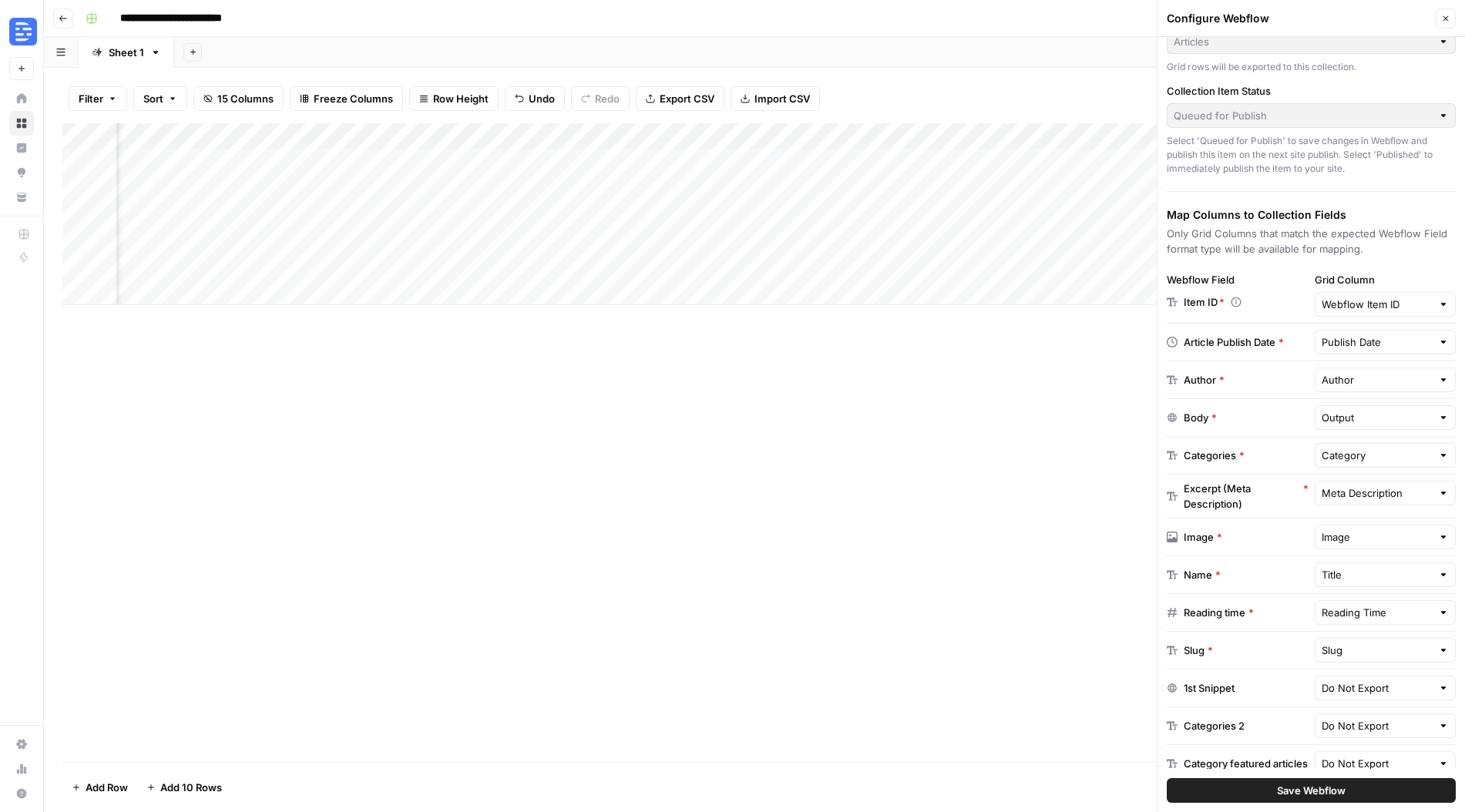
click at [921, 419] on div "Add Column" at bounding box center [754, 443] width 1384 height 638
click at [1453, 20] on button "Close" at bounding box center [1446, 18] width 20 height 20
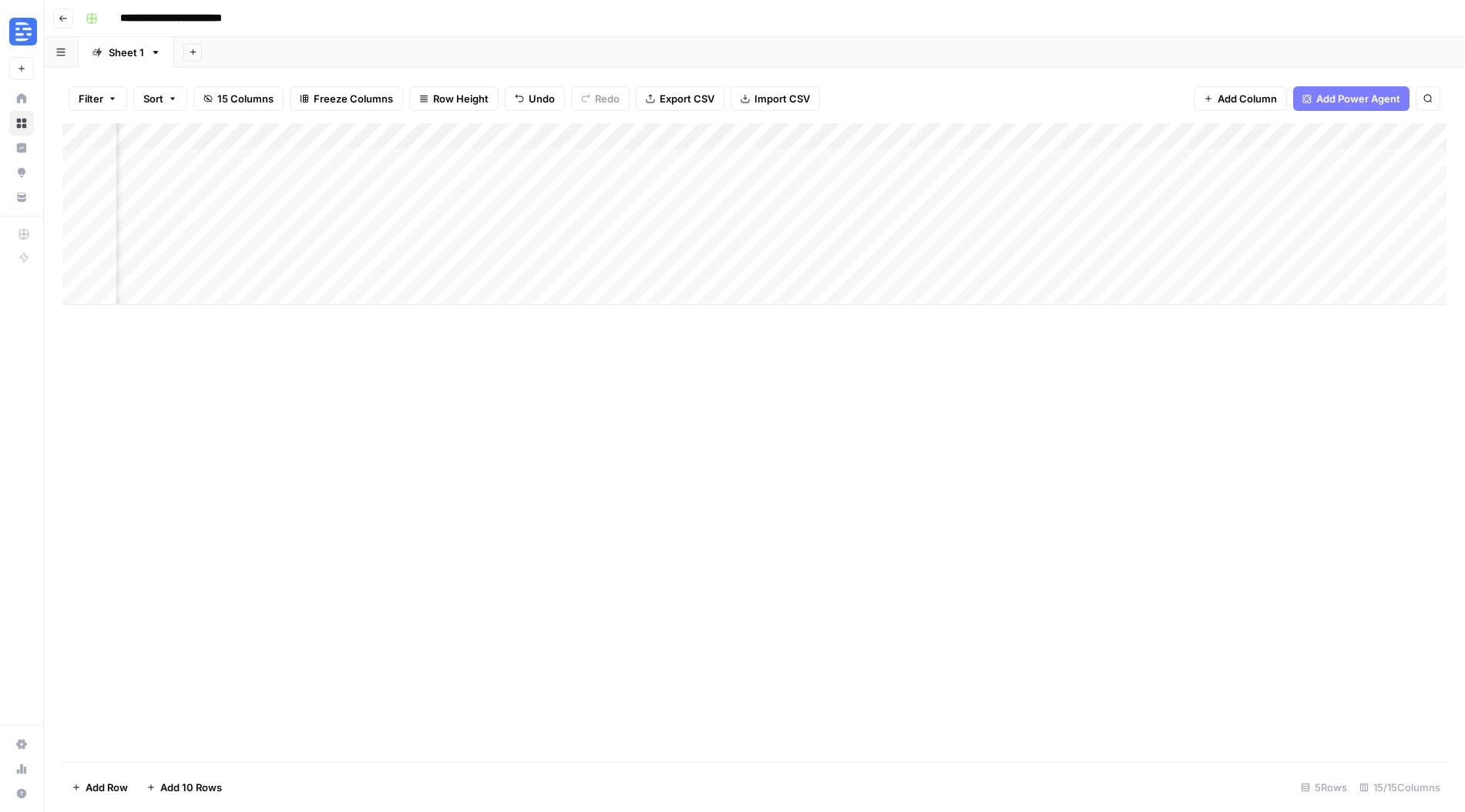
click at [1330, 159] on div "Add Column" at bounding box center [754, 214] width 1384 height 182
click at [1411, 137] on div "Add Column" at bounding box center [754, 214] width 1384 height 182
drag, startPoint x: 1081, startPoint y: 461, endPoint x: 1090, endPoint y: 452, distance: 12.7
click at [1081, 461] on div "Add Column" at bounding box center [754, 443] width 1384 height 638
click at [1339, 162] on div "Add Column" at bounding box center [754, 214] width 1384 height 182
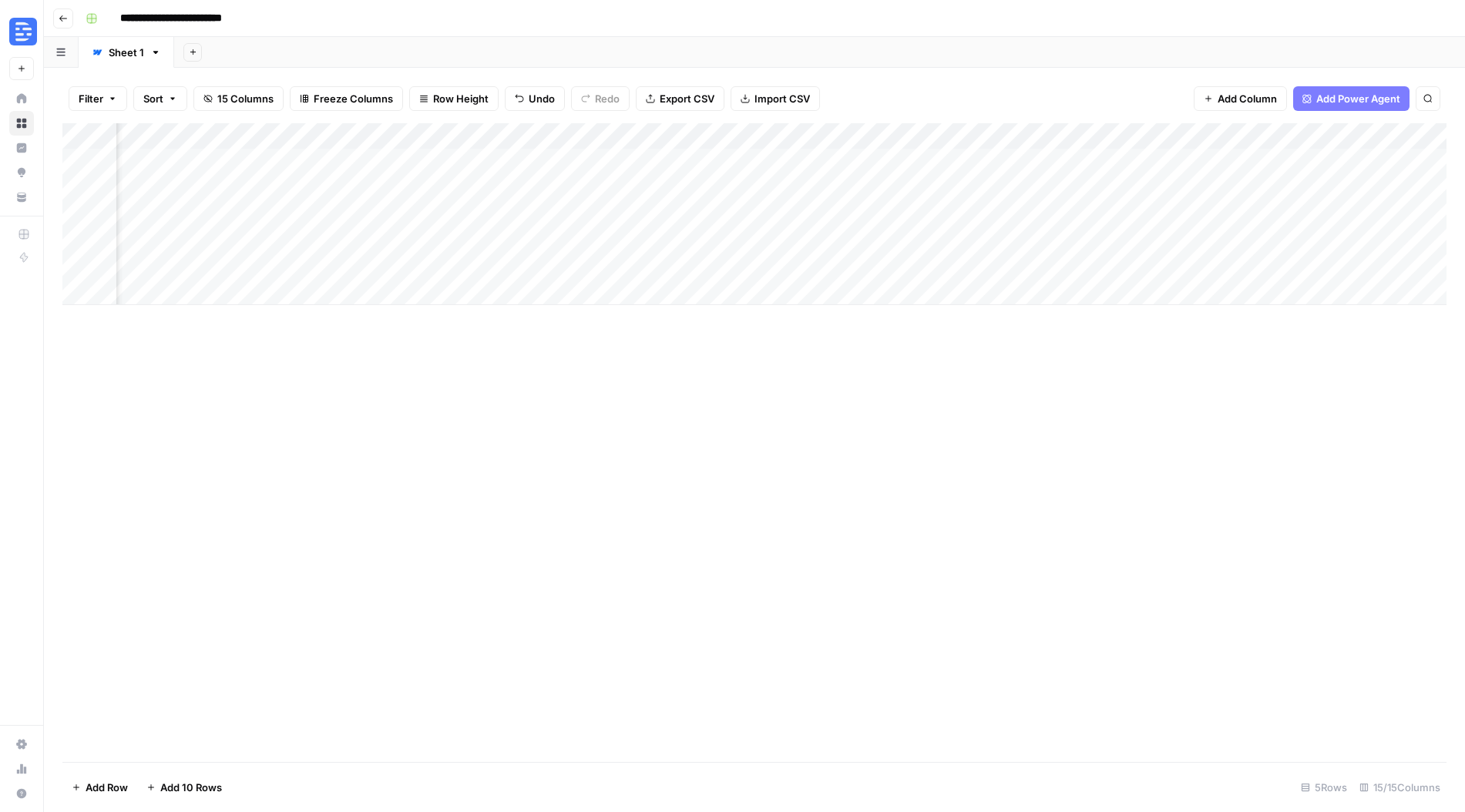
drag, startPoint x: 1339, startPoint y: 162, endPoint x: 1351, endPoint y: 159, distance: 12.4
click at [1339, 162] on div "Add Column" at bounding box center [754, 214] width 1384 height 182
click at [1413, 133] on div "Add Column" at bounding box center [754, 214] width 1384 height 182
click at [1273, 148] on div "Add Column" at bounding box center [754, 214] width 1384 height 182
drag, startPoint x: 1369, startPoint y: 170, endPoint x: 1361, endPoint y: 158, distance: 14.4
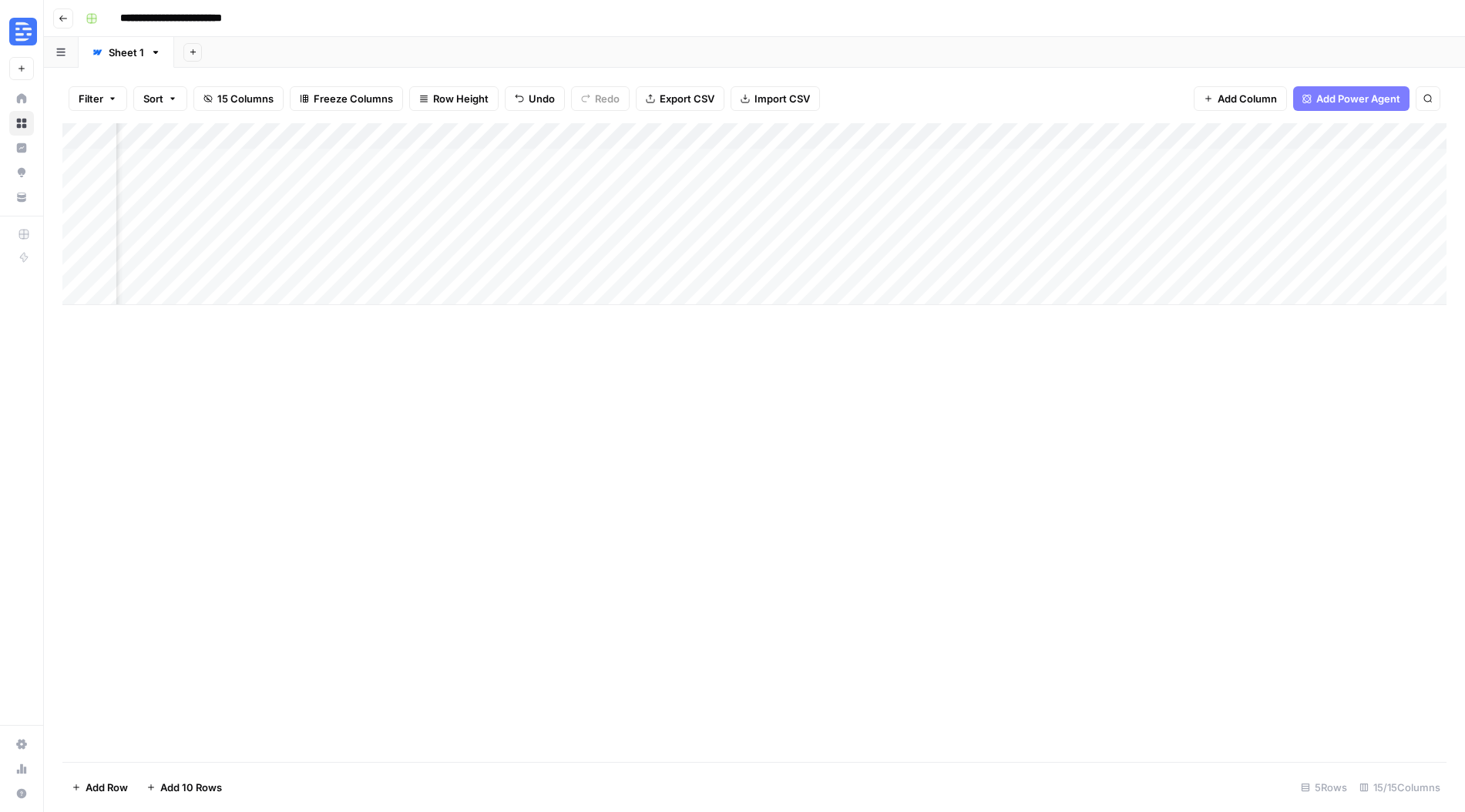
click at [1368, 168] on div "Add Column" at bounding box center [754, 214] width 1384 height 182
click at [1361, 158] on div "Add Column" at bounding box center [754, 214] width 1384 height 182
click at [1359, 159] on div "Add Column" at bounding box center [754, 214] width 1384 height 182
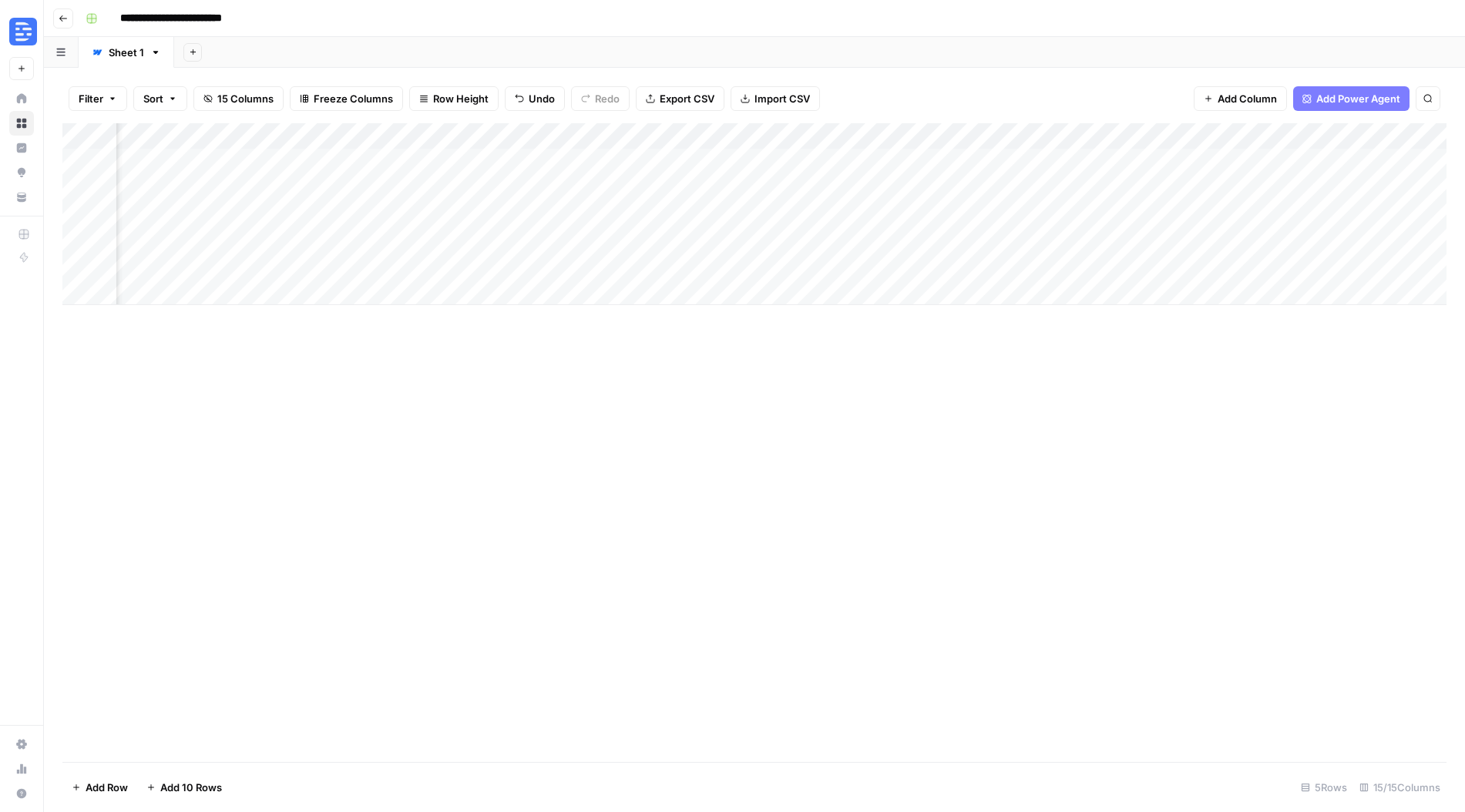
click at [1359, 159] on div "Add Column" at bounding box center [754, 214] width 1384 height 182
click at [1314, 158] on div "Add Column" at bounding box center [754, 214] width 1384 height 182
click at [1335, 159] on div "Add Column" at bounding box center [754, 214] width 1384 height 182
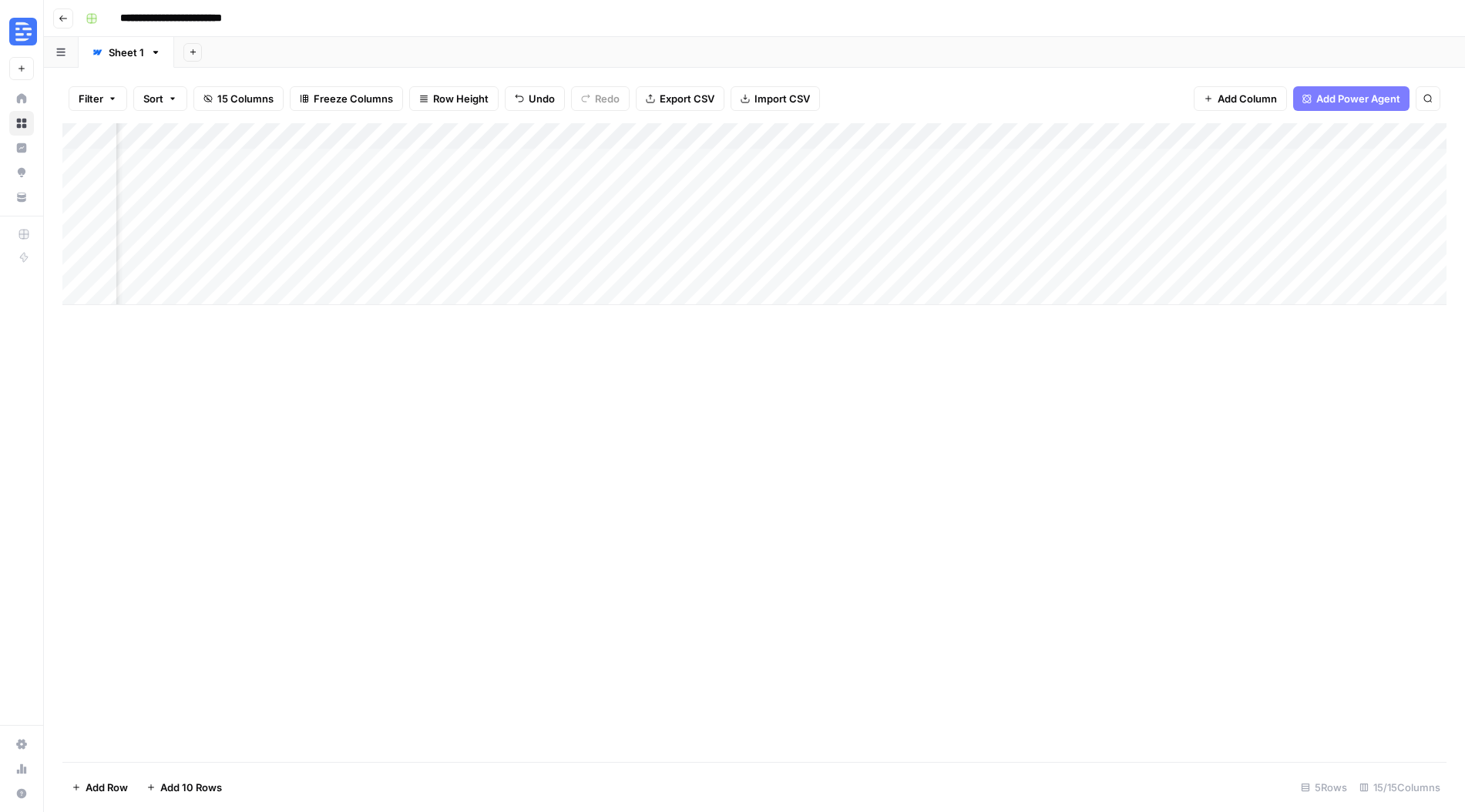
click at [1335, 159] on div "Add Column" at bounding box center [754, 214] width 1384 height 182
click at [1432, 186] on div "Add Column" at bounding box center [754, 214] width 1384 height 182
click at [1415, 136] on div "Add Column" at bounding box center [754, 214] width 1384 height 182
click at [1402, 227] on span "Edit" at bounding box center [1404, 230] width 135 height 15
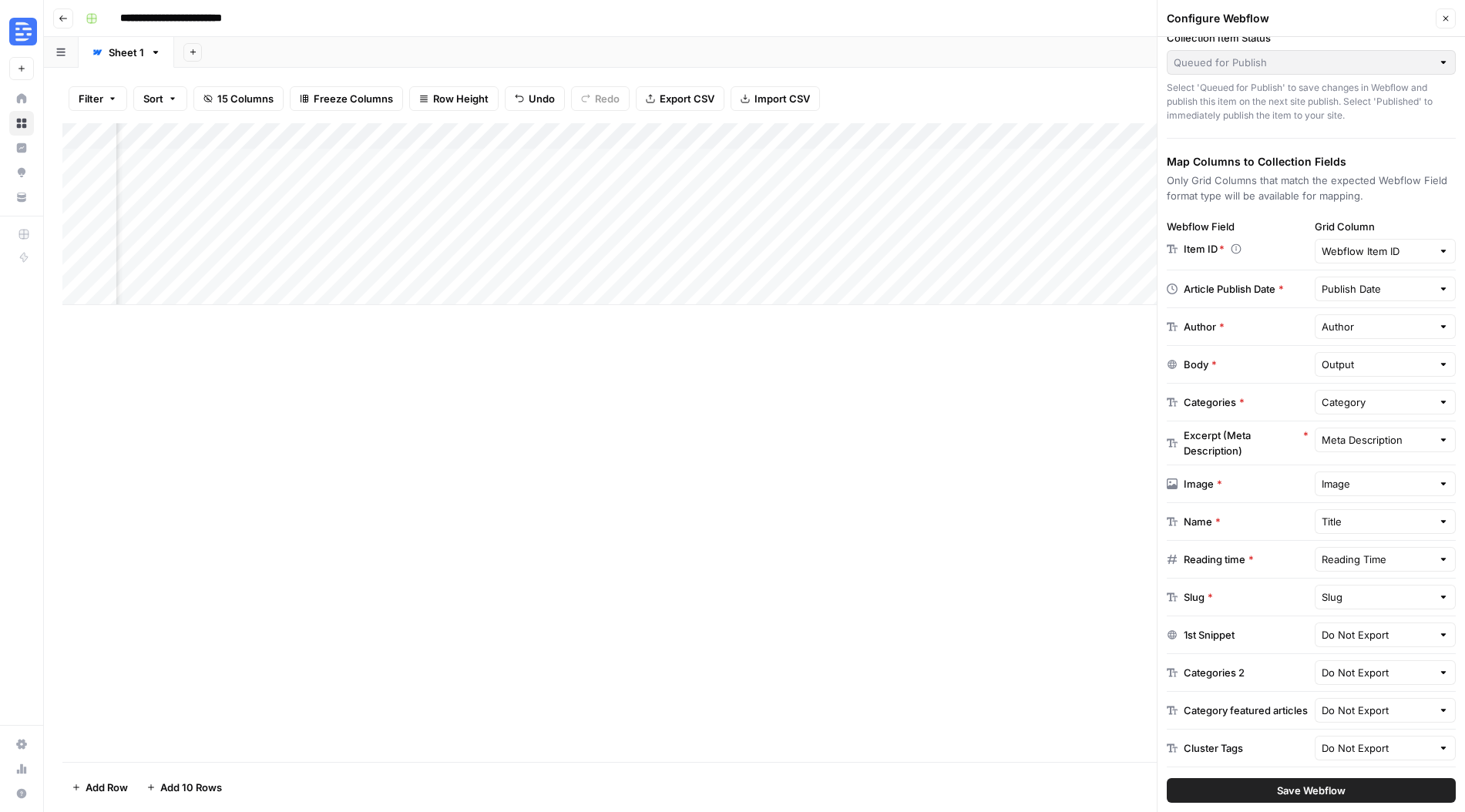
scroll to position [125, 0]
click at [1380, 364] on input "text" at bounding box center [1376, 360] width 111 height 15
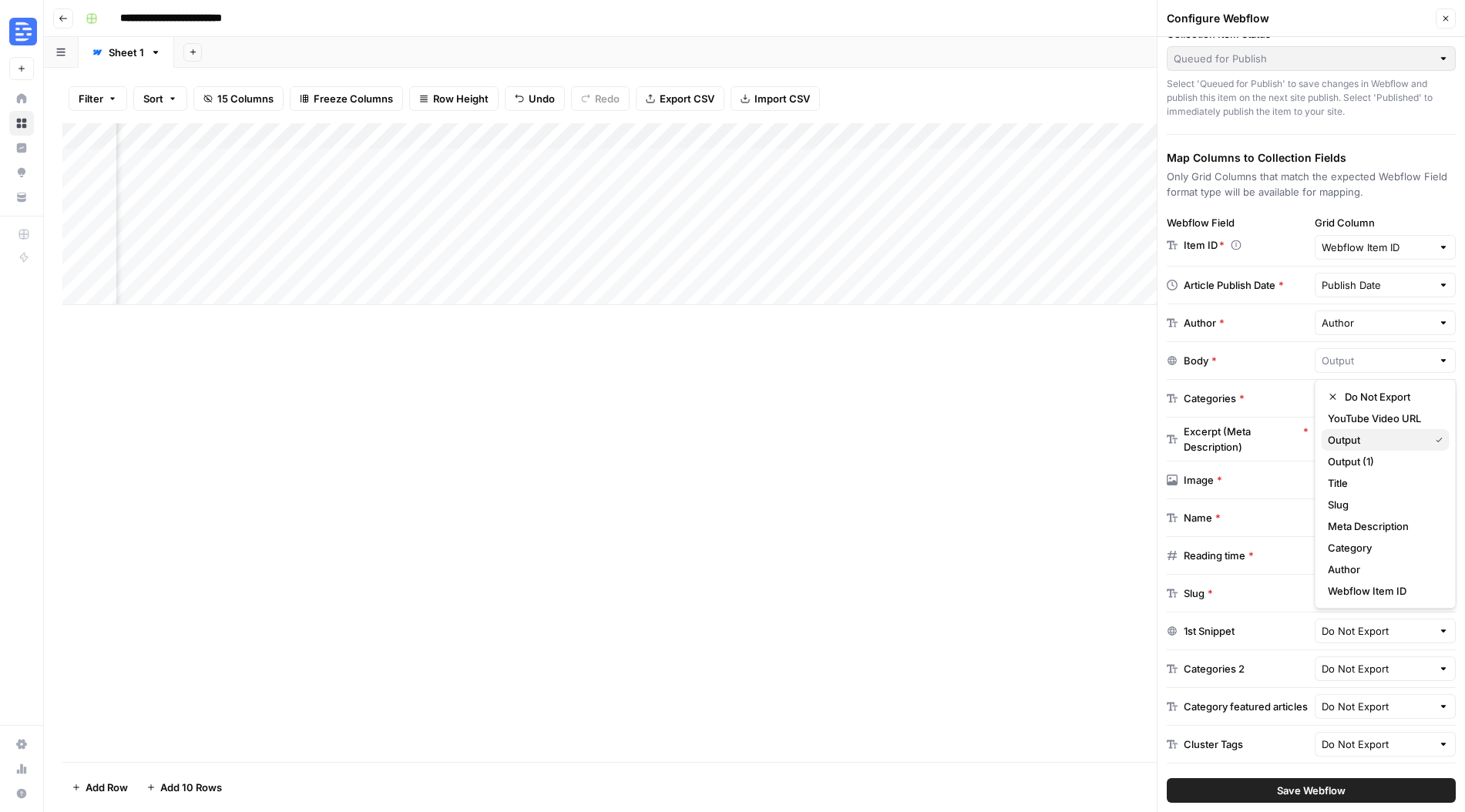
click at [1390, 432] on span "Output" at bounding box center [1375, 439] width 96 height 15
type input "Output"
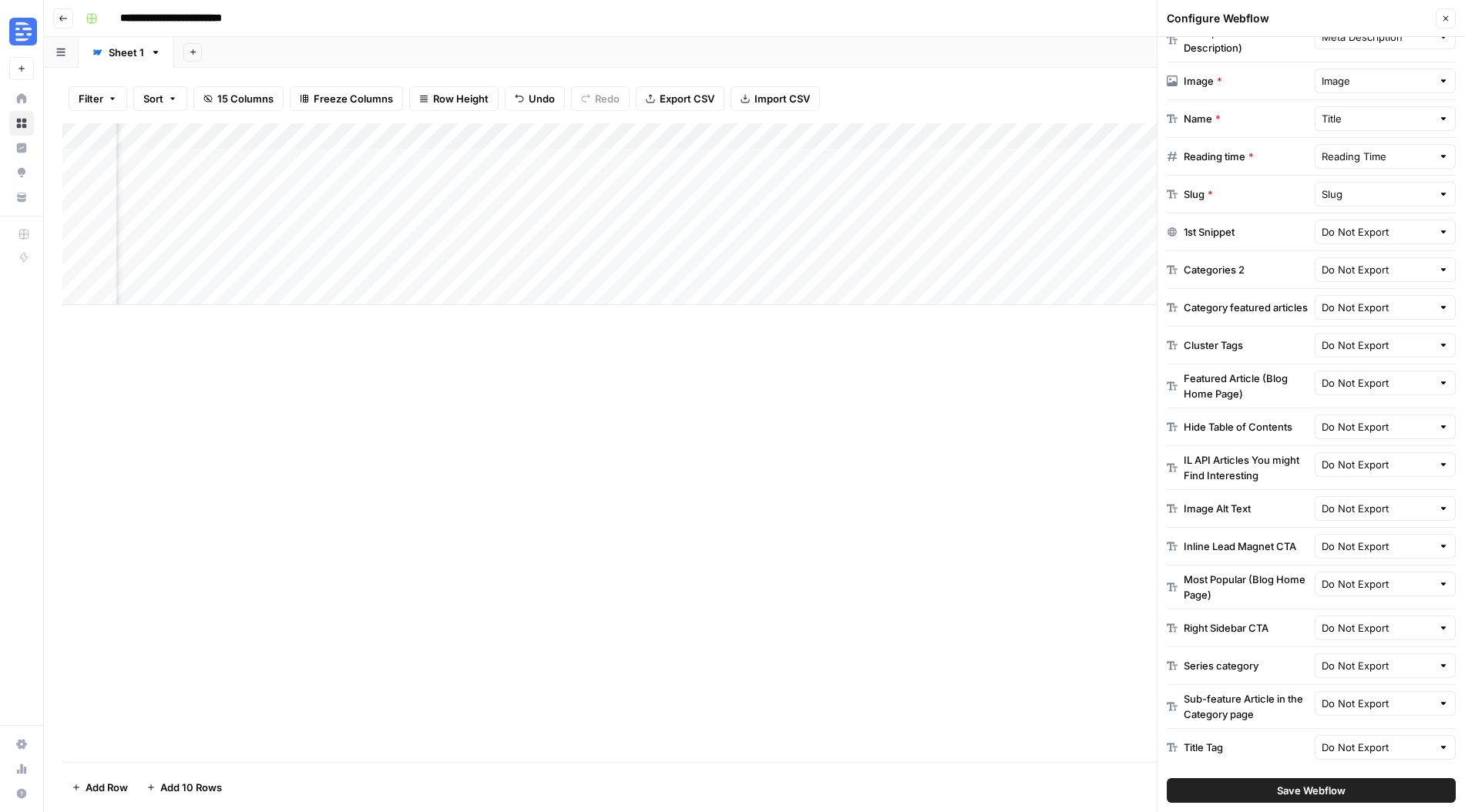
scroll to position [0, 0]
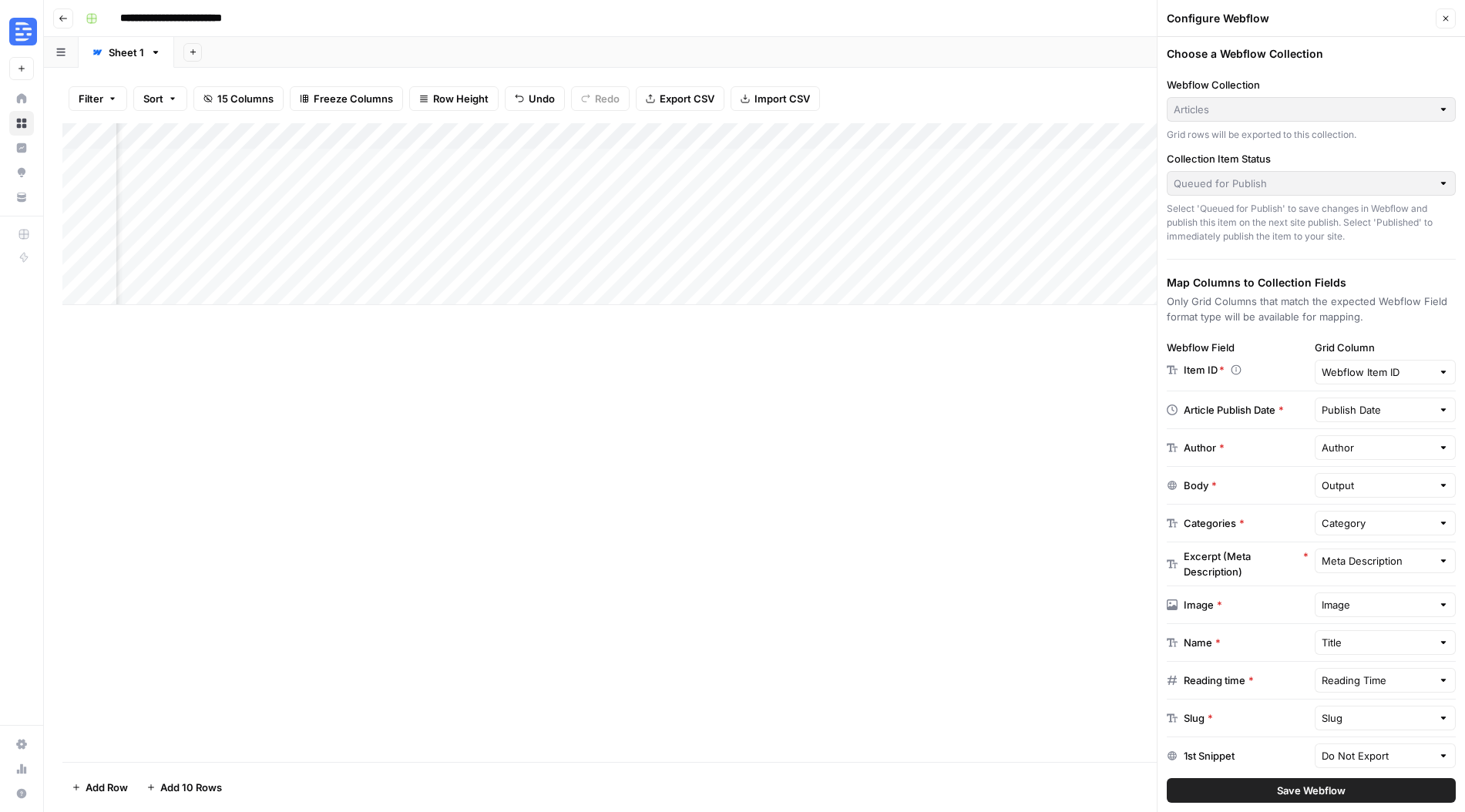
drag, startPoint x: 469, startPoint y: 263, endPoint x: 469, endPoint y: 275, distance: 12.0
click at [469, 263] on div "Add Column" at bounding box center [754, 214] width 1384 height 182
click at [1443, 16] on icon "button" at bounding box center [1445, 18] width 9 height 9
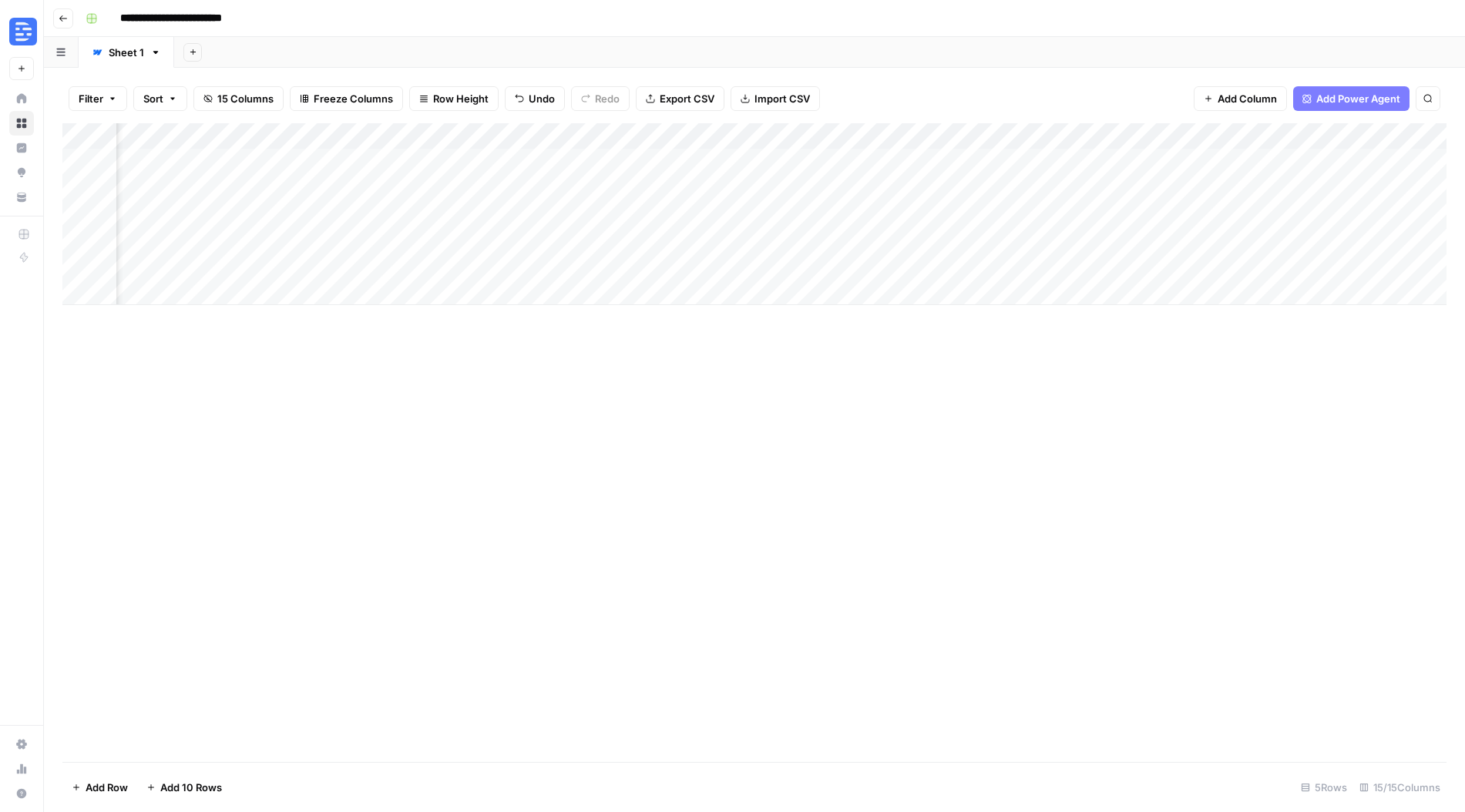
click at [455, 192] on div "Add Column" at bounding box center [754, 214] width 1384 height 182
click at [380, 194] on div "Add Column" at bounding box center [754, 214] width 1384 height 182
click at [412, 185] on div "Add Column" at bounding box center [754, 214] width 1384 height 182
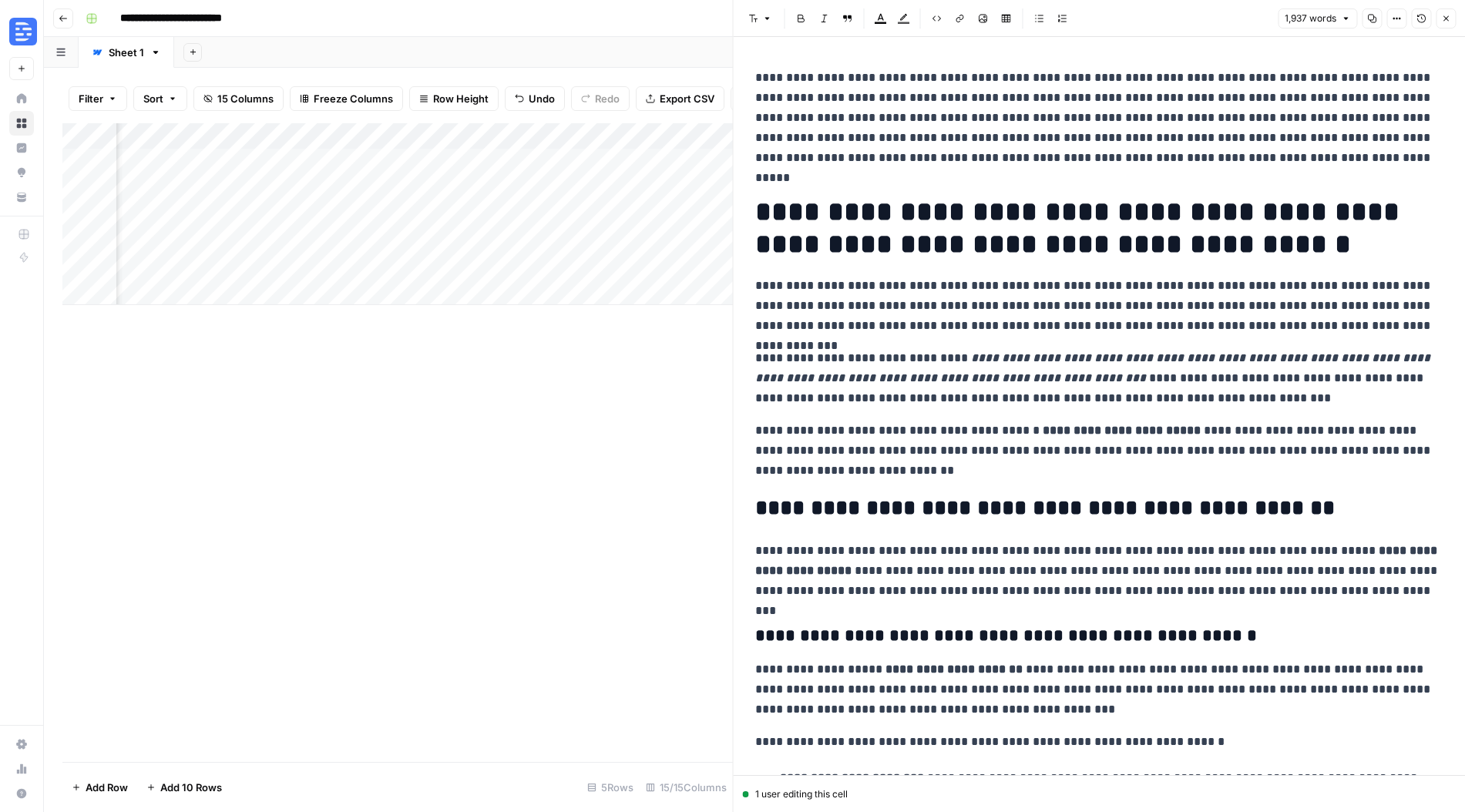
click at [1447, 22] on icon "button" at bounding box center [1445, 18] width 9 height 9
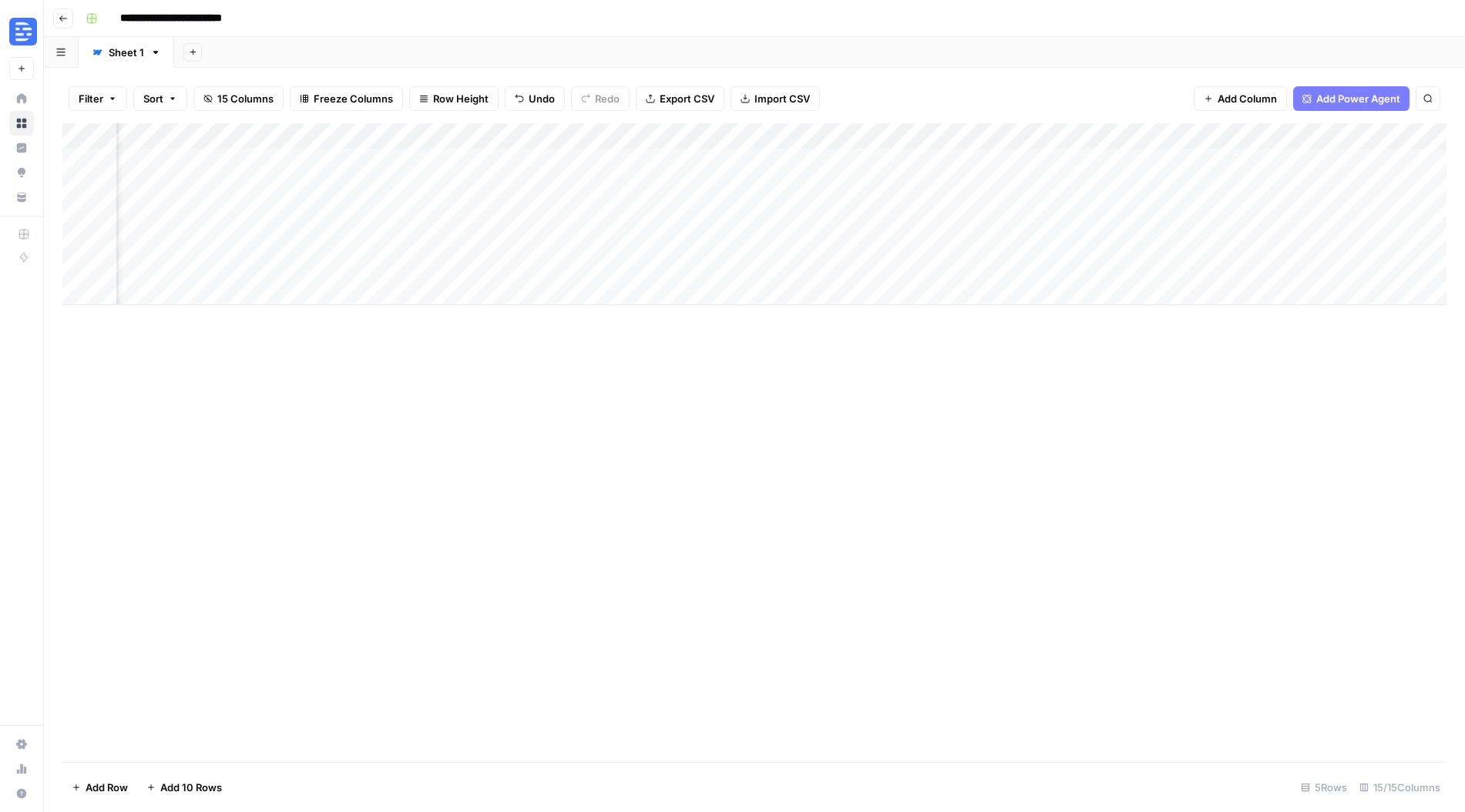
click at [262, 139] on div "Add Column" at bounding box center [754, 214] width 1384 height 182
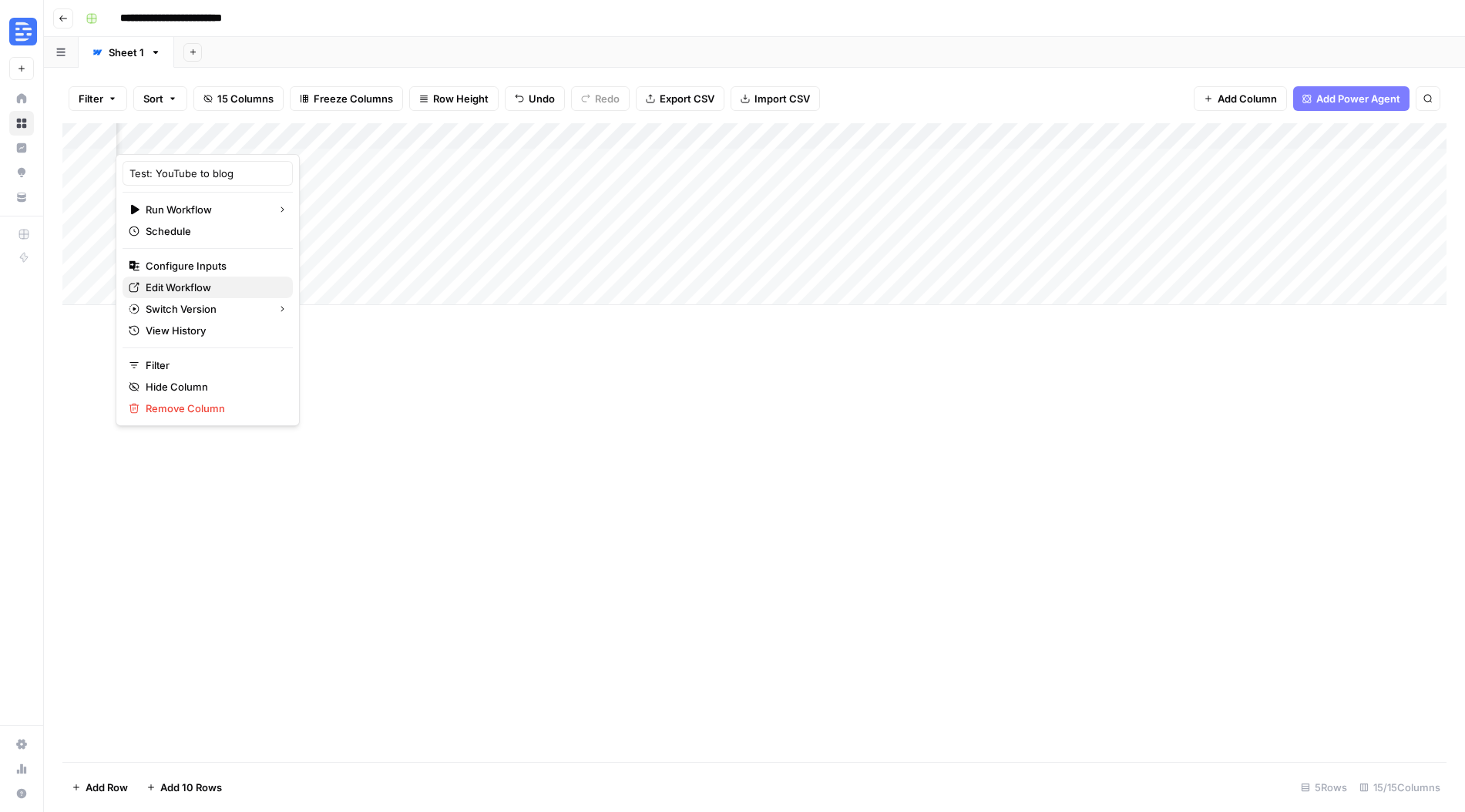
click at [183, 289] on span "Edit Workflow" at bounding box center [213, 286] width 135 height 15
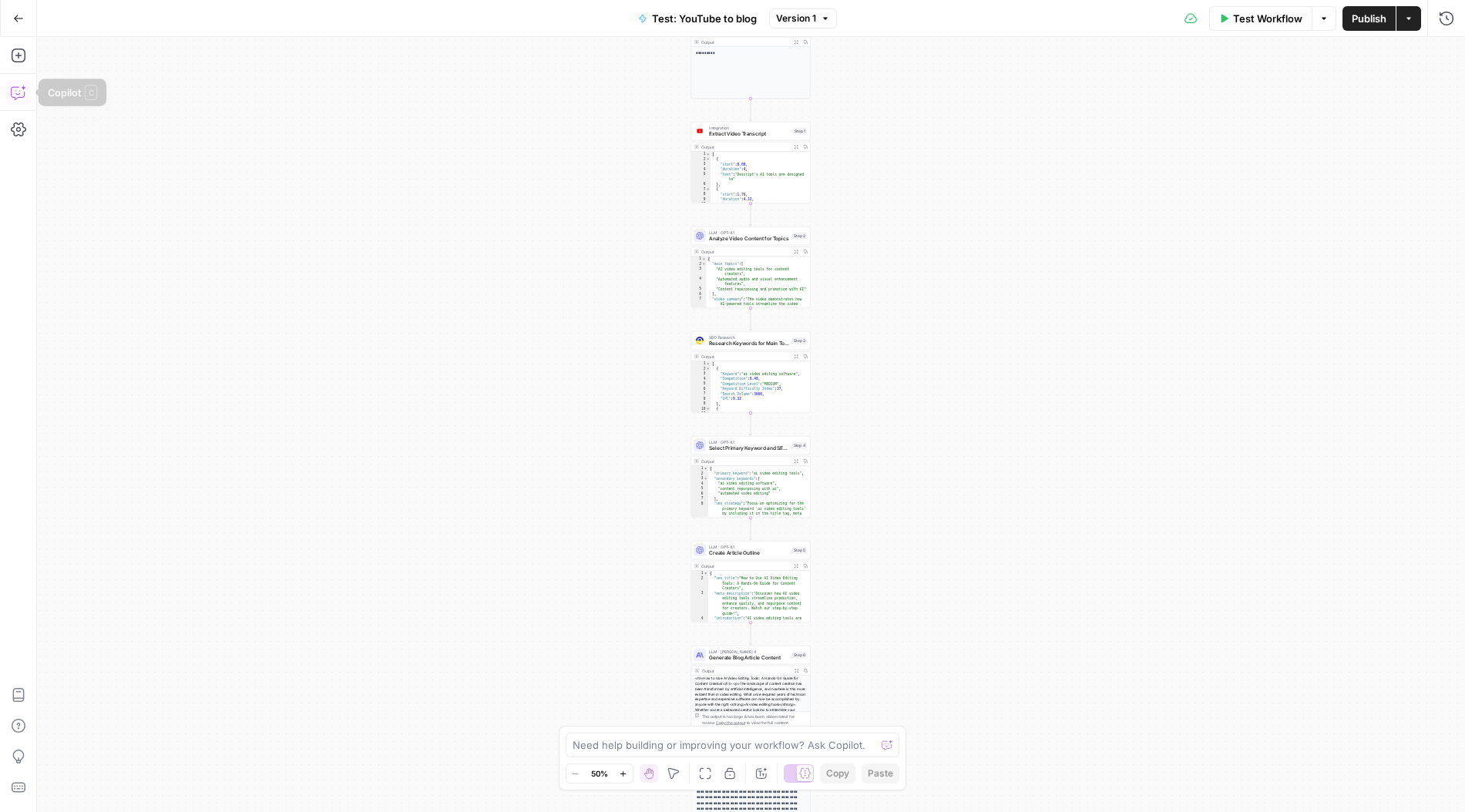
click at [18, 91] on icon "button" at bounding box center [18, 92] width 15 height 15
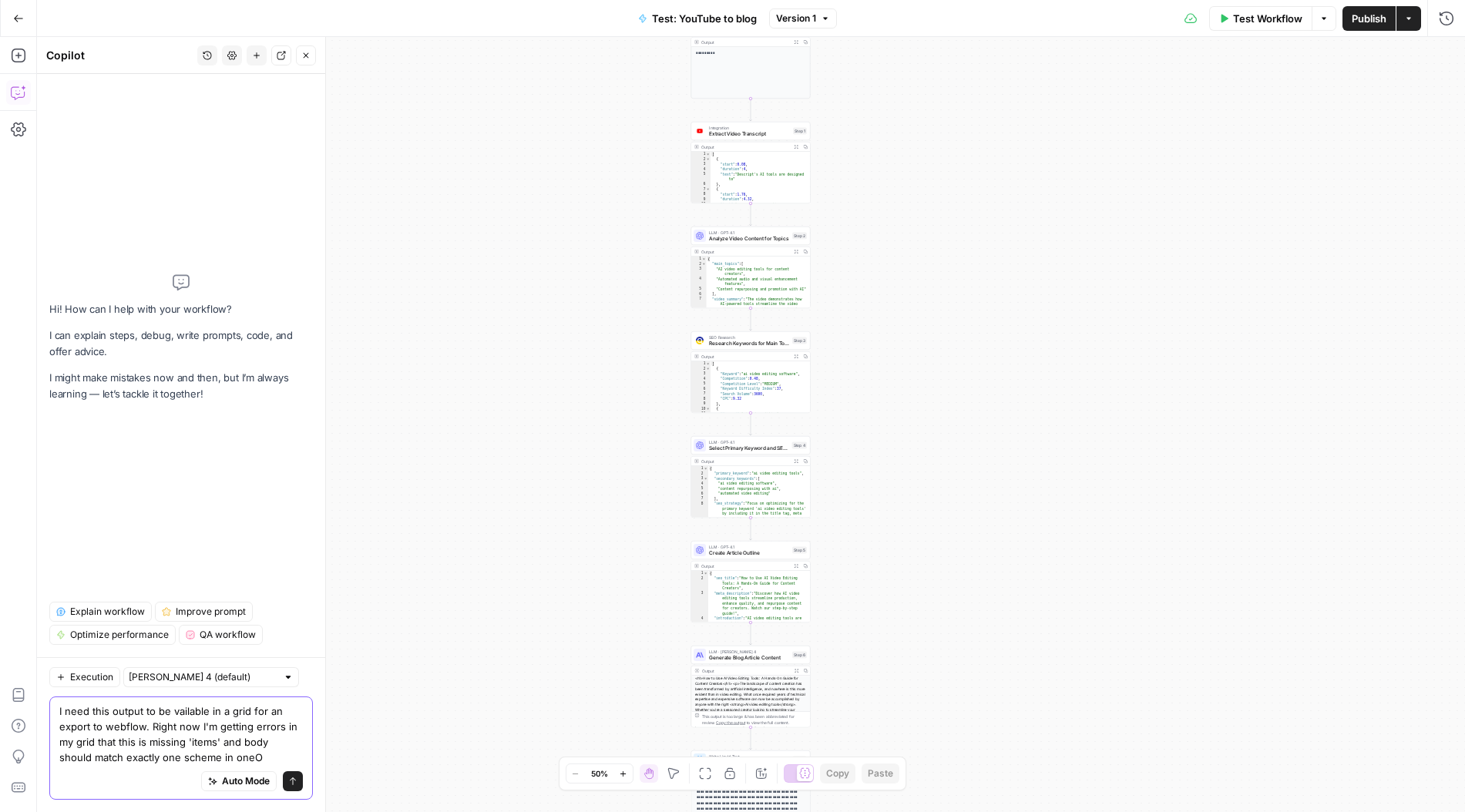
type textarea "I need this output to be vailable in a grid for an export to webflow. Right now…"
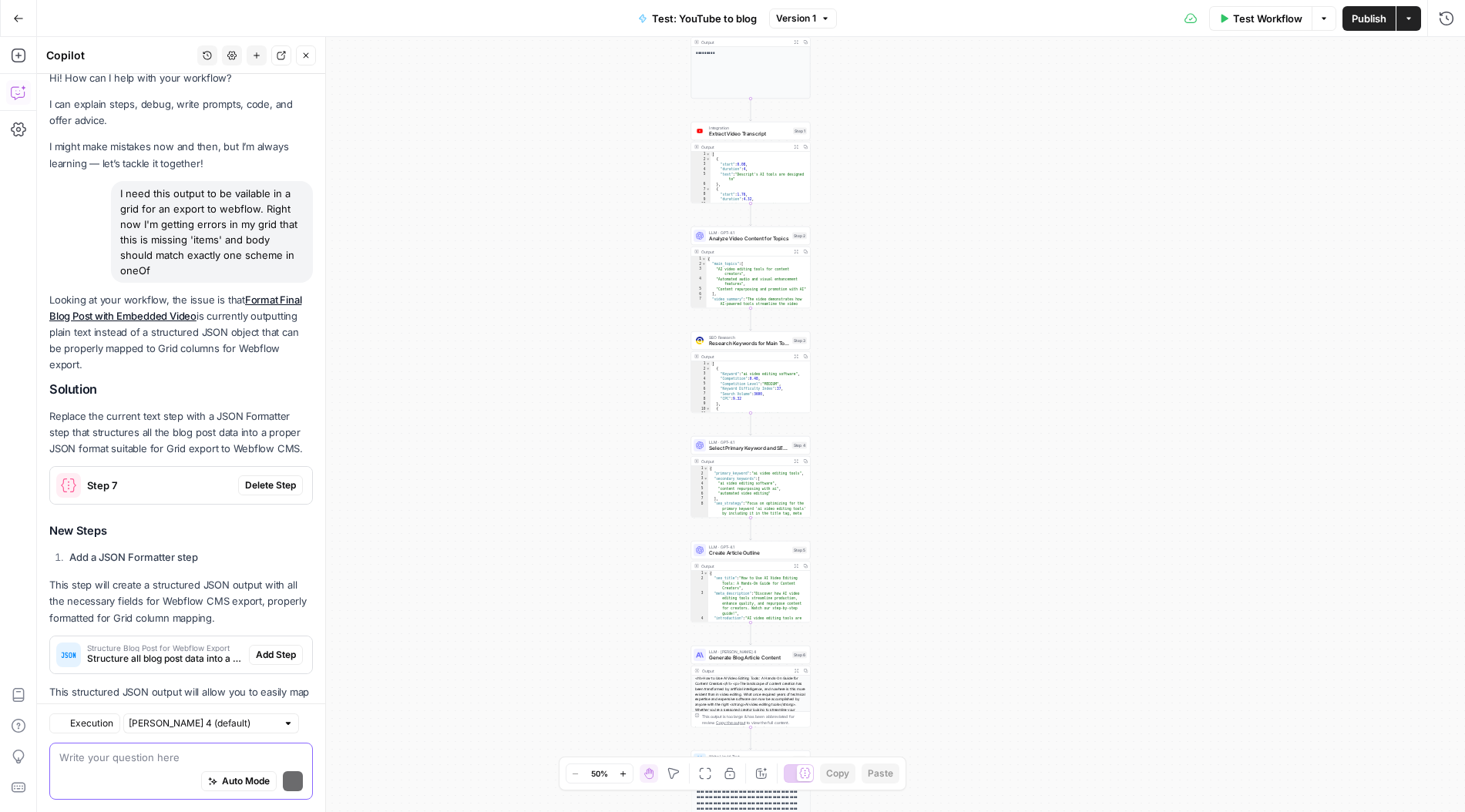
scroll to position [67, 0]
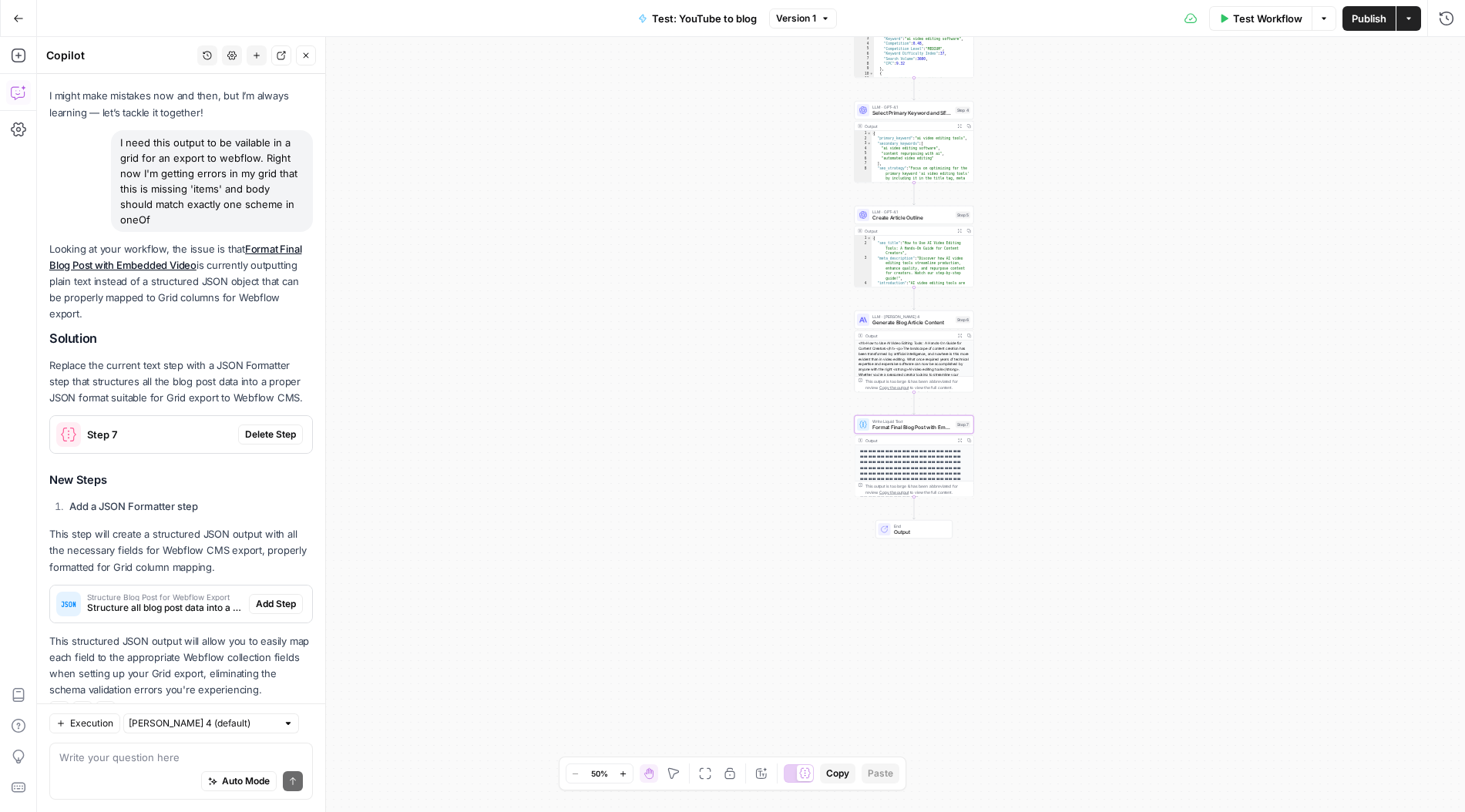
click at [269, 428] on span "Delete Step" at bounding box center [270, 435] width 51 height 14
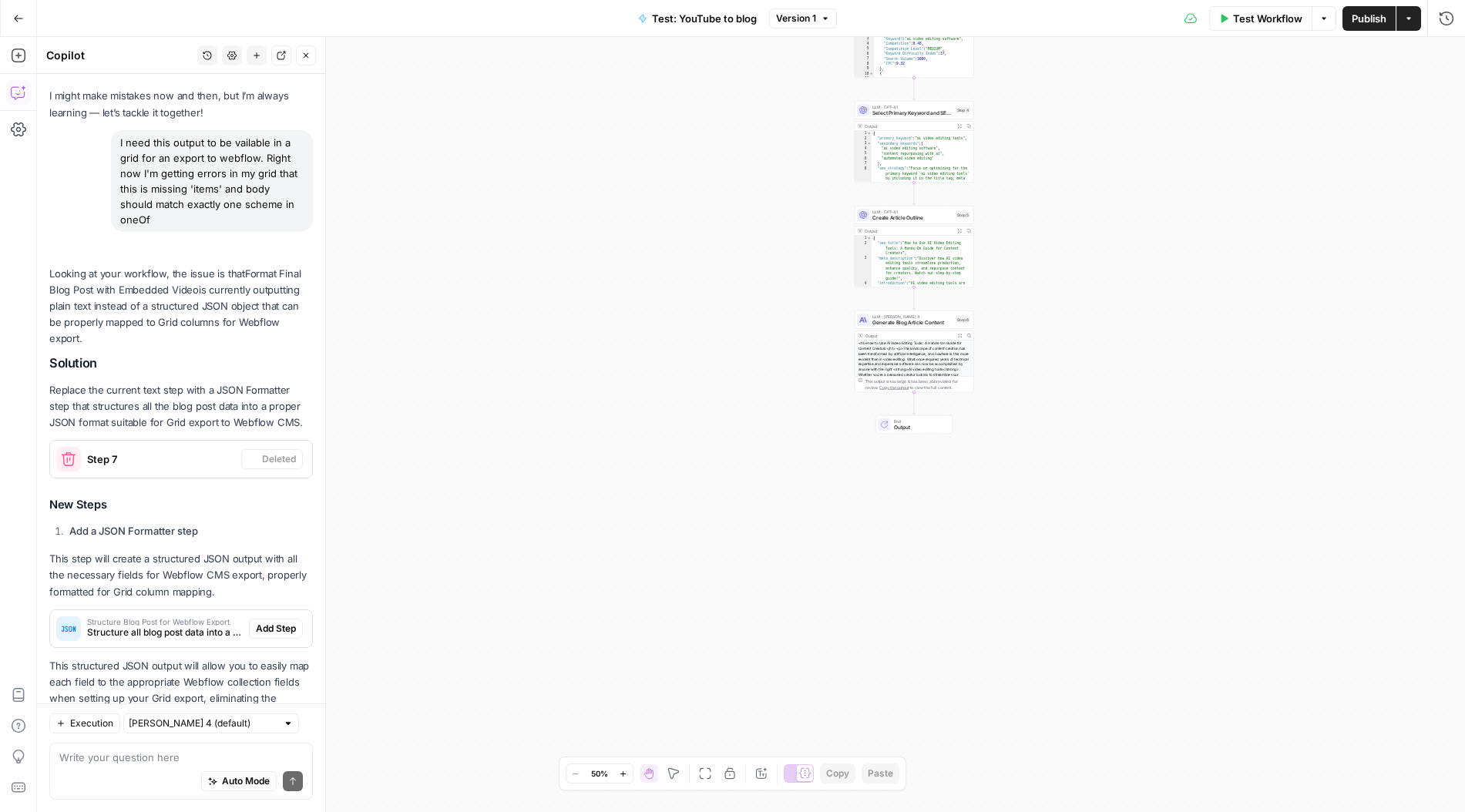
scroll to position [92, 0]
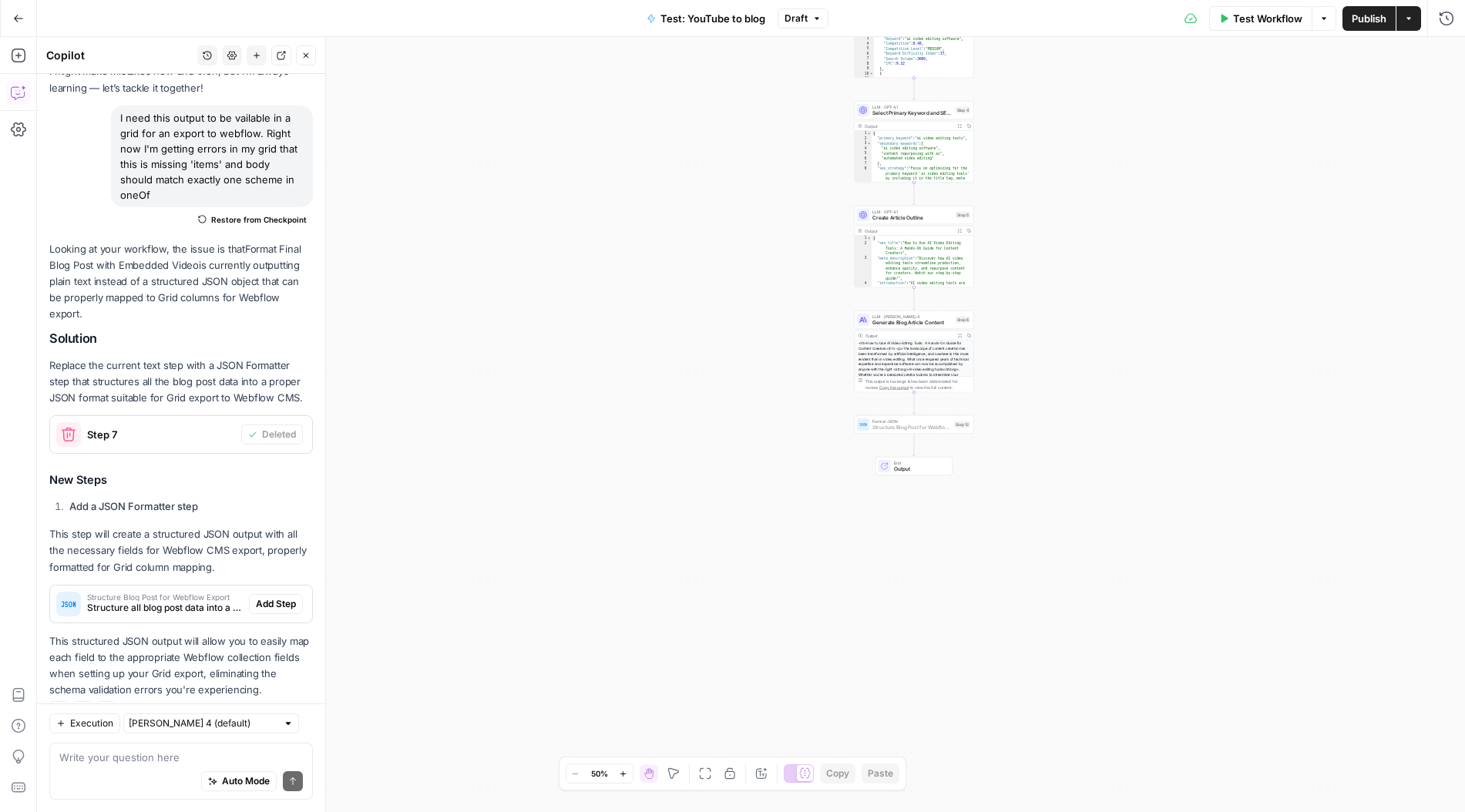
click at [289, 597] on span "Add Step" at bounding box center [275, 604] width 40 height 14
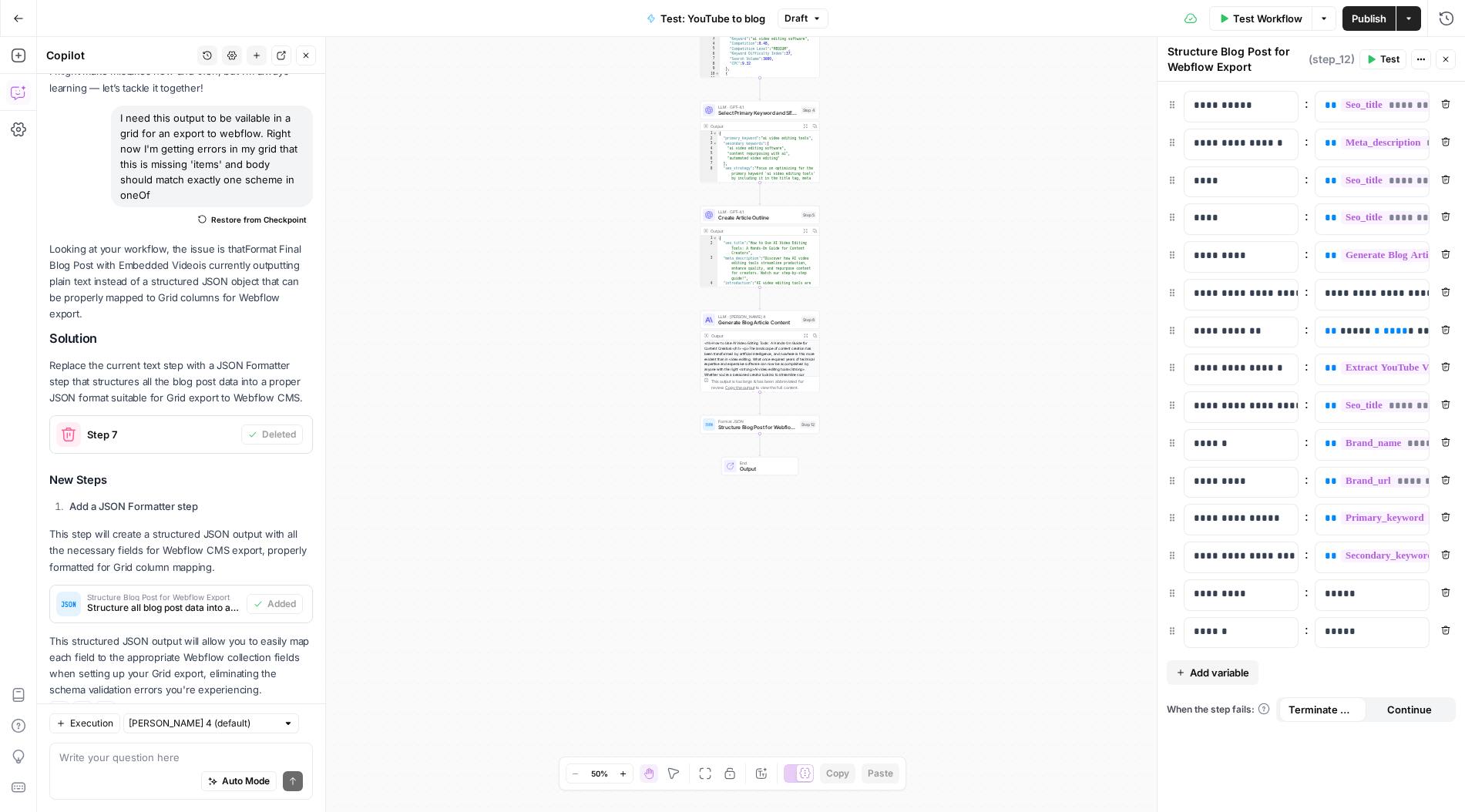
click at [1359, 19] on span "Publish" at bounding box center [1368, 18] width 35 height 15
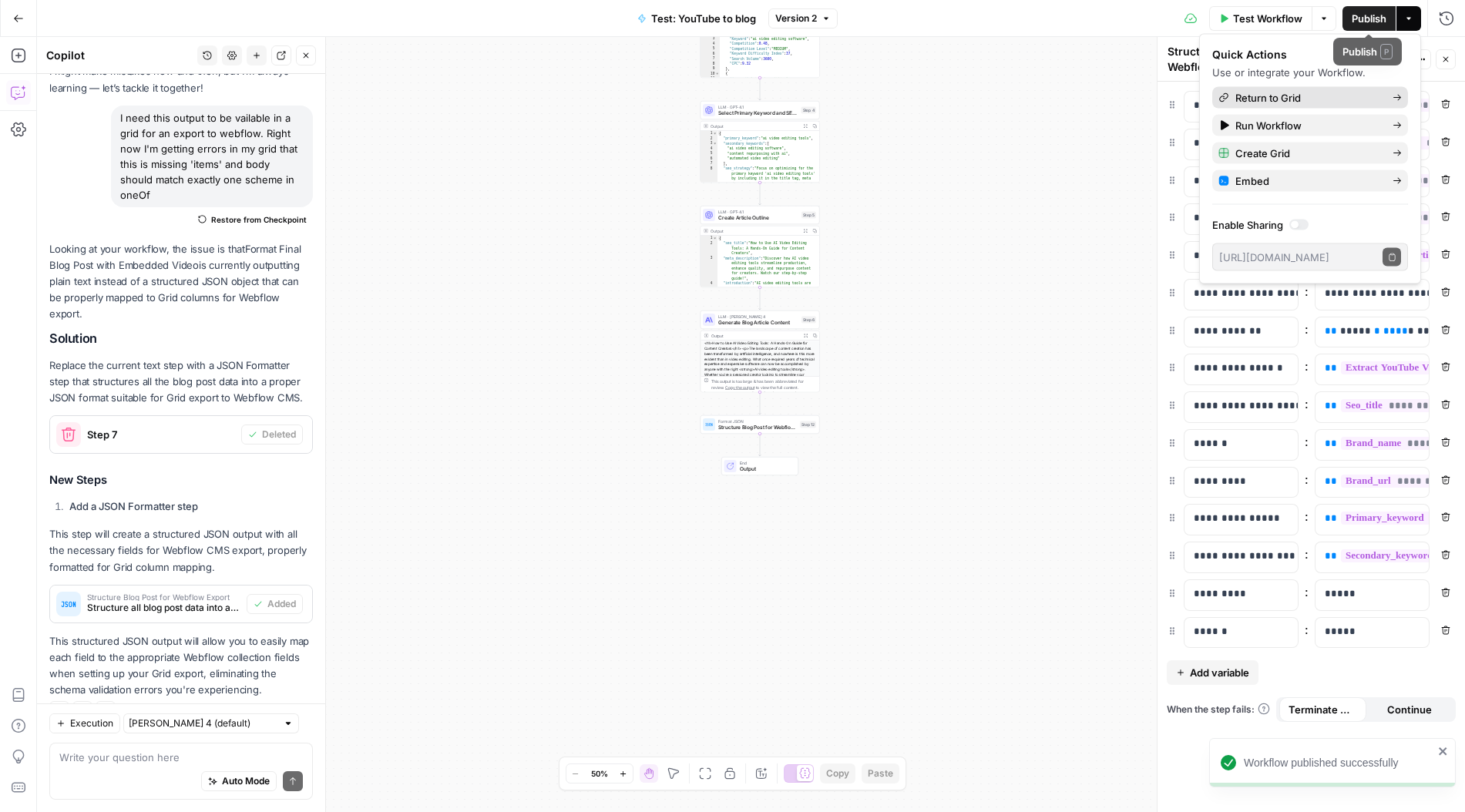
click at [1361, 103] on span "Return to Grid" at bounding box center [1307, 97] width 145 height 15
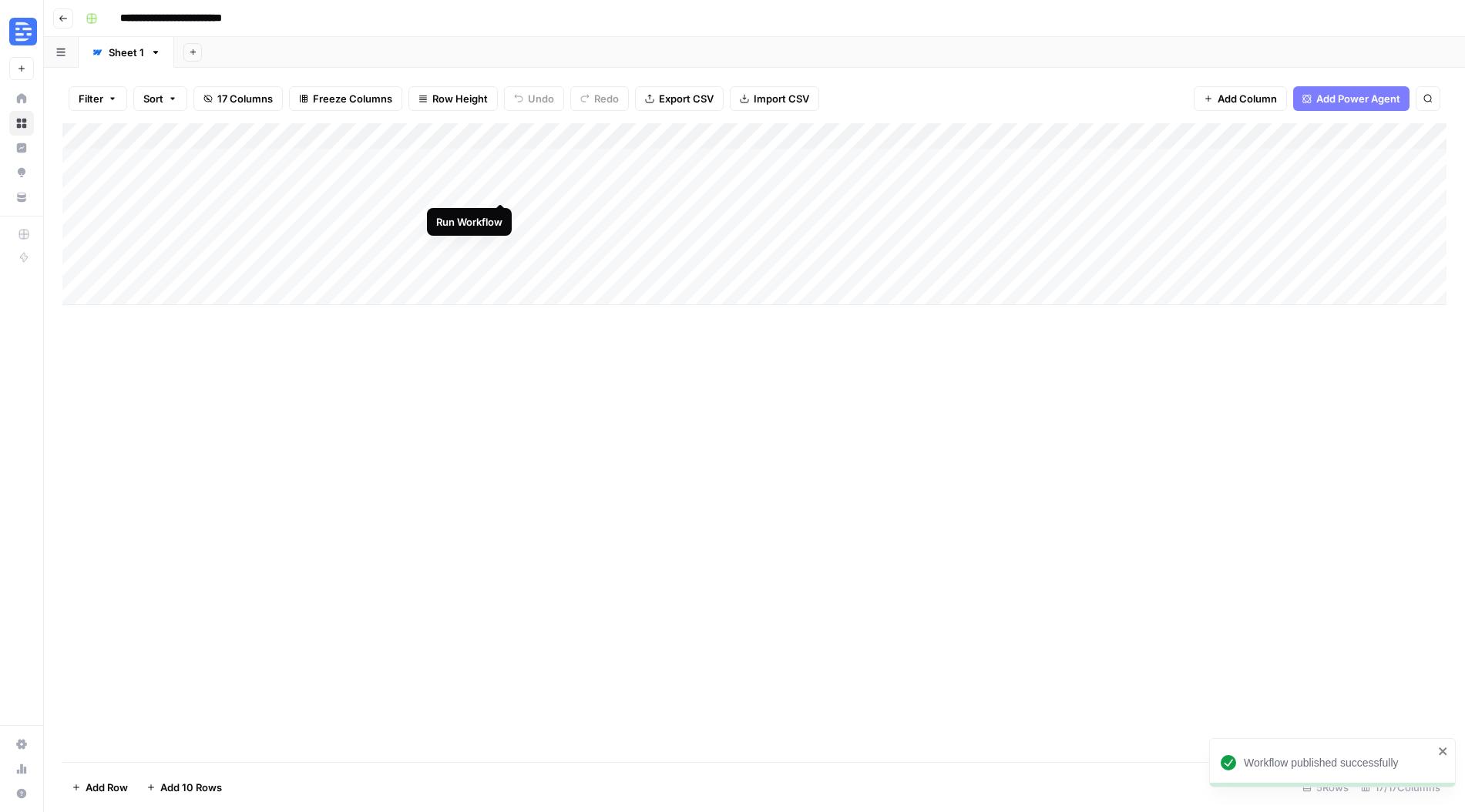
click at [496, 186] on div "Add Column" at bounding box center [754, 214] width 1384 height 182
click at [1189, 136] on div "Add Column" at bounding box center [754, 214] width 1384 height 182
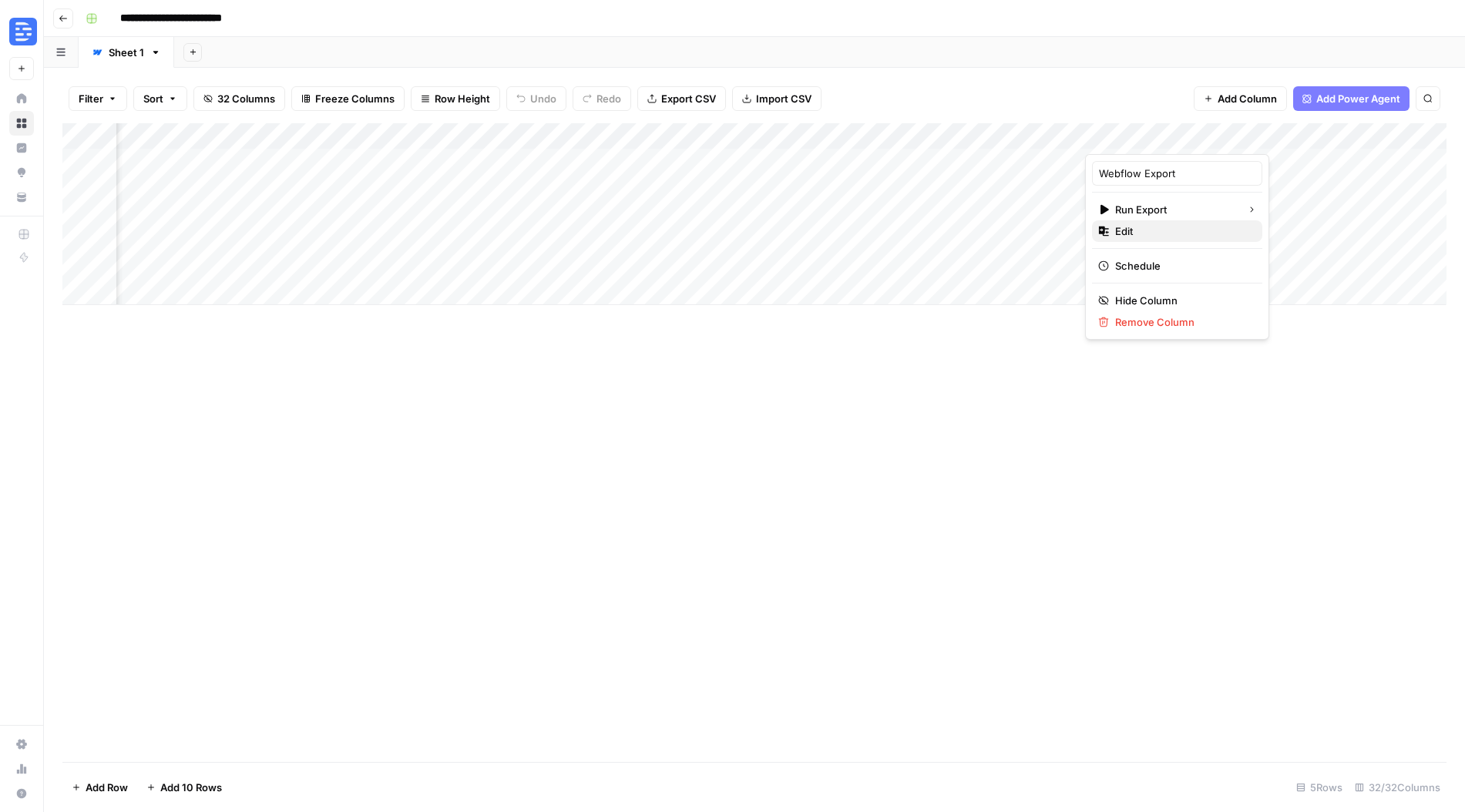
click at [1143, 230] on span "Edit" at bounding box center [1182, 230] width 135 height 15
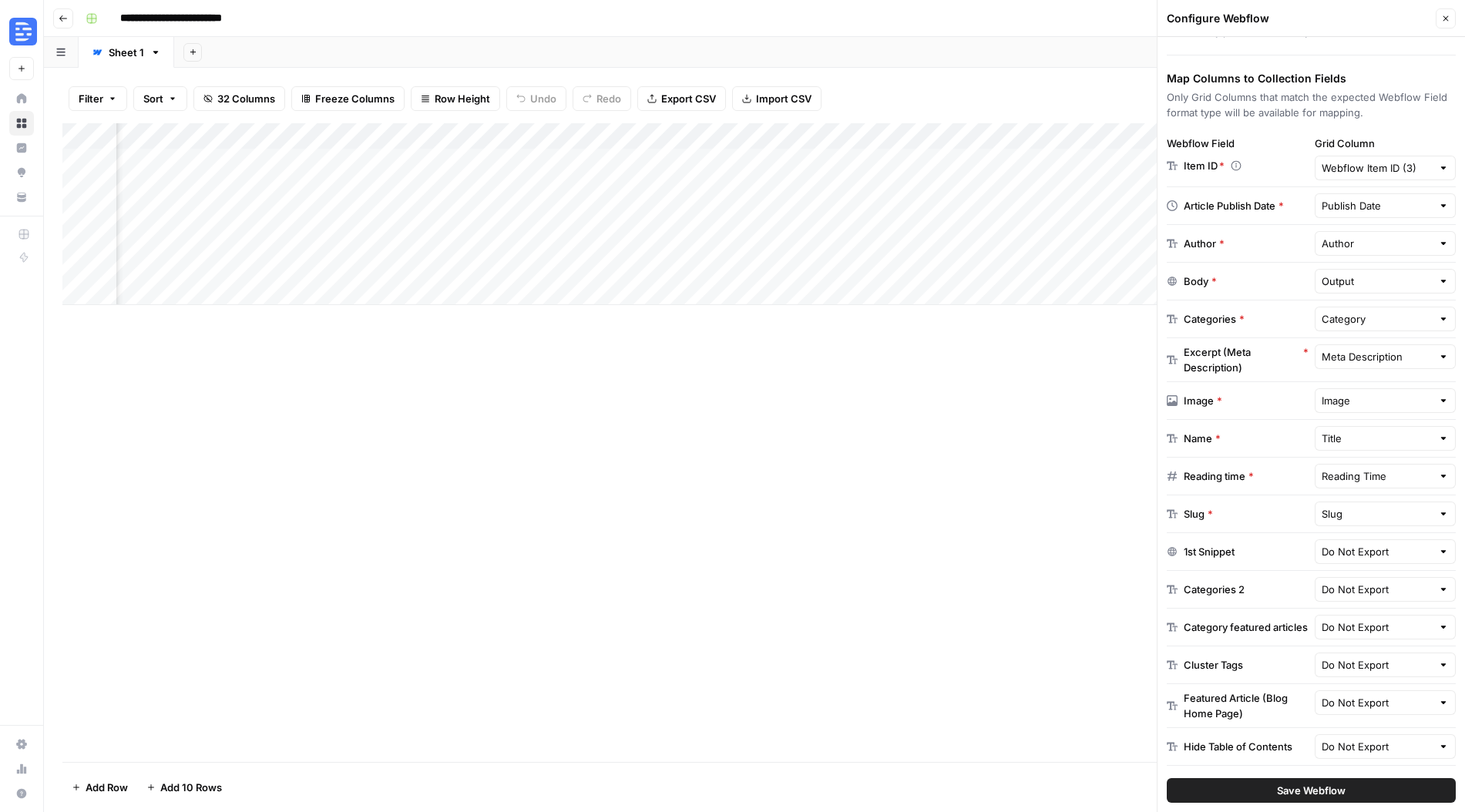
scroll to position [223, 0]
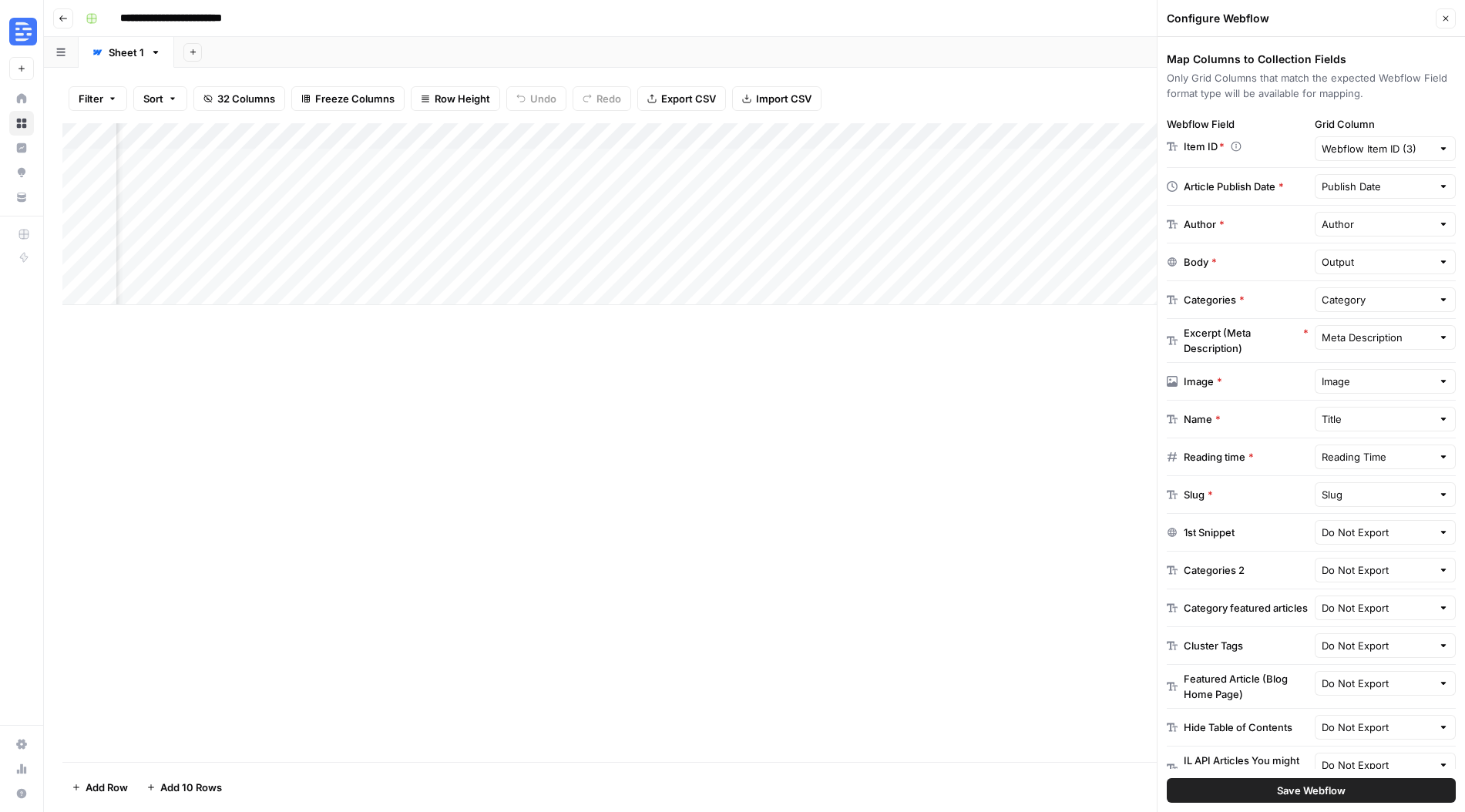
click at [1287, 781] on button "Save Webflow" at bounding box center [1311, 790] width 289 height 25
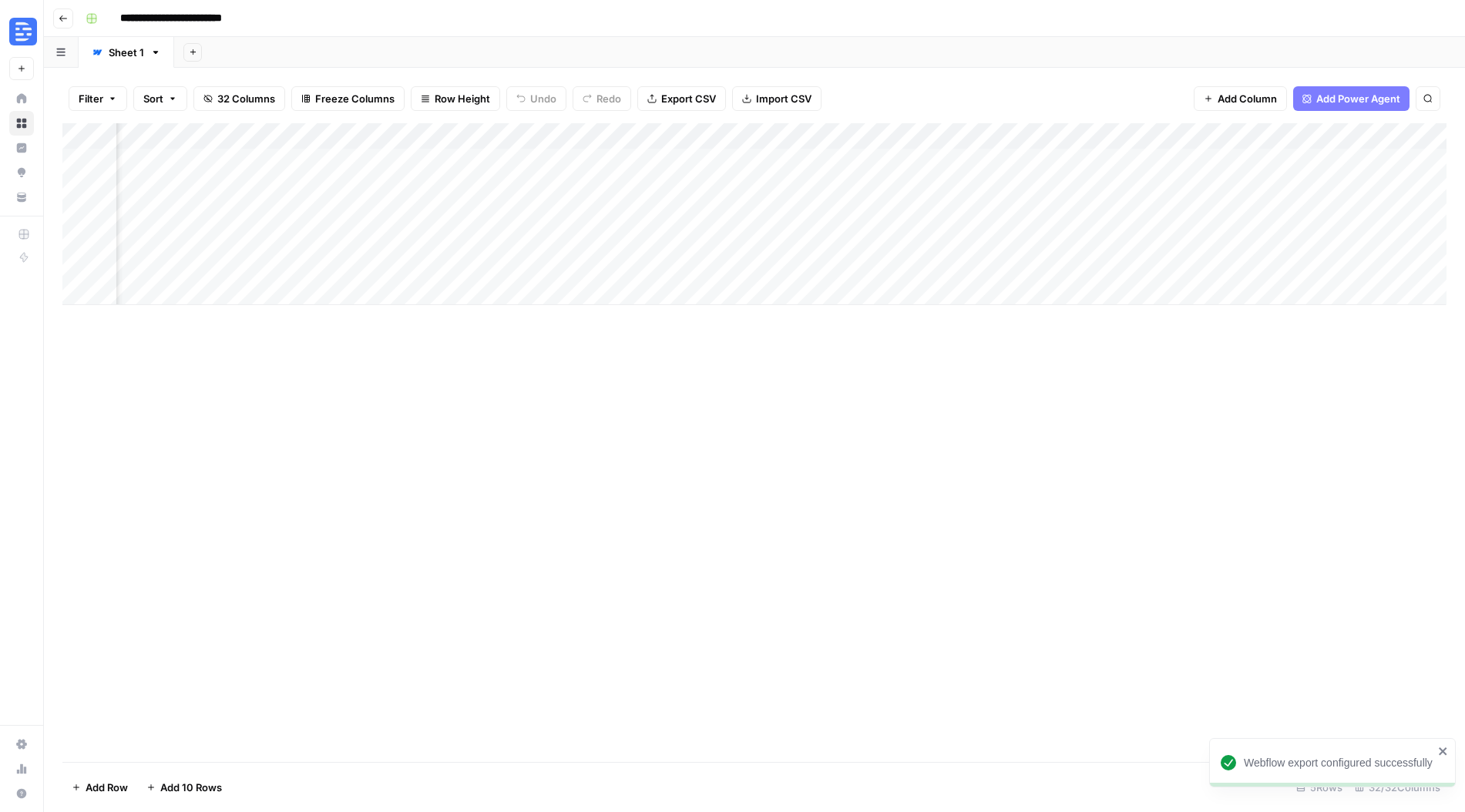
click at [1189, 181] on div "Add Column" at bounding box center [754, 214] width 1384 height 182
click at [1207, 186] on div "Add Column" at bounding box center [754, 214] width 1384 height 182
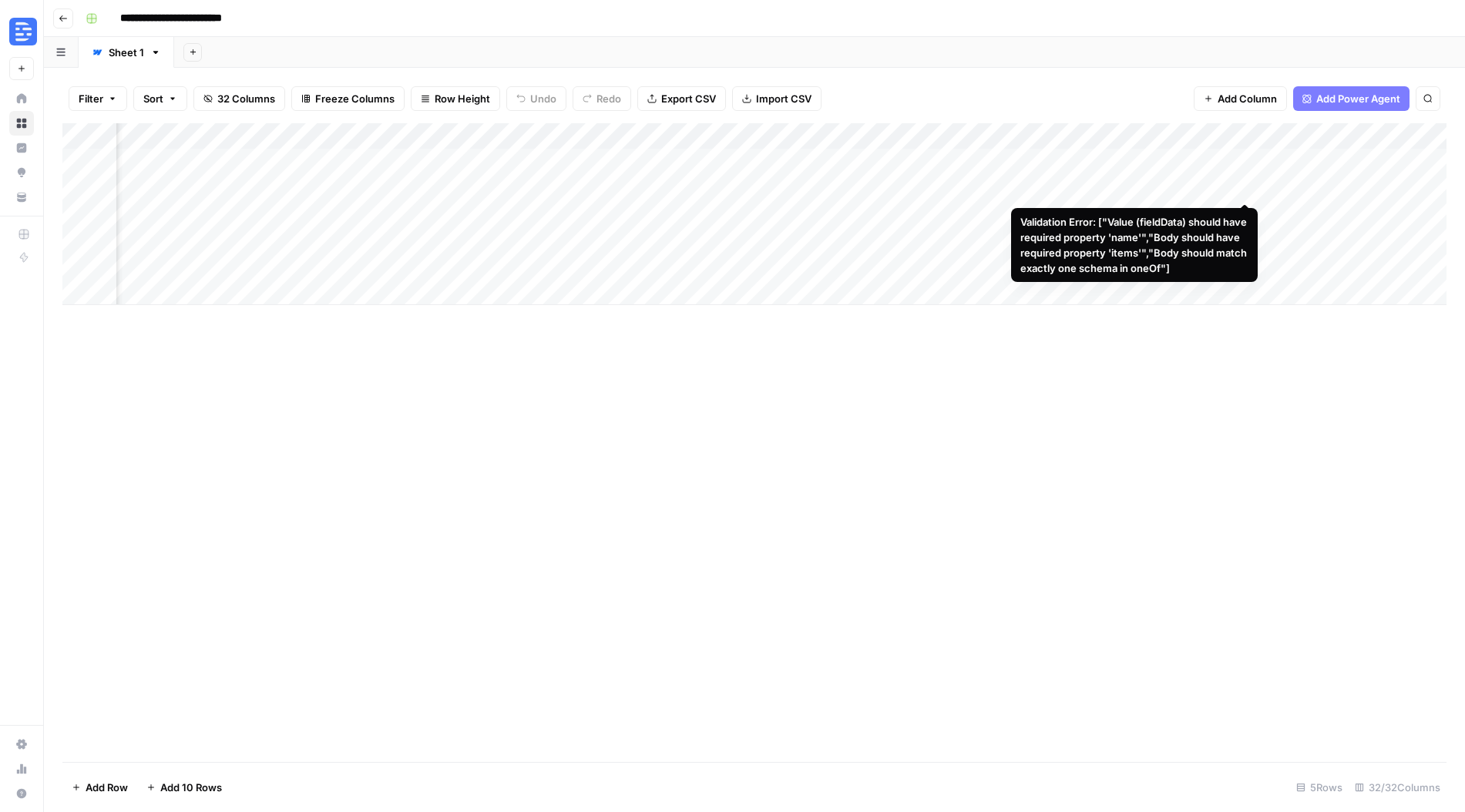
click at [1246, 185] on div "Add Column" at bounding box center [754, 214] width 1384 height 182
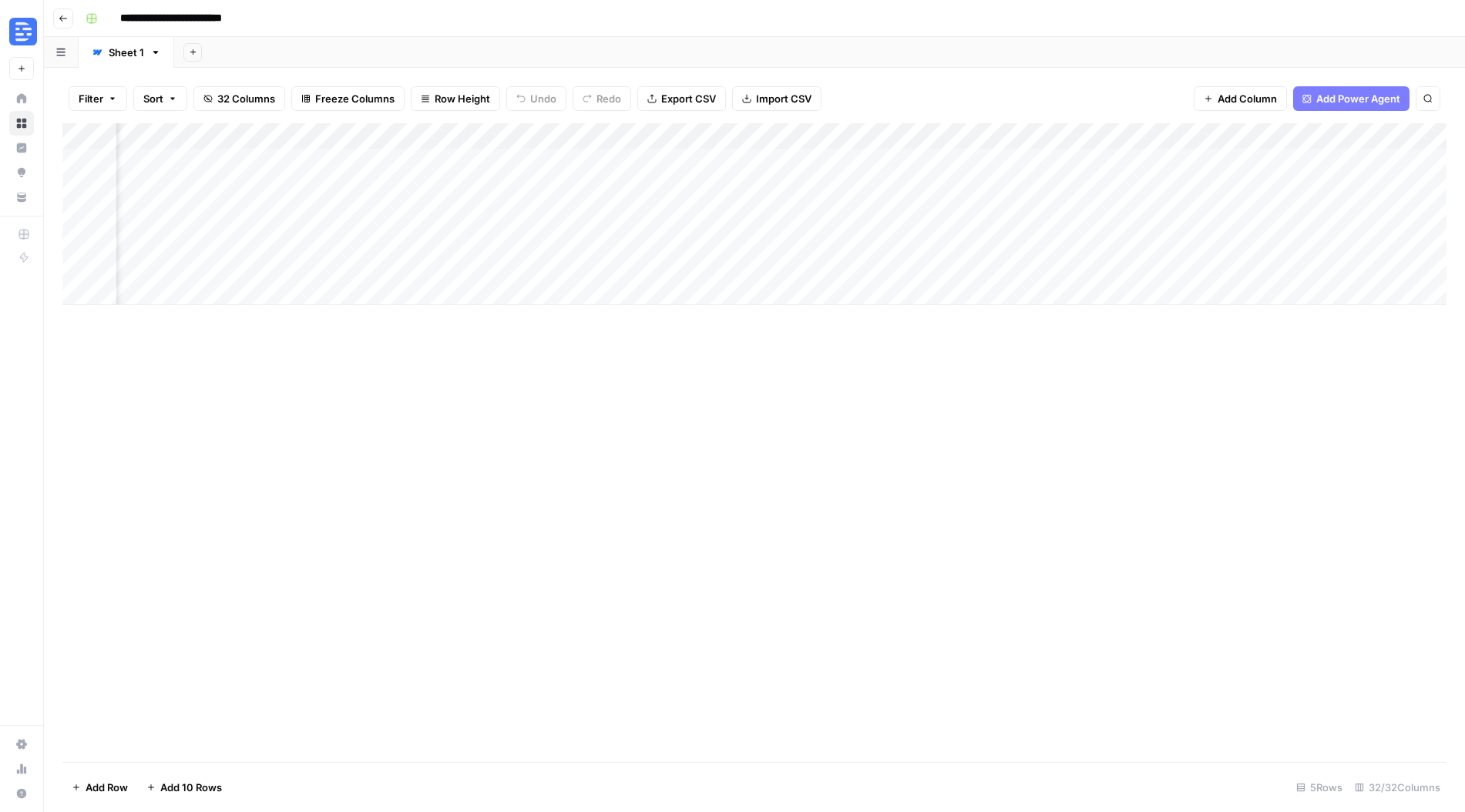
click at [1166, 186] on div "Add Column" at bounding box center [754, 214] width 1384 height 182
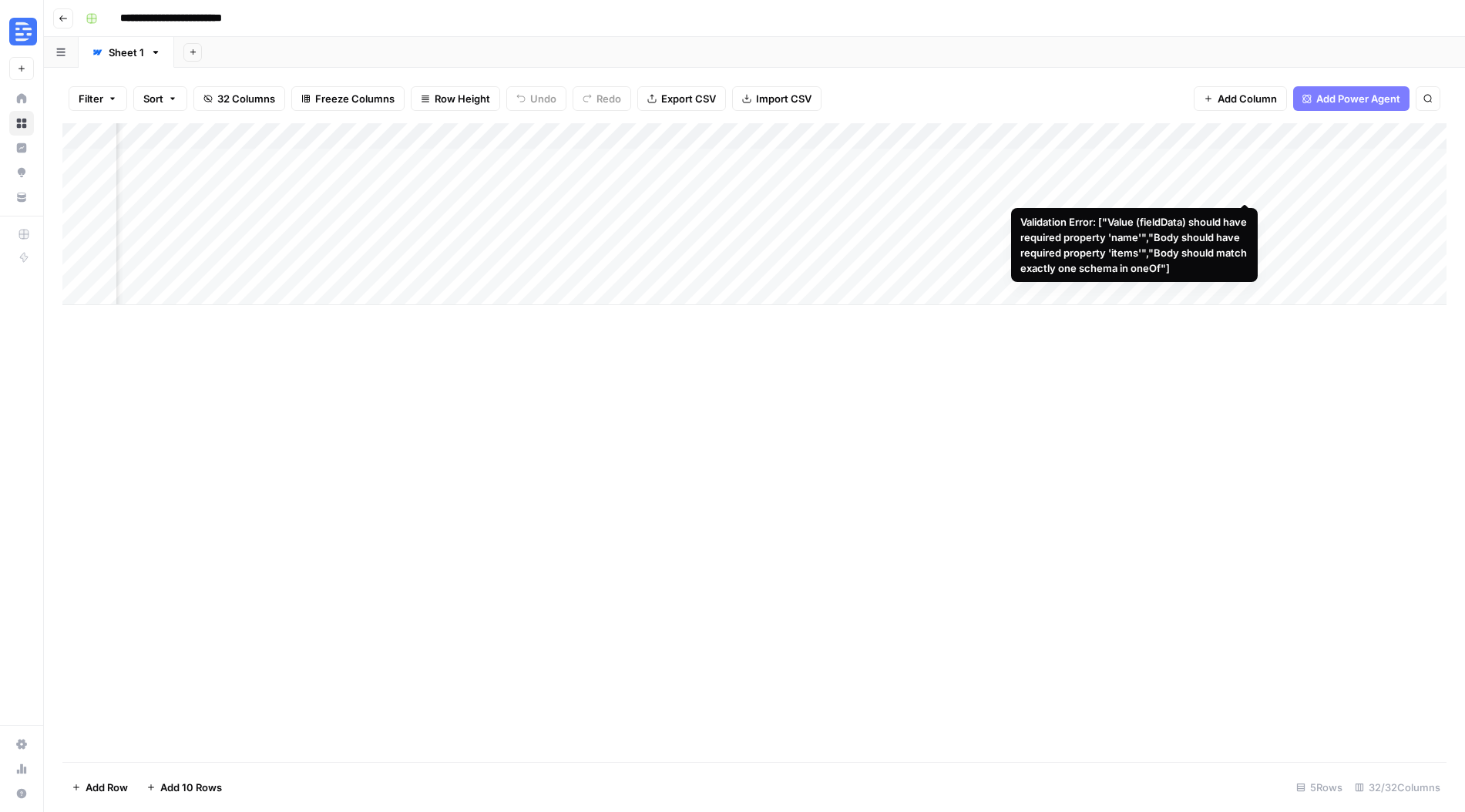
click at [1244, 188] on div "Add Column" at bounding box center [754, 214] width 1384 height 182
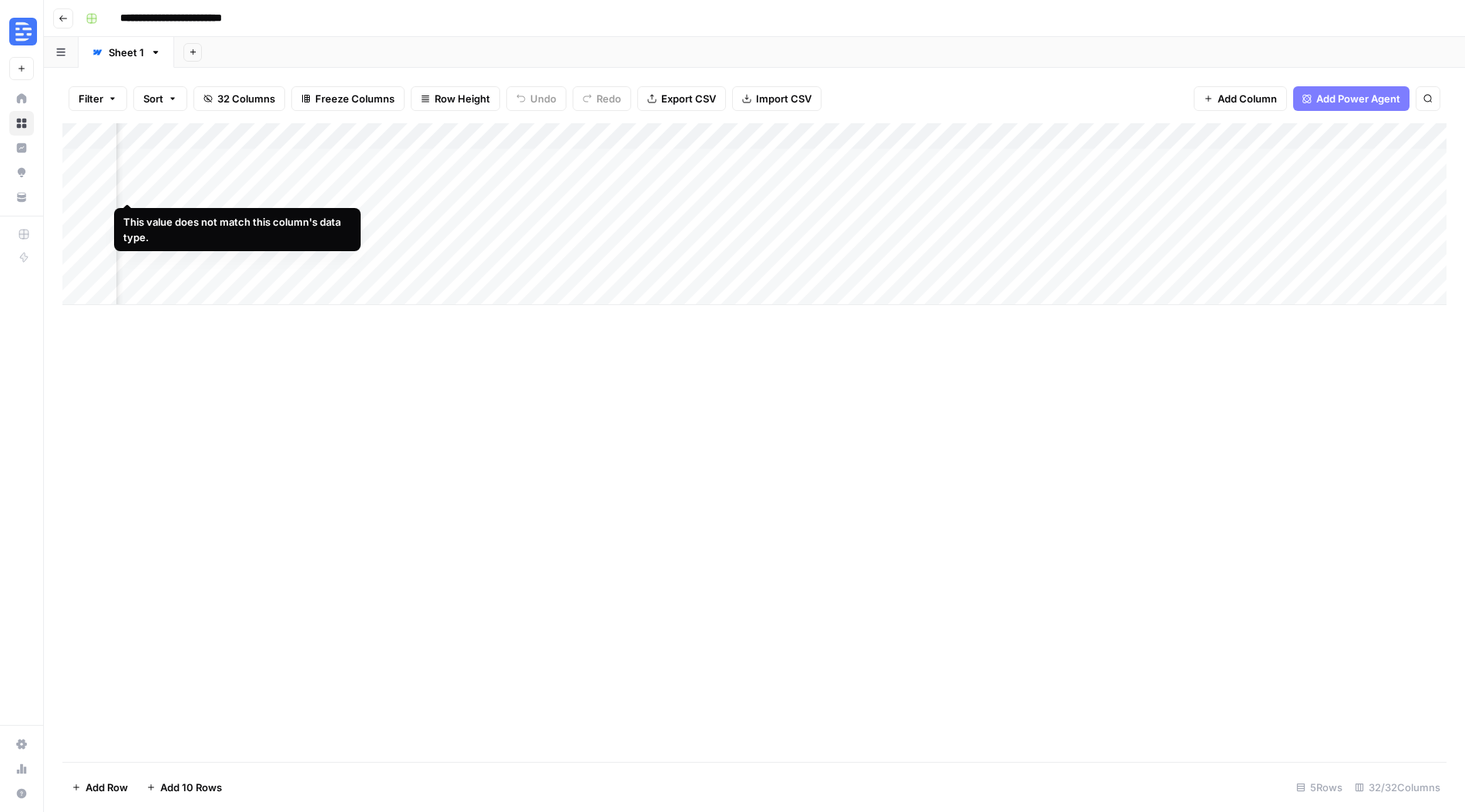
click at [130, 188] on div "Add Column" at bounding box center [754, 214] width 1384 height 182
click at [347, 189] on div "Add Column" at bounding box center [754, 214] width 1384 height 182
click at [569, 192] on div "Add Column" at bounding box center [754, 214] width 1384 height 182
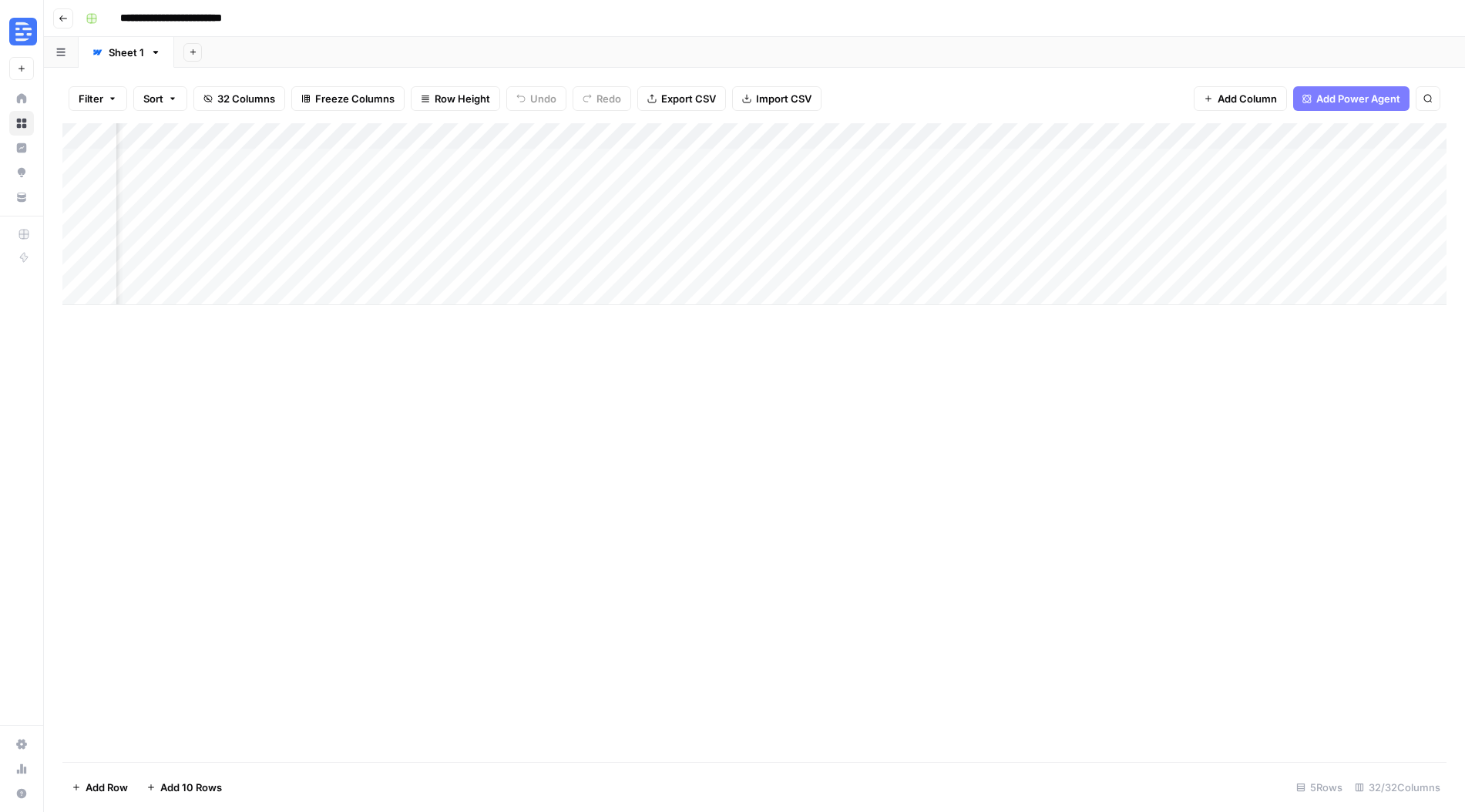
click at [1417, 184] on div "Add Column" at bounding box center [754, 214] width 1384 height 182
click at [1419, 187] on div "Add Column" at bounding box center [754, 214] width 1384 height 182
click at [1326, 186] on div "Add Column" at bounding box center [754, 214] width 1384 height 182
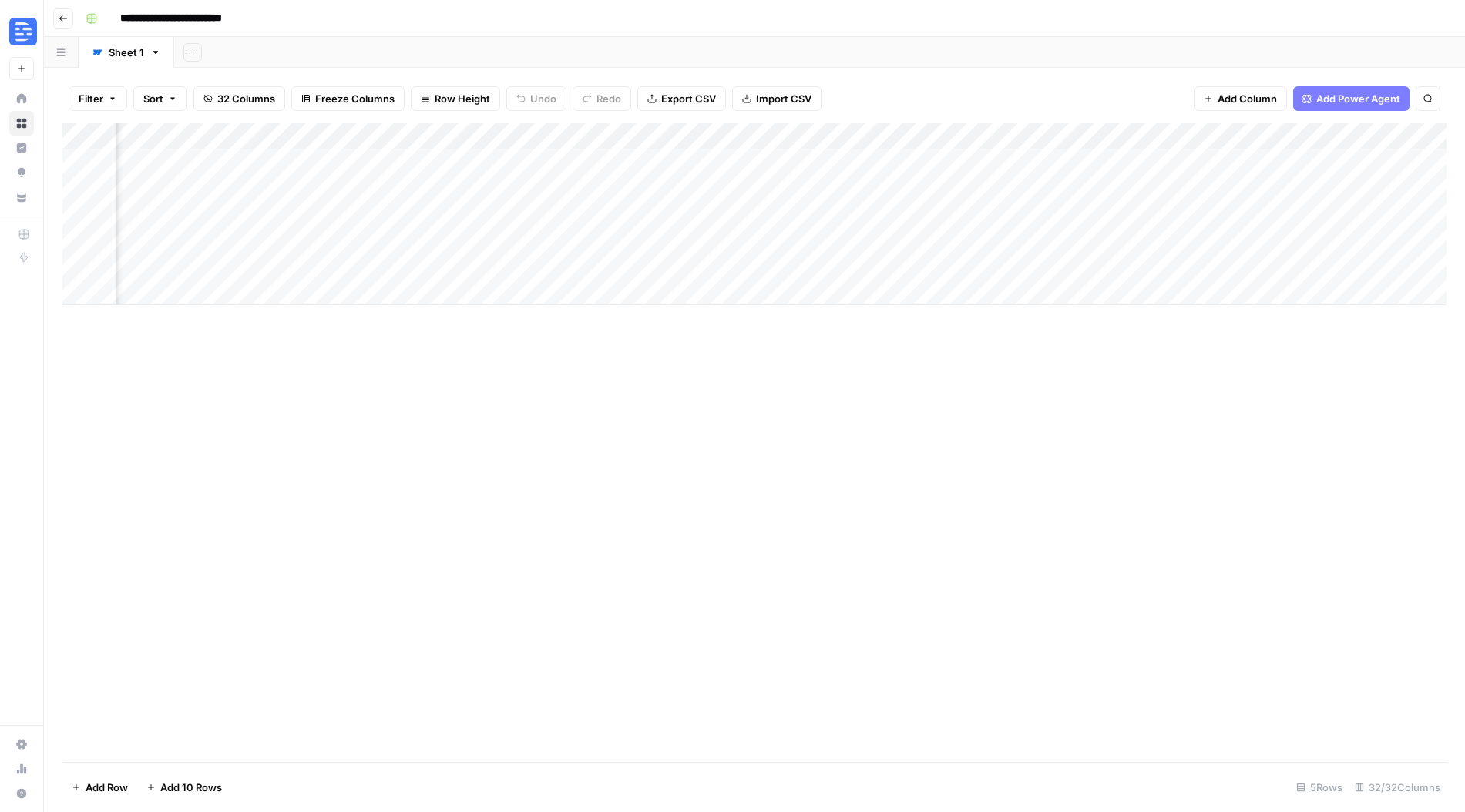
click at [412, 189] on div "Add Column" at bounding box center [754, 214] width 1384 height 182
click at [1193, 140] on div "Add Column" at bounding box center [754, 214] width 1384 height 182
click at [1163, 231] on span "Edit" at bounding box center [1182, 230] width 135 height 15
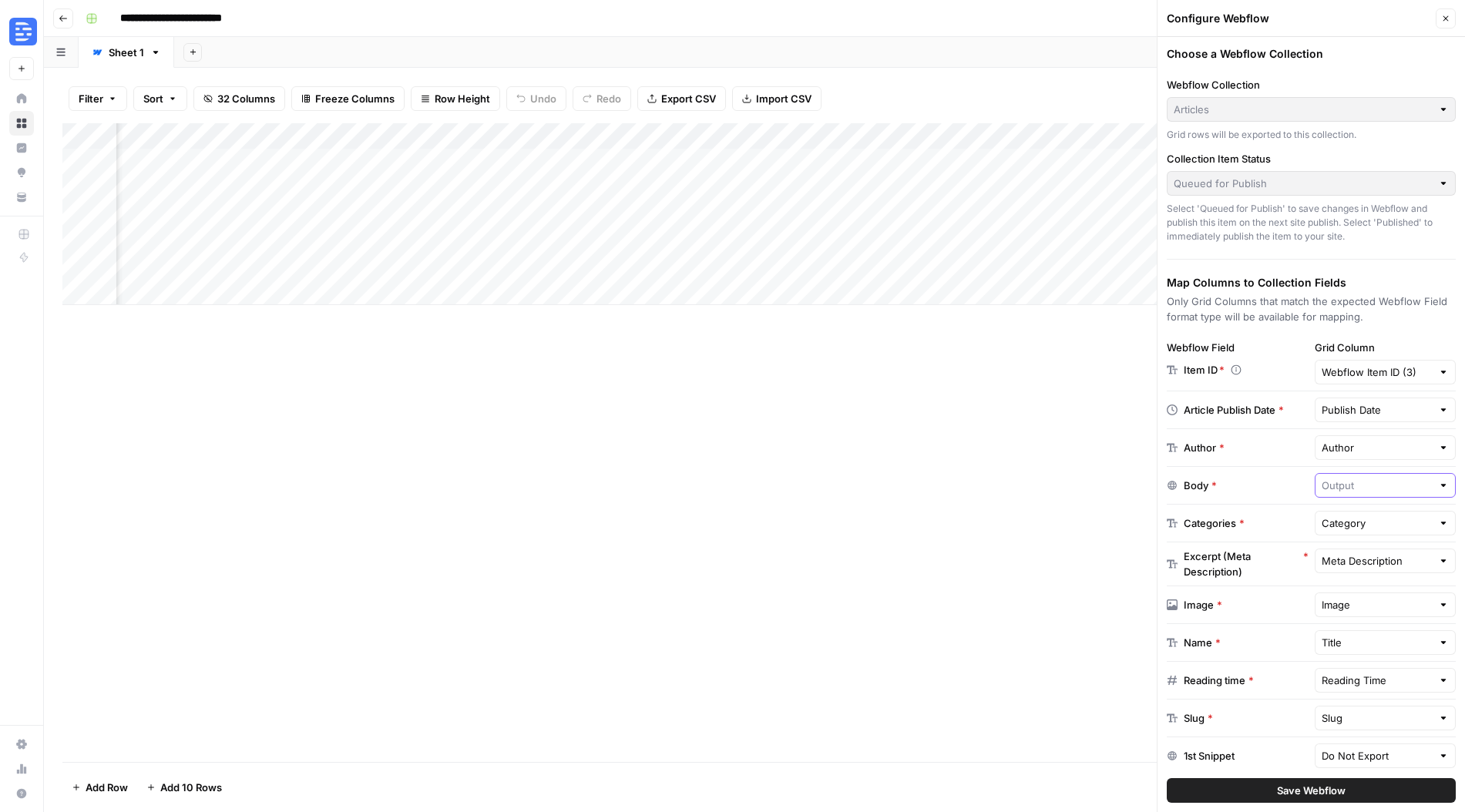
click at [1338, 485] on input "text" at bounding box center [1376, 485] width 111 height 15
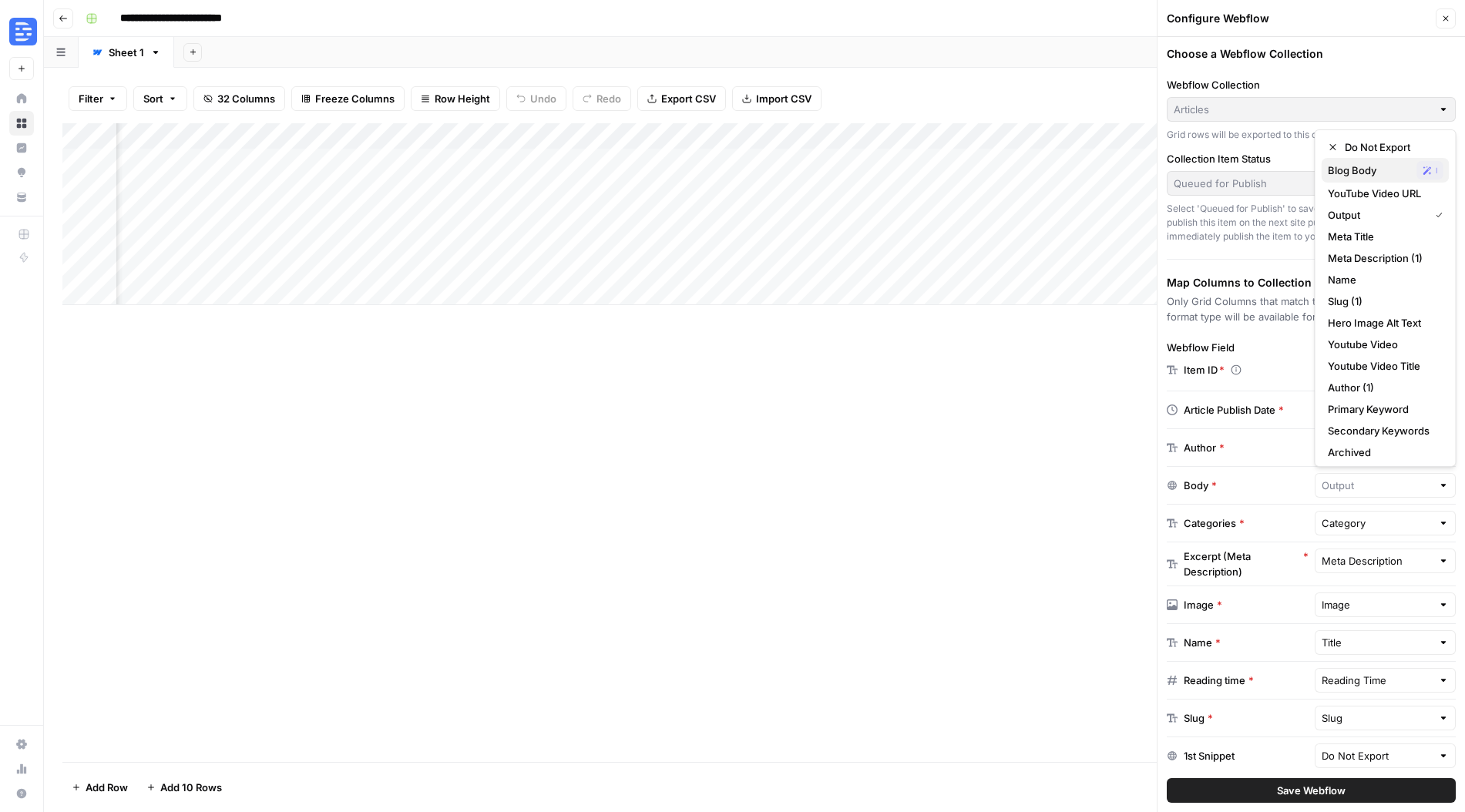
click at [1370, 175] on span "Blog Body" at bounding box center [1368, 170] width 83 height 15
type input "Blog Body"
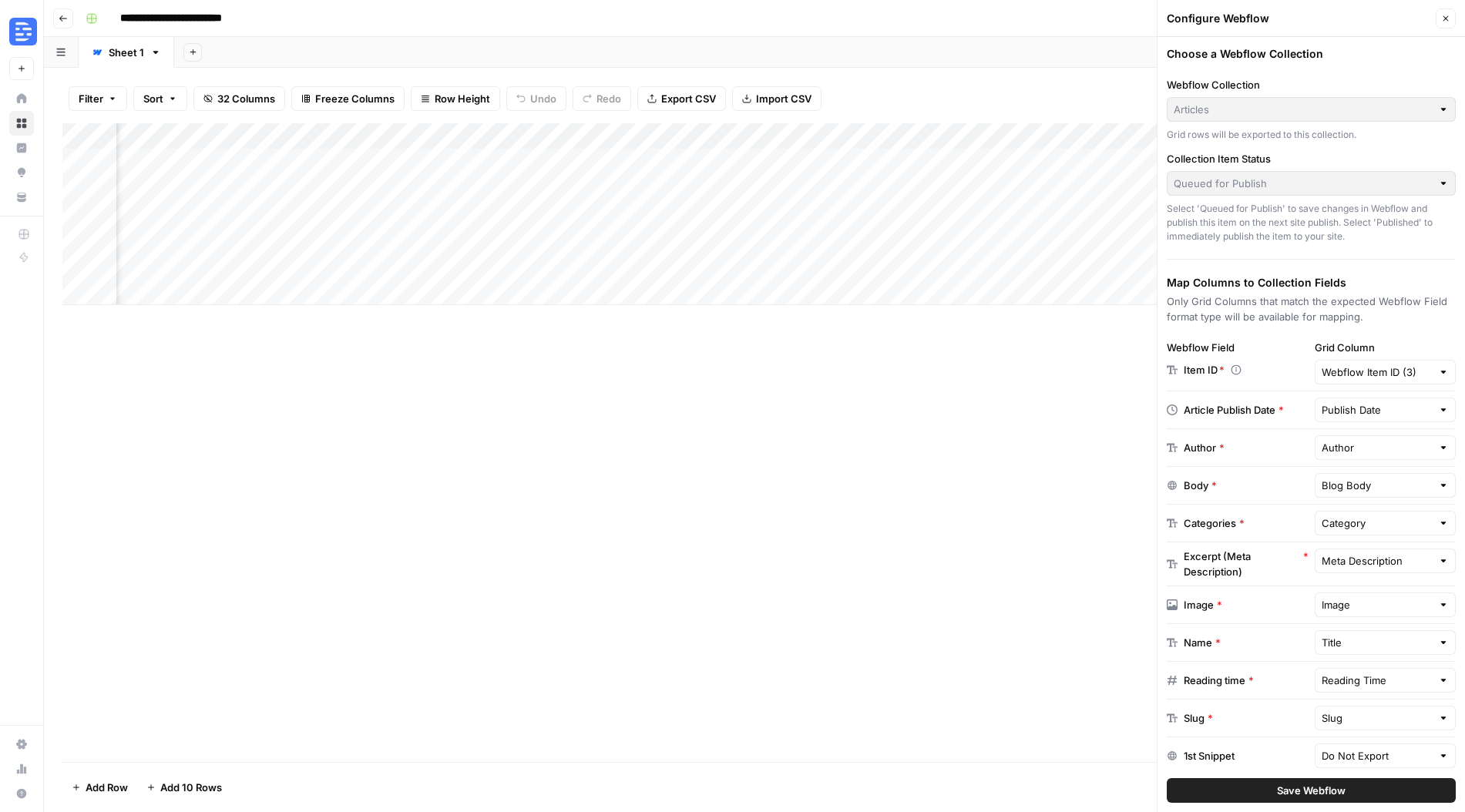
click at [1324, 793] on span "Save Webflow" at bounding box center [1311, 790] width 69 height 15
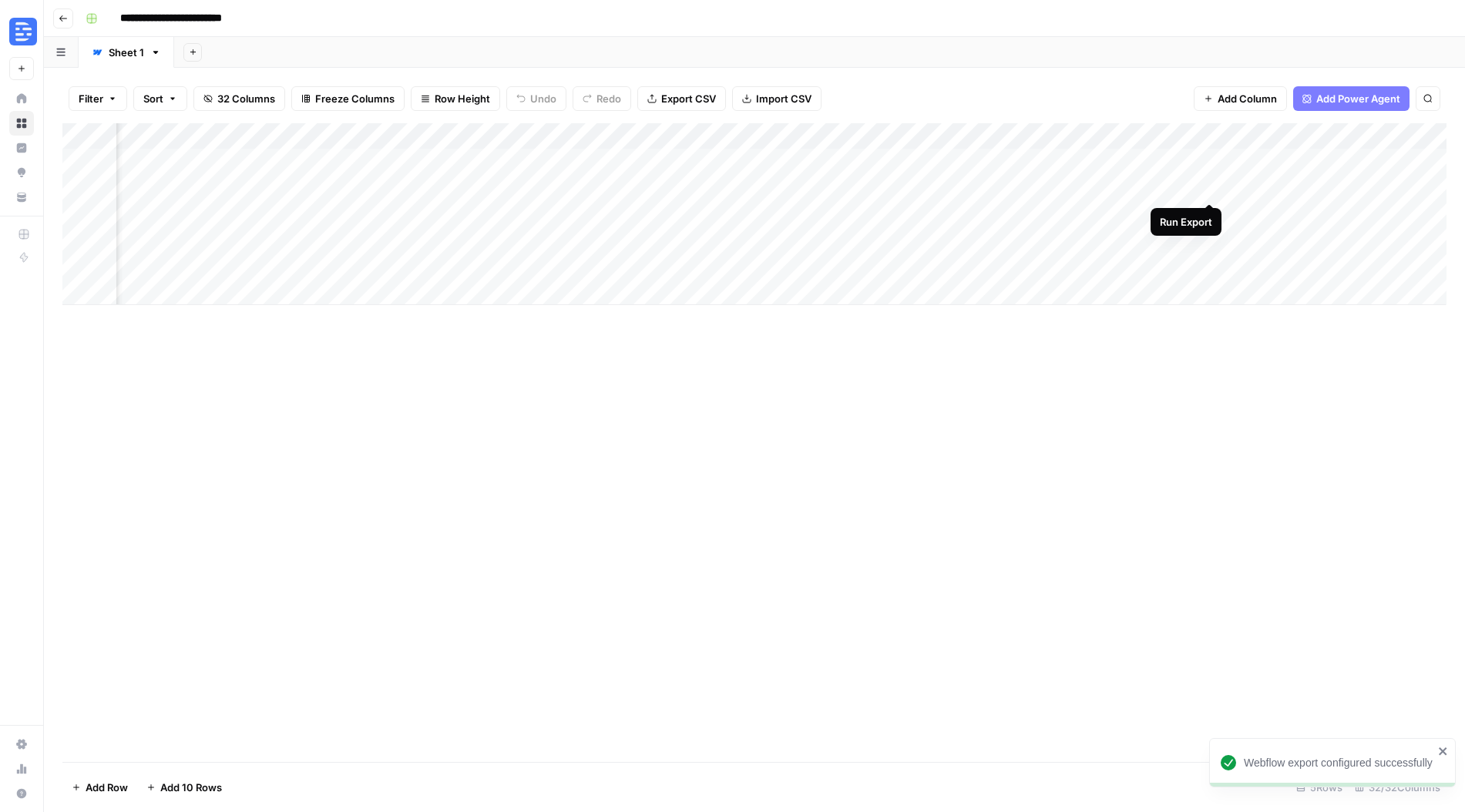
click at [1207, 186] on div "Add Column" at bounding box center [754, 214] width 1384 height 182
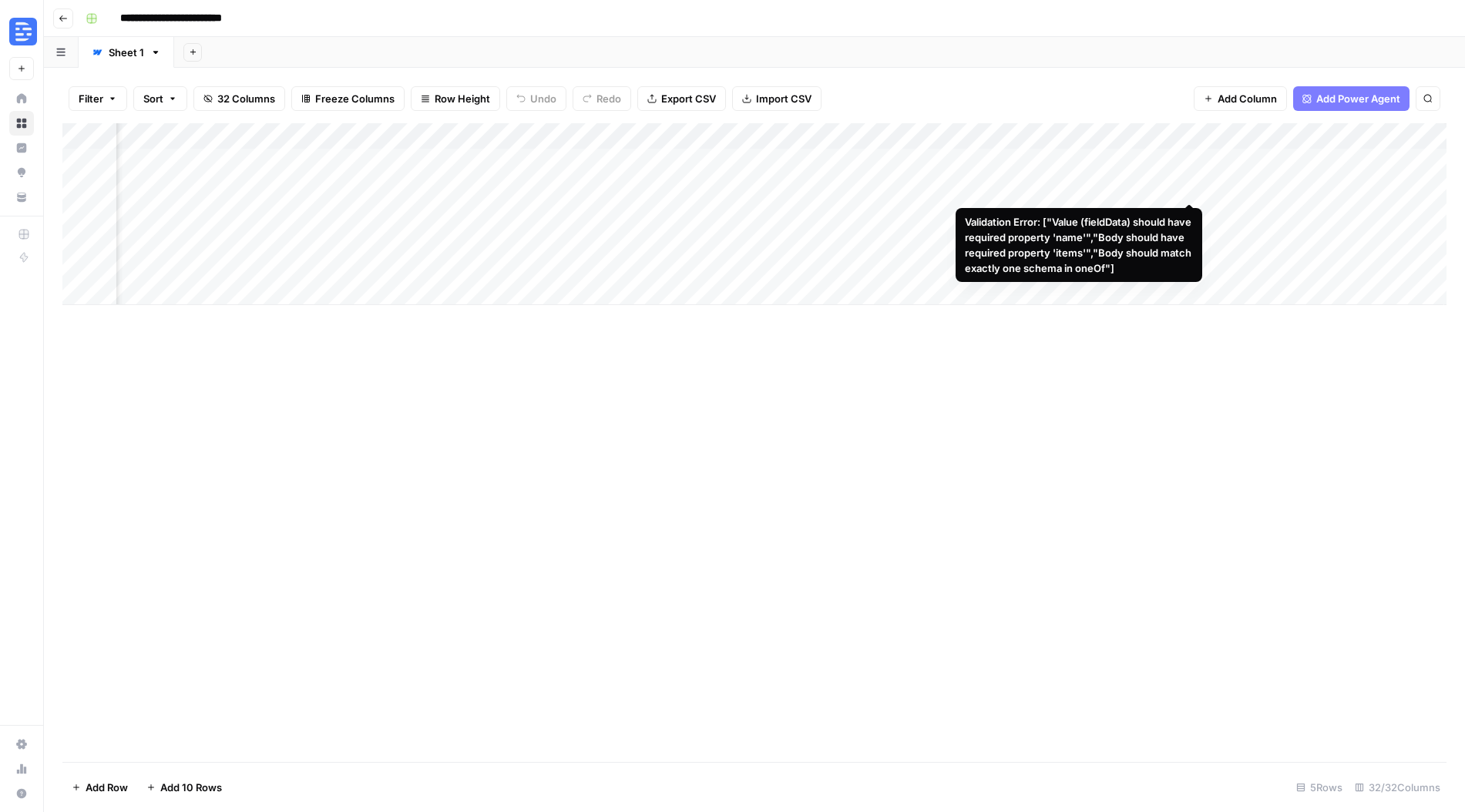
scroll to position [0, 3583]
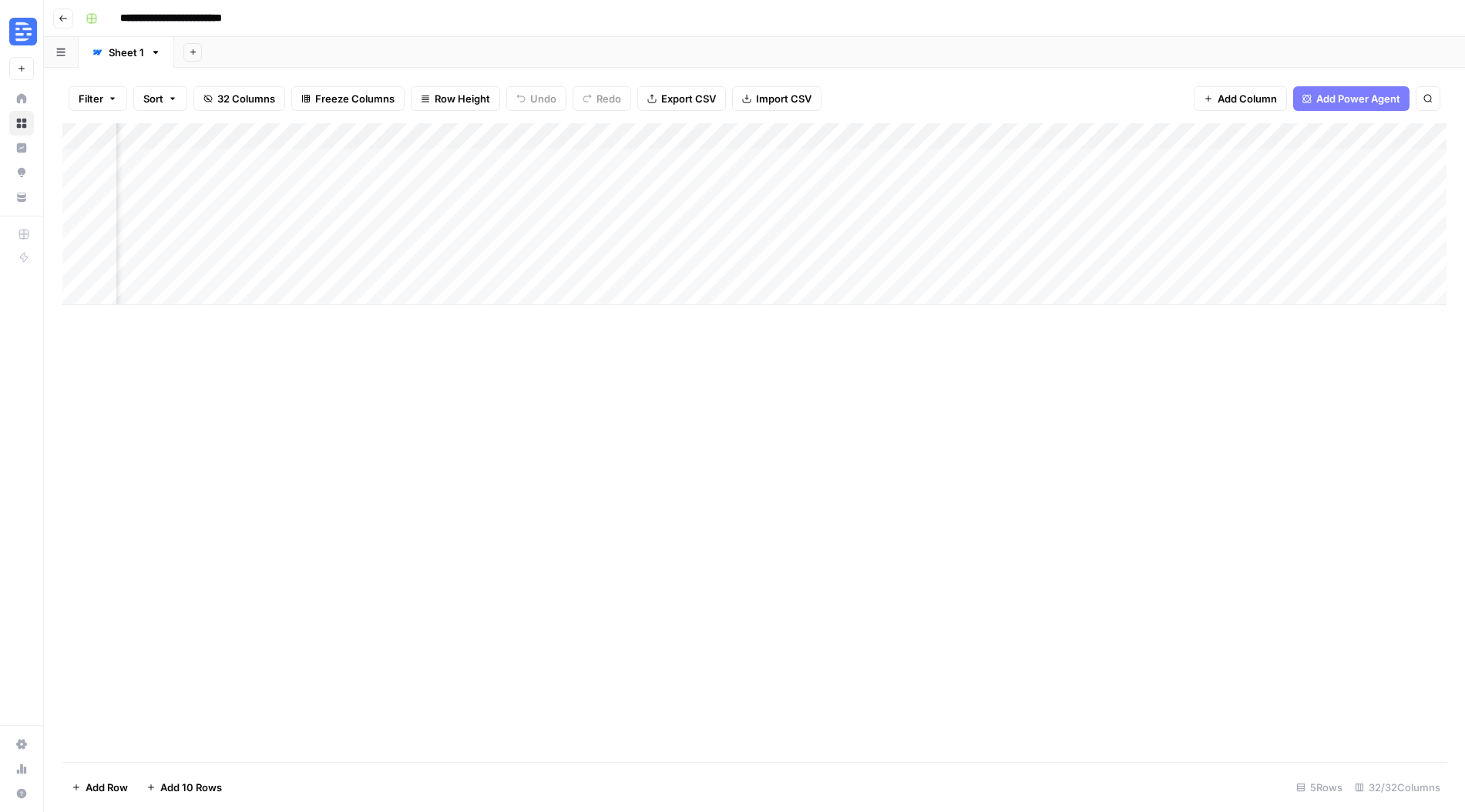
click at [1187, 138] on div "Add Column" at bounding box center [754, 214] width 1384 height 182
click at [1163, 231] on span "Edit" at bounding box center [1179, 230] width 135 height 15
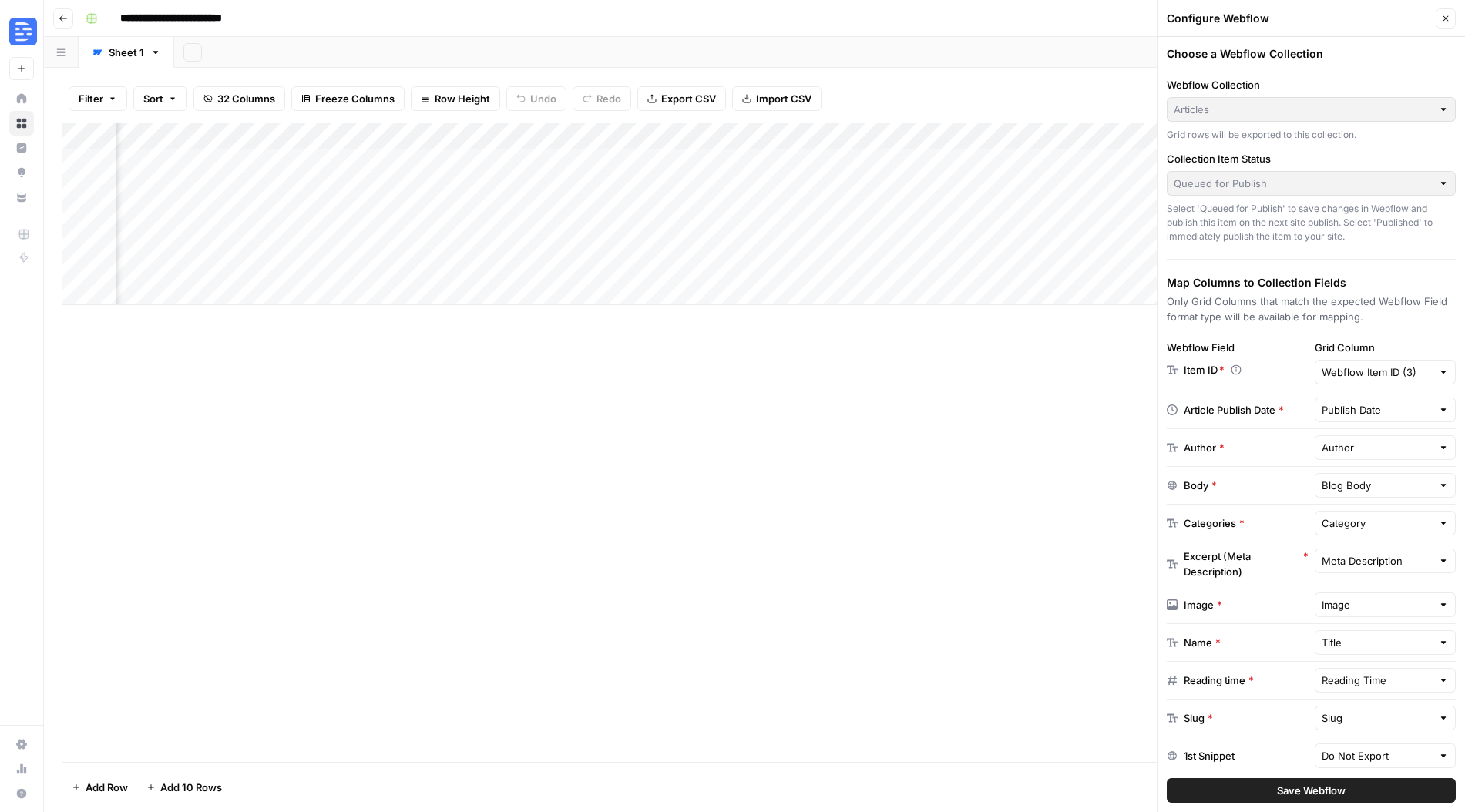
click at [1405, 383] on div "Webflow Item ID (3)" at bounding box center [1385, 372] width 142 height 25
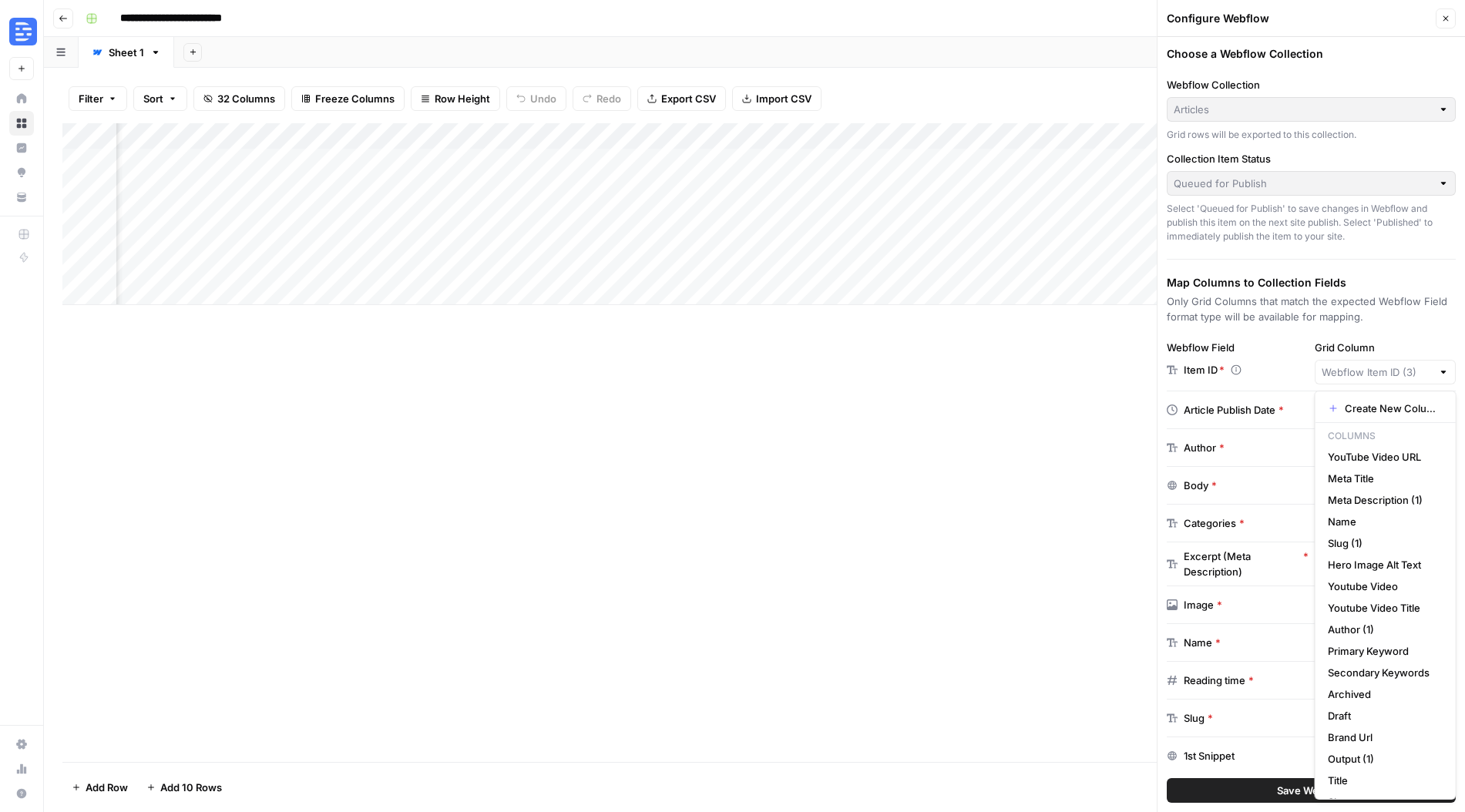
type input "Webflow Item ID (3)"
click at [1287, 356] on div "Webflow Field Item ID *" at bounding box center [1237, 362] width 142 height 45
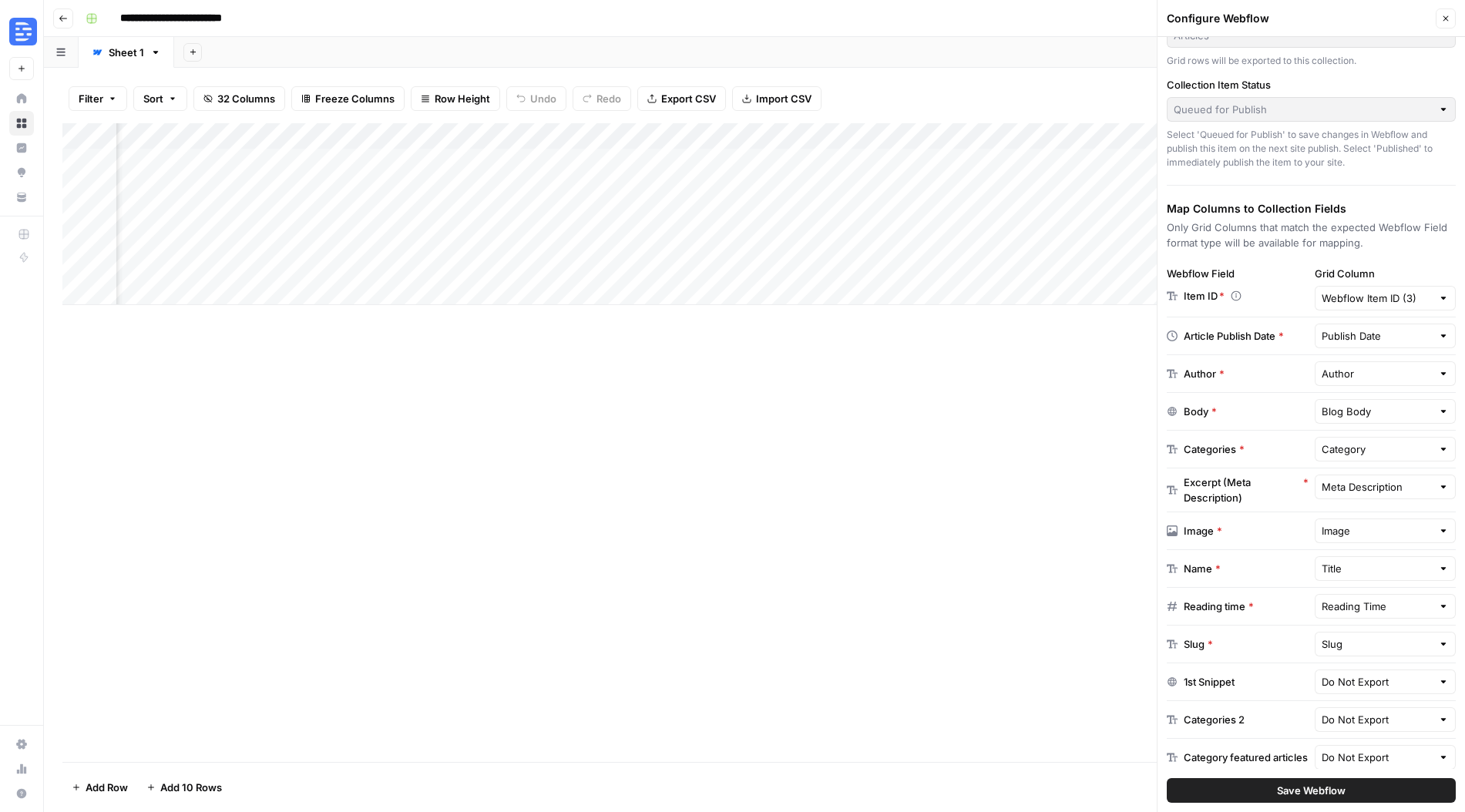
scroll to position [77, 0]
click at [1376, 334] on input "text" at bounding box center [1376, 332] width 111 height 15
click at [1408, 404] on button "Publish Date (1) Possible Match" at bounding box center [1385, 392] width 128 height 25
type input "Publish Date (1)"
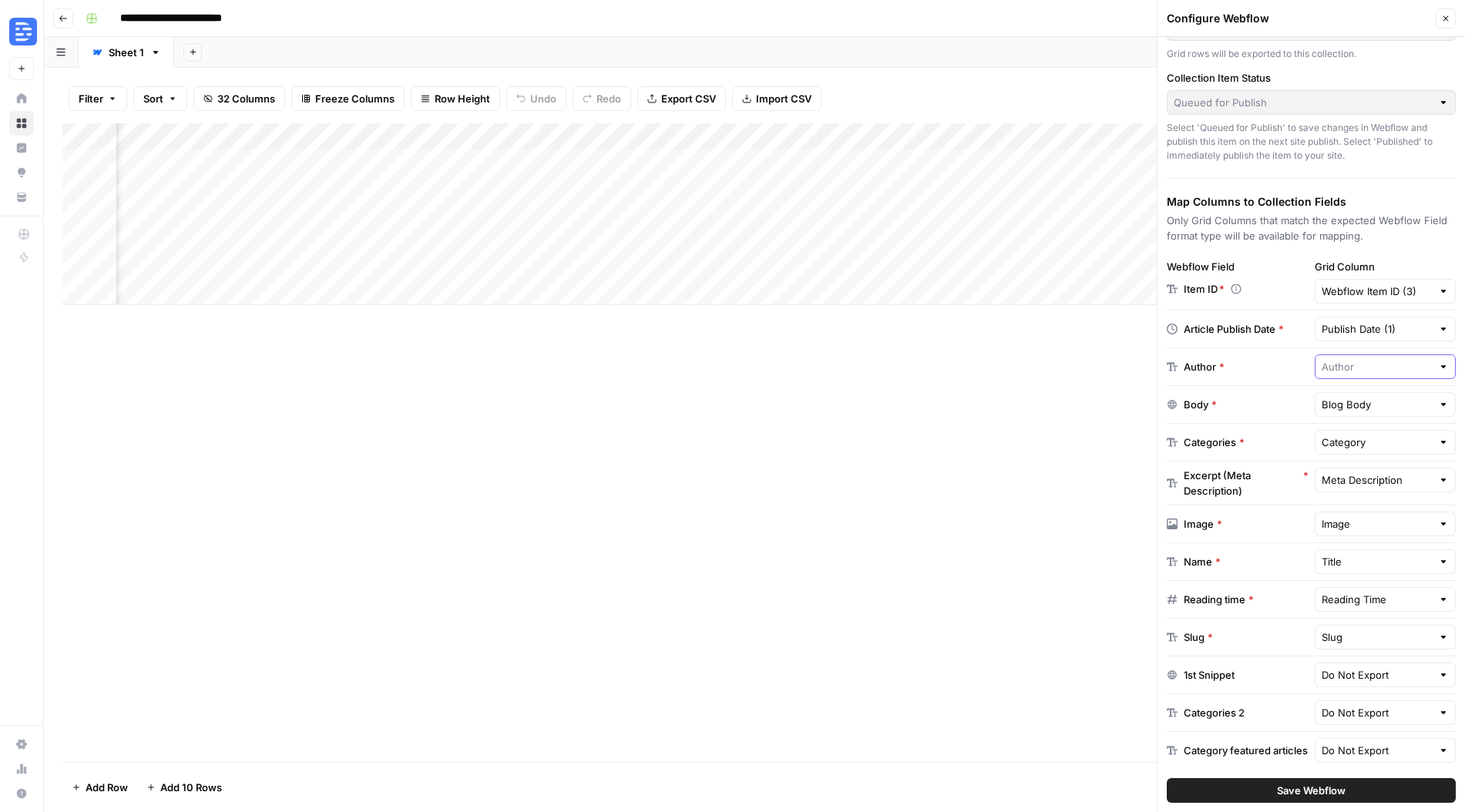
click at [1369, 360] on input "text" at bounding box center [1376, 366] width 111 height 15
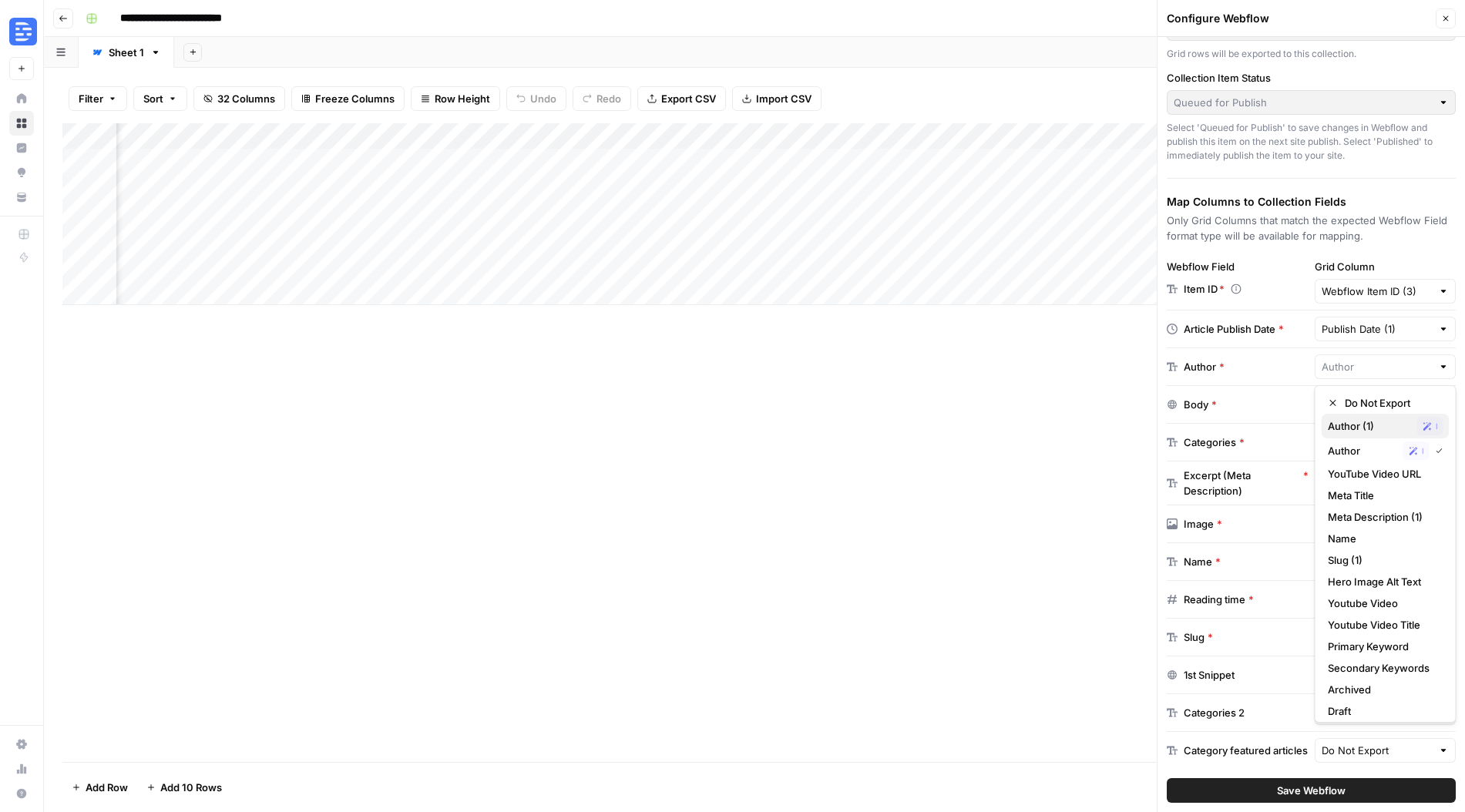
click at [1366, 431] on span "Author (1)" at bounding box center [1368, 425] width 83 height 15
type input "Author (1)"
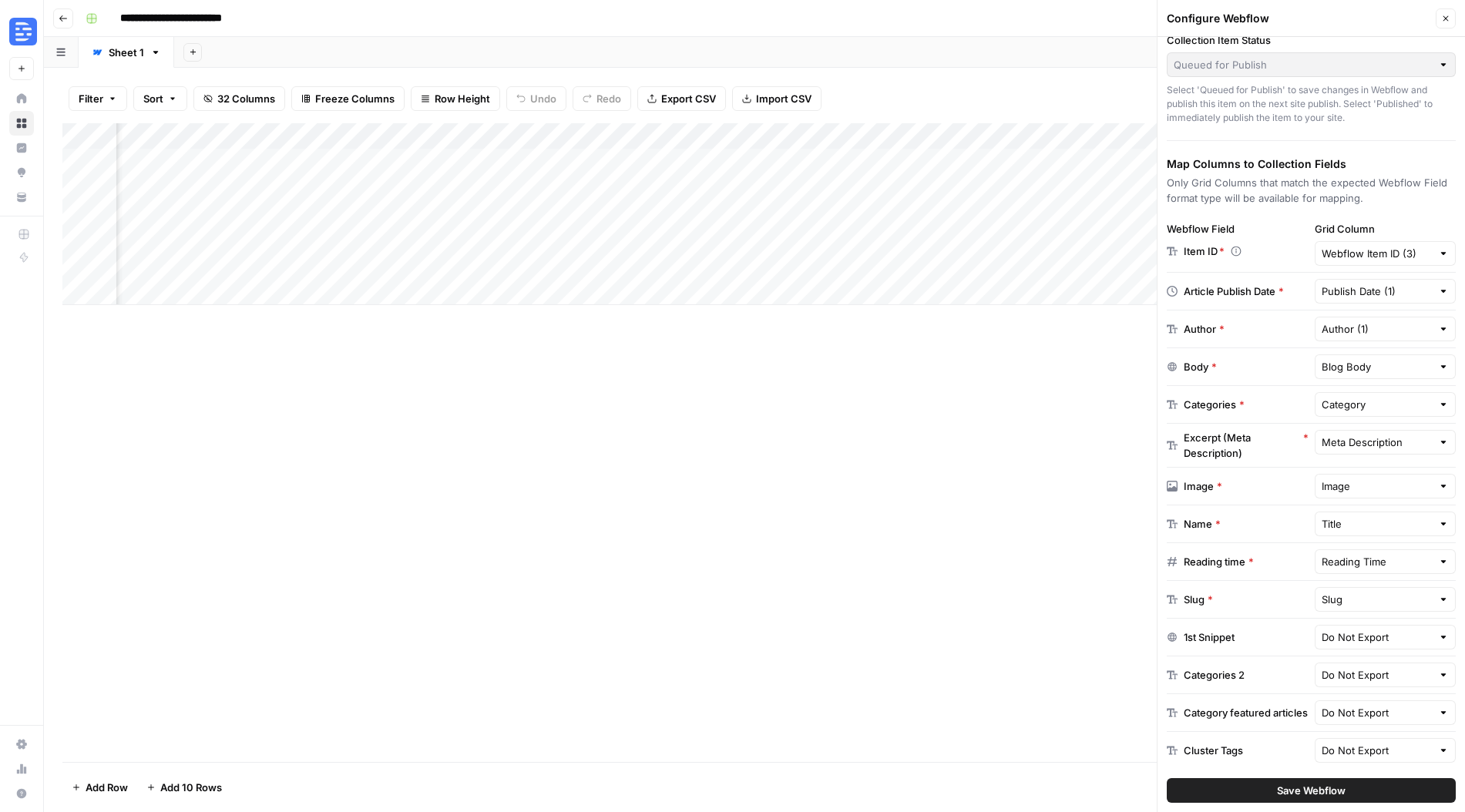
scroll to position [124, 0]
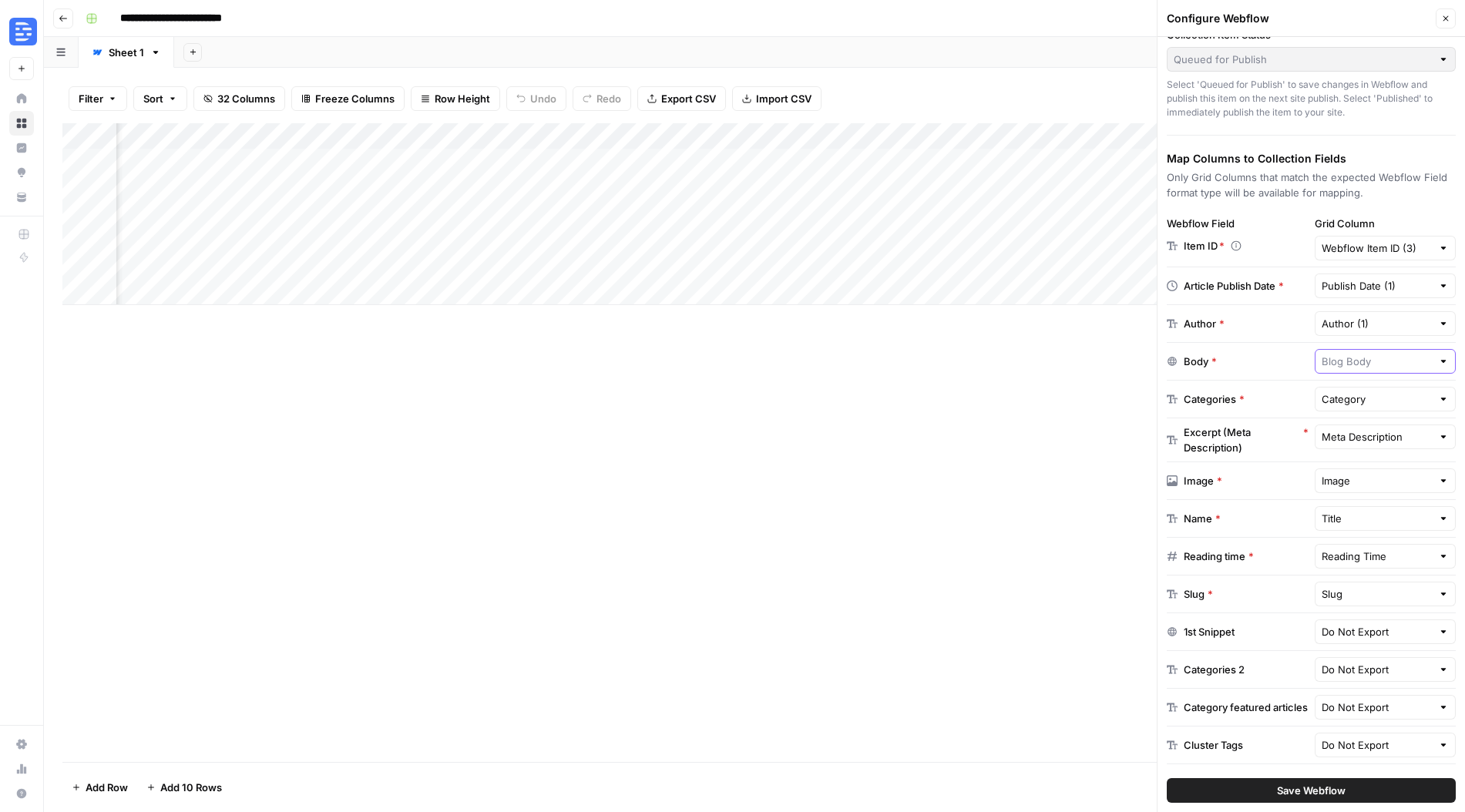
click at [1339, 363] on input "text" at bounding box center [1376, 360] width 111 height 15
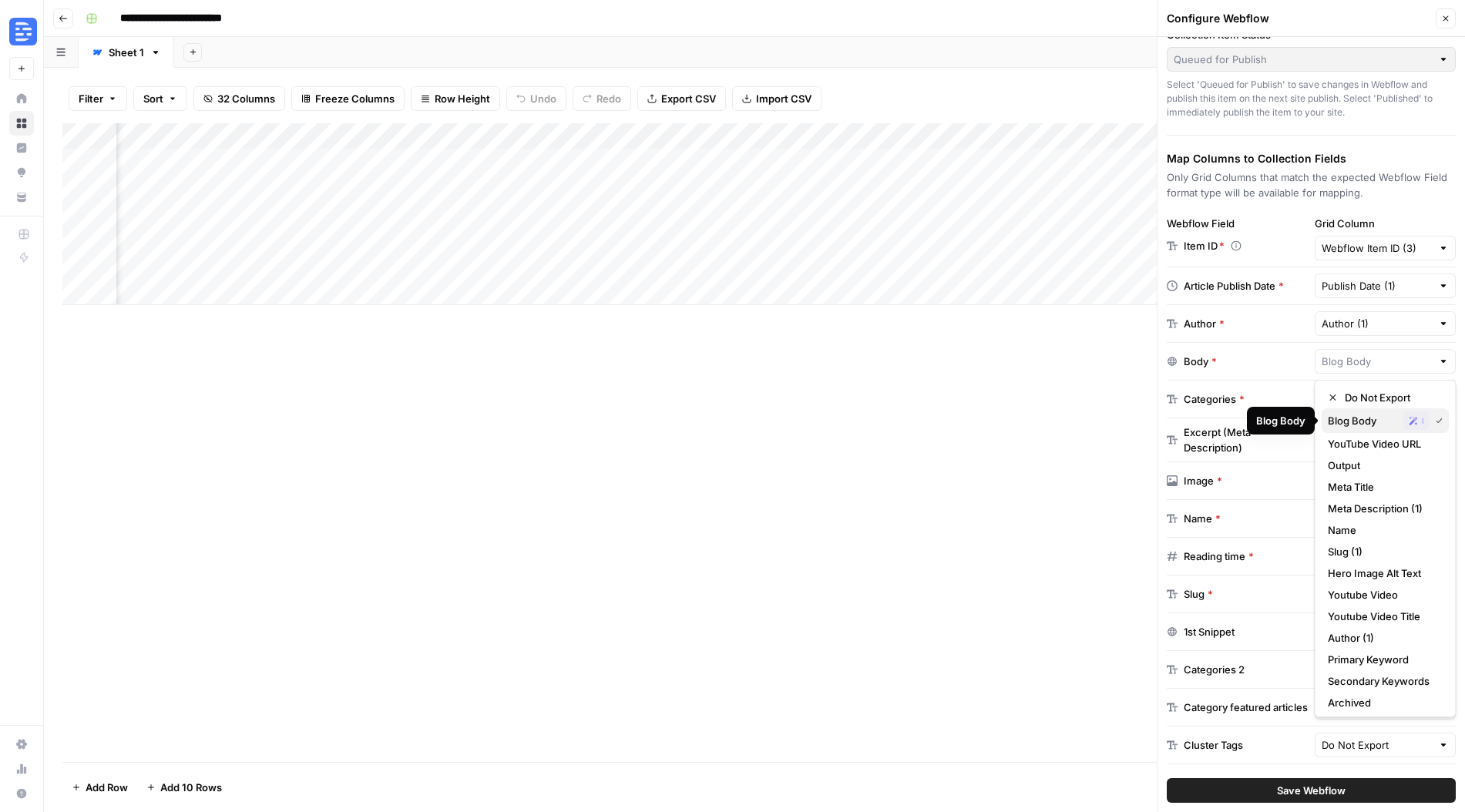
click at [1378, 420] on span "Blog Body" at bounding box center [1361, 420] width 69 height 15
type input "Blog Body"
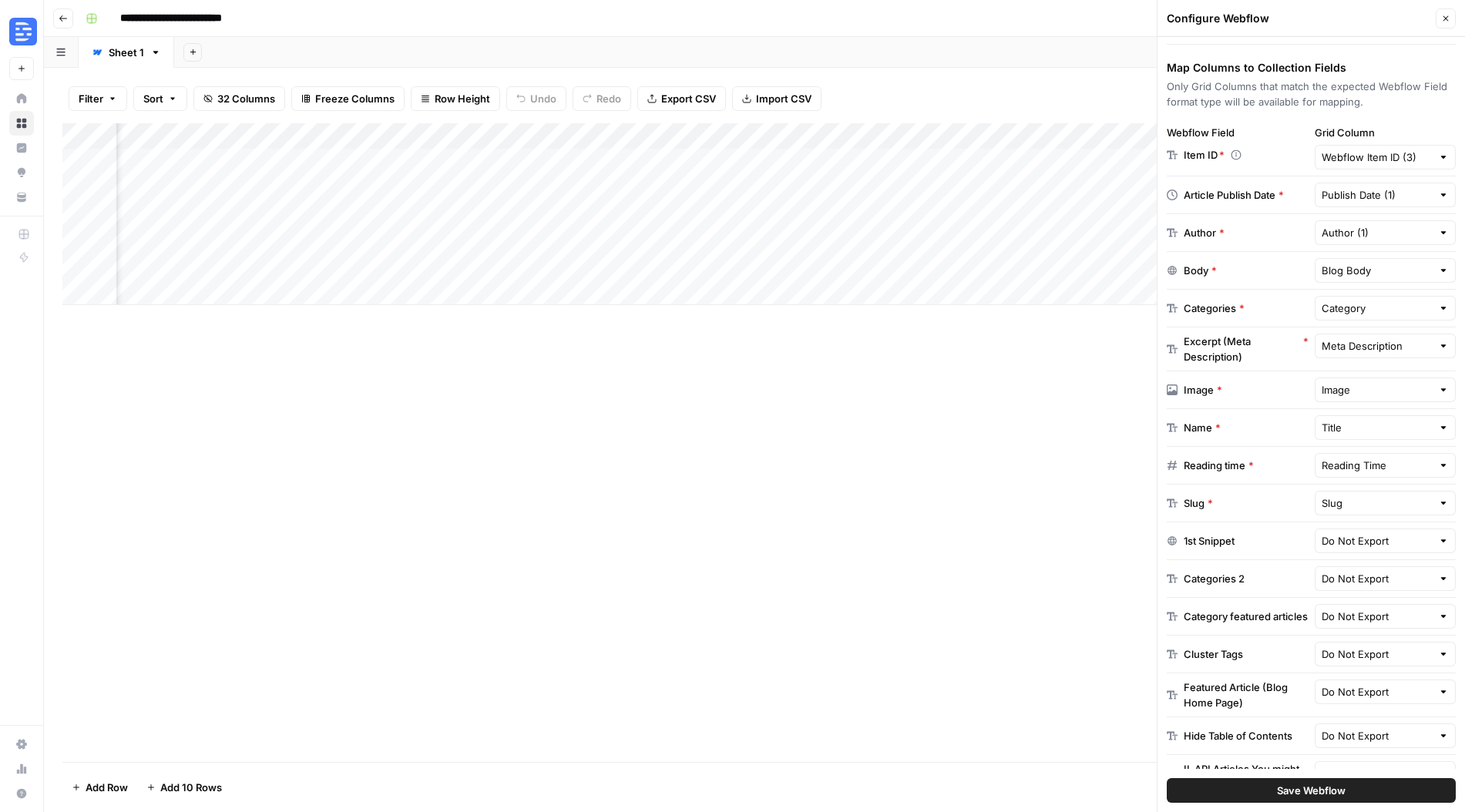
scroll to position [219, 0]
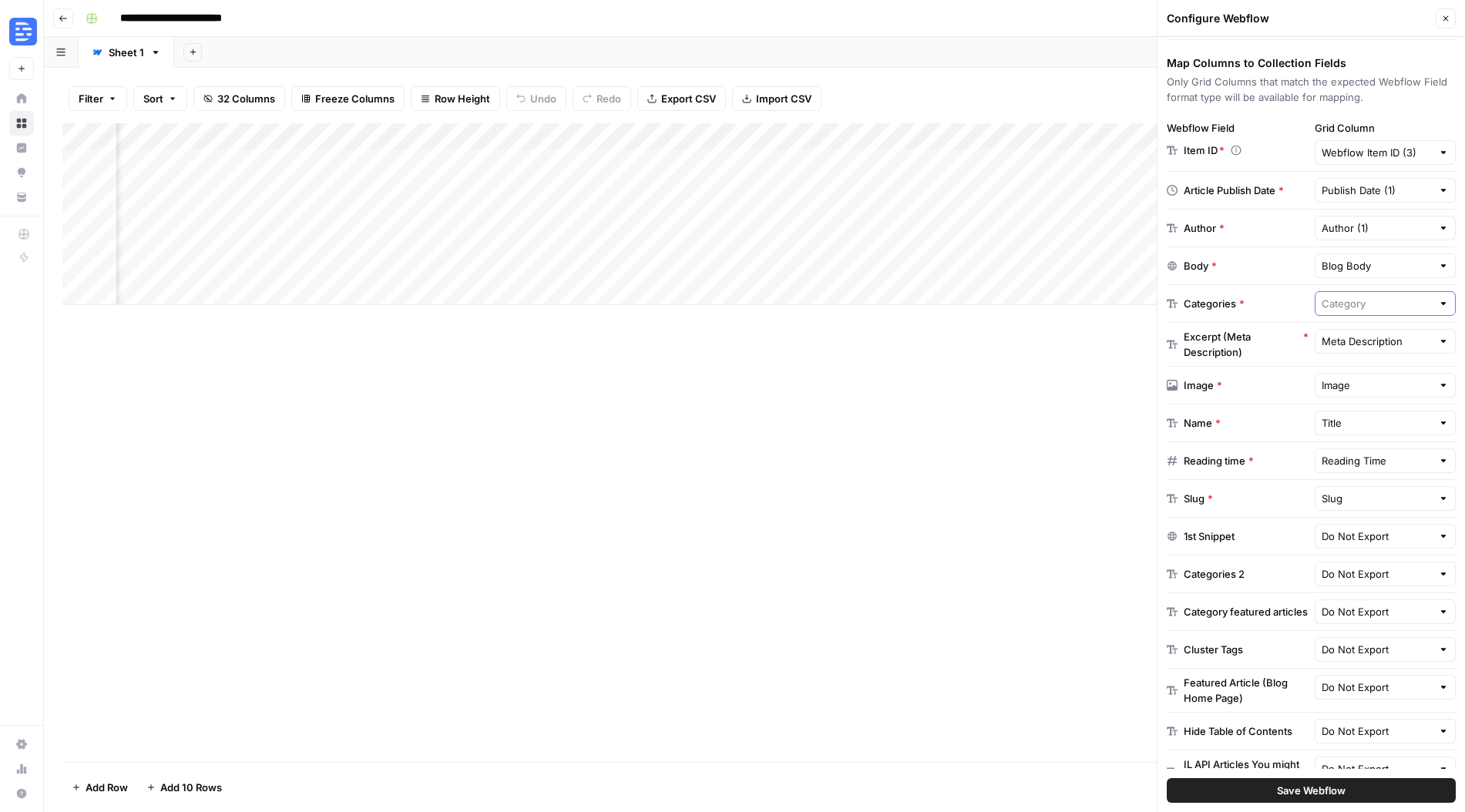
click at [1339, 296] on input "text" at bounding box center [1376, 303] width 111 height 15
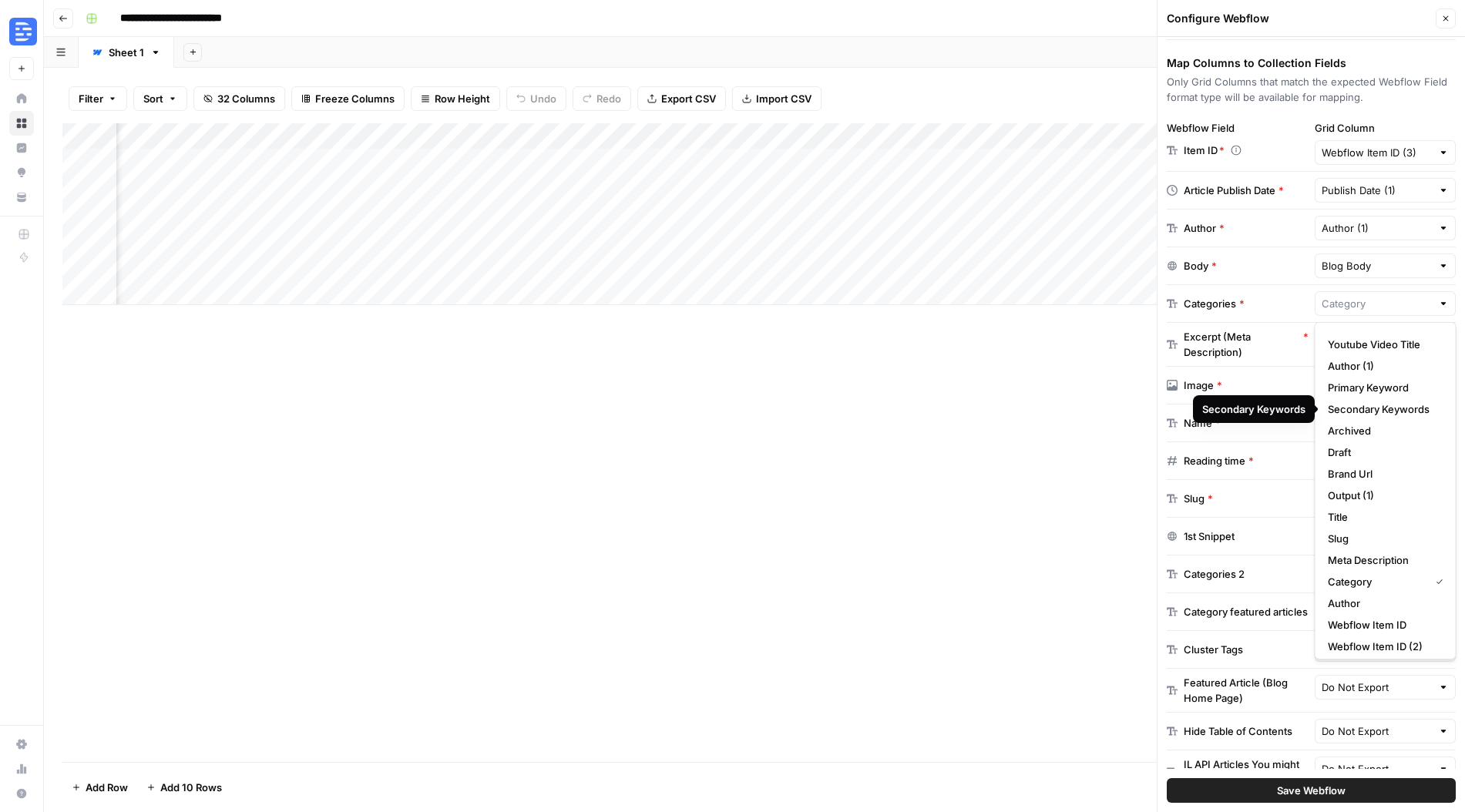
scroll to position [195, 0]
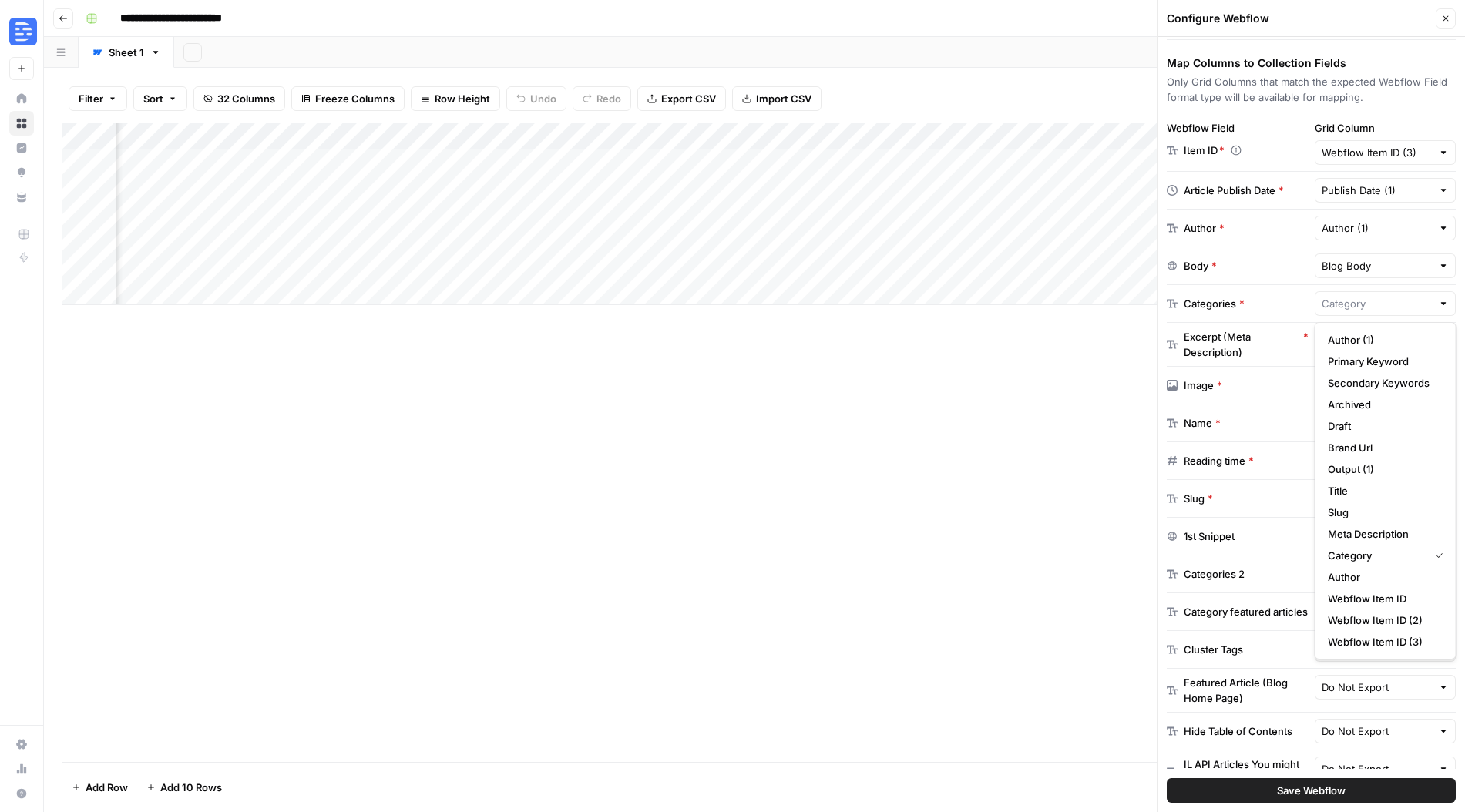
type input "Category"
click at [1236, 263] on div "Body *" at bounding box center [1237, 265] width 142 height 15
click at [1354, 343] on input "text" at bounding box center [1376, 340] width 111 height 15
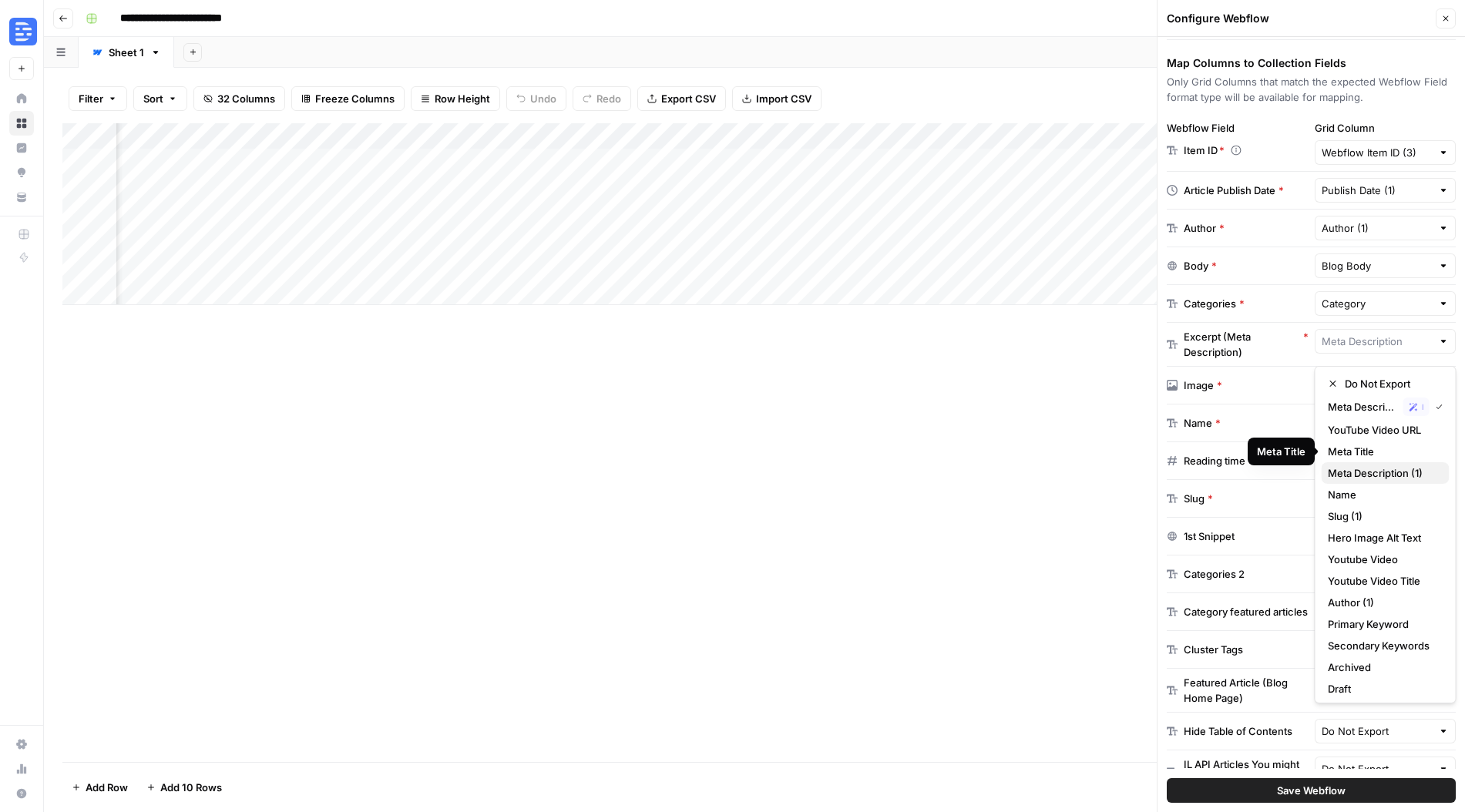
click at [1384, 475] on span "Meta Description (1)" at bounding box center [1382, 472] width 110 height 15
type input "Meta Description (1)"
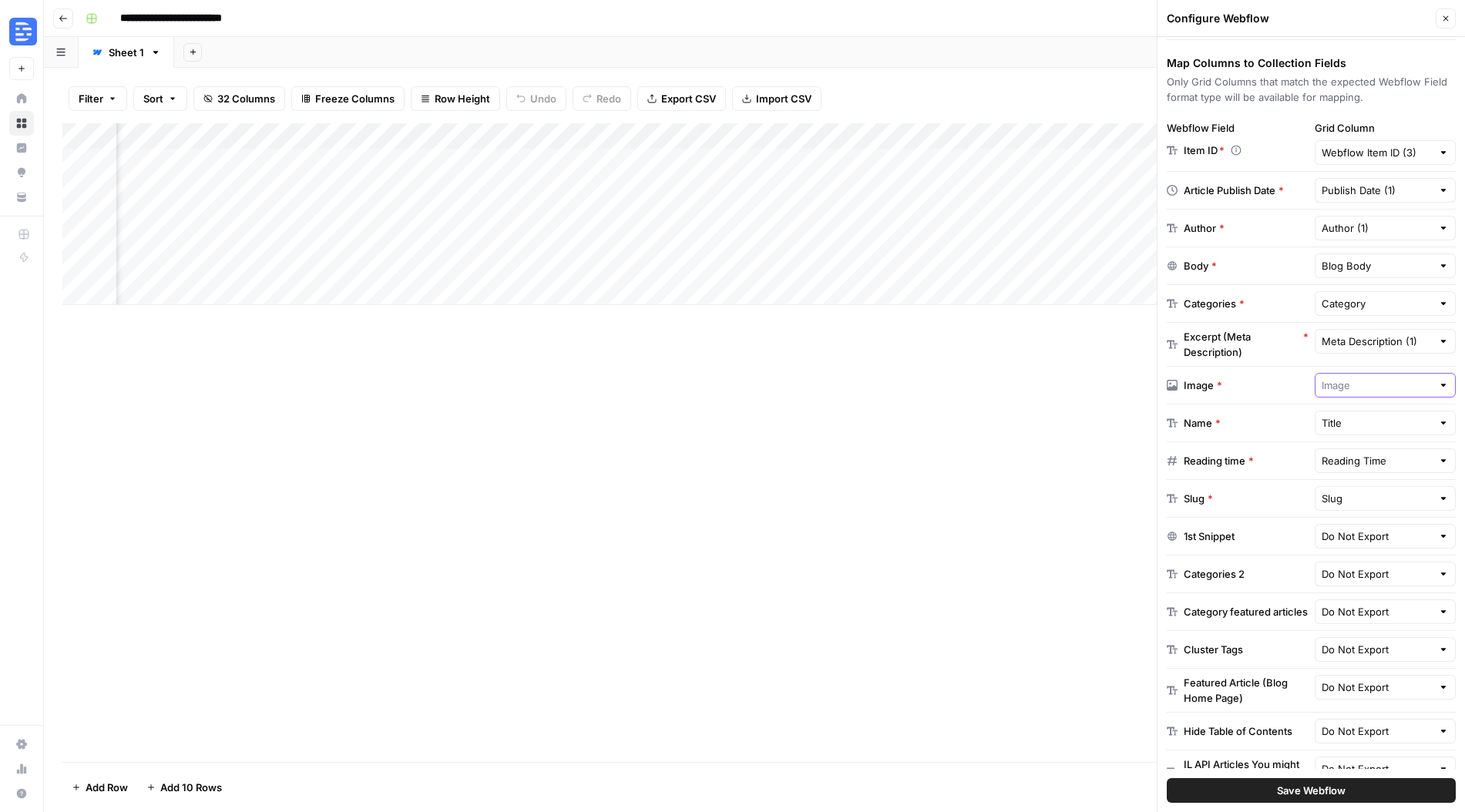
click at [1367, 389] on input "text" at bounding box center [1376, 384] width 111 height 15
click at [1367, 448] on span "Image" at bounding box center [1361, 444] width 69 height 15
type input "Image"
click at [1382, 430] on input "text" at bounding box center [1376, 422] width 111 height 15
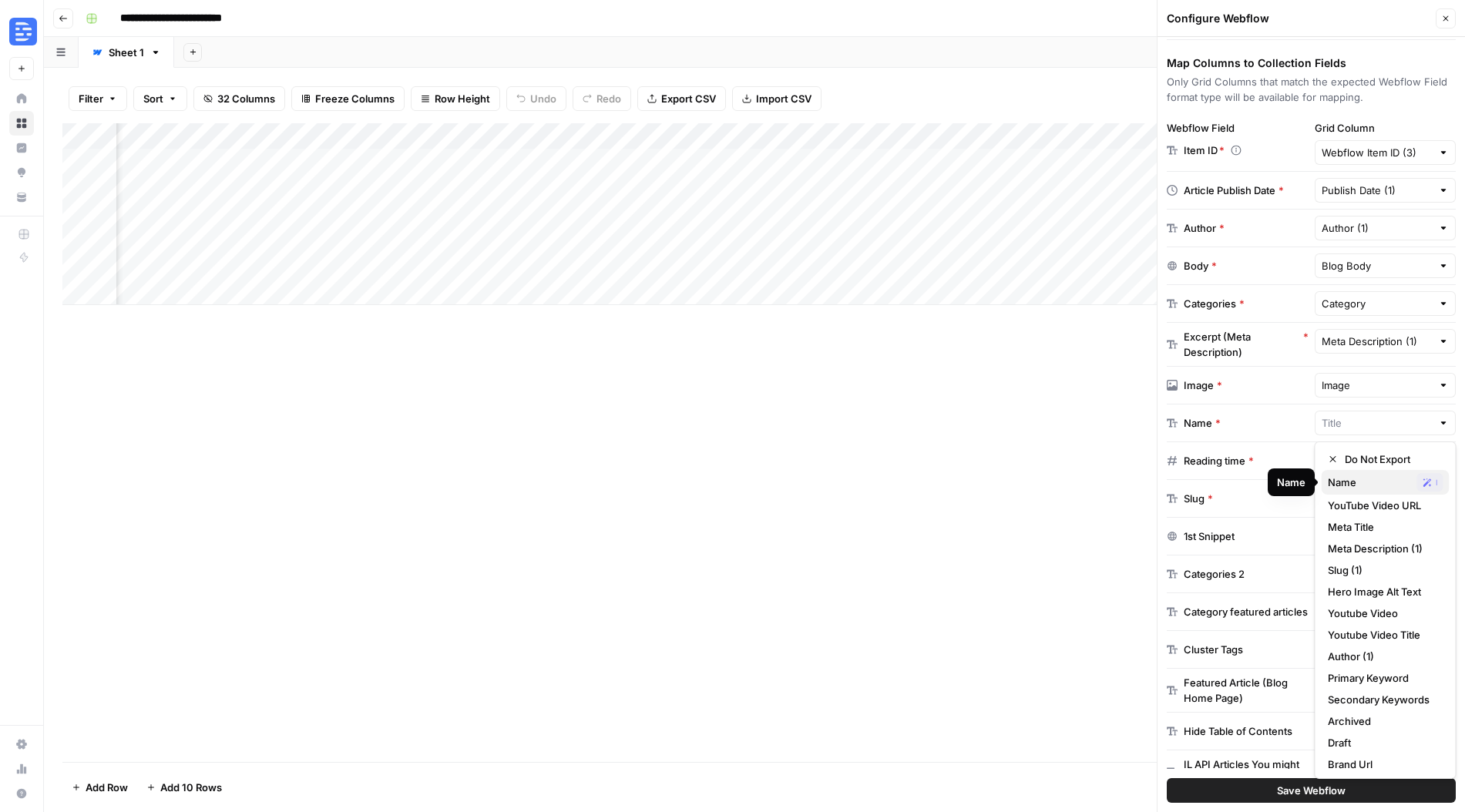
click at [1375, 485] on span "Name" at bounding box center [1368, 482] width 83 height 15
type input "Name"
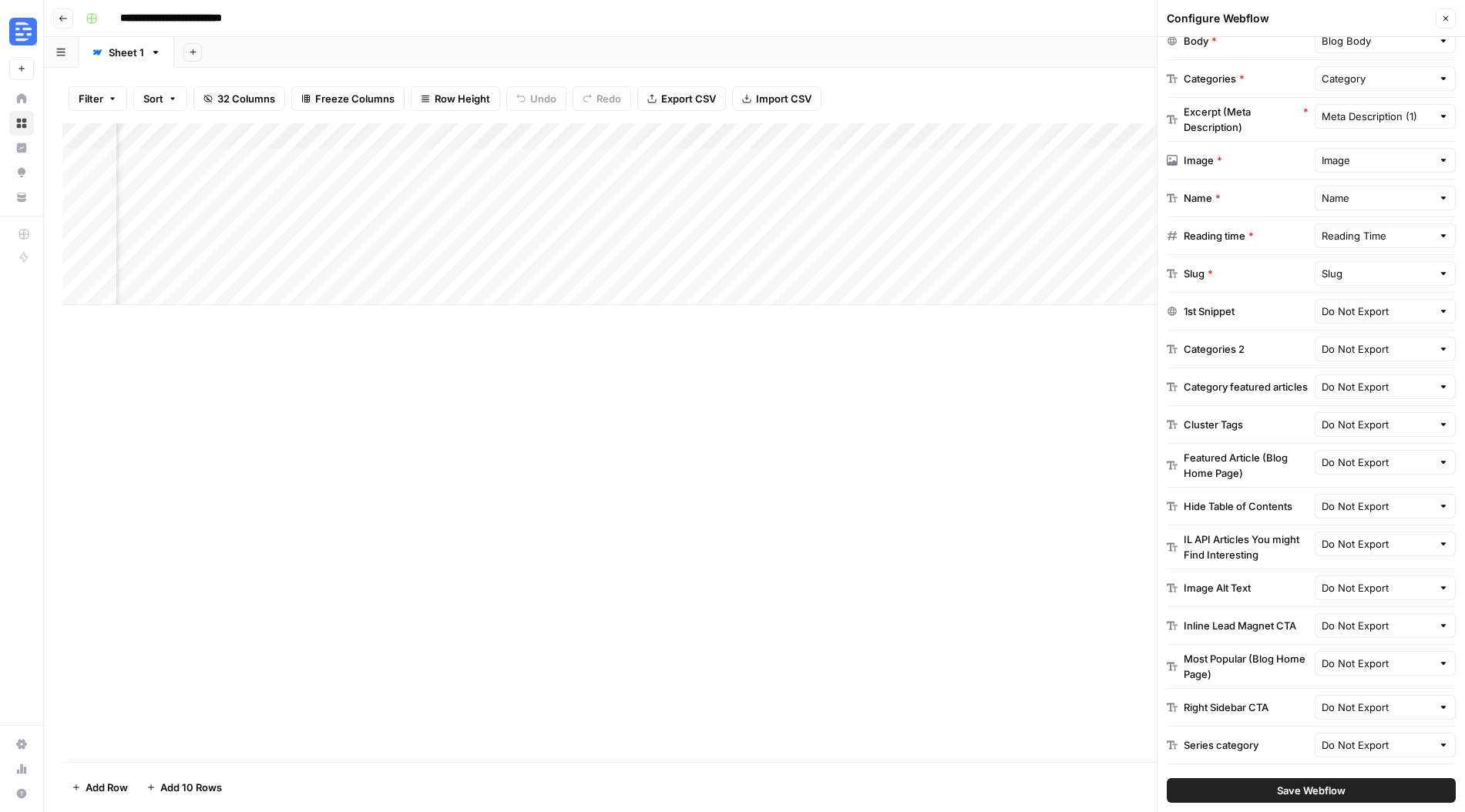
scroll to position [530, 0]
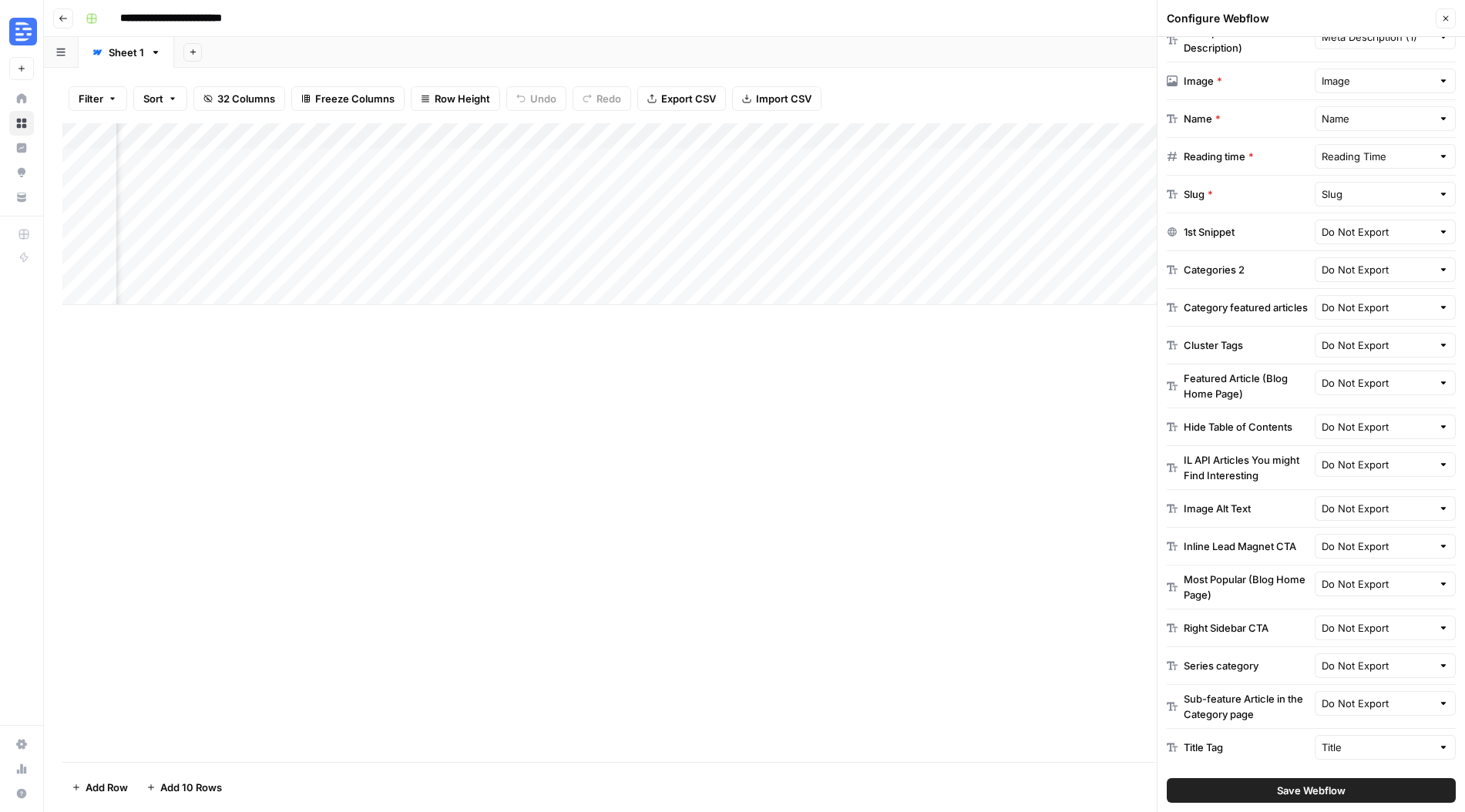
click at [1321, 793] on span "Save Webflow" at bounding box center [1311, 790] width 69 height 15
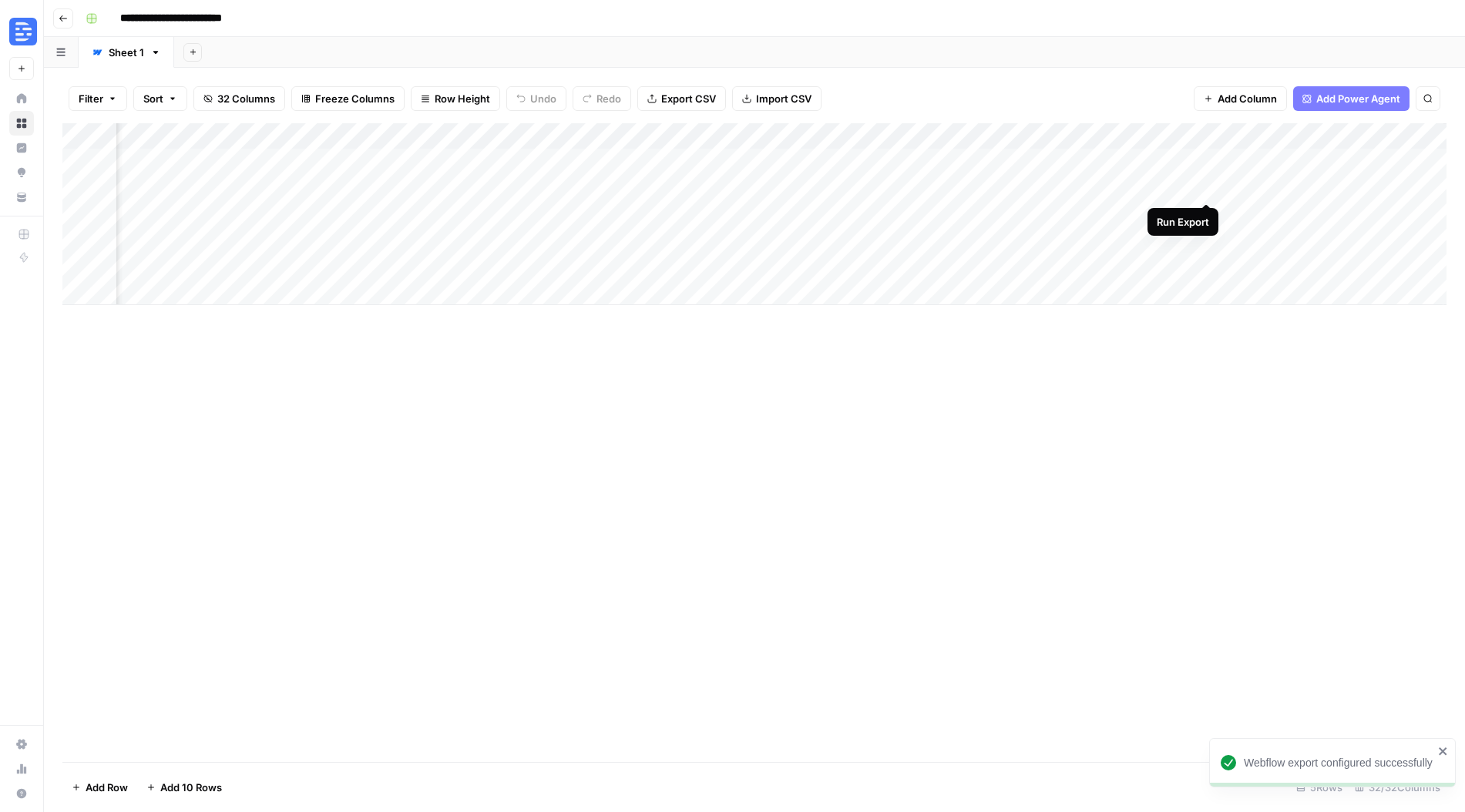
click at [1206, 188] on div "Add Column" at bounding box center [754, 214] width 1384 height 182
click at [811, 180] on div "Add Column" at bounding box center [754, 214] width 1384 height 182
